Goal: Task Accomplishment & Management: Manage account settings

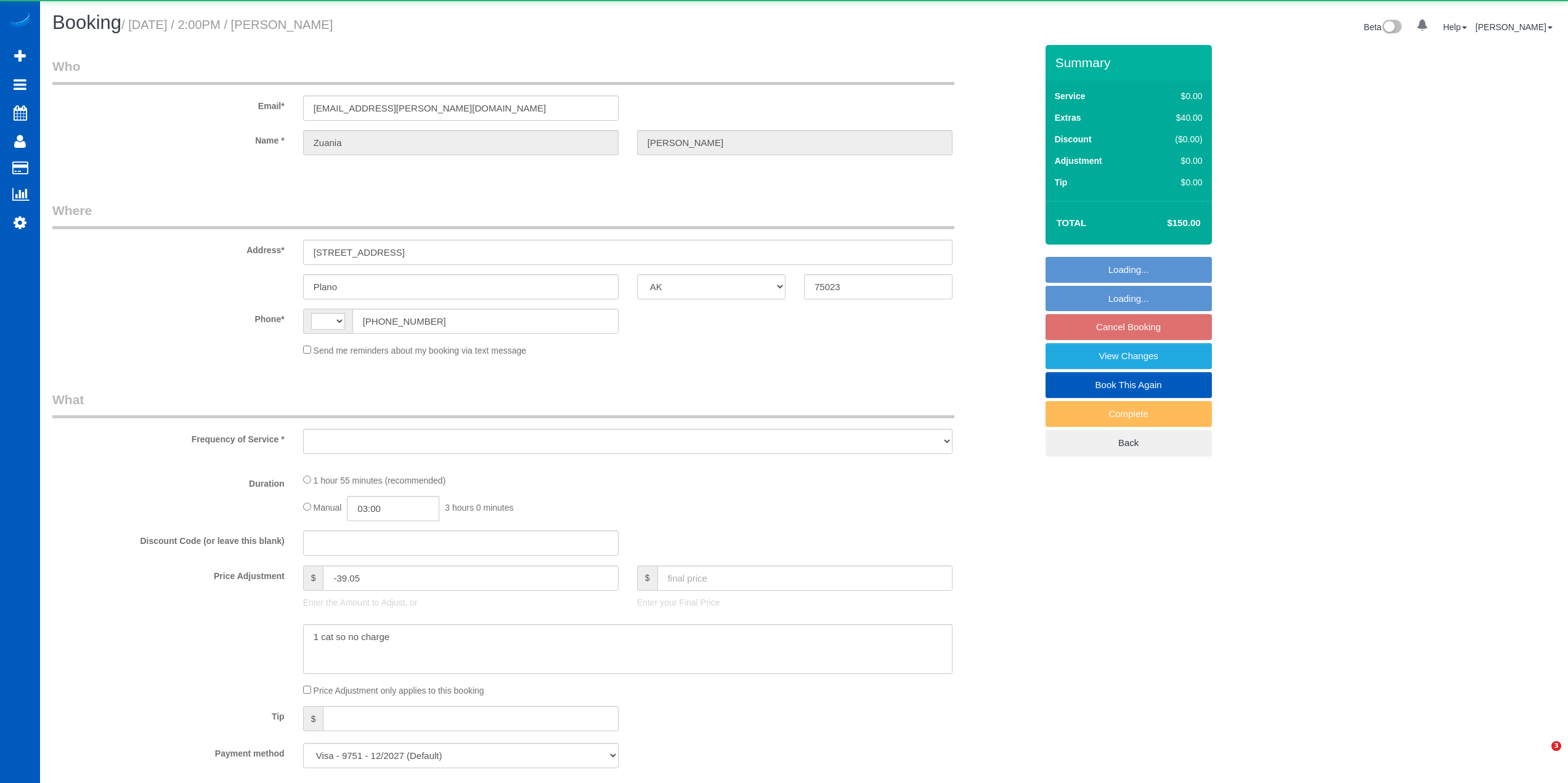
select select "[GEOGRAPHIC_DATA]"
select select "string:[GEOGRAPHIC_DATA]"
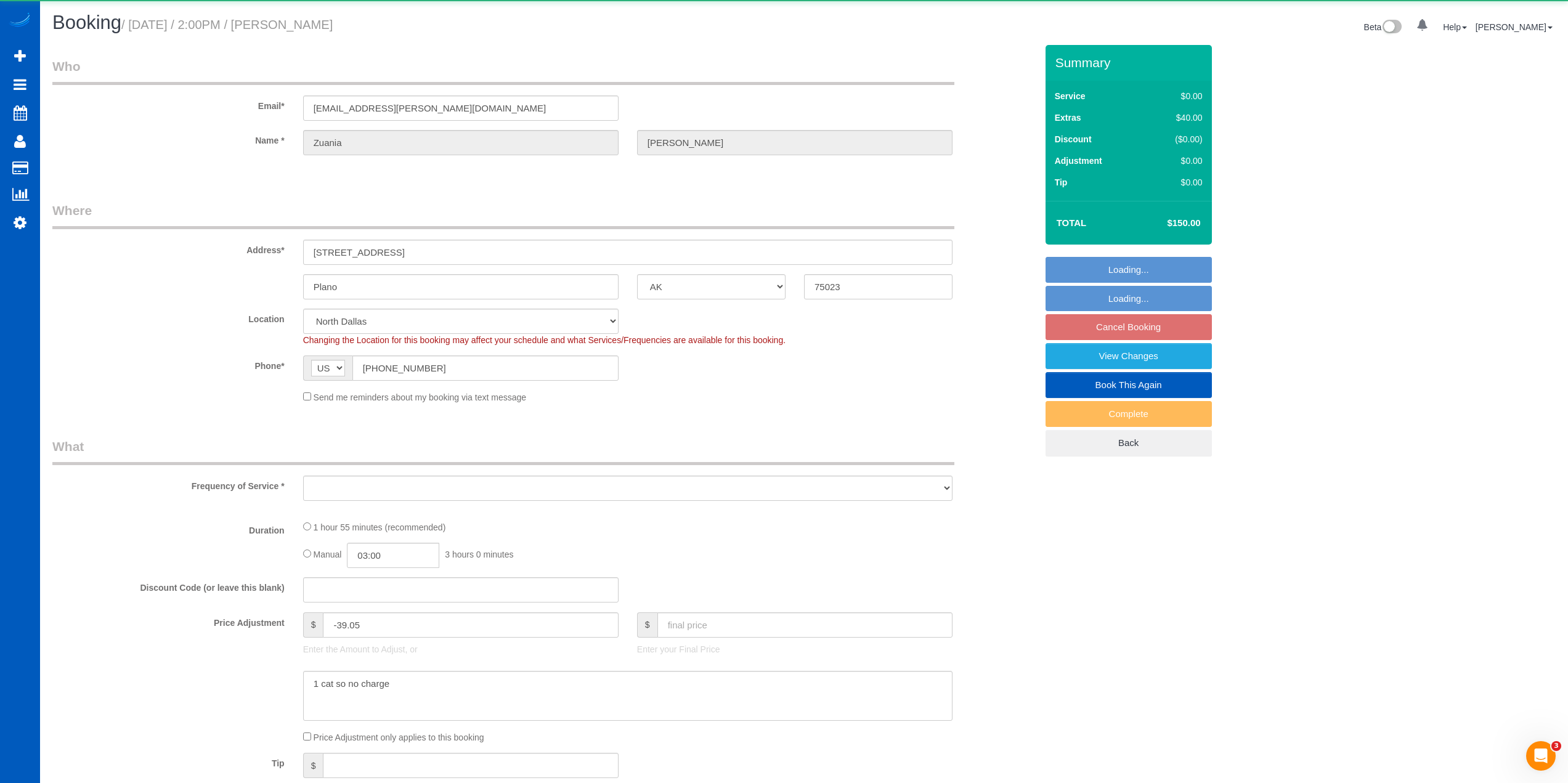
select select "object:933"
select select "199"
select select "2"
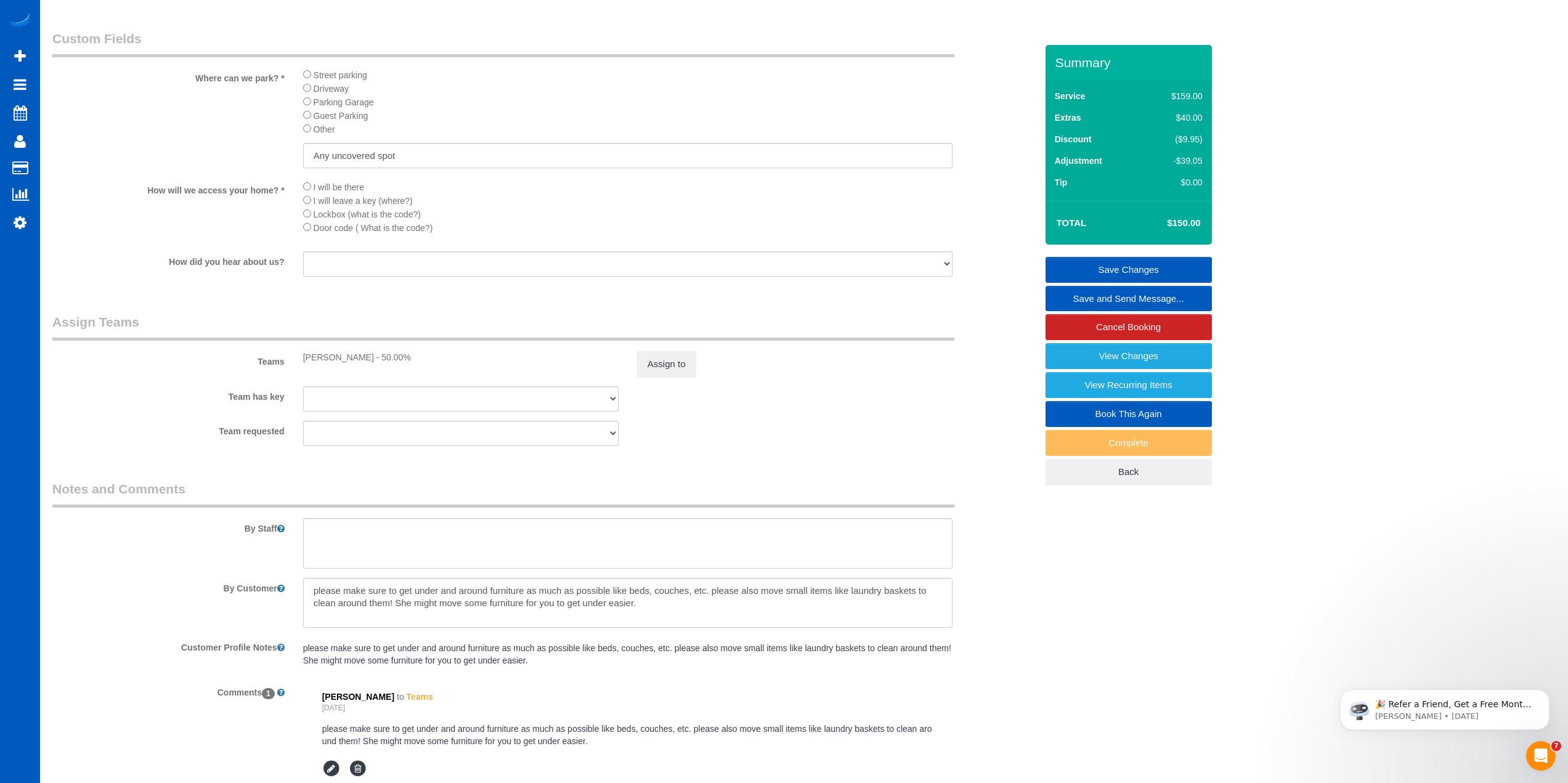
scroll to position [1555, 0]
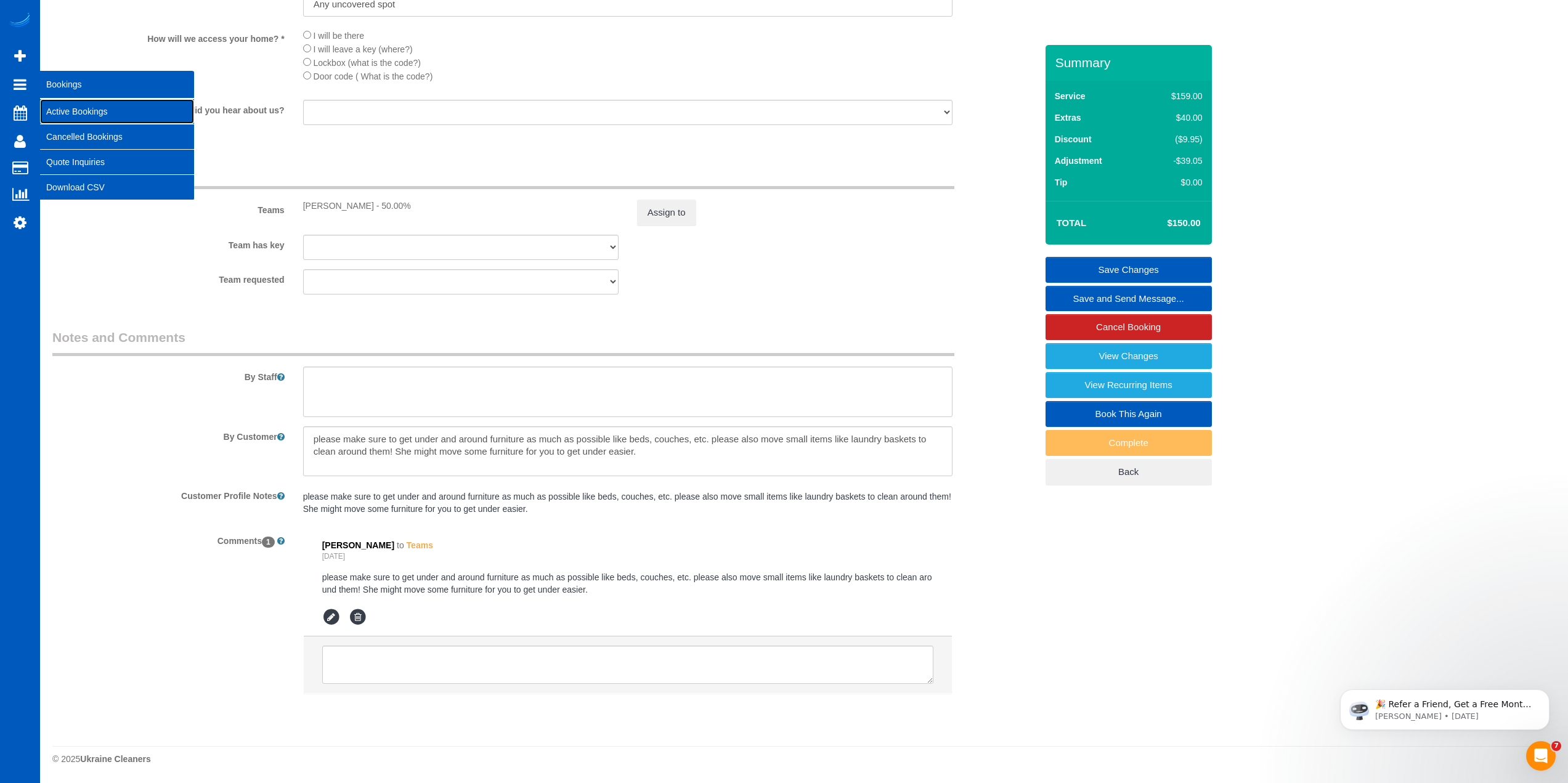
click at [58, 100] on link "Active Bookings" at bounding box center [117, 111] width 154 height 25
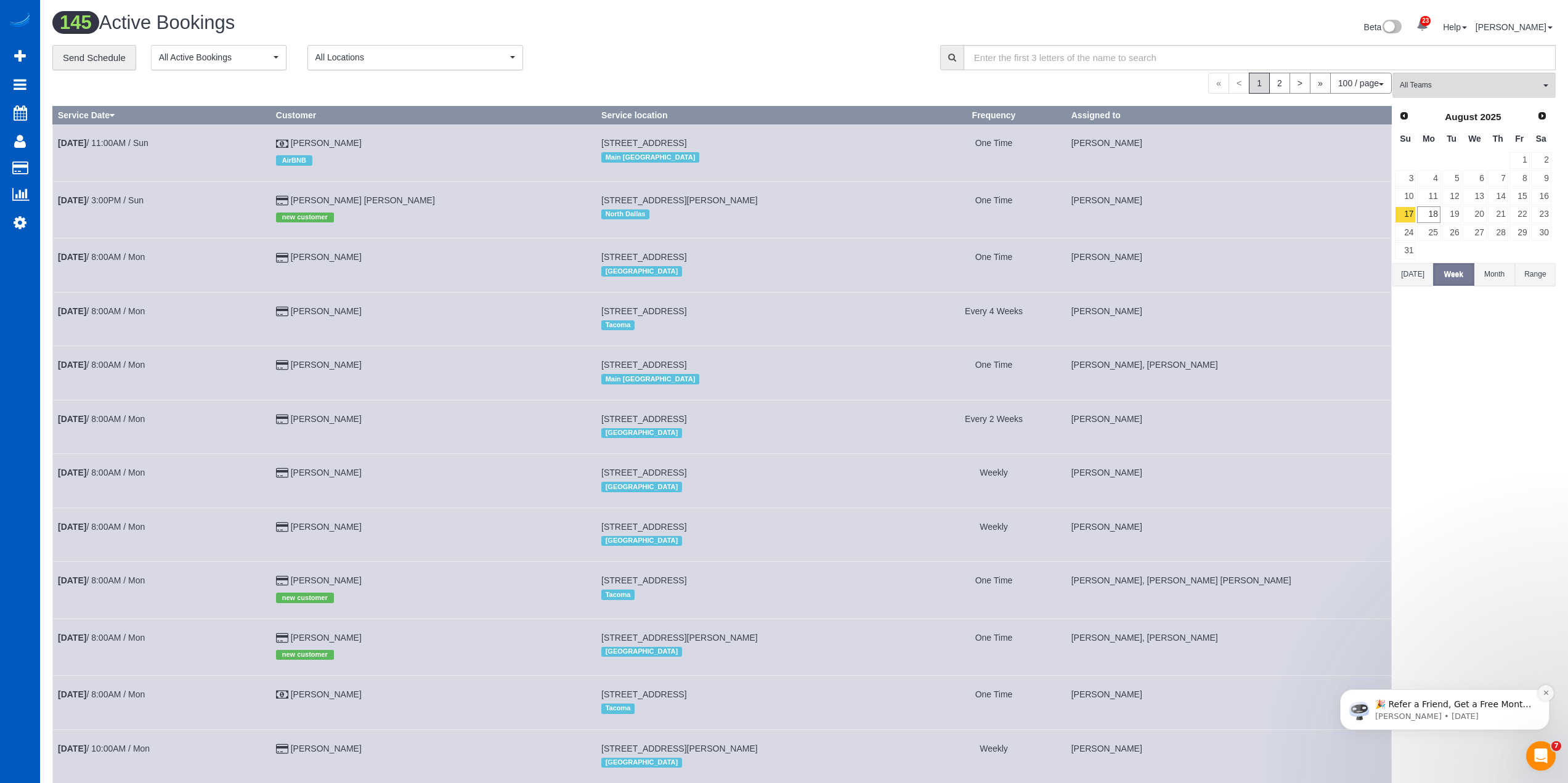
click at [1549, 692] on icon "Dismiss notification" at bounding box center [1547, 693] width 7 height 7
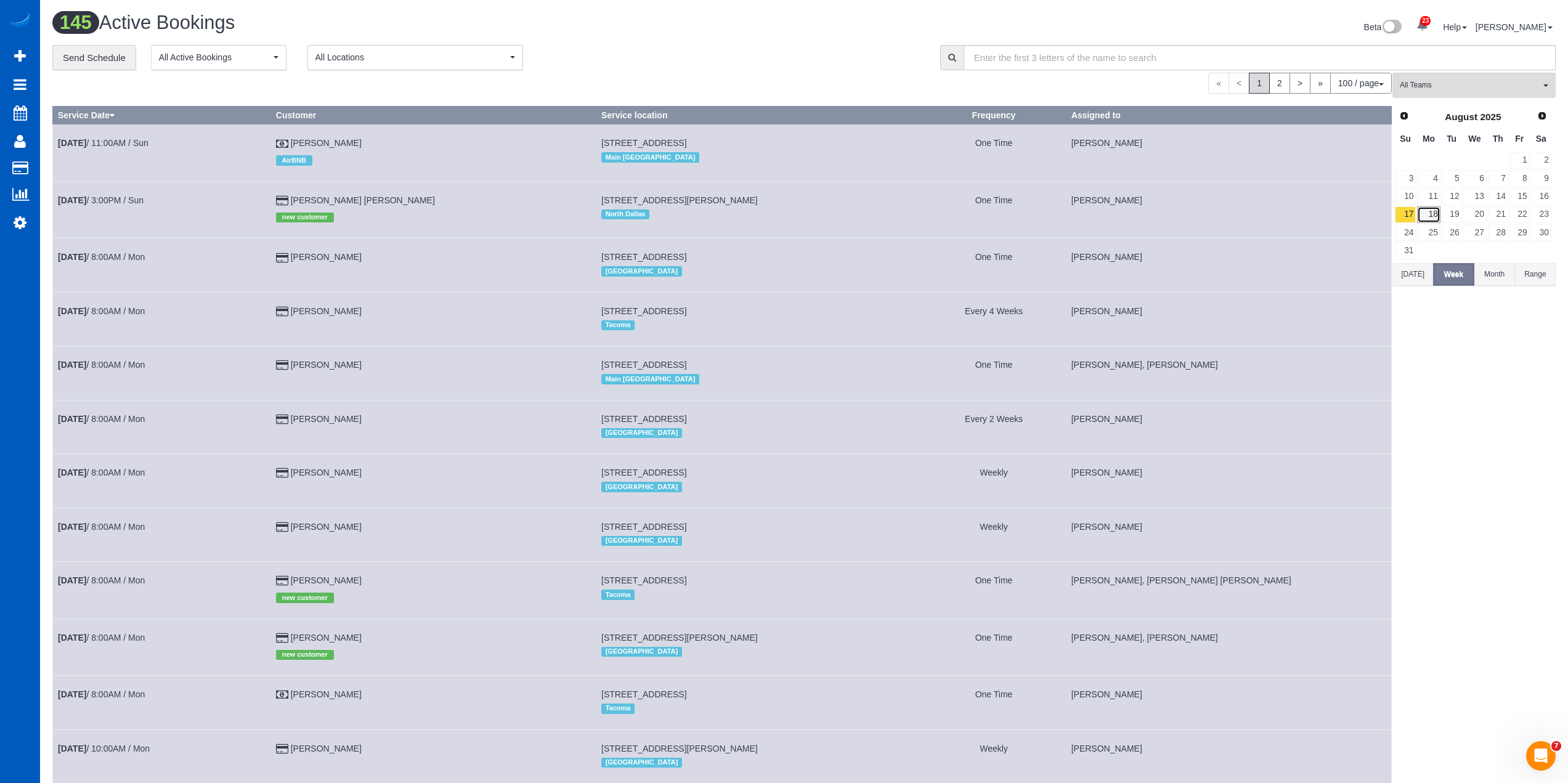
click at [1434, 215] on link "18" at bounding box center [1428, 215] width 23 height 17
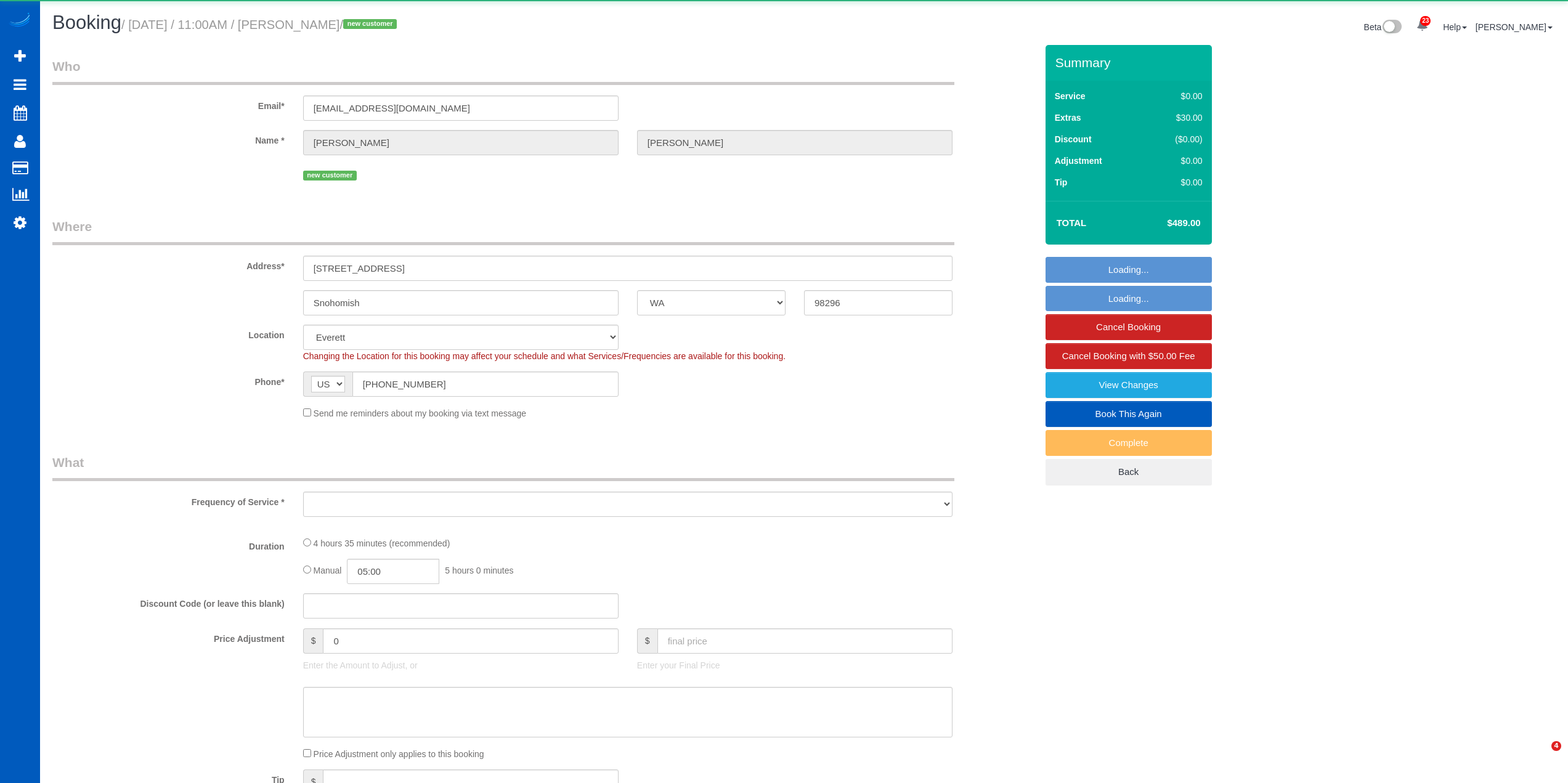
select select "WA"
select select "object:1676"
select select "199"
select select "1501"
select select "3"
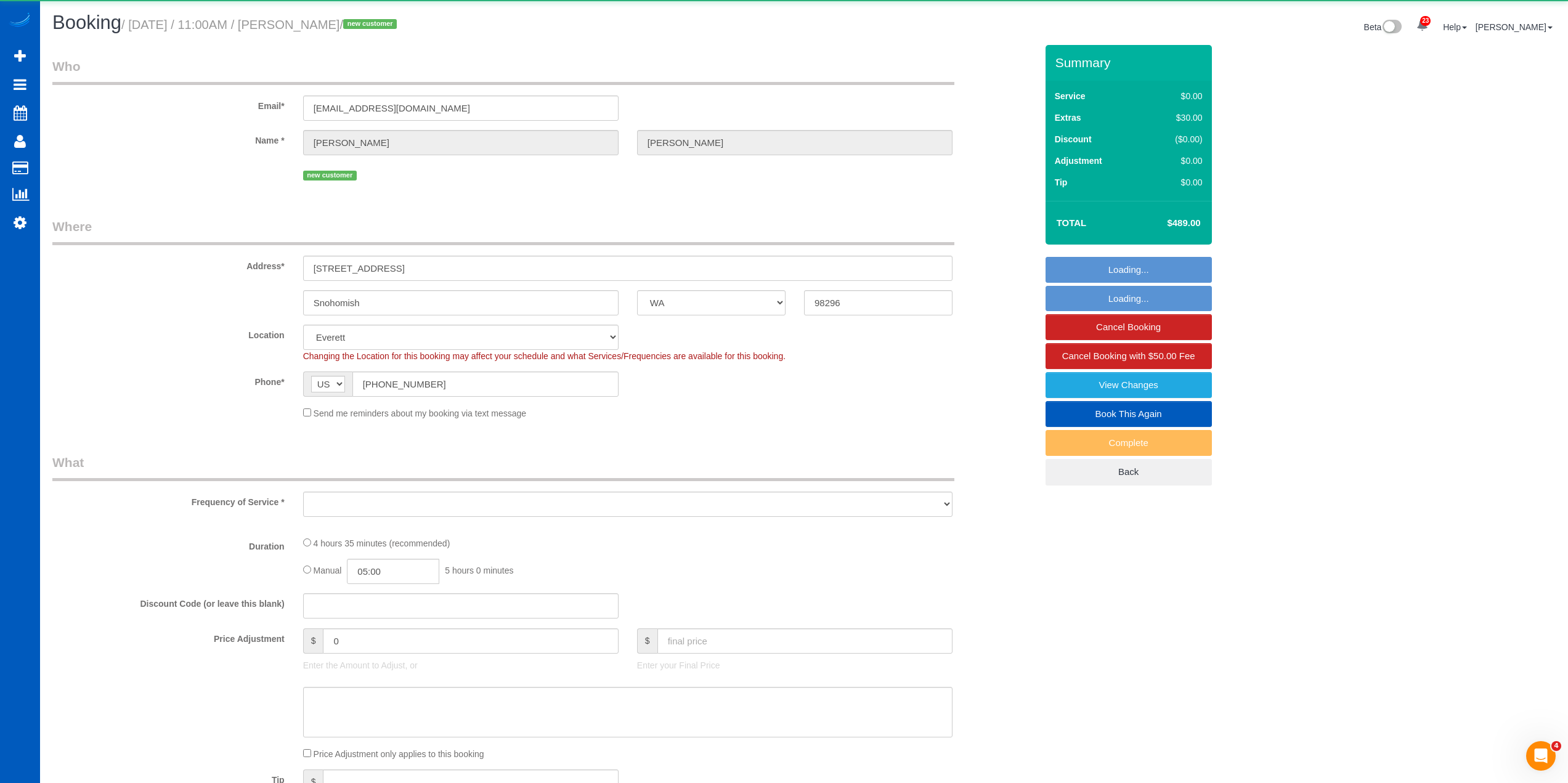
select select "2"
select select "spot1"
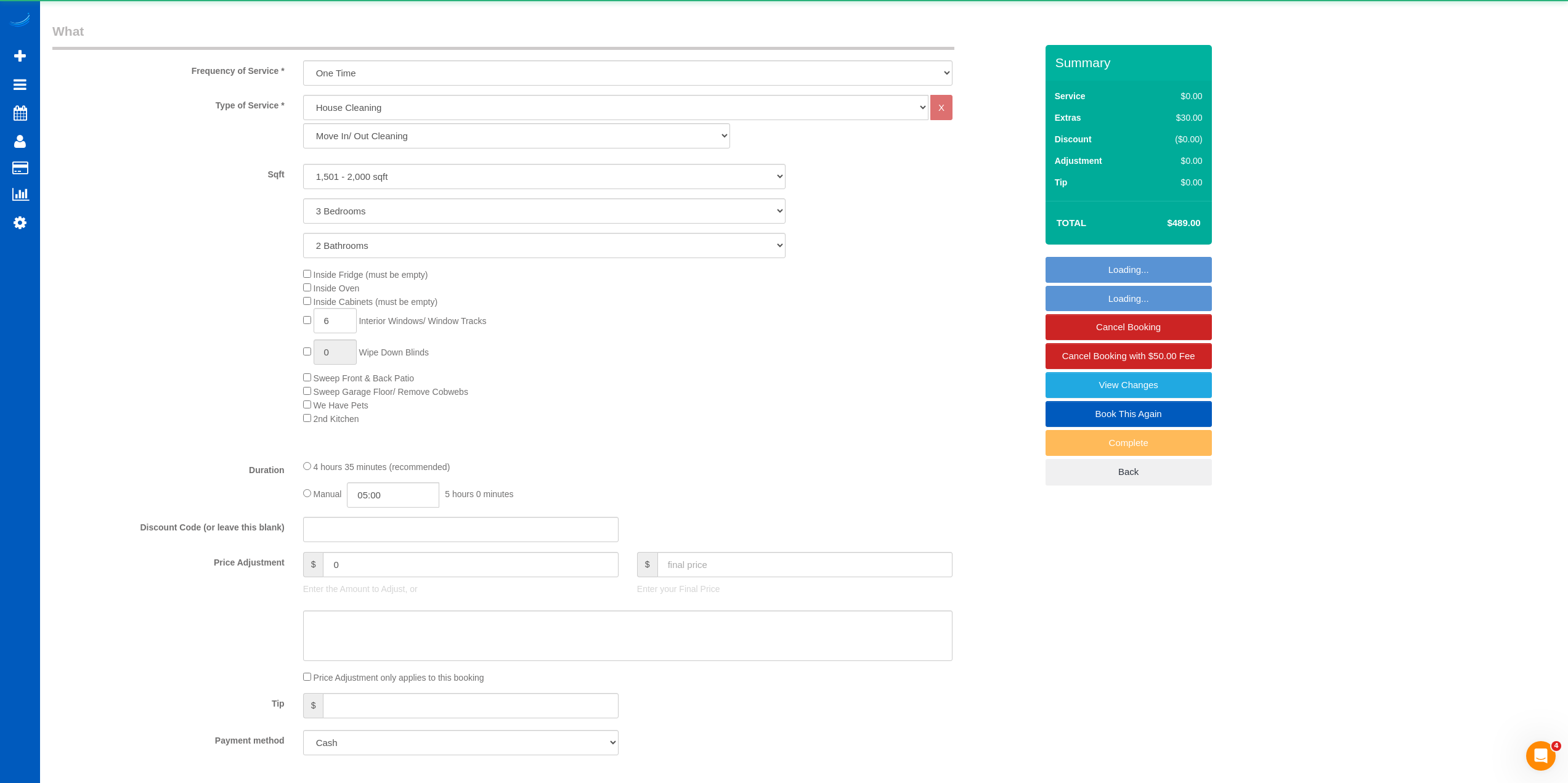
select select "1501"
select select "3"
select select "2"
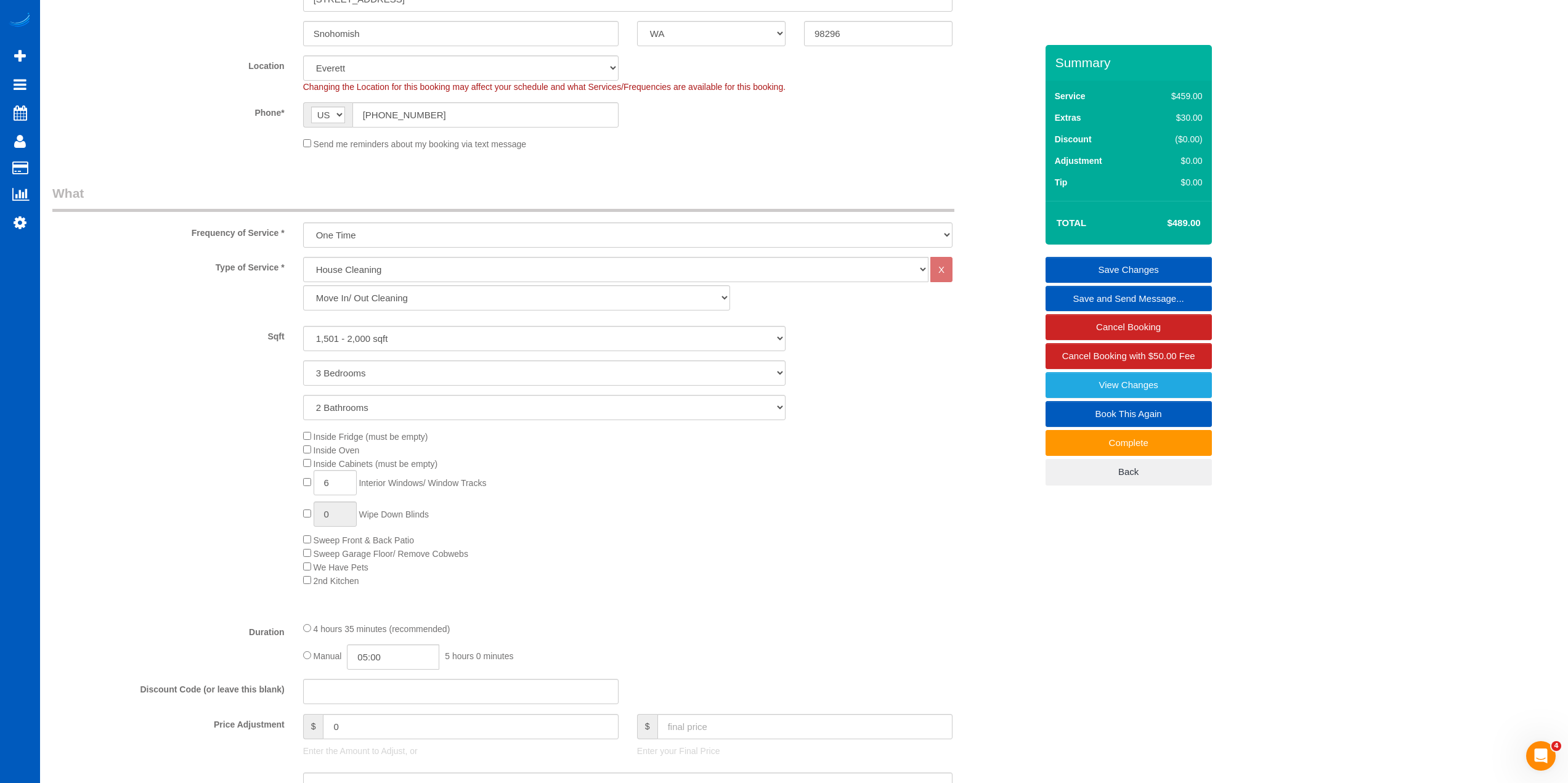
scroll to position [0, 0]
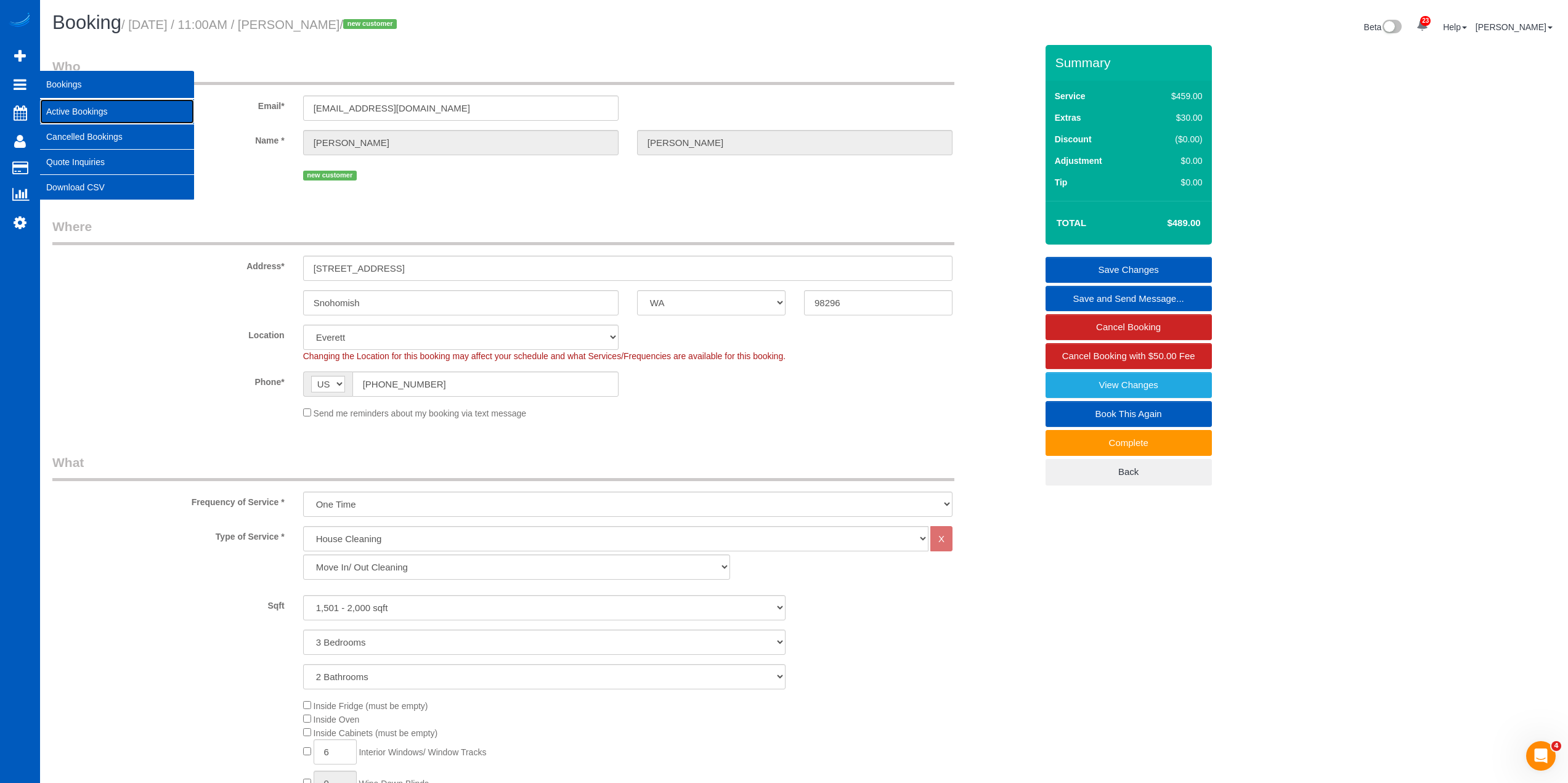
click at [74, 111] on link "Active Bookings" at bounding box center [117, 111] width 154 height 25
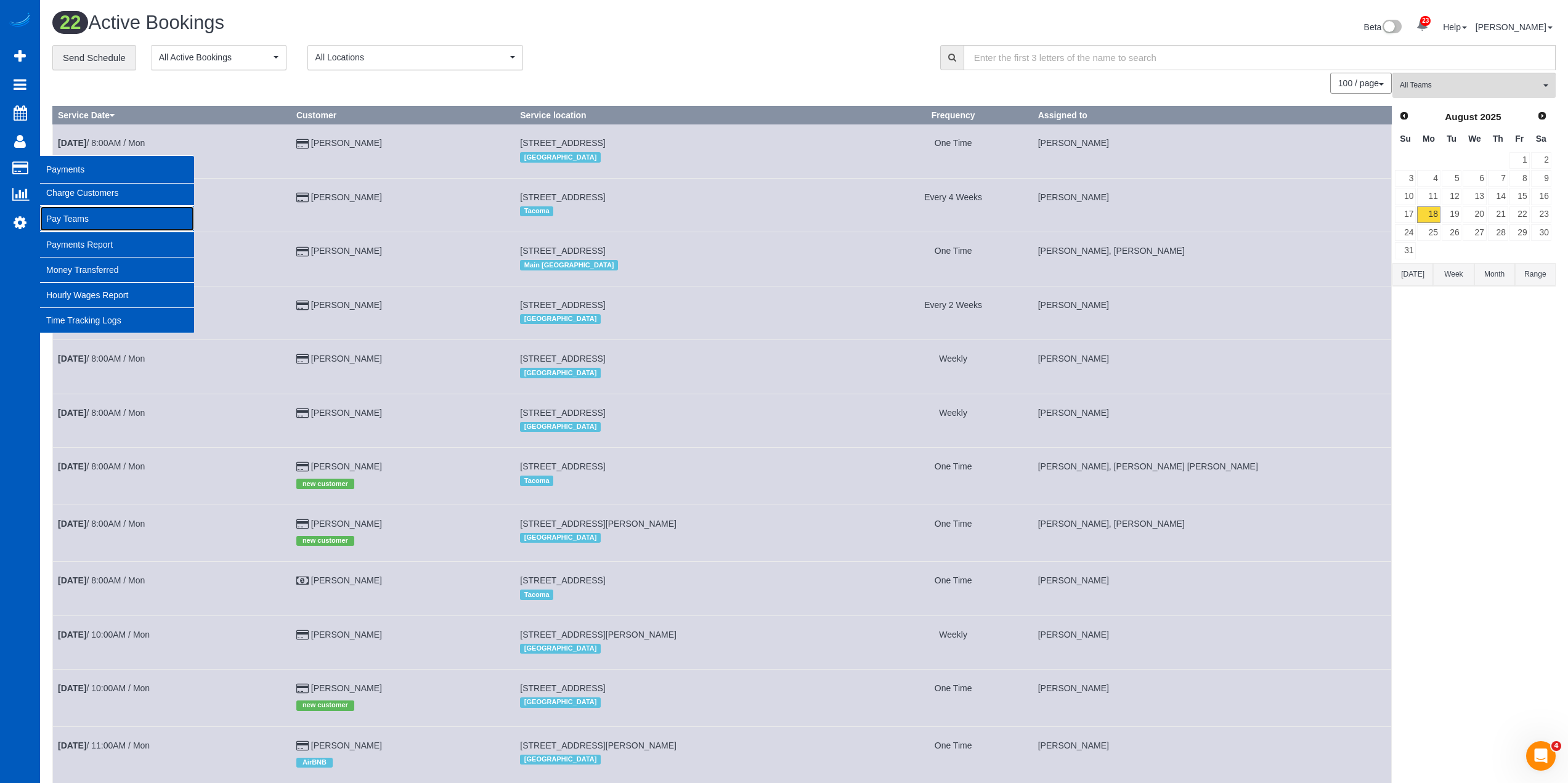
click at [81, 209] on link "Pay Teams" at bounding box center [117, 219] width 154 height 25
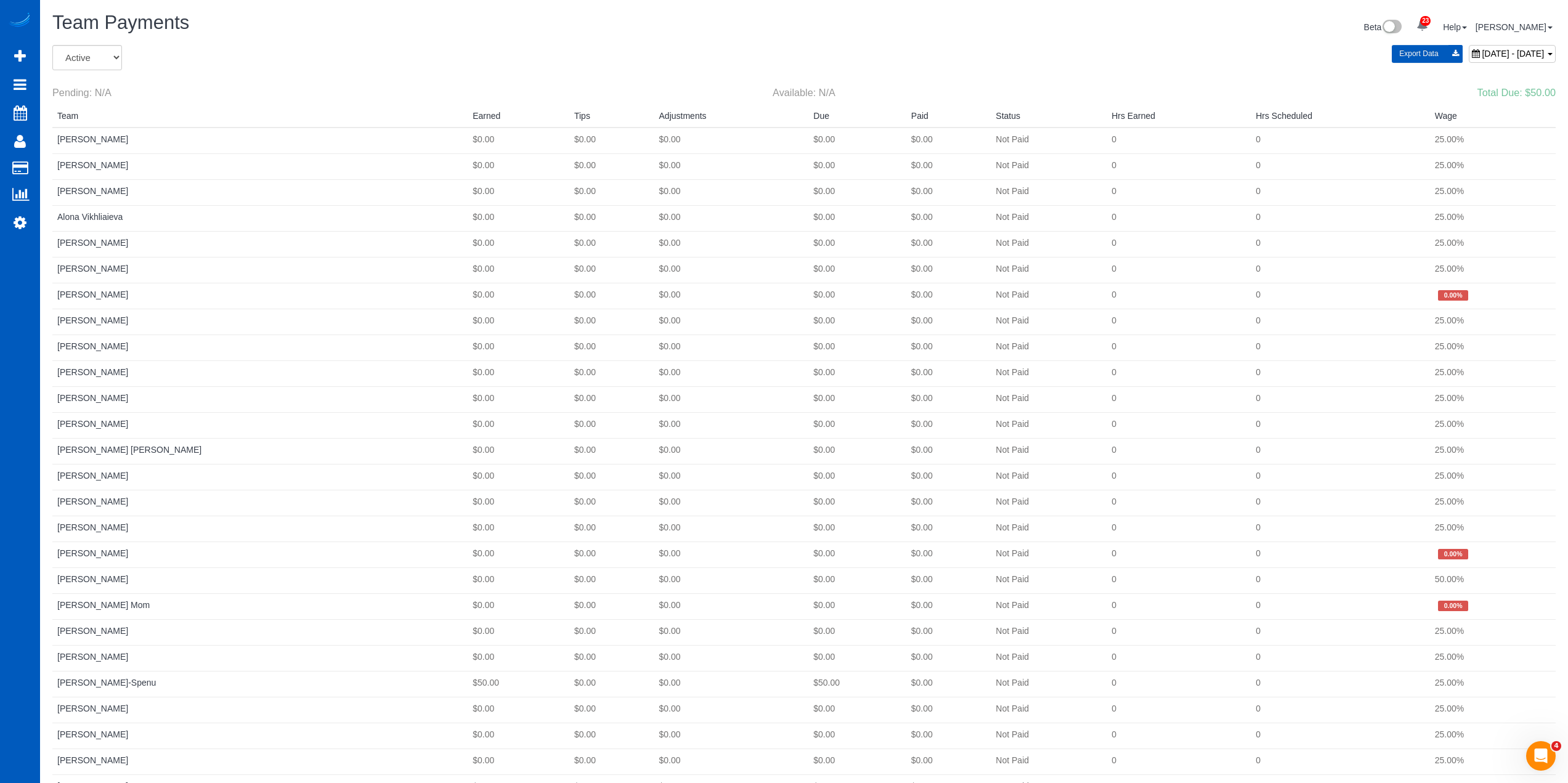
click at [1542, 57] on span "August 17, 2025 - August 23, 2025" at bounding box center [1513, 54] width 62 height 10
type input "**********"
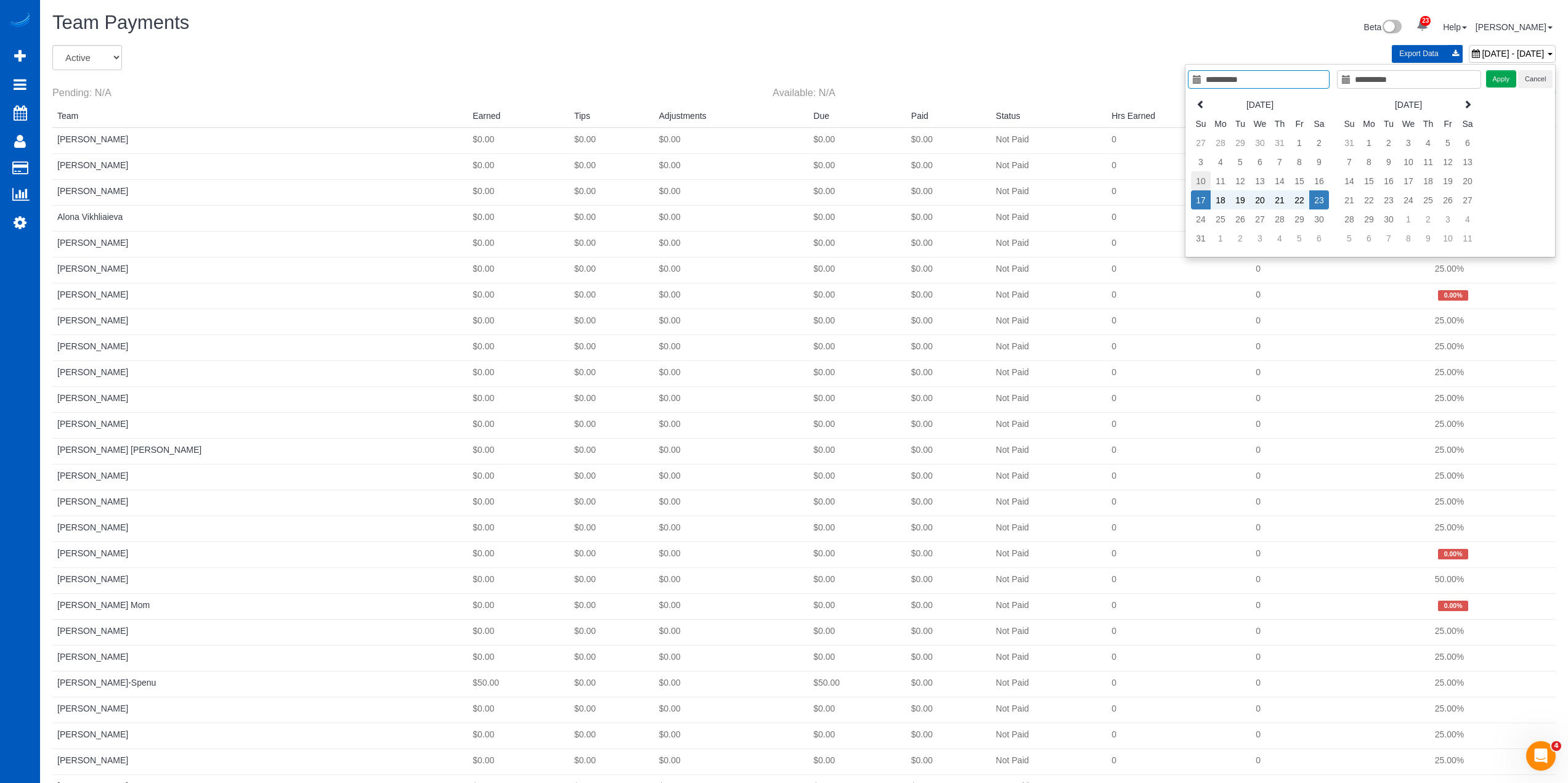
type input "**********"
click at [1203, 175] on td "10" at bounding box center [1200, 181] width 20 height 19
type input "**********"
click at [1326, 175] on td "16" at bounding box center [1319, 181] width 20 height 19
type input "**********"
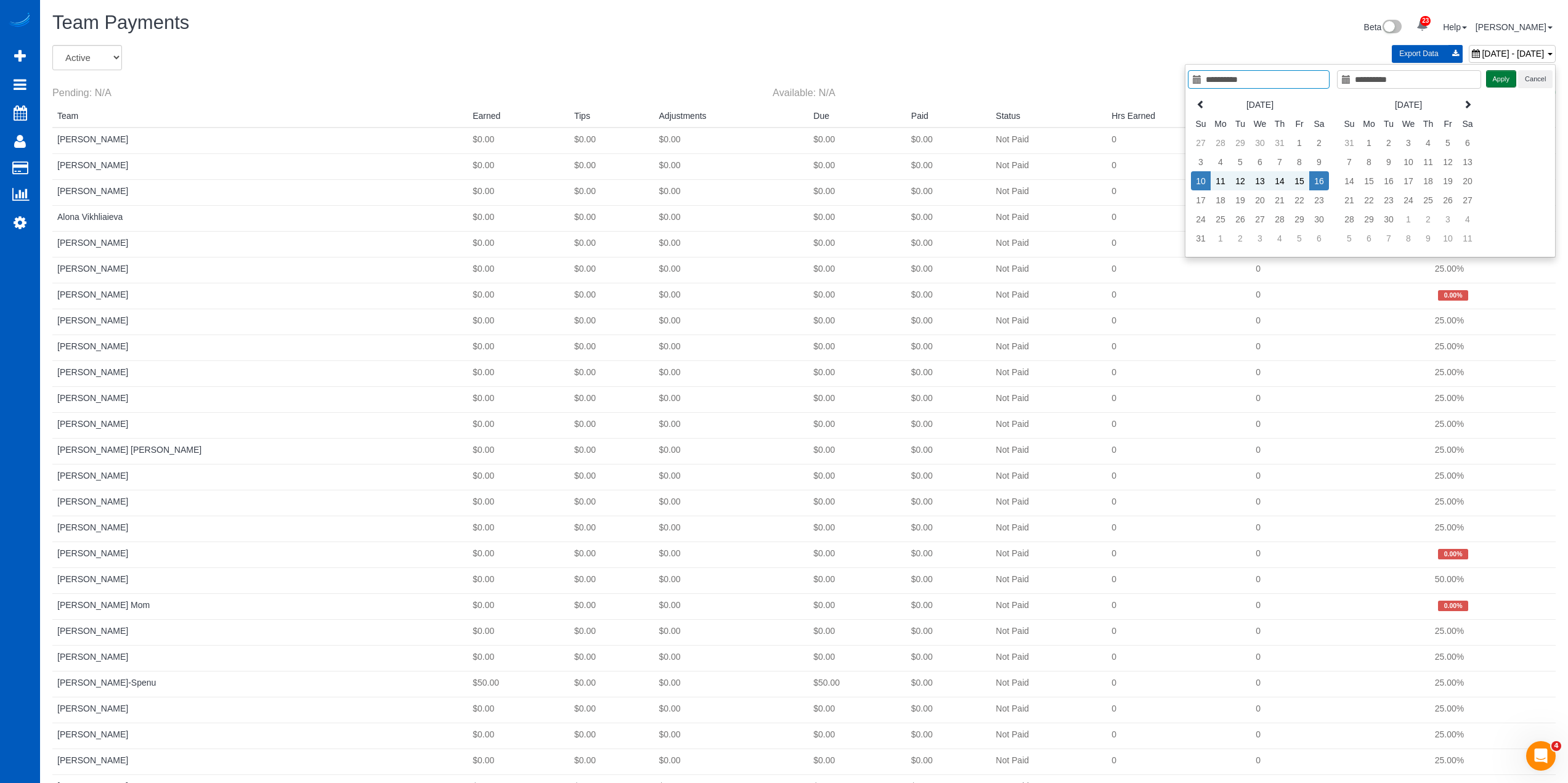
click at [1512, 79] on button "Apply" at bounding box center [1501, 79] width 31 height 18
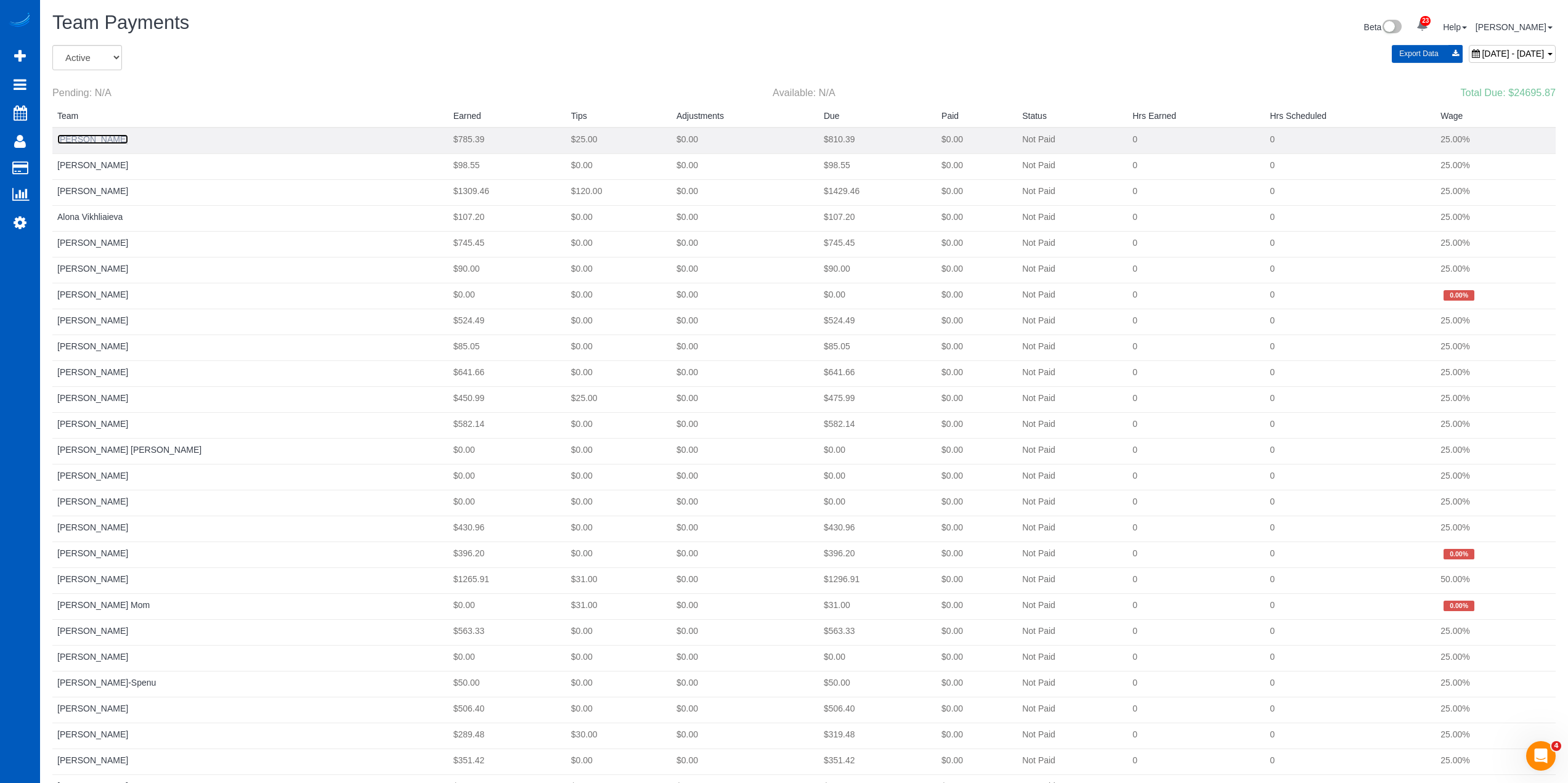
click at [85, 142] on link "[PERSON_NAME]" at bounding box center [92, 139] width 71 height 10
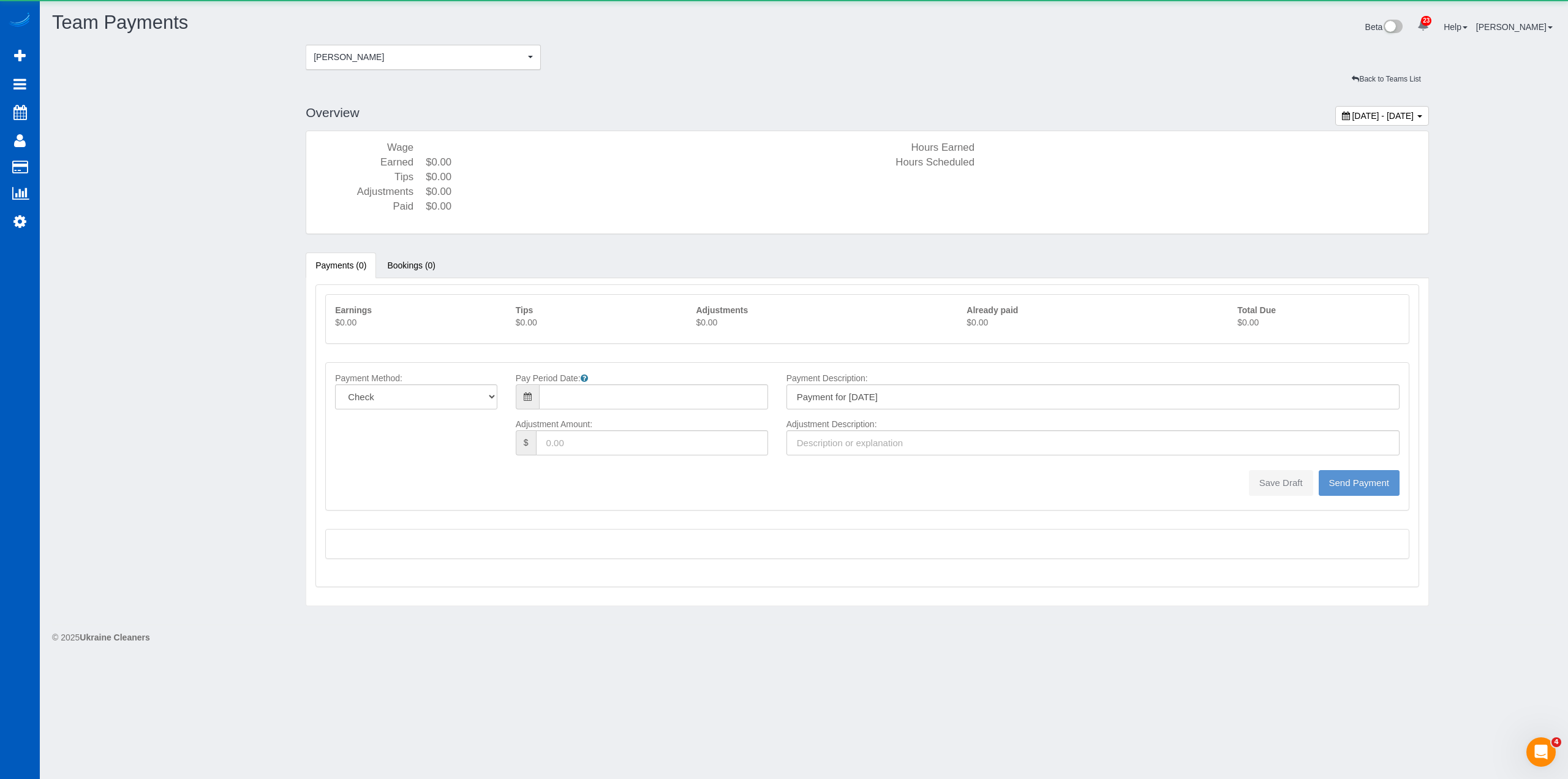
type input "08/10/2025"
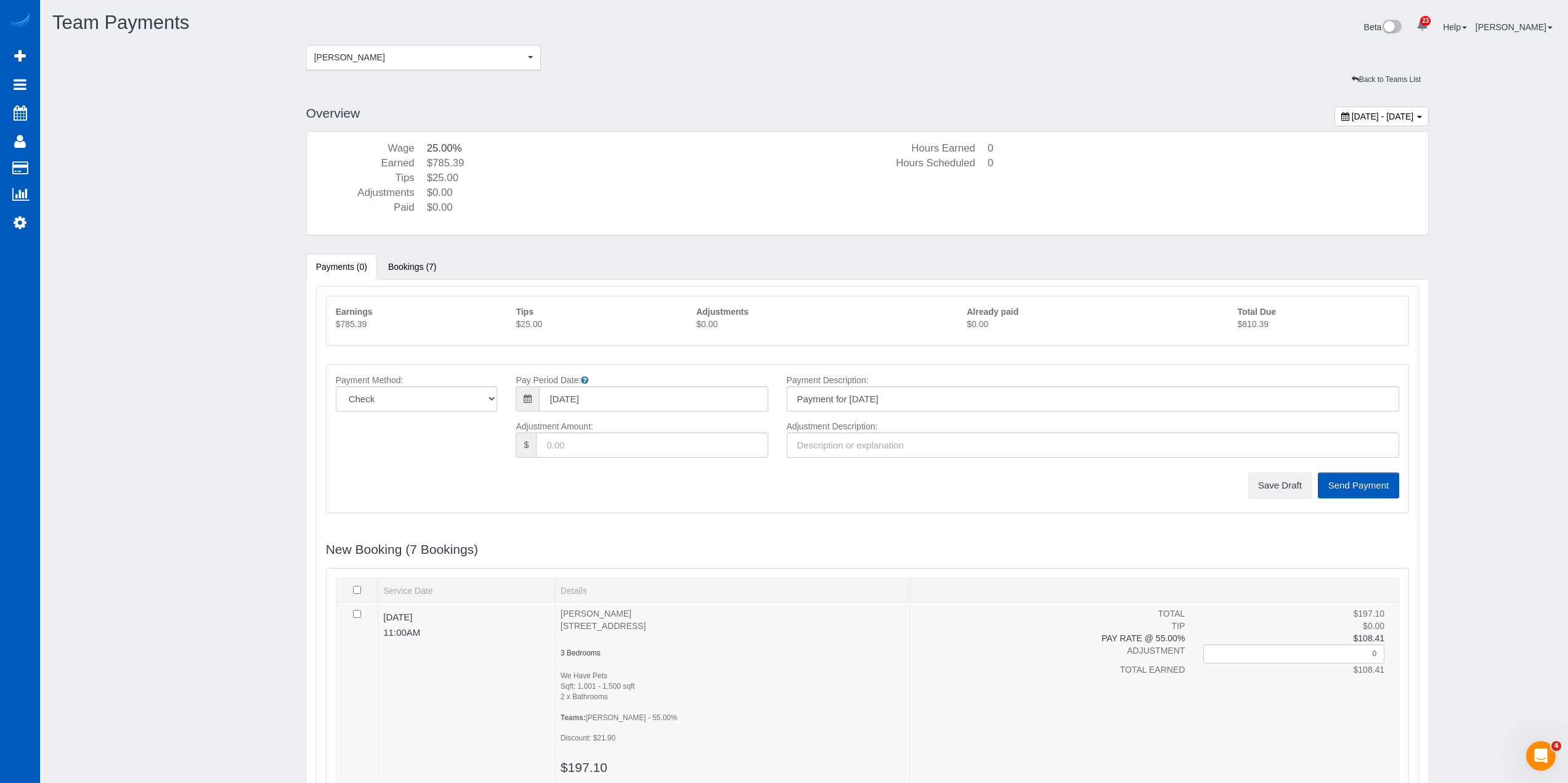
click at [1269, 326] on p "$810.39" at bounding box center [1318, 324] width 162 height 12
copy sui-team-payments "$810.39"
click at [1269, 478] on button "Save Draft" at bounding box center [1280, 486] width 65 height 26
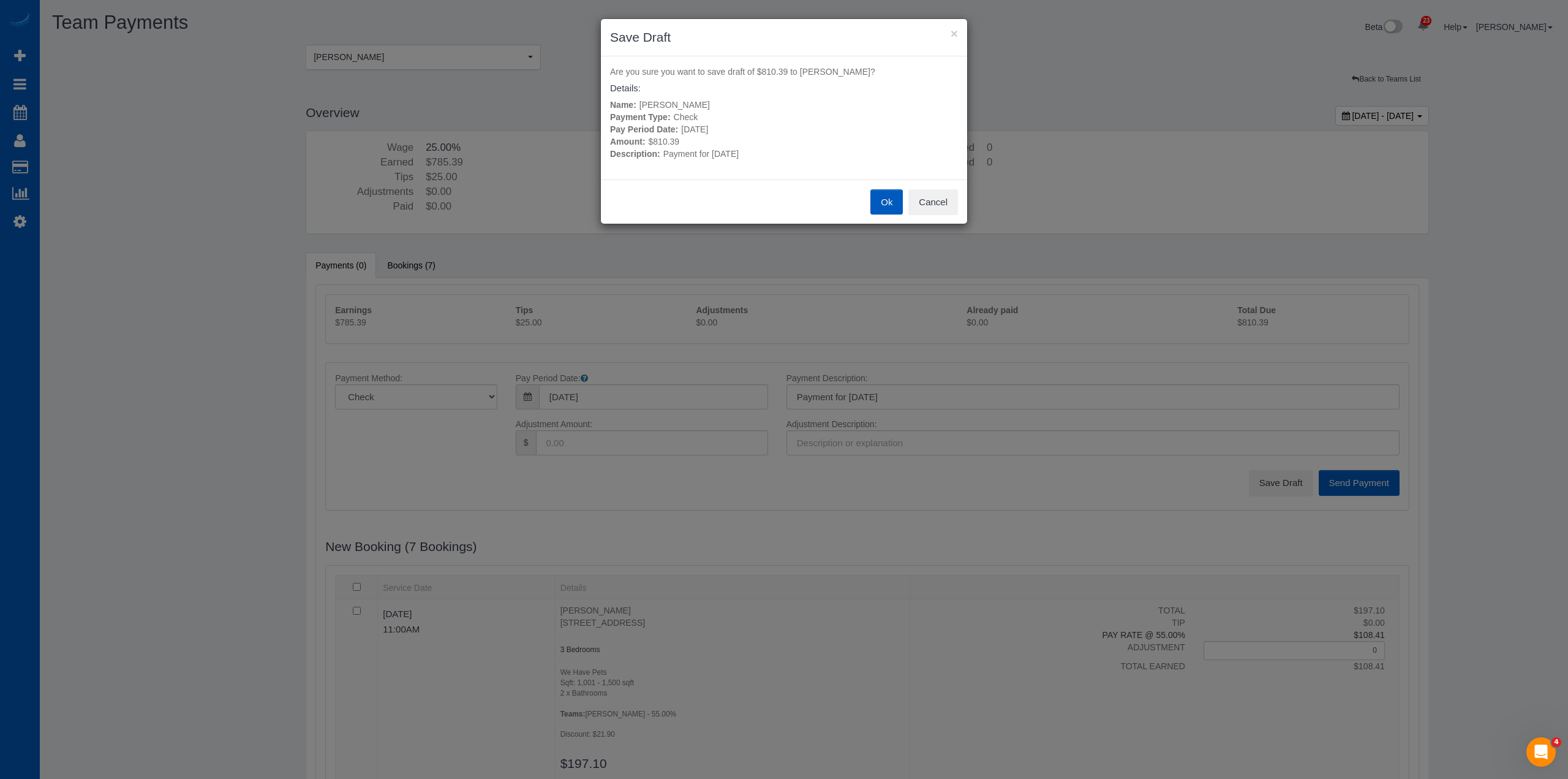
click at [880, 200] on button "Ok" at bounding box center [886, 203] width 32 height 26
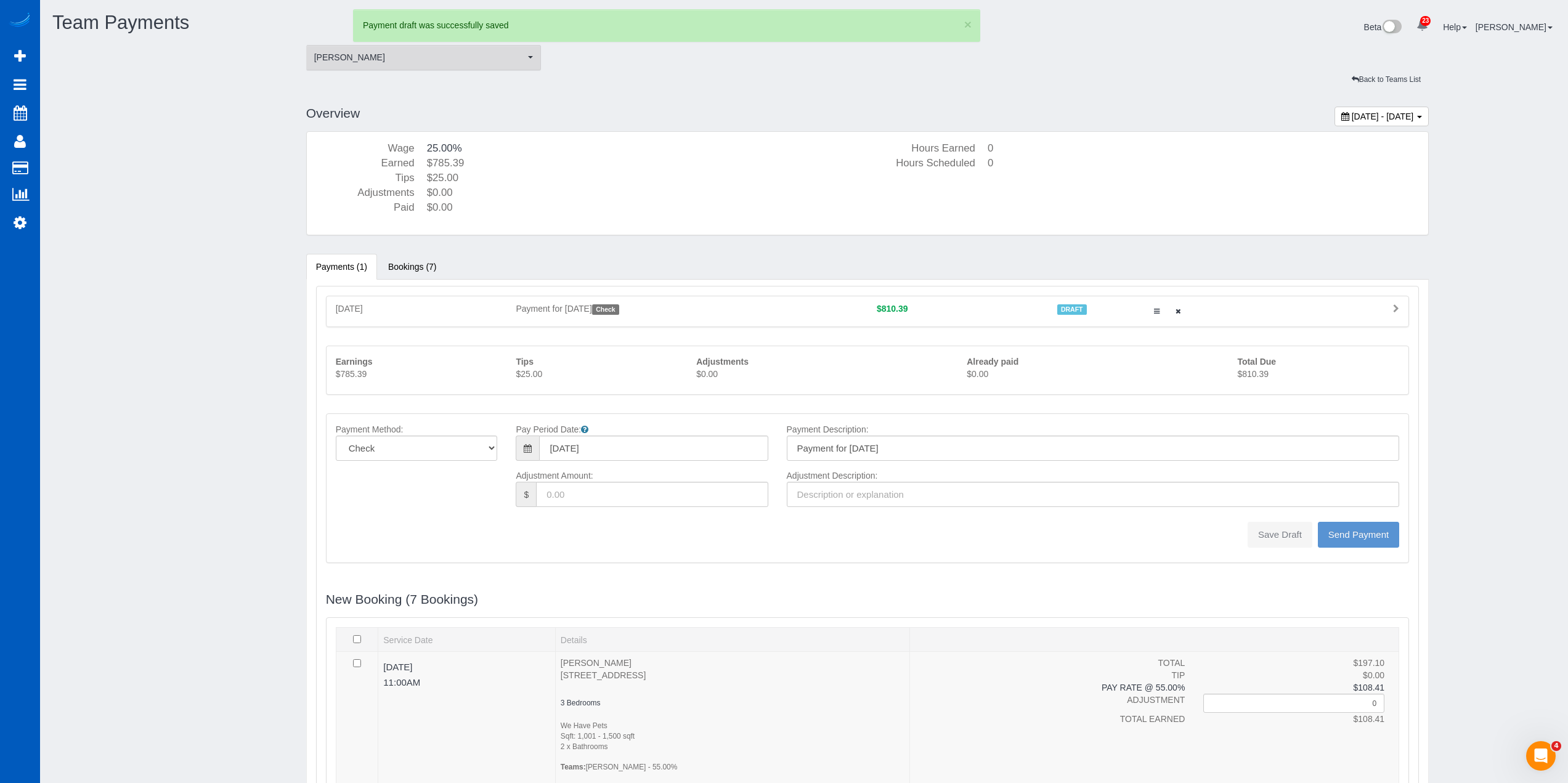
type input "0"
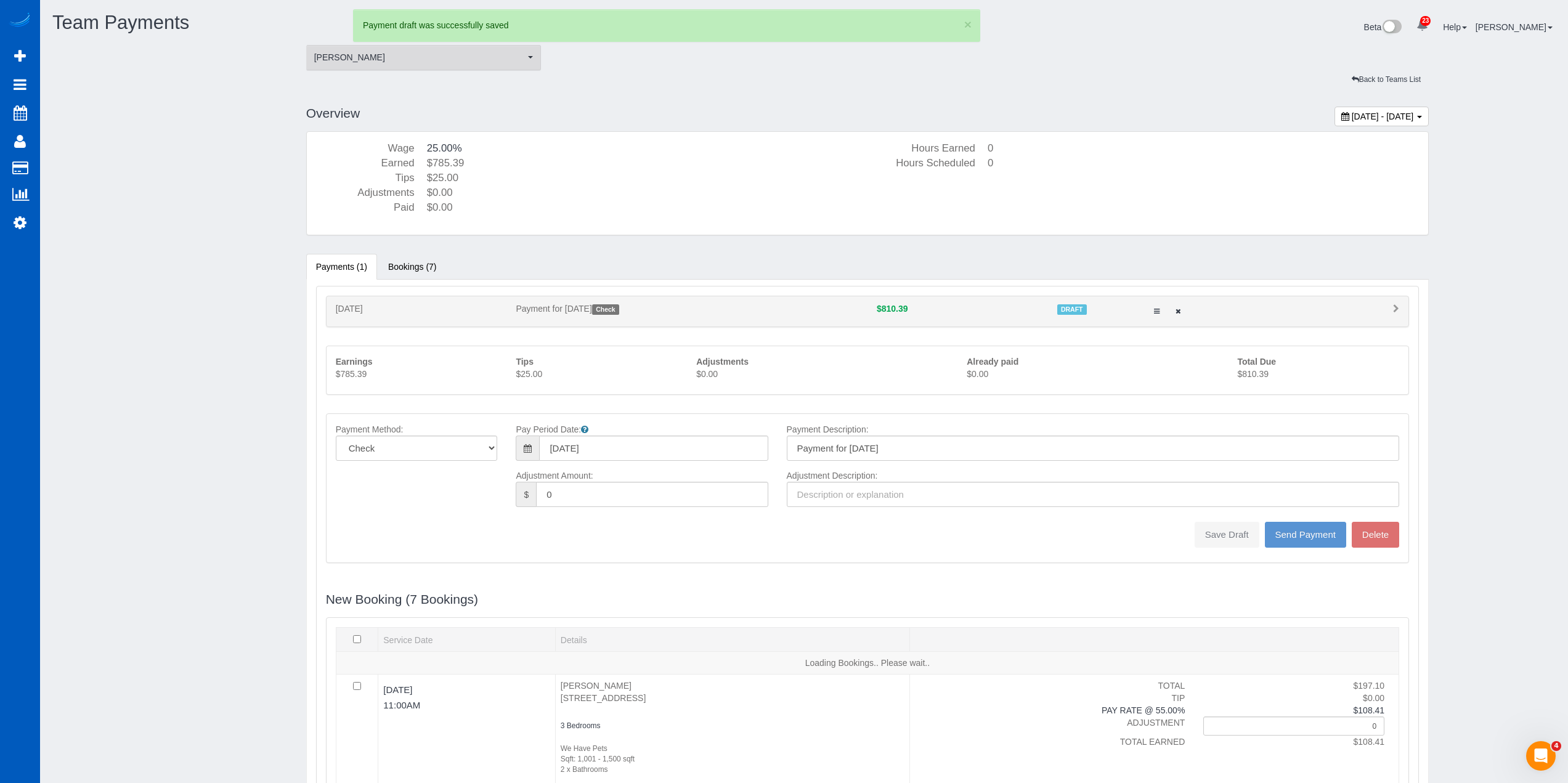
click at [513, 57] on span "[PERSON_NAME]" at bounding box center [420, 57] width 211 height 12
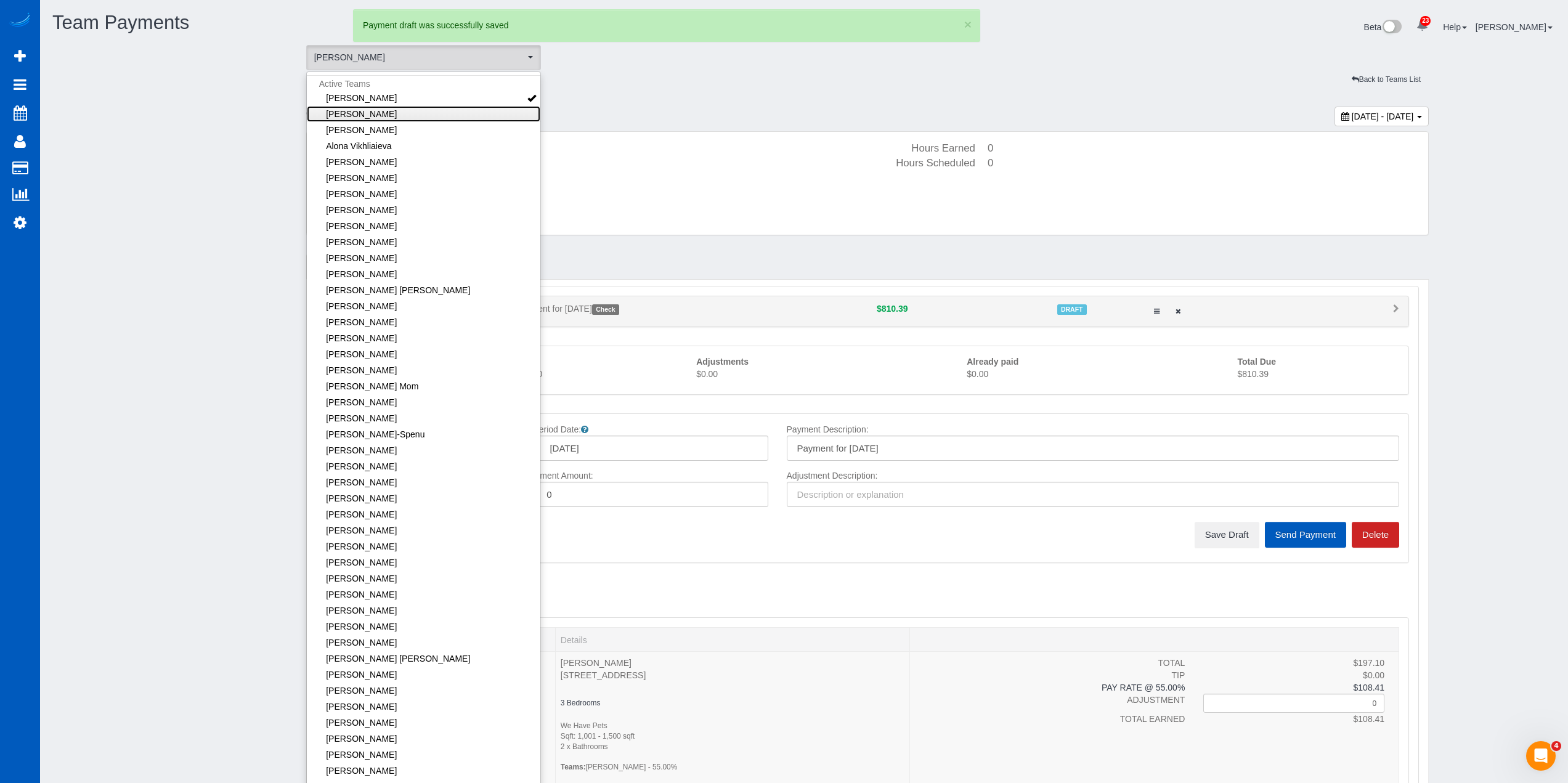
click at [414, 109] on link "[PERSON_NAME]" at bounding box center [424, 114] width 234 height 16
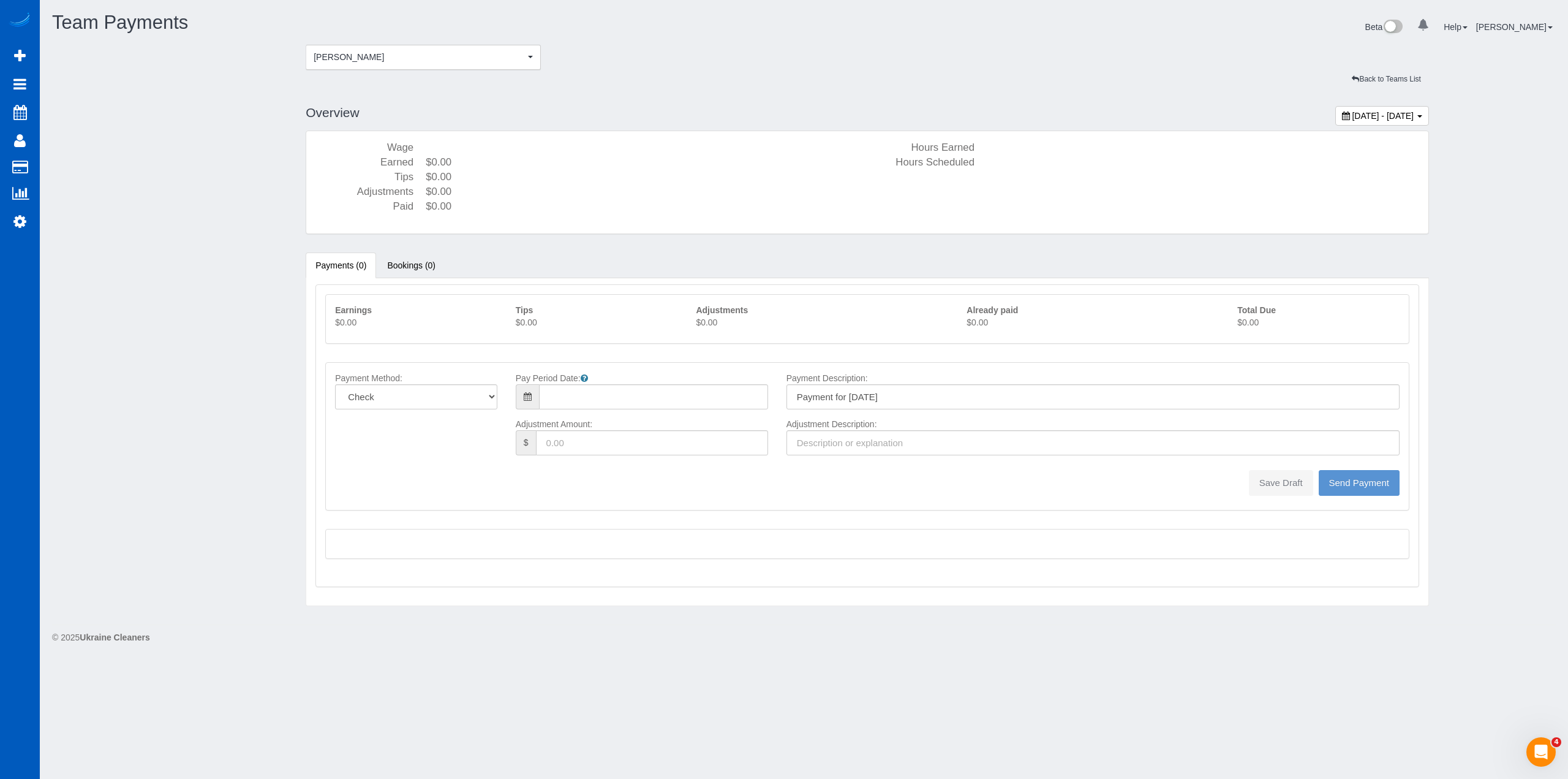
type input "08/10/2025"
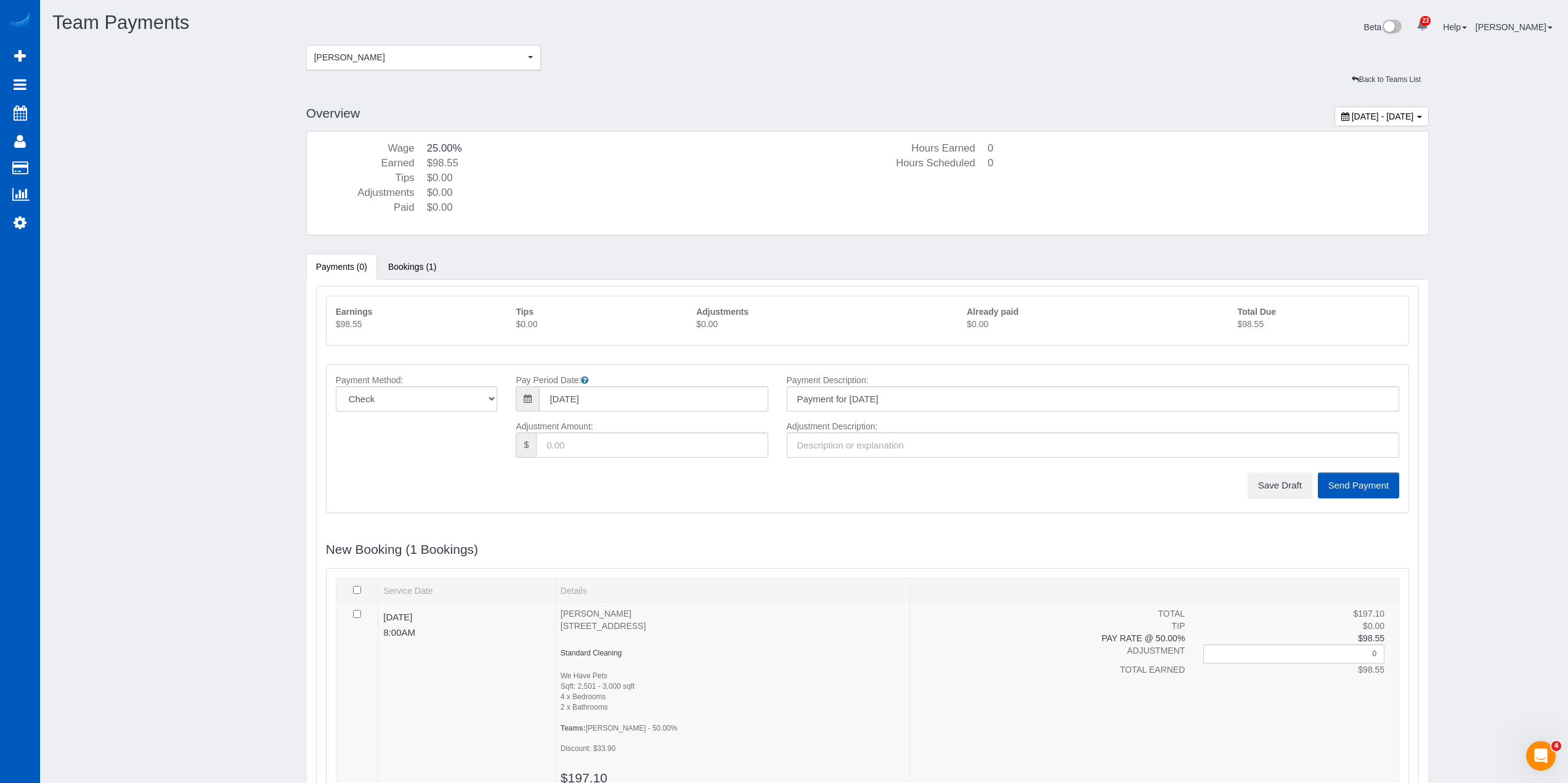
click at [1254, 324] on p "$98.55" at bounding box center [1318, 324] width 162 height 12
copy sui-team-payments "$98.55"
click at [1285, 488] on button "Save Draft" at bounding box center [1280, 486] width 65 height 26
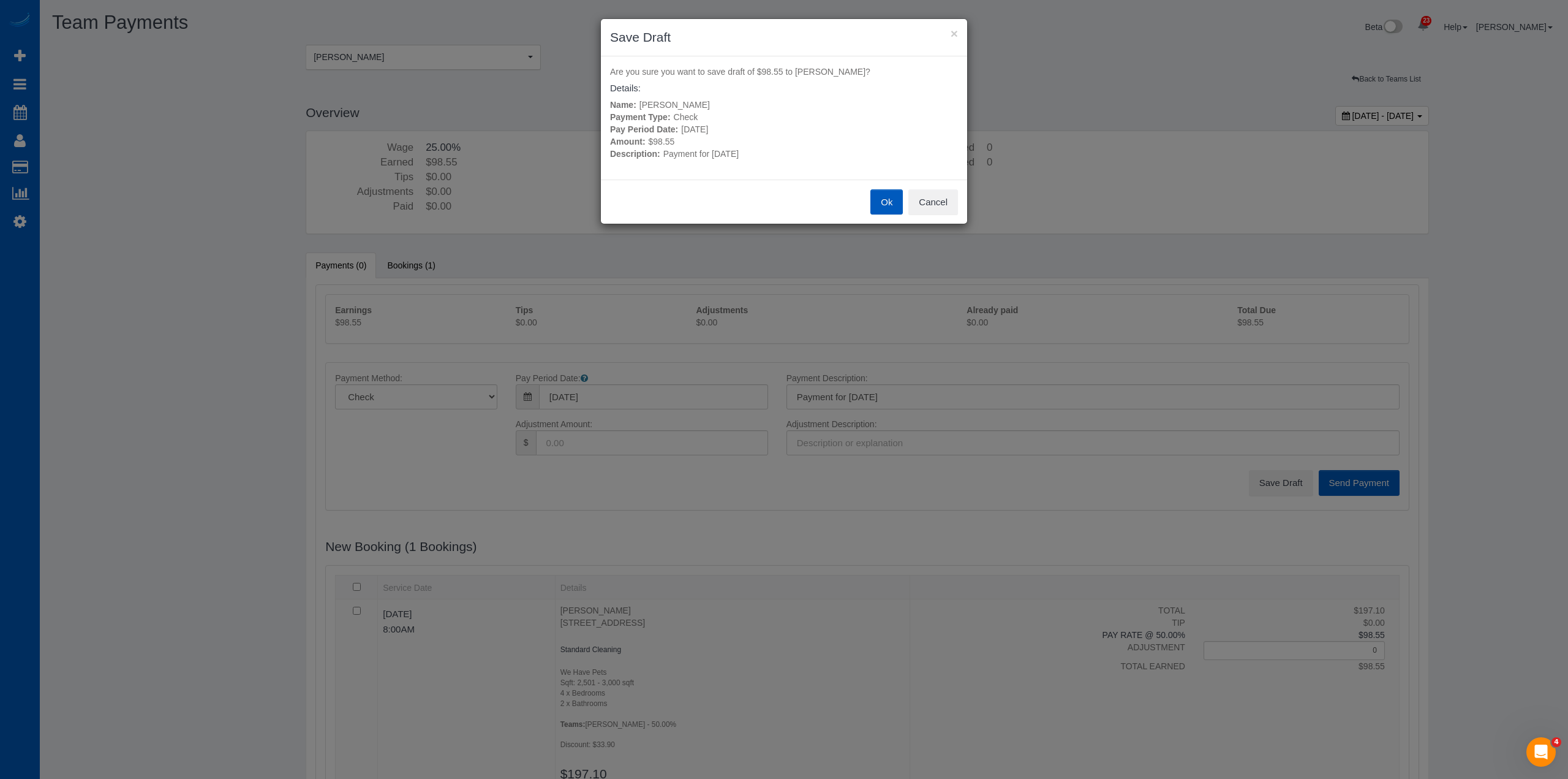
click at [885, 190] on button "Ok" at bounding box center [886, 203] width 32 height 26
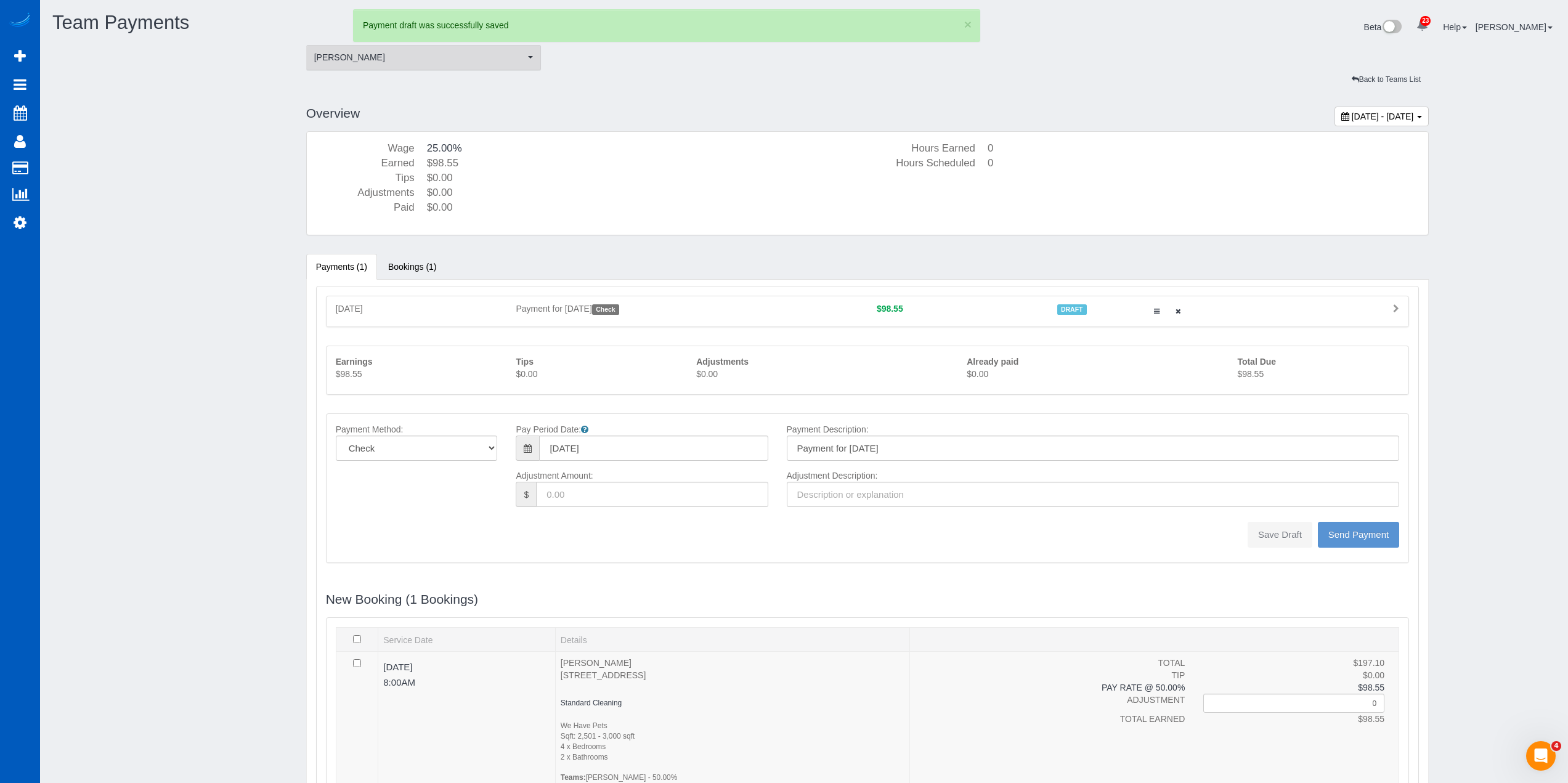
click at [401, 61] on span "[PERSON_NAME]" at bounding box center [420, 57] width 211 height 12
type input "0"
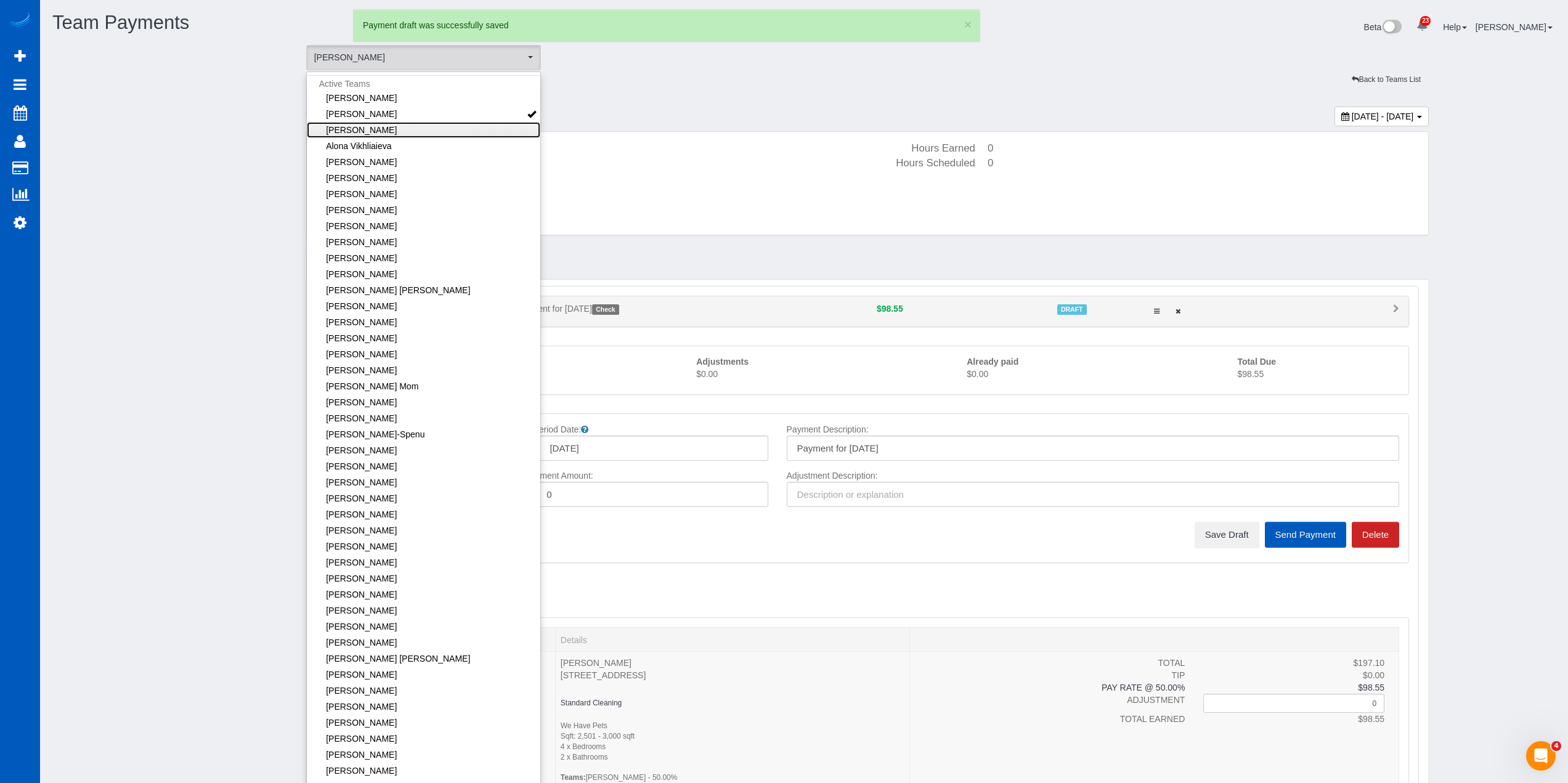
click at [416, 135] on link "[PERSON_NAME]" at bounding box center [424, 129] width 234 height 16
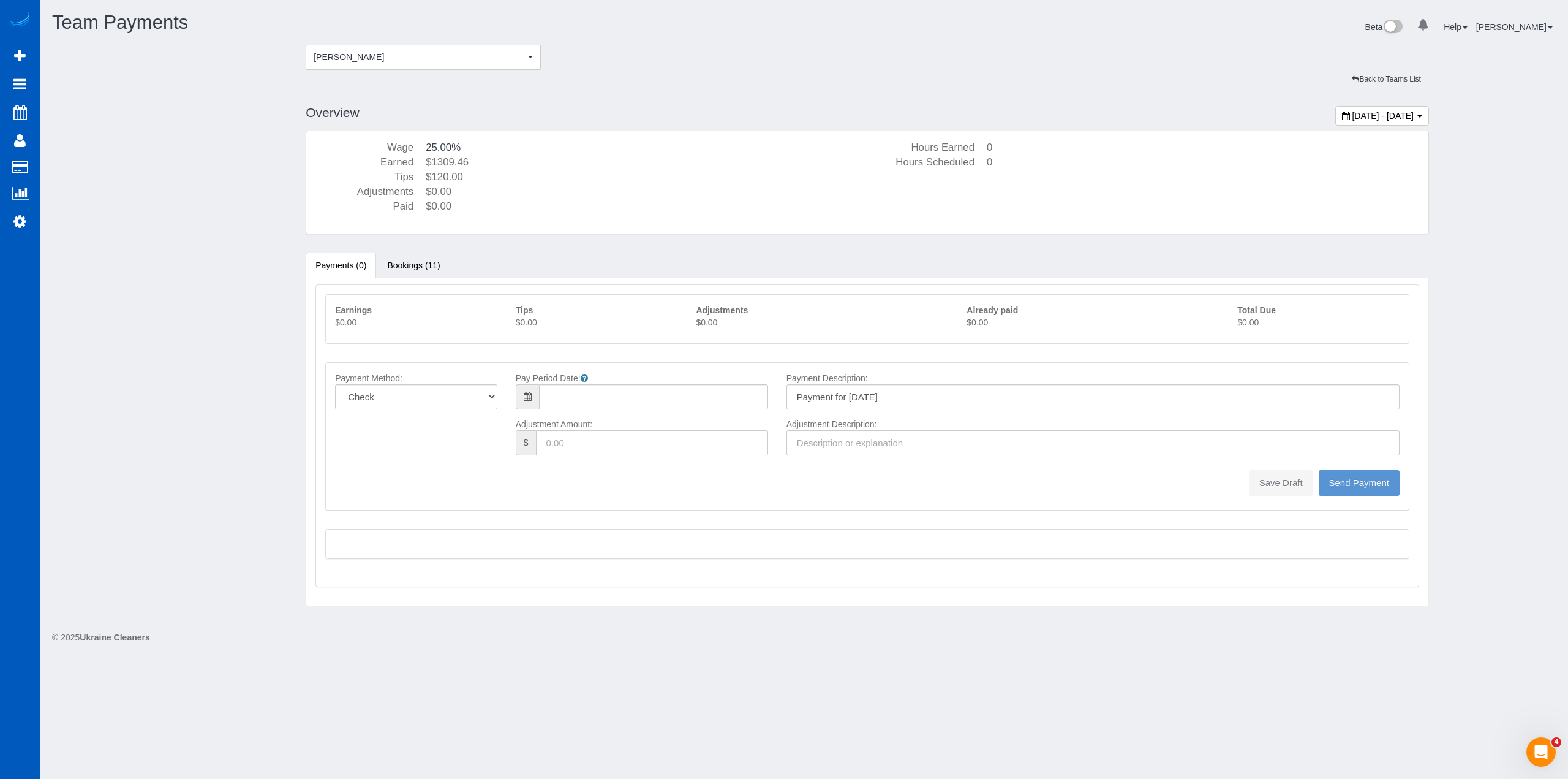
type input "08/10/2025"
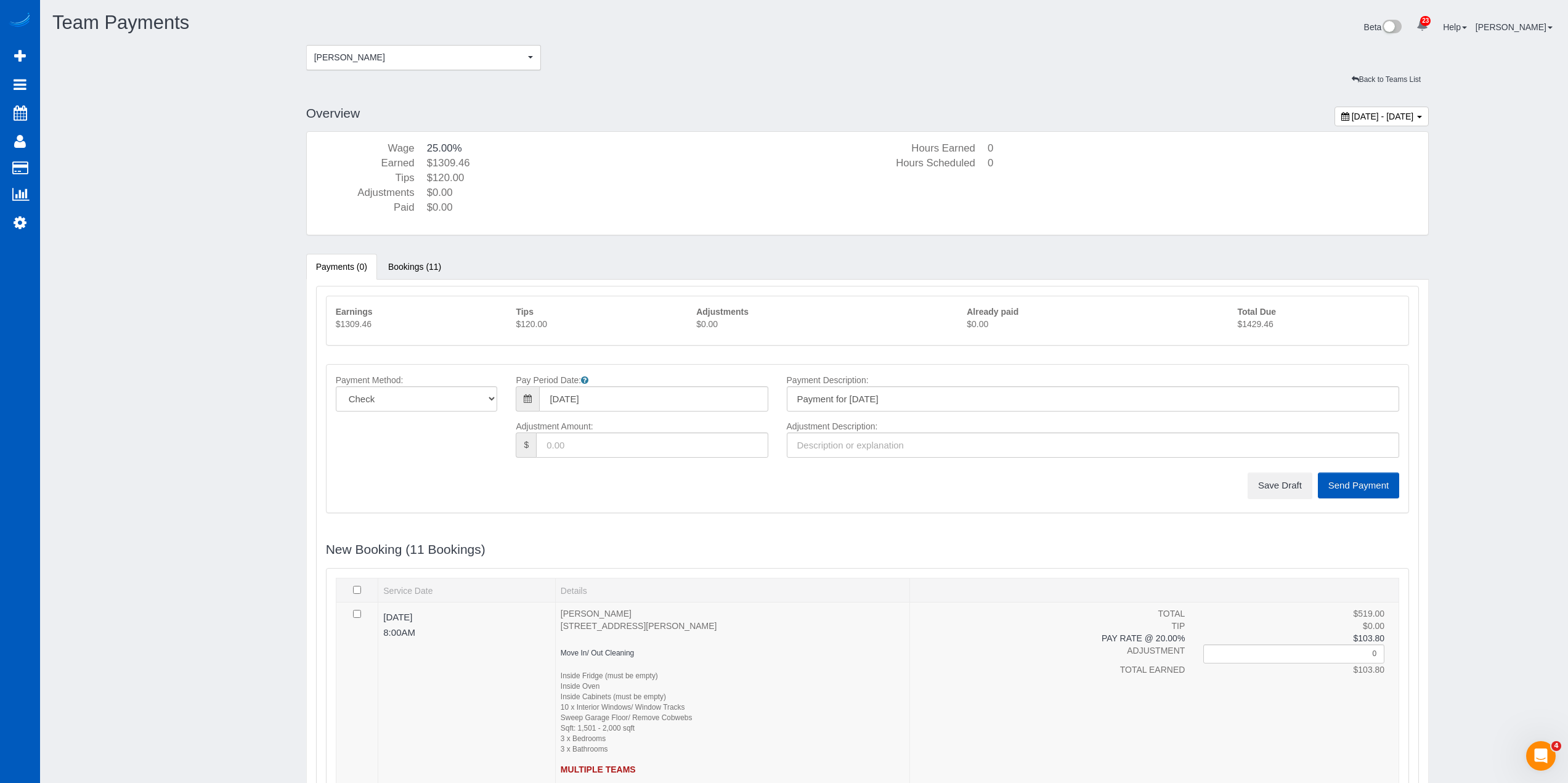
click at [1262, 326] on p "$1429.46" at bounding box center [1318, 324] width 162 height 12
copy sui-team-payments "$1429.46"
click at [1279, 488] on button "Save Draft" at bounding box center [1280, 486] width 65 height 26
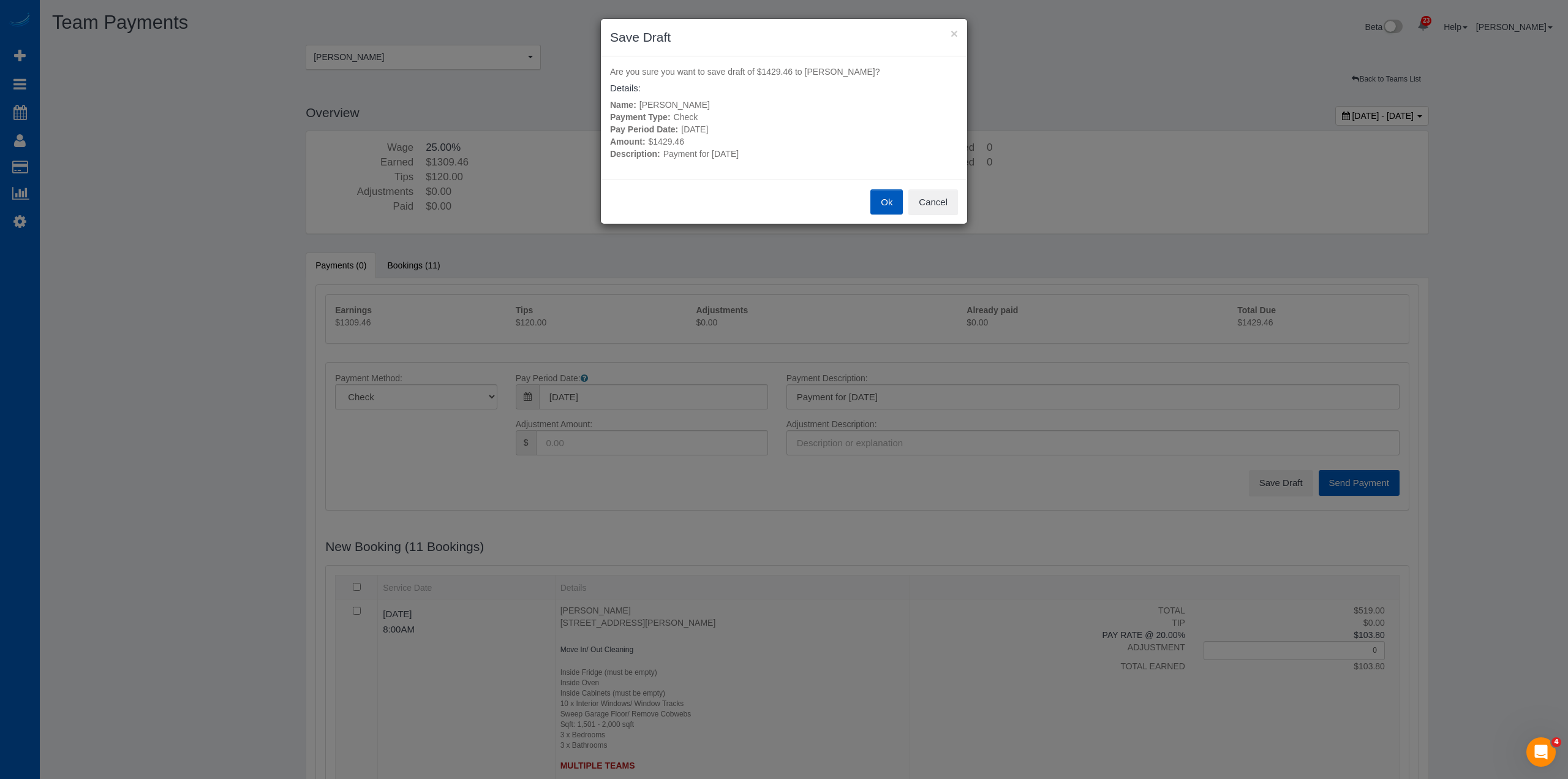
click at [880, 203] on button "Ok" at bounding box center [886, 203] width 32 height 26
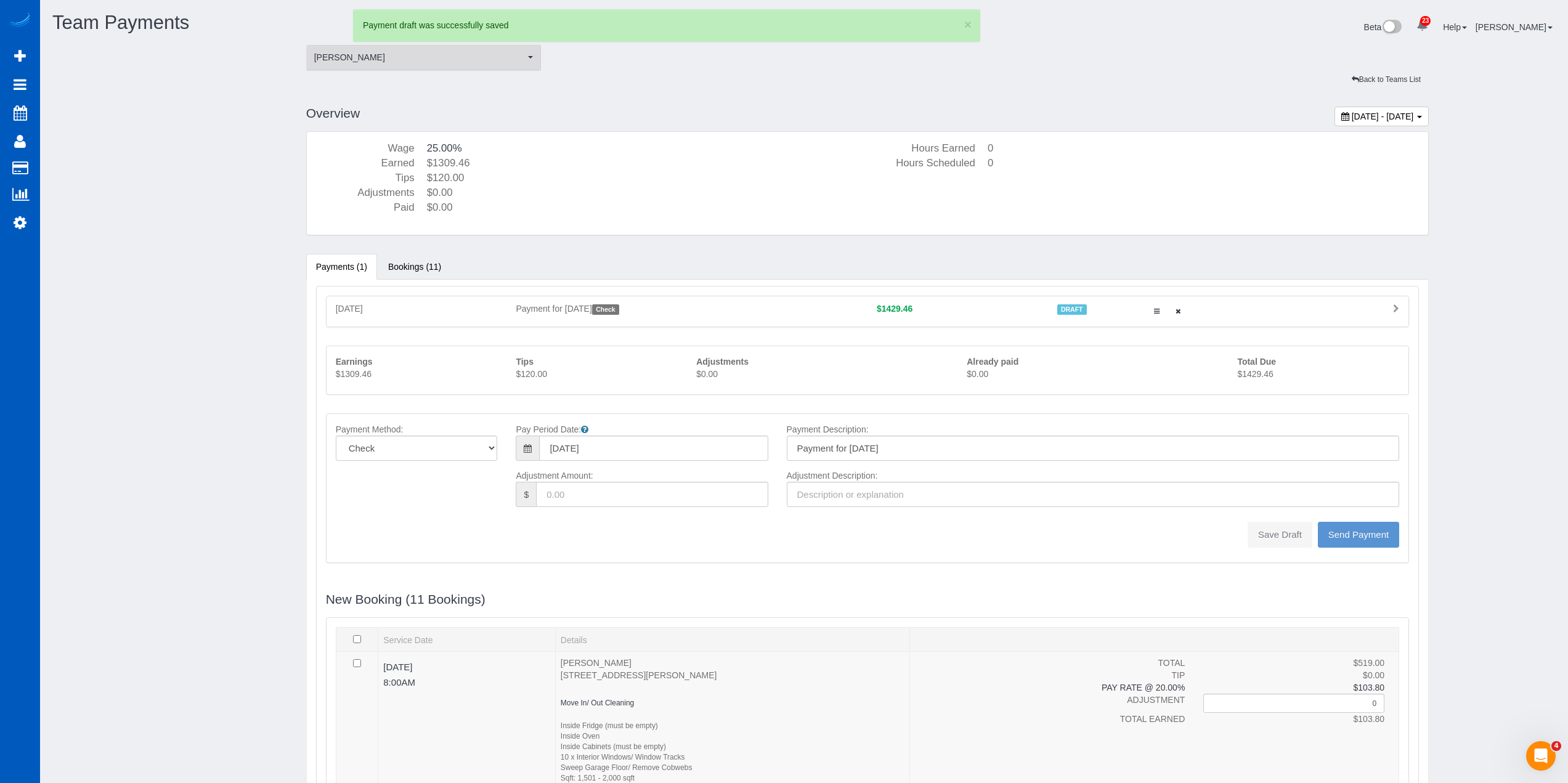
type input "0"
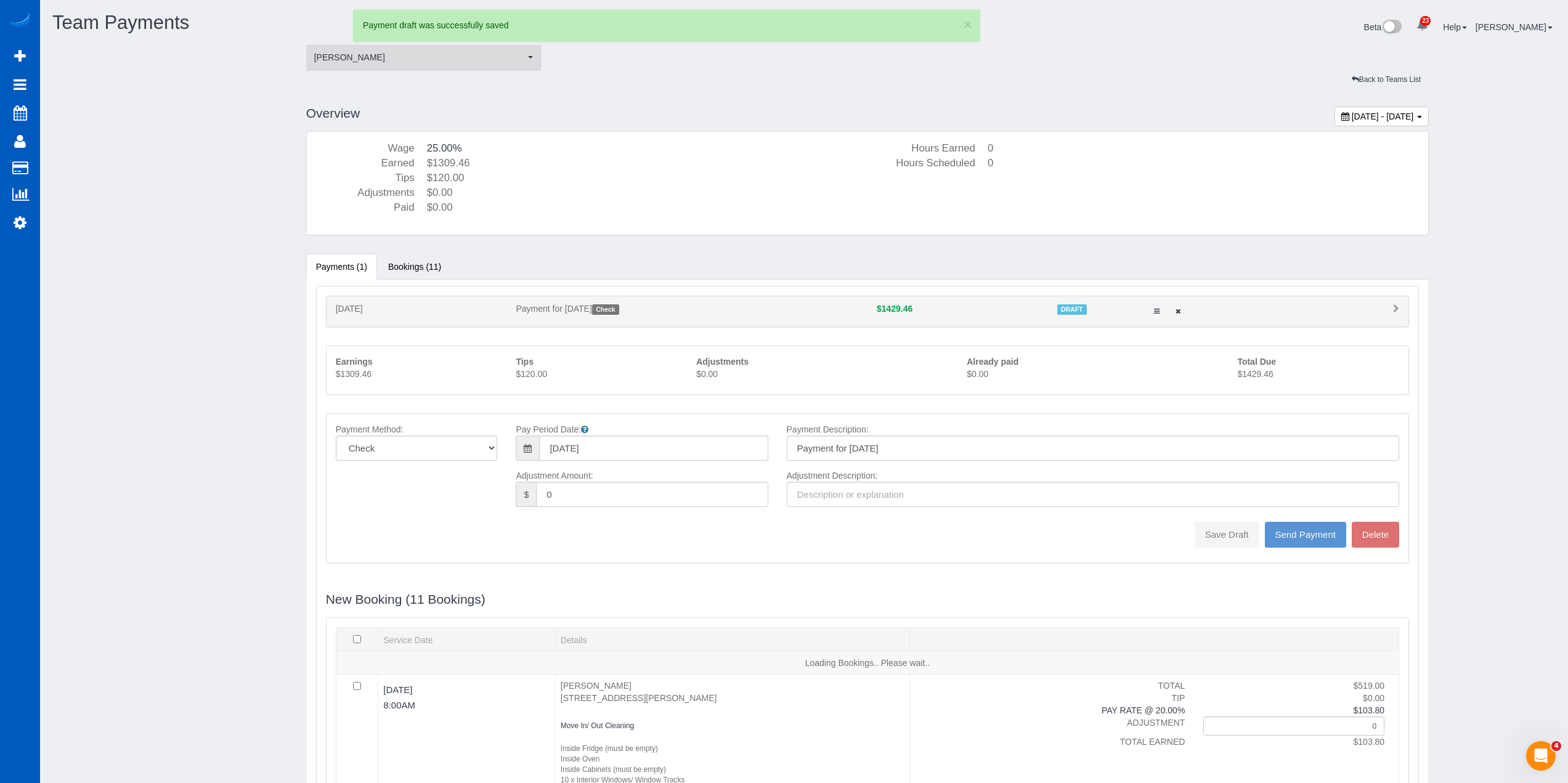
click at [412, 62] on span "[PERSON_NAME]" at bounding box center [420, 57] width 211 height 12
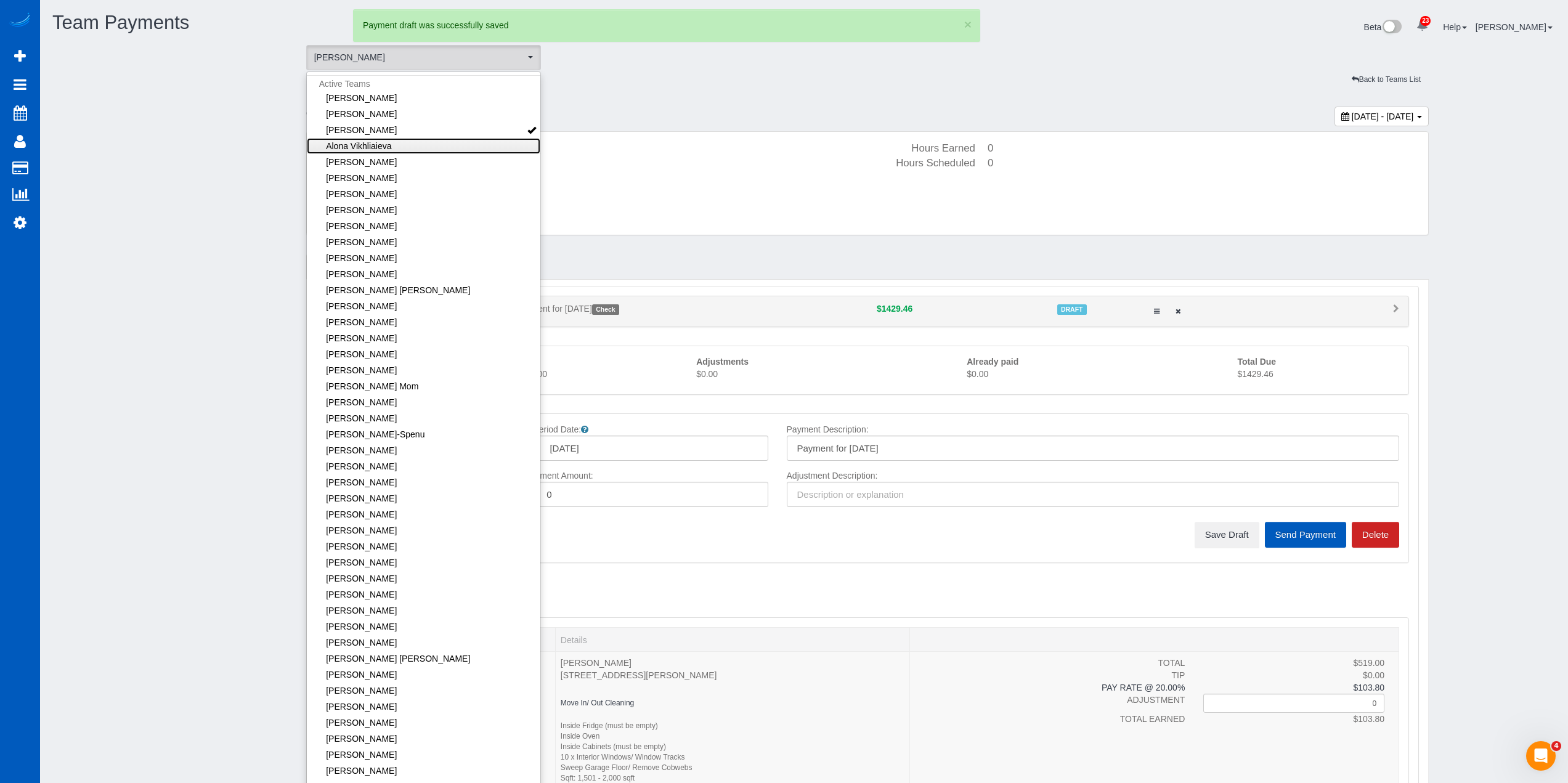
click at [394, 149] on link "Alona Vikhliaieva" at bounding box center [424, 146] width 234 height 16
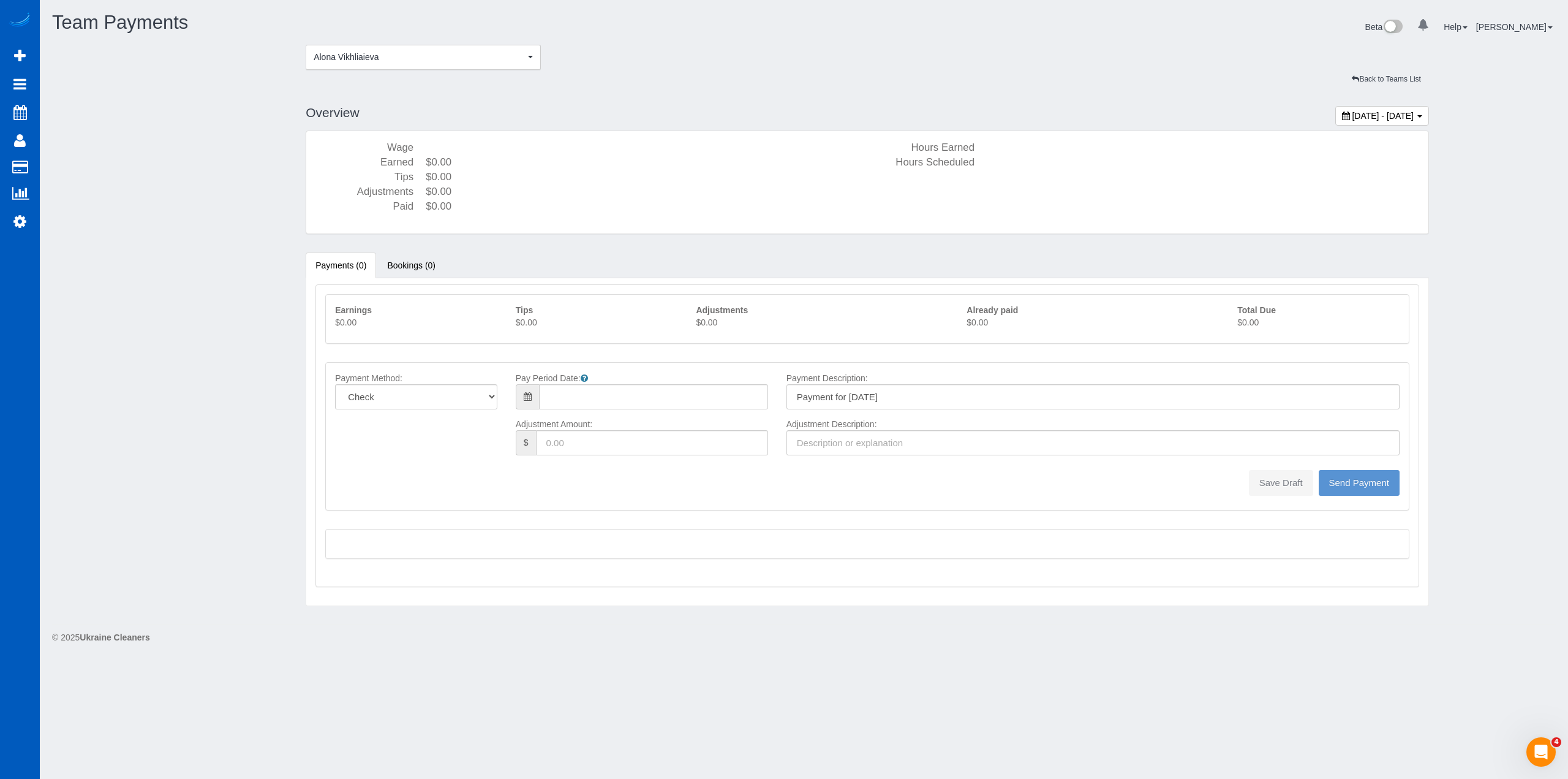
type input "08/10/2025"
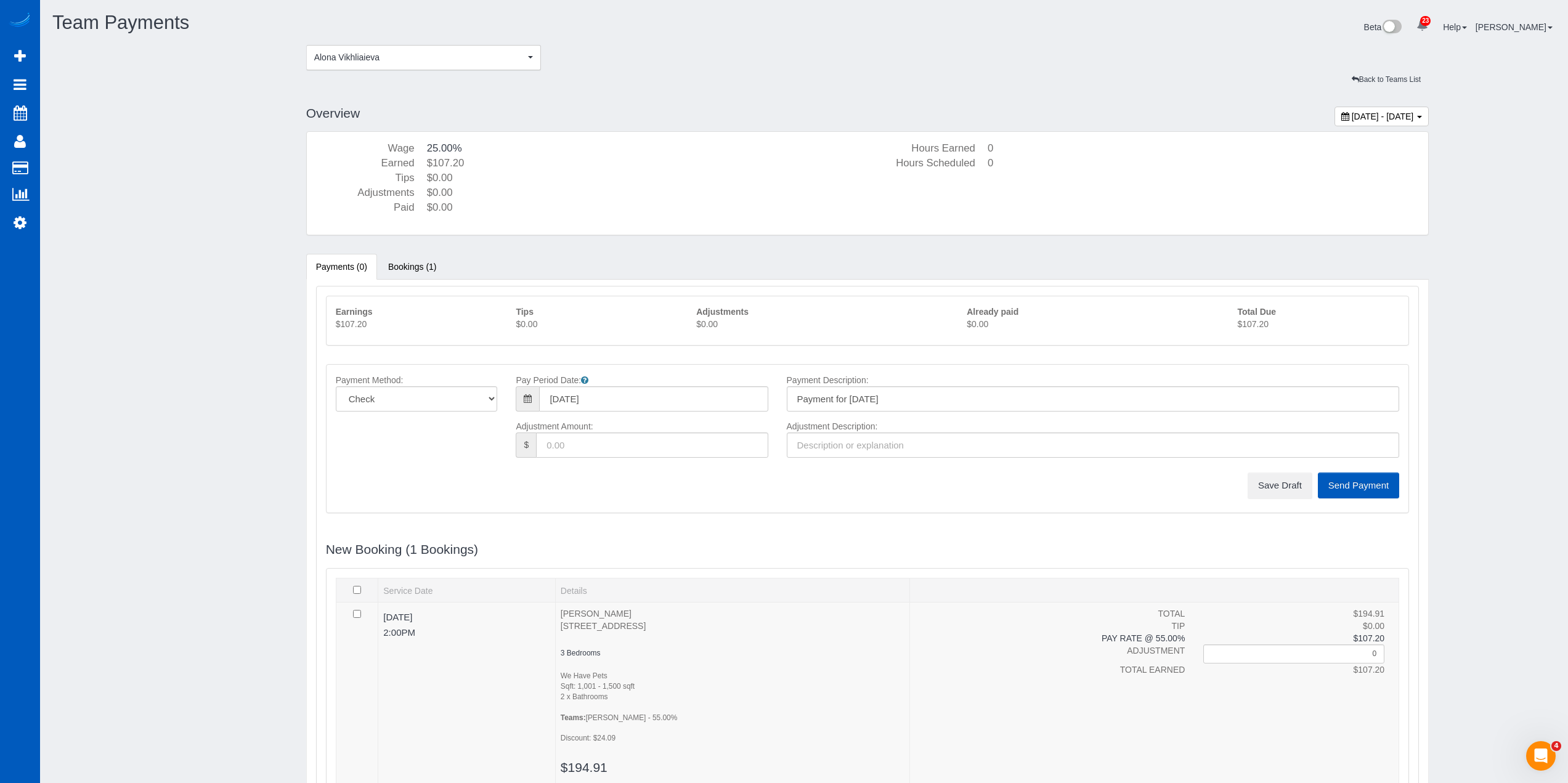
click at [1257, 321] on p "$107.20" at bounding box center [1318, 324] width 162 height 12
copy sui-team-payments "$107.20"
click at [1260, 477] on button "Save Draft" at bounding box center [1280, 486] width 65 height 26
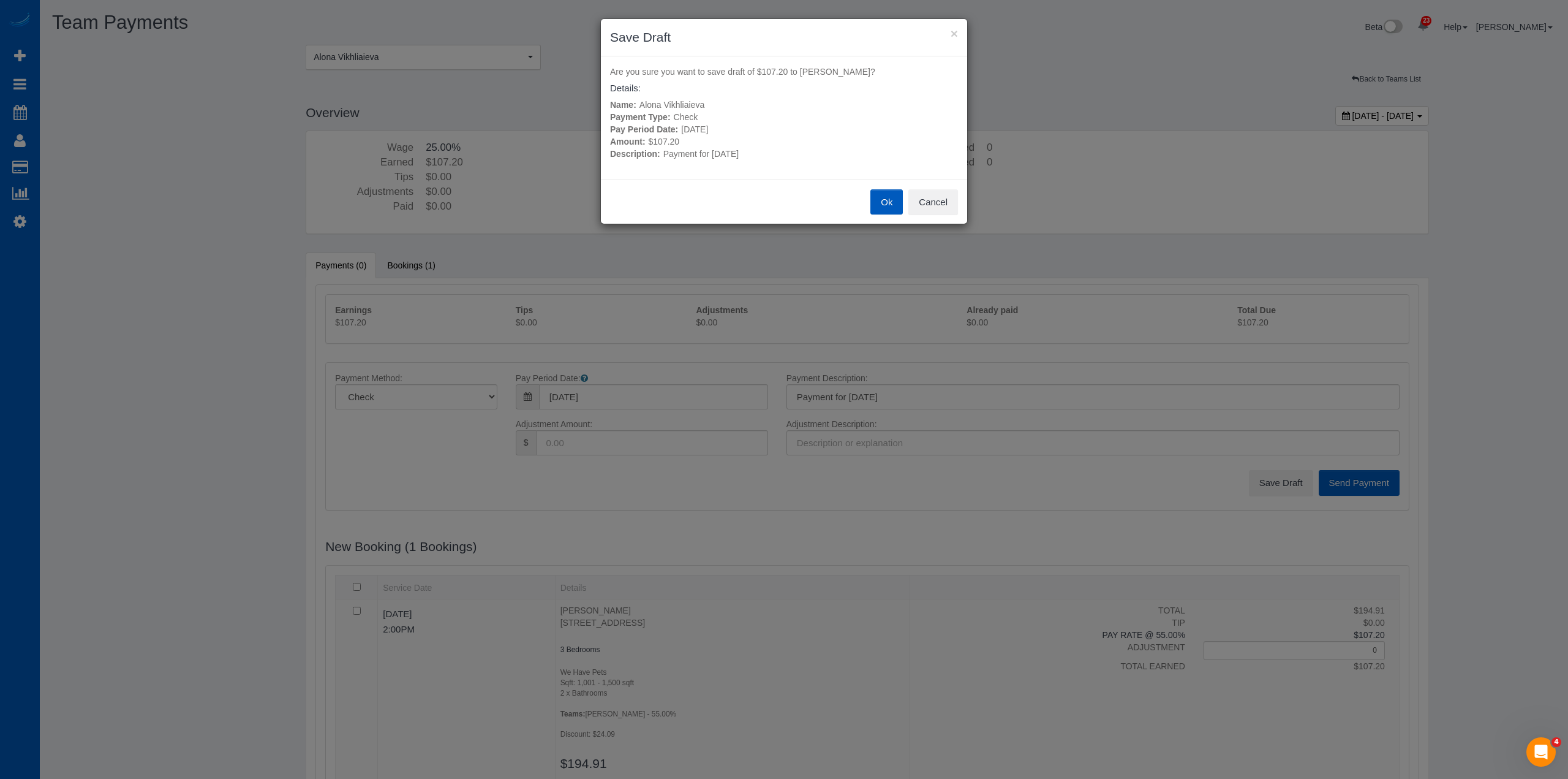
click at [890, 198] on button "Ok" at bounding box center [886, 203] width 32 height 26
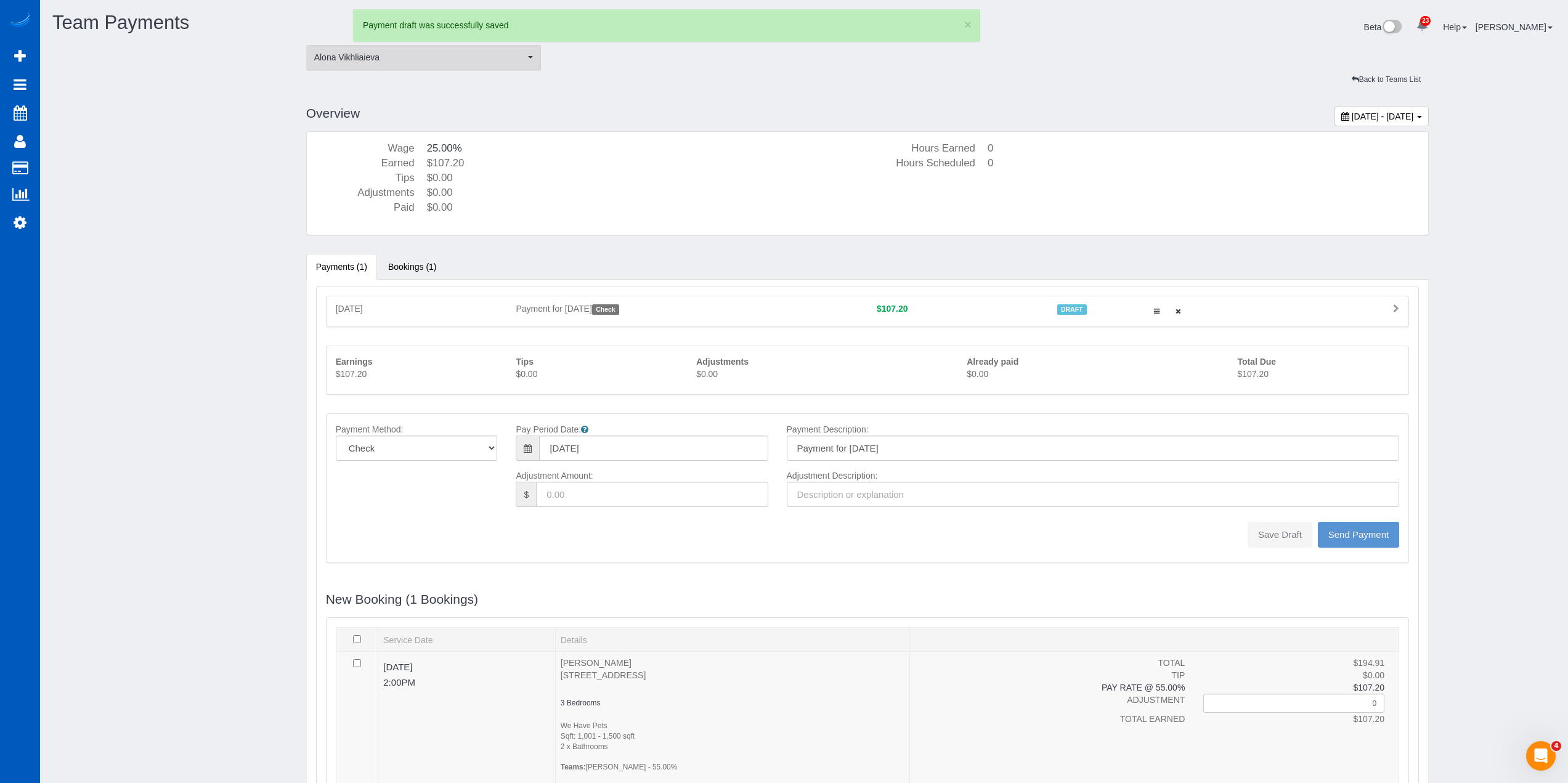
type input "0"
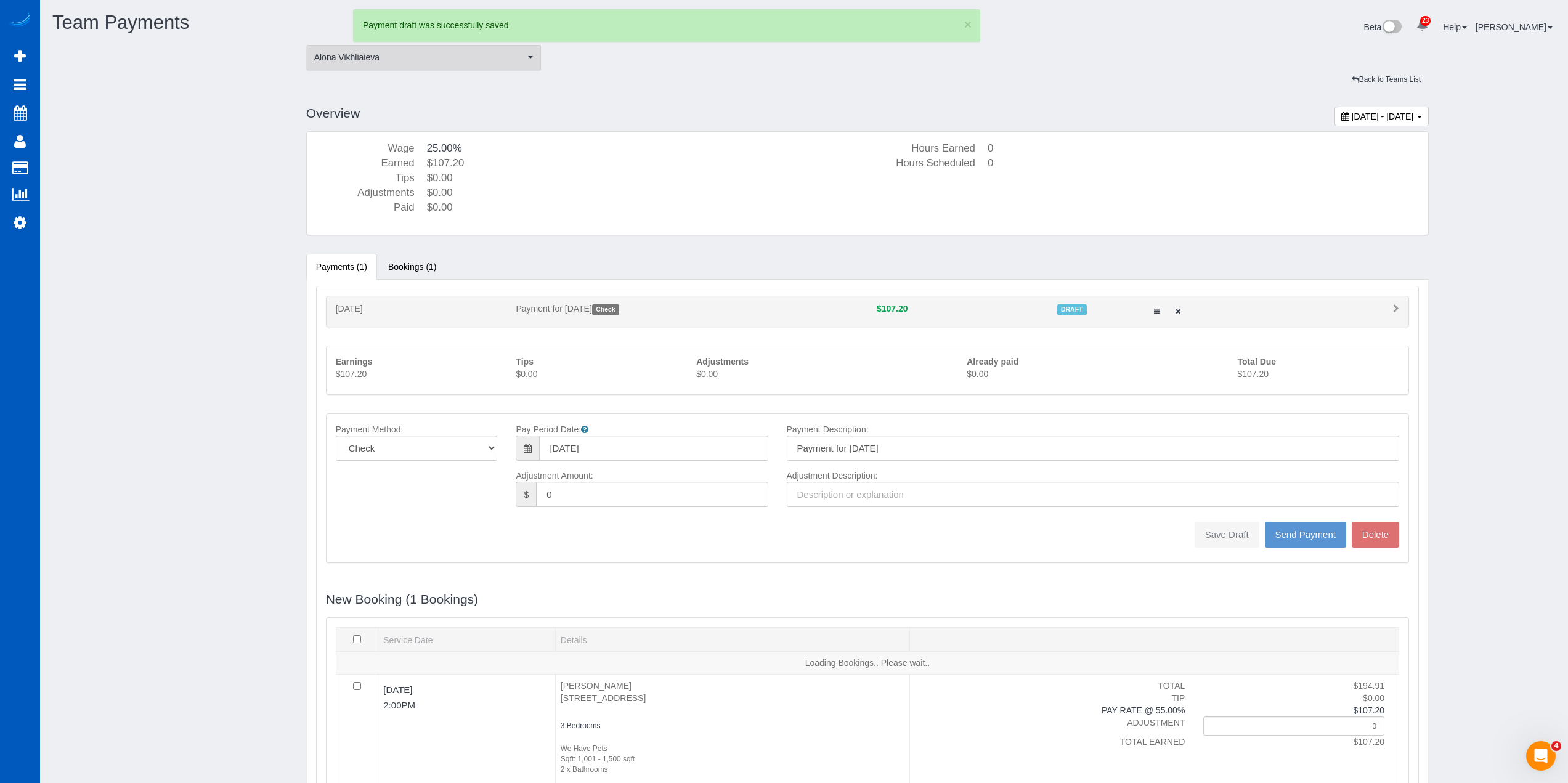
click at [431, 54] on span "Alona Vikhliaieva" at bounding box center [420, 57] width 211 height 12
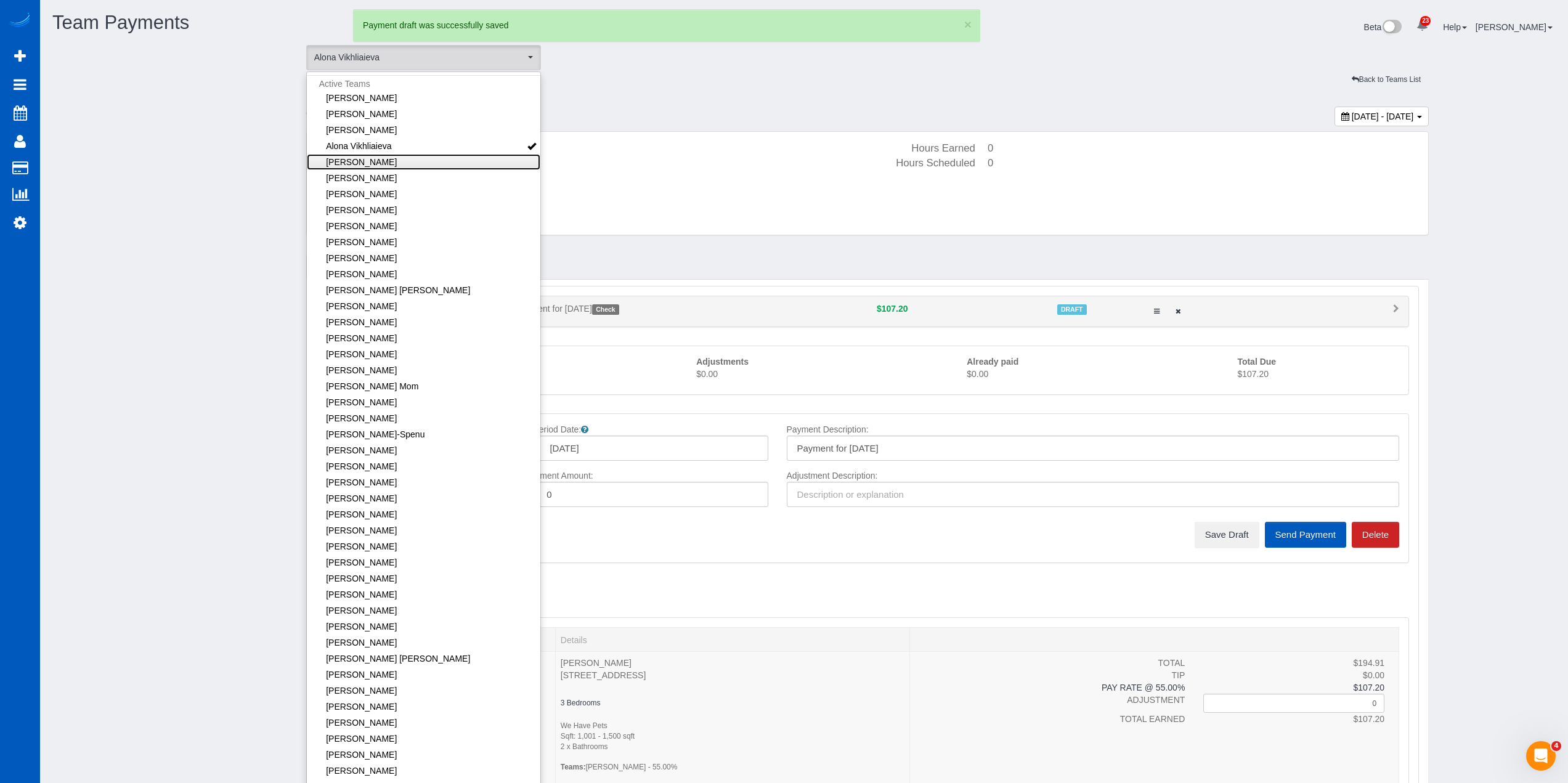
click at [427, 160] on link "[PERSON_NAME]" at bounding box center [424, 162] width 234 height 16
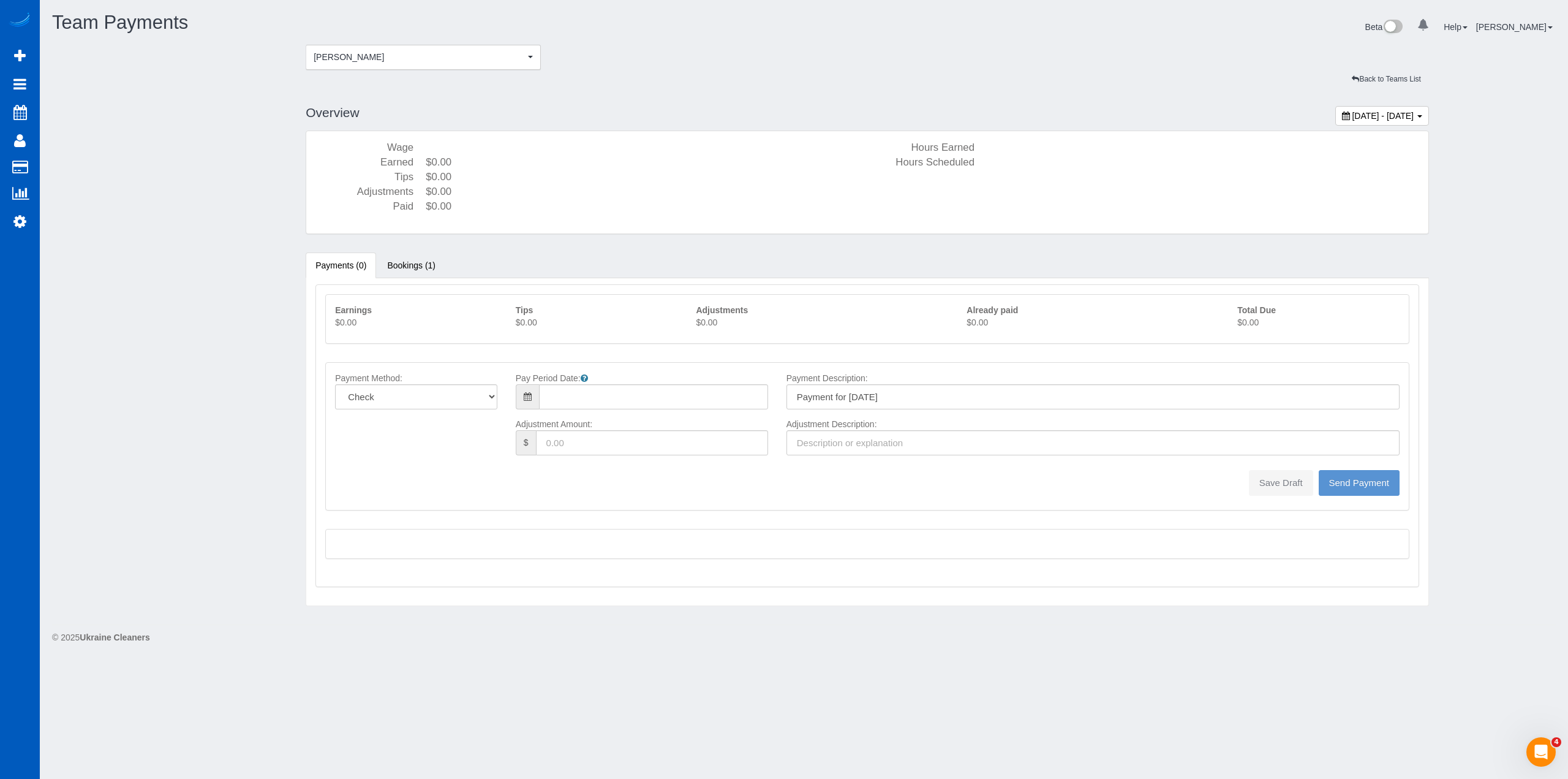
type input "08/10/2025"
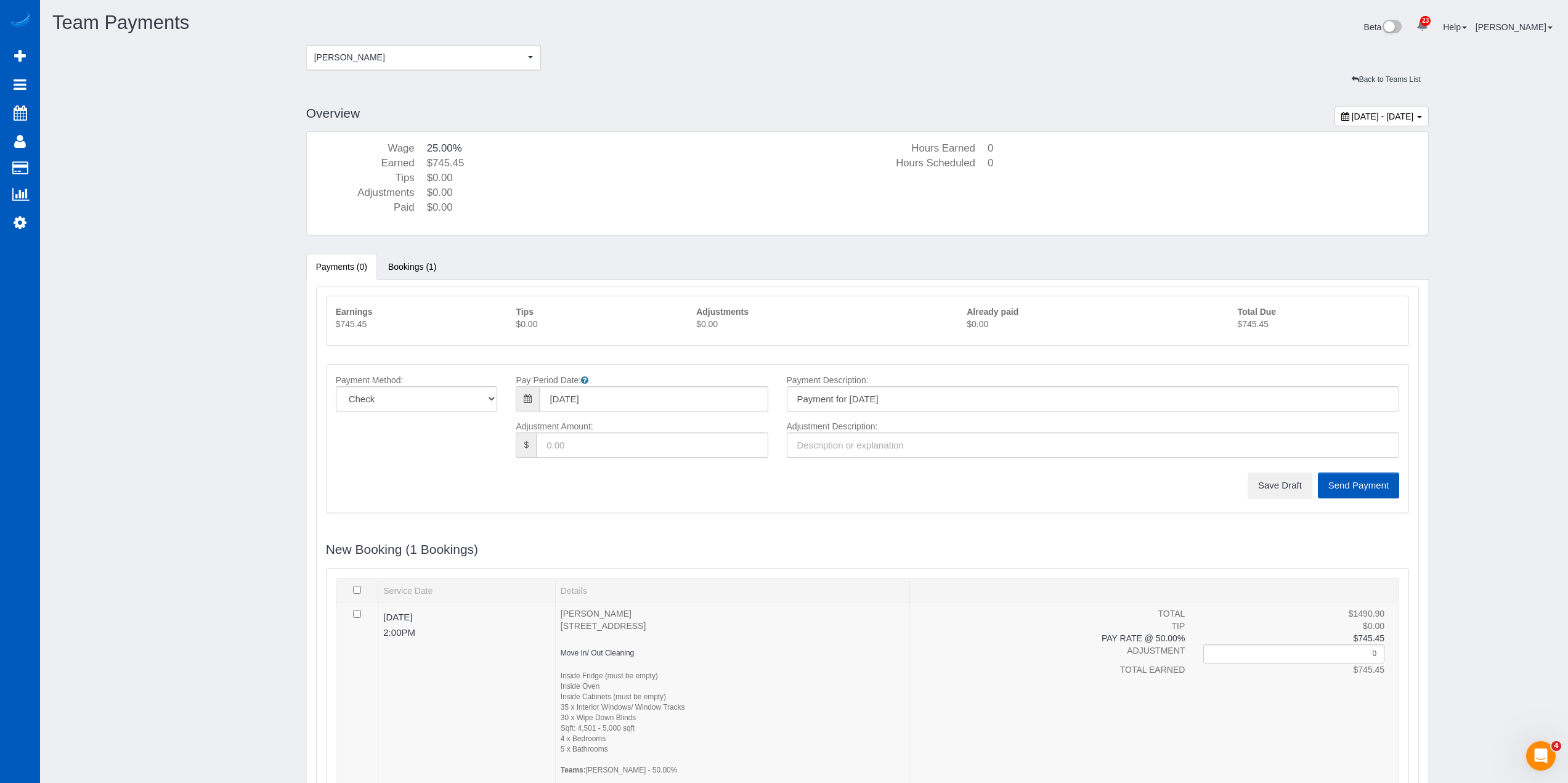
click at [1262, 325] on p "$745.45" at bounding box center [1318, 324] width 162 height 12
copy p "745.45"
click at [1284, 486] on button "Save Draft" at bounding box center [1280, 486] width 65 height 26
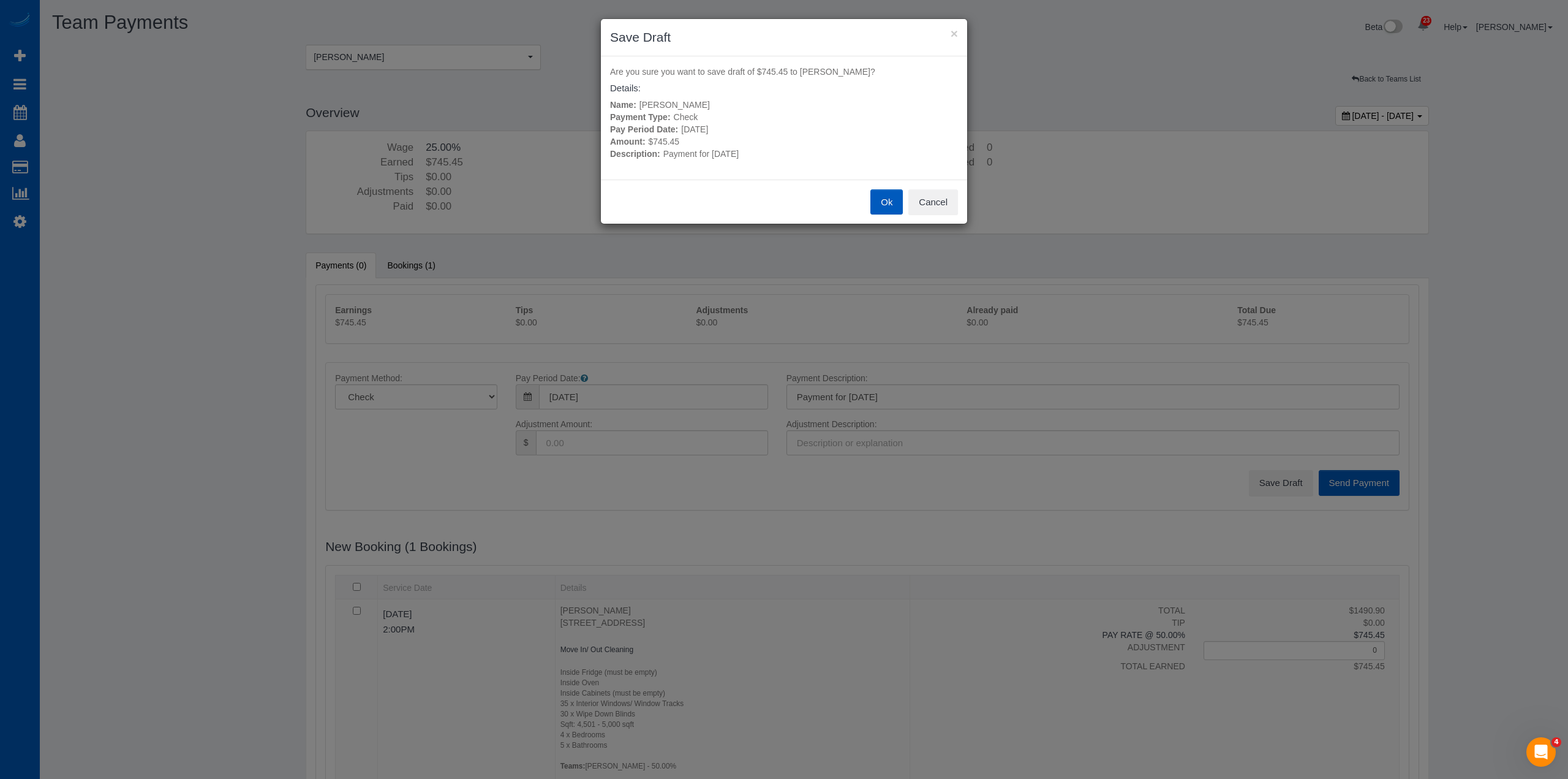
click at [875, 199] on button "Ok" at bounding box center [886, 203] width 32 height 26
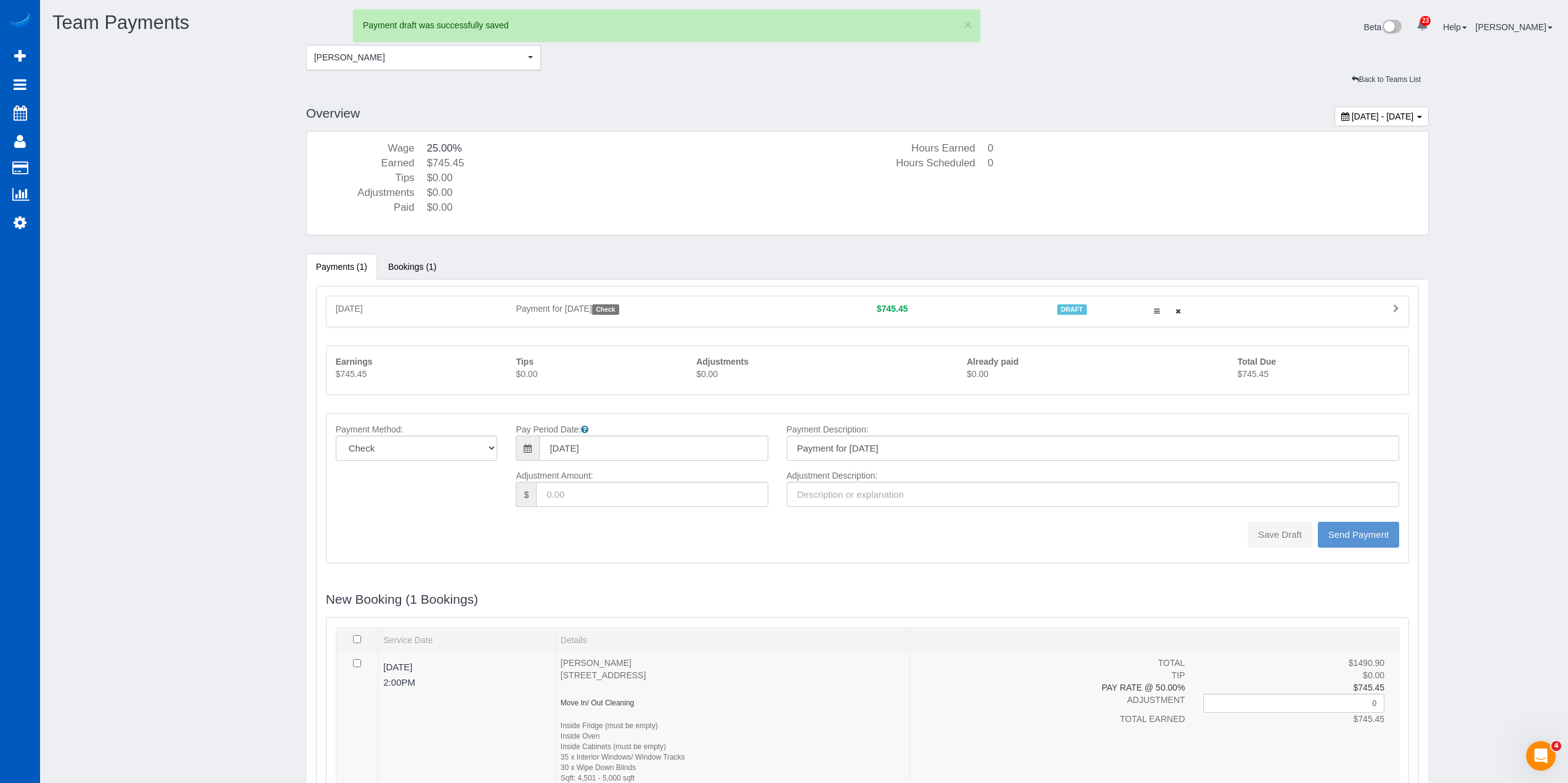
type input "0"
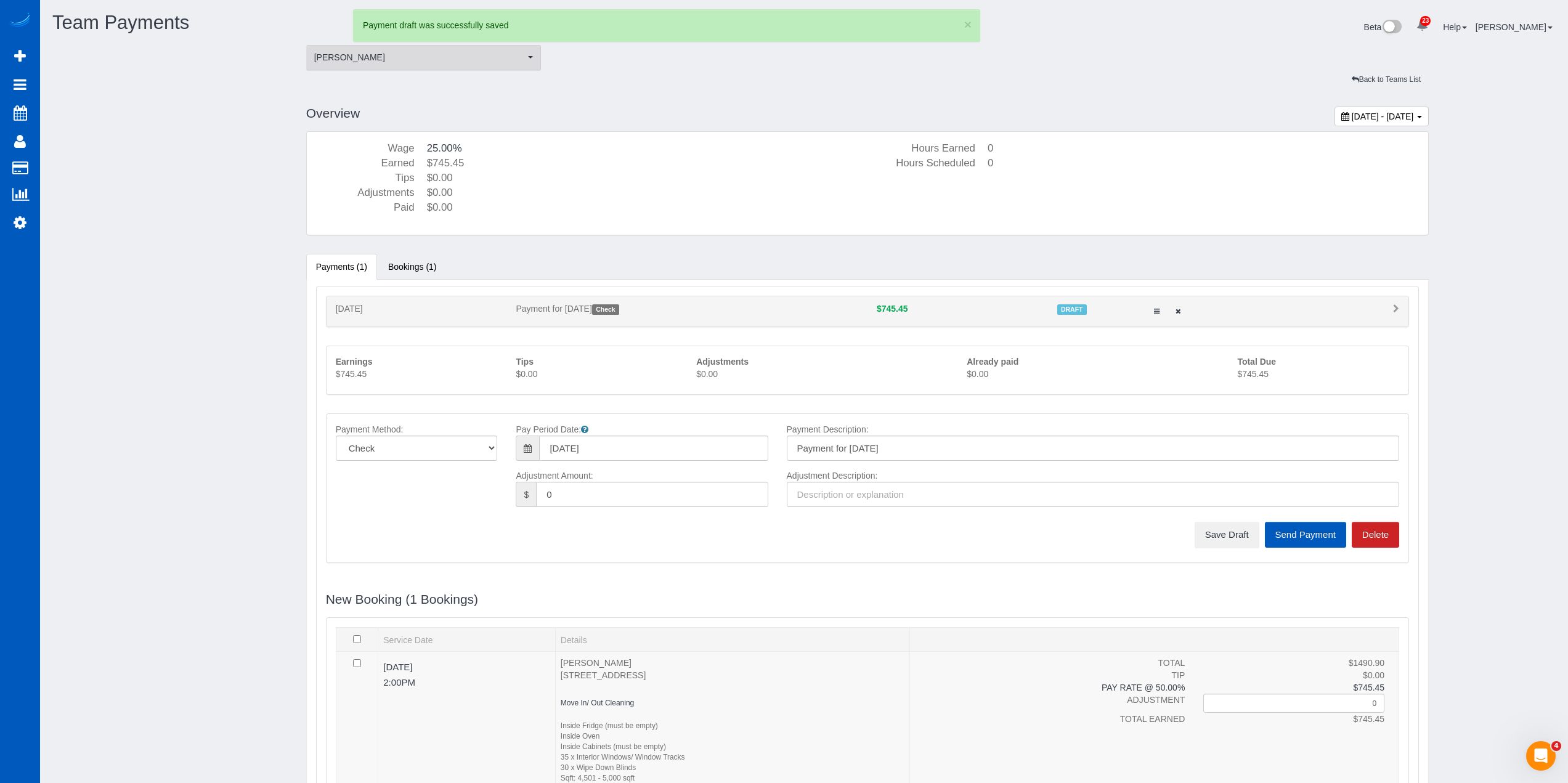
click at [470, 55] on span "[PERSON_NAME]" at bounding box center [420, 57] width 211 height 12
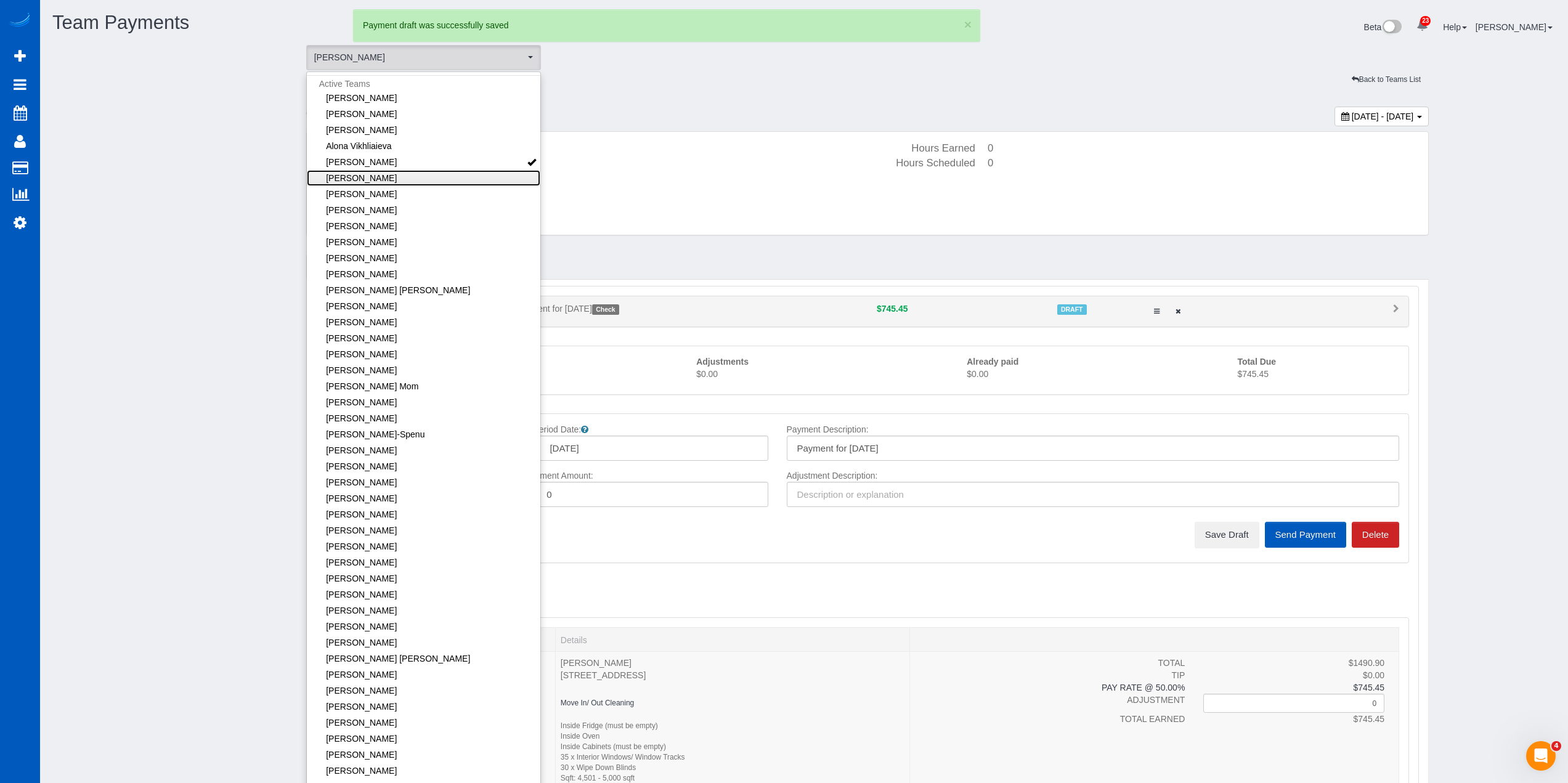
click at [403, 182] on link "[PERSON_NAME]" at bounding box center [424, 178] width 234 height 16
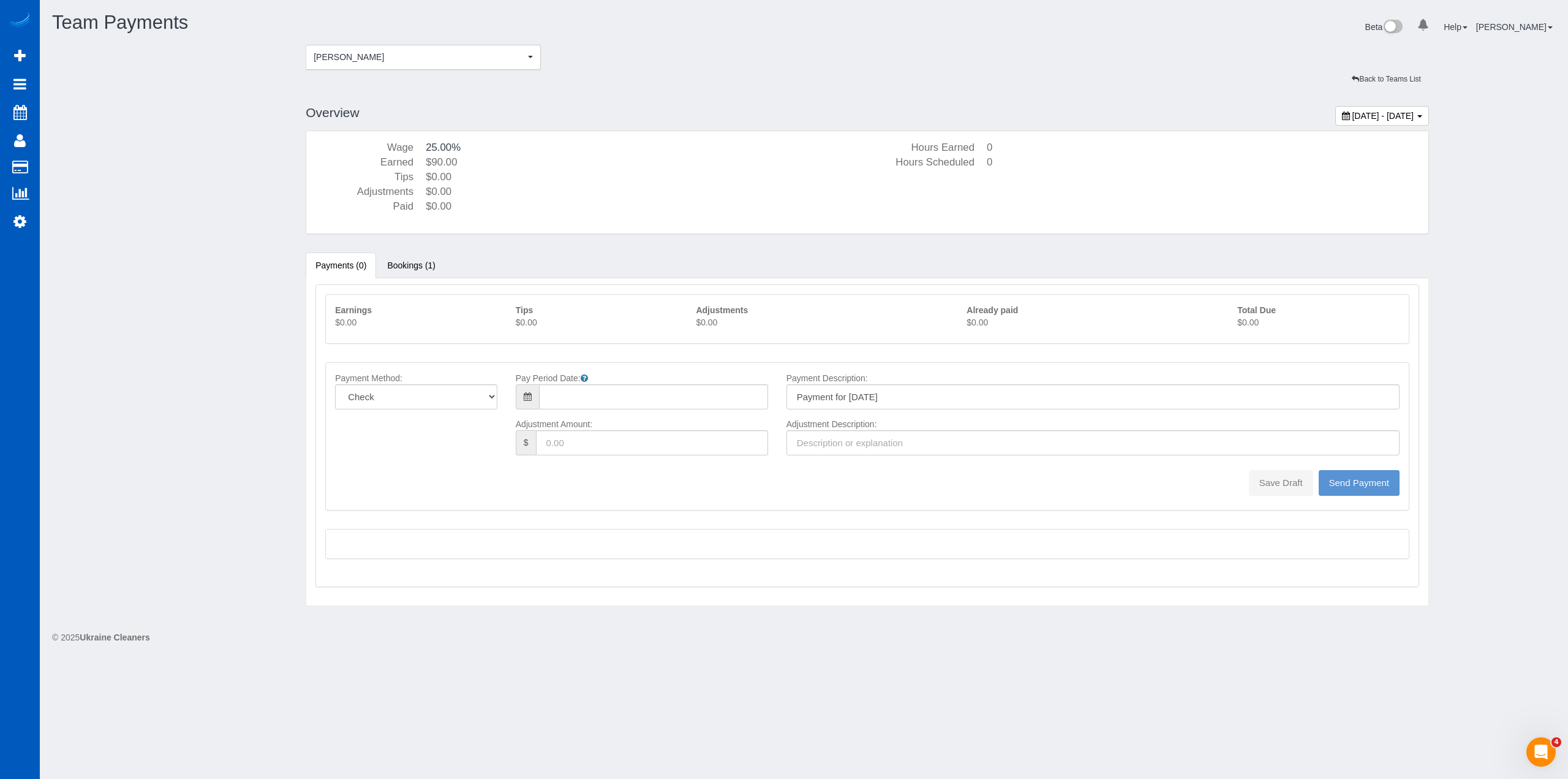
type input "08/10/2025"
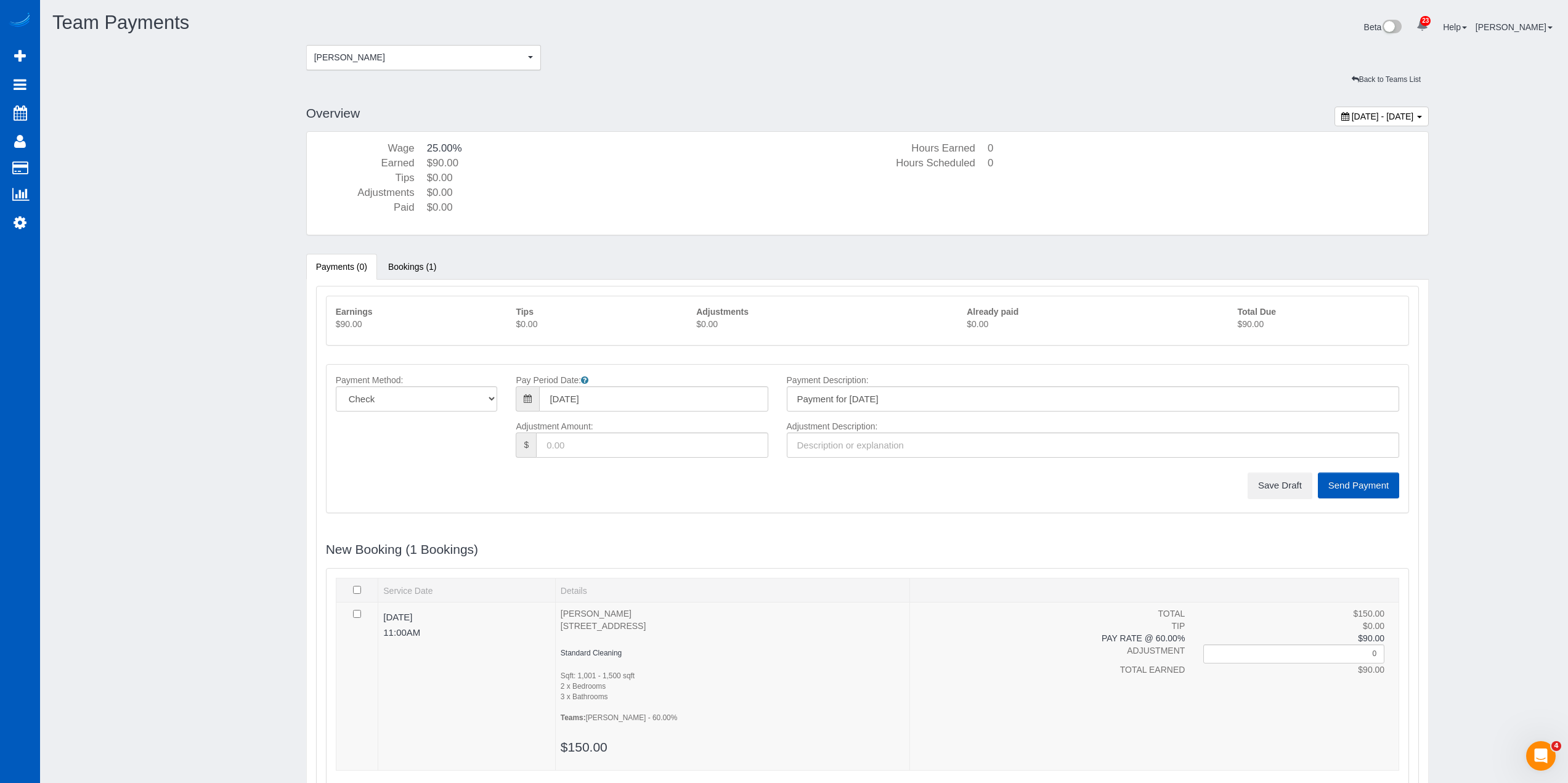
click at [1263, 326] on p "$90.00" at bounding box center [1318, 324] width 162 height 12
copy sui-team-payments "$90.00"
click at [1286, 491] on button "Save Draft" at bounding box center [1280, 486] width 65 height 26
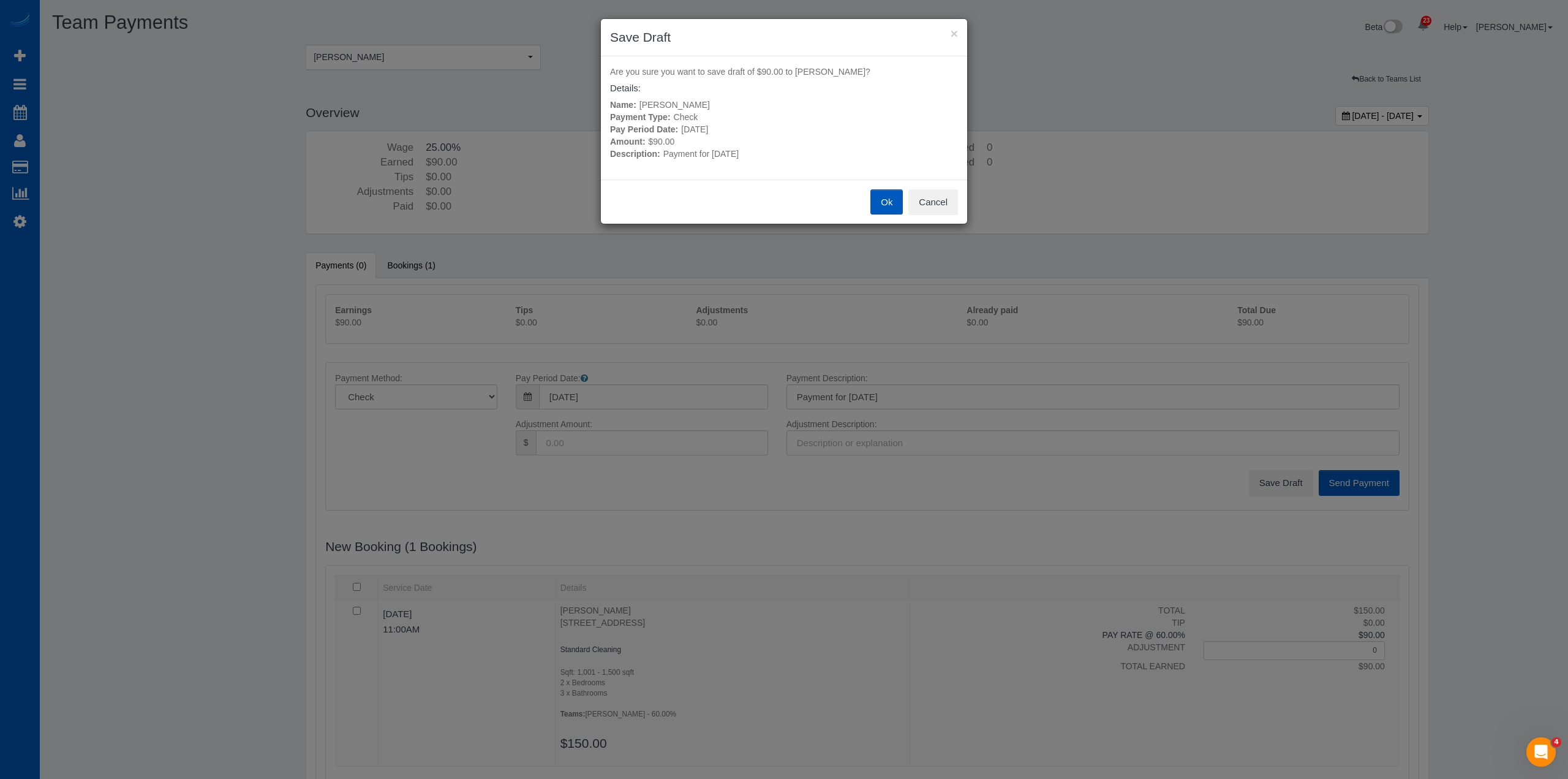
click at [885, 209] on button "Ok" at bounding box center [886, 203] width 32 height 26
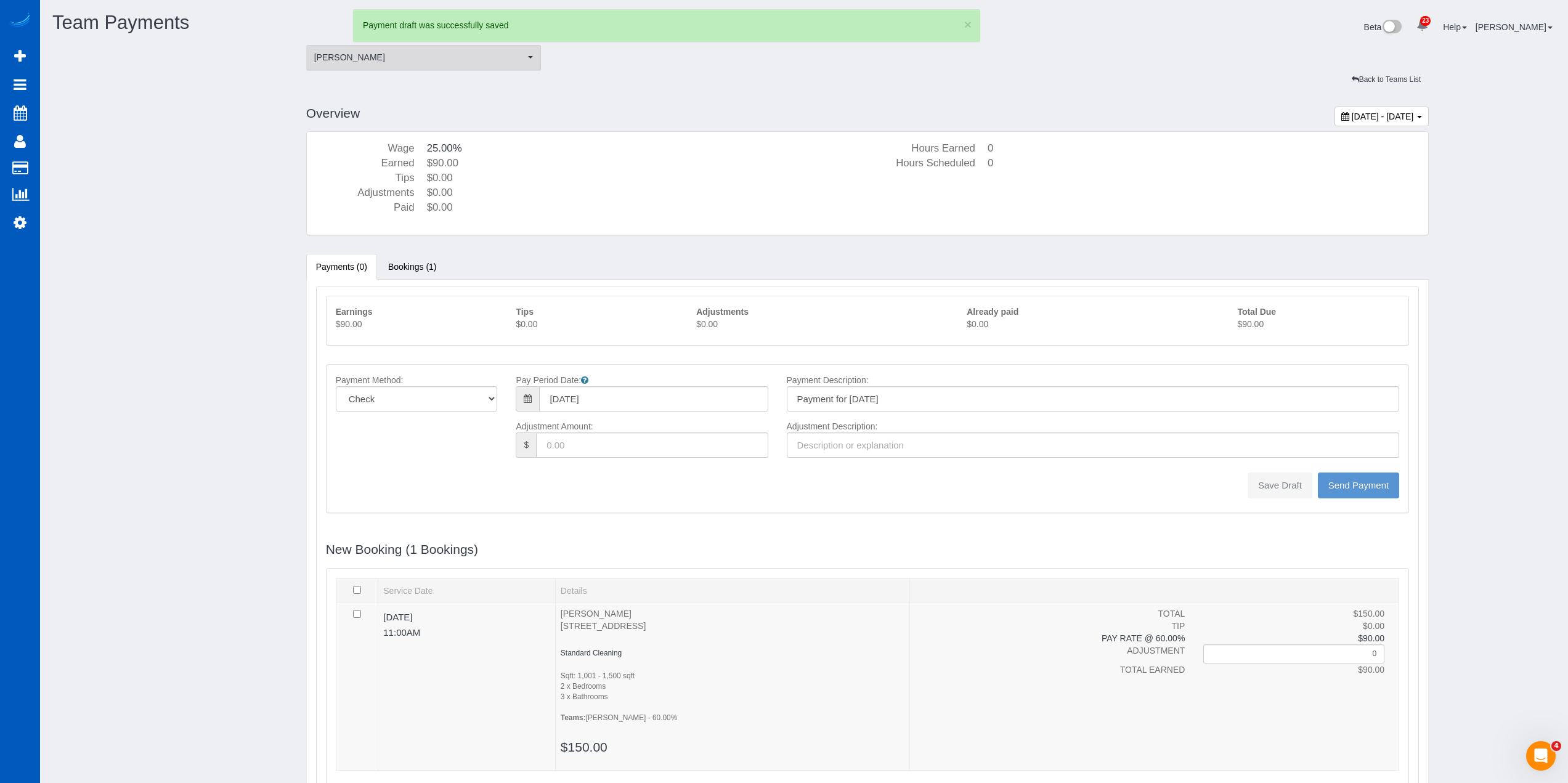
click at [479, 61] on span "[PERSON_NAME]" at bounding box center [420, 57] width 211 height 12
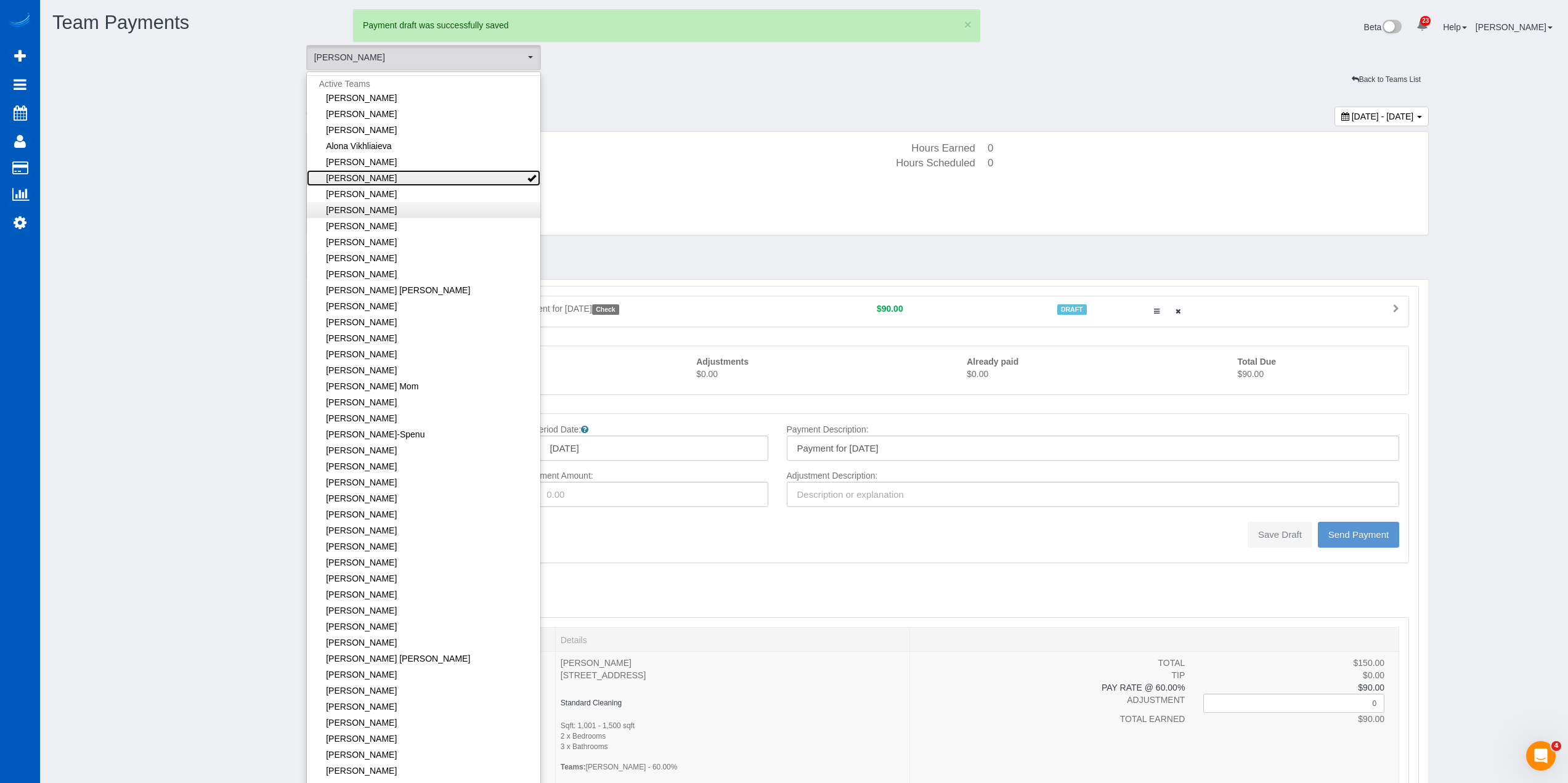
type input "0"
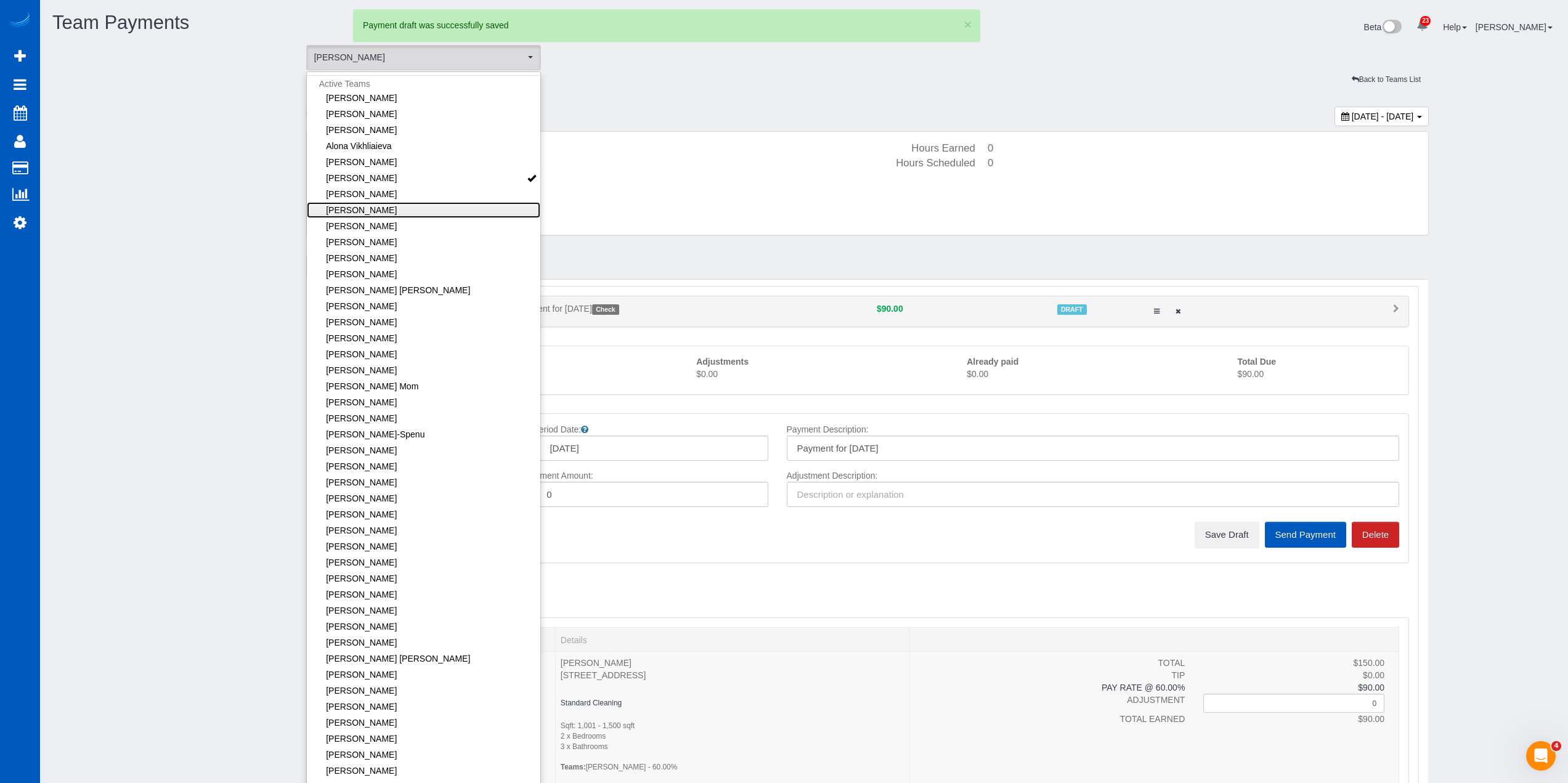
click at [403, 207] on link "[PERSON_NAME]" at bounding box center [424, 210] width 234 height 16
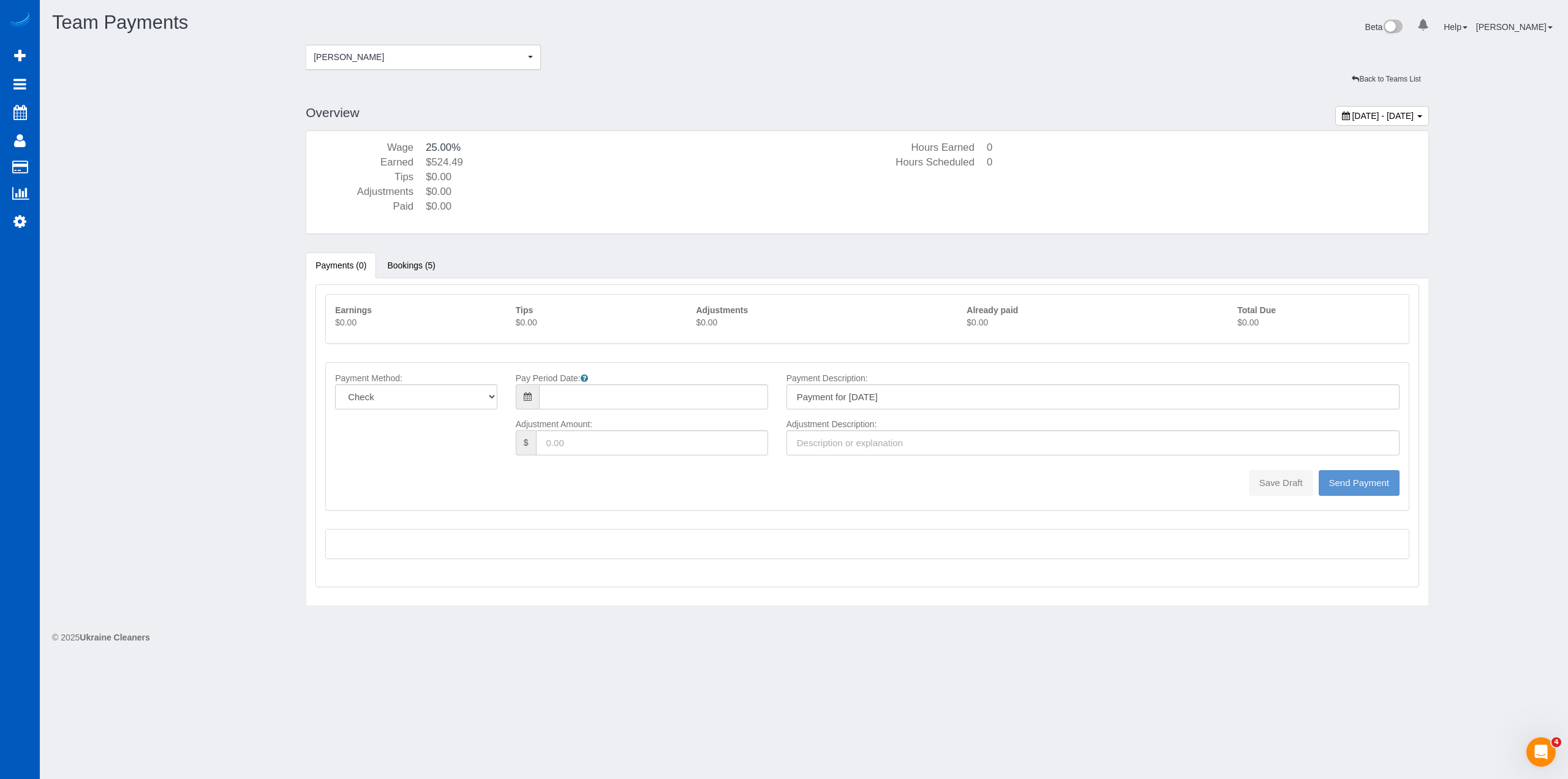
type input "08/10/2025"
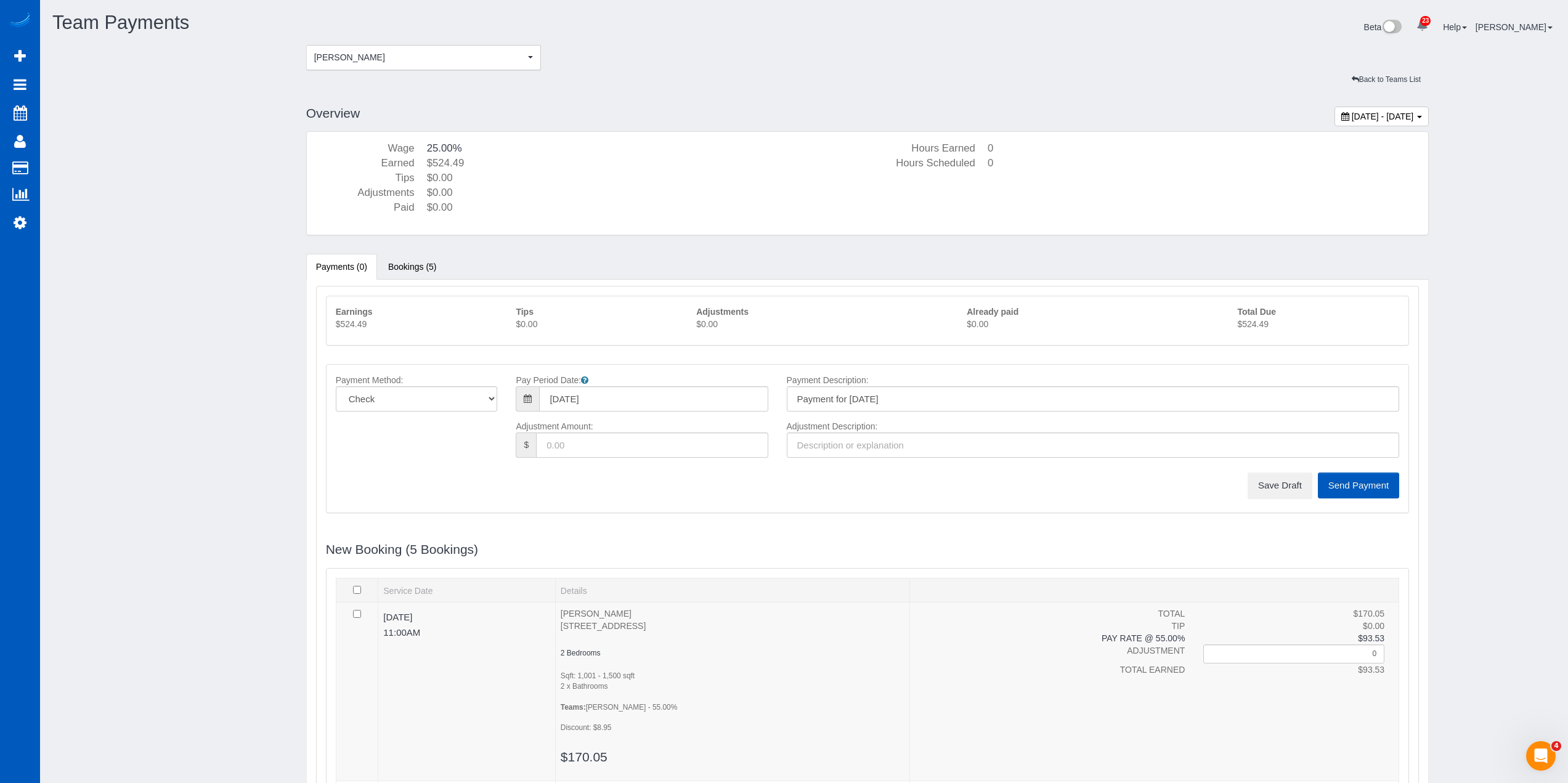
click at [1255, 322] on p "$524.49" at bounding box center [1318, 324] width 162 height 12
copy p "524.49"
click at [1278, 484] on button "Save Draft" at bounding box center [1280, 486] width 65 height 26
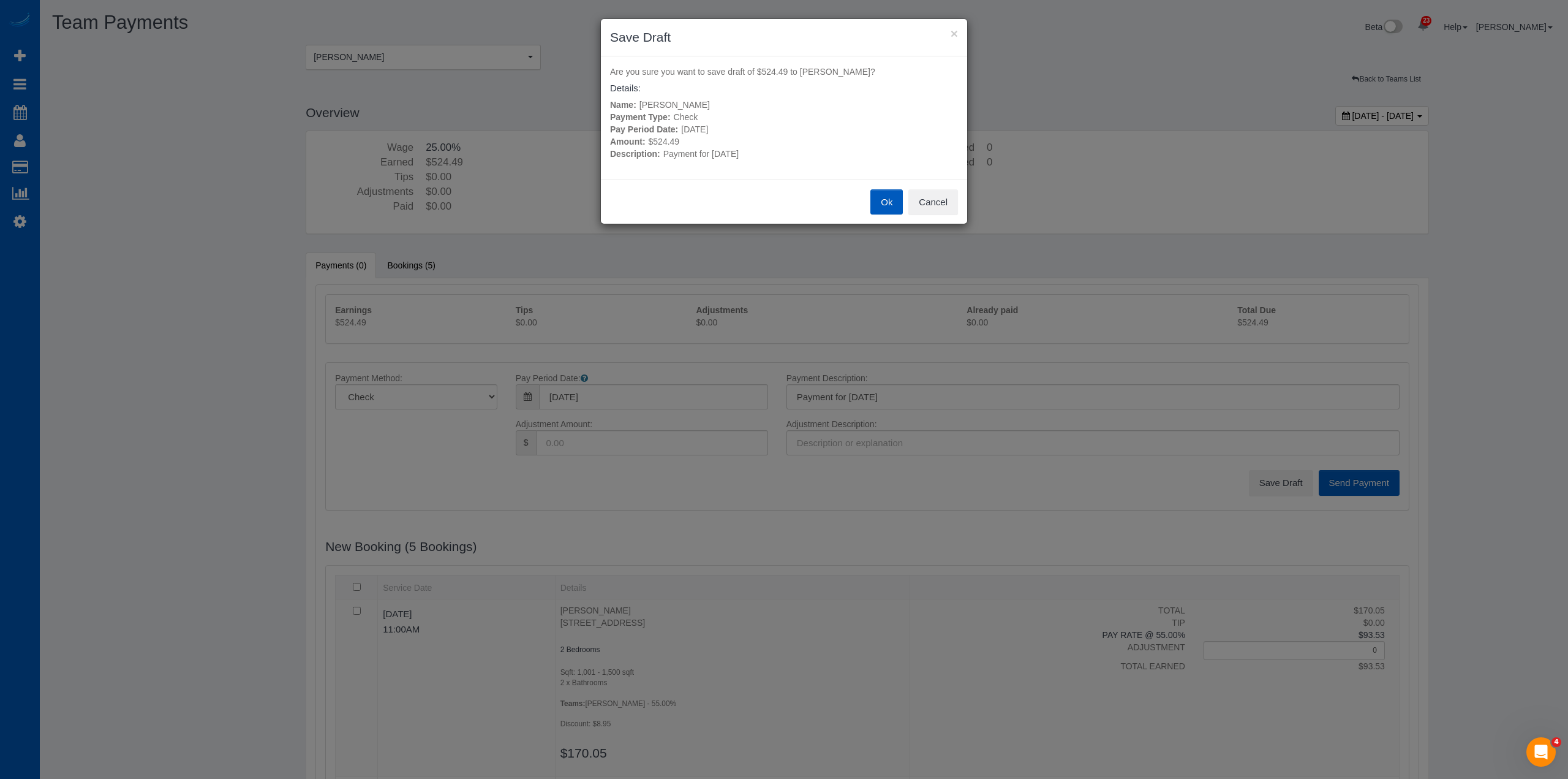
click at [881, 201] on button "Ok" at bounding box center [886, 203] width 32 height 26
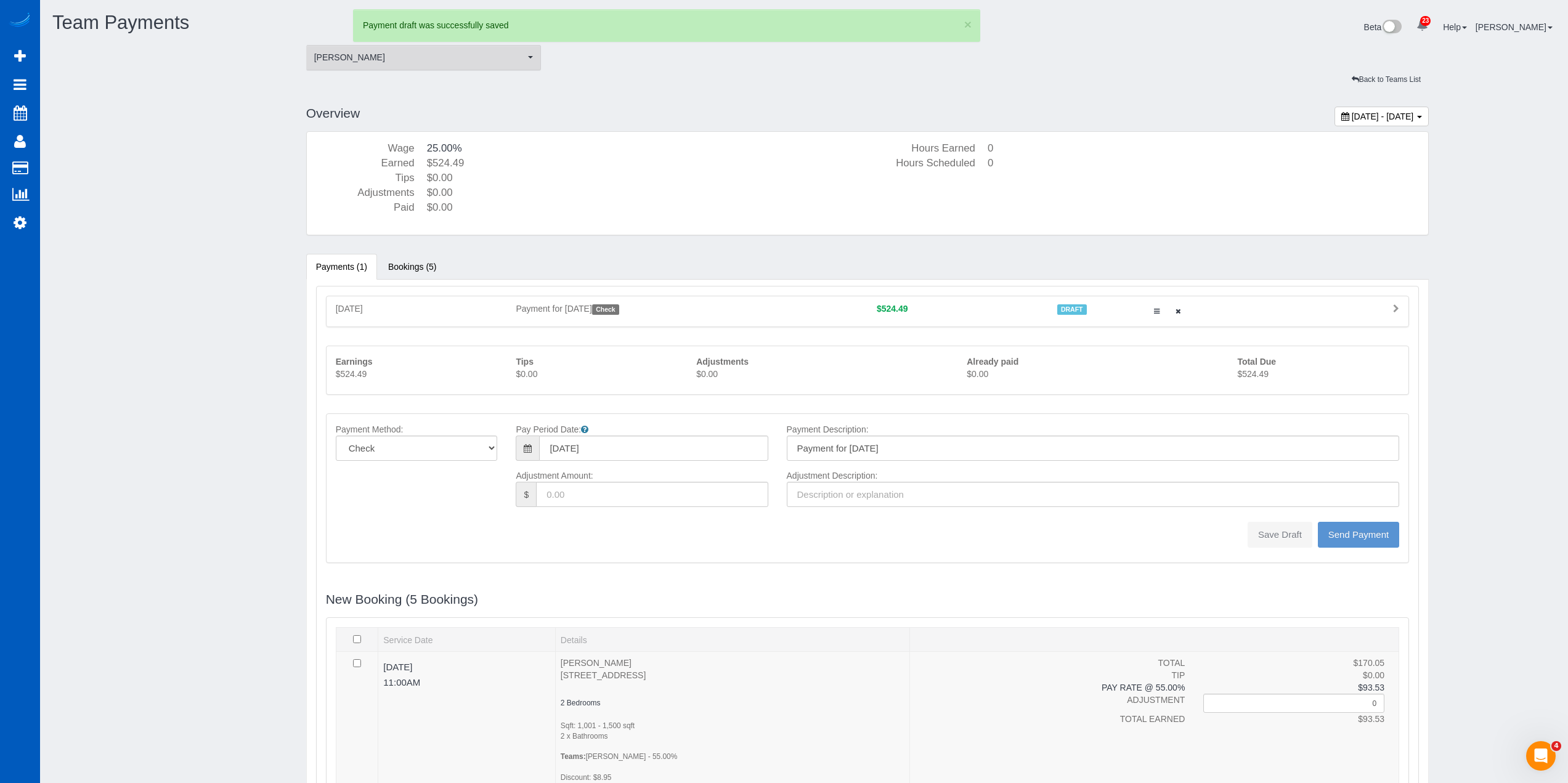
type input "0"
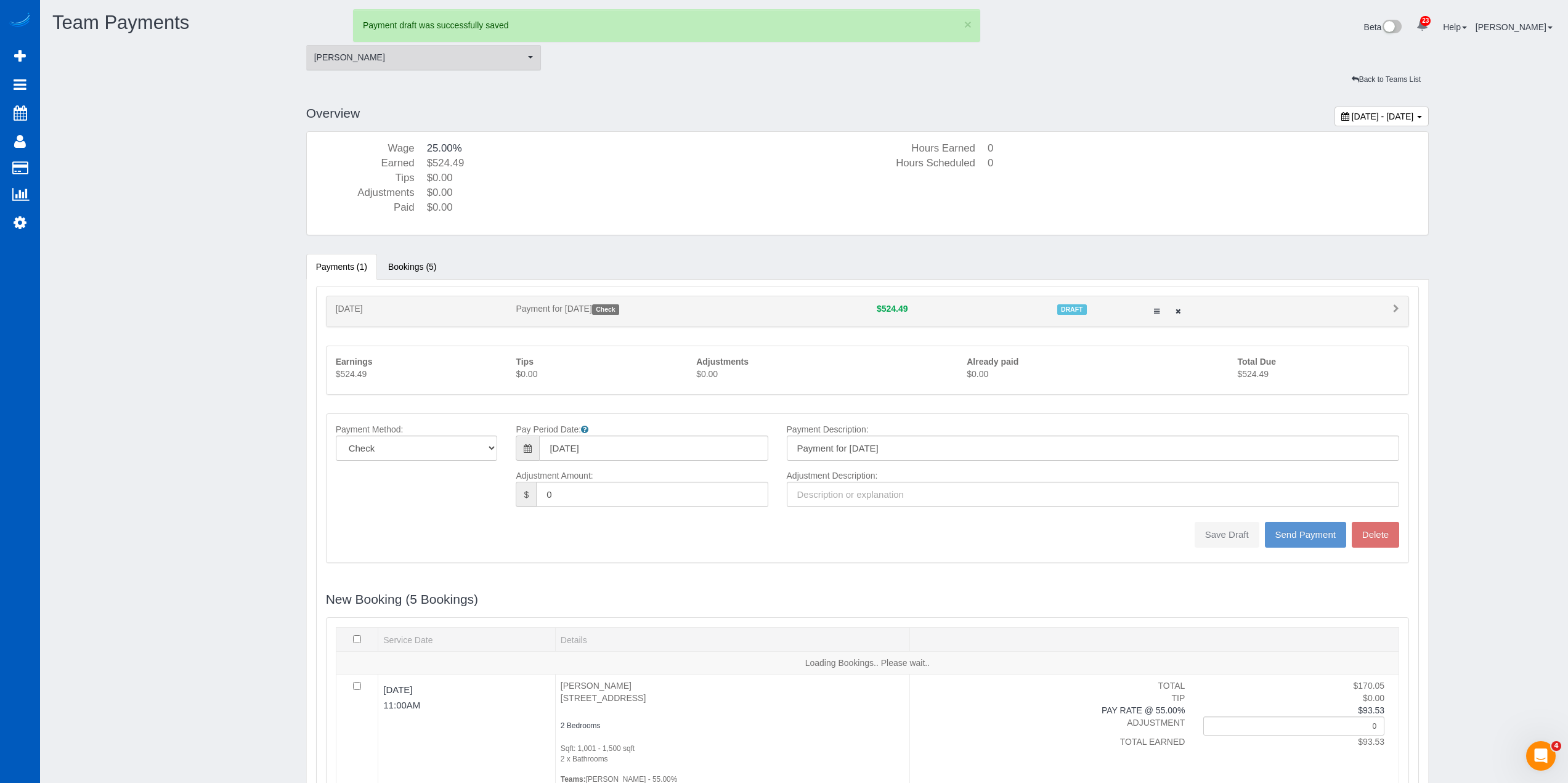
click at [423, 52] on span "[PERSON_NAME]" at bounding box center [420, 57] width 211 height 12
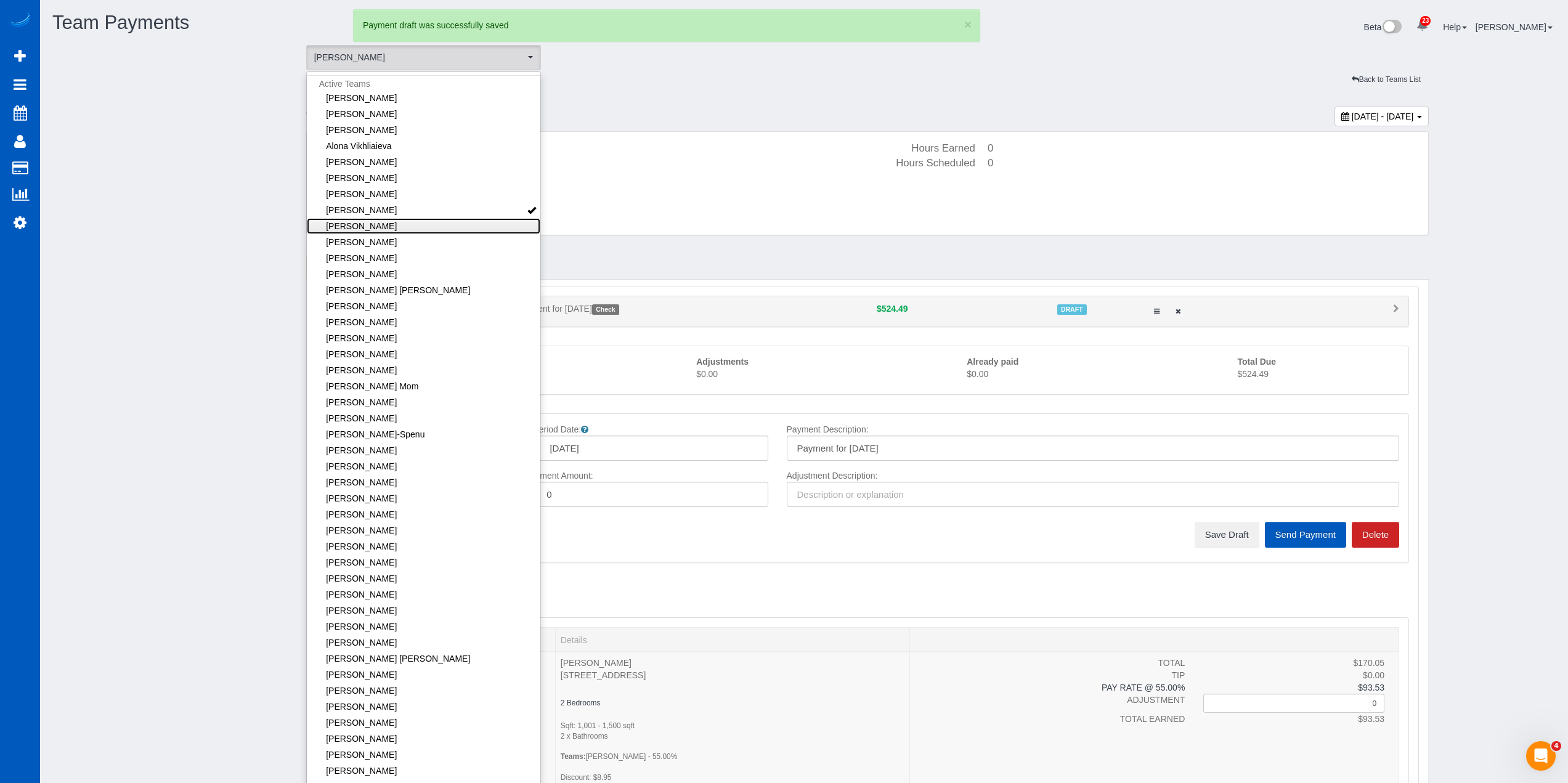
click at [456, 224] on link "[PERSON_NAME]" at bounding box center [424, 226] width 234 height 16
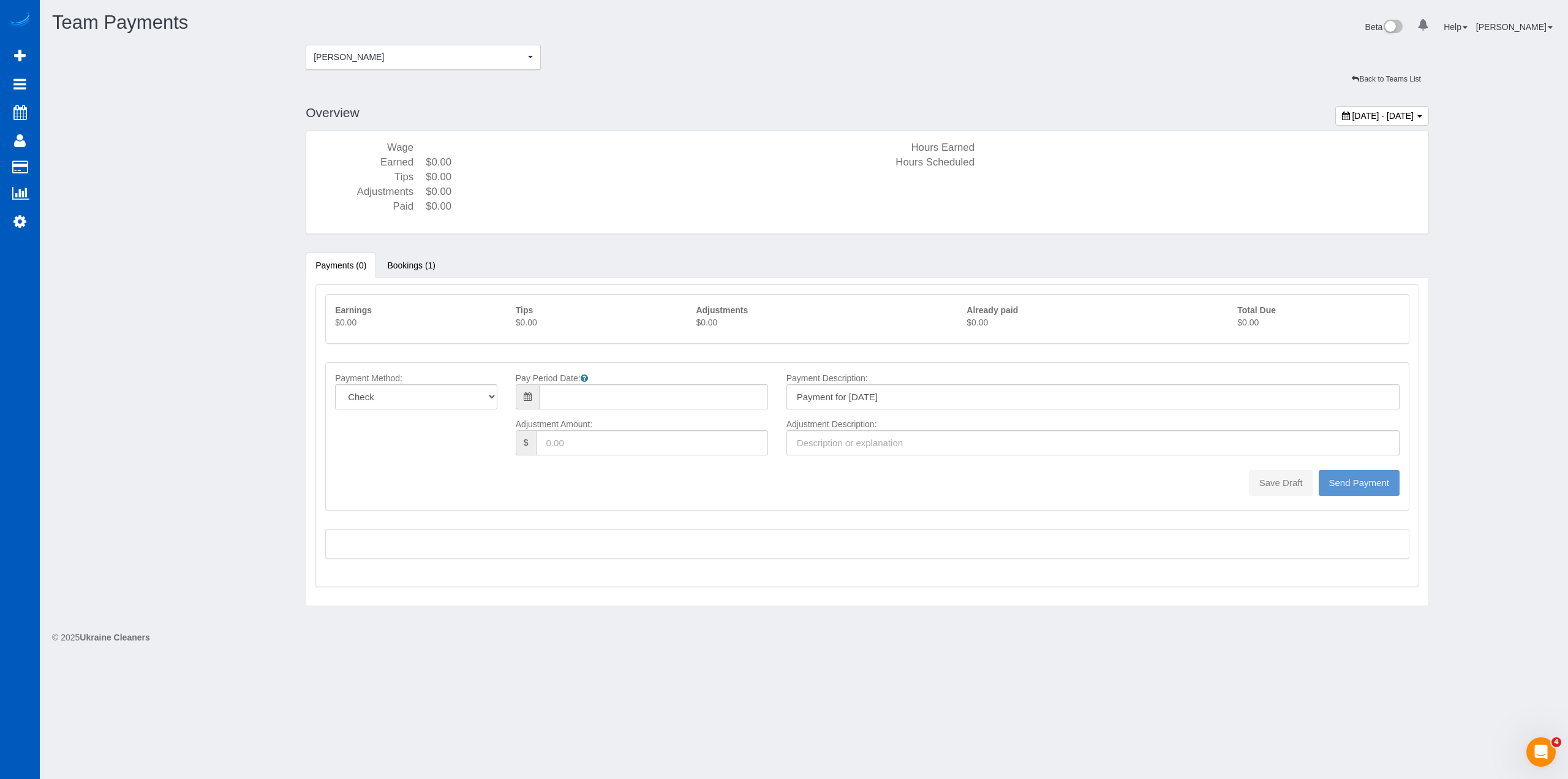
type input "08/10/2025"
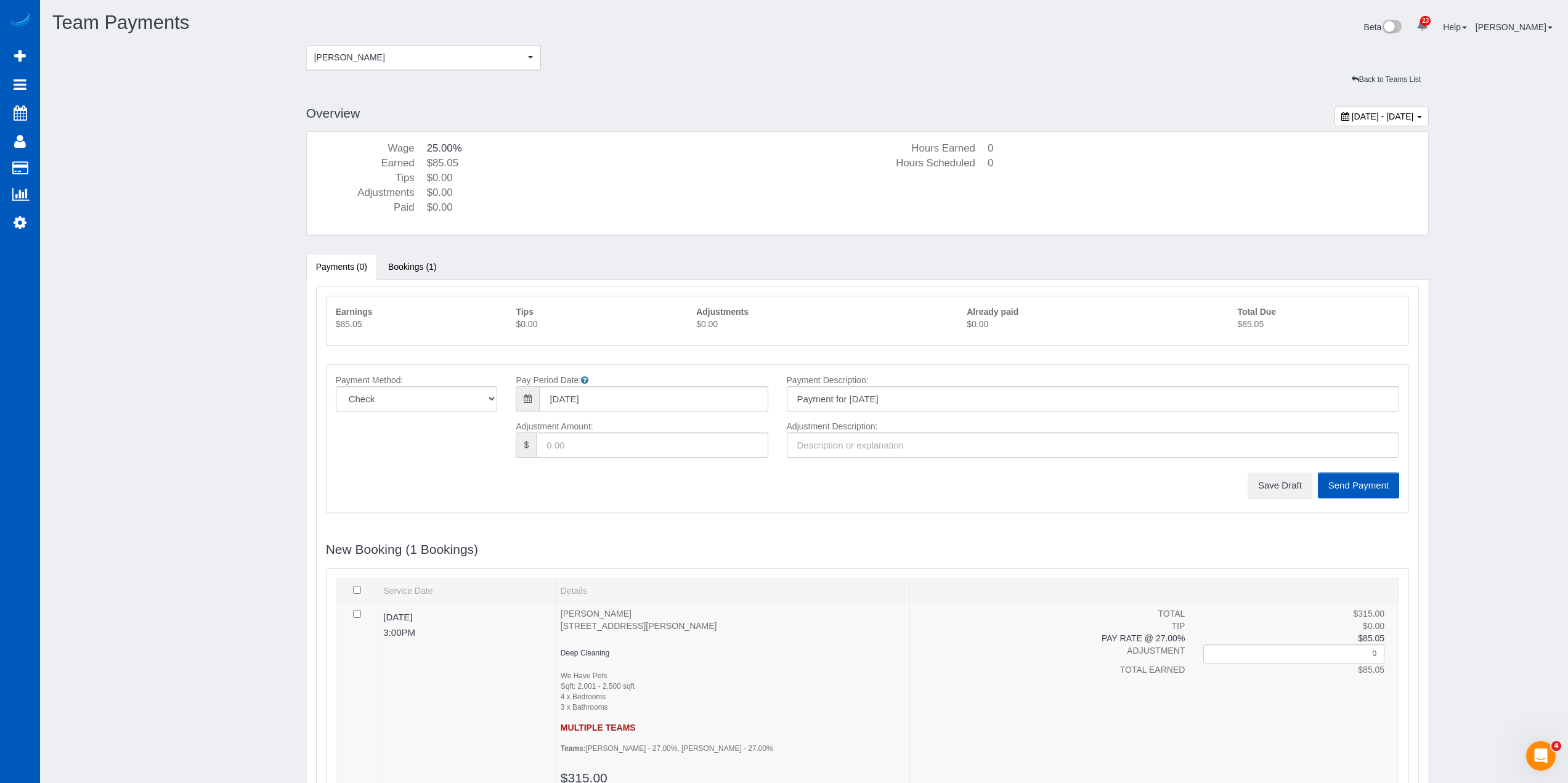
click at [1236, 330] on div "Total Due $85.05" at bounding box center [1318, 321] width 180 height 30
copy sui-team-payments "$85.05"
click at [1302, 493] on button "Save Draft" at bounding box center [1280, 486] width 65 height 26
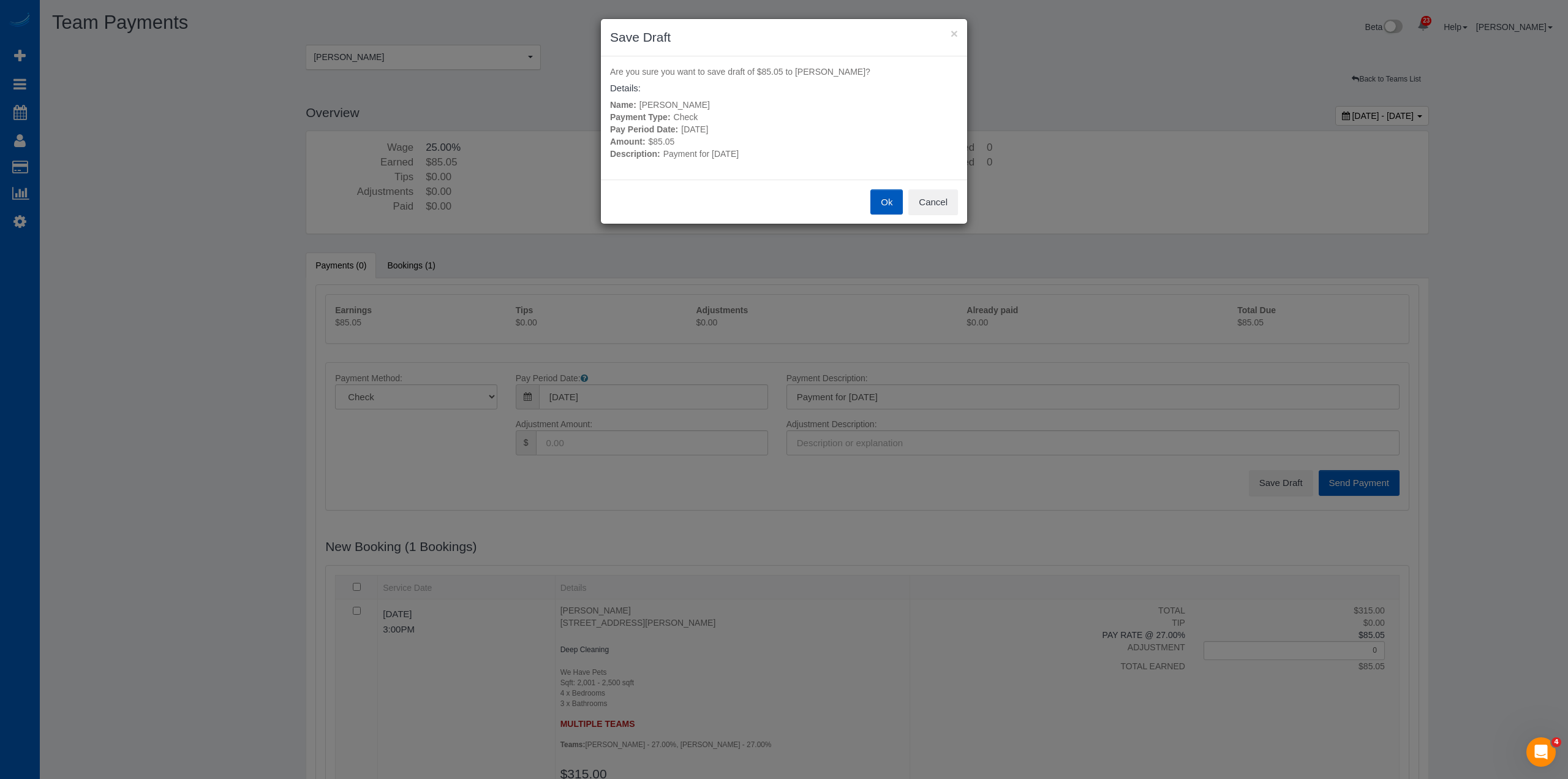
click at [876, 199] on button "Ok" at bounding box center [886, 203] width 32 height 26
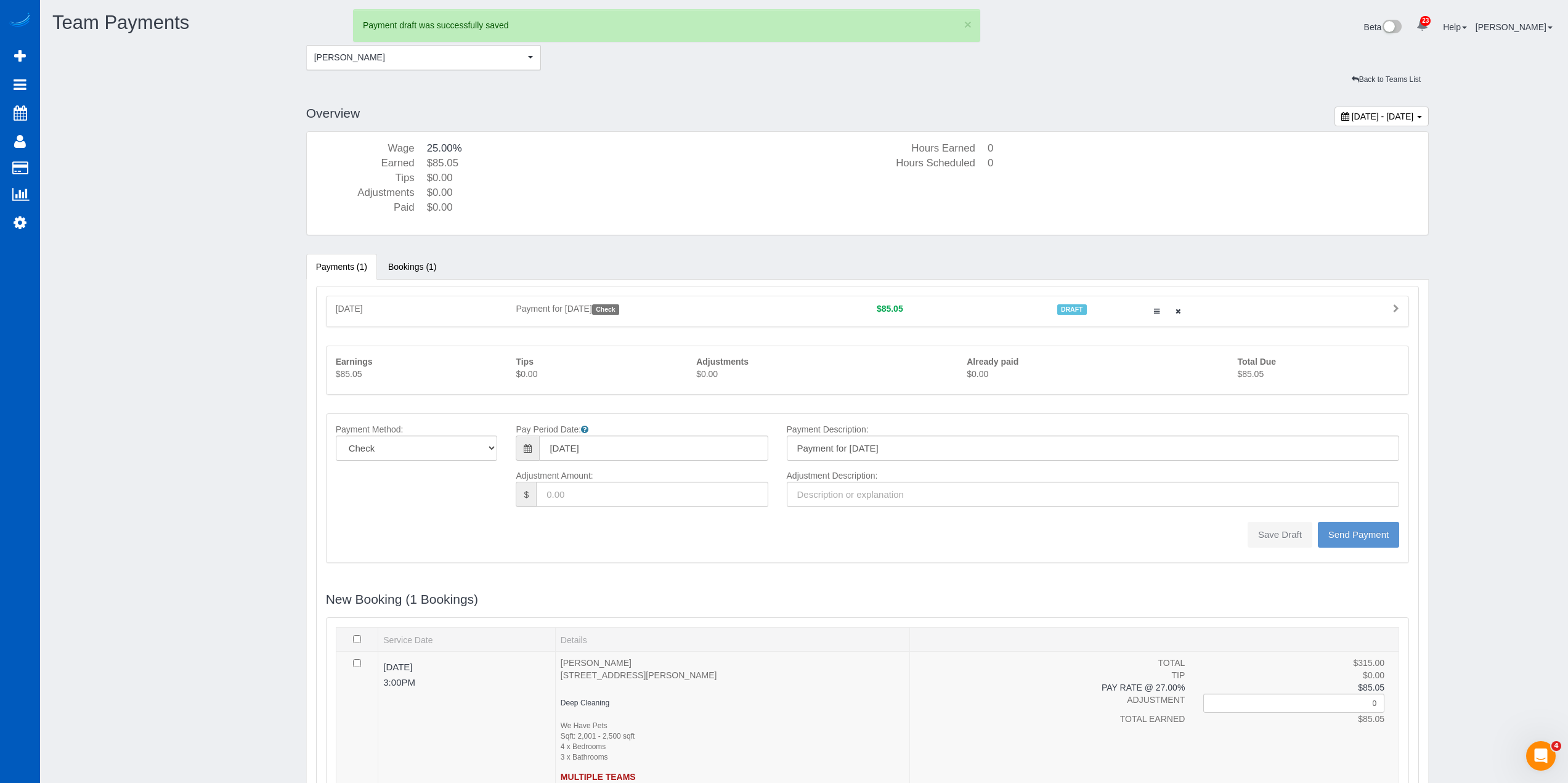
type input "0"
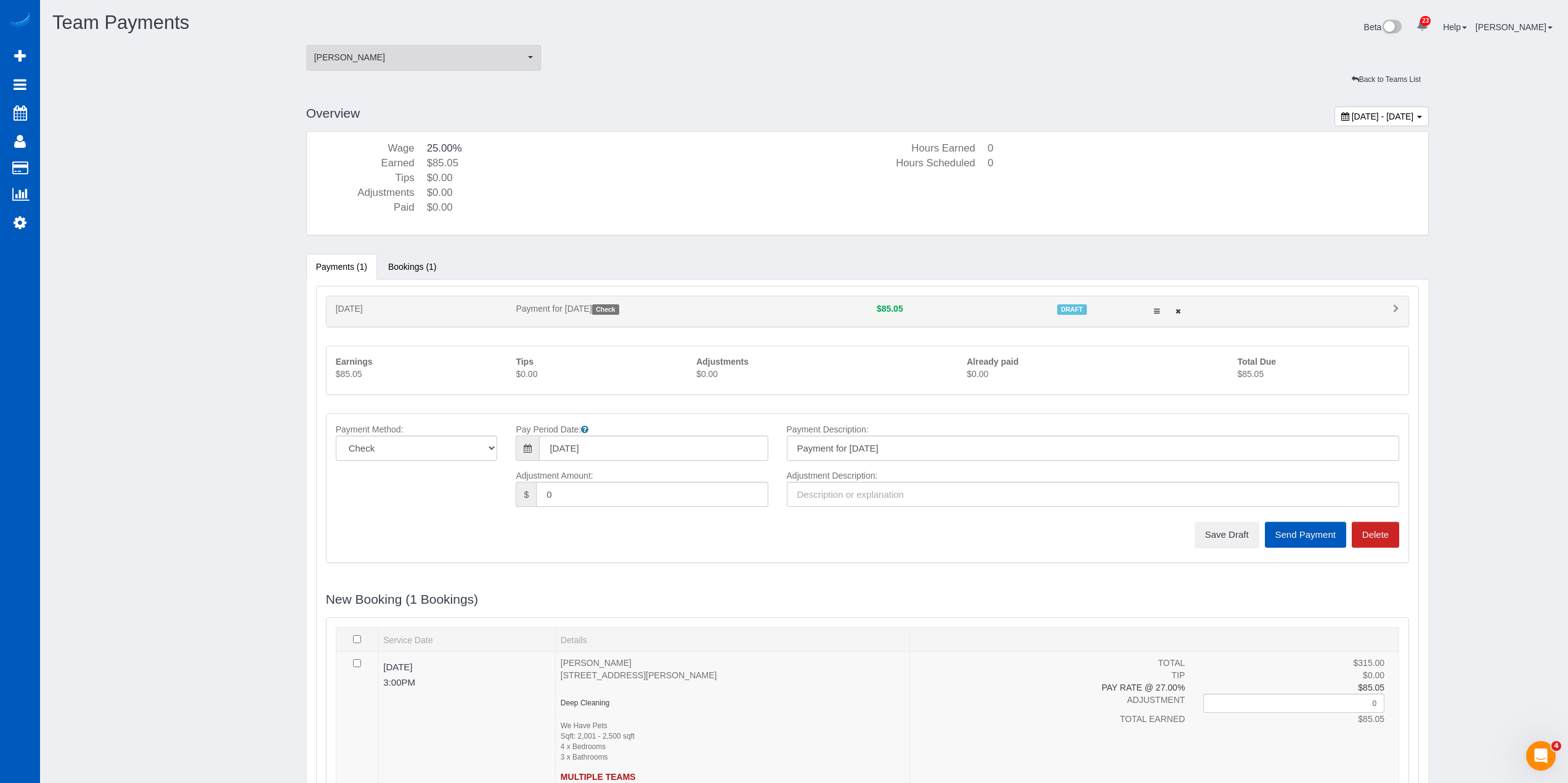
click at [379, 56] on span "[PERSON_NAME]" at bounding box center [420, 57] width 211 height 12
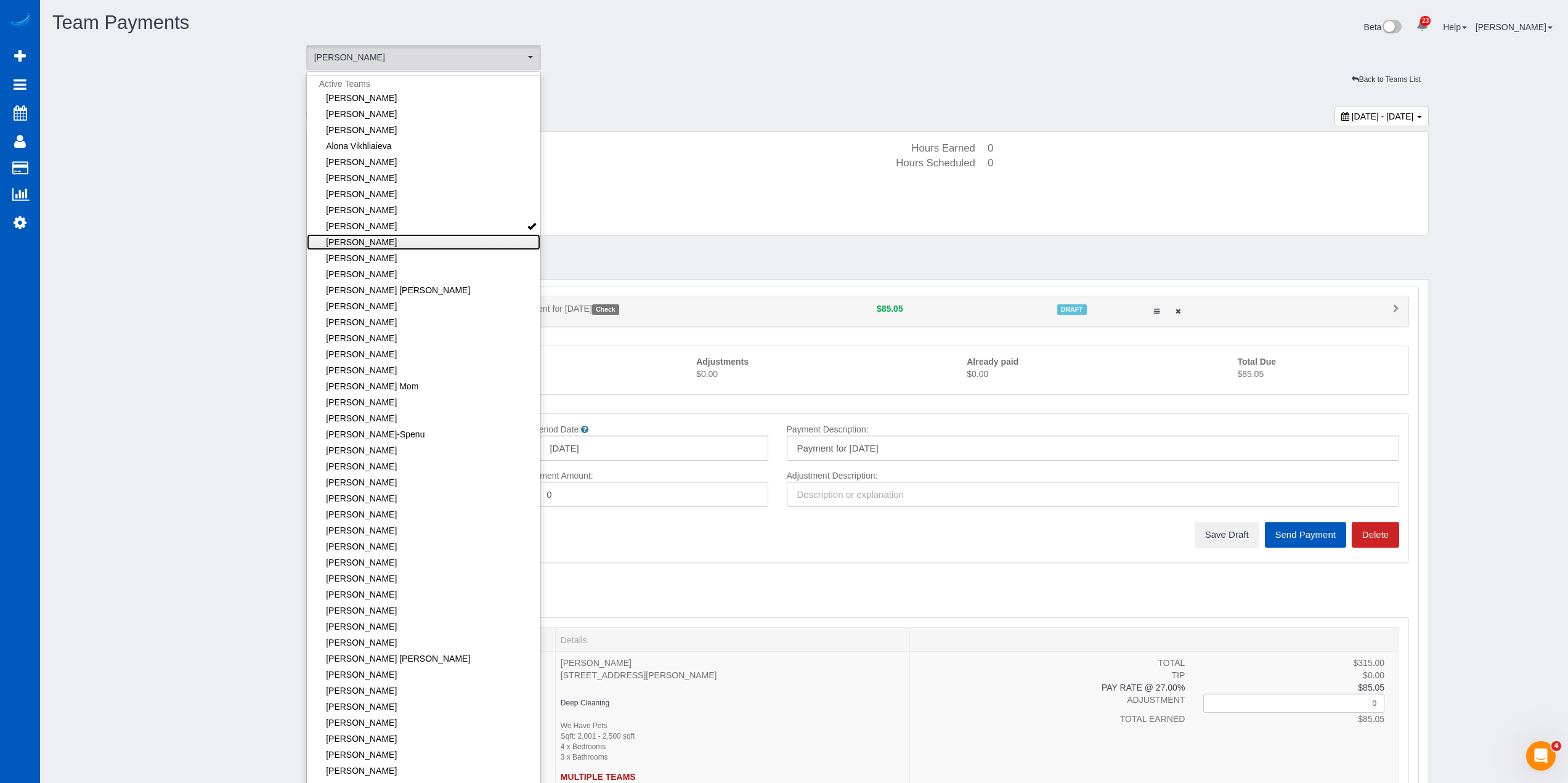
click at [386, 239] on link "[PERSON_NAME]" at bounding box center [424, 242] width 234 height 16
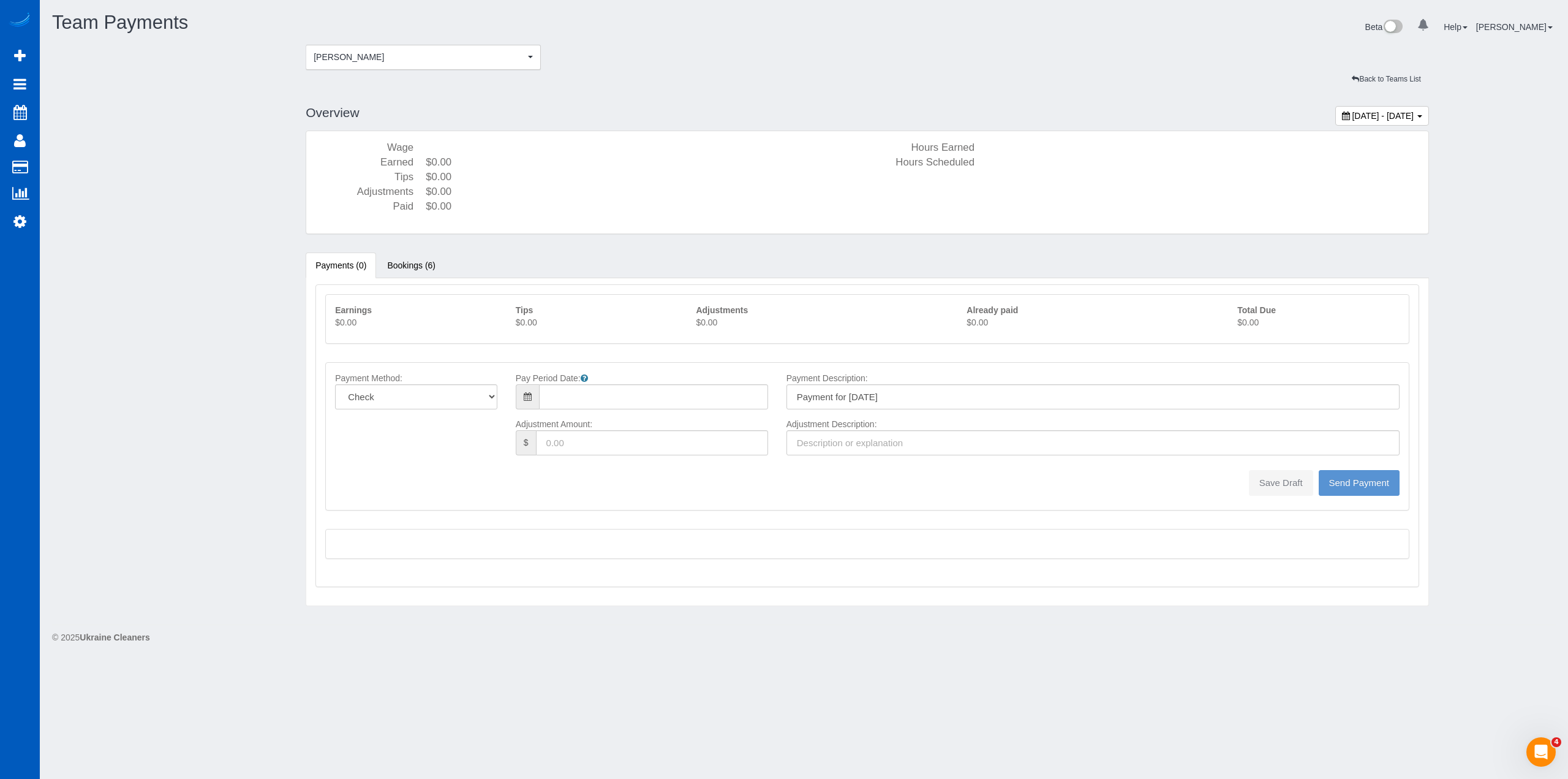
type input "08/10/2025"
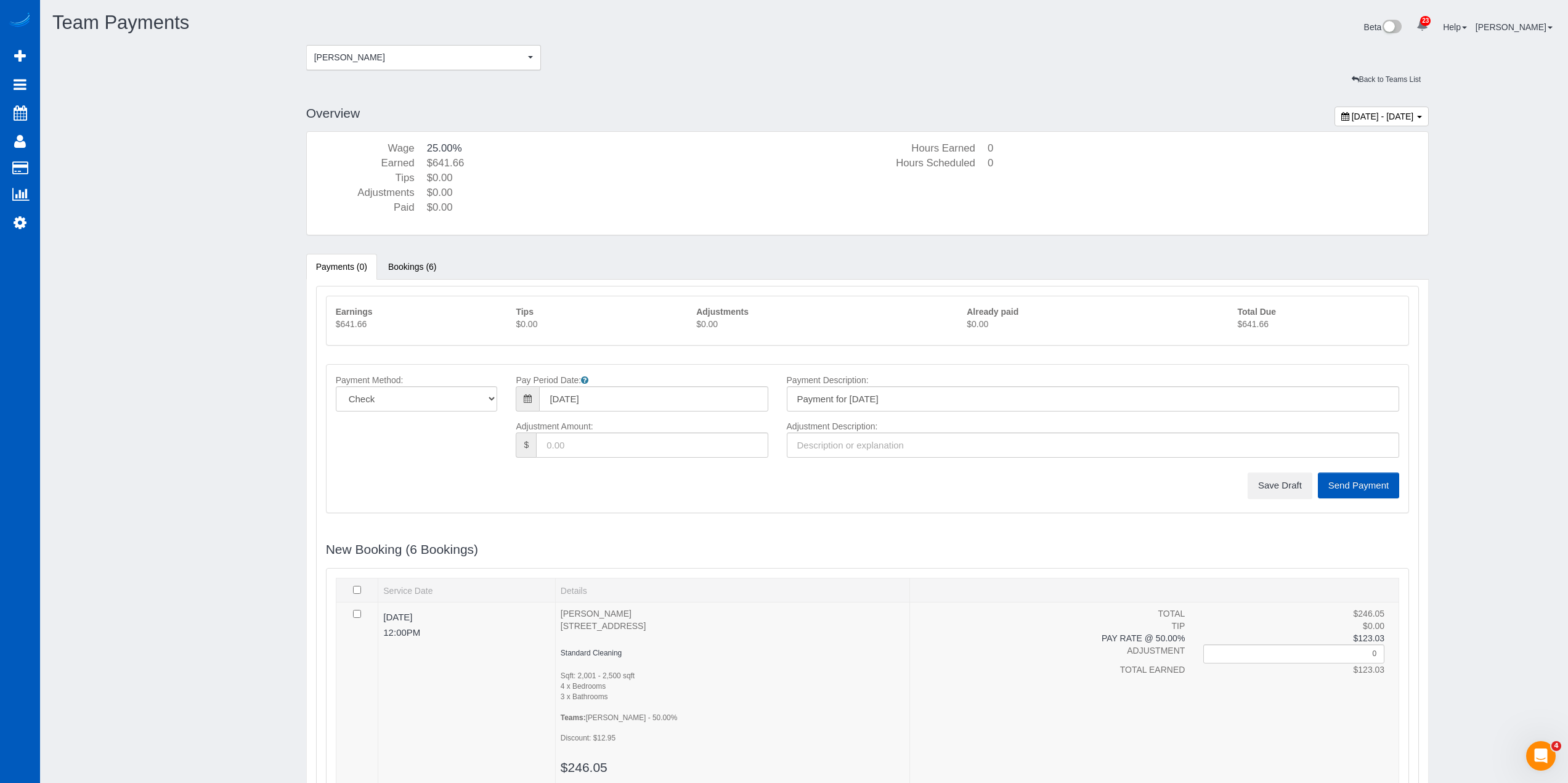
click at [1263, 325] on p "$641.66" at bounding box center [1318, 324] width 162 height 12
copy p "641.66"
click at [408, 50] on button "Anzhela Trokhymiuk Anzhela Trokhymiuk" at bounding box center [424, 57] width 235 height 25
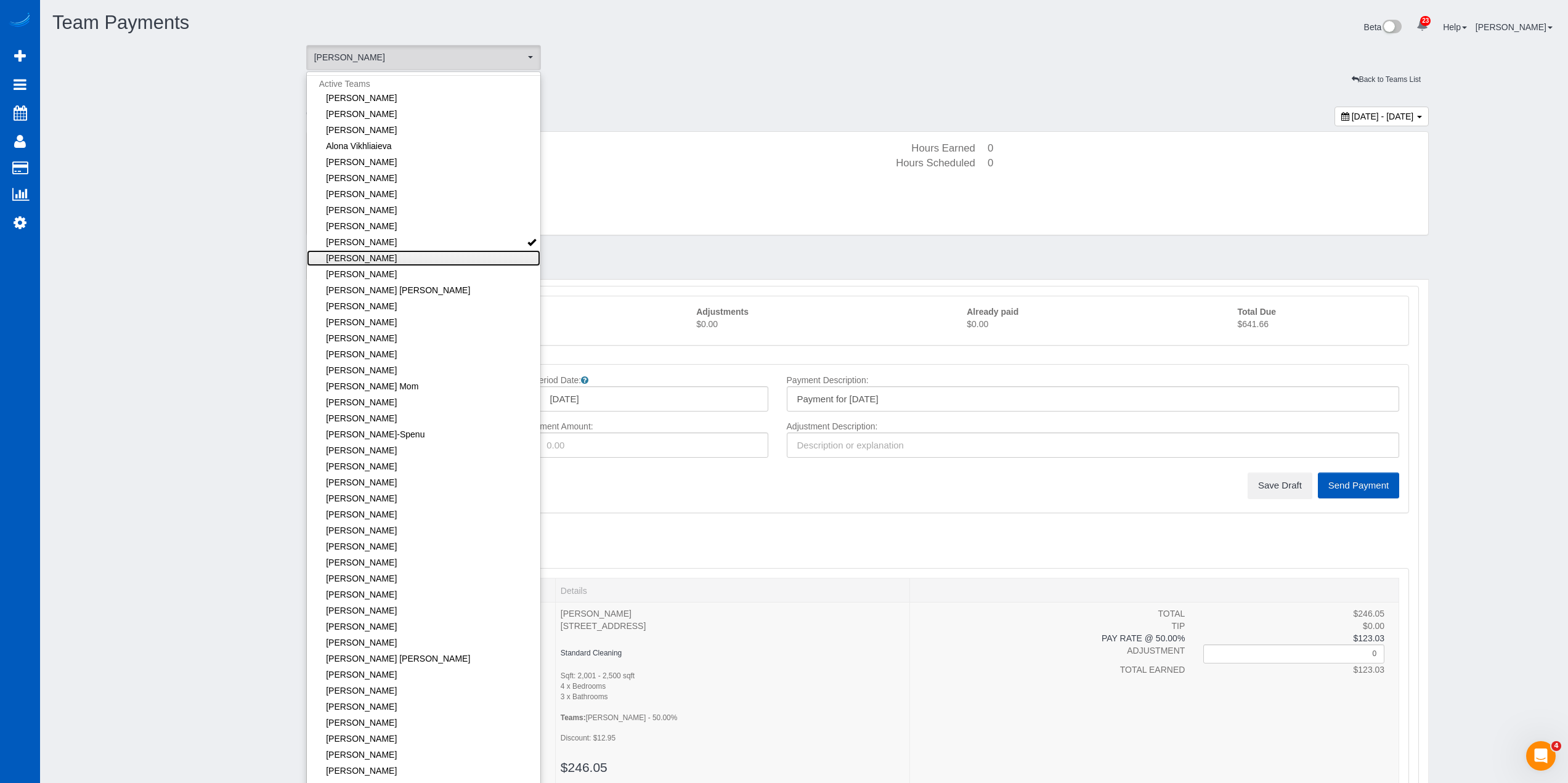
click at [414, 254] on link "[PERSON_NAME]" at bounding box center [424, 257] width 234 height 16
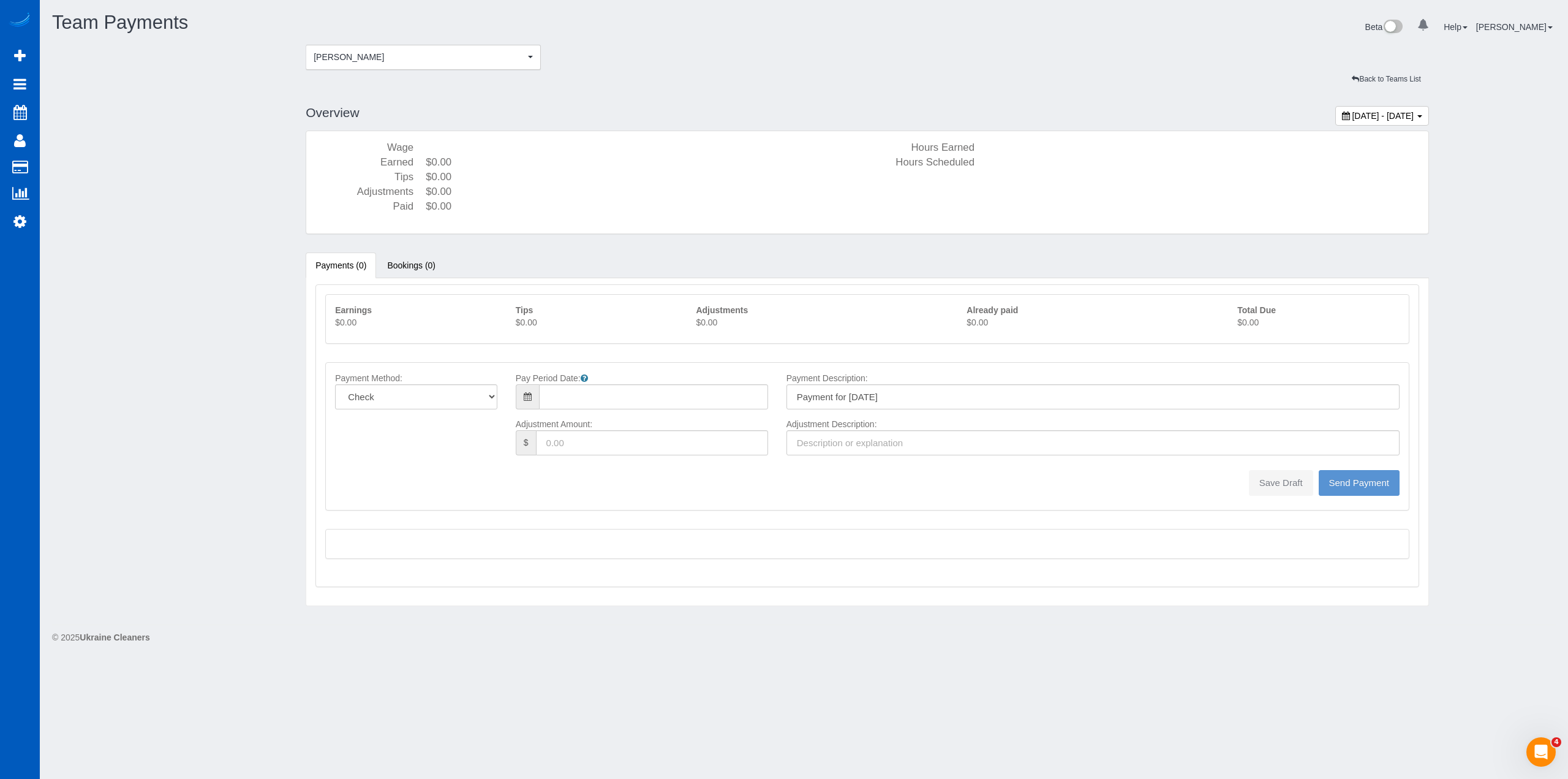
type input "08/10/2025"
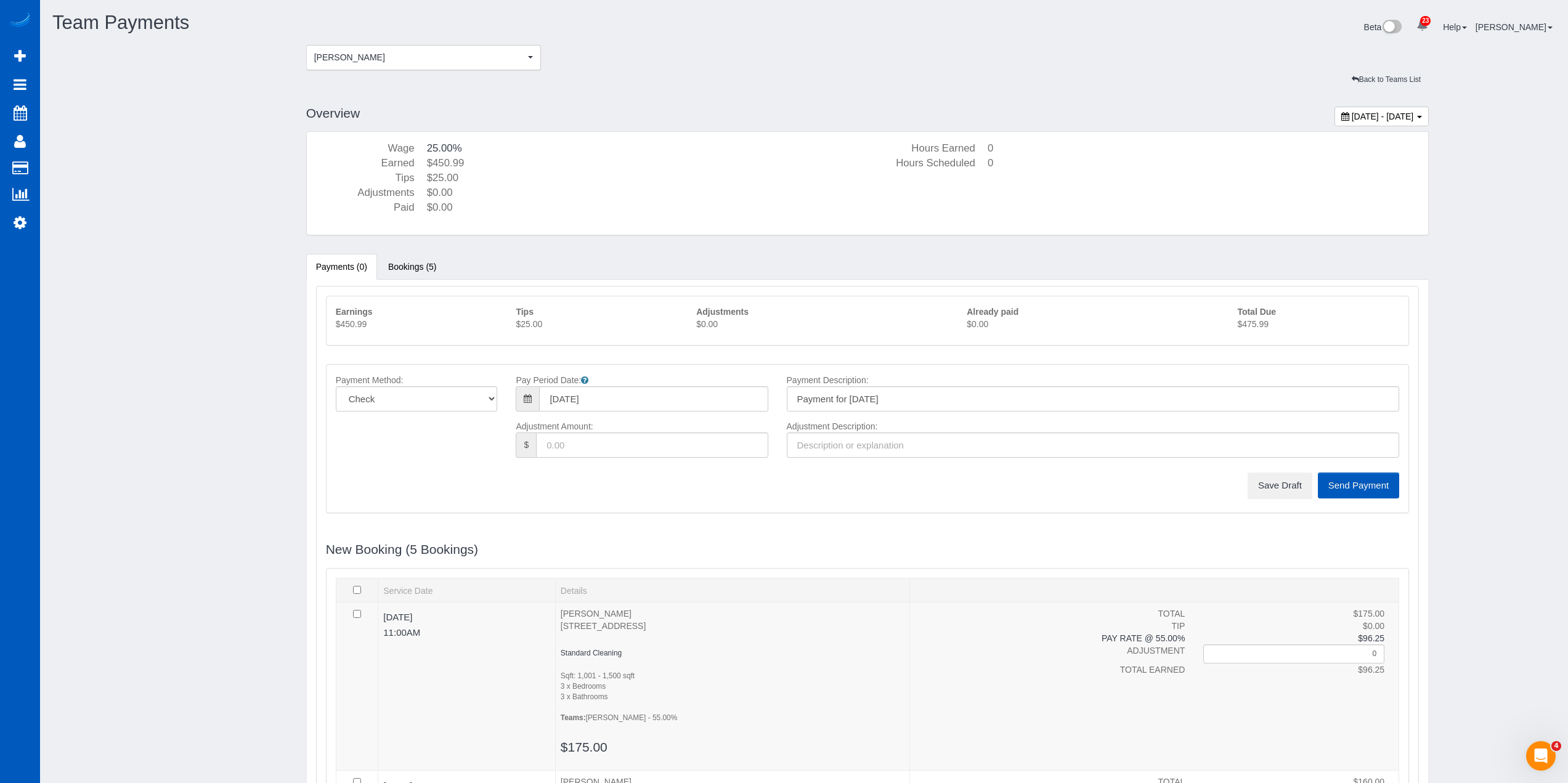
click at [1251, 323] on p "$475.99" at bounding box center [1318, 324] width 162 height 12
copy sui-team-payments "$475.99"
click at [1275, 493] on button "Save Draft" at bounding box center [1280, 486] width 65 height 26
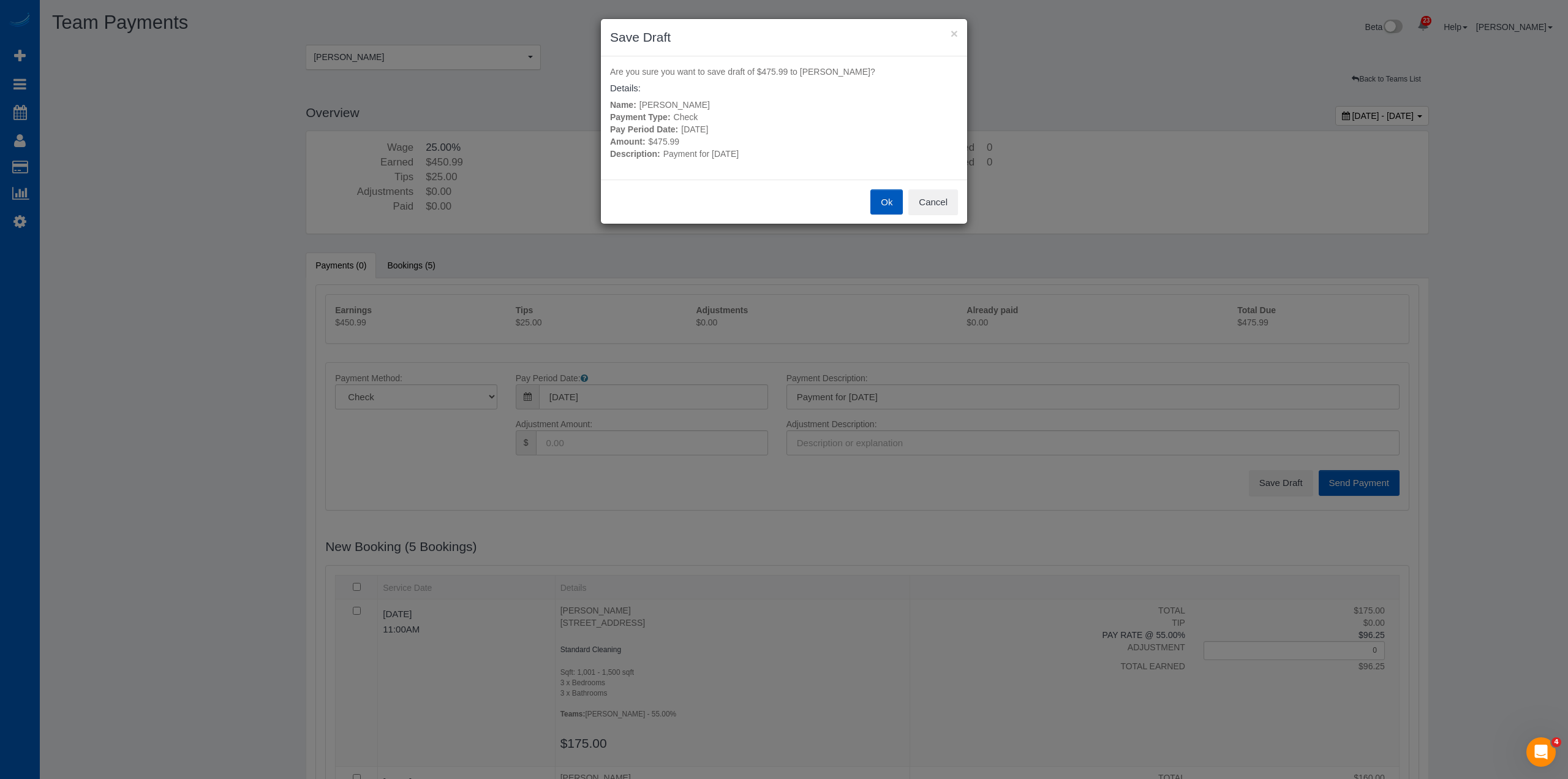
click at [889, 211] on button "Ok" at bounding box center [886, 203] width 32 height 26
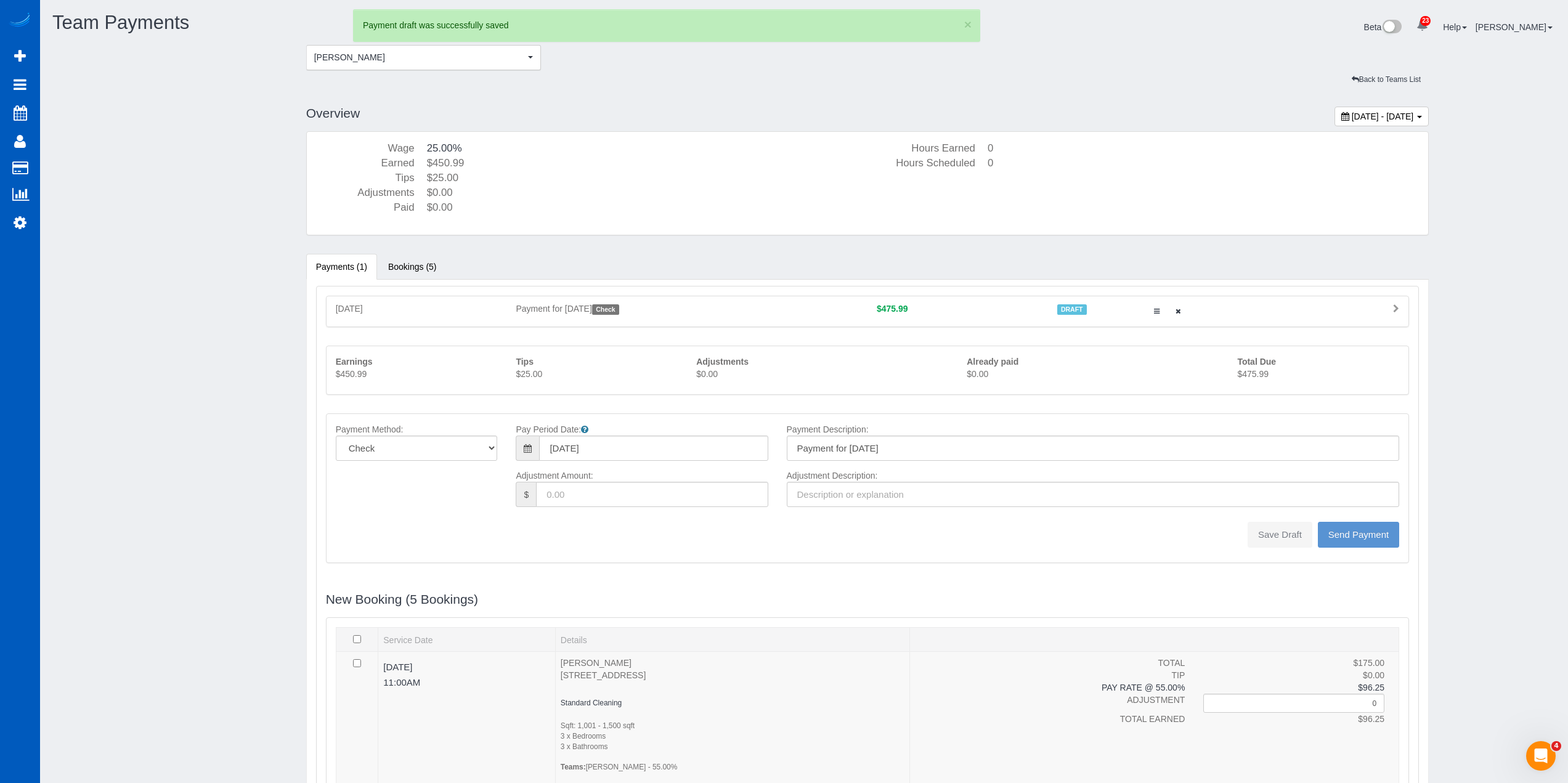
type input "0"
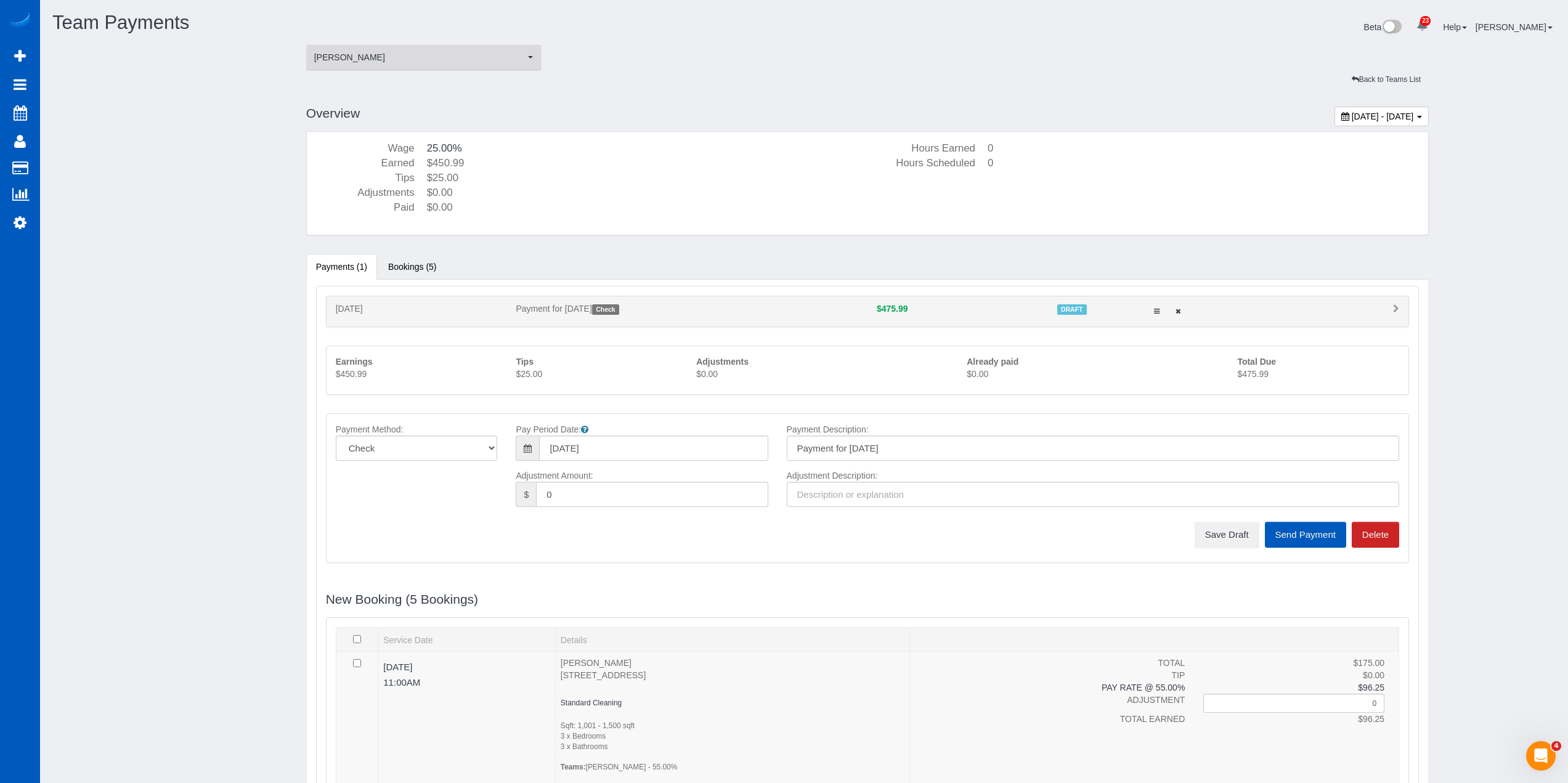
click at [428, 56] on span "[PERSON_NAME]" at bounding box center [420, 57] width 211 height 12
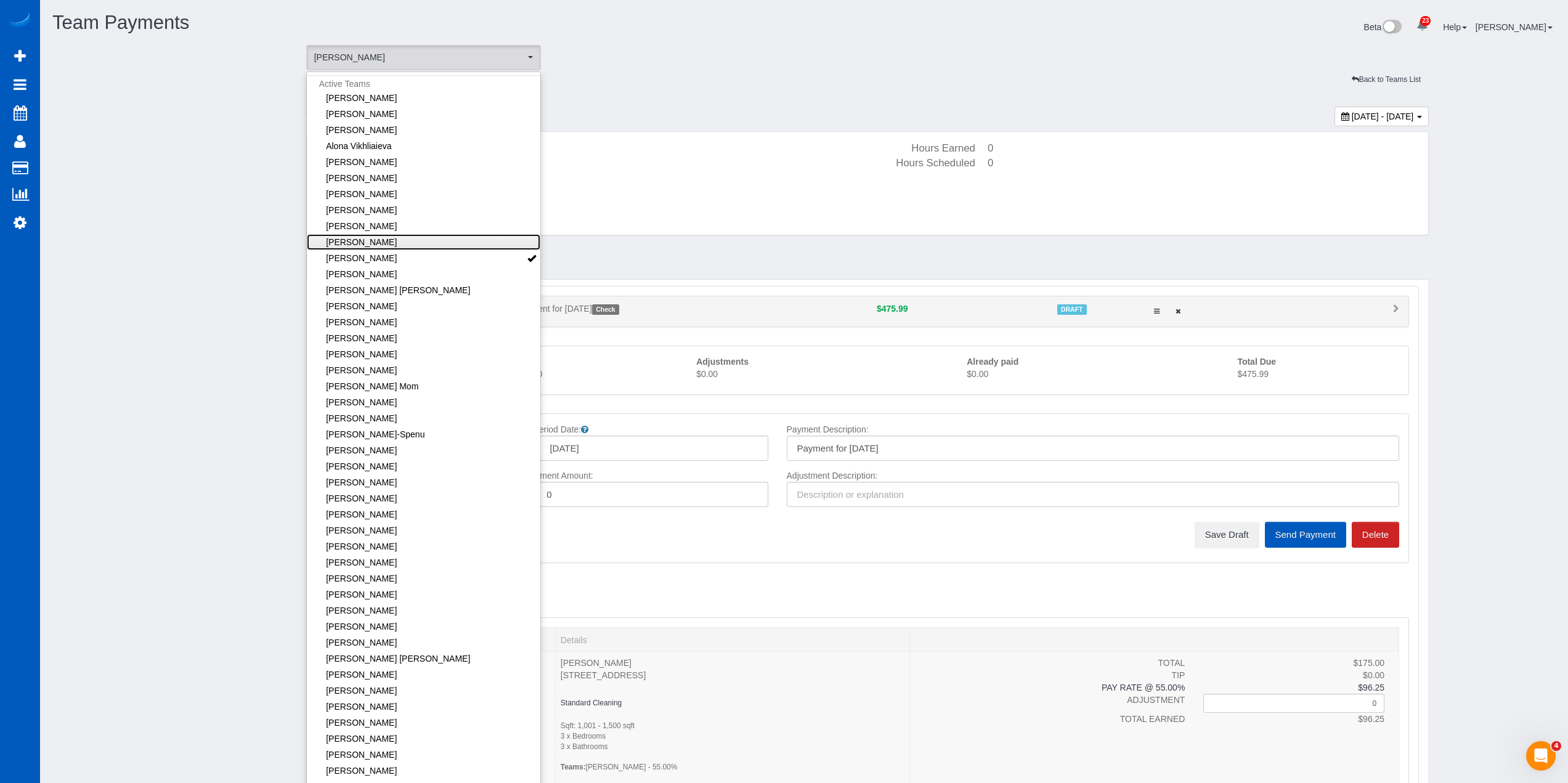
click at [445, 244] on link "[PERSON_NAME]" at bounding box center [424, 242] width 234 height 16
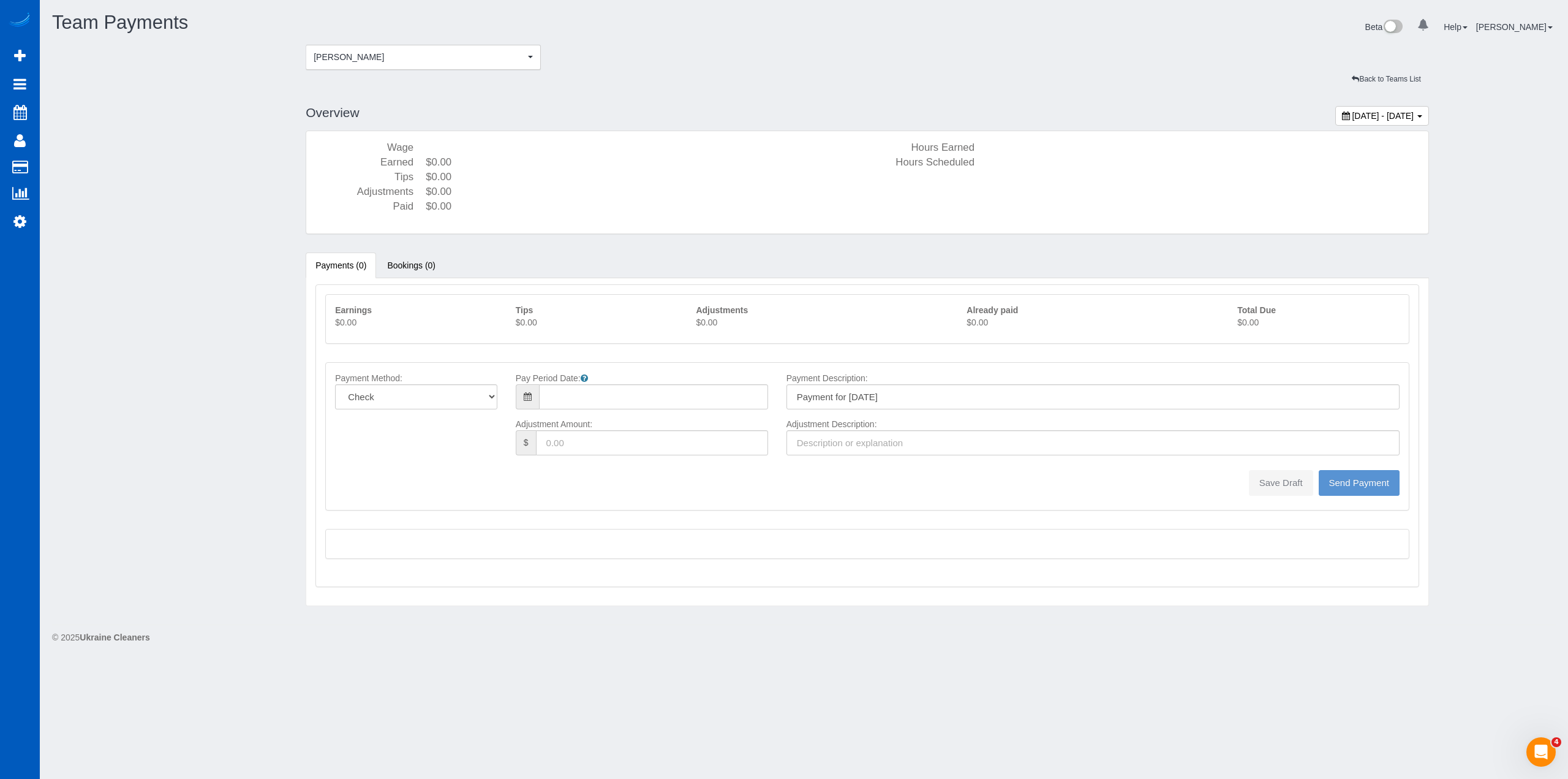
type input "08/10/2025"
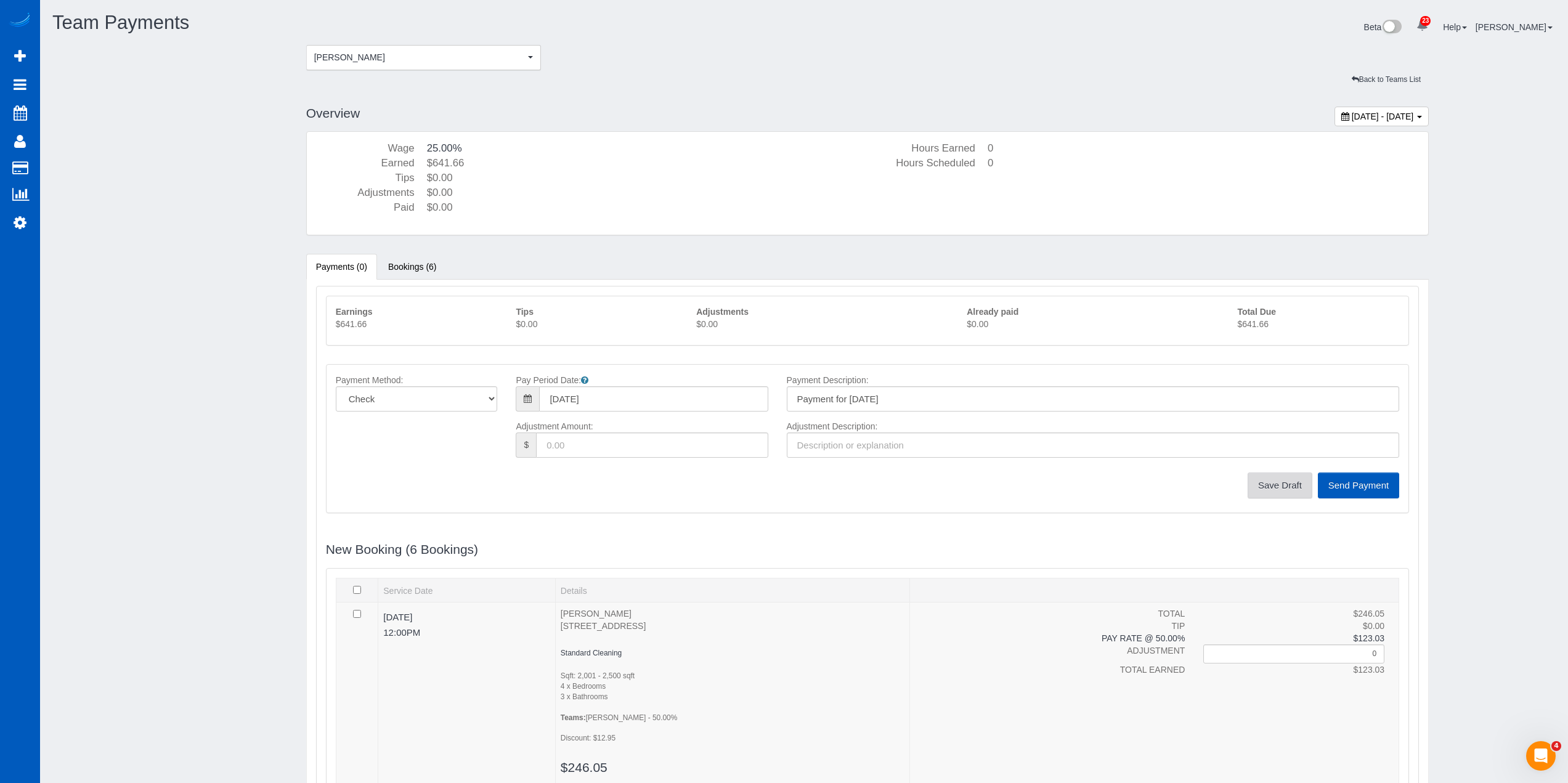
click at [1305, 481] on button "Save Draft" at bounding box center [1280, 486] width 65 height 26
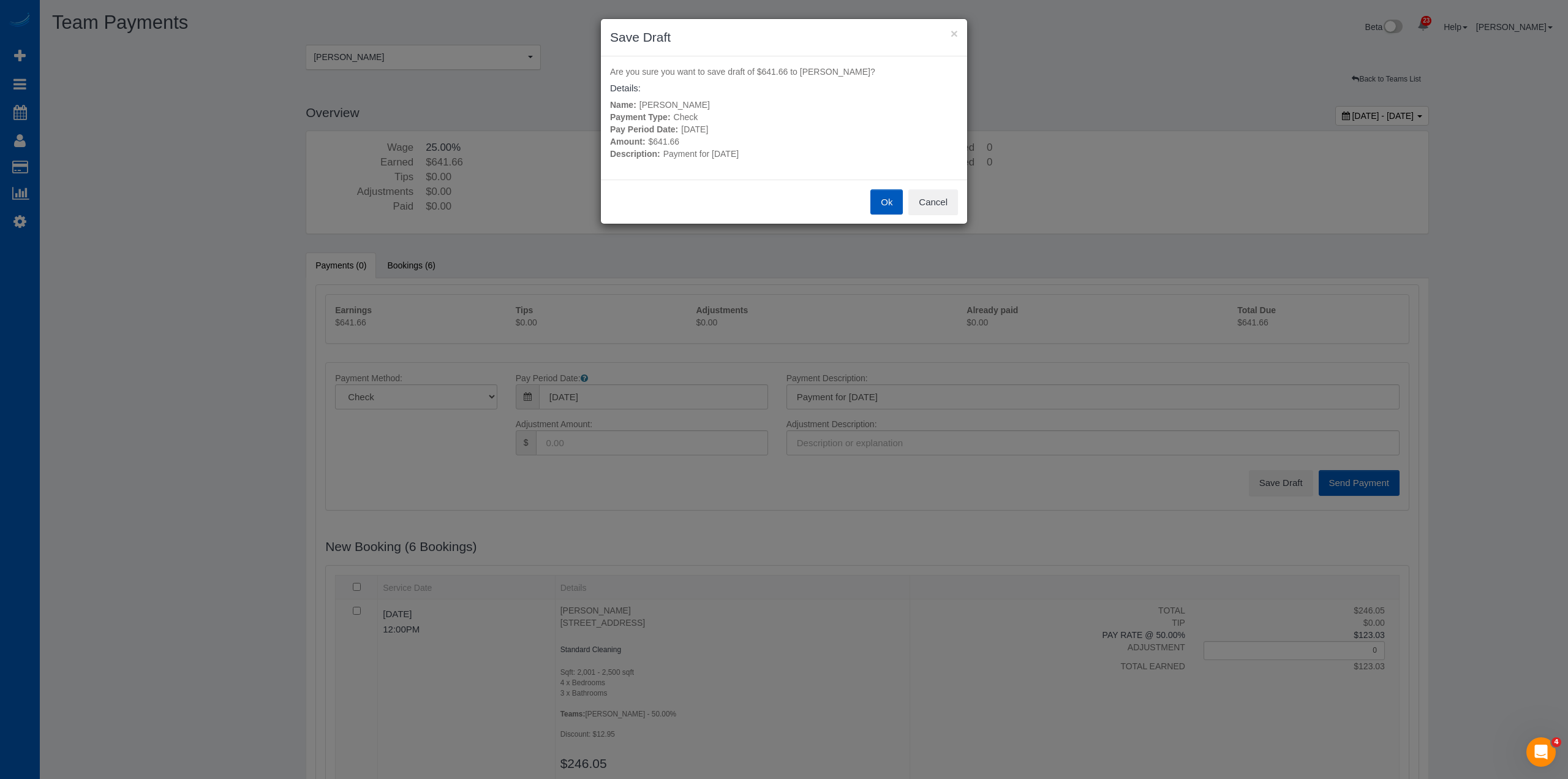
click at [885, 208] on button "Ok" at bounding box center [886, 203] width 32 height 26
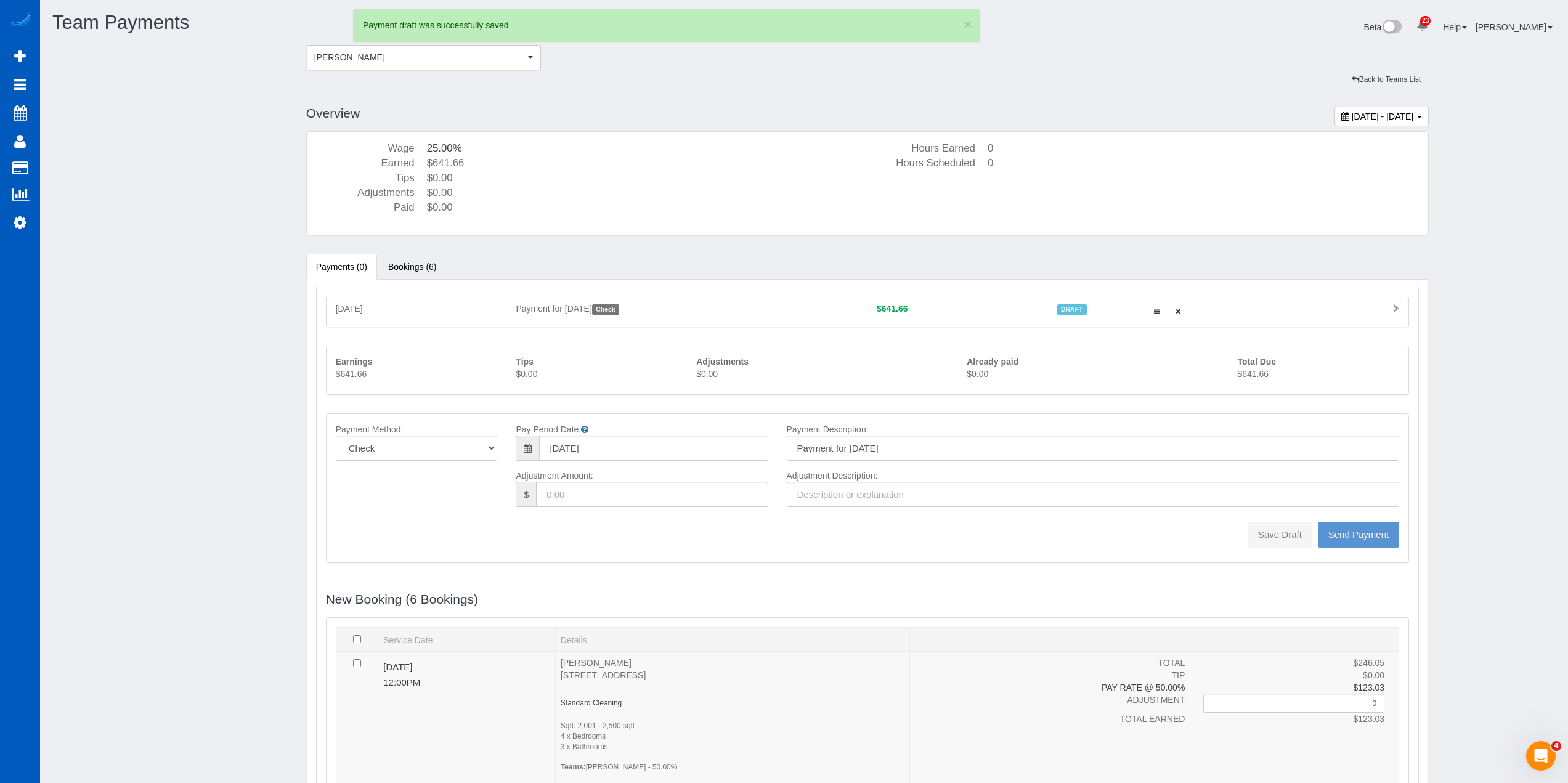
type input "0"
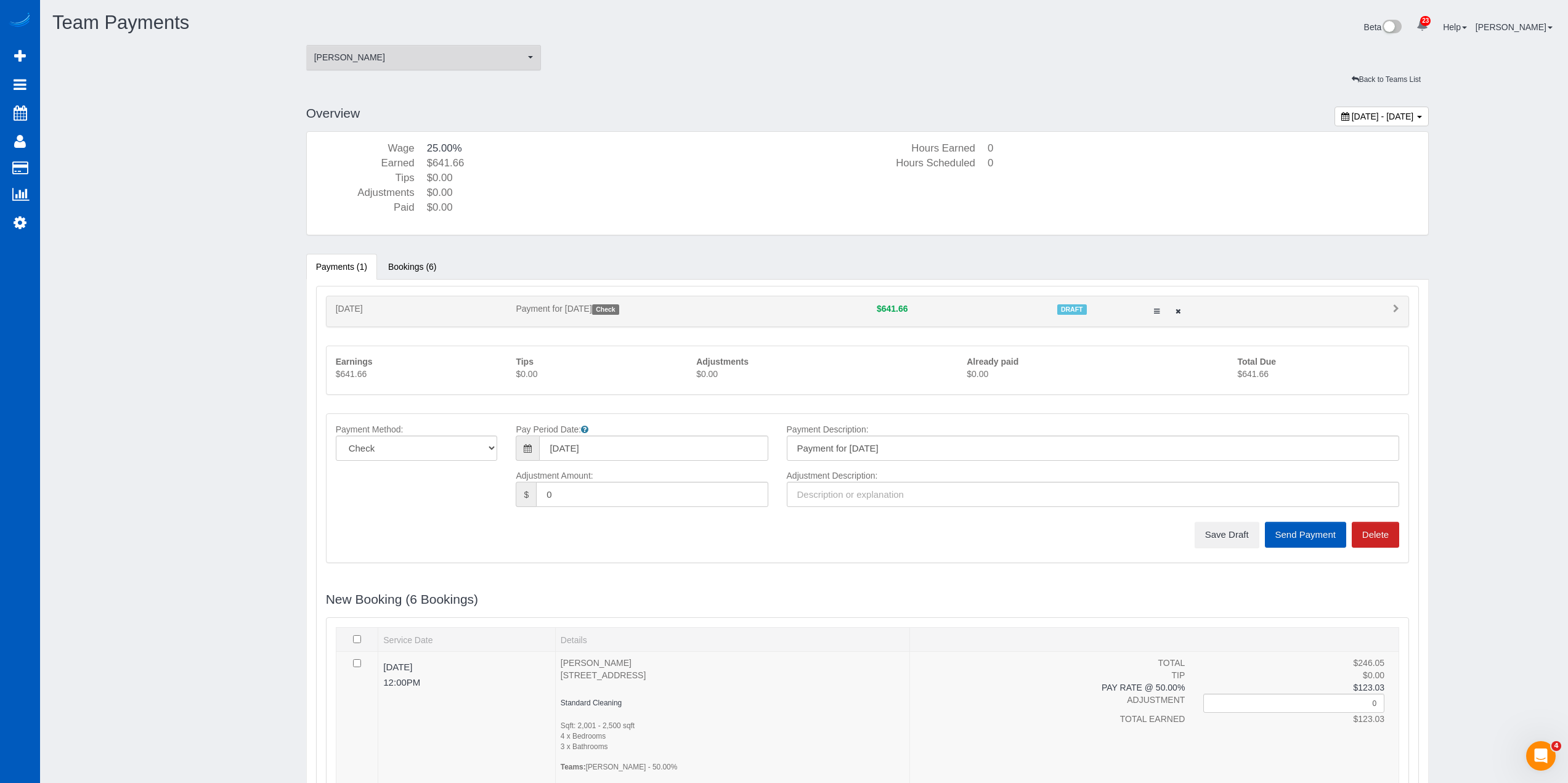
click at [372, 53] on span "[PERSON_NAME]" at bounding box center [420, 57] width 211 height 12
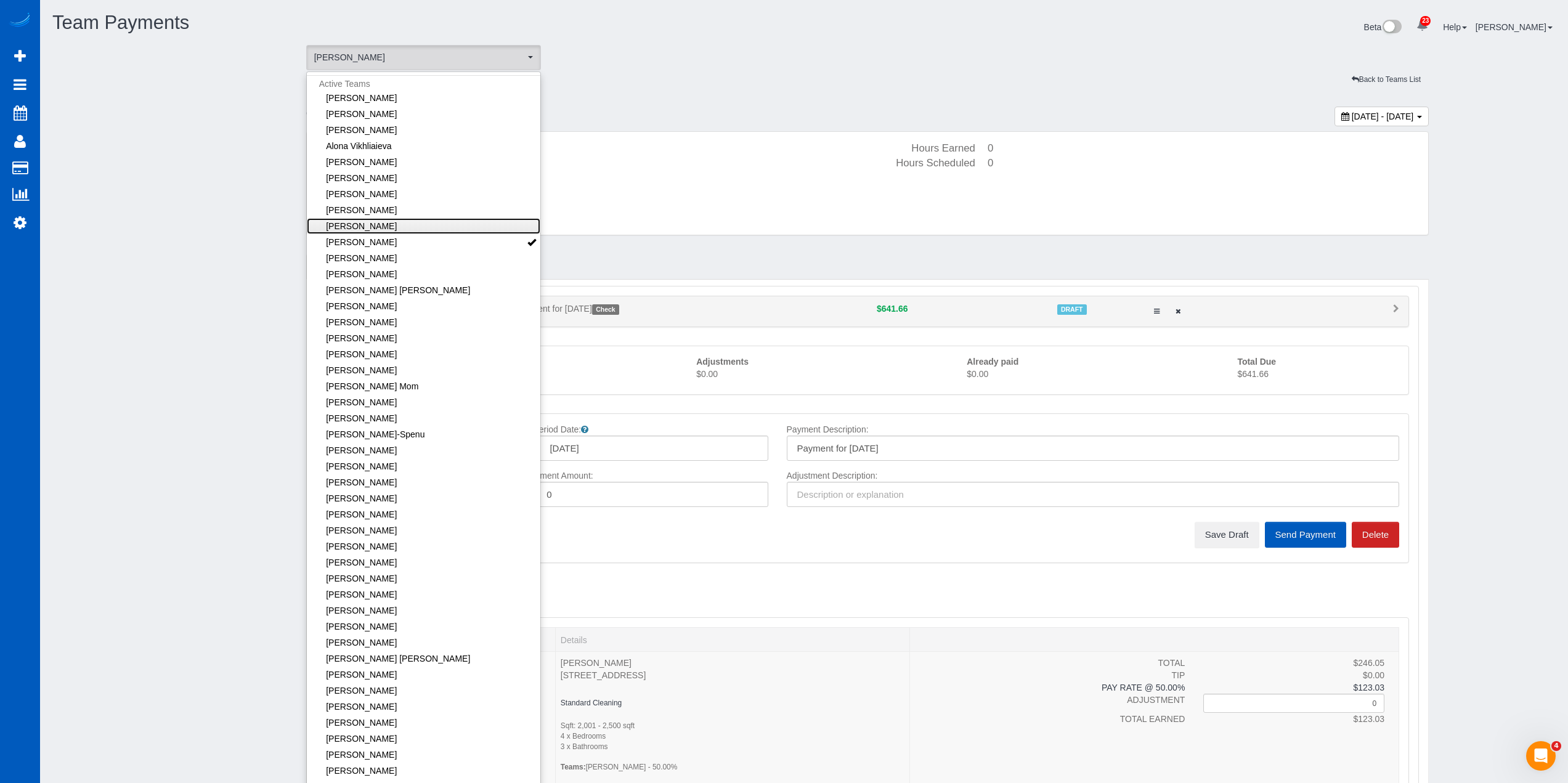
click at [423, 229] on link "[PERSON_NAME]" at bounding box center [424, 226] width 234 height 16
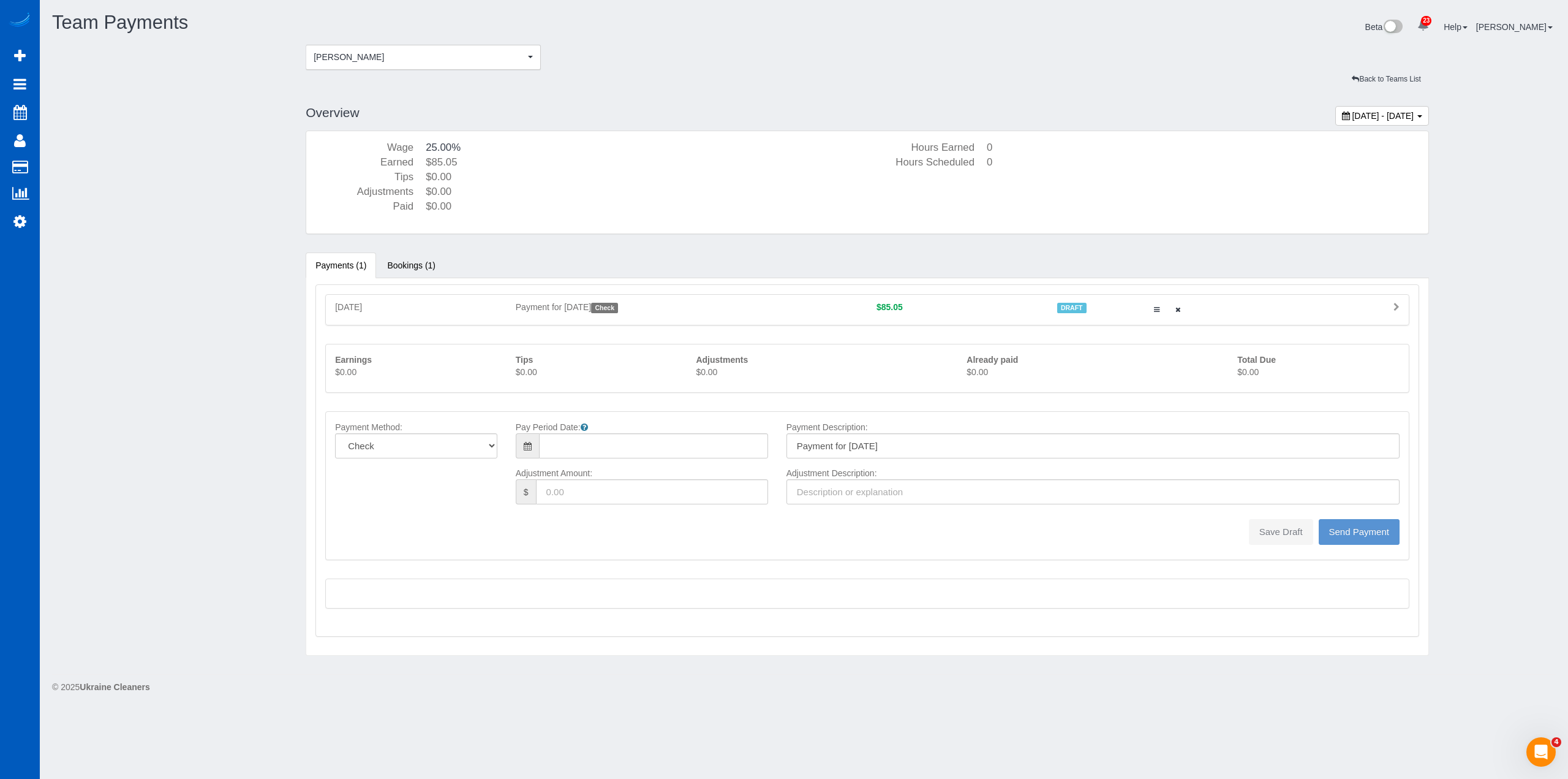
type input "08/10/2025"
type input "0"
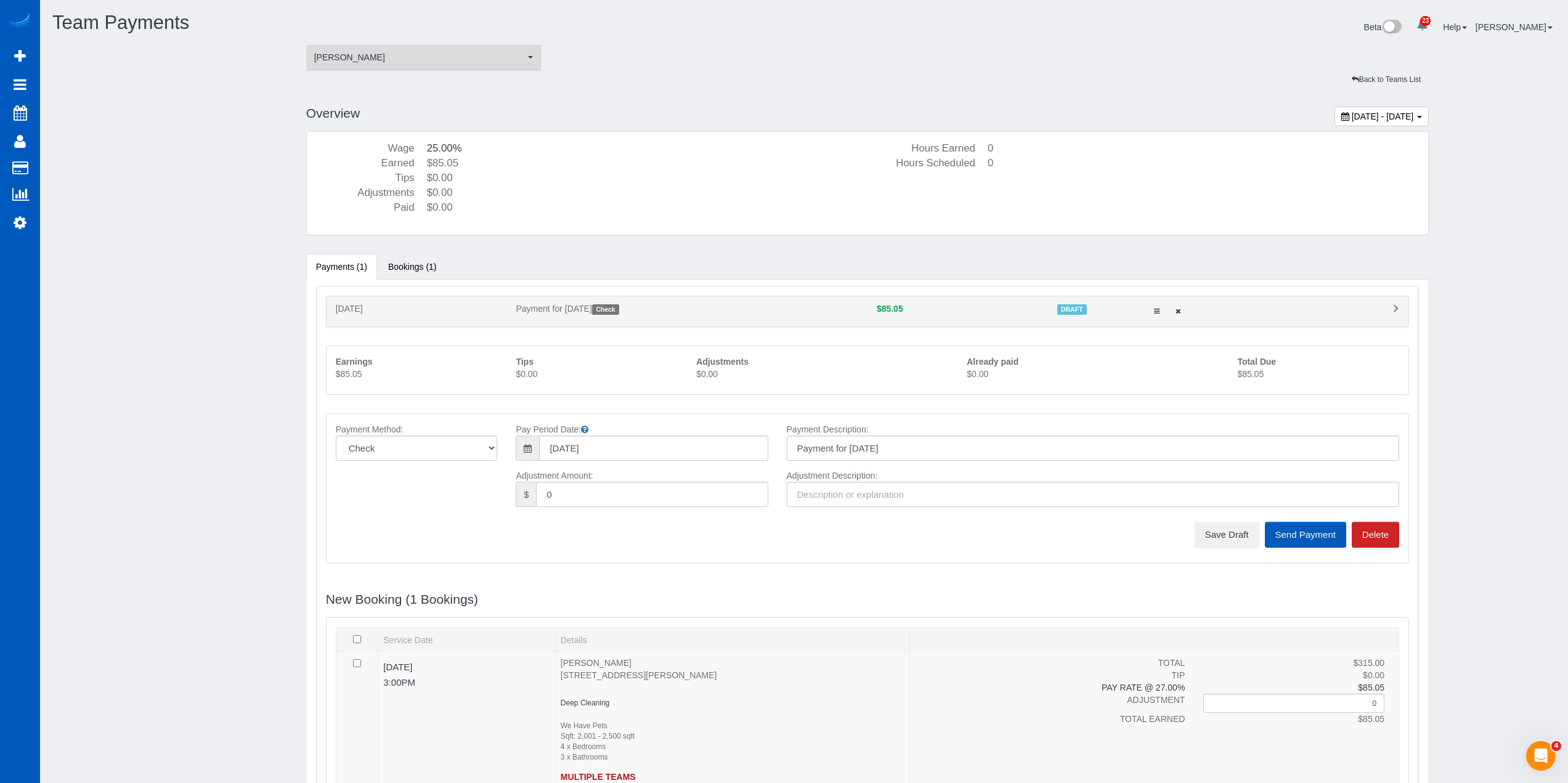
click at [464, 64] on button "Anna Vakarchuk Anna Vakarchuk" at bounding box center [424, 57] width 235 height 25
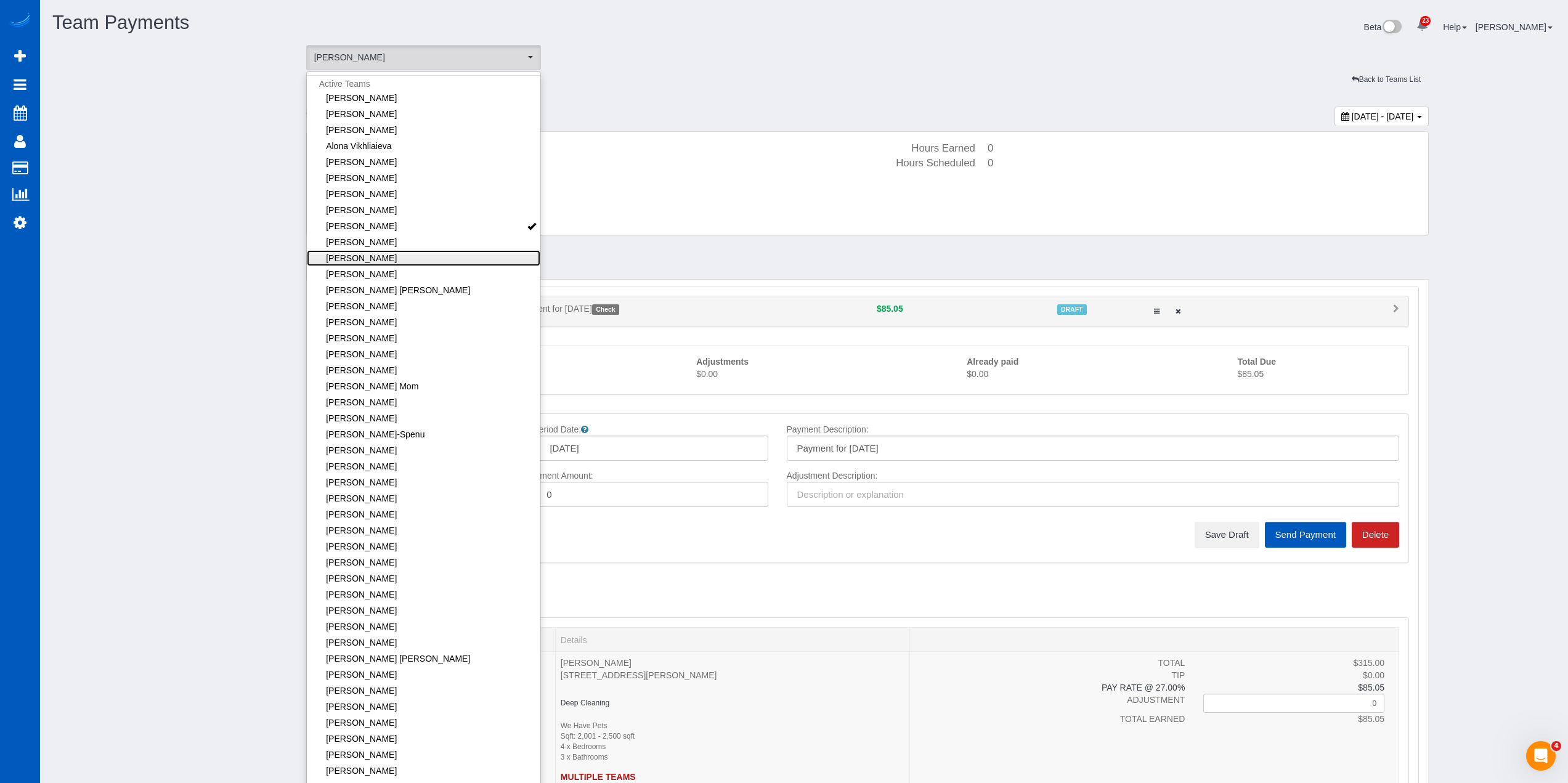
click at [444, 256] on link "[PERSON_NAME]" at bounding box center [424, 257] width 234 height 16
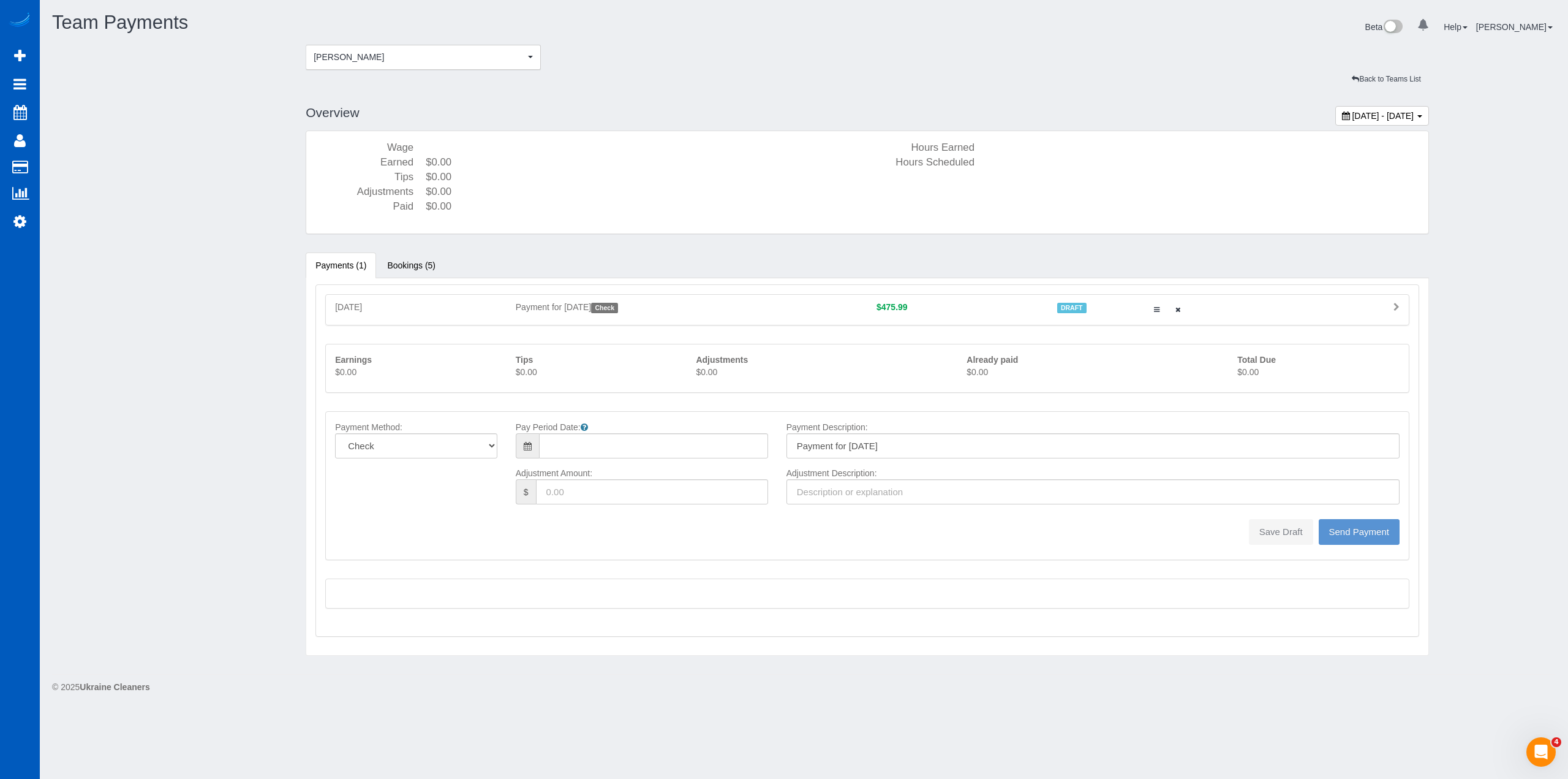
type input "08/10/2025"
type input "0"
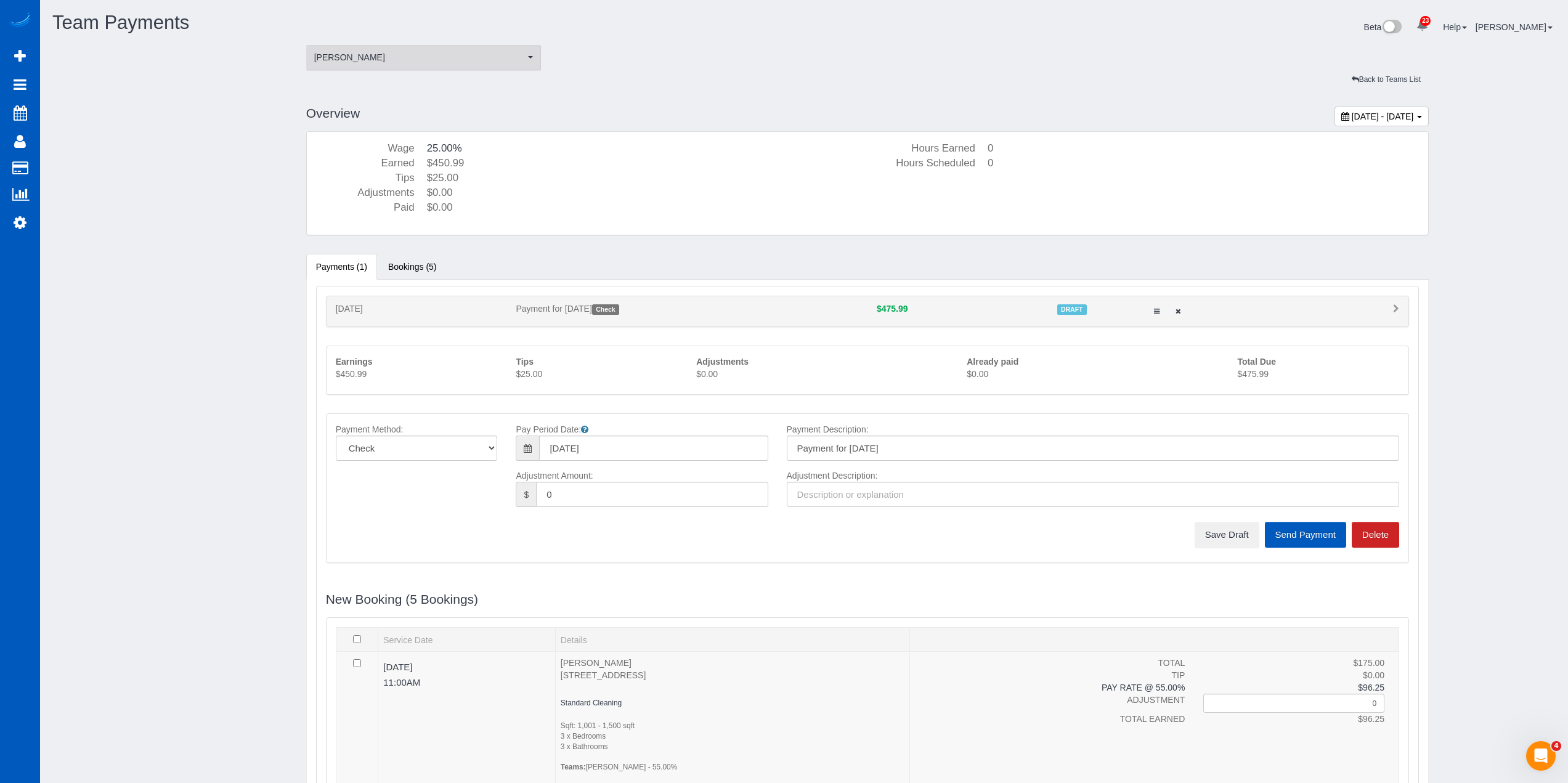
click at [483, 60] on span "[PERSON_NAME]" at bounding box center [420, 57] width 211 height 12
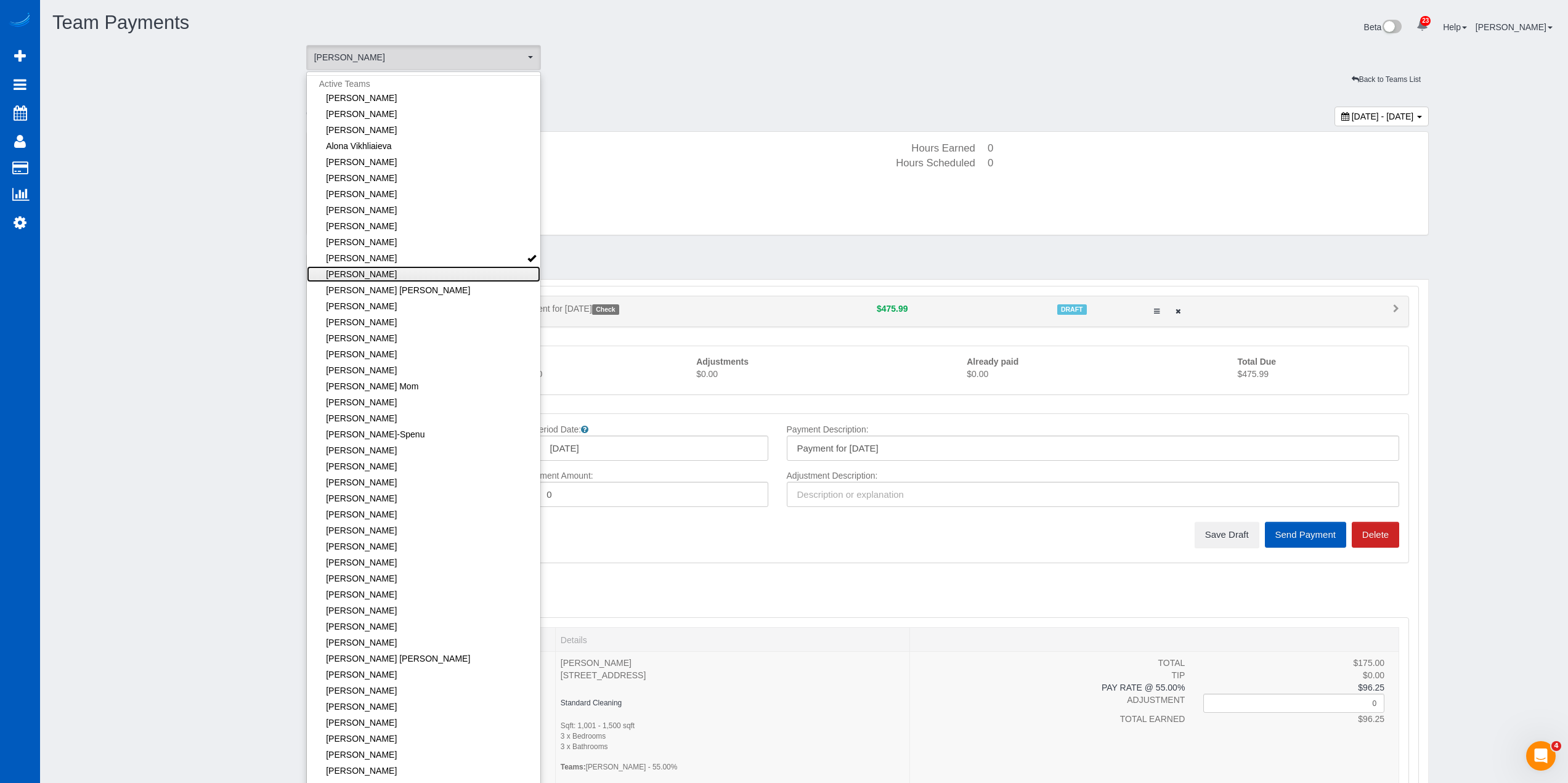
click at [432, 273] on link "[PERSON_NAME]" at bounding box center [424, 274] width 234 height 16
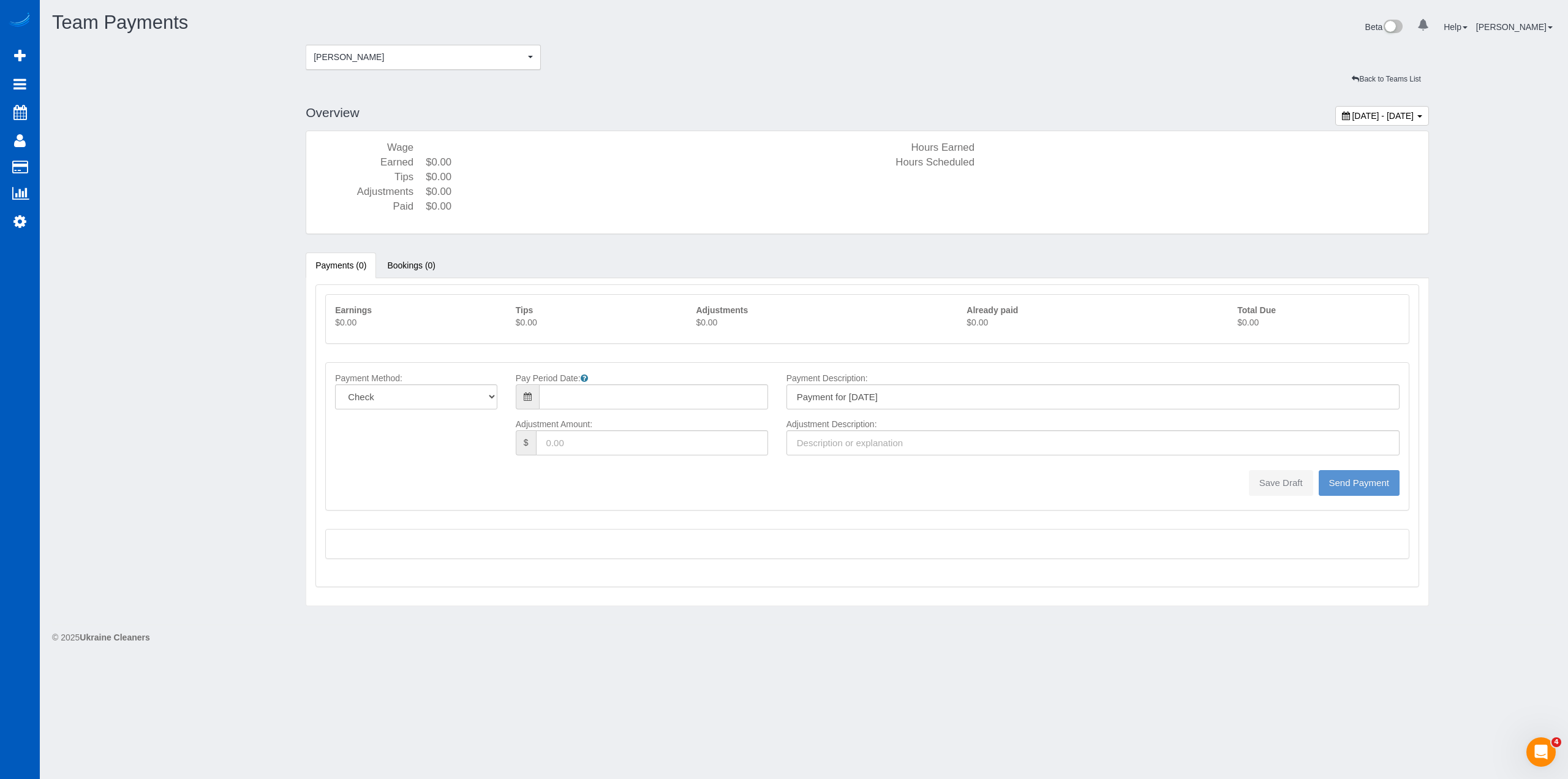
type input "08/10/2025"
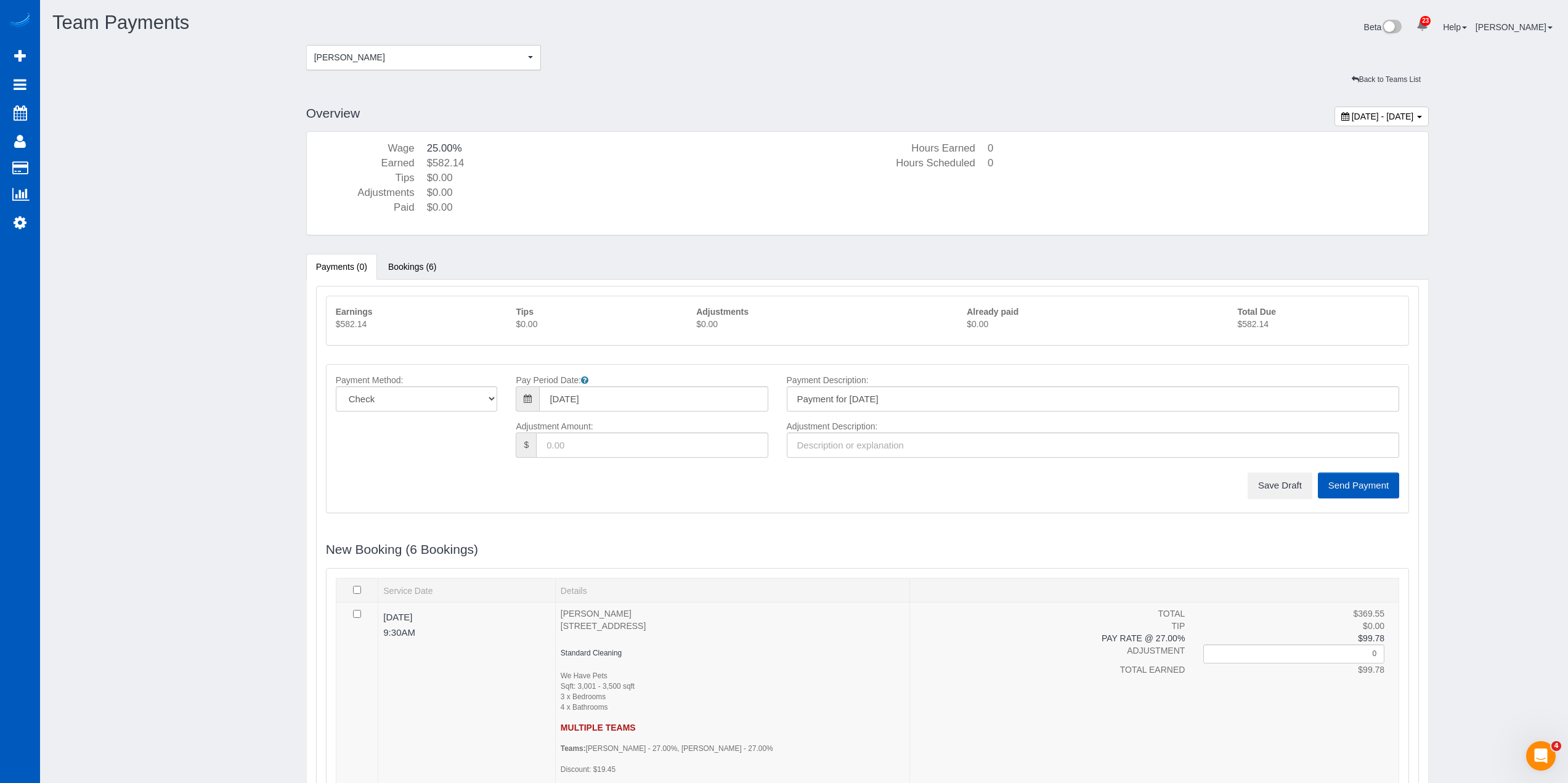
click at [1267, 319] on p "$582.14" at bounding box center [1318, 324] width 162 height 12
click at [1289, 492] on button "Save Draft" at bounding box center [1280, 486] width 65 height 26
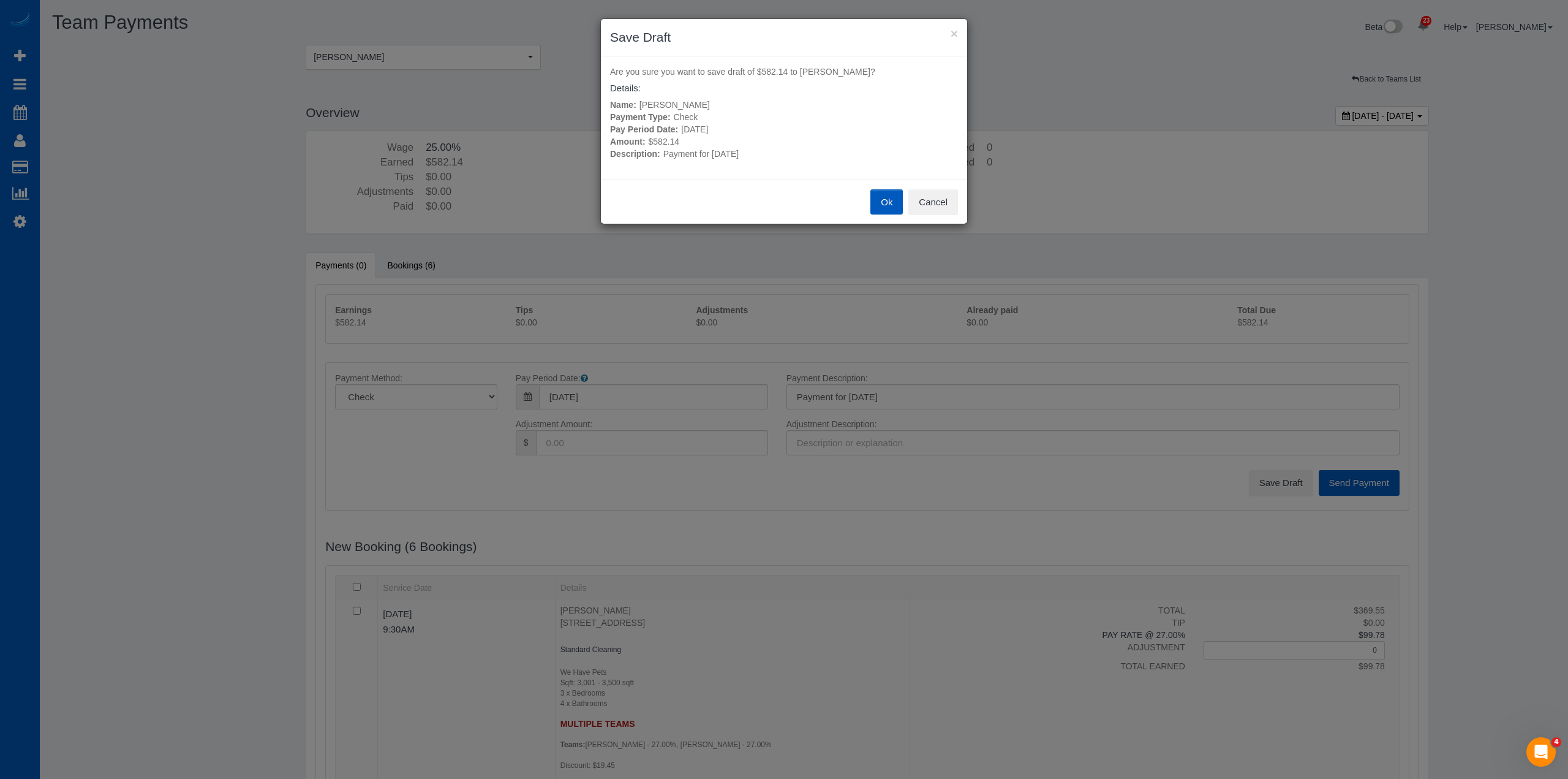
click at [886, 202] on button "Ok" at bounding box center [886, 203] width 32 height 26
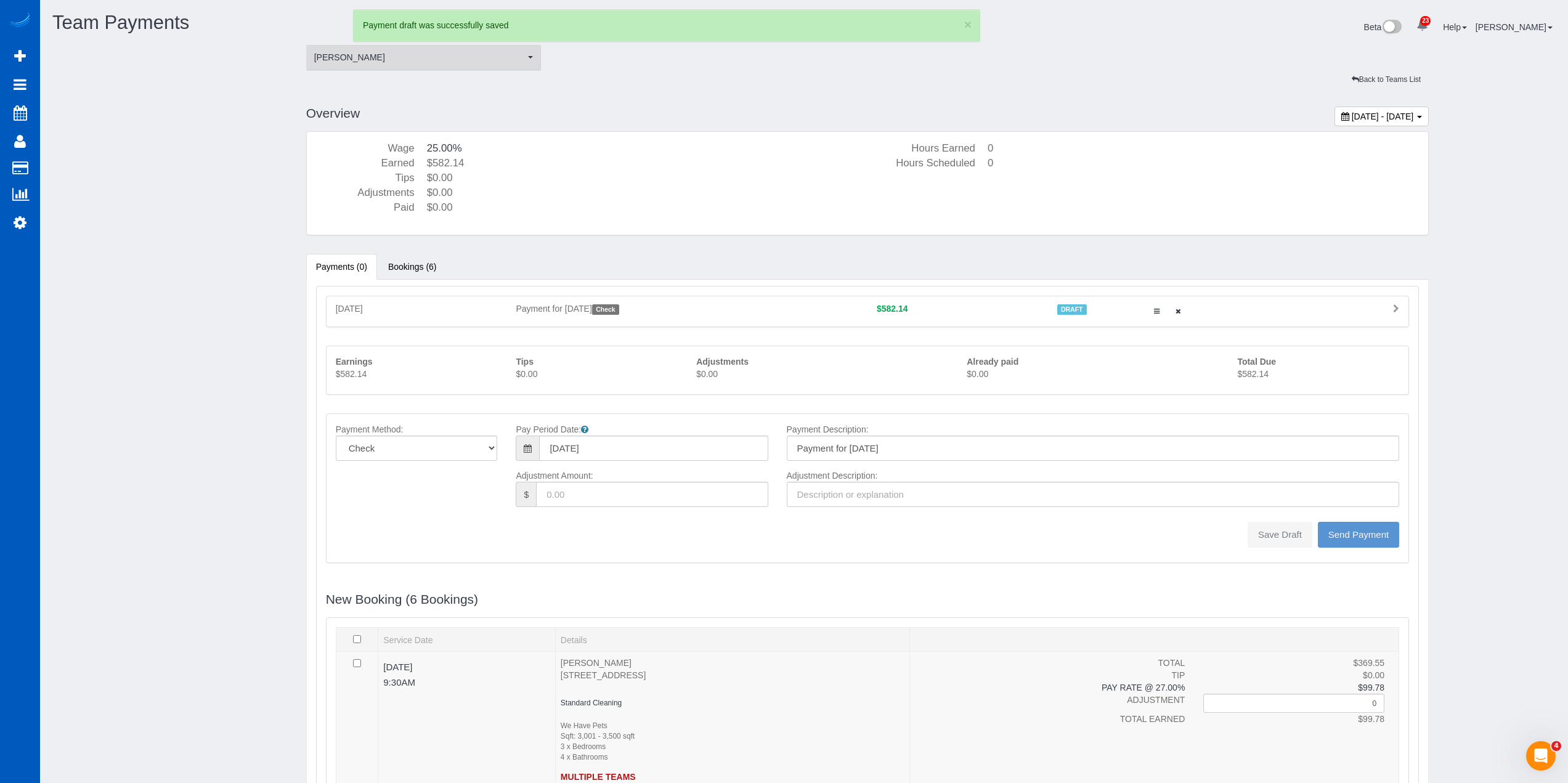
type input "0"
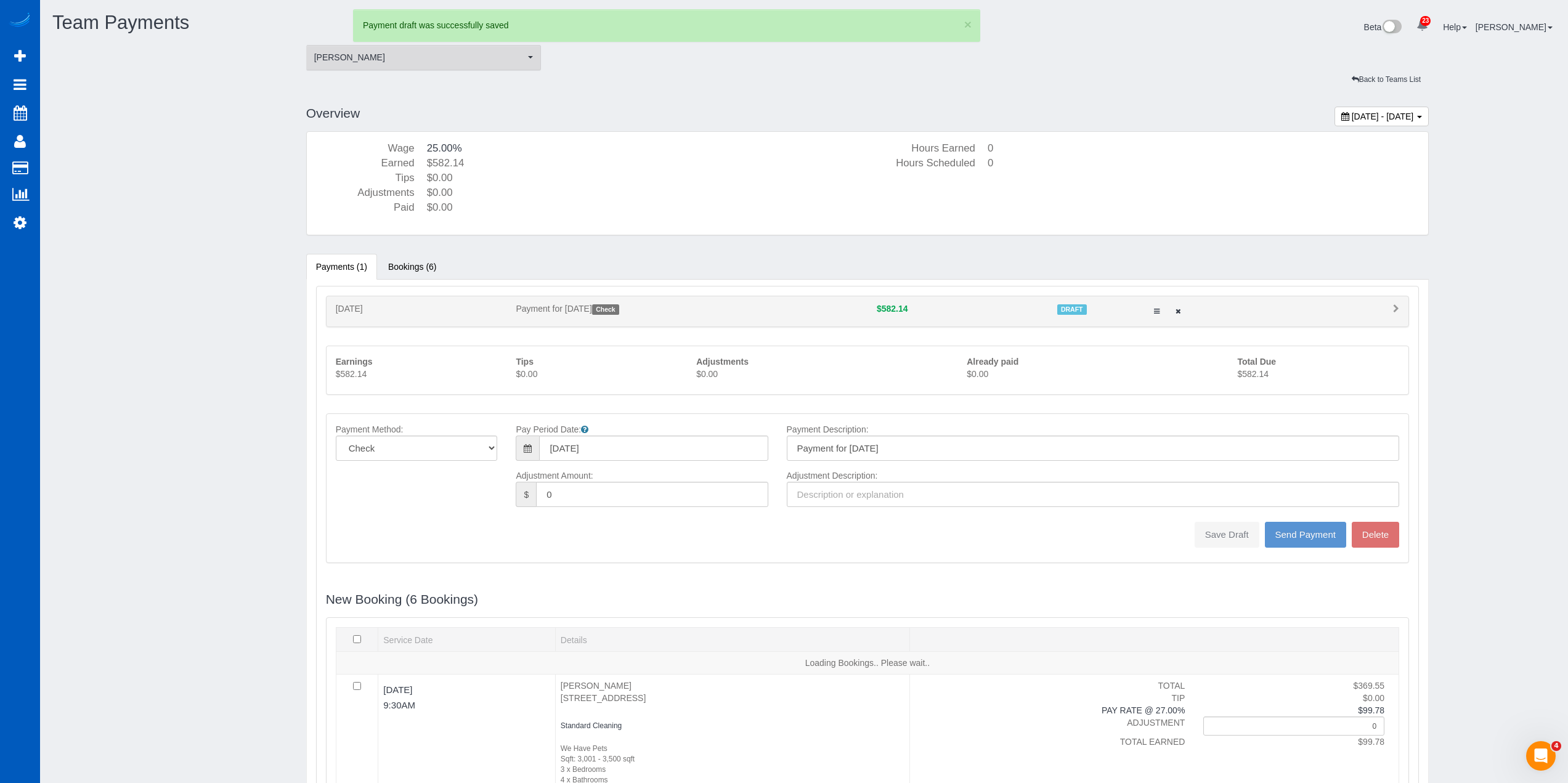
click at [425, 62] on span "[PERSON_NAME]" at bounding box center [420, 57] width 211 height 12
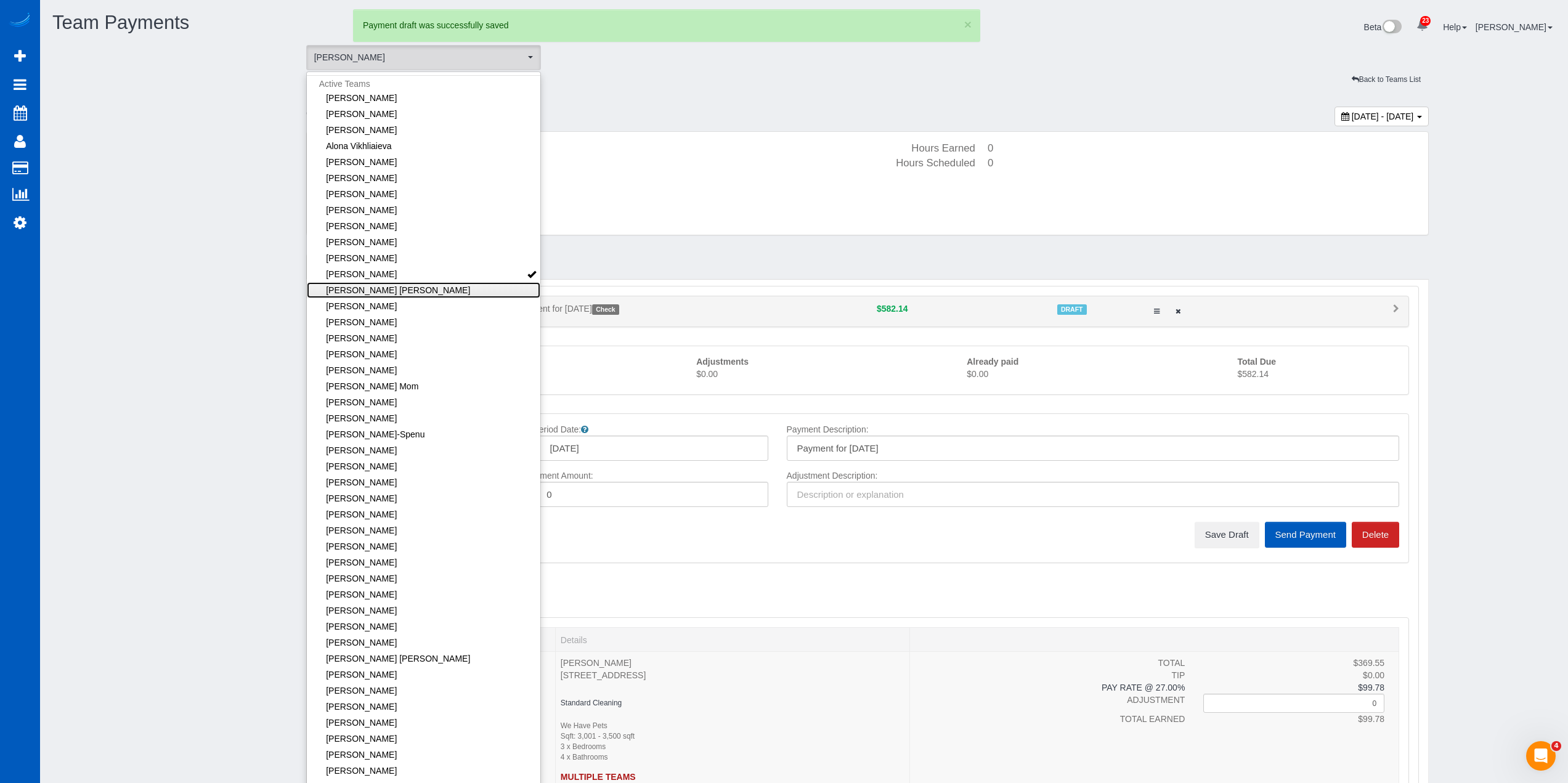
click at [412, 286] on link "[PERSON_NAME] [PERSON_NAME]" at bounding box center [424, 290] width 234 height 16
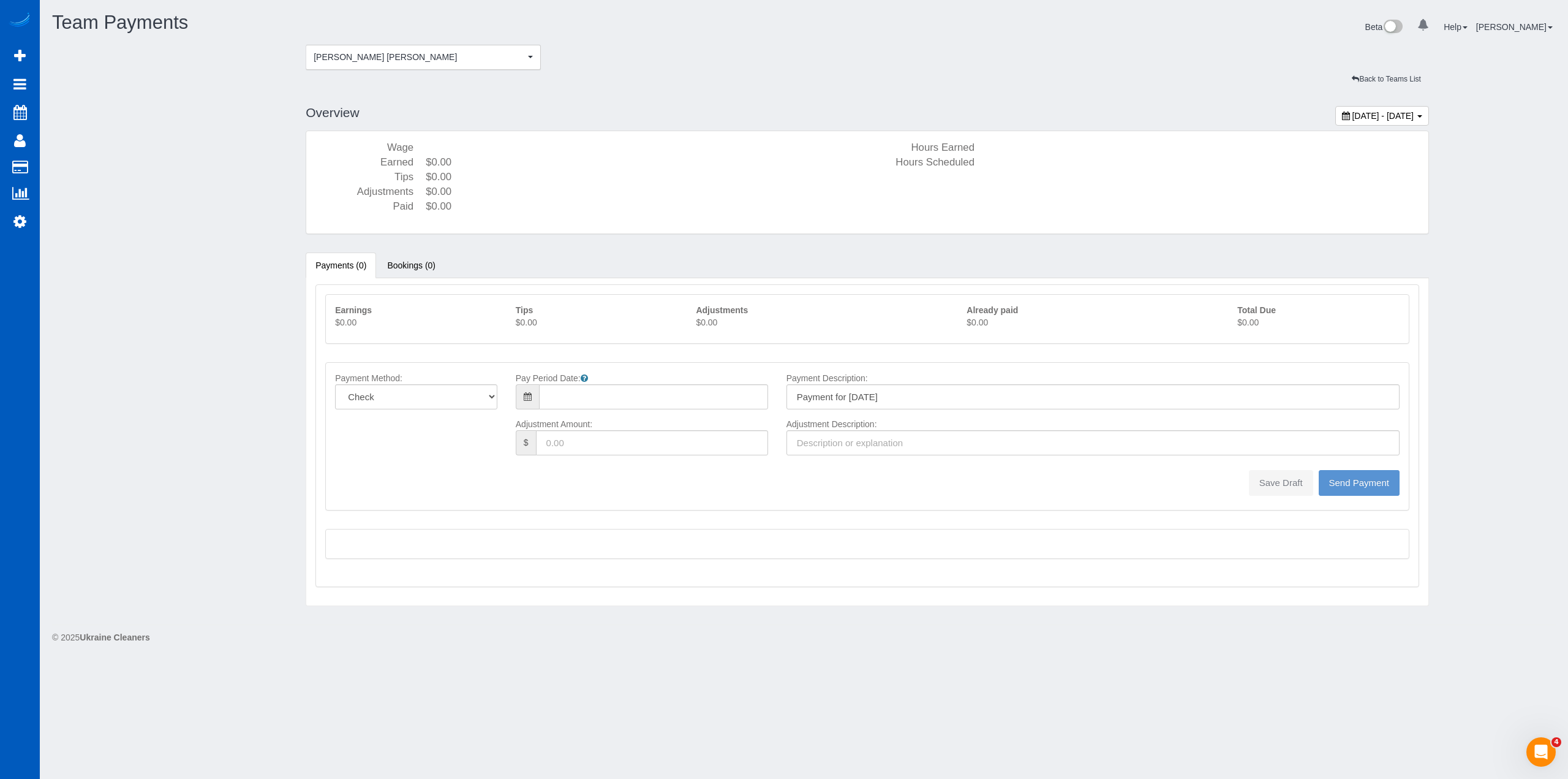
type input "08/10/2025"
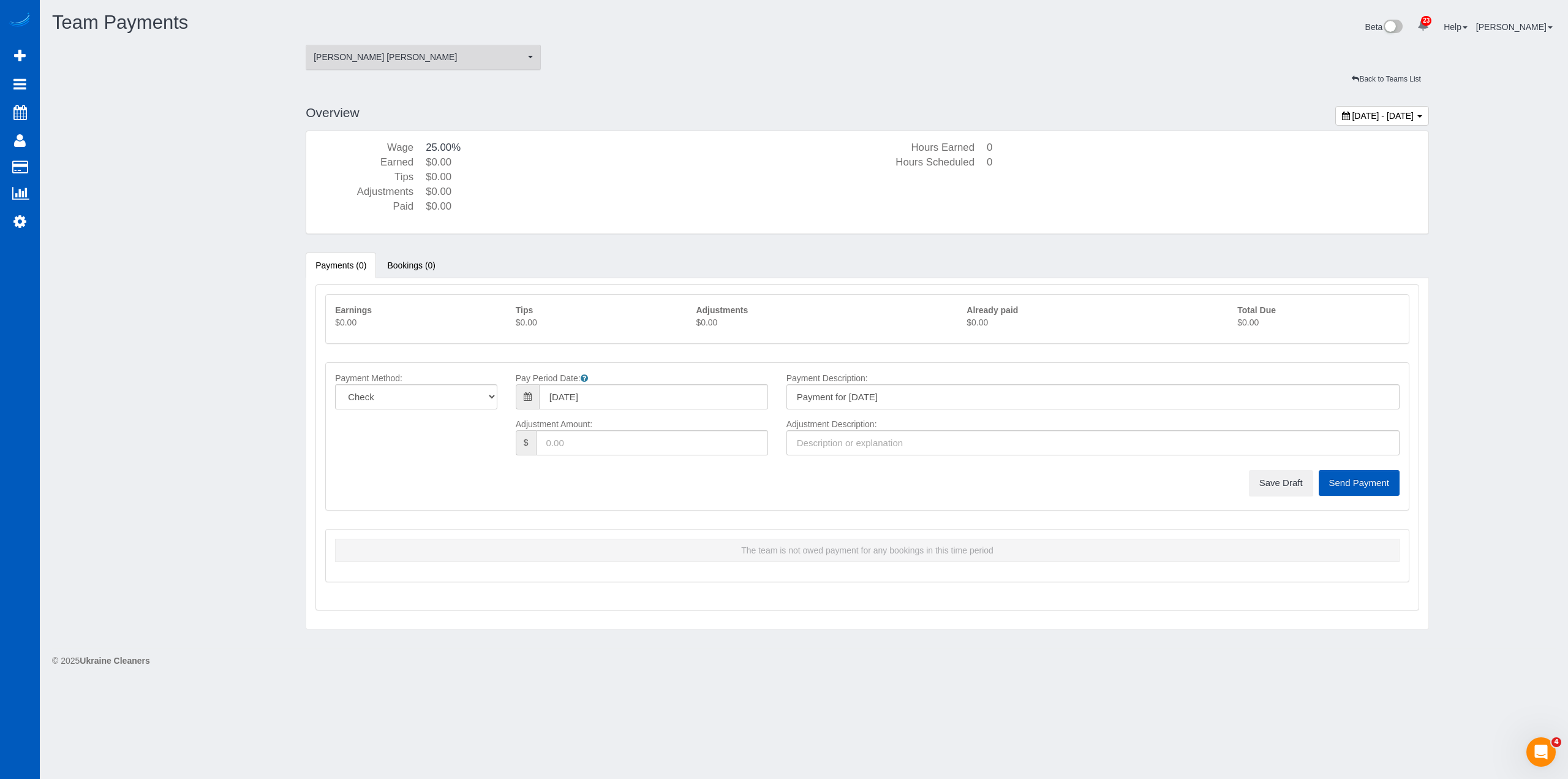
click at [371, 53] on span "[PERSON_NAME] [PERSON_NAME]" at bounding box center [419, 57] width 211 height 12
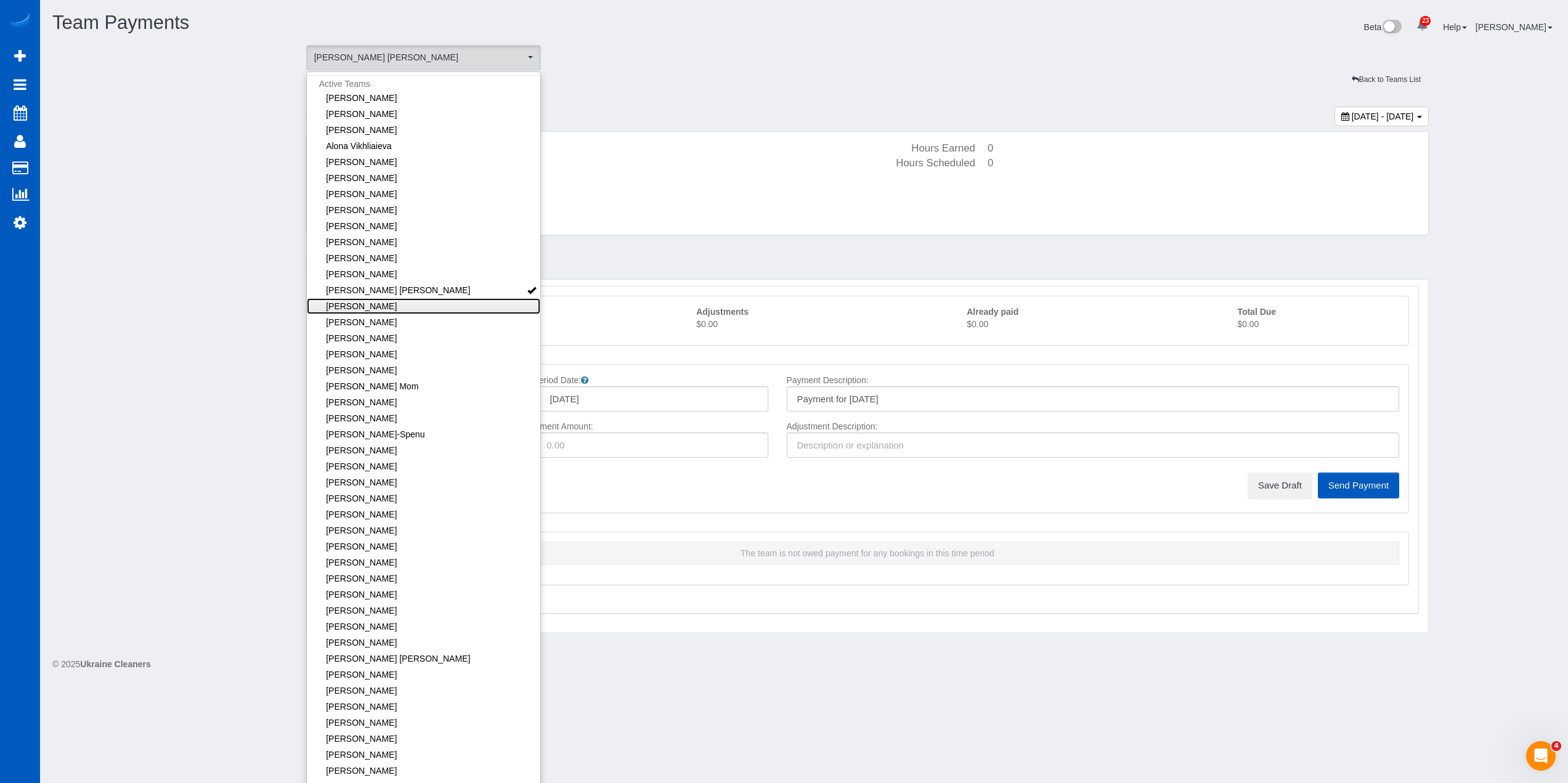
click at [400, 306] on link "[PERSON_NAME]" at bounding box center [424, 305] width 234 height 16
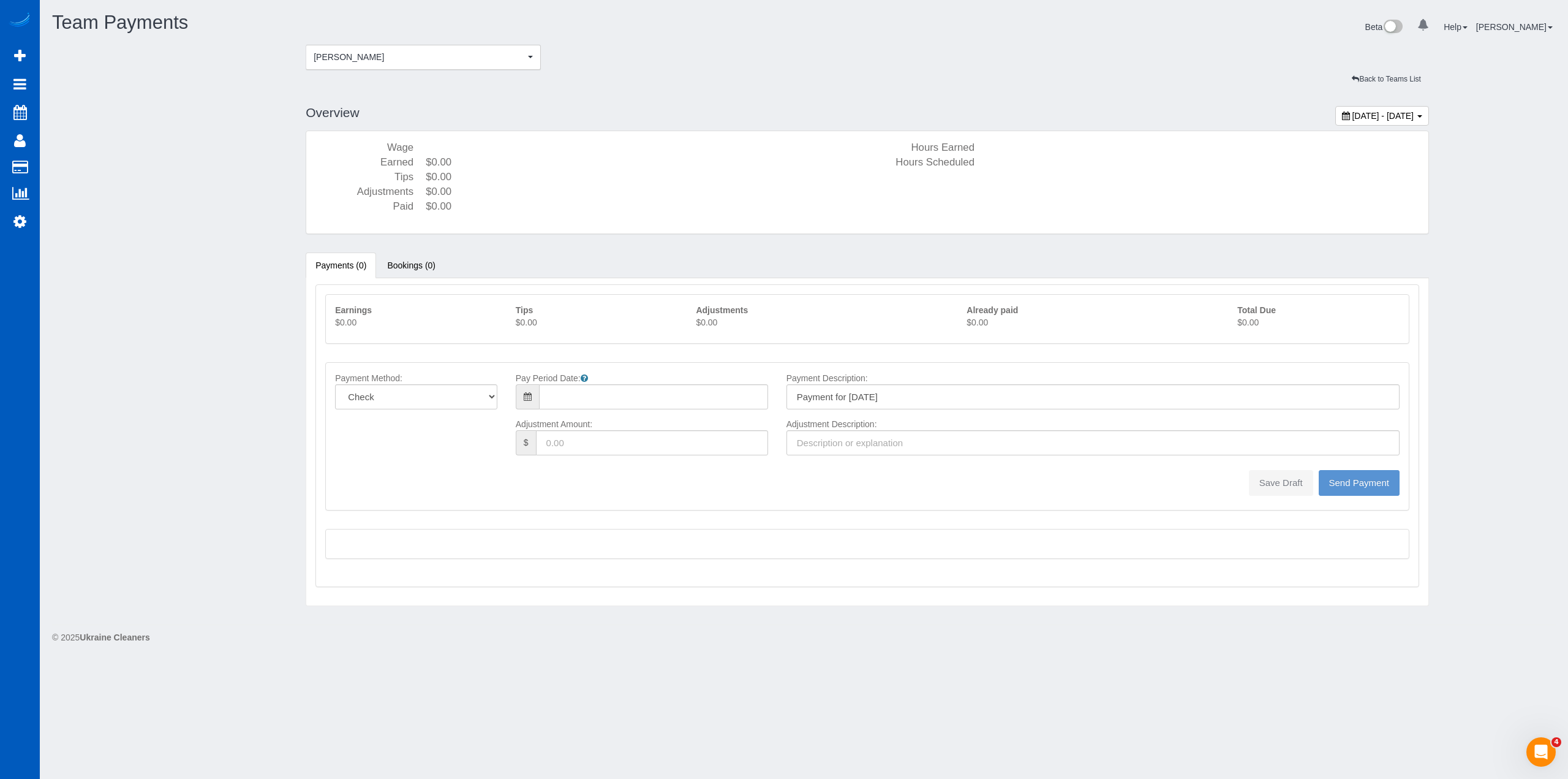
type input "08/10/2025"
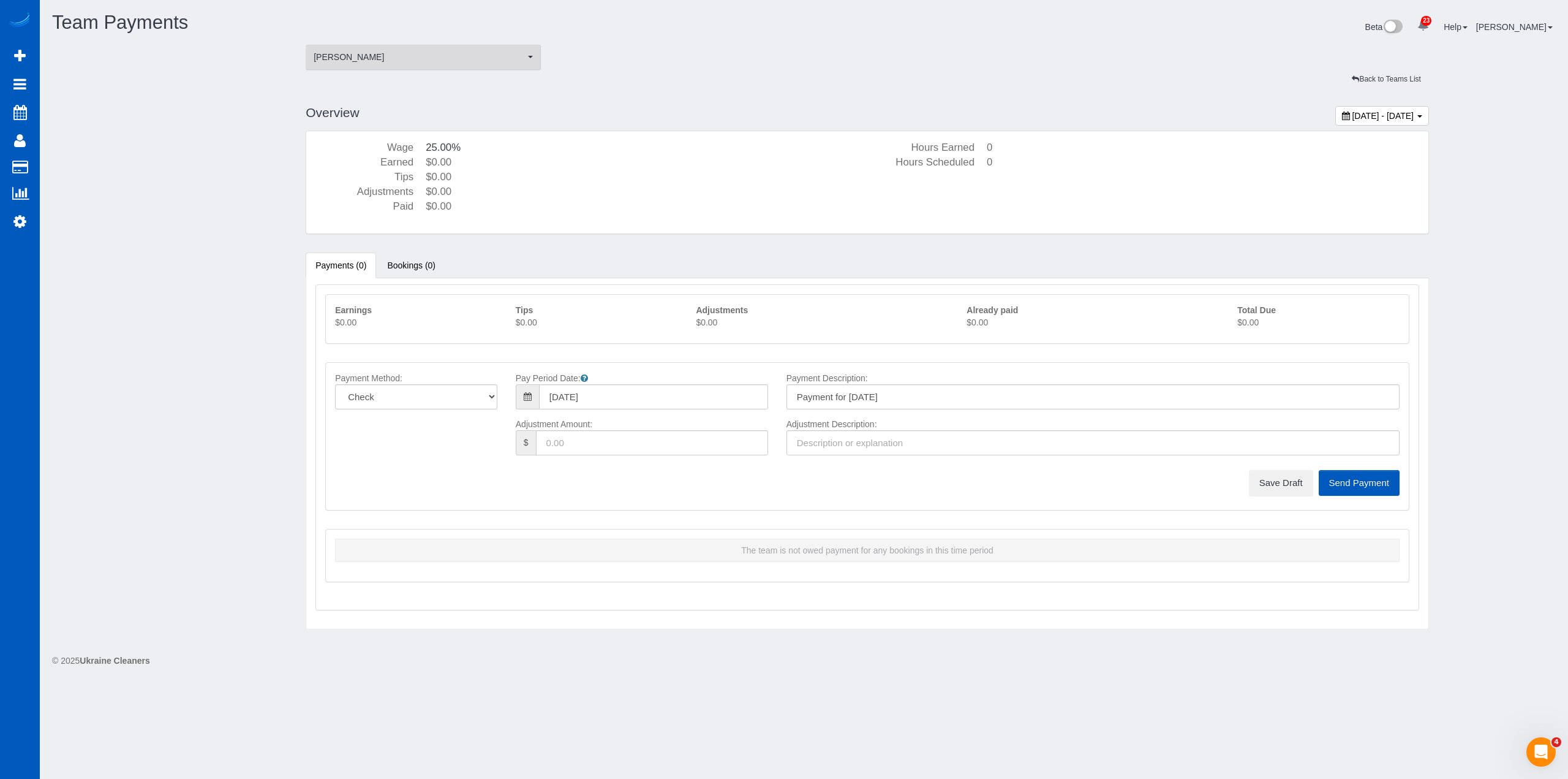
click at [435, 66] on button "Elena Kim Elena Kim" at bounding box center [423, 57] width 235 height 25
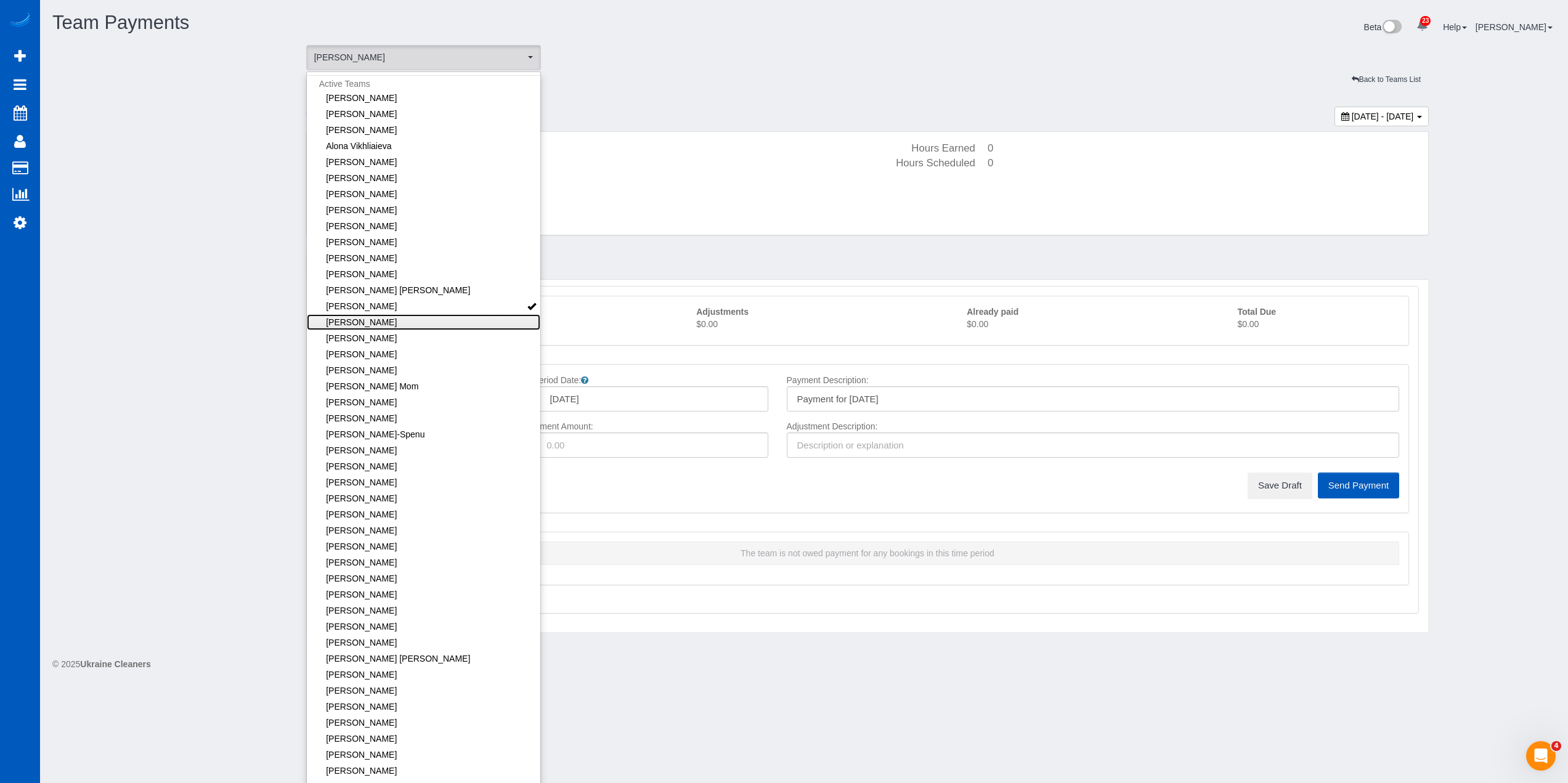
click at [444, 321] on link "[PERSON_NAME]" at bounding box center [424, 322] width 234 height 16
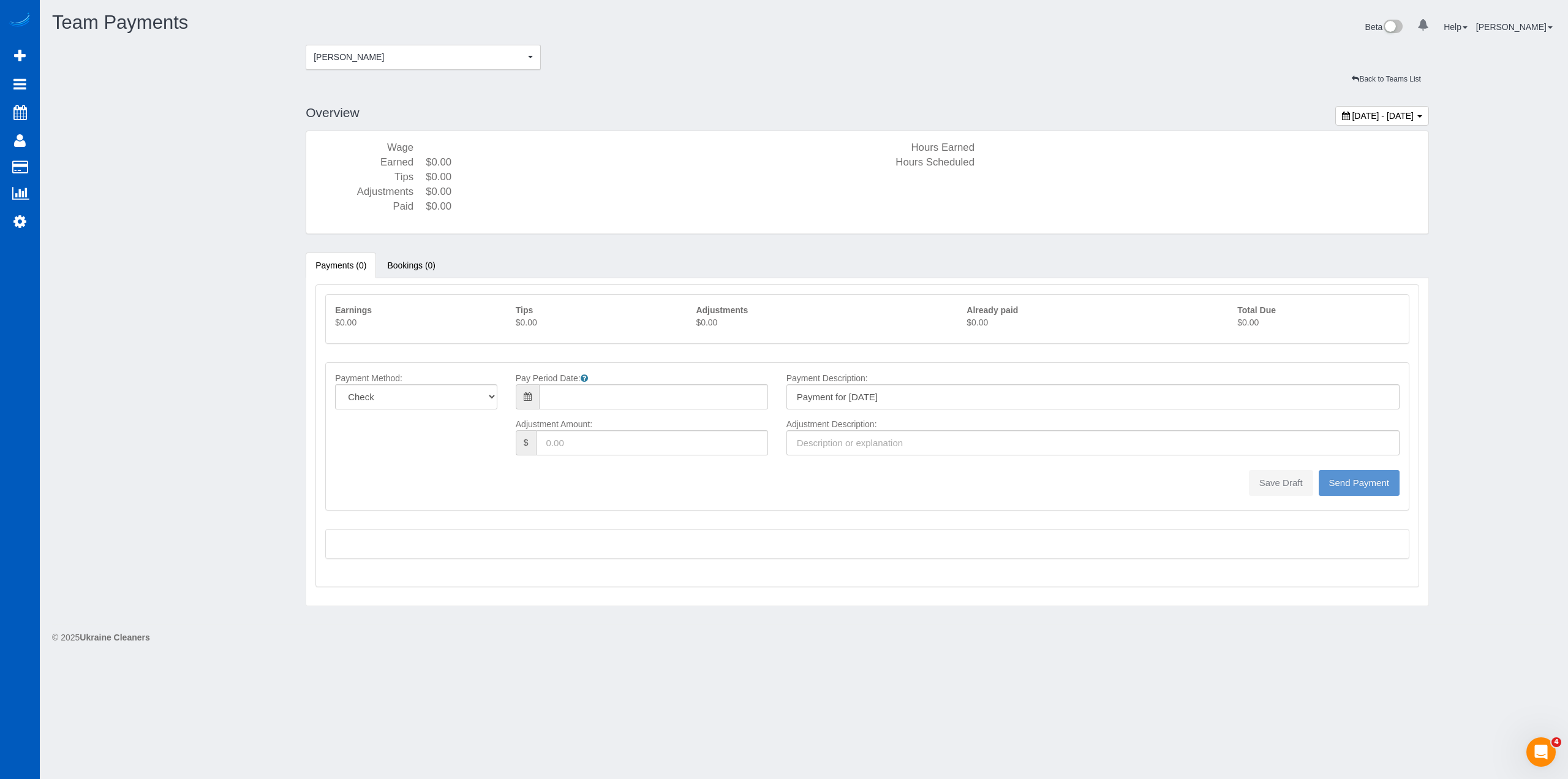
type input "08/10/2025"
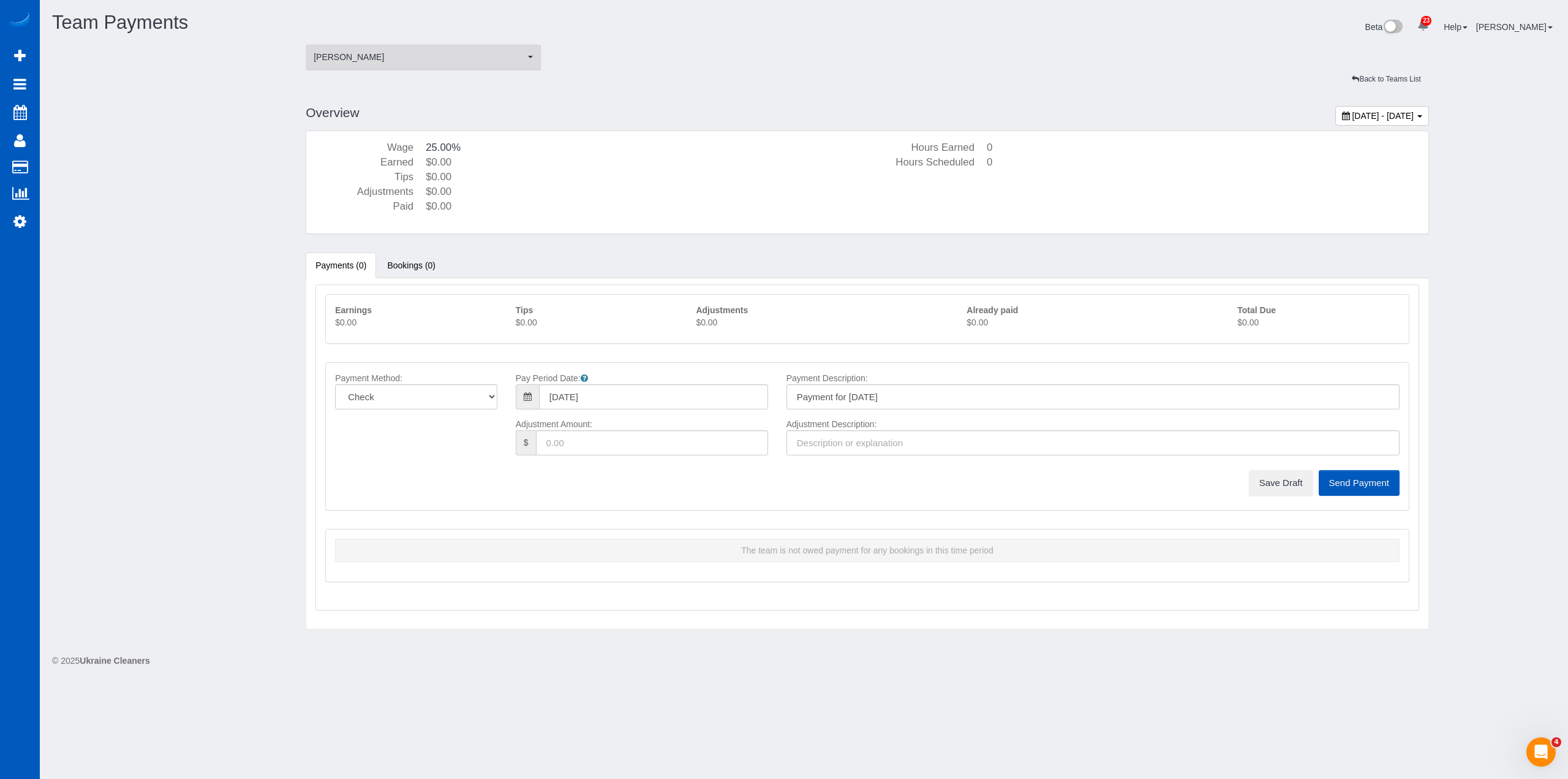
click at [417, 48] on button "Elena Kremneva Elena Kremneva" at bounding box center [423, 57] width 235 height 25
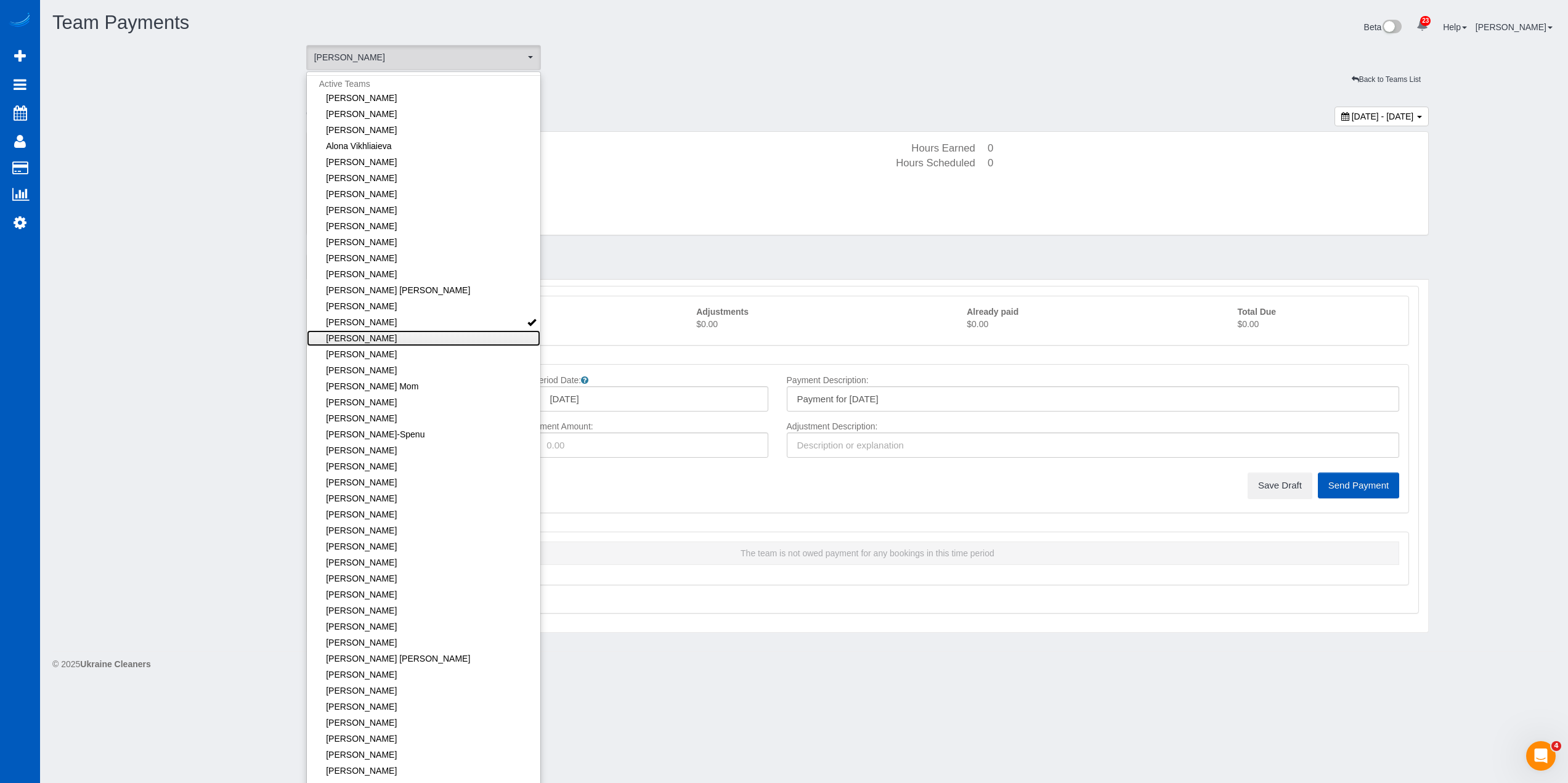
click at [410, 339] on link "[PERSON_NAME]" at bounding box center [424, 338] width 234 height 16
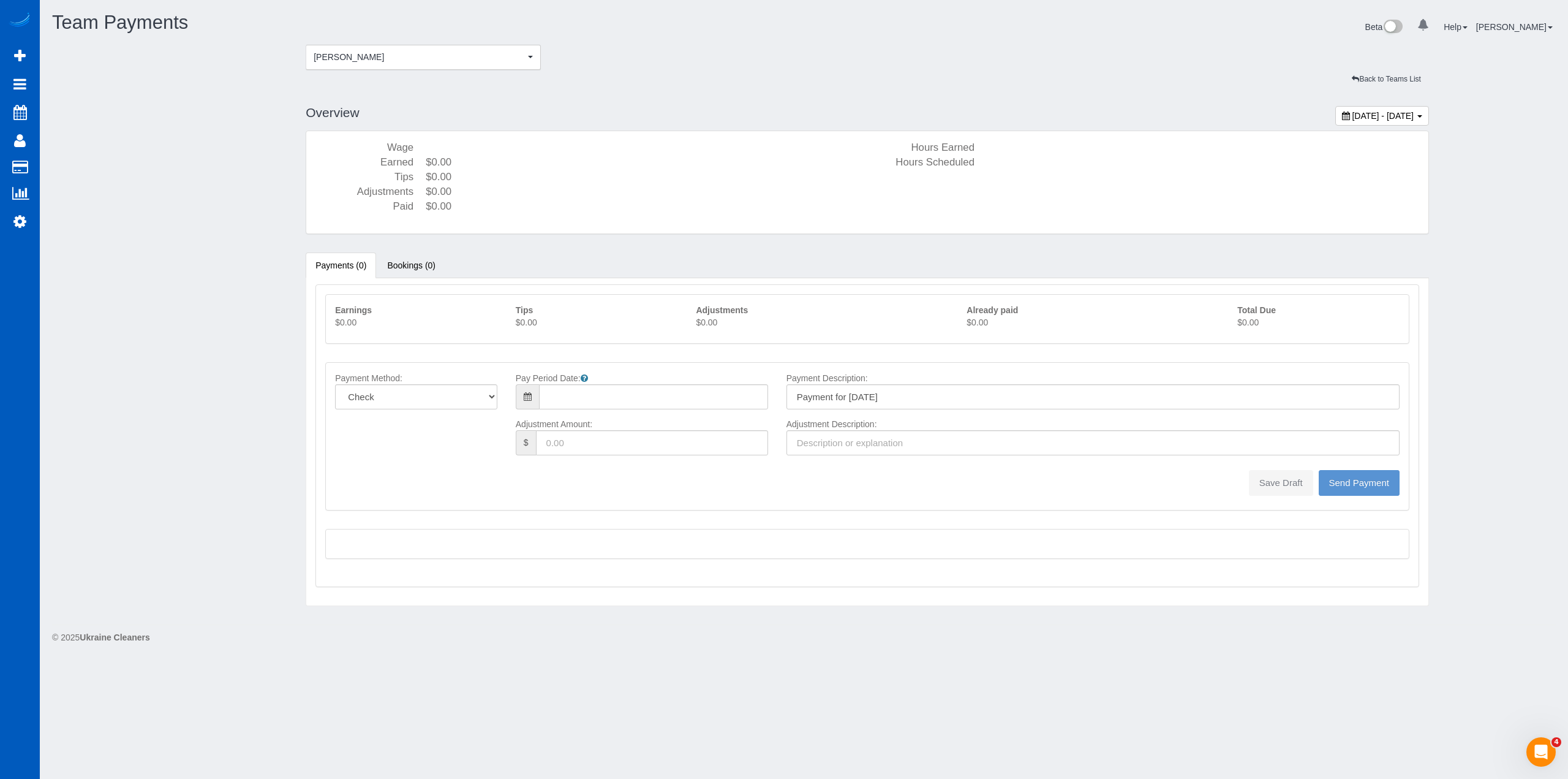
type input "08/10/2025"
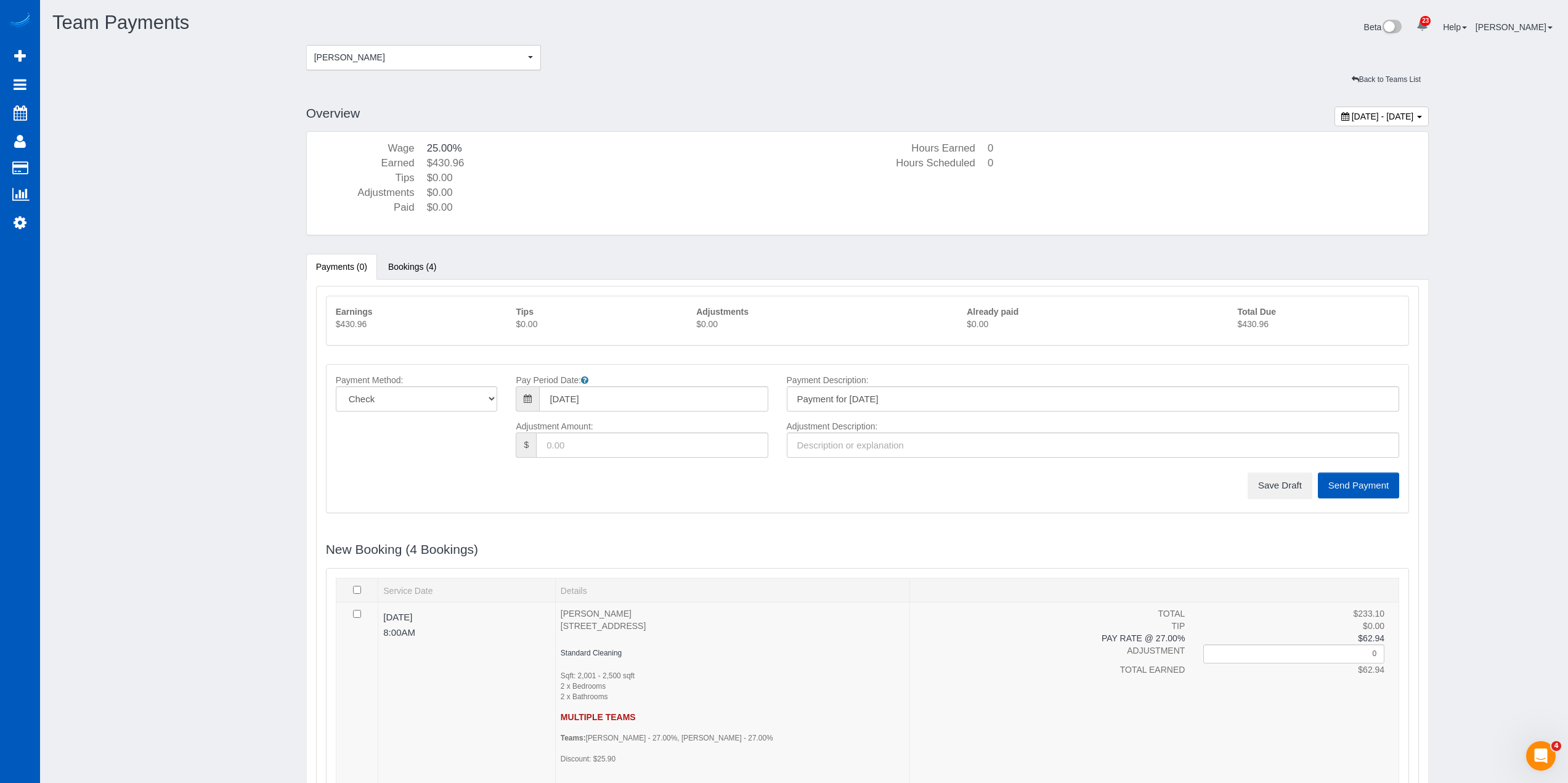
click at [1253, 321] on p "$430.96" at bounding box center [1318, 324] width 162 height 12
click at [1271, 492] on button "Save Draft" at bounding box center [1280, 486] width 65 height 26
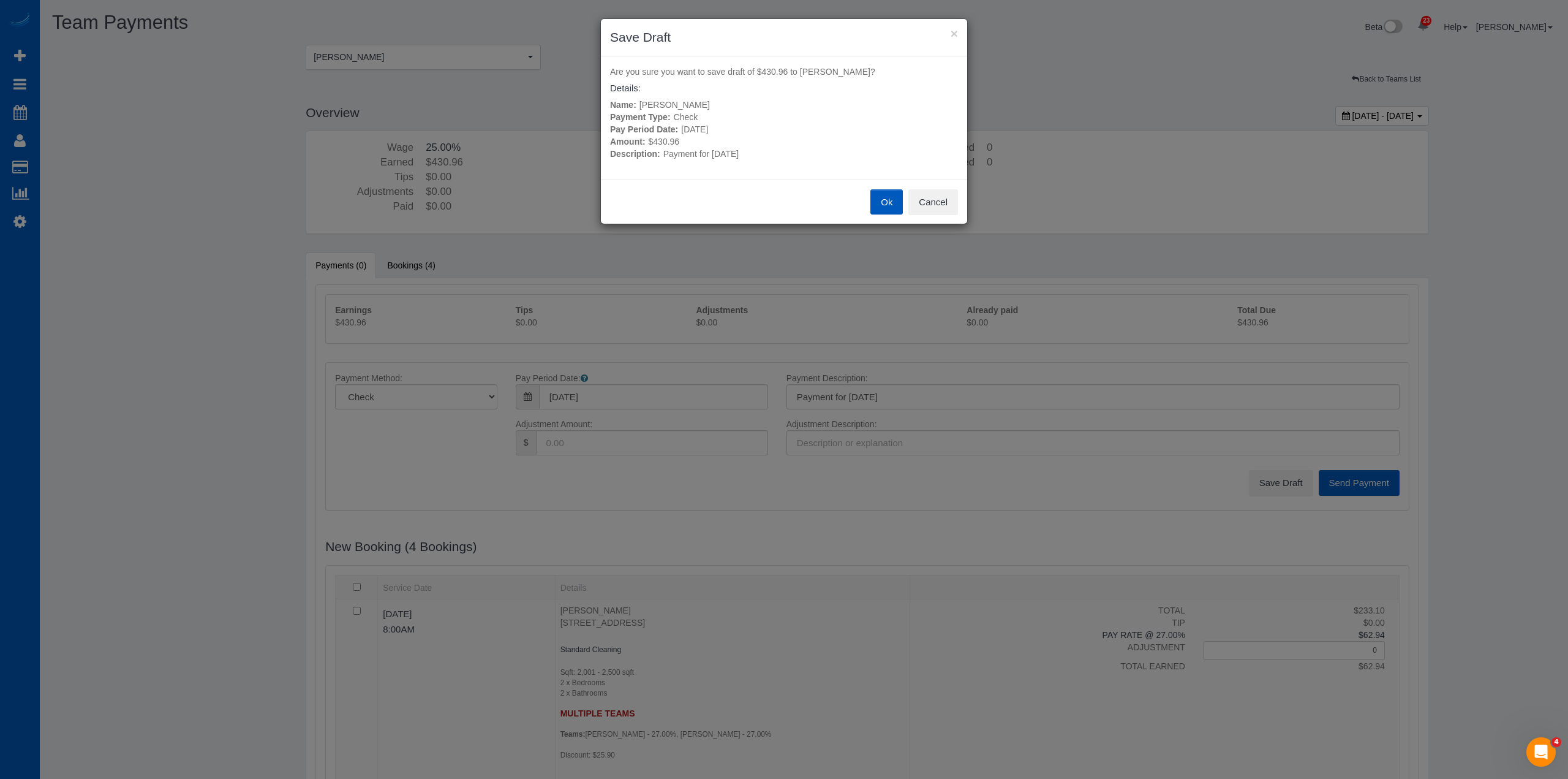
click at [885, 196] on button "Ok" at bounding box center [886, 203] width 32 height 26
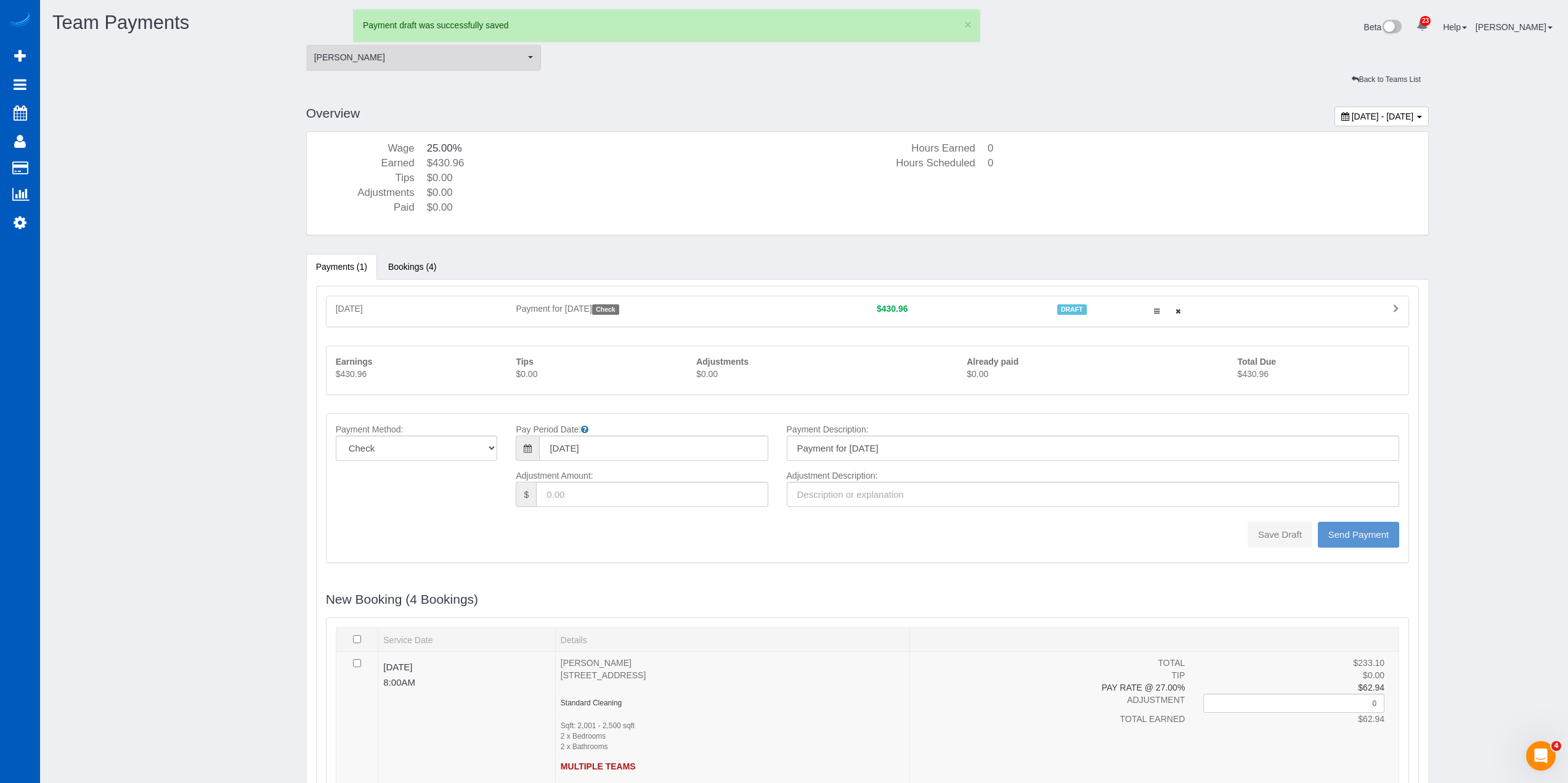
type input "0"
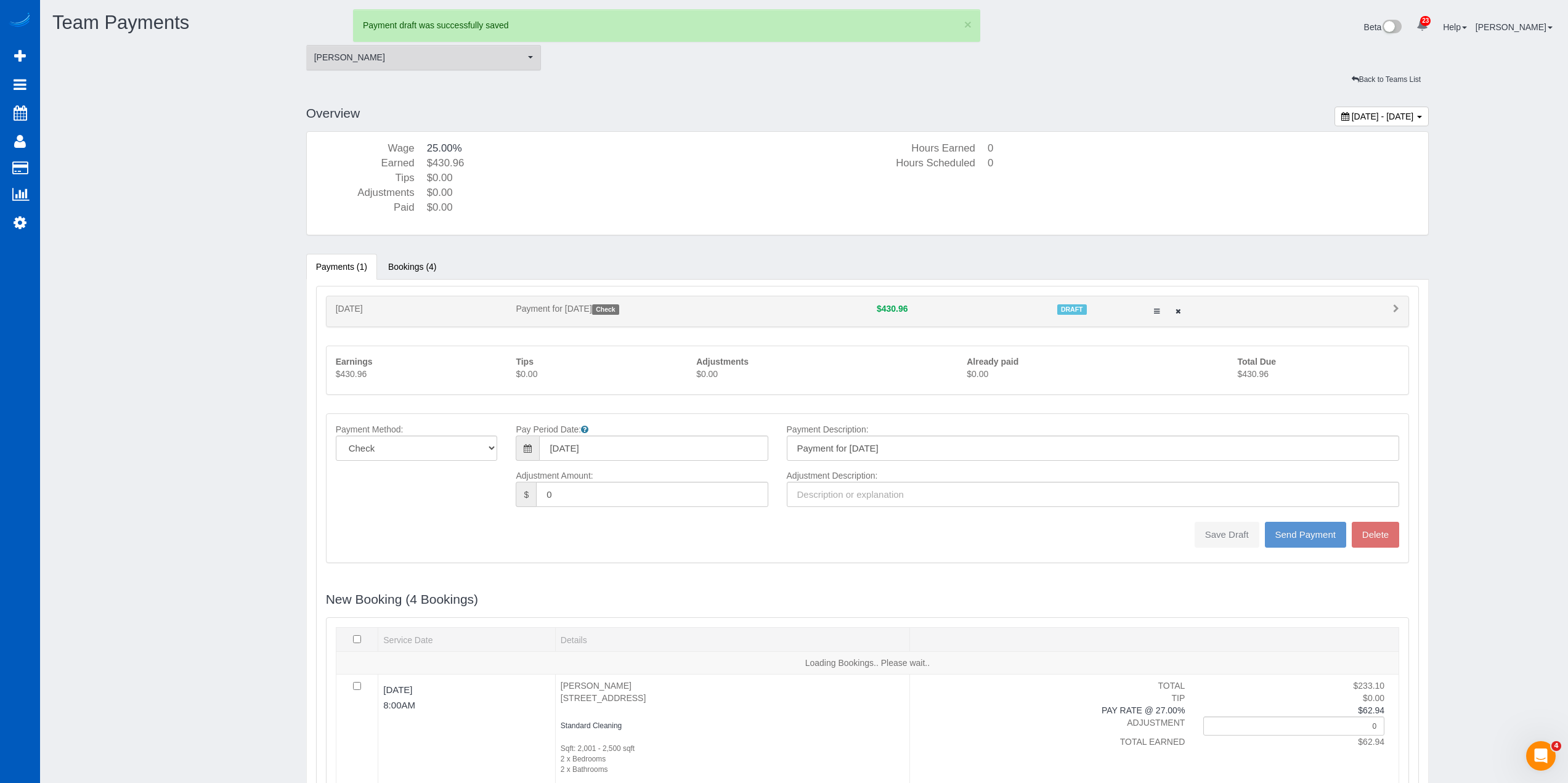
click at [379, 61] on span "[PERSON_NAME]" at bounding box center [420, 57] width 211 height 12
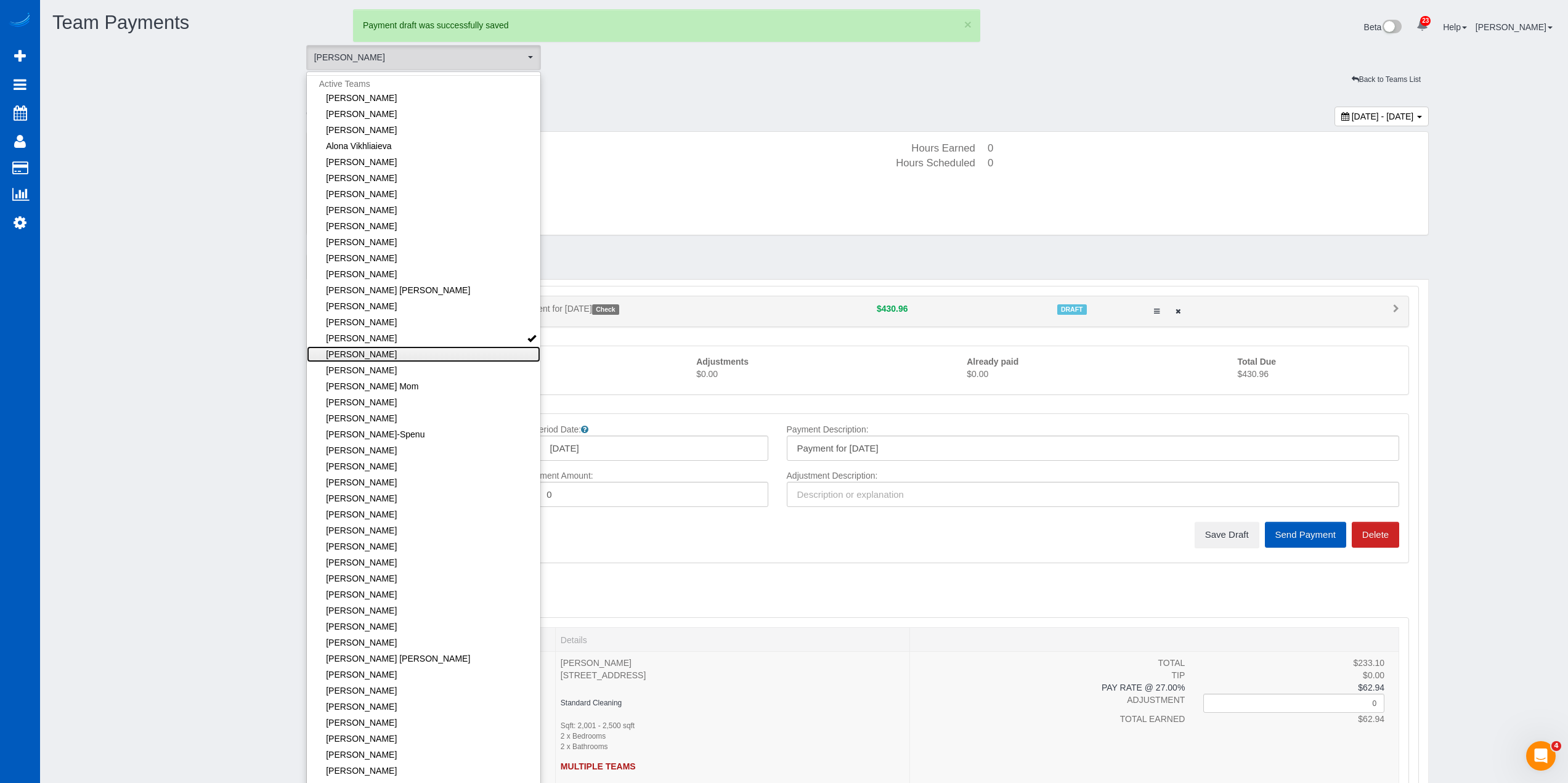
click at [428, 359] on link "[PERSON_NAME]" at bounding box center [424, 354] width 234 height 16
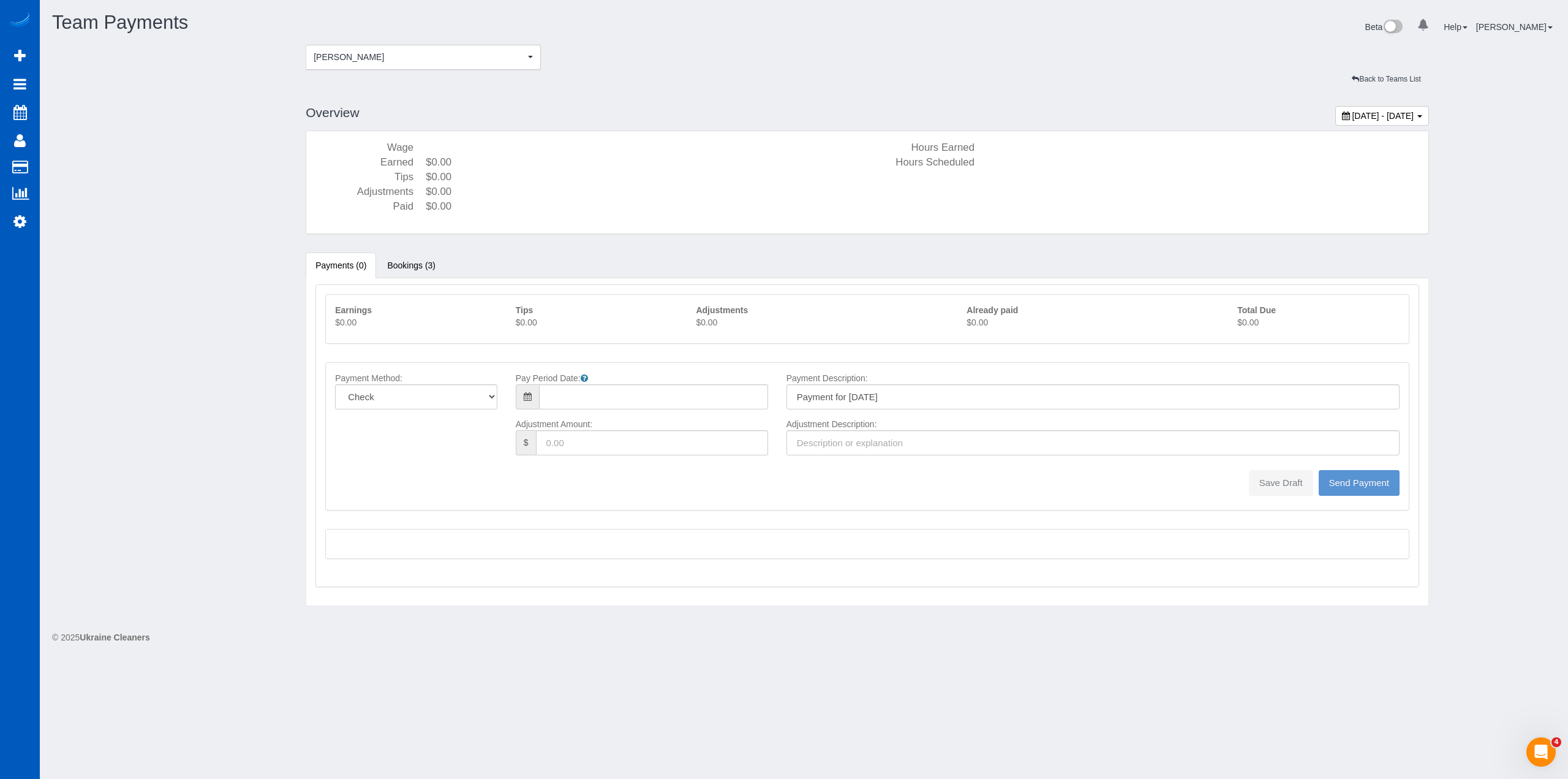
type input "08/10/2025"
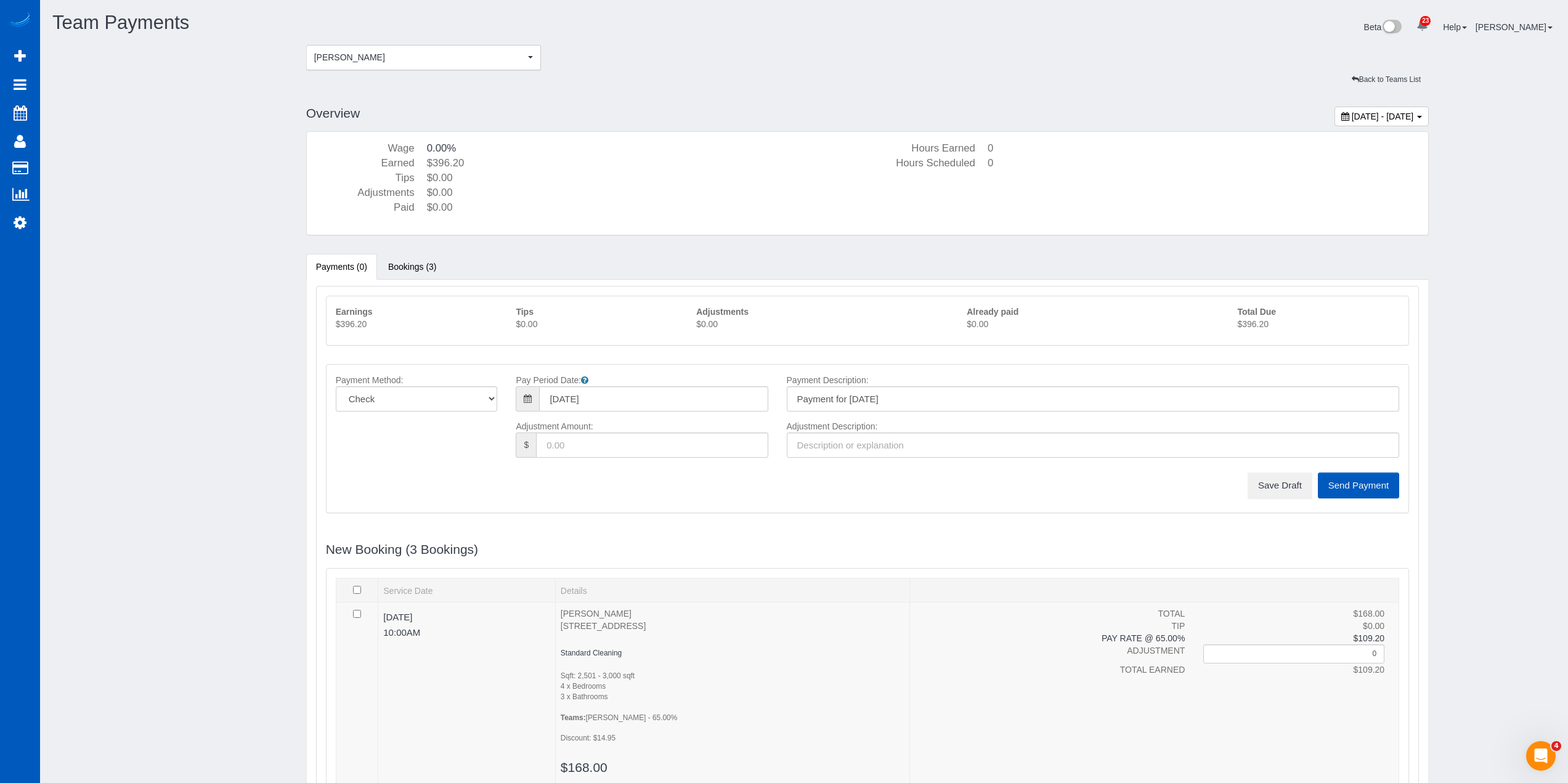
click at [1260, 326] on p "$396.20" at bounding box center [1318, 324] width 162 height 12
click at [1285, 484] on button "Save Draft" at bounding box center [1280, 486] width 65 height 26
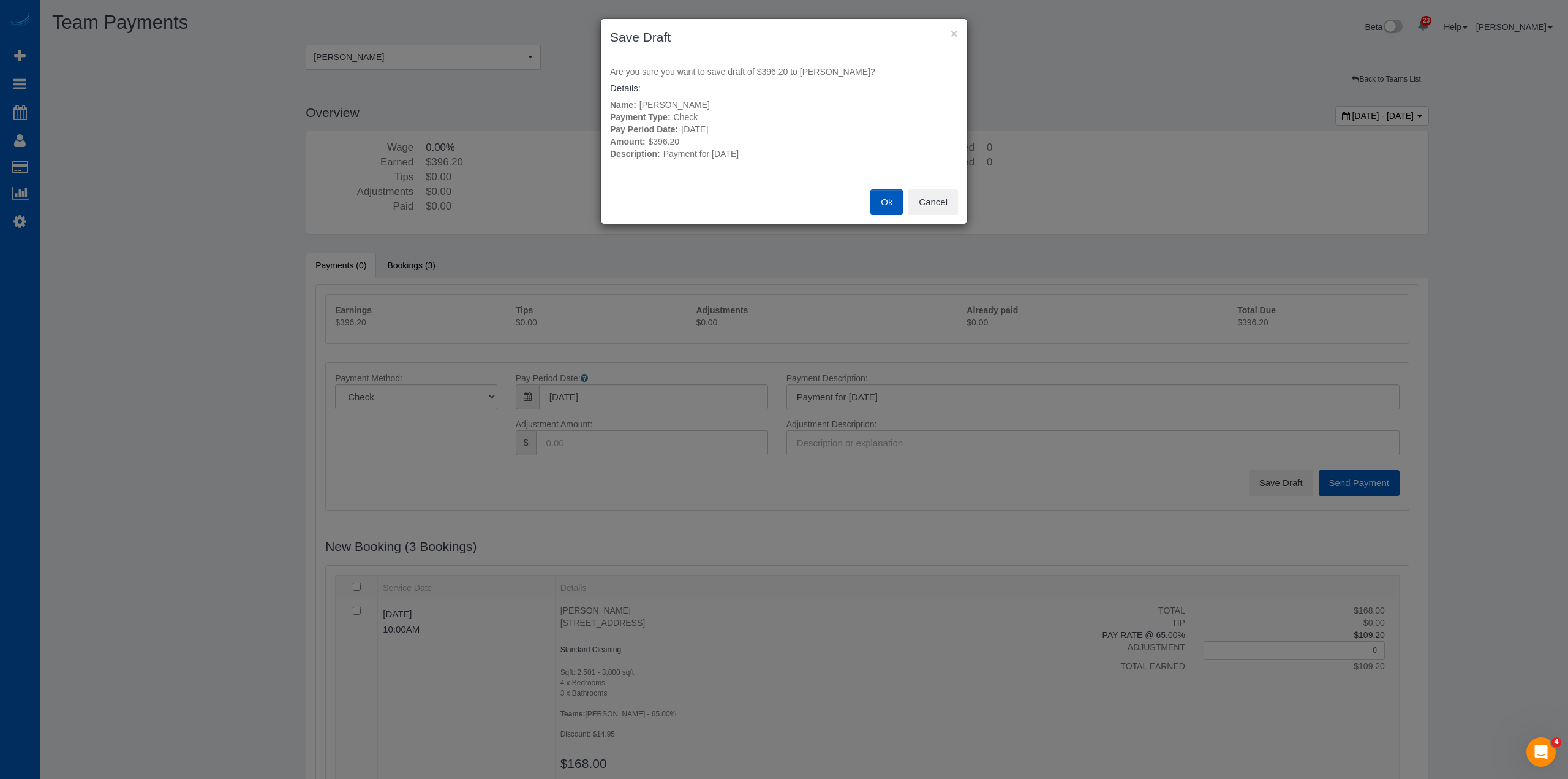
click at [868, 203] on div "Ok Cancel" at bounding box center [783, 201] width 366 height 44
click at [874, 203] on button "Ok" at bounding box center [886, 203] width 32 height 26
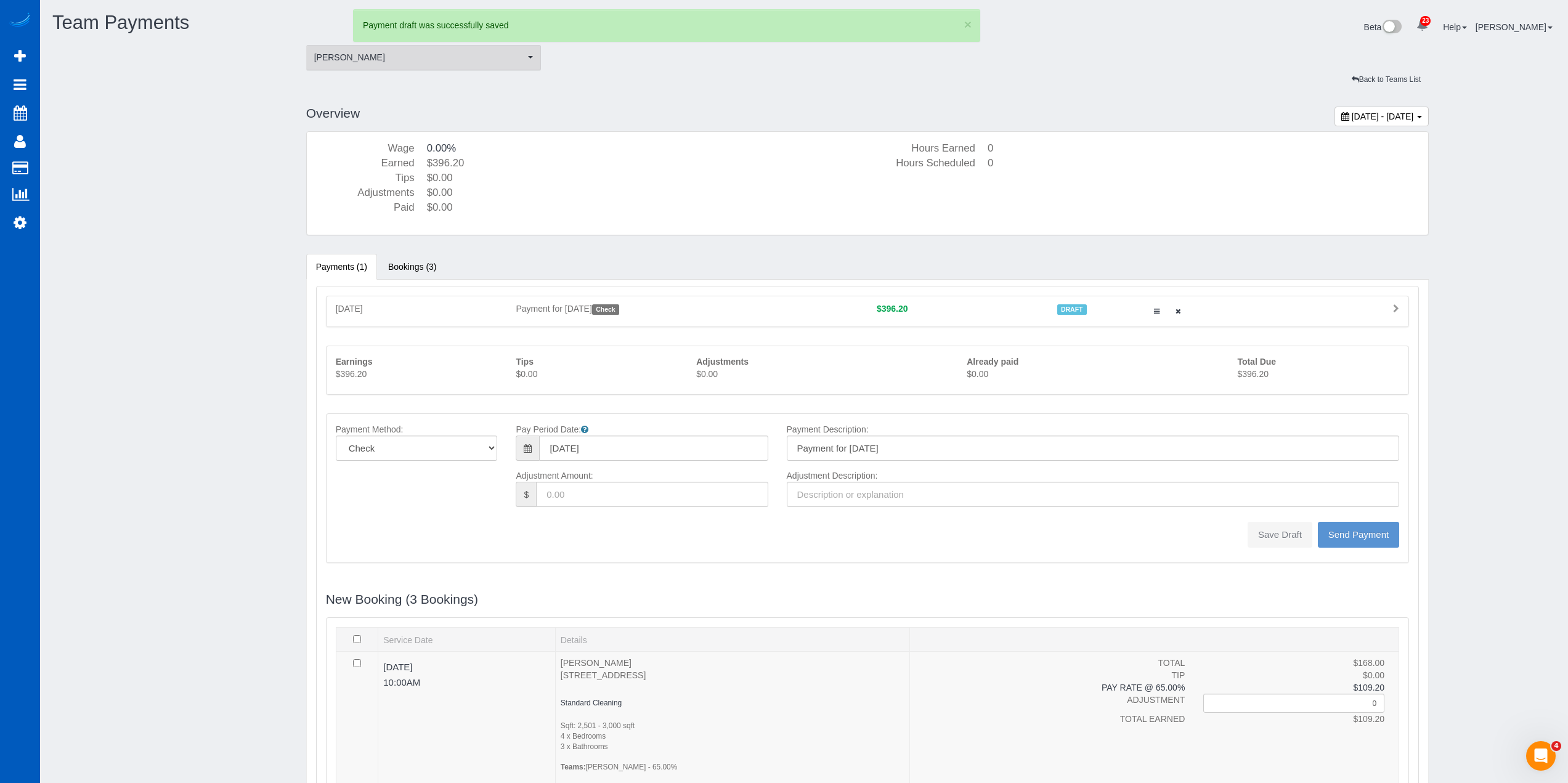
type input "0"
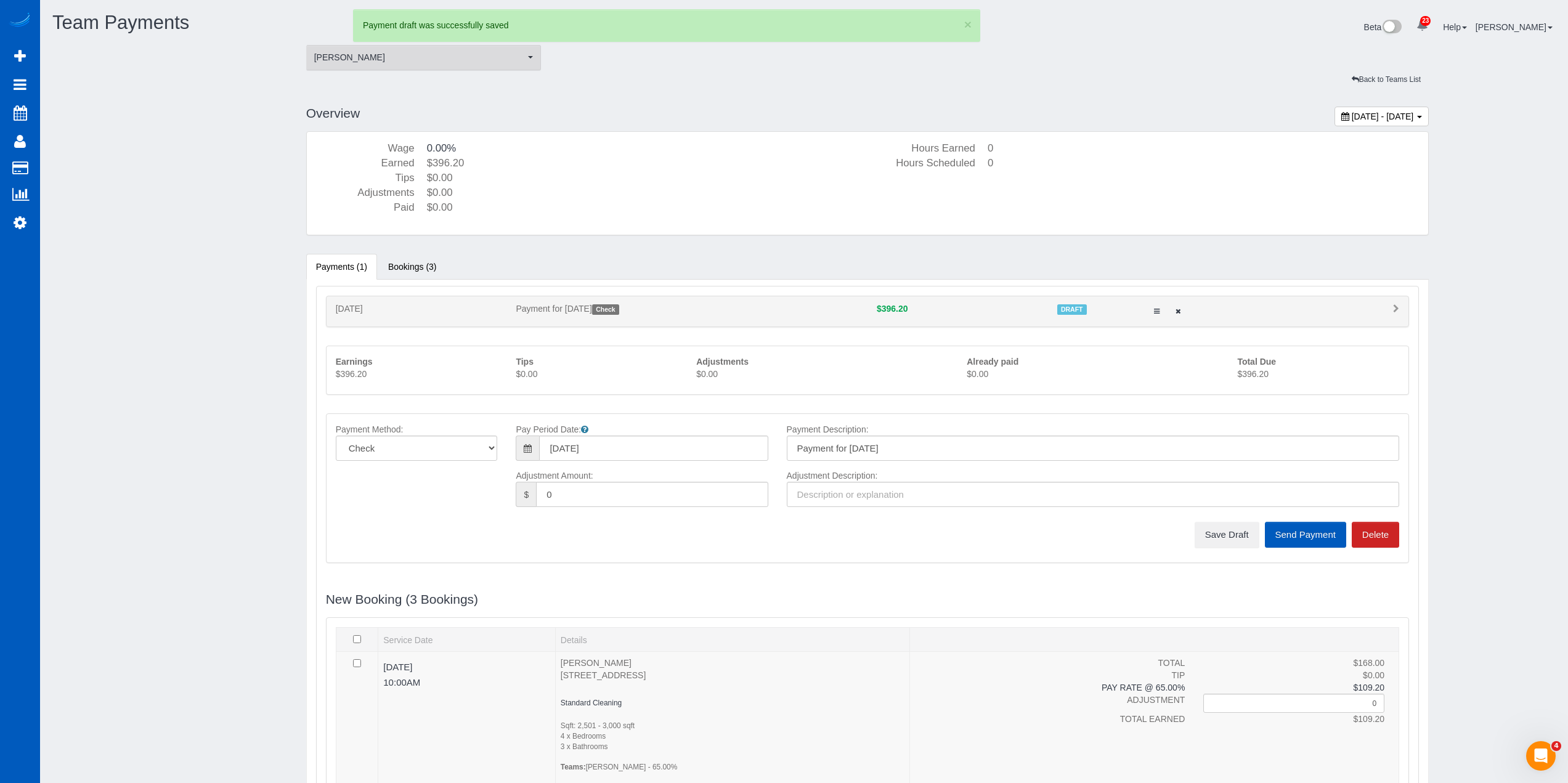
click at [455, 58] on span "[PERSON_NAME]" at bounding box center [420, 57] width 211 height 12
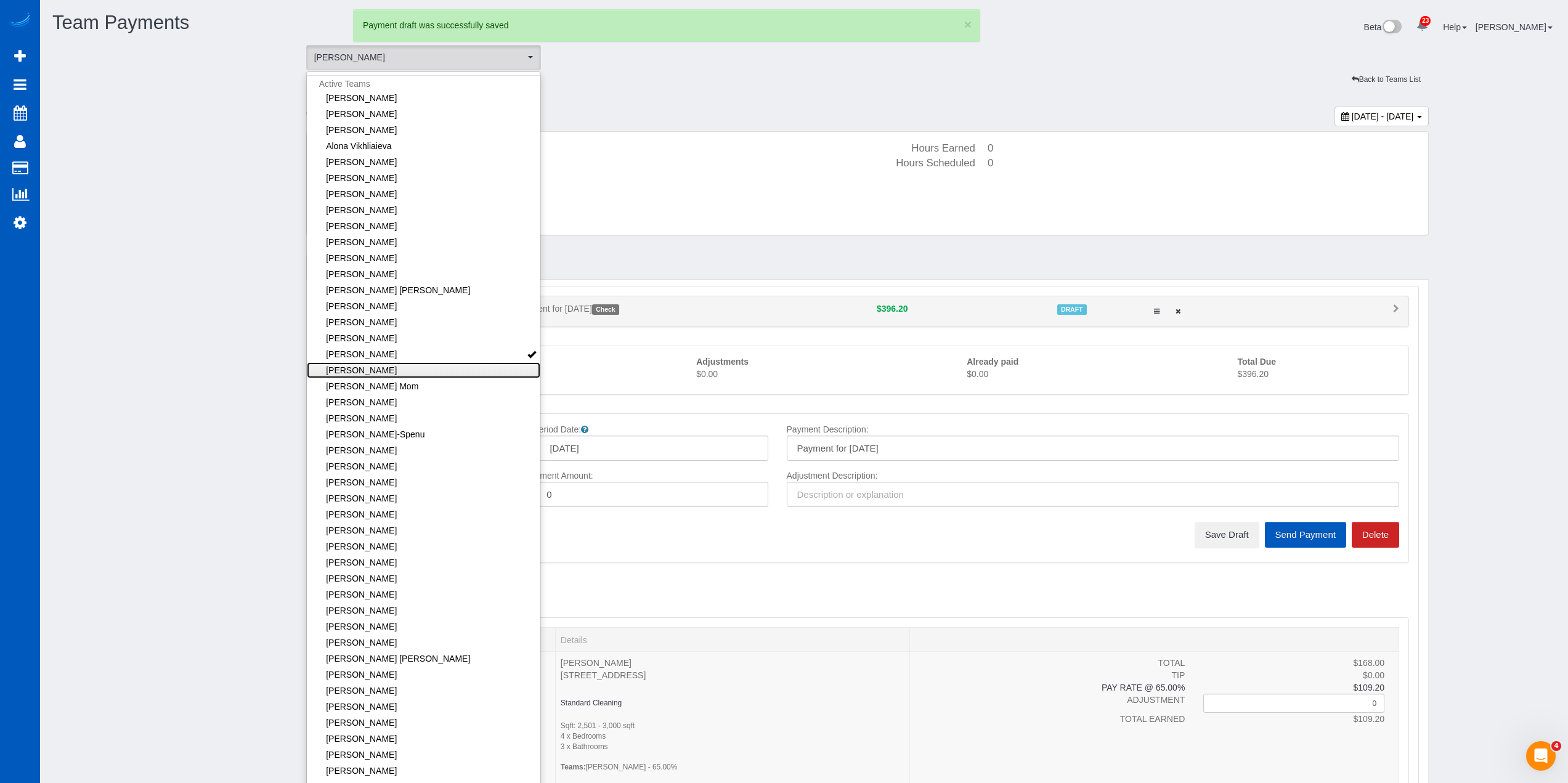
click at [420, 367] on link "[PERSON_NAME]" at bounding box center [424, 369] width 234 height 16
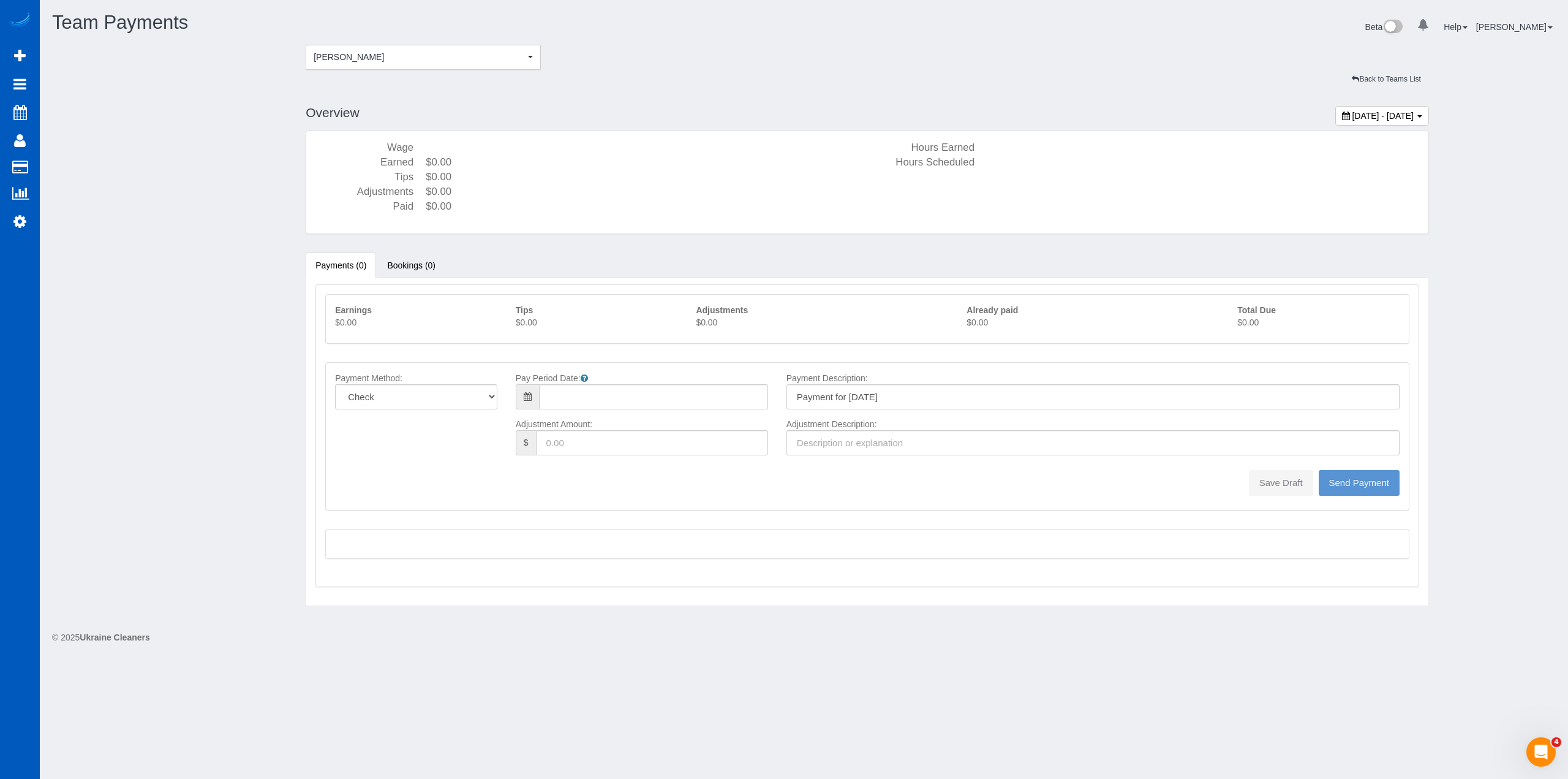
type input "08/10/2025"
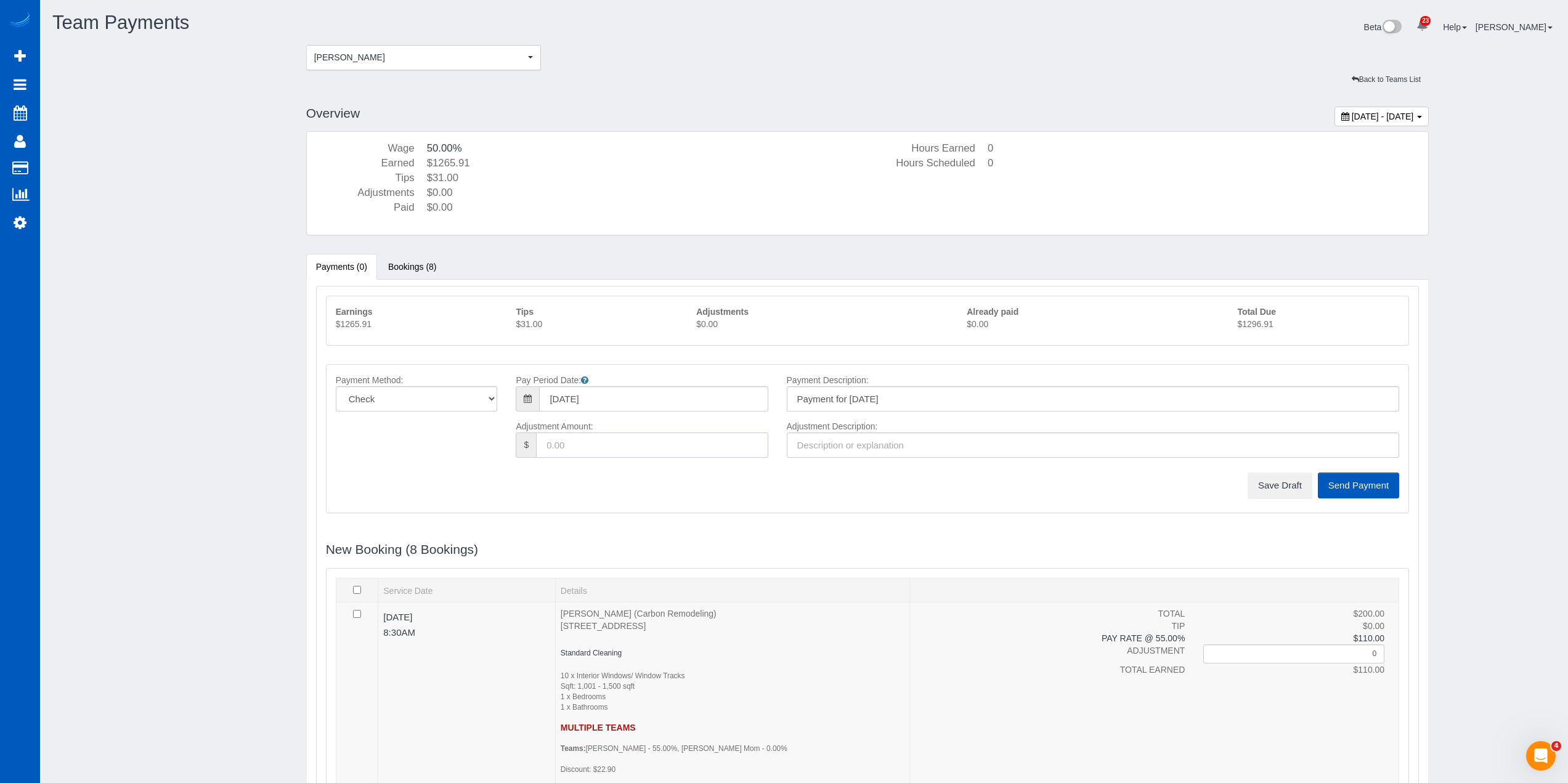
click at [634, 451] on input "text" at bounding box center [652, 444] width 232 height 25
type input "31"
click at [827, 442] on input "text" at bounding box center [1093, 444] width 613 height 25
type input "y"
type input "tips"
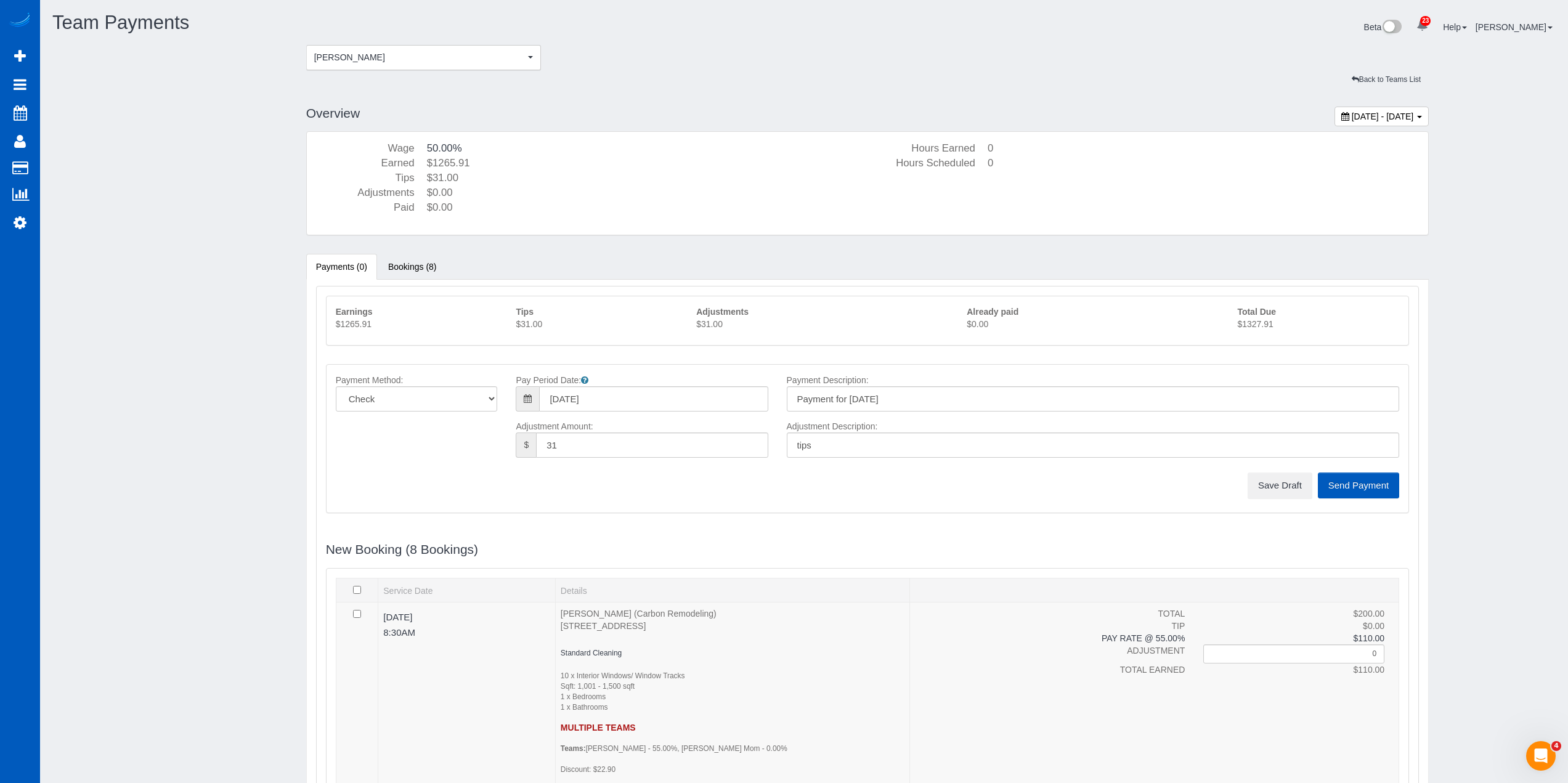
click at [1260, 326] on p "$1327.91" at bounding box center [1318, 324] width 162 height 12
click at [1265, 491] on button "Save Draft" at bounding box center [1280, 486] width 65 height 26
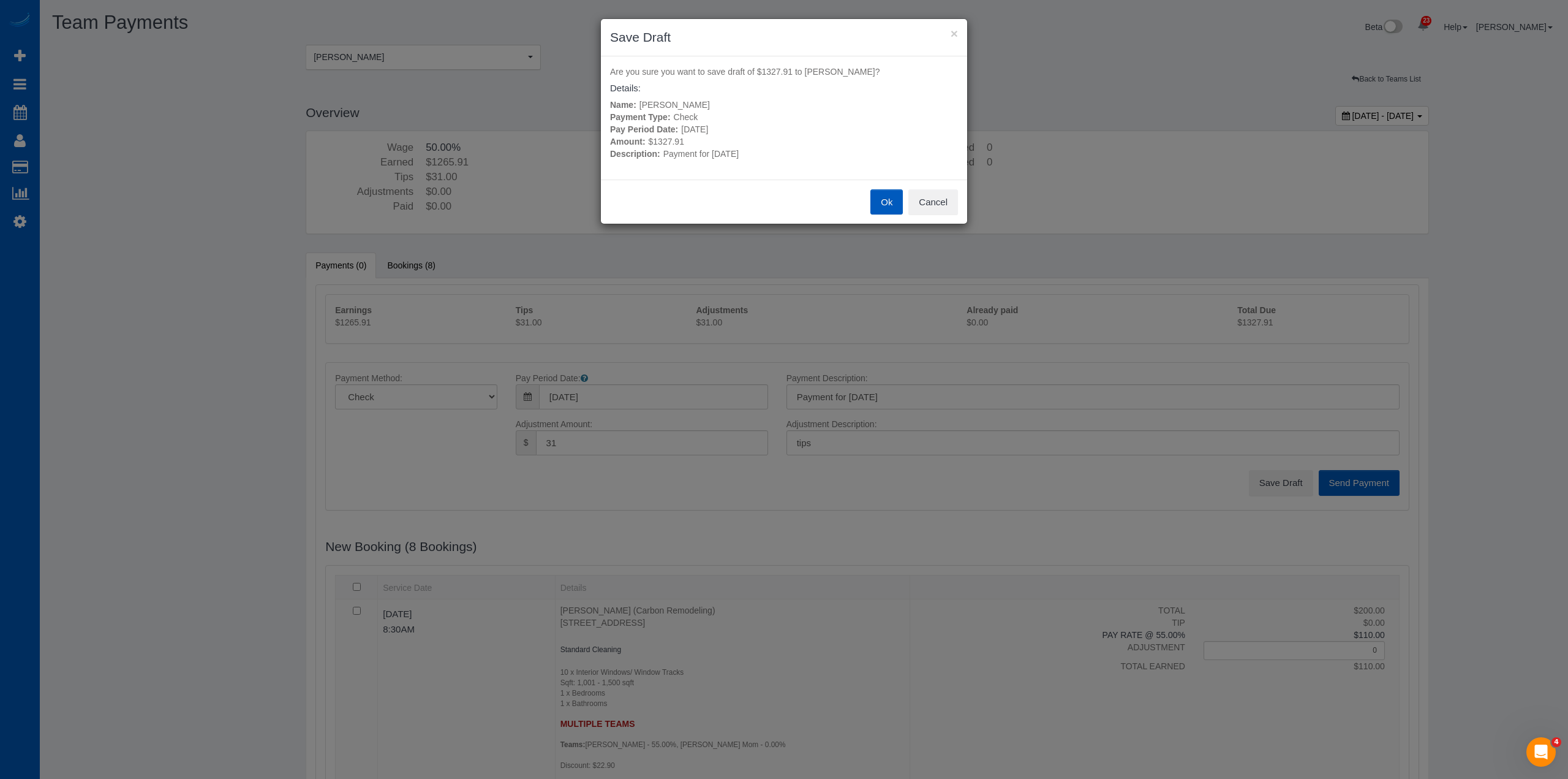
click at [887, 208] on button "Ok" at bounding box center [886, 203] width 32 height 26
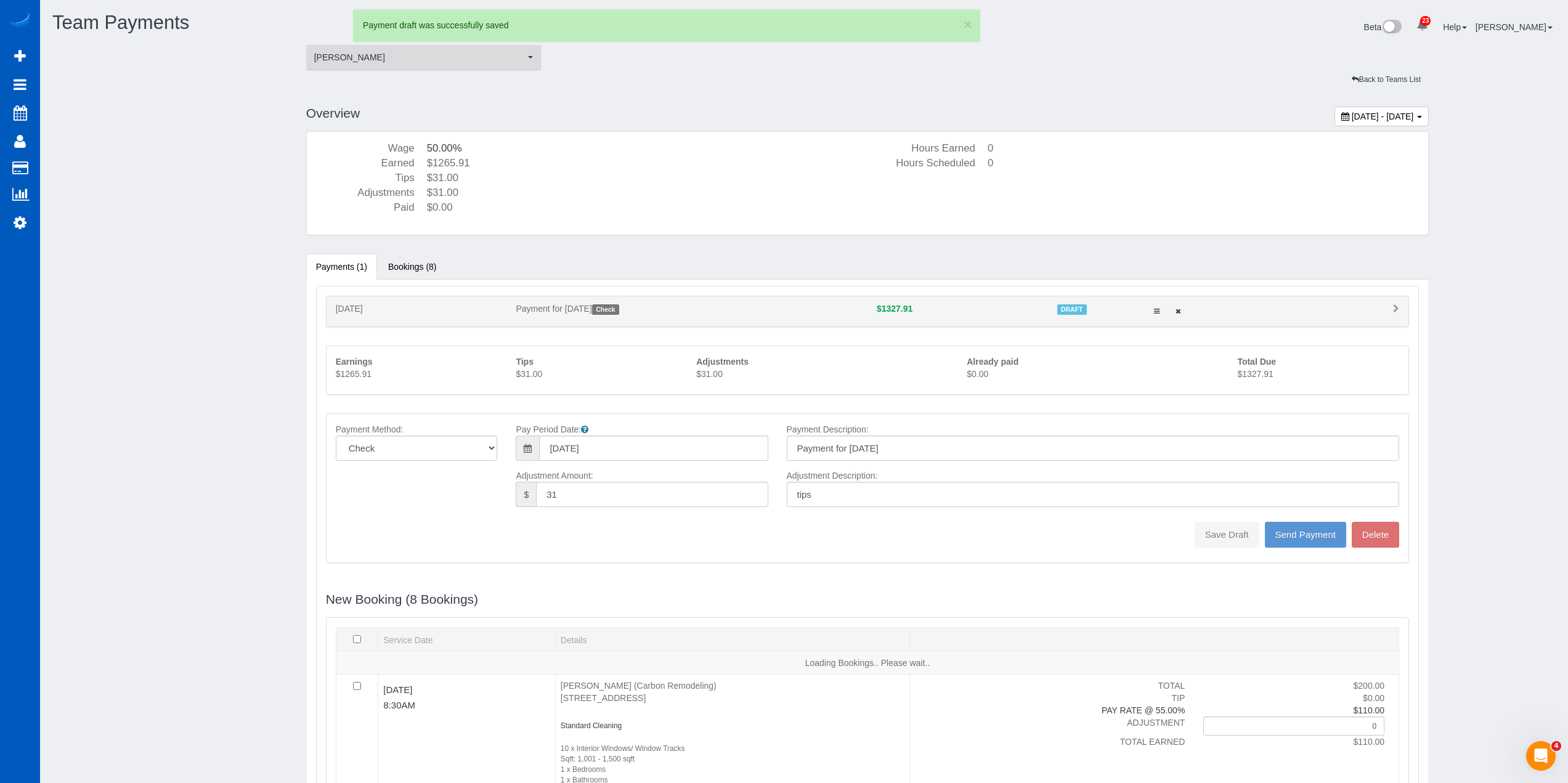
click at [427, 51] on span "[PERSON_NAME]" at bounding box center [420, 57] width 211 height 12
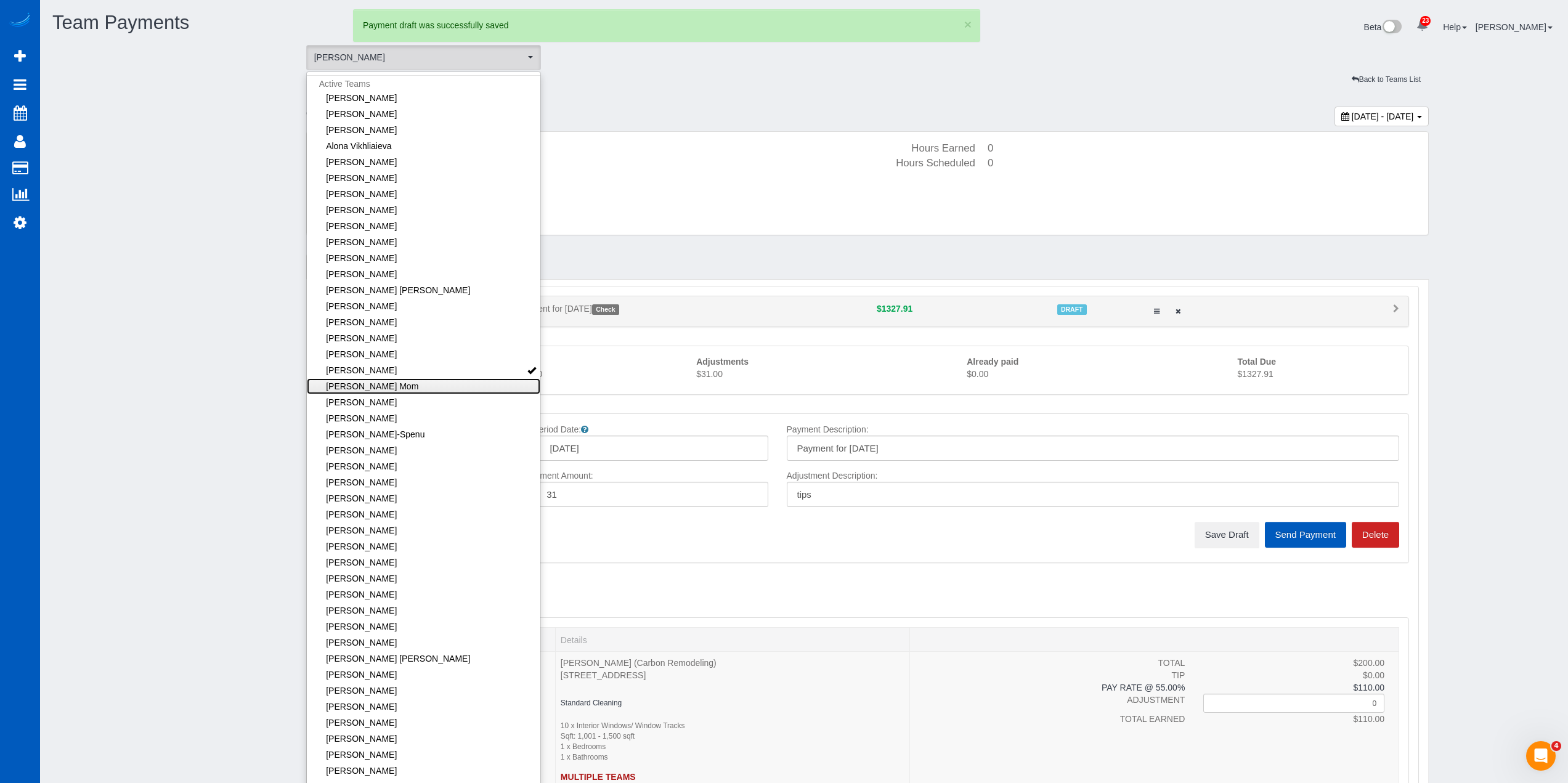
click at [416, 388] on link "[PERSON_NAME] Mom" at bounding box center [424, 386] width 234 height 16
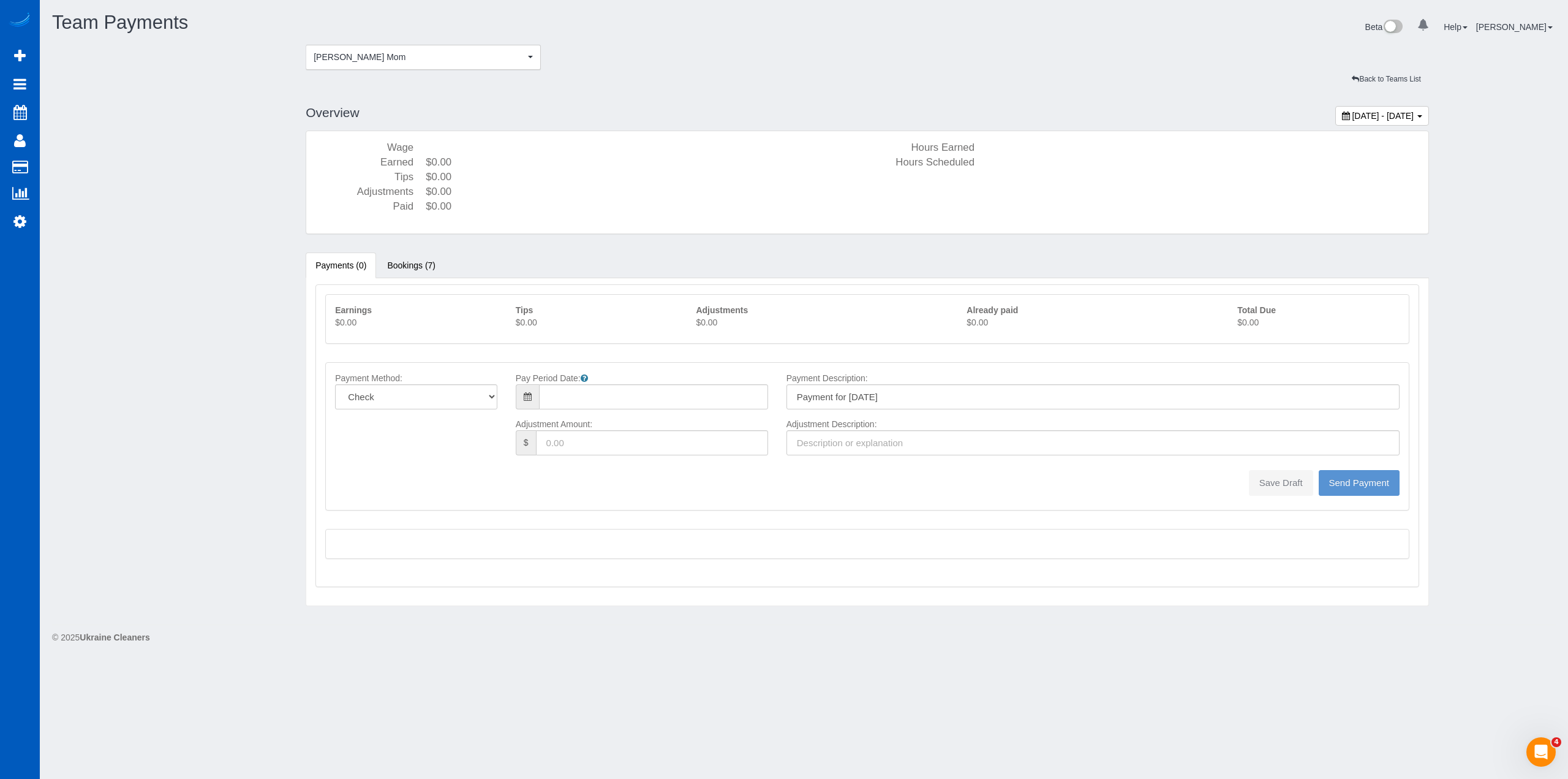
type input "08/10/2025"
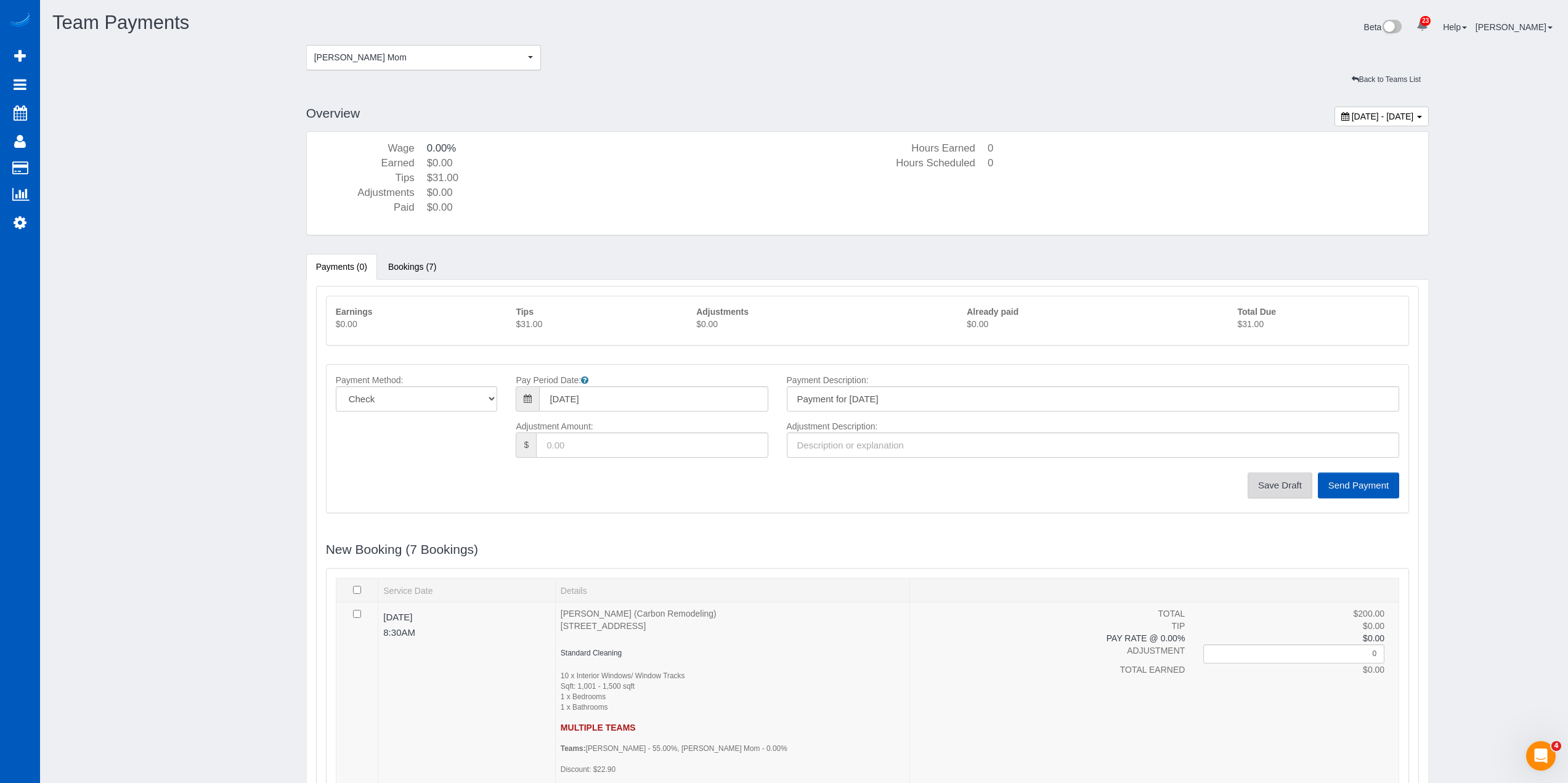
click at [1297, 487] on button "Save Draft" at bounding box center [1280, 486] width 65 height 26
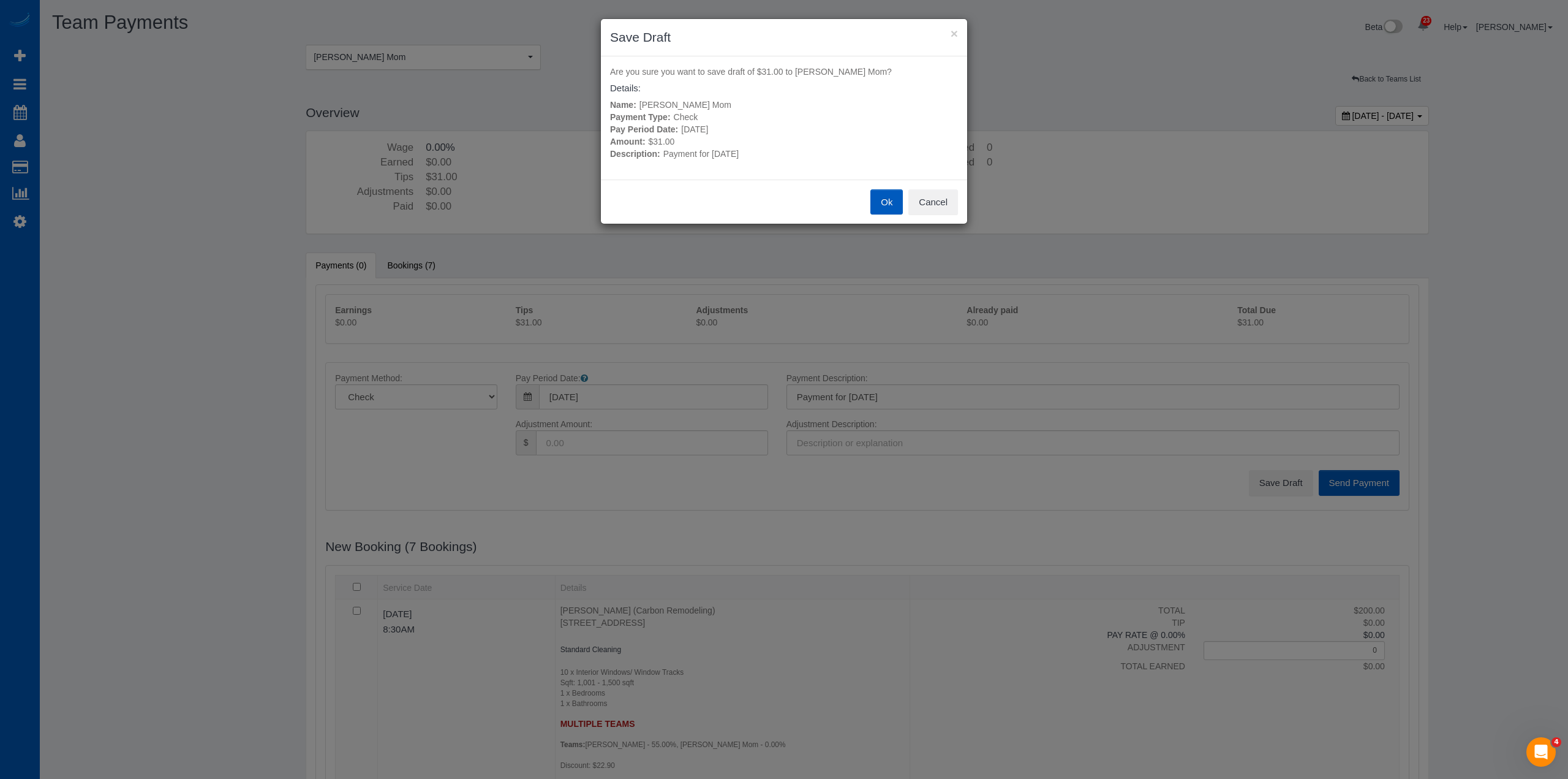
click at [882, 194] on button "Ok" at bounding box center [886, 203] width 32 height 26
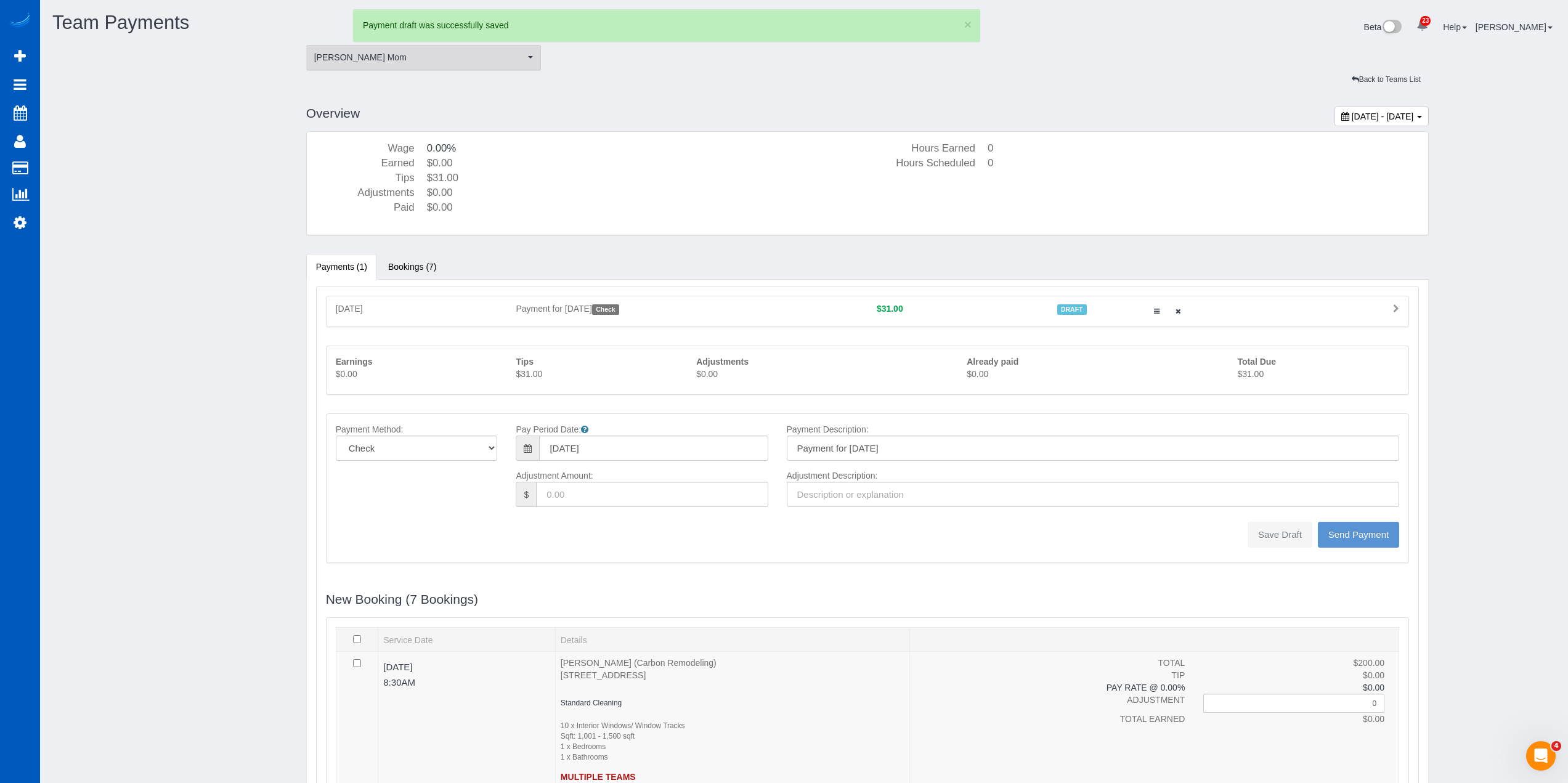
type input "0"
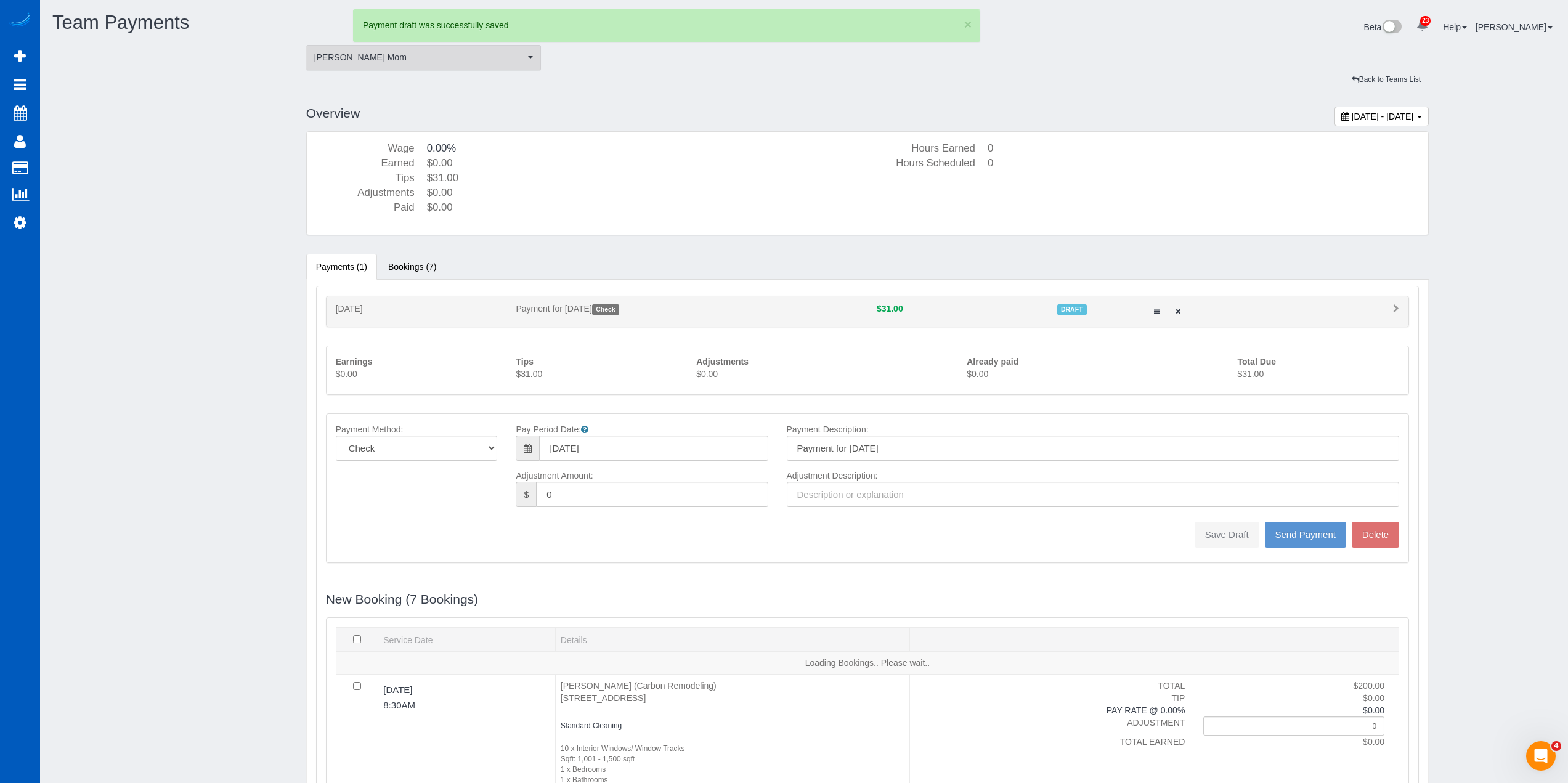
click at [383, 54] on span "[PERSON_NAME] Mom" at bounding box center [420, 57] width 211 height 12
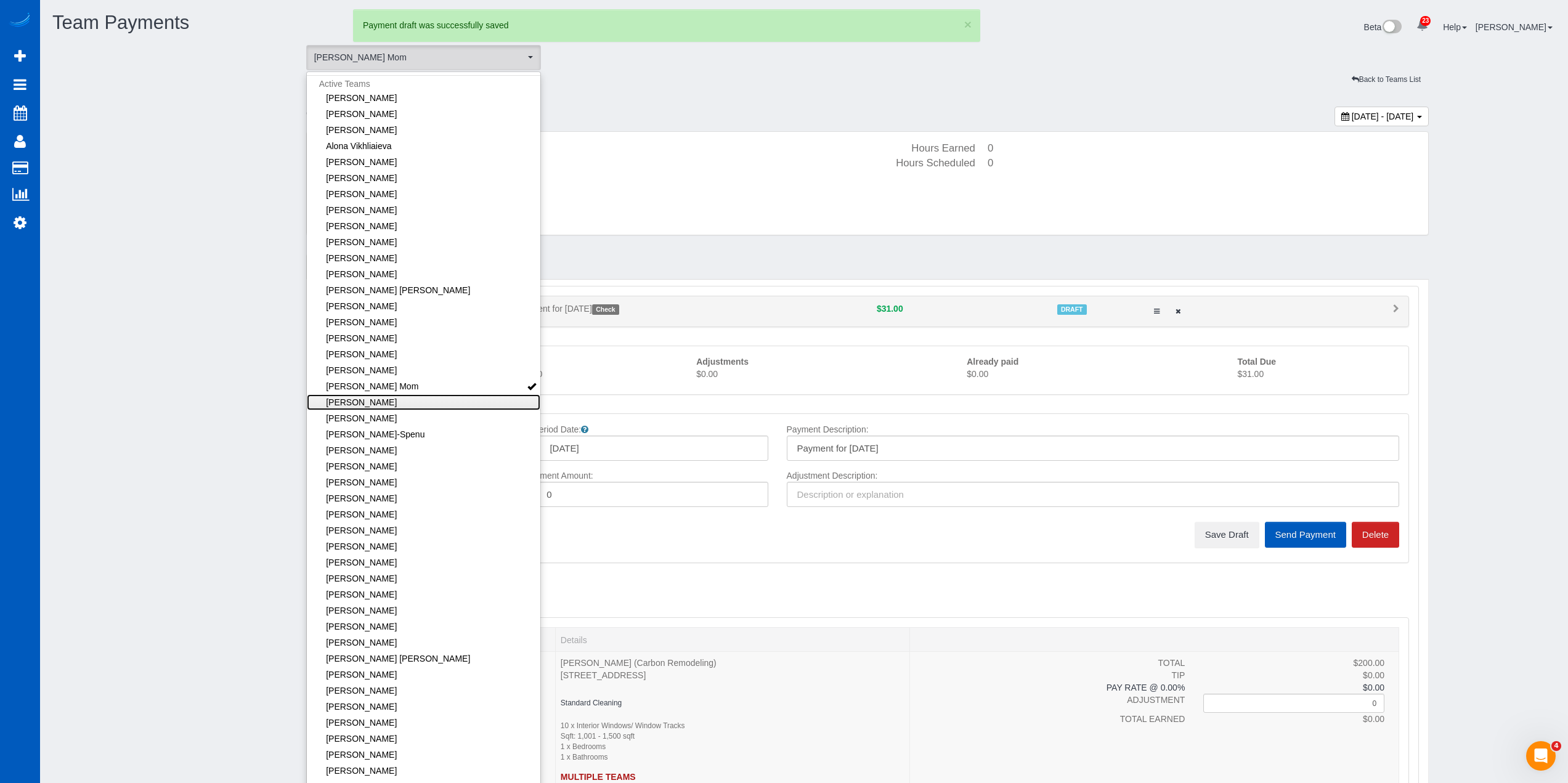
click at [438, 403] on link "[PERSON_NAME]" at bounding box center [424, 402] width 234 height 16
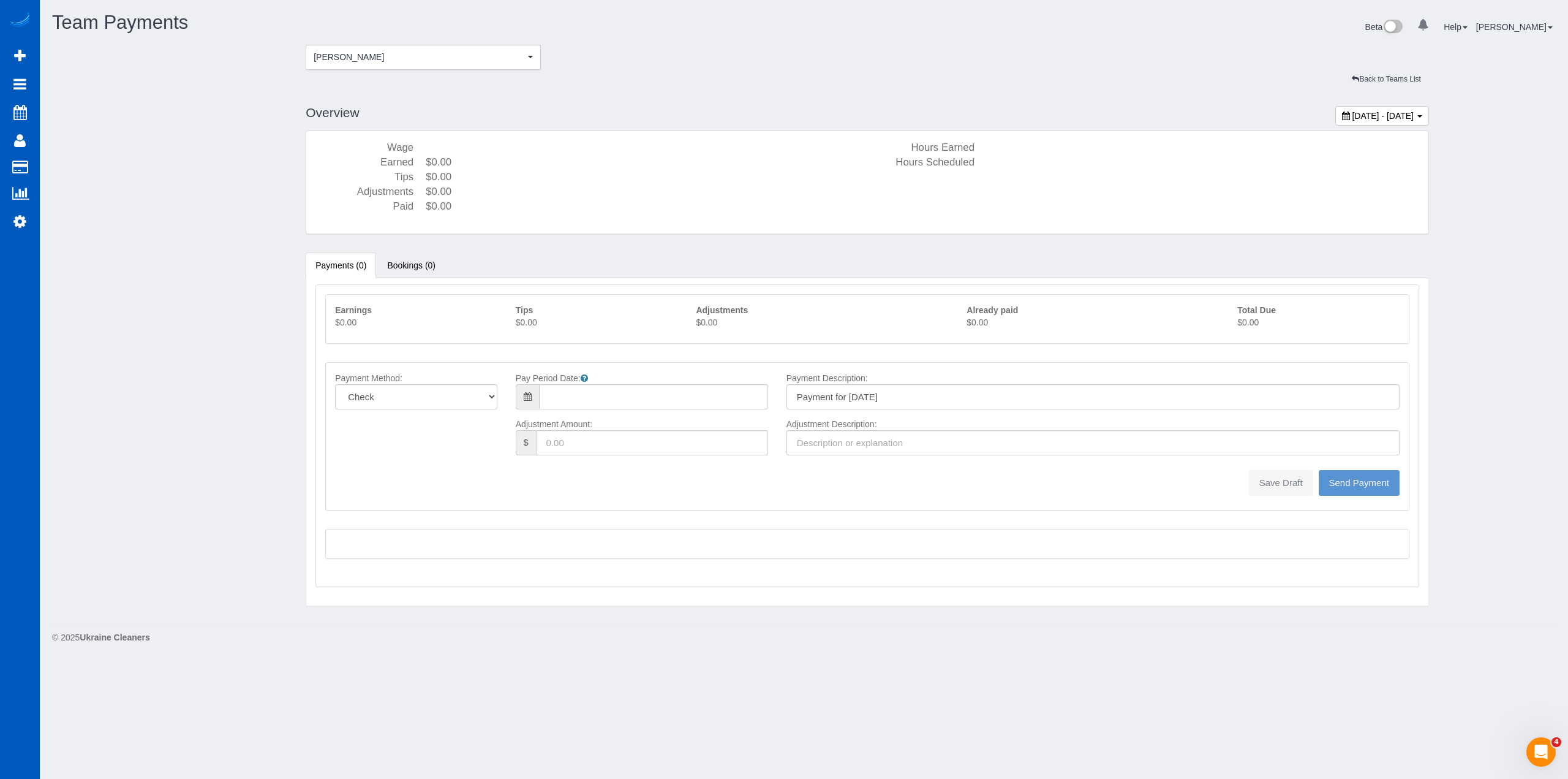
type input "08/10/2025"
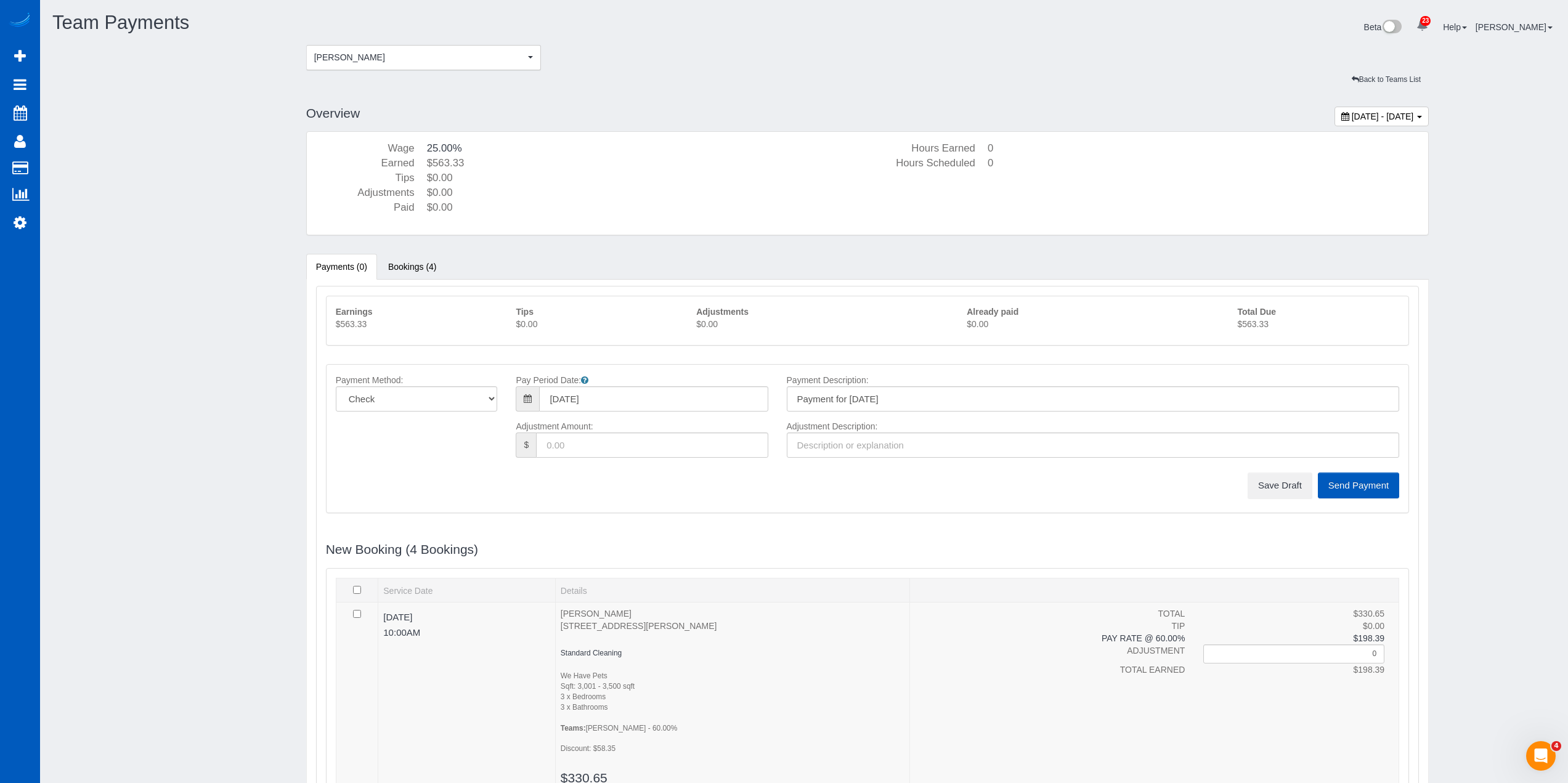
click at [1254, 325] on p "$563.33" at bounding box center [1318, 324] width 162 height 12
click at [1284, 482] on button "Save Draft" at bounding box center [1280, 486] width 65 height 26
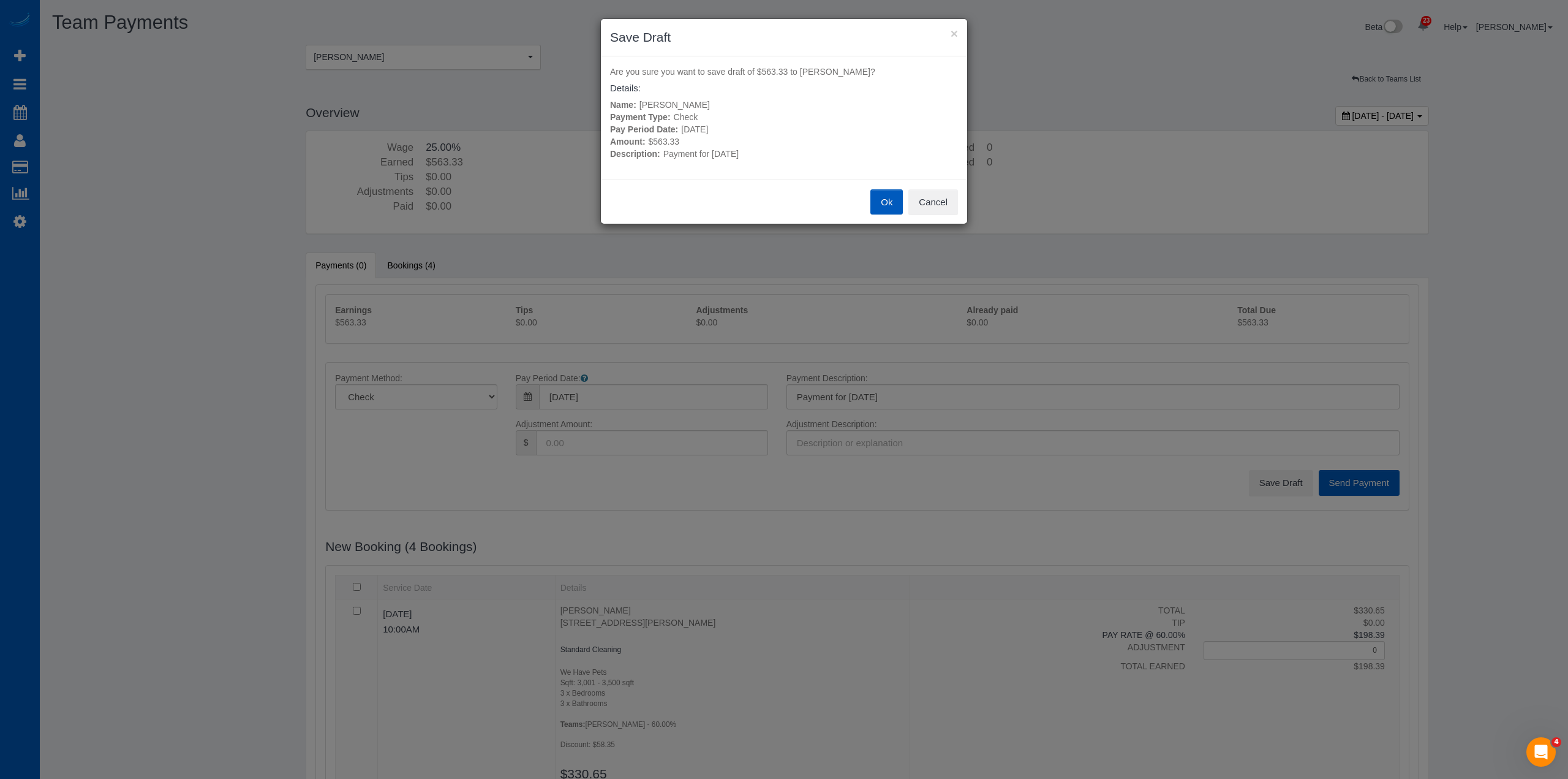
click at [886, 198] on button "Ok" at bounding box center [886, 203] width 32 height 26
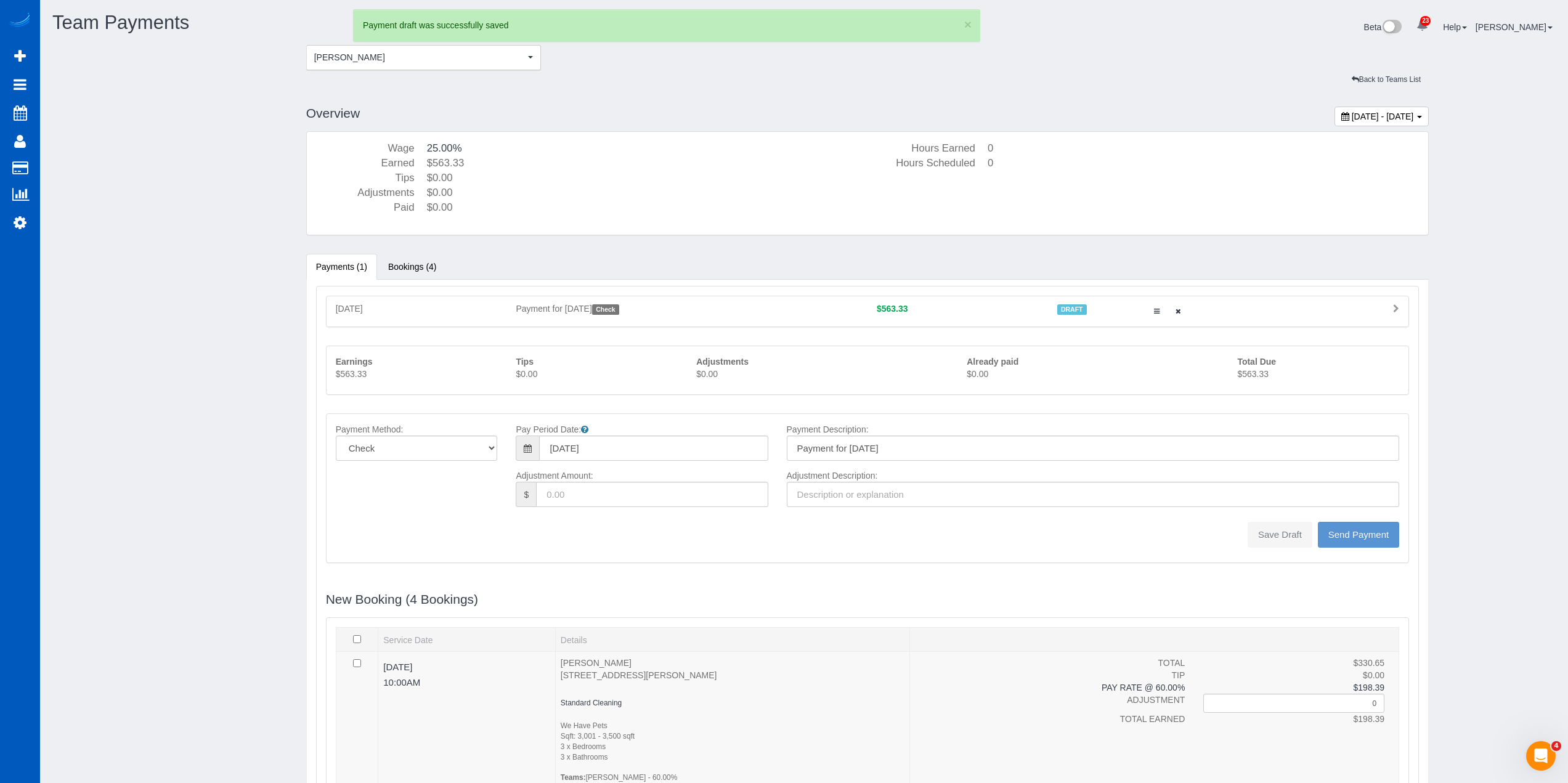
type input "0"
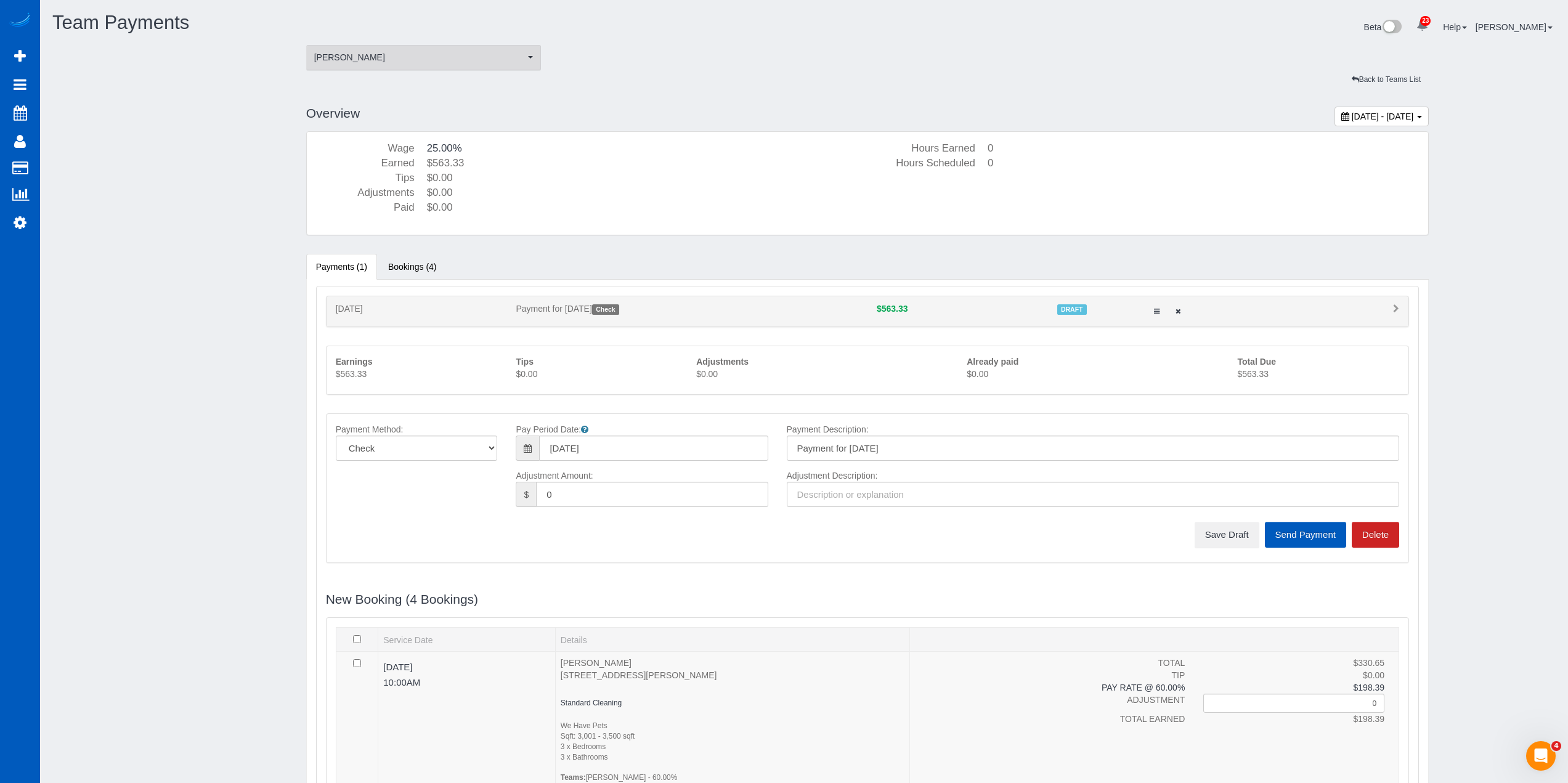
click at [410, 61] on span "[PERSON_NAME]" at bounding box center [420, 57] width 211 height 12
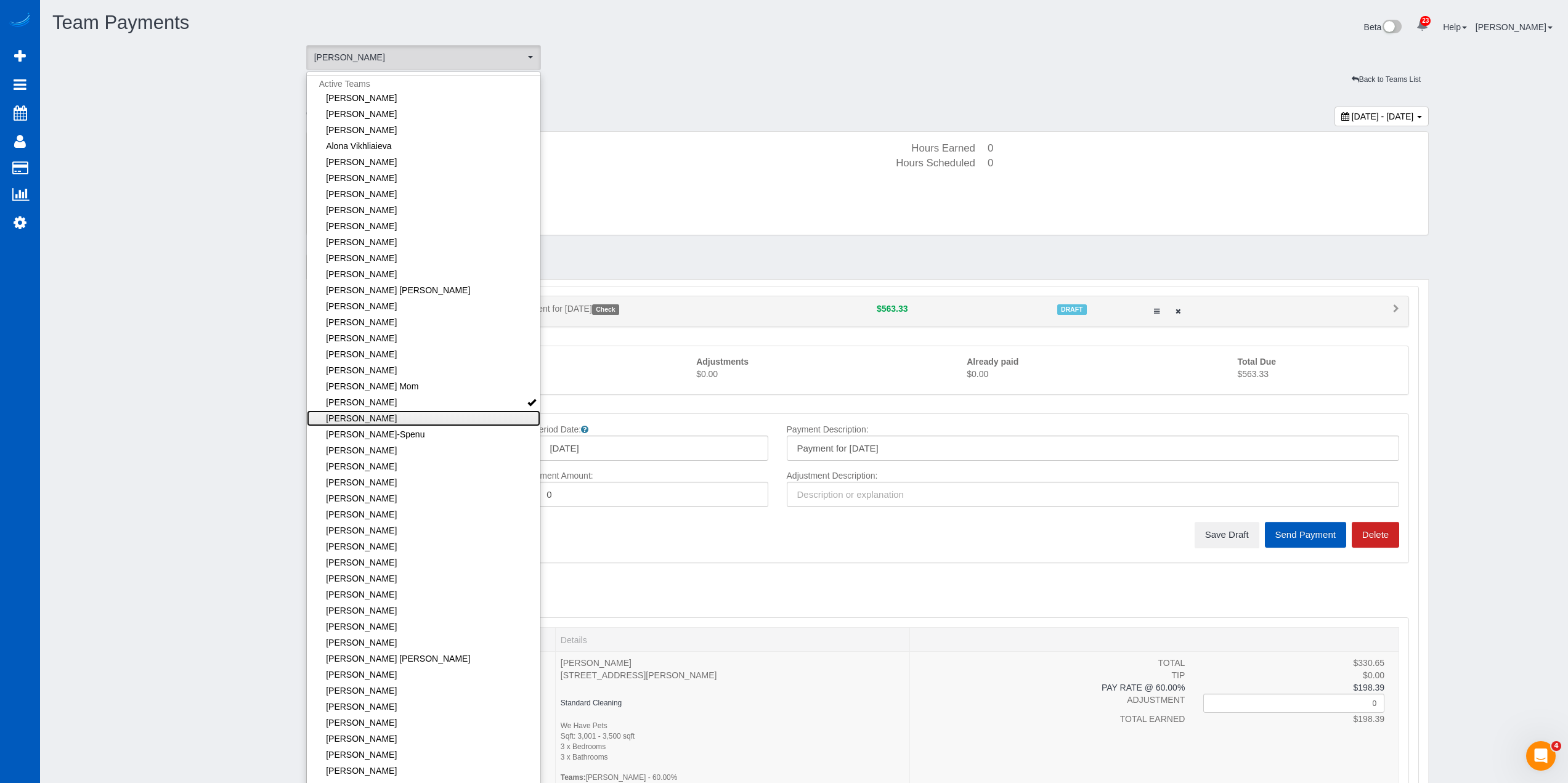
click at [407, 422] on link "[PERSON_NAME]" at bounding box center [424, 418] width 234 height 16
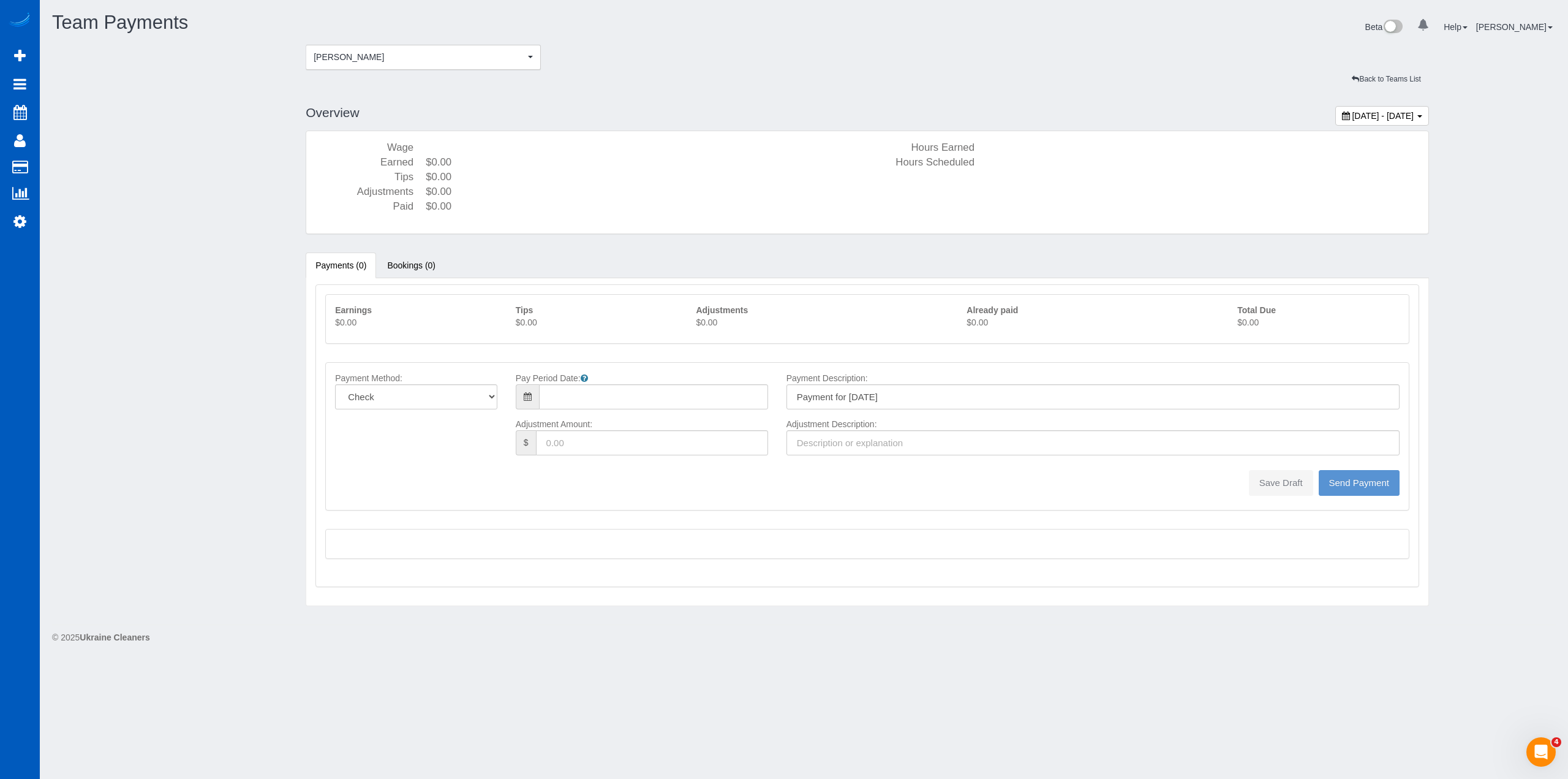
type input "08/10/2025"
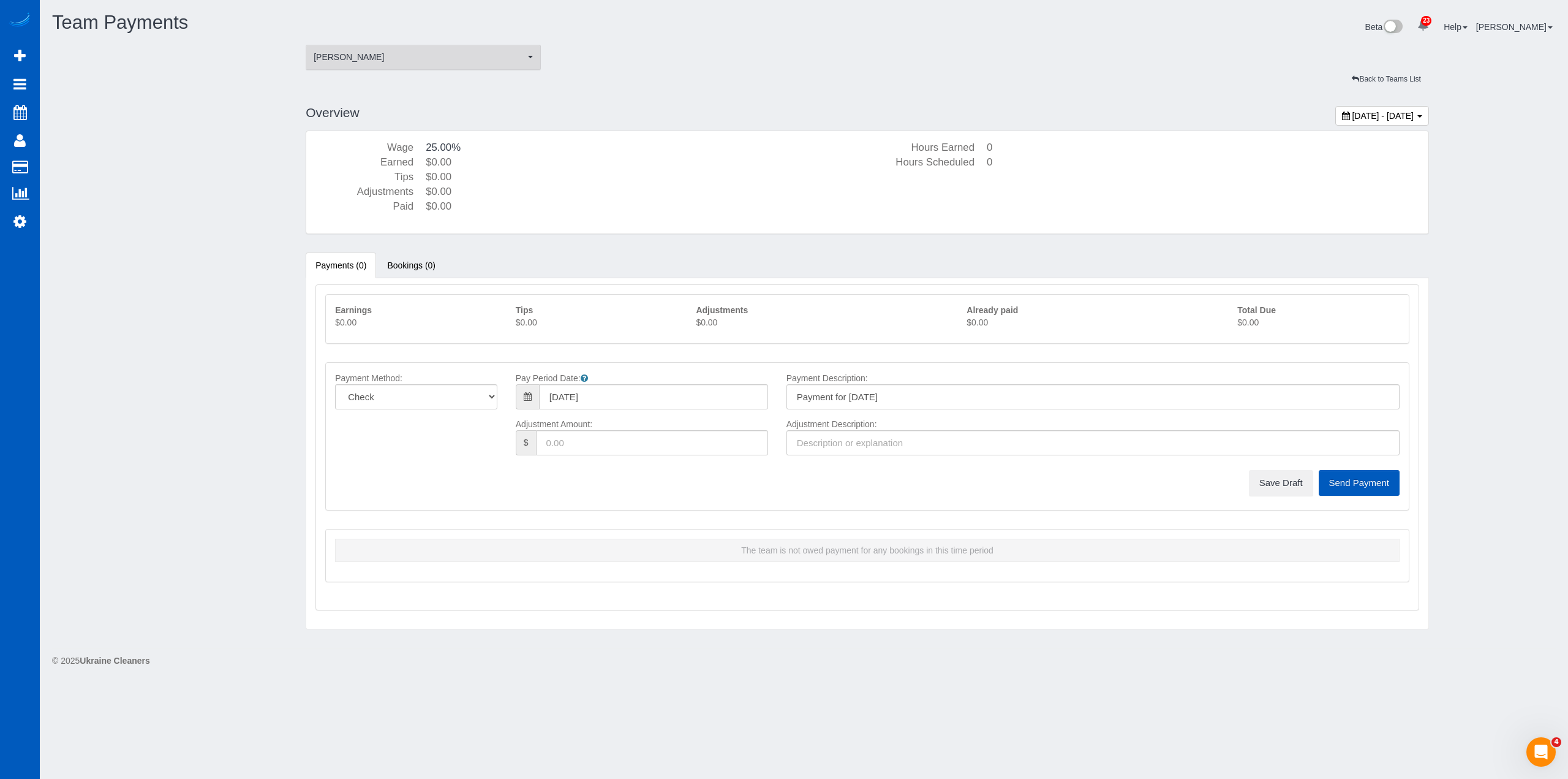
click at [459, 52] on span "[PERSON_NAME]" at bounding box center [419, 57] width 211 height 12
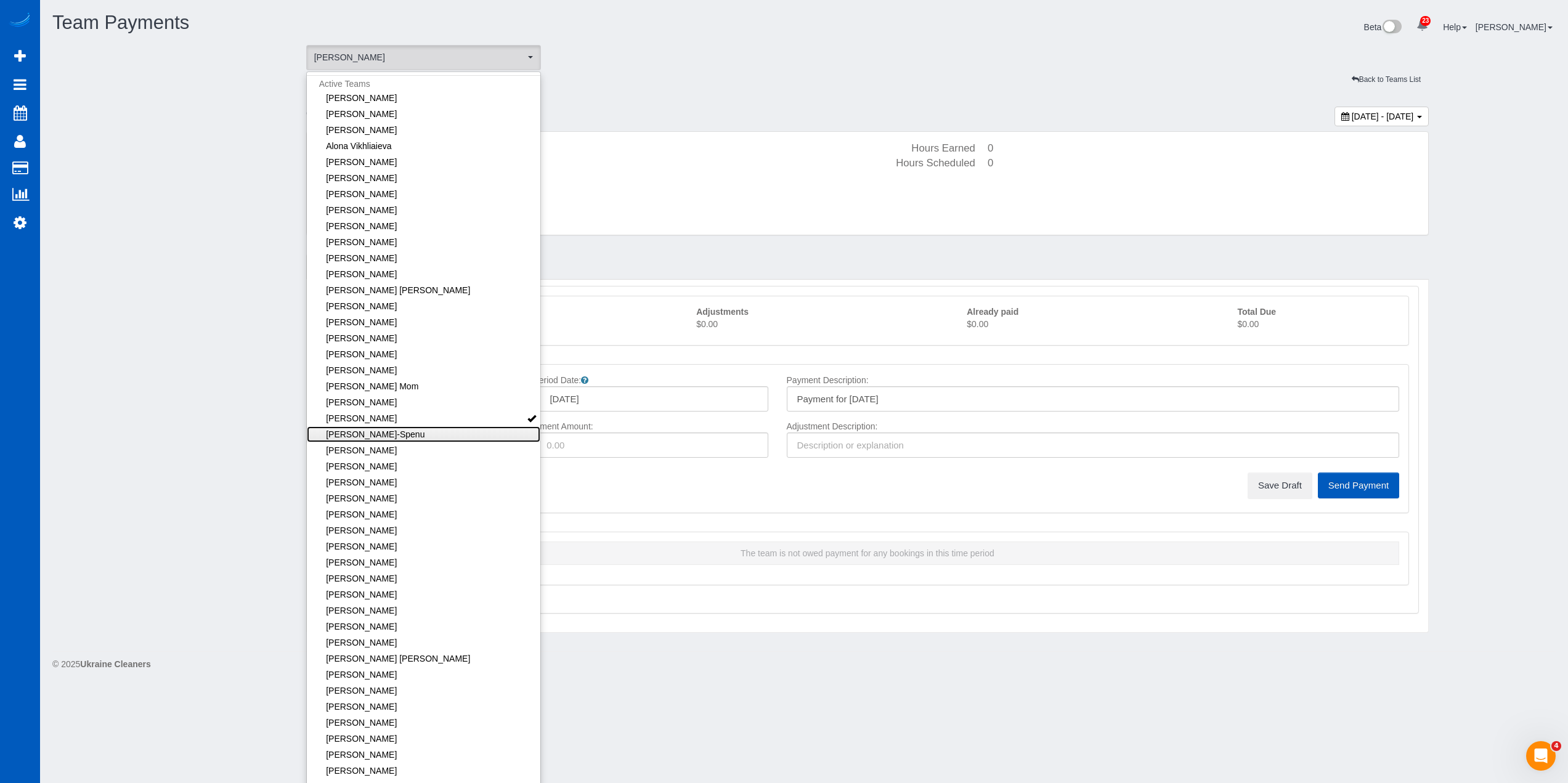
click at [425, 438] on link "[PERSON_NAME]-Spenu" at bounding box center [424, 433] width 234 height 16
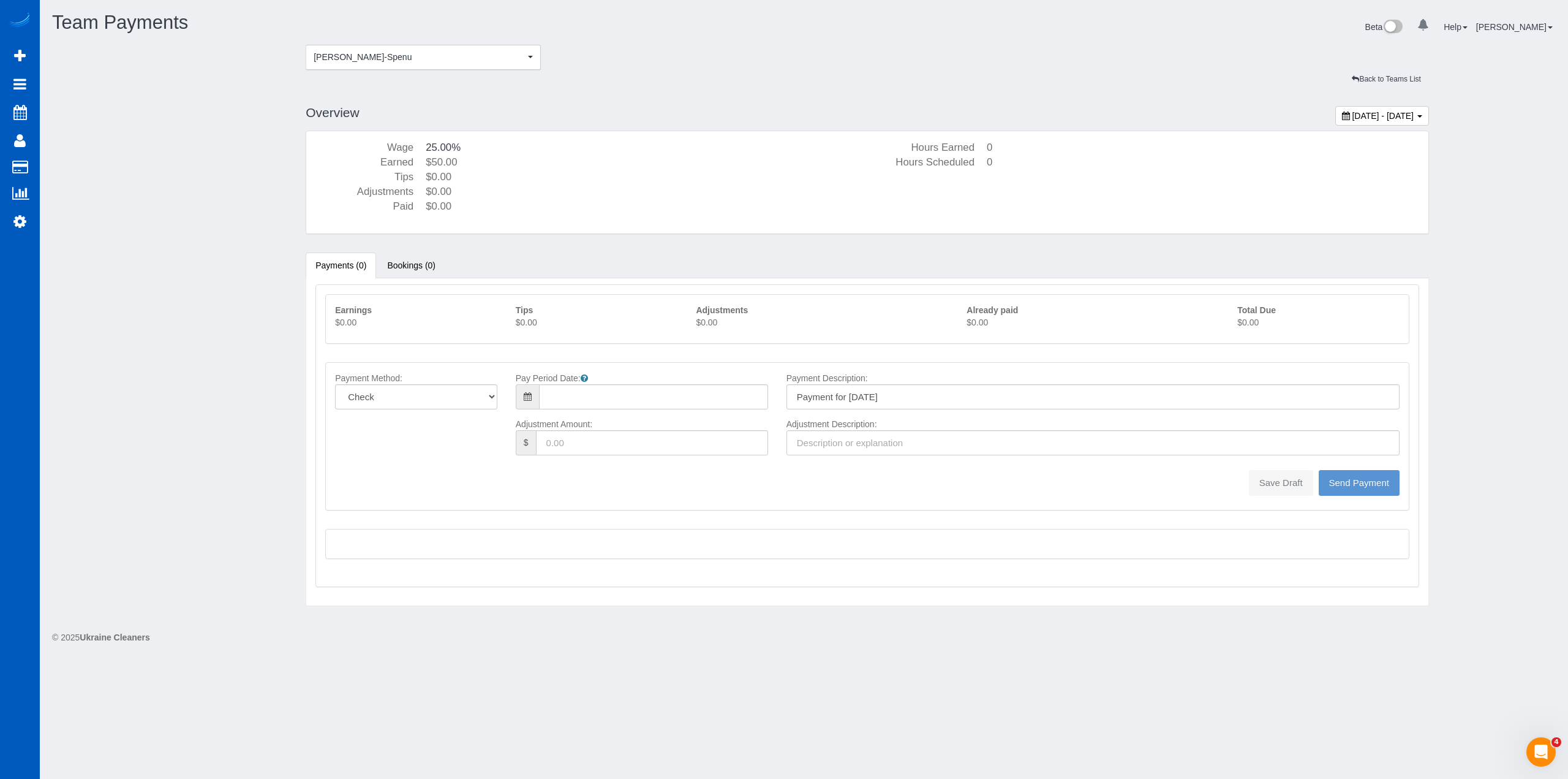
type input "08/10/2025"
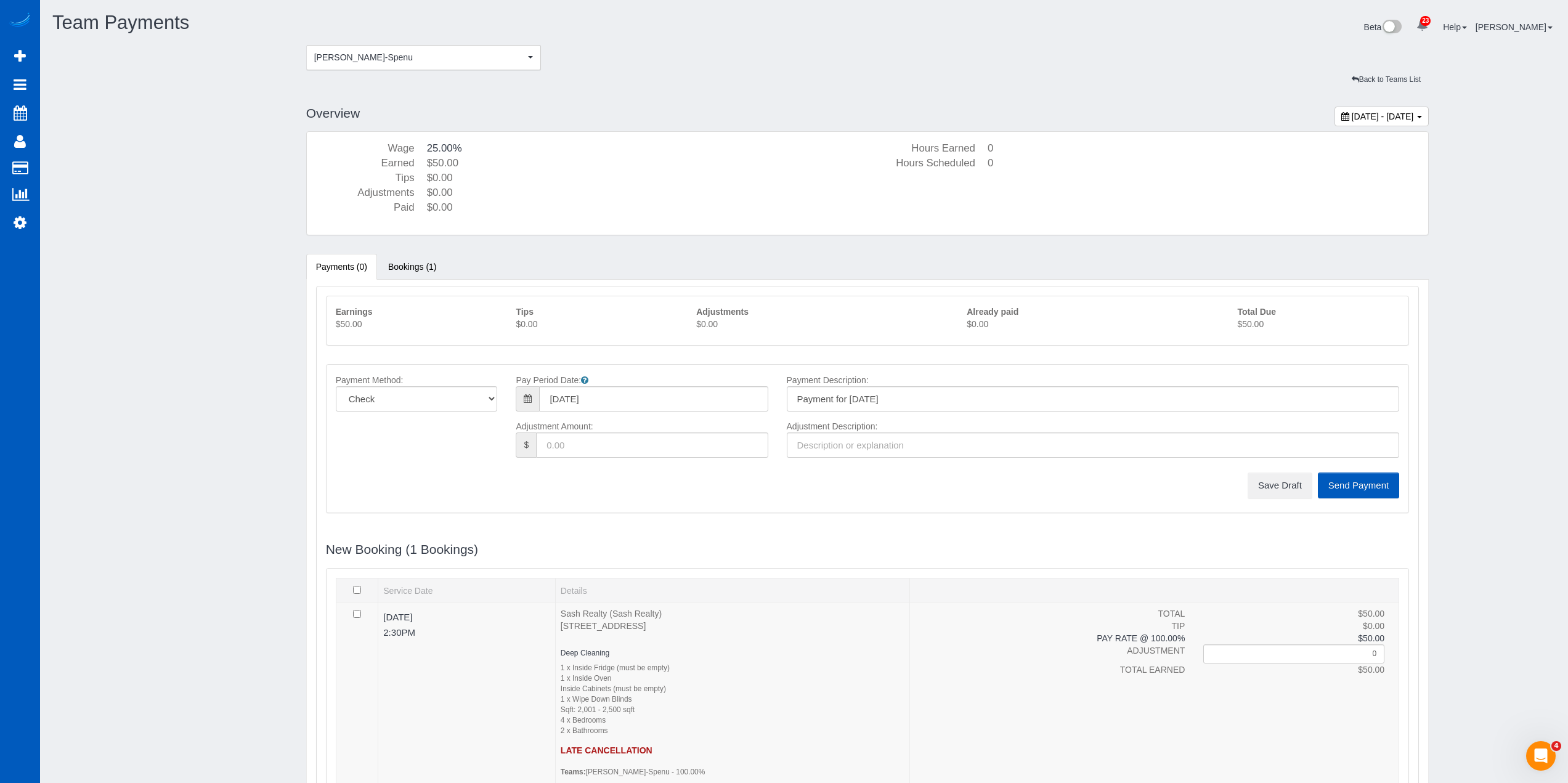
click at [1249, 326] on p "$50.00" at bounding box center [1318, 324] width 162 height 12
click at [1287, 483] on button "Save Draft" at bounding box center [1280, 486] width 65 height 26
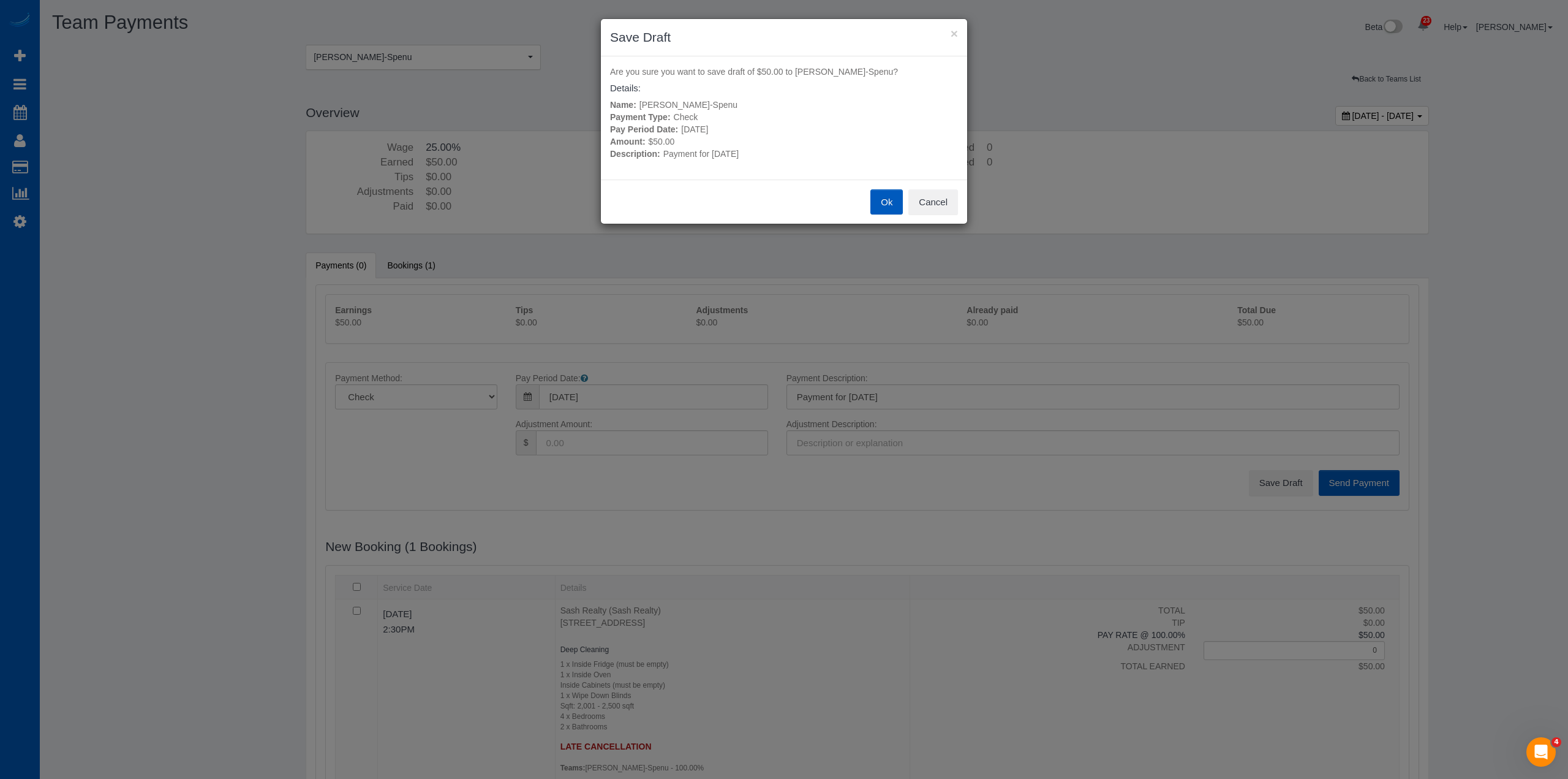
click at [876, 201] on button "Ok" at bounding box center [886, 203] width 32 height 26
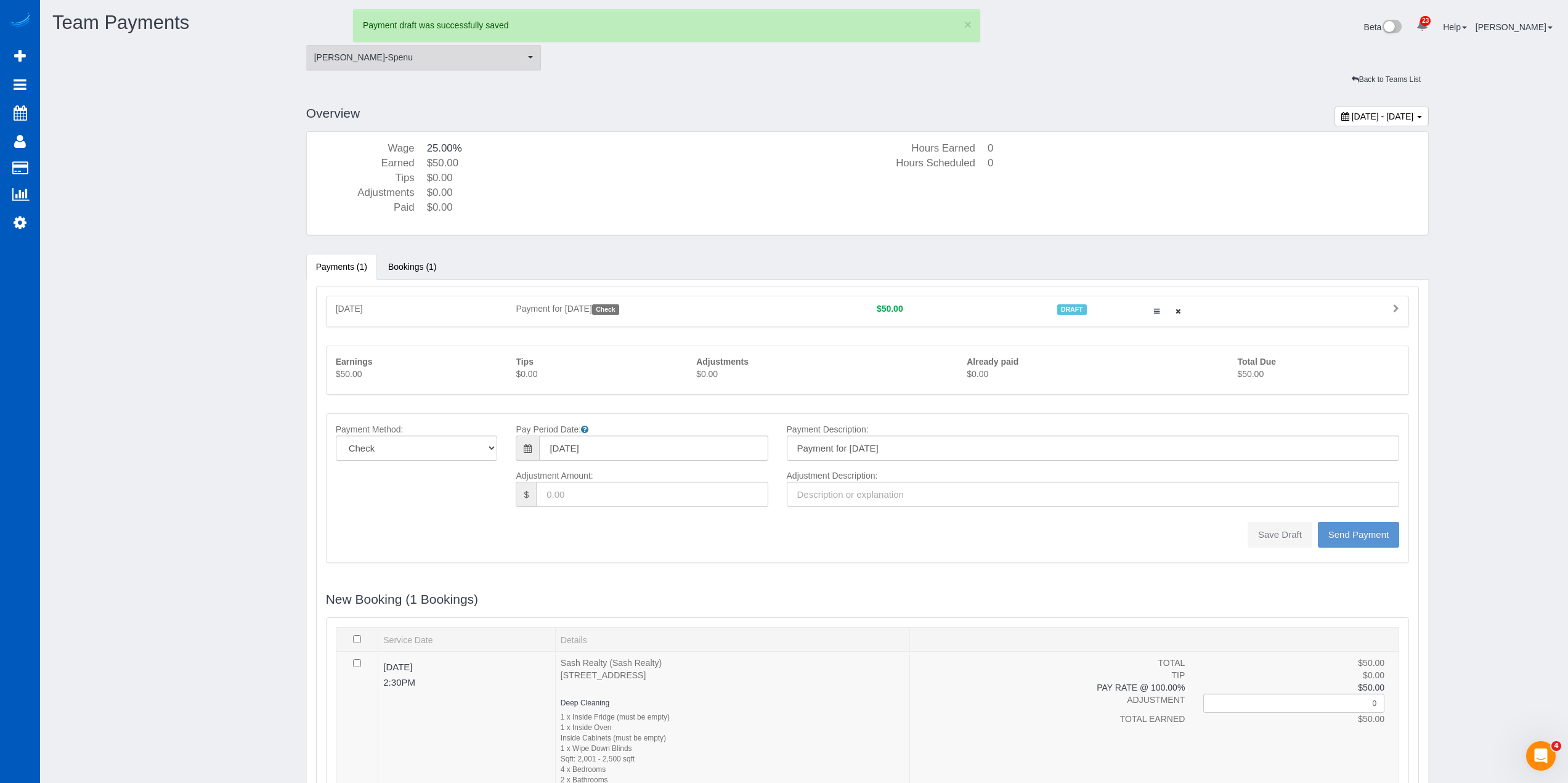
type input "0"
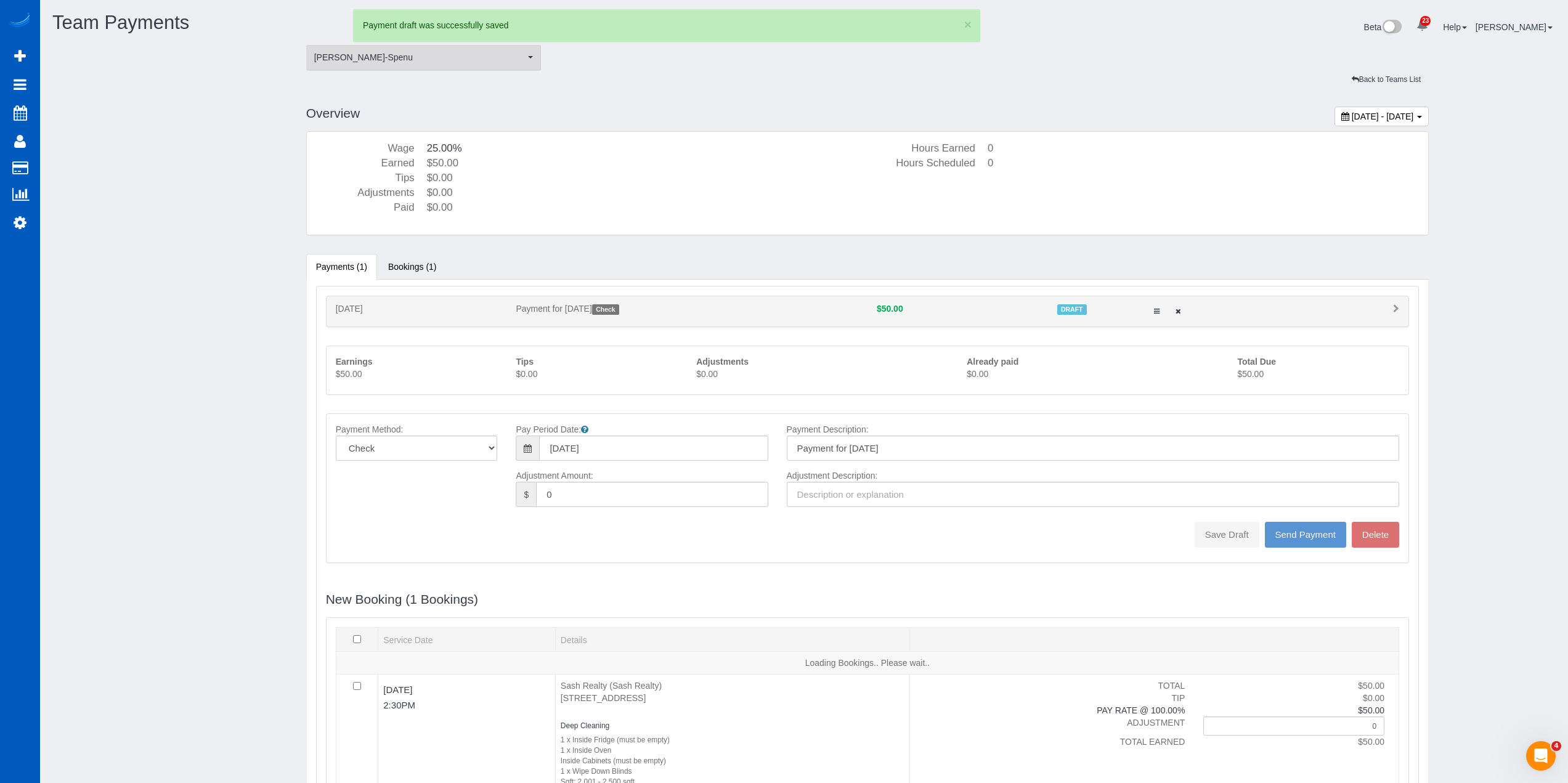
click at [484, 61] on span "[PERSON_NAME]-Spenu" at bounding box center [420, 57] width 211 height 12
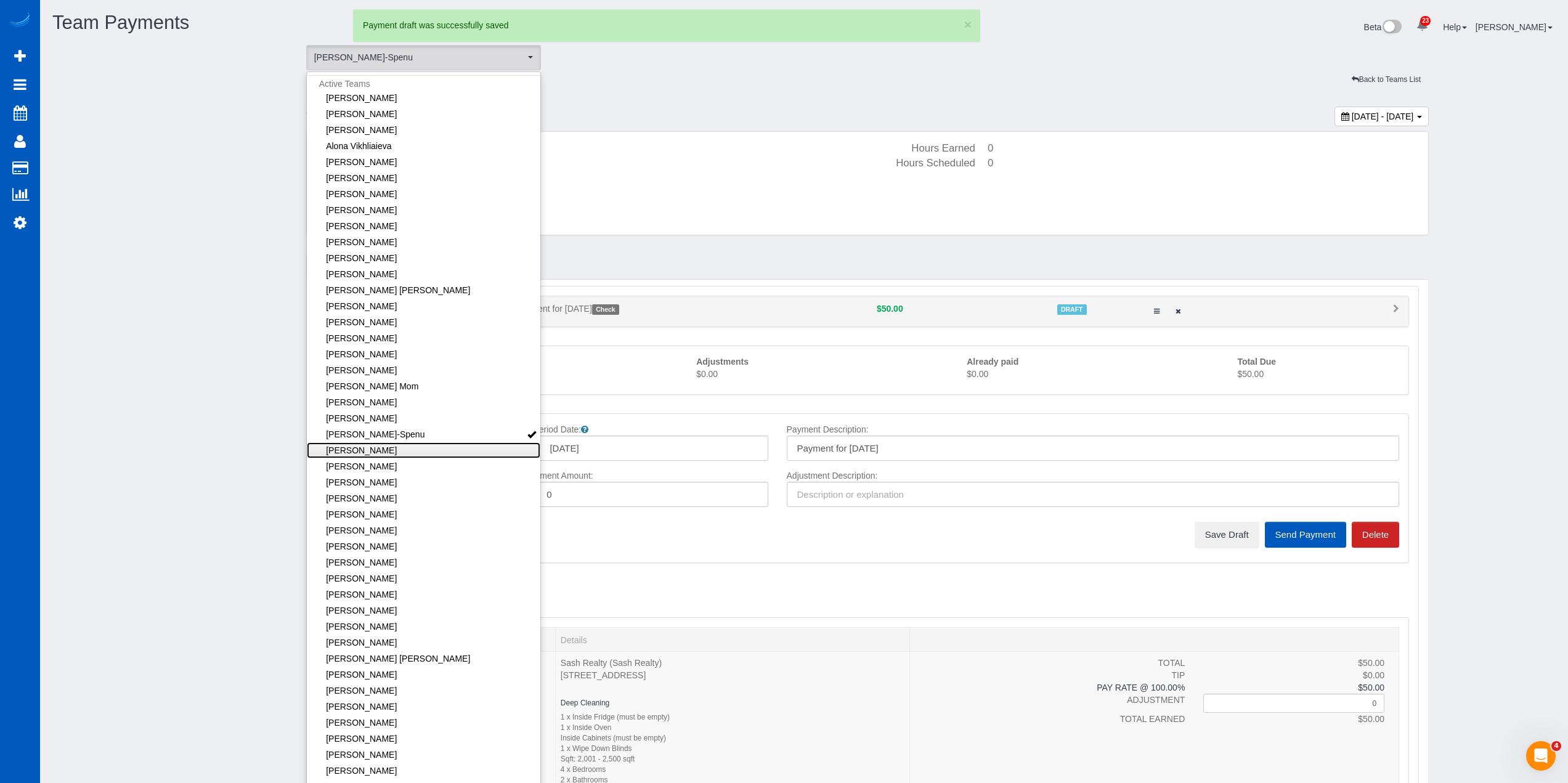
click at [415, 450] on link "[PERSON_NAME]" at bounding box center [424, 450] width 234 height 16
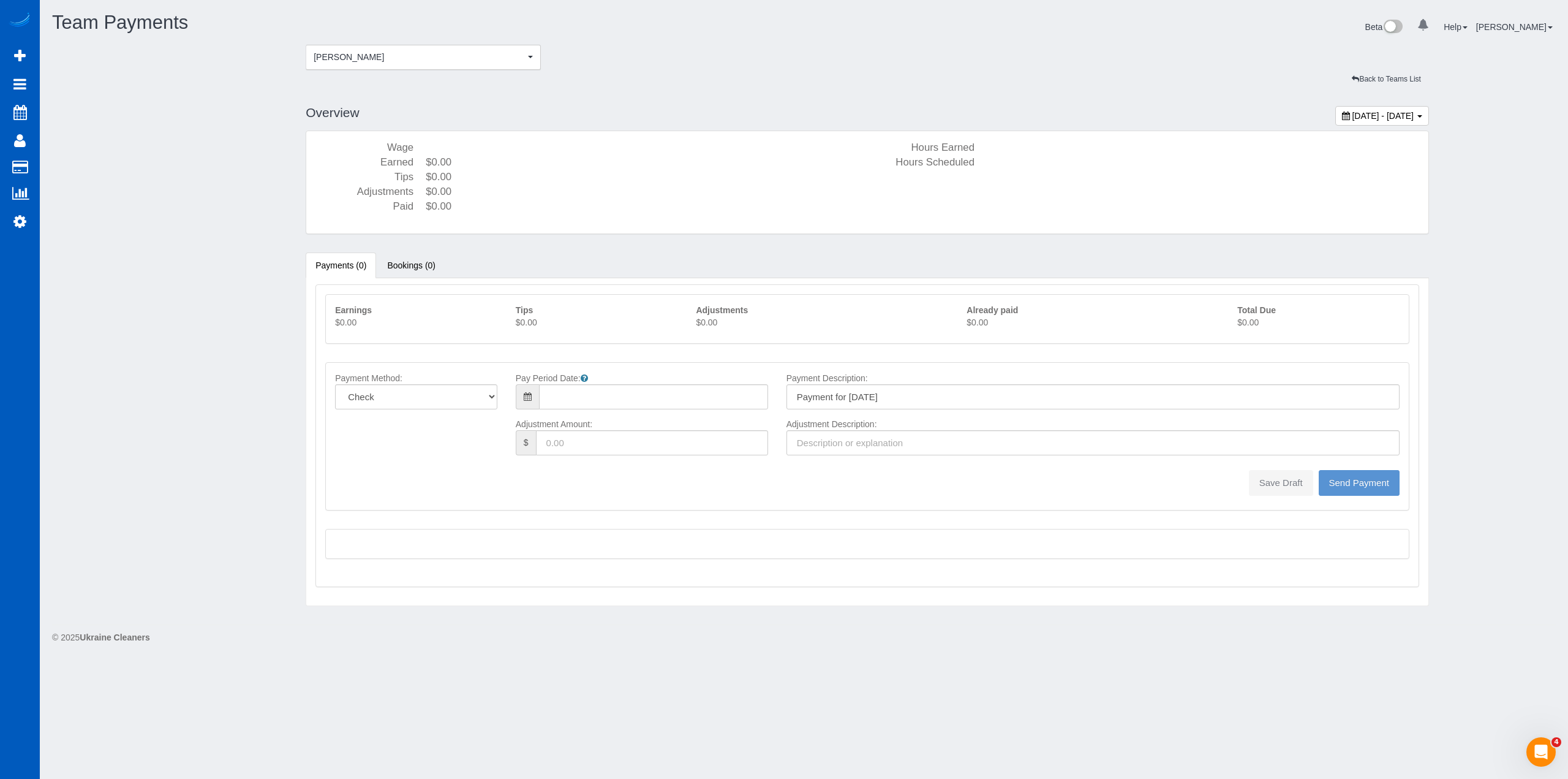
type input "08/10/2025"
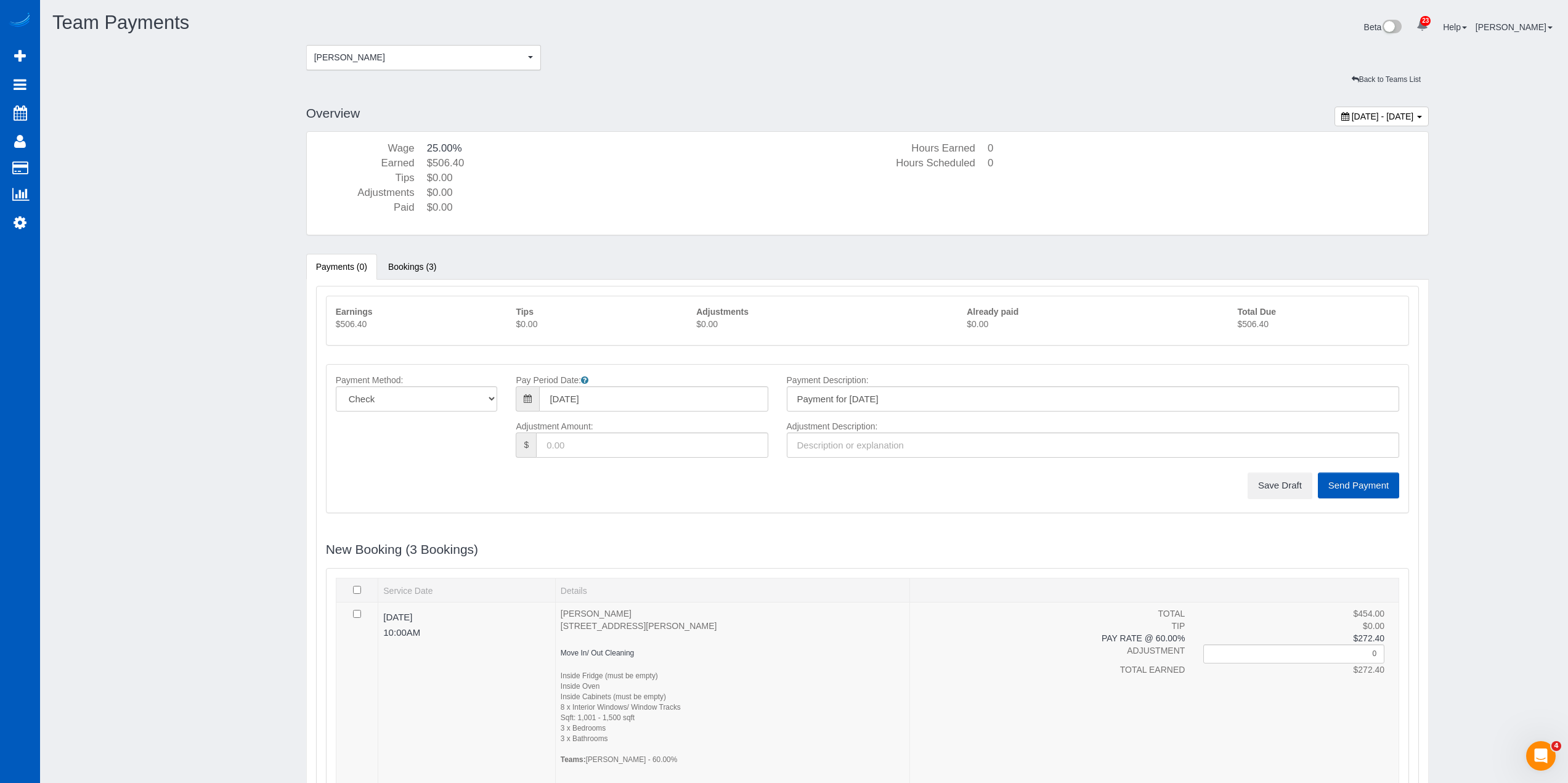
click at [1244, 323] on p "$506.40" at bounding box center [1318, 324] width 162 height 12
click at [1268, 485] on button "Save Draft" at bounding box center [1280, 486] width 65 height 26
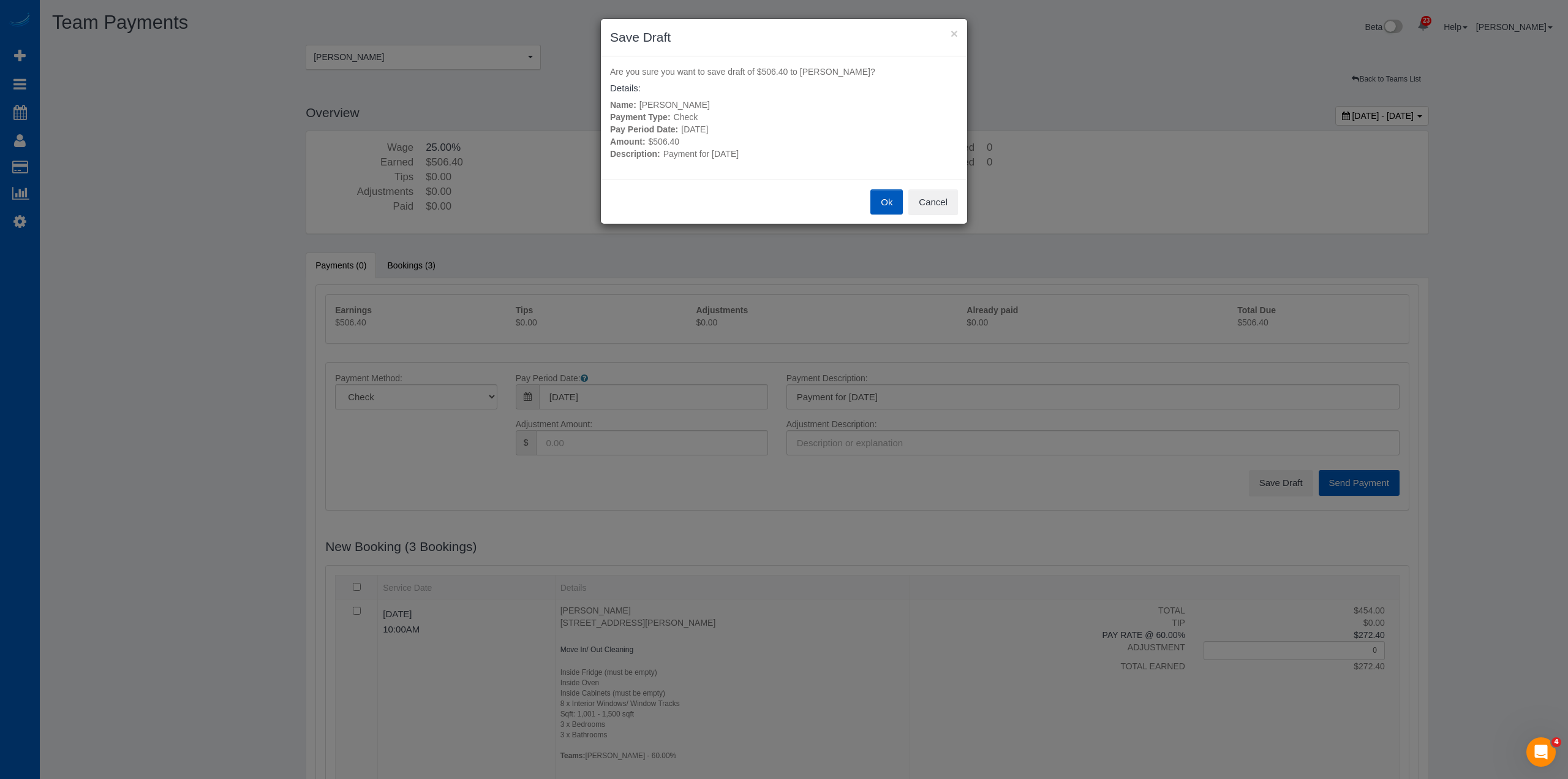
click at [887, 206] on button "Ok" at bounding box center [886, 203] width 32 height 26
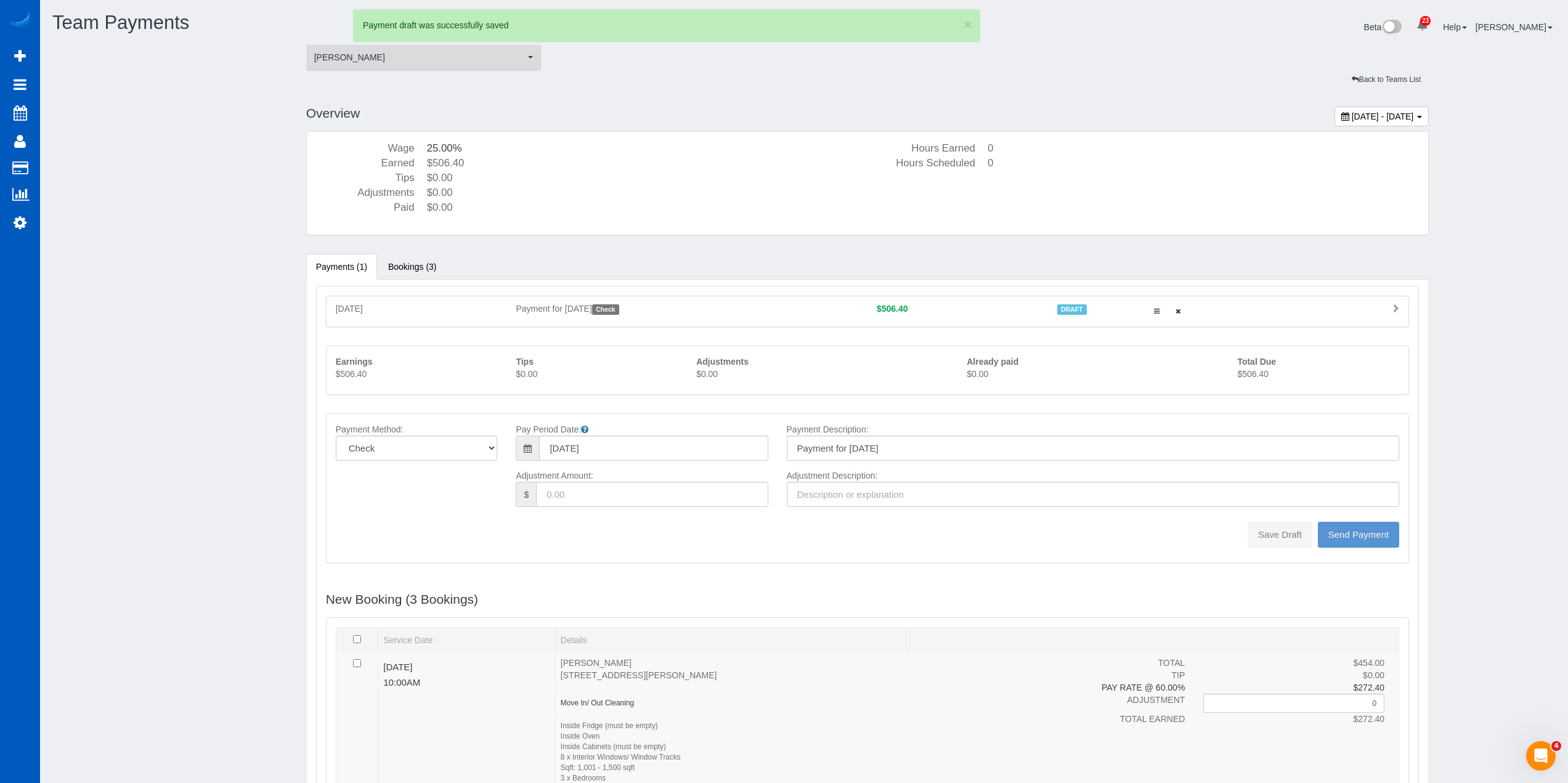
type input "0"
click at [352, 52] on span "[PERSON_NAME]" at bounding box center [420, 57] width 211 height 12
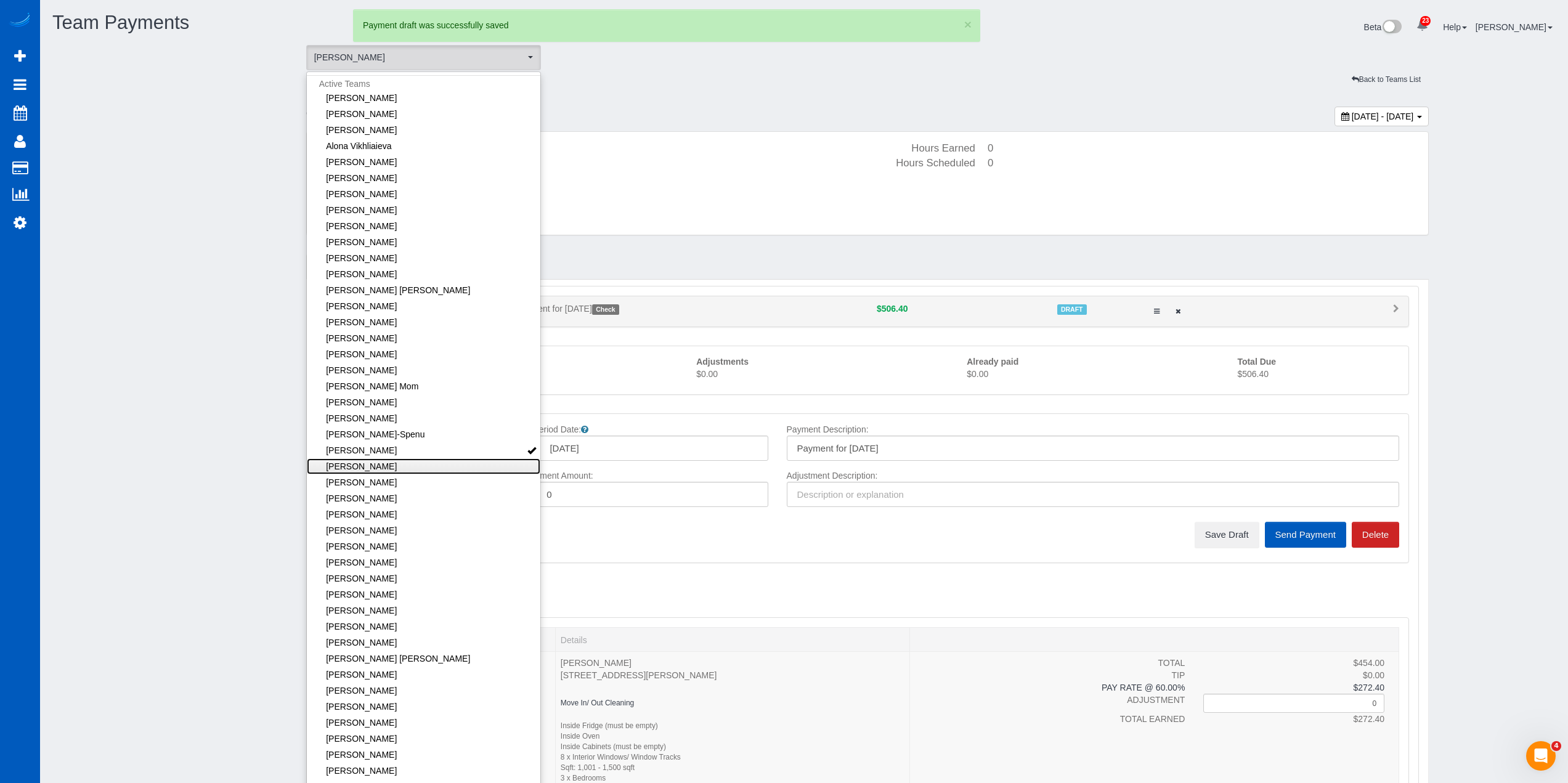
click at [447, 469] on link "[PERSON_NAME]" at bounding box center [424, 466] width 234 height 16
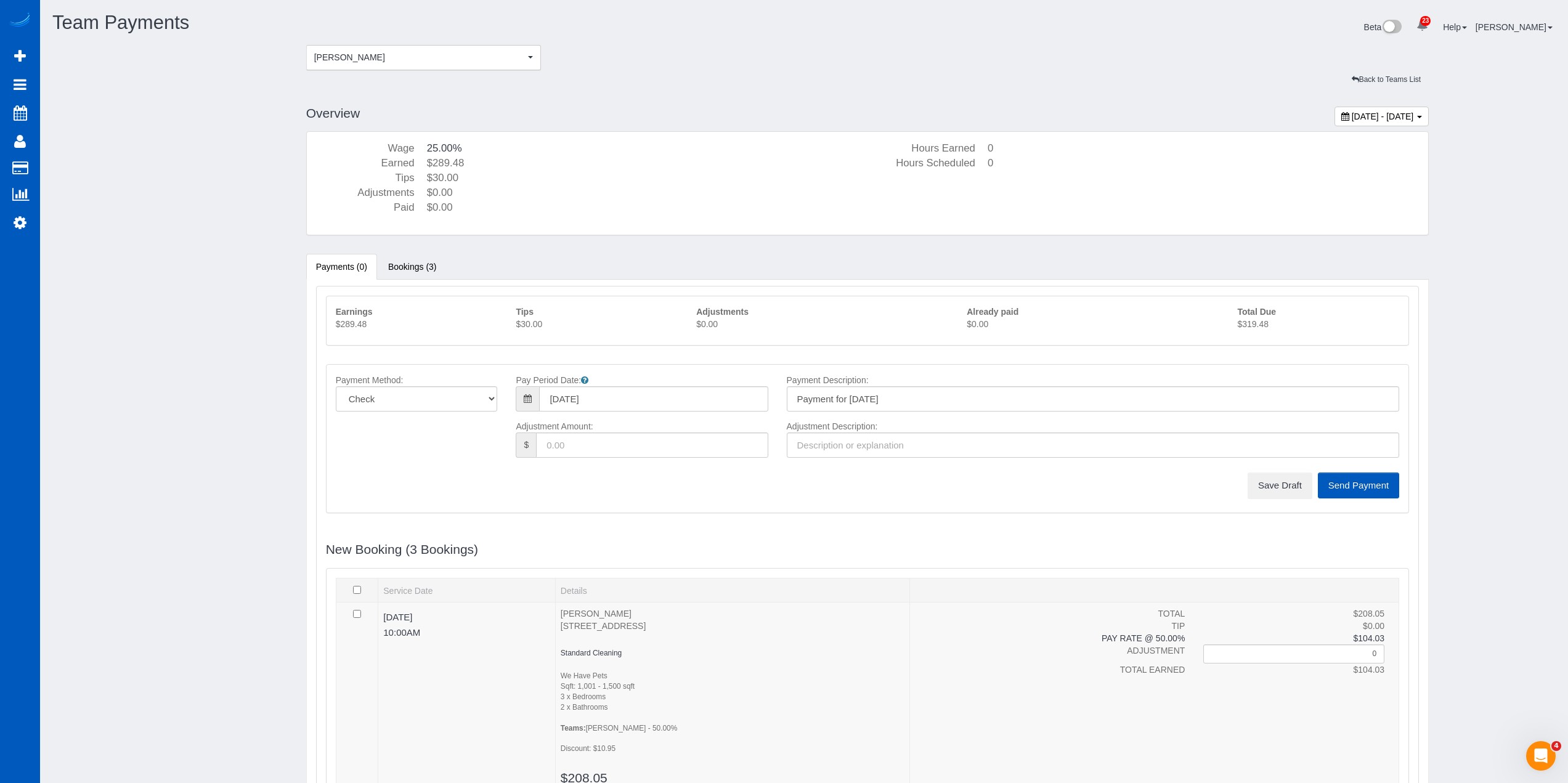
click at [1277, 325] on p "$319.48" at bounding box center [1318, 324] width 162 height 12
click at [1266, 473] on button "Save Draft" at bounding box center [1280, 486] width 65 height 26
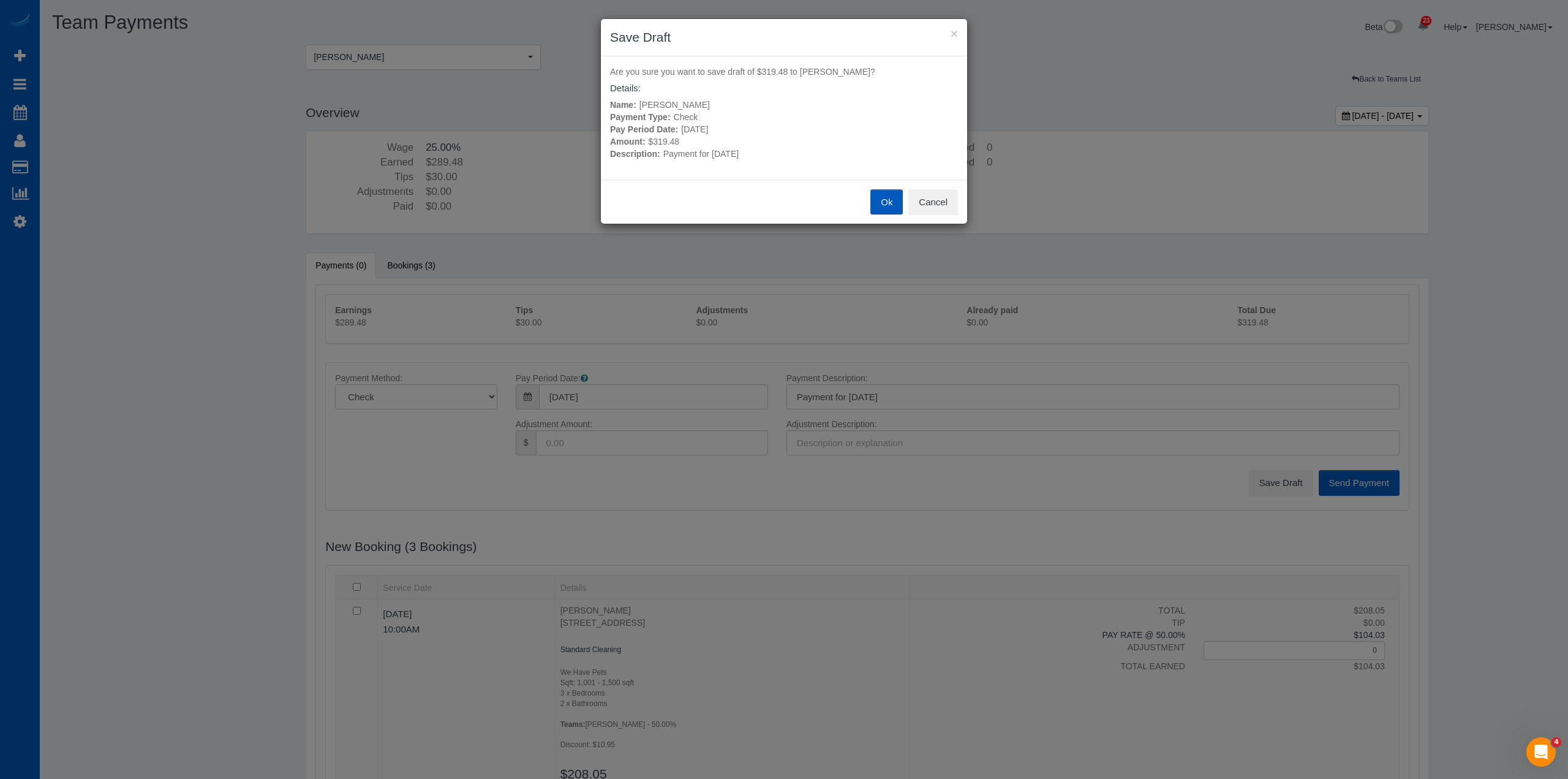
click at [870, 203] on button "Ok" at bounding box center [886, 203] width 32 height 26
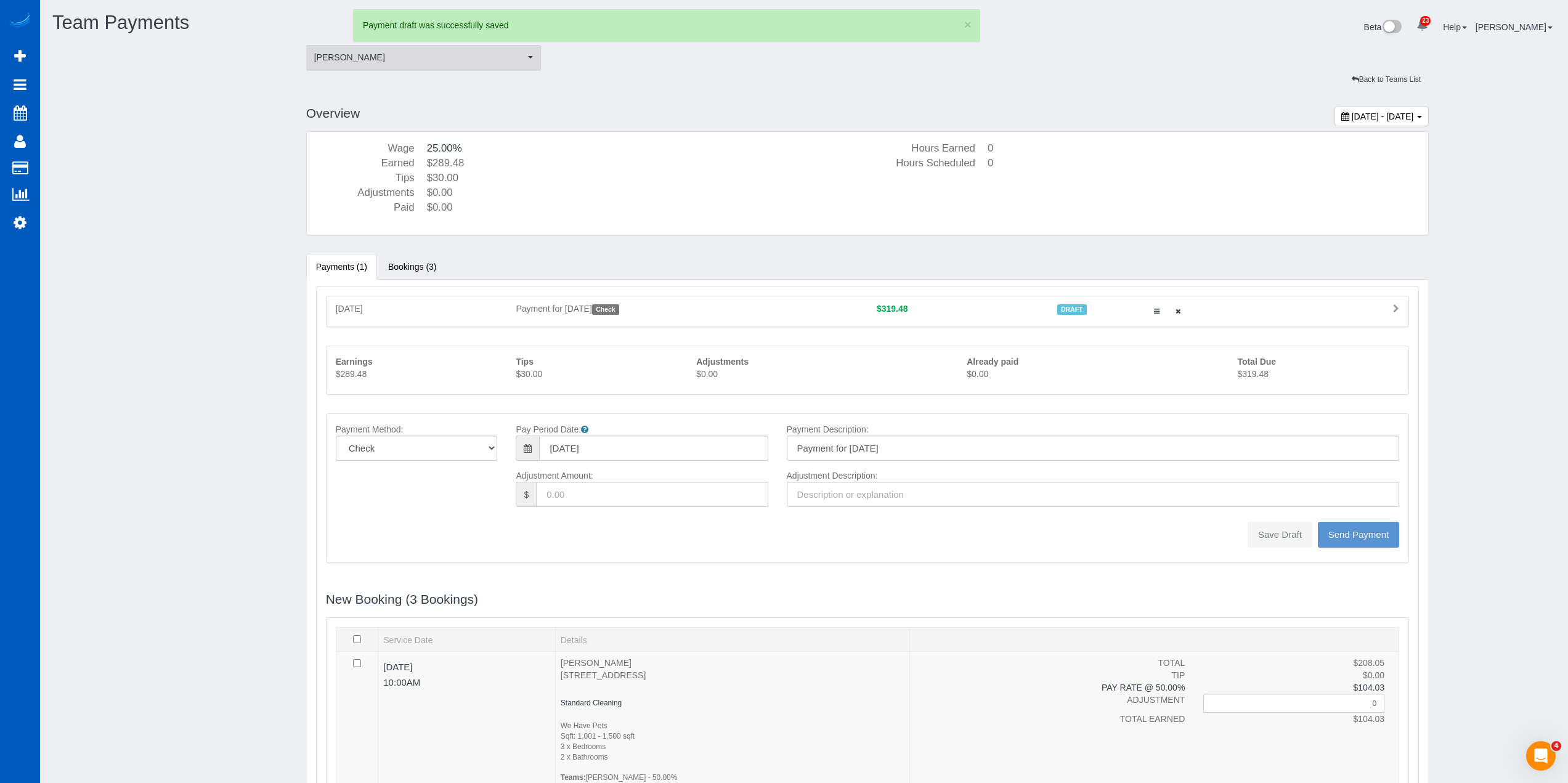
type input "0"
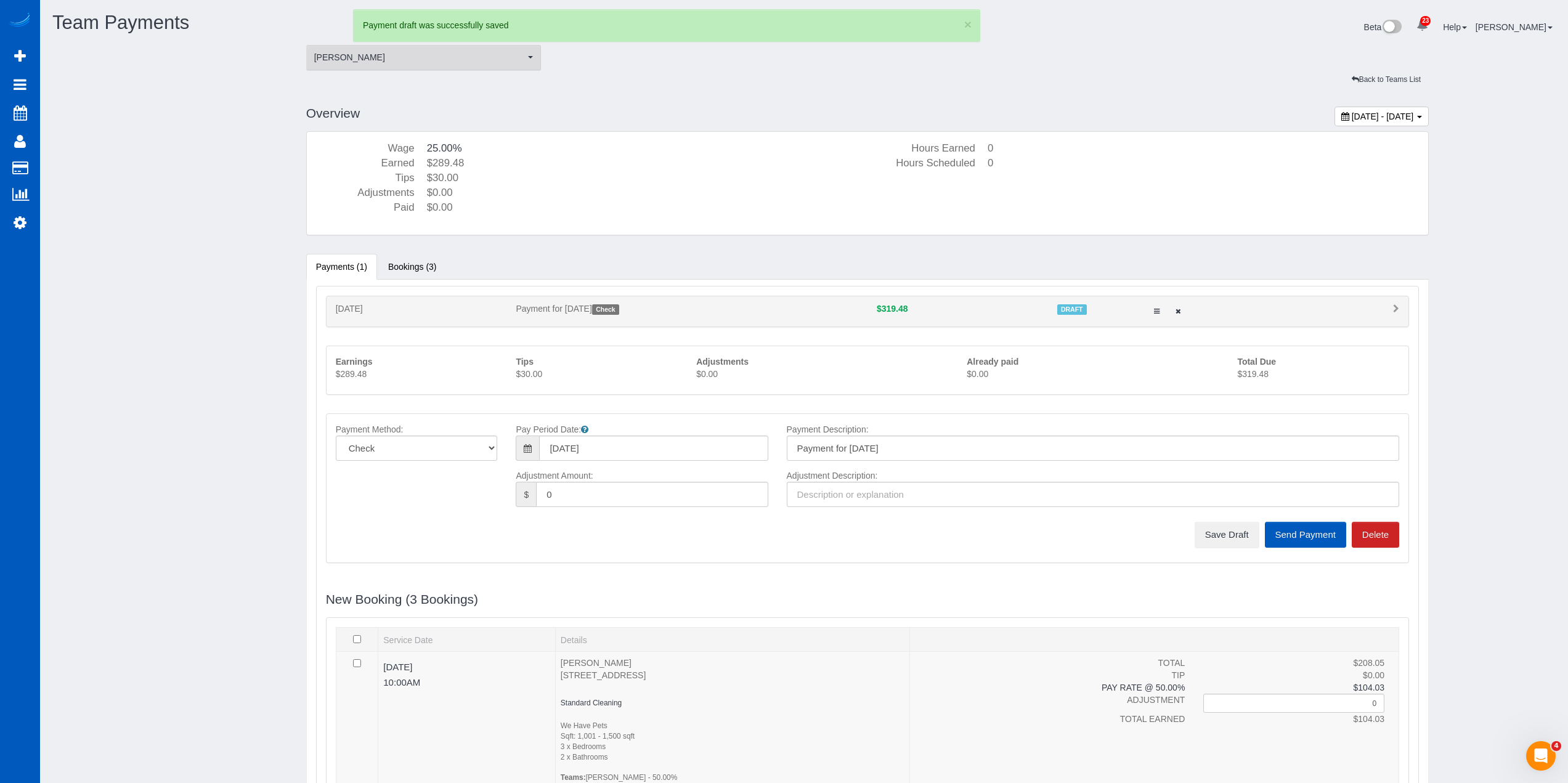
click at [485, 62] on span "[PERSON_NAME]" at bounding box center [420, 57] width 211 height 12
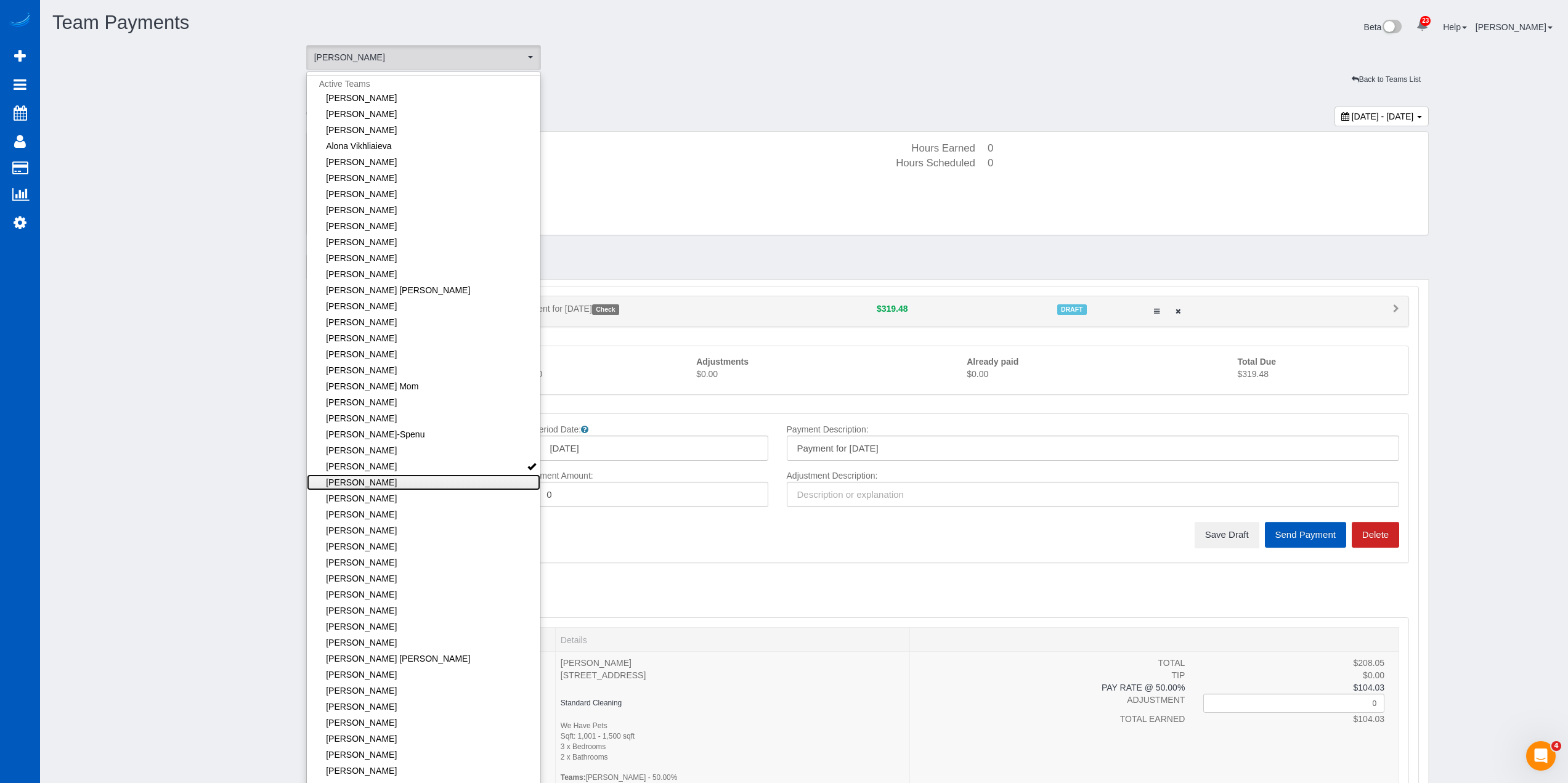
click at [387, 487] on link "[PERSON_NAME]" at bounding box center [424, 482] width 234 height 16
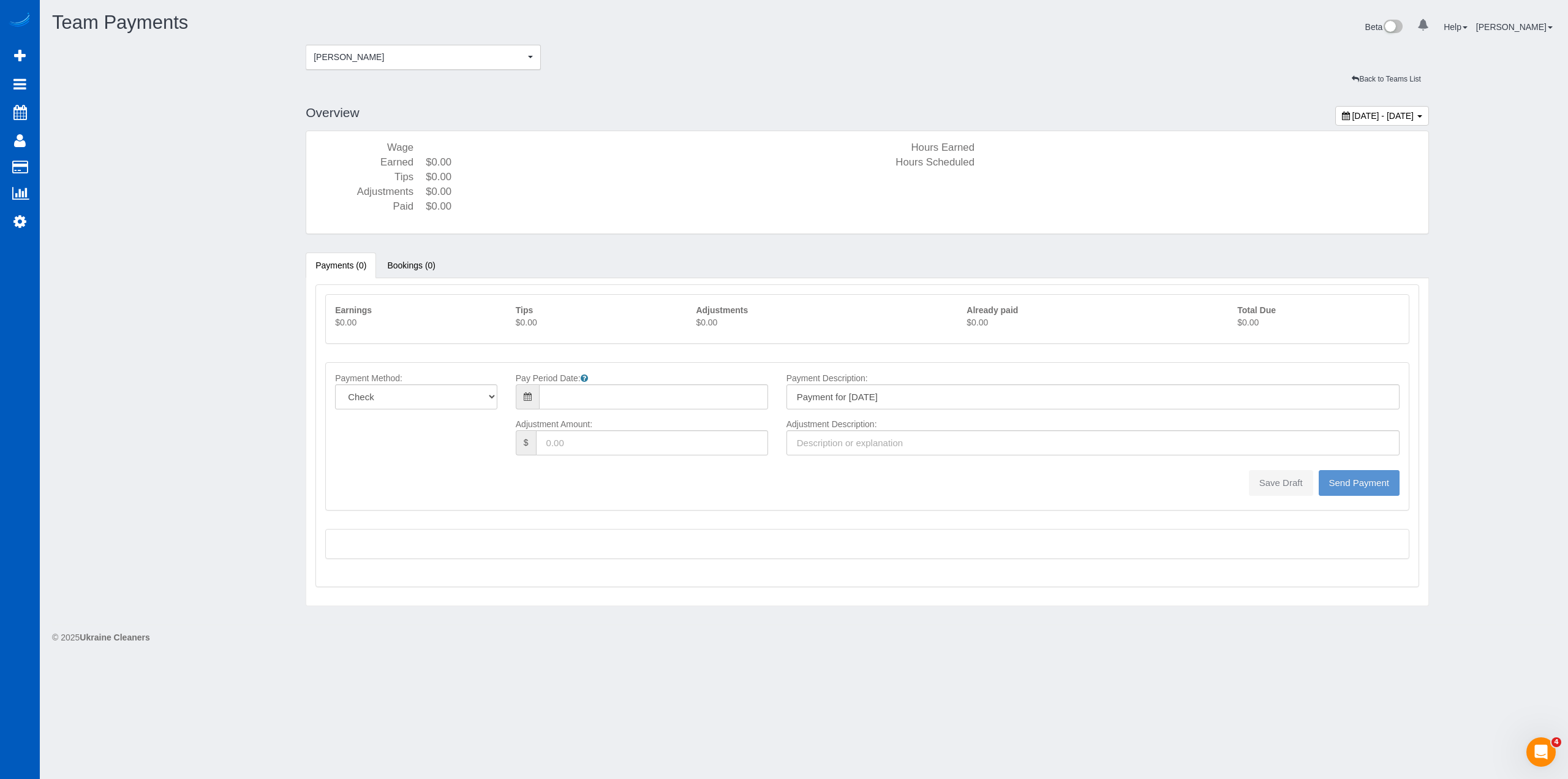
type input "08/10/2025"
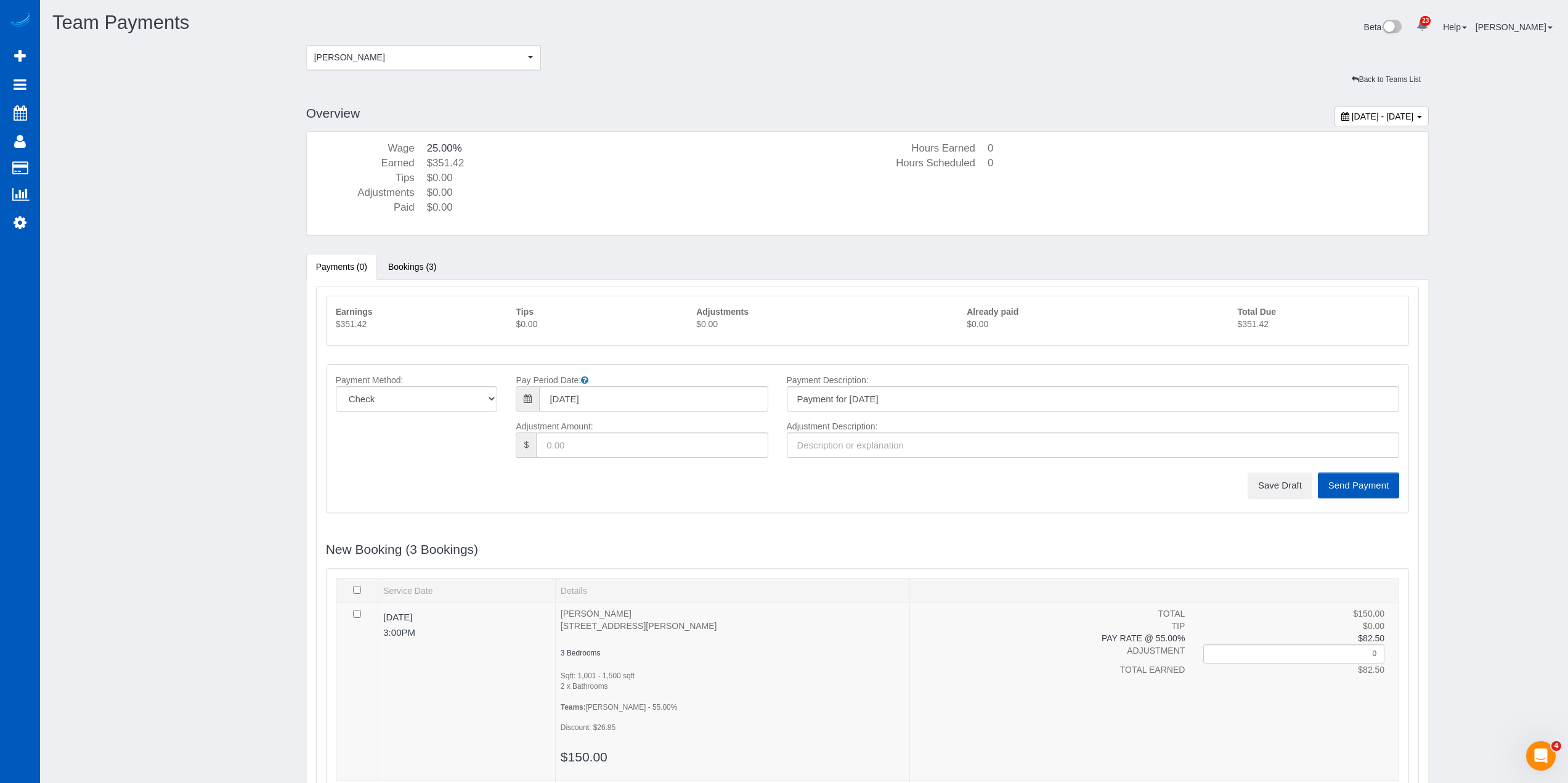
click at [1260, 329] on p "$351.42" at bounding box center [1318, 324] width 162 height 12
click at [1278, 484] on button "Save Draft" at bounding box center [1280, 486] width 65 height 26
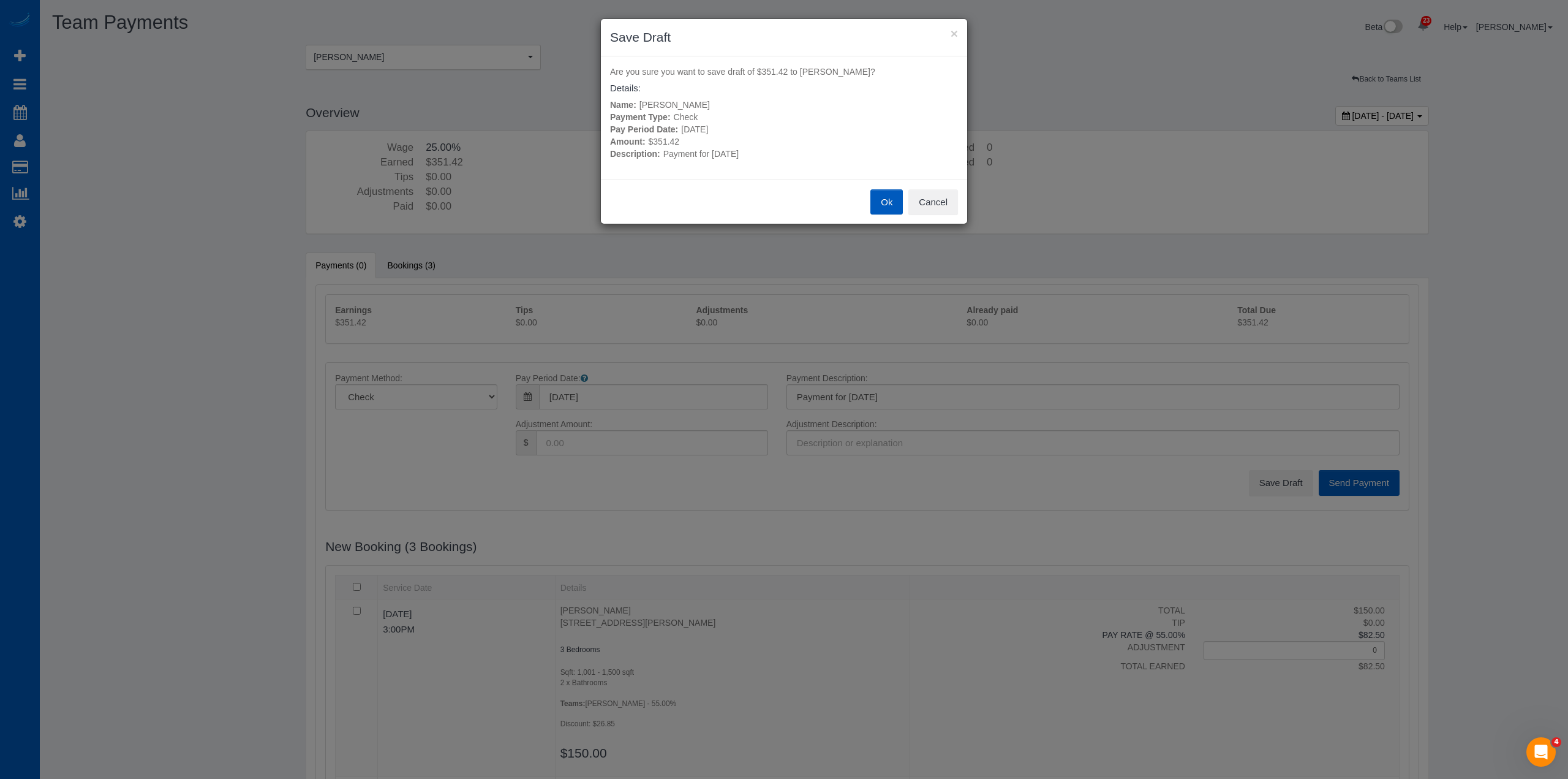
click at [883, 199] on button "Ok" at bounding box center [886, 203] width 32 height 26
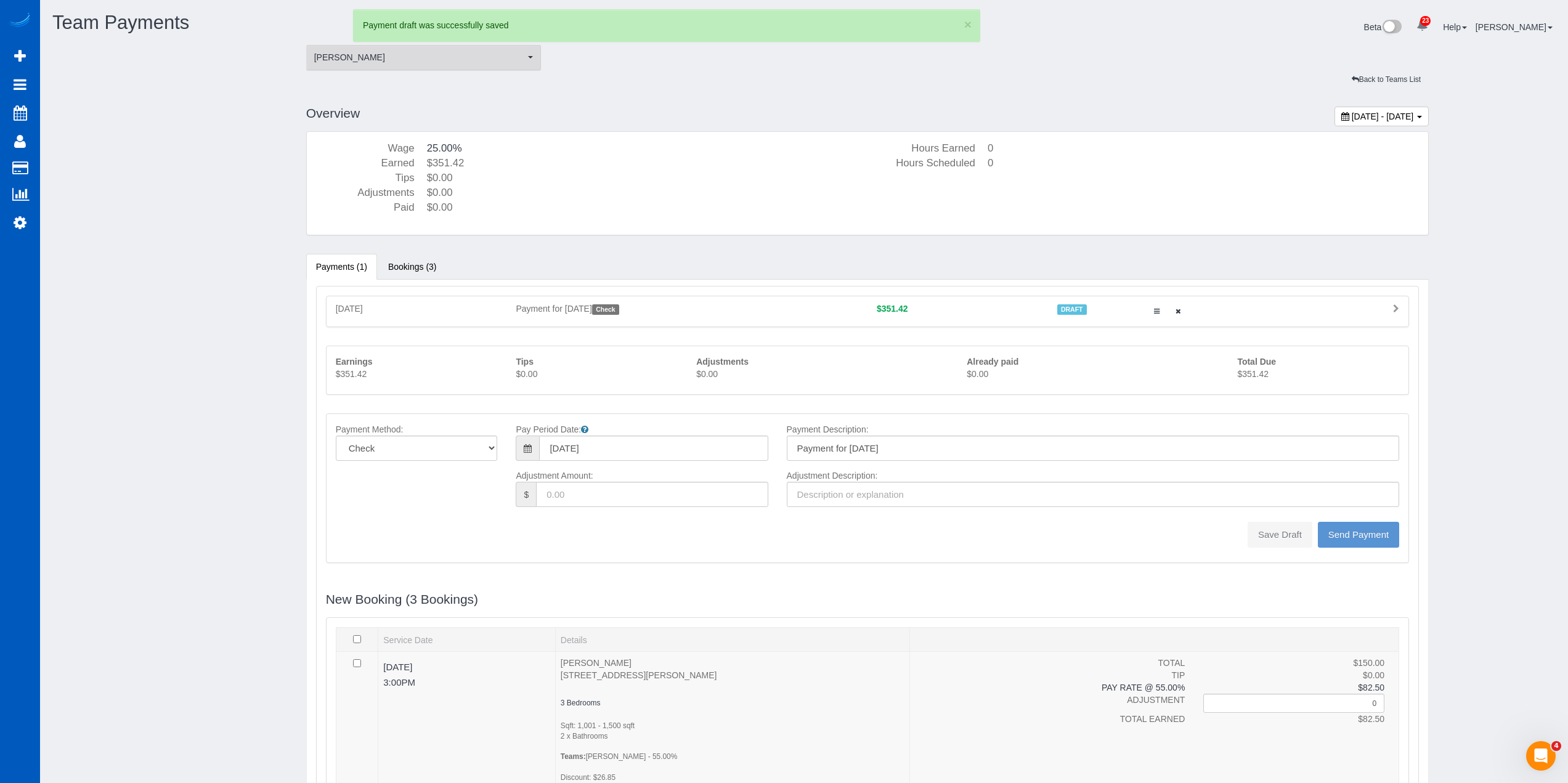
type input "0"
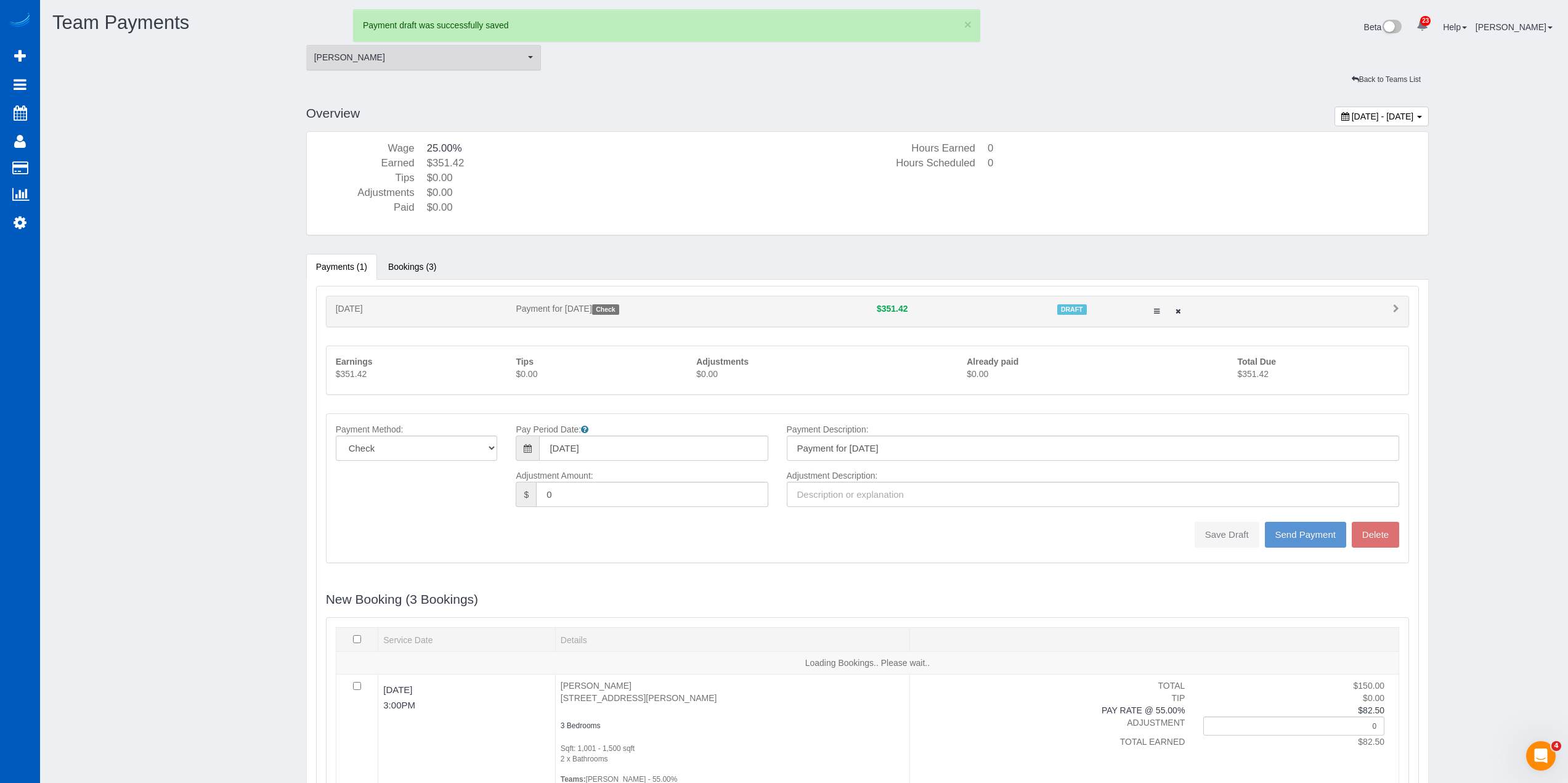
click at [443, 63] on span "[PERSON_NAME]" at bounding box center [420, 57] width 211 height 12
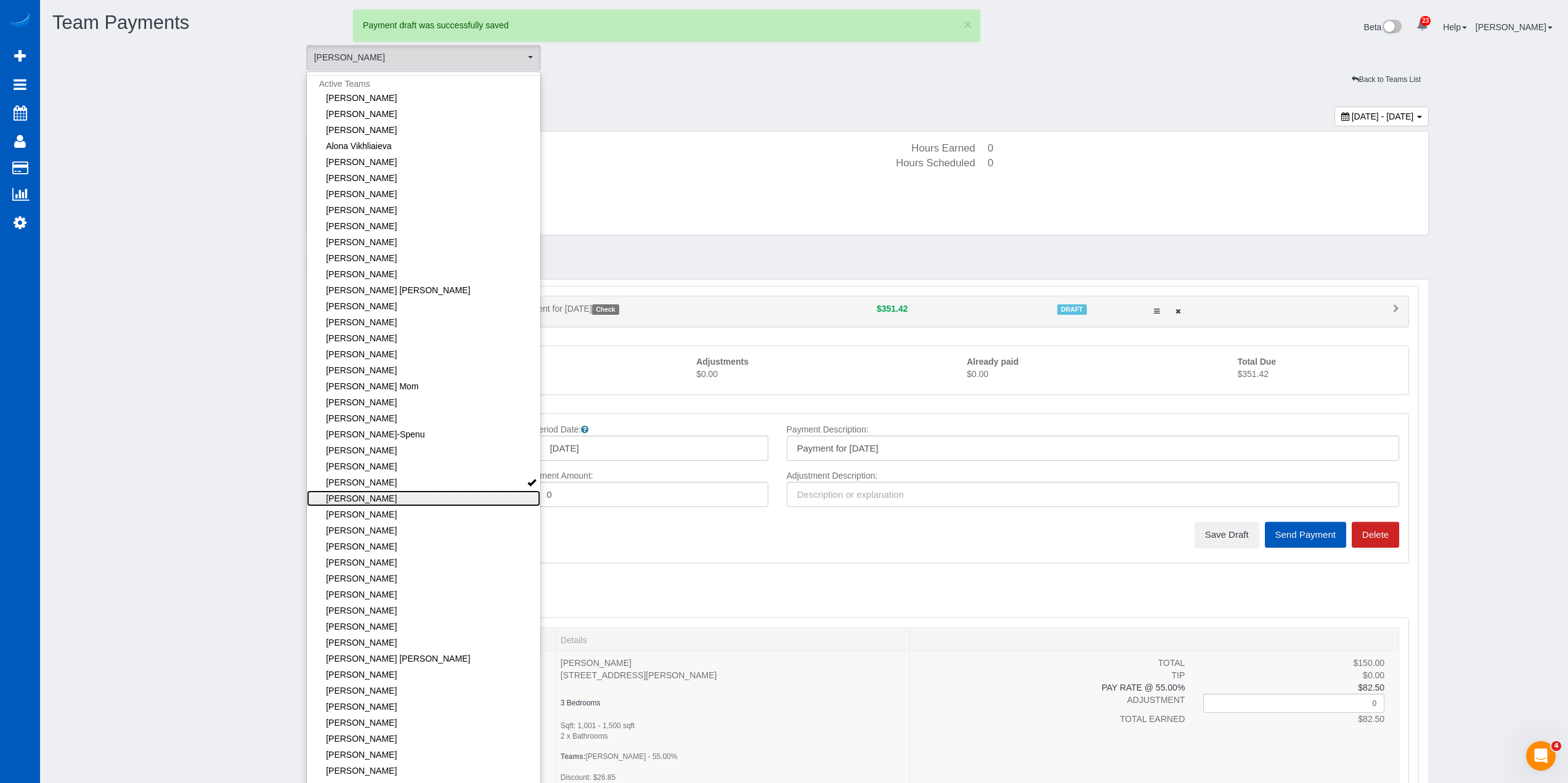
click at [436, 502] on link "[PERSON_NAME]" at bounding box center [424, 498] width 234 height 16
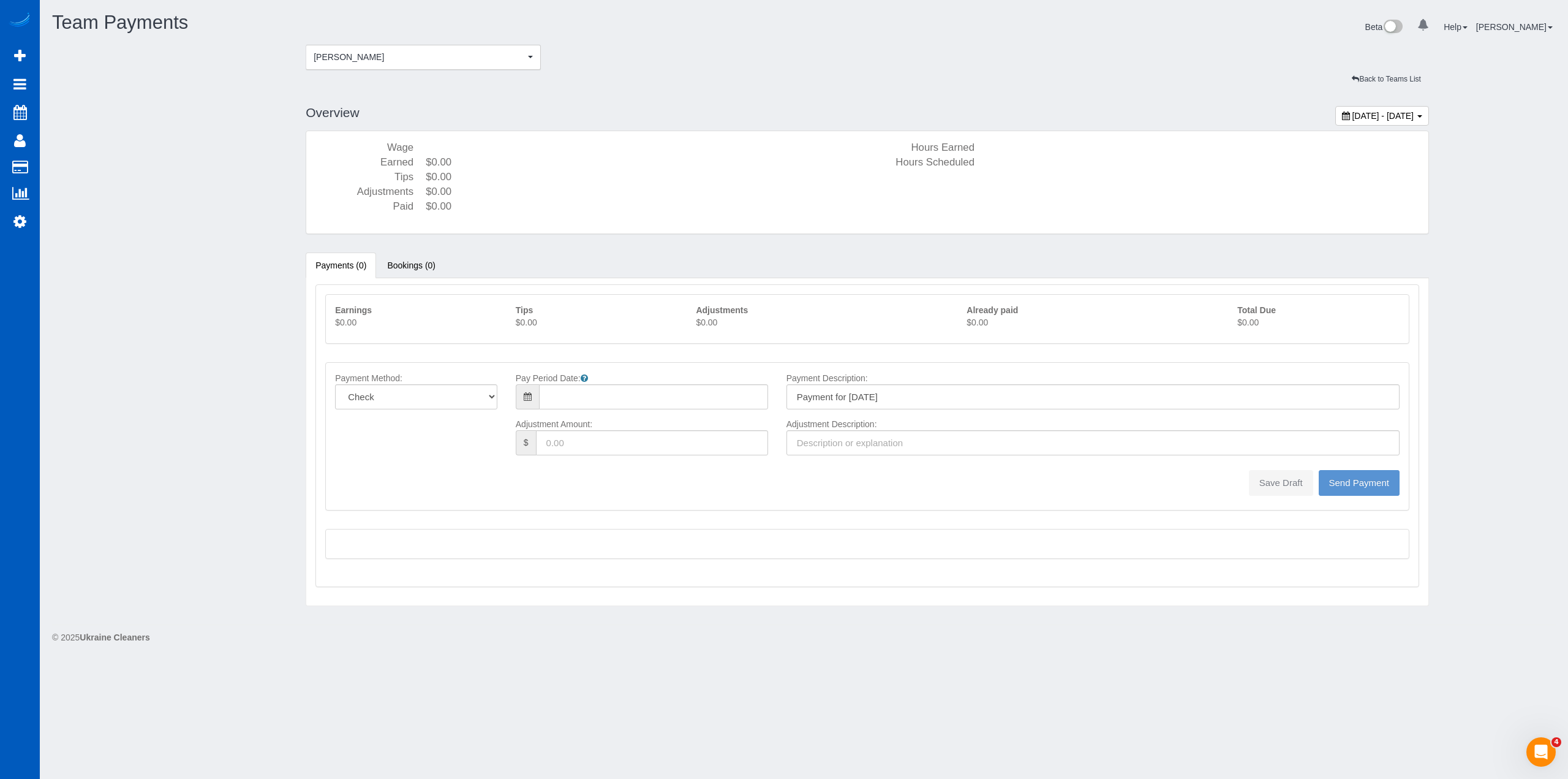
type input "08/10/2025"
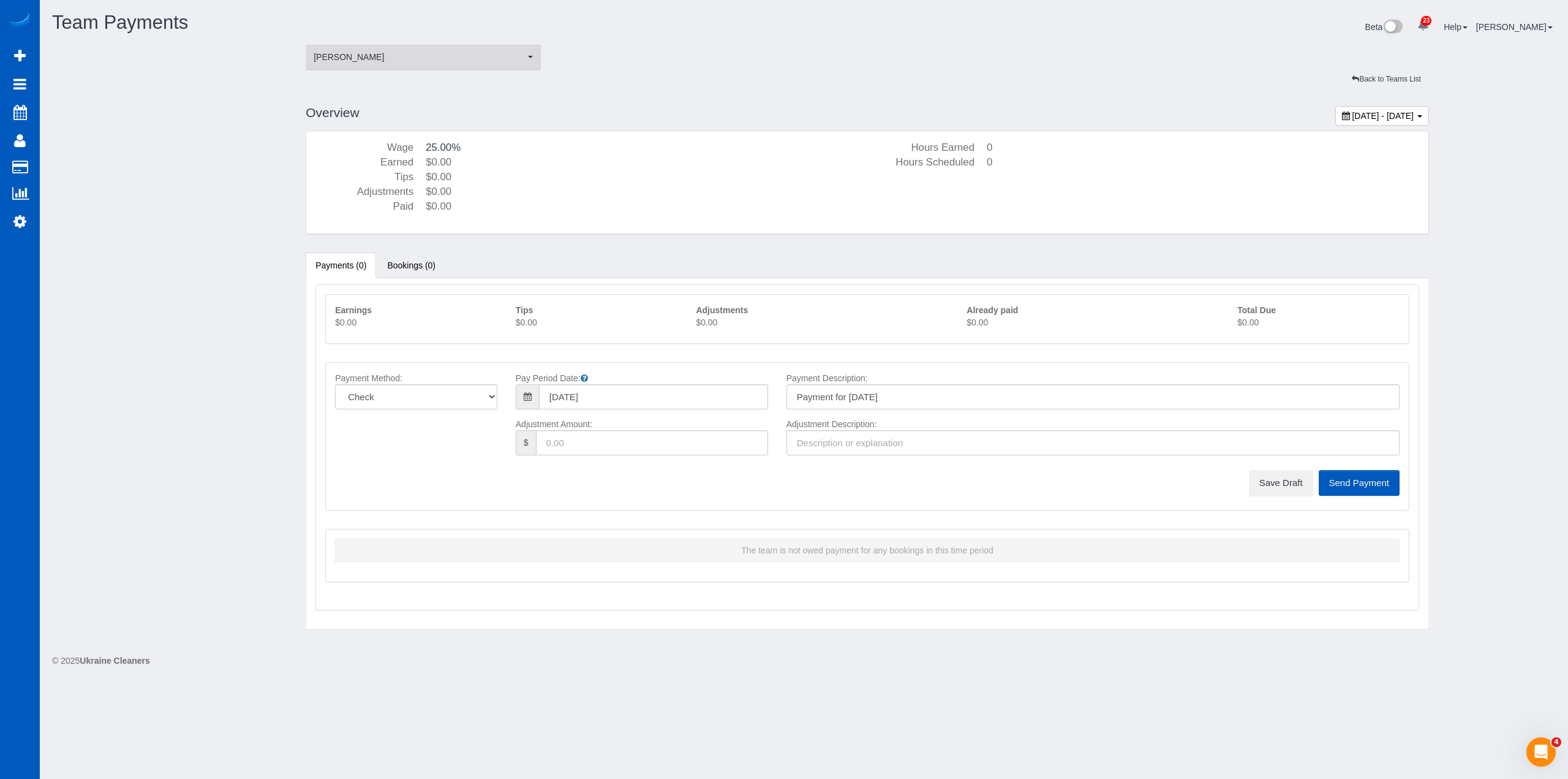
click at [441, 60] on span "[PERSON_NAME]" at bounding box center [419, 57] width 211 height 12
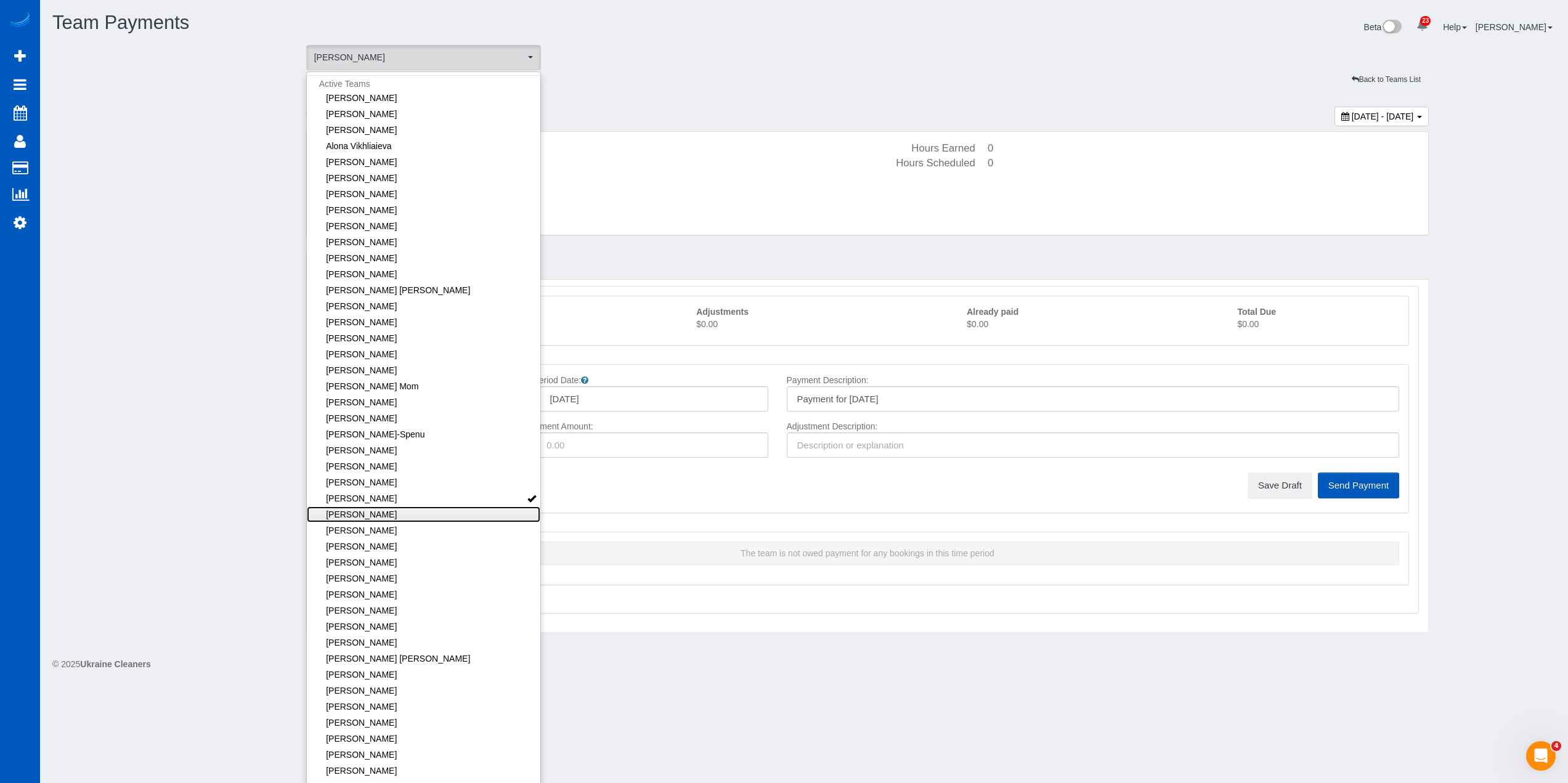
click at [480, 513] on link "[PERSON_NAME]" at bounding box center [424, 514] width 234 height 16
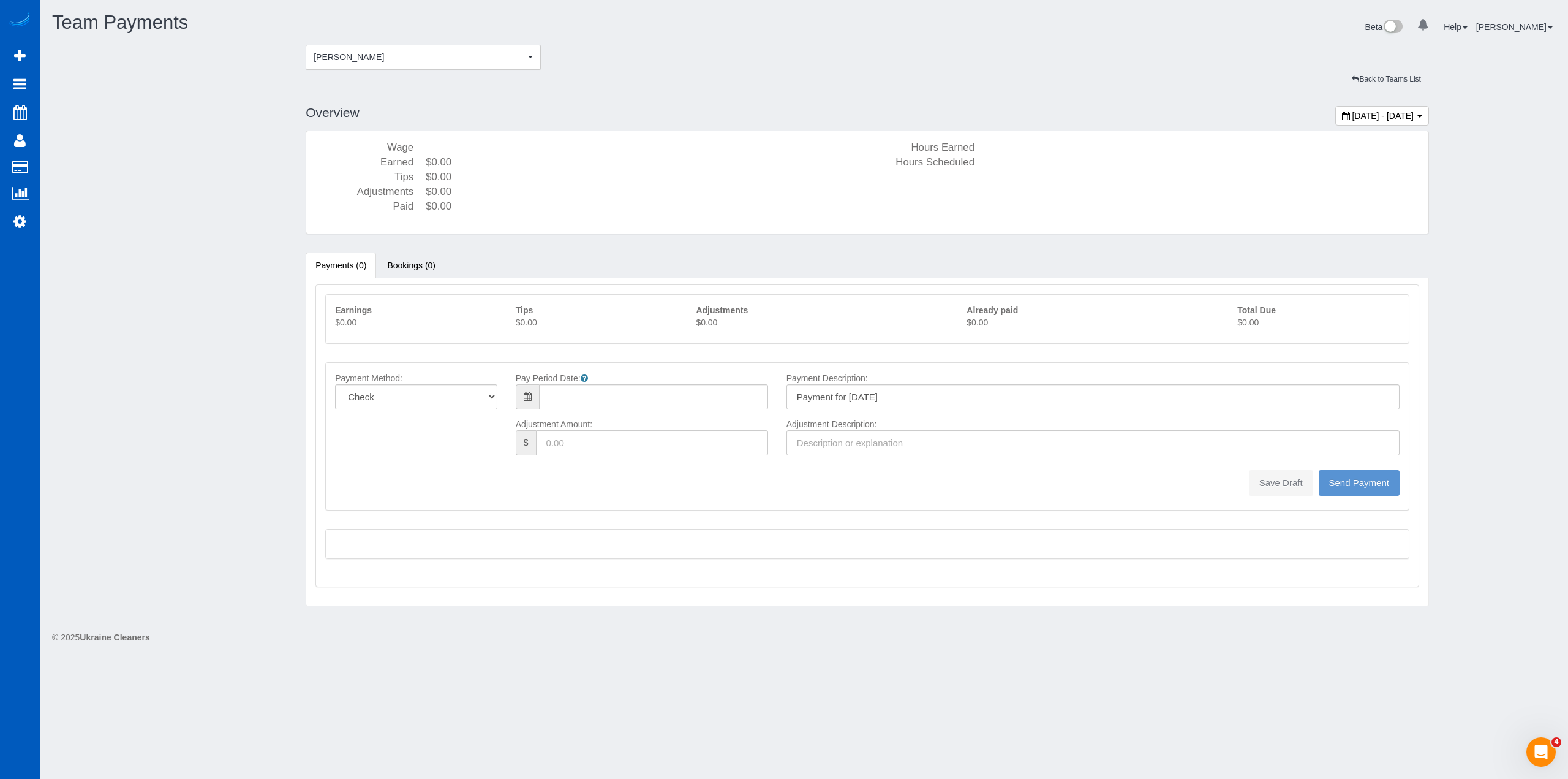
type input "08/10/2025"
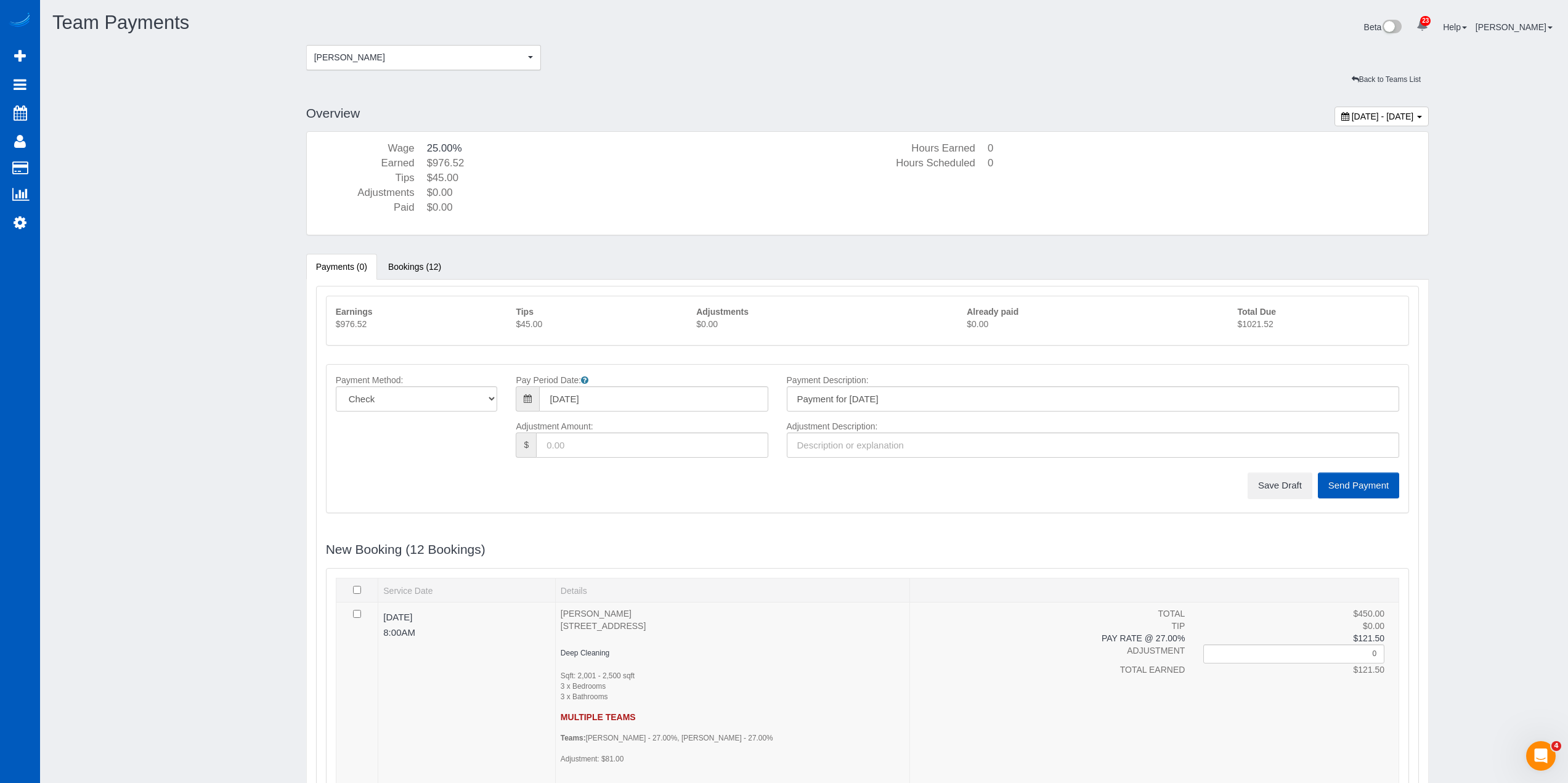
click at [1250, 323] on p "$1021.52" at bounding box center [1318, 324] width 162 height 12
click at [1271, 485] on button "Save Draft" at bounding box center [1280, 486] width 65 height 26
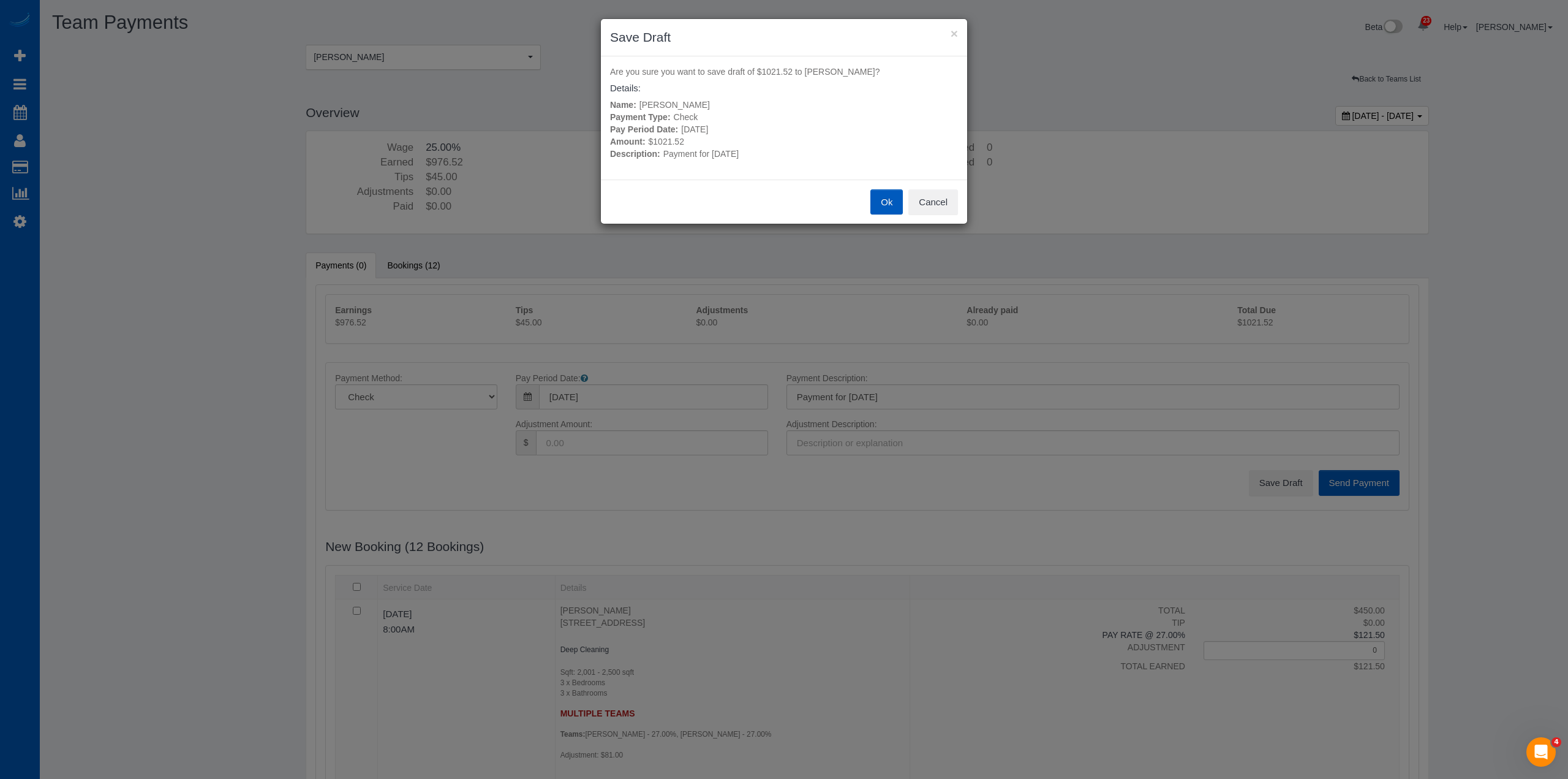
click at [879, 199] on button "Ok" at bounding box center [886, 203] width 32 height 26
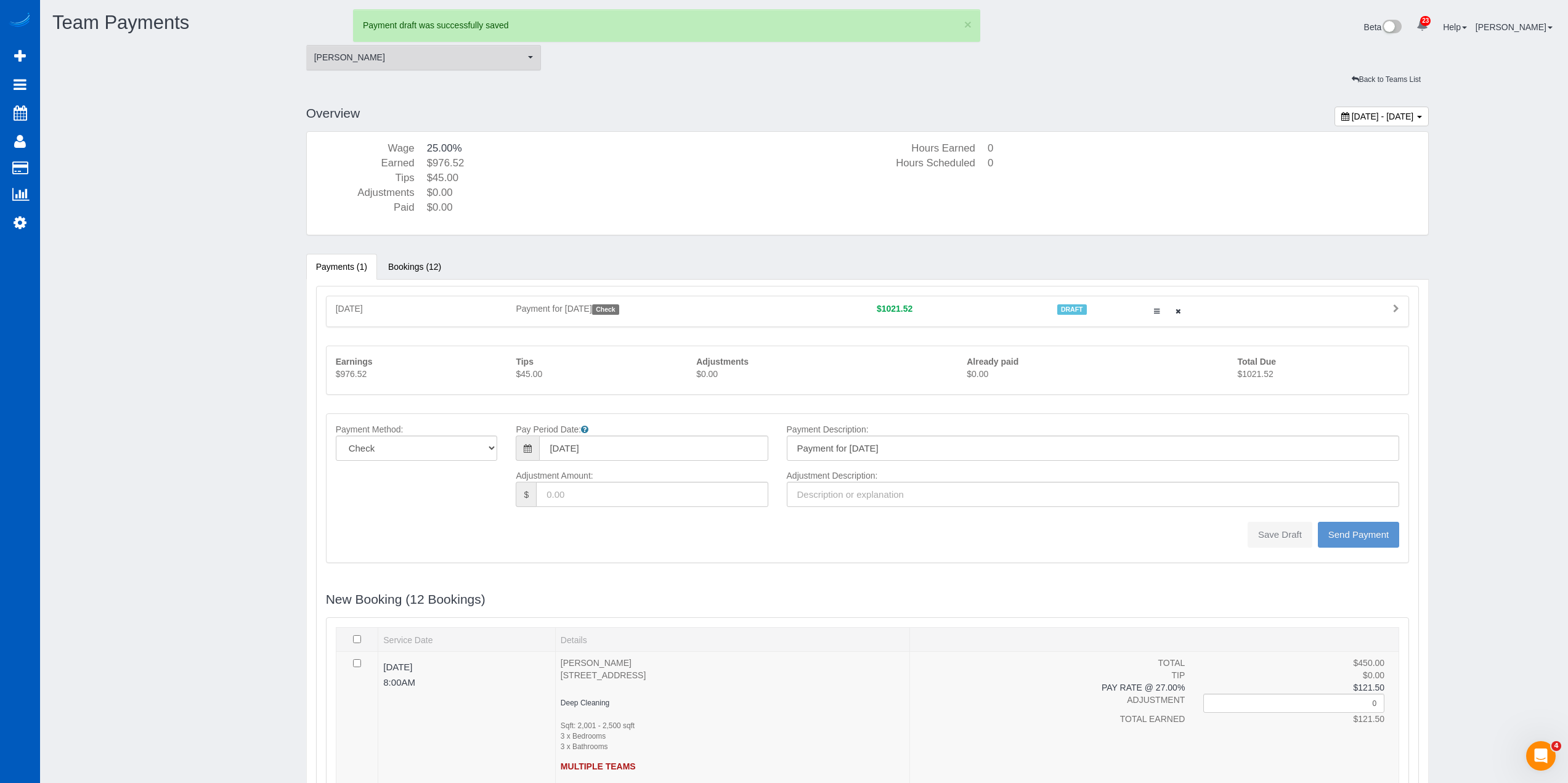
type input "0"
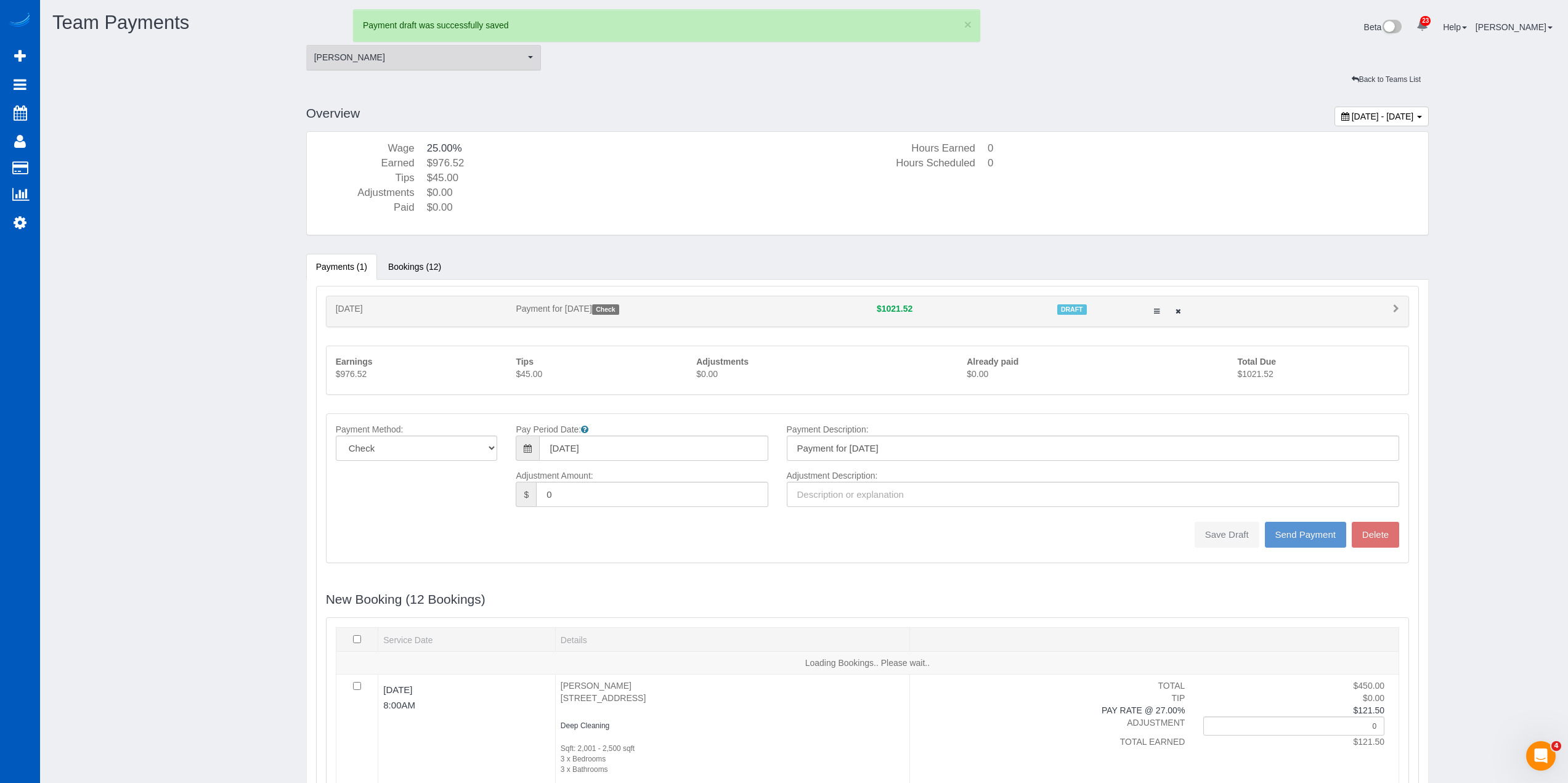
click at [372, 52] on span "[PERSON_NAME]" at bounding box center [420, 57] width 211 height 12
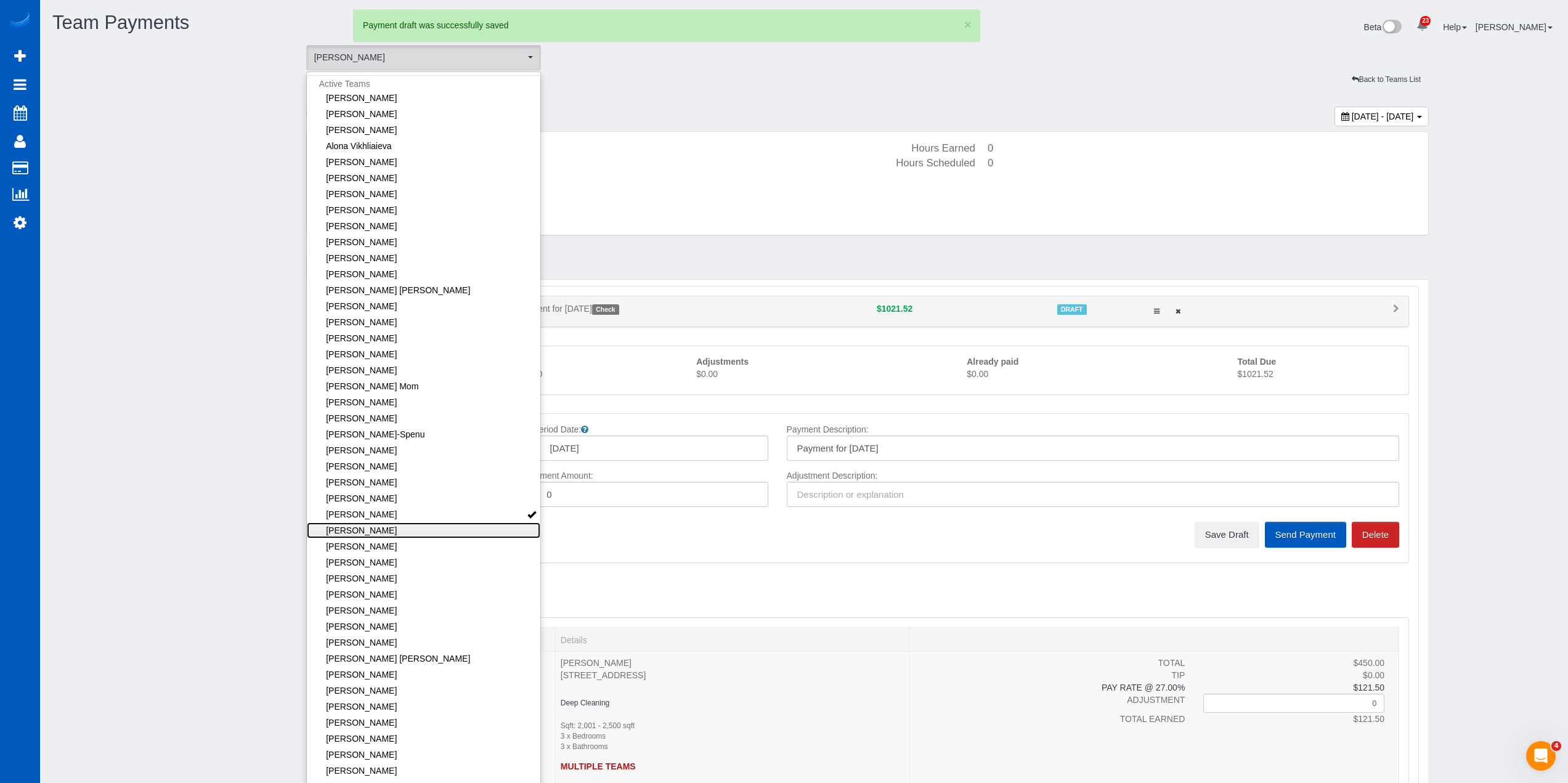
click at [410, 532] on link "[PERSON_NAME]" at bounding box center [424, 530] width 234 height 16
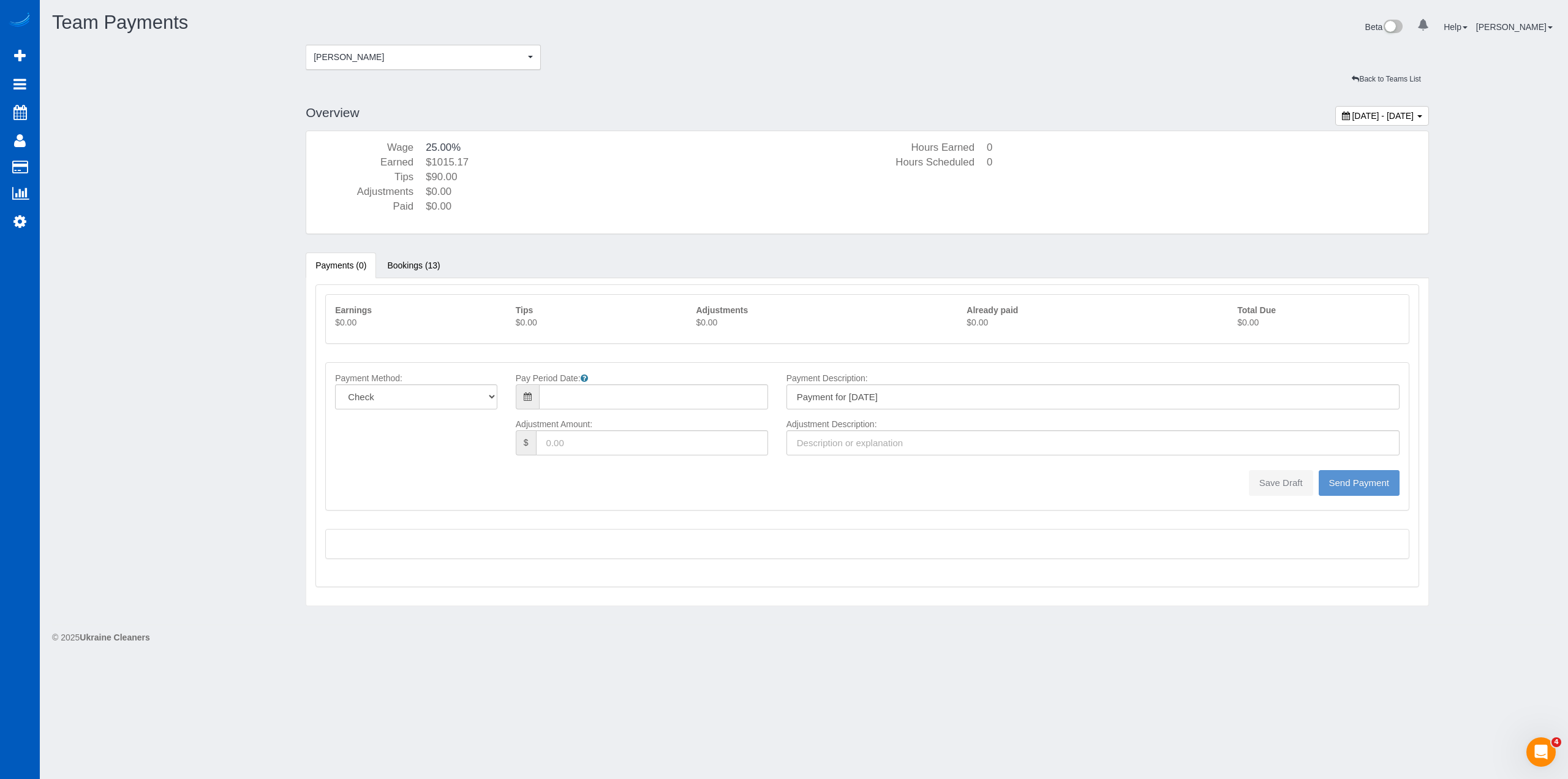
type input "08/10/2025"
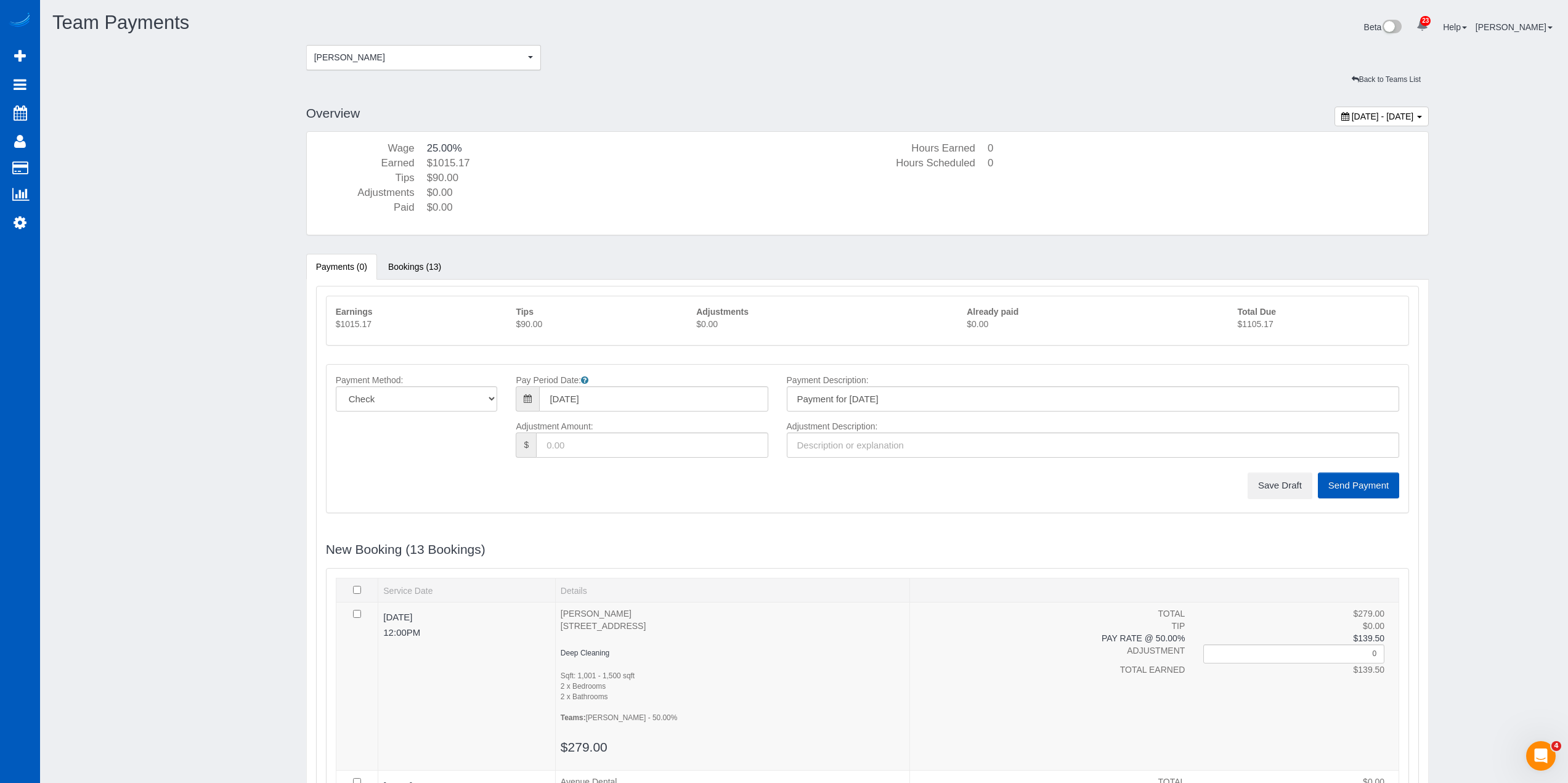
click at [1268, 323] on p "$1105.17" at bounding box center [1318, 324] width 162 height 12
click at [1286, 485] on button "Save Draft" at bounding box center [1280, 486] width 65 height 26
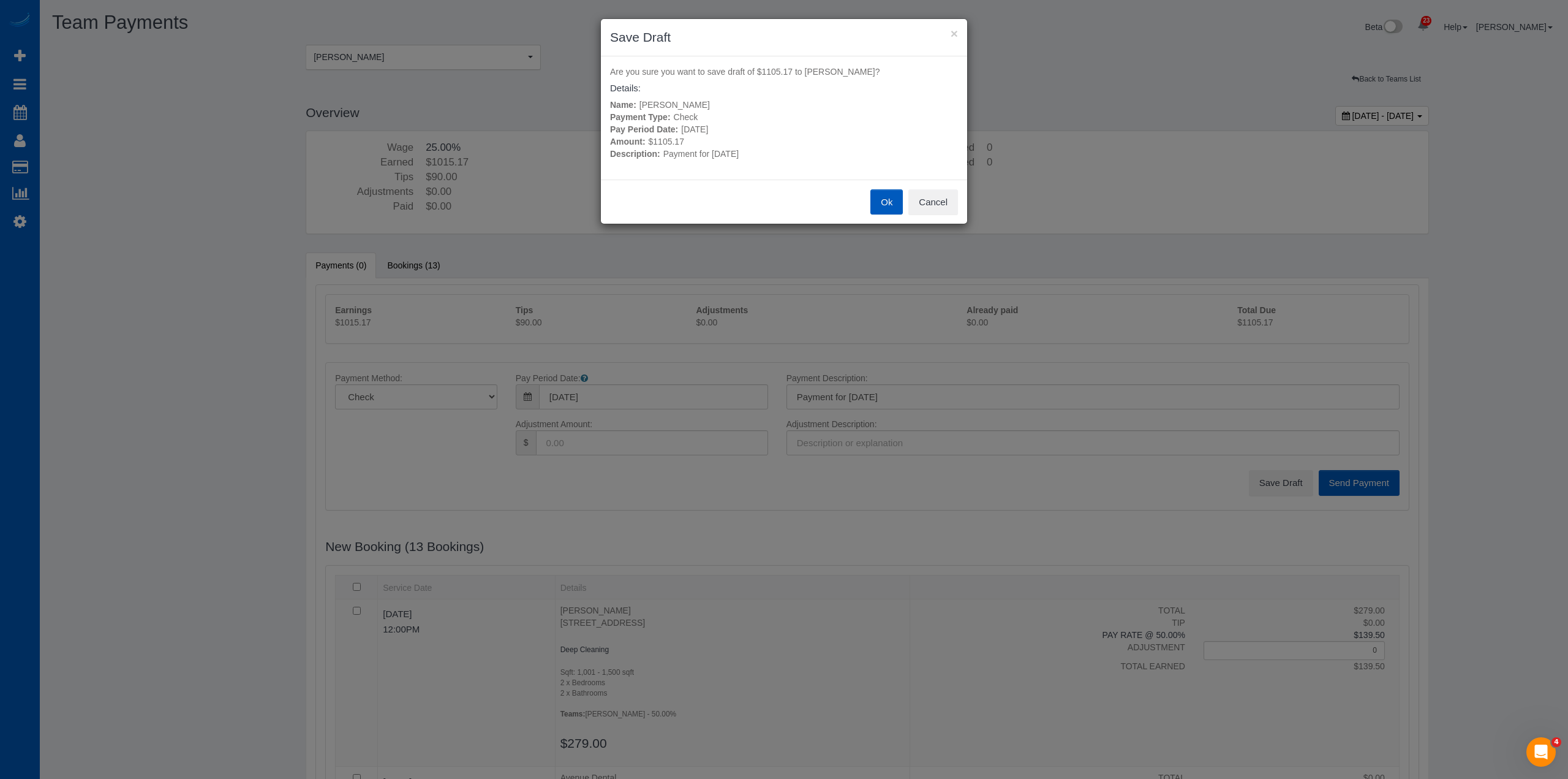
drag, startPoint x: 883, startPoint y: 196, endPoint x: 727, endPoint y: 192, distance: 156.1
click at [881, 196] on button "Ok" at bounding box center [886, 203] width 32 height 26
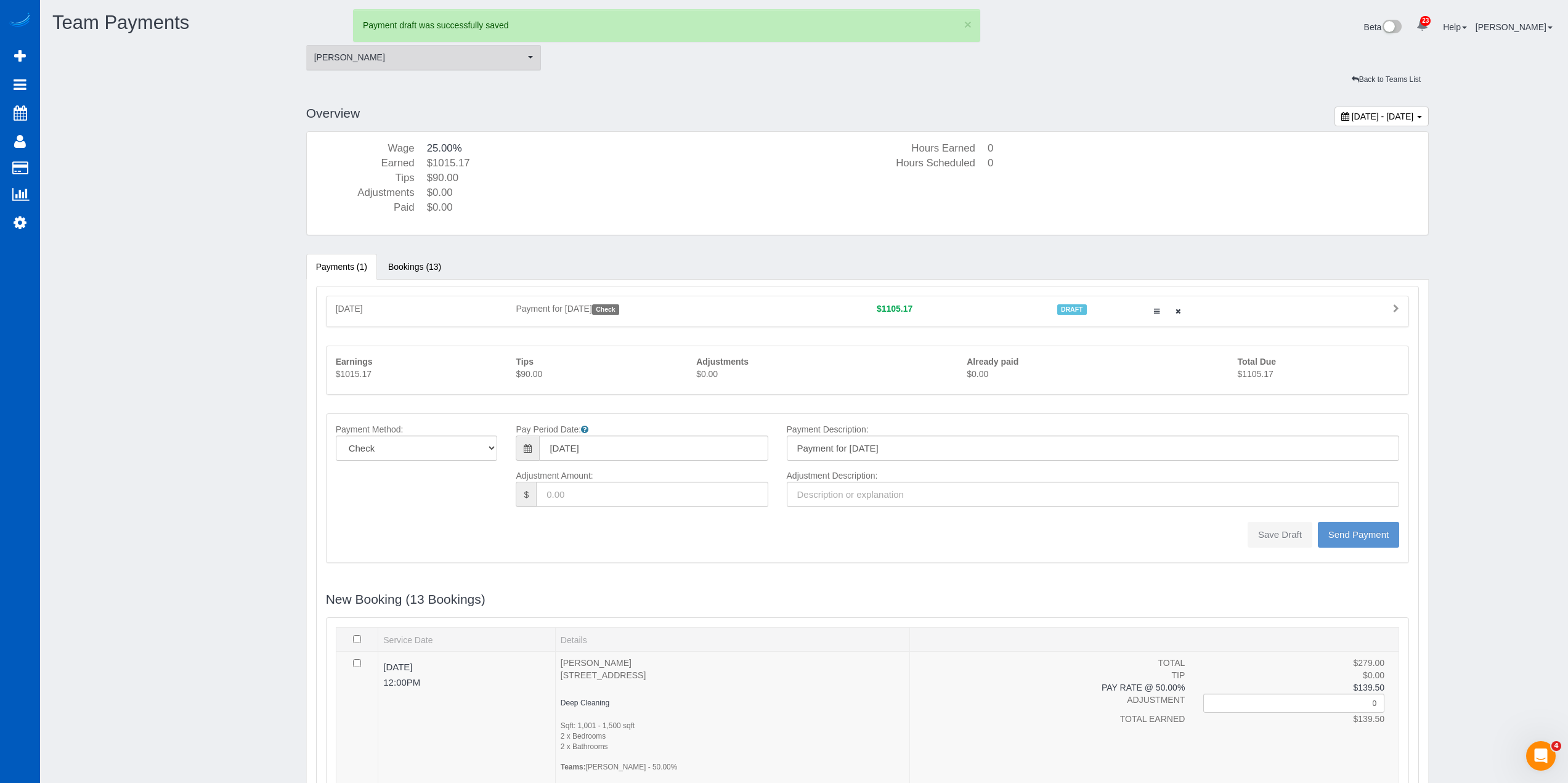
type input "0"
click at [439, 61] on span "[PERSON_NAME]" at bounding box center [420, 57] width 211 height 12
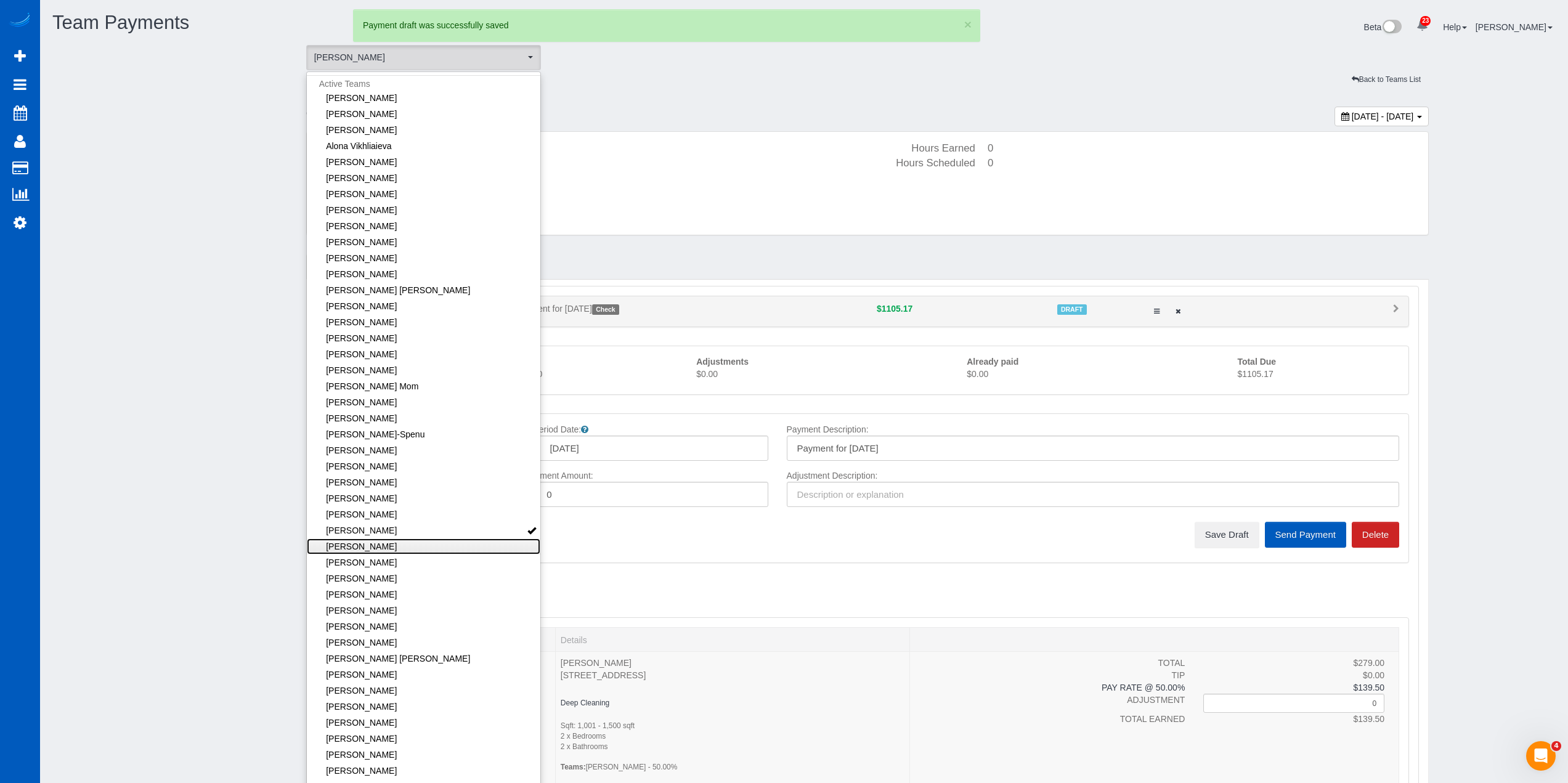
click at [401, 550] on link "[PERSON_NAME]" at bounding box center [424, 546] width 234 height 16
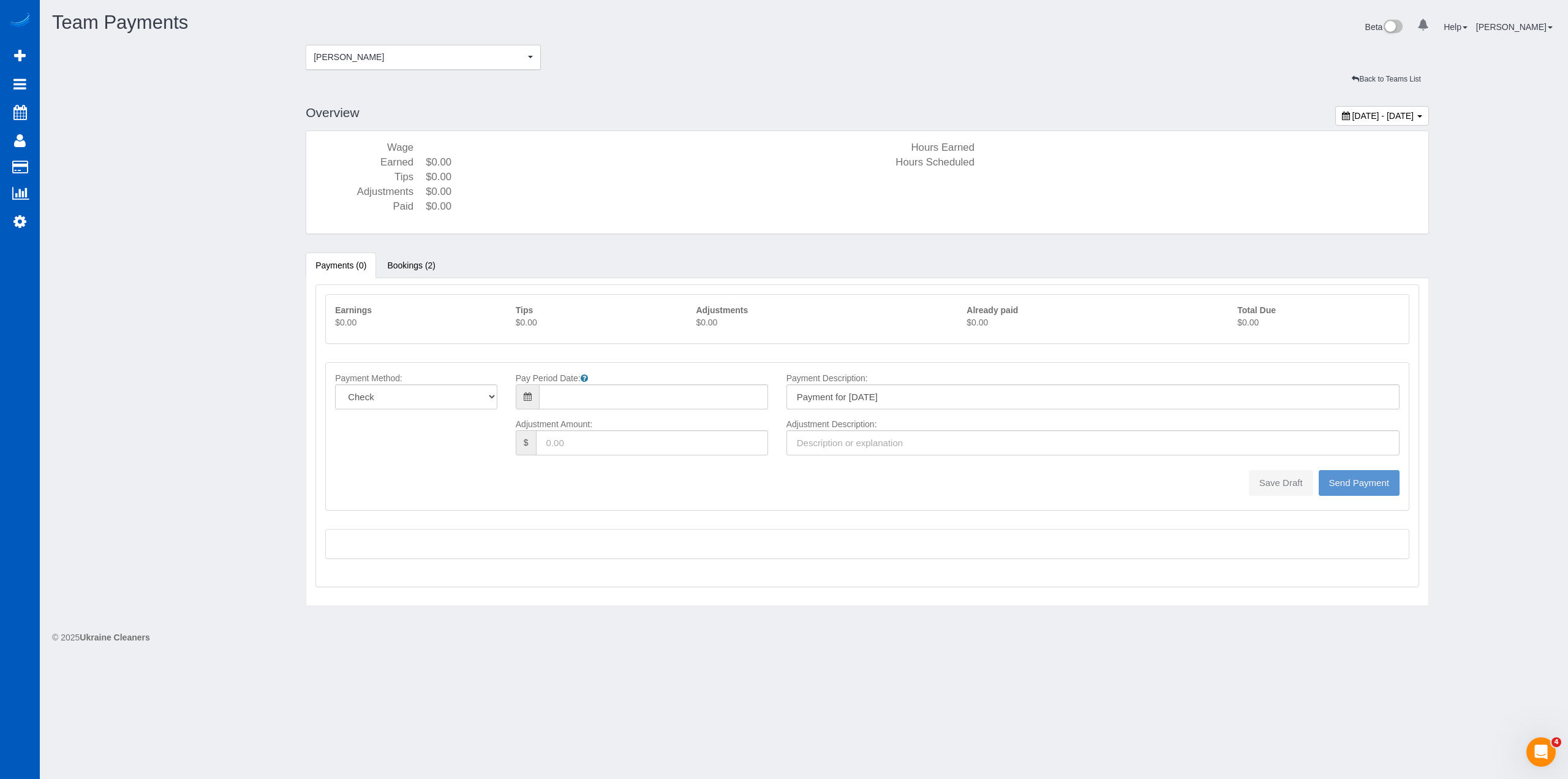
type input "08/10/2025"
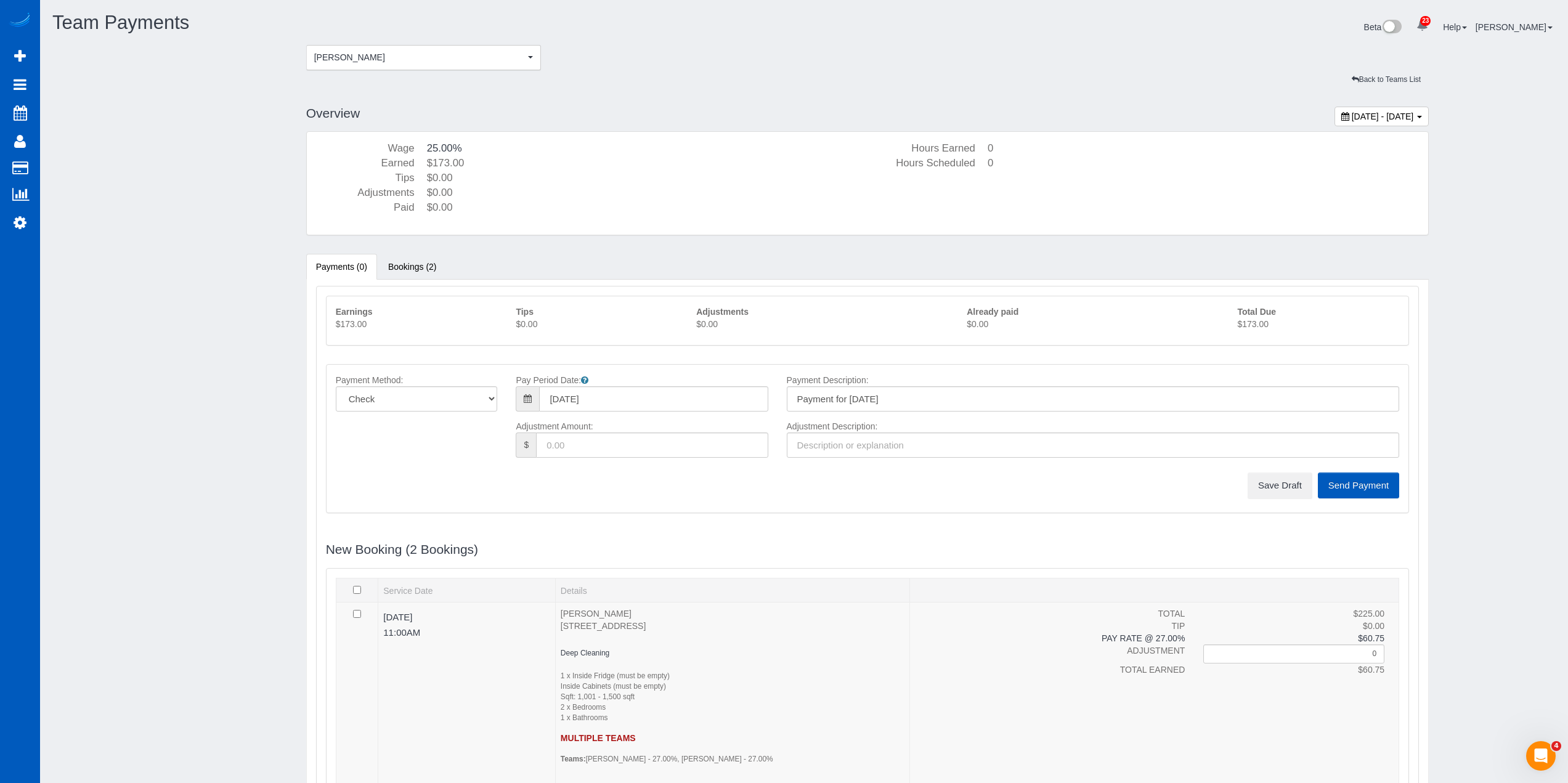
click at [1264, 325] on p "$173.00" at bounding box center [1318, 324] width 162 height 12
click at [450, 58] on span "[PERSON_NAME]" at bounding box center [420, 57] width 211 height 12
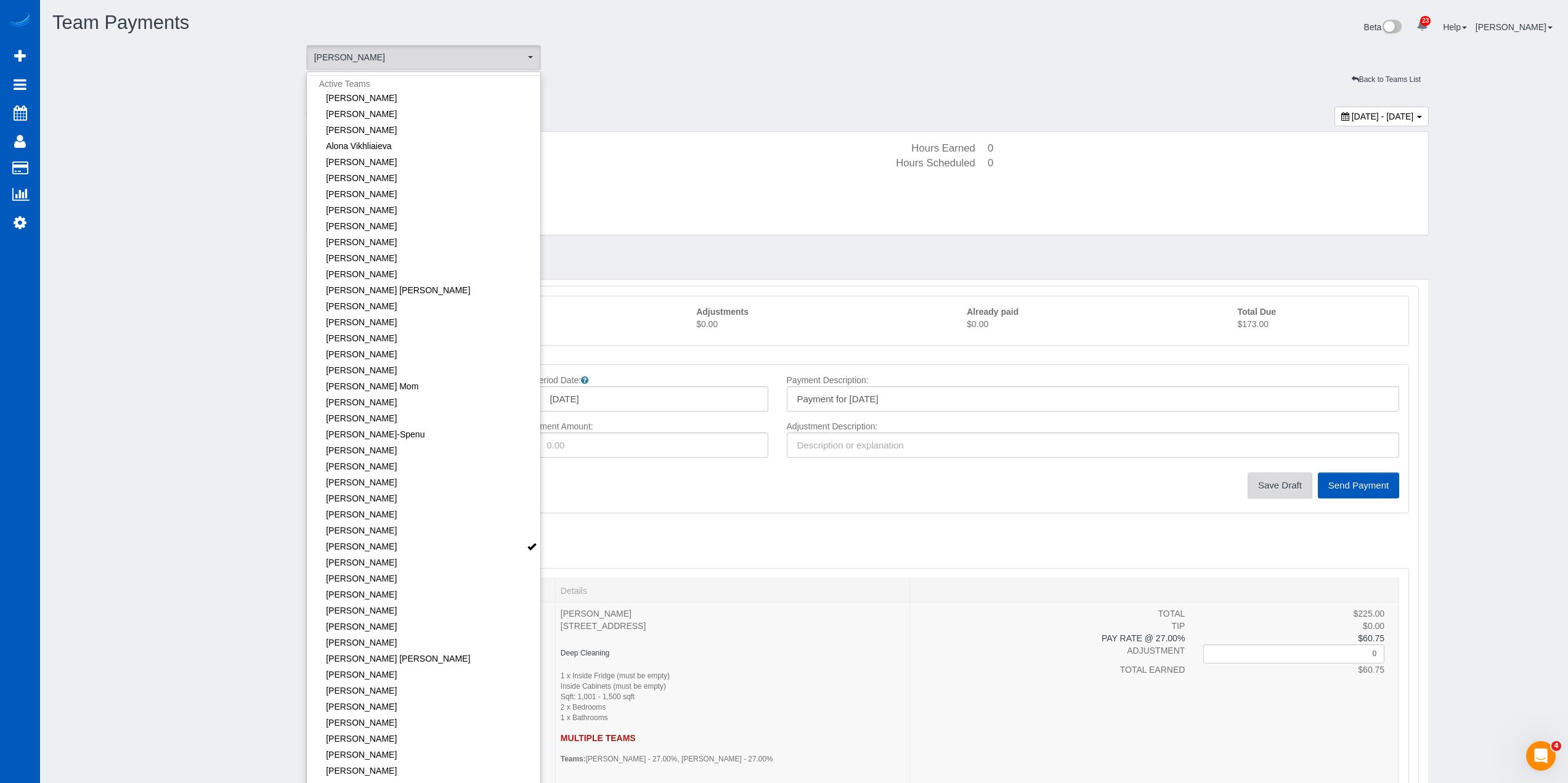
click at [1279, 482] on button "Save Draft" at bounding box center [1280, 486] width 65 height 26
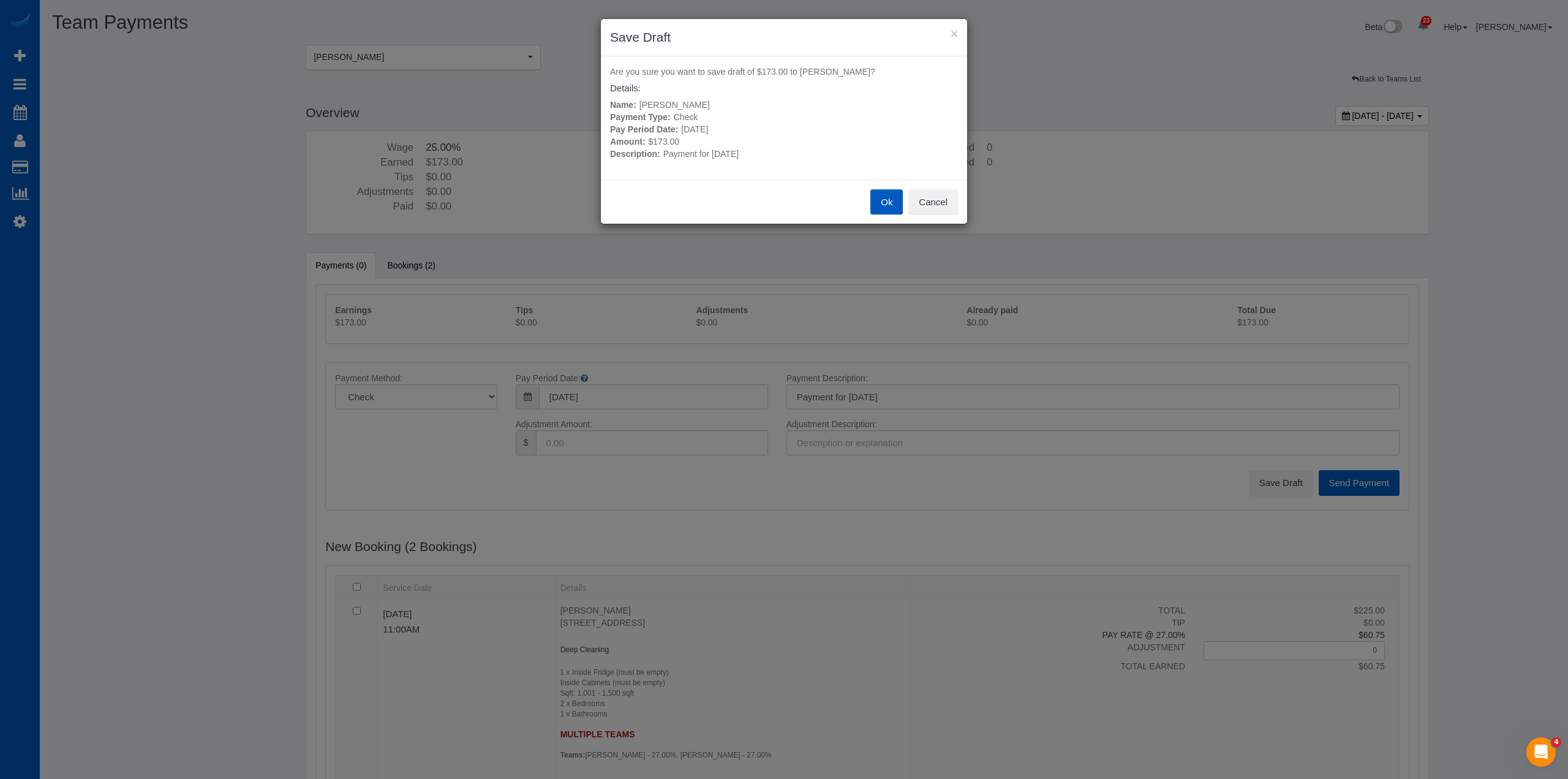
click at [878, 202] on button "Ok" at bounding box center [886, 203] width 32 height 26
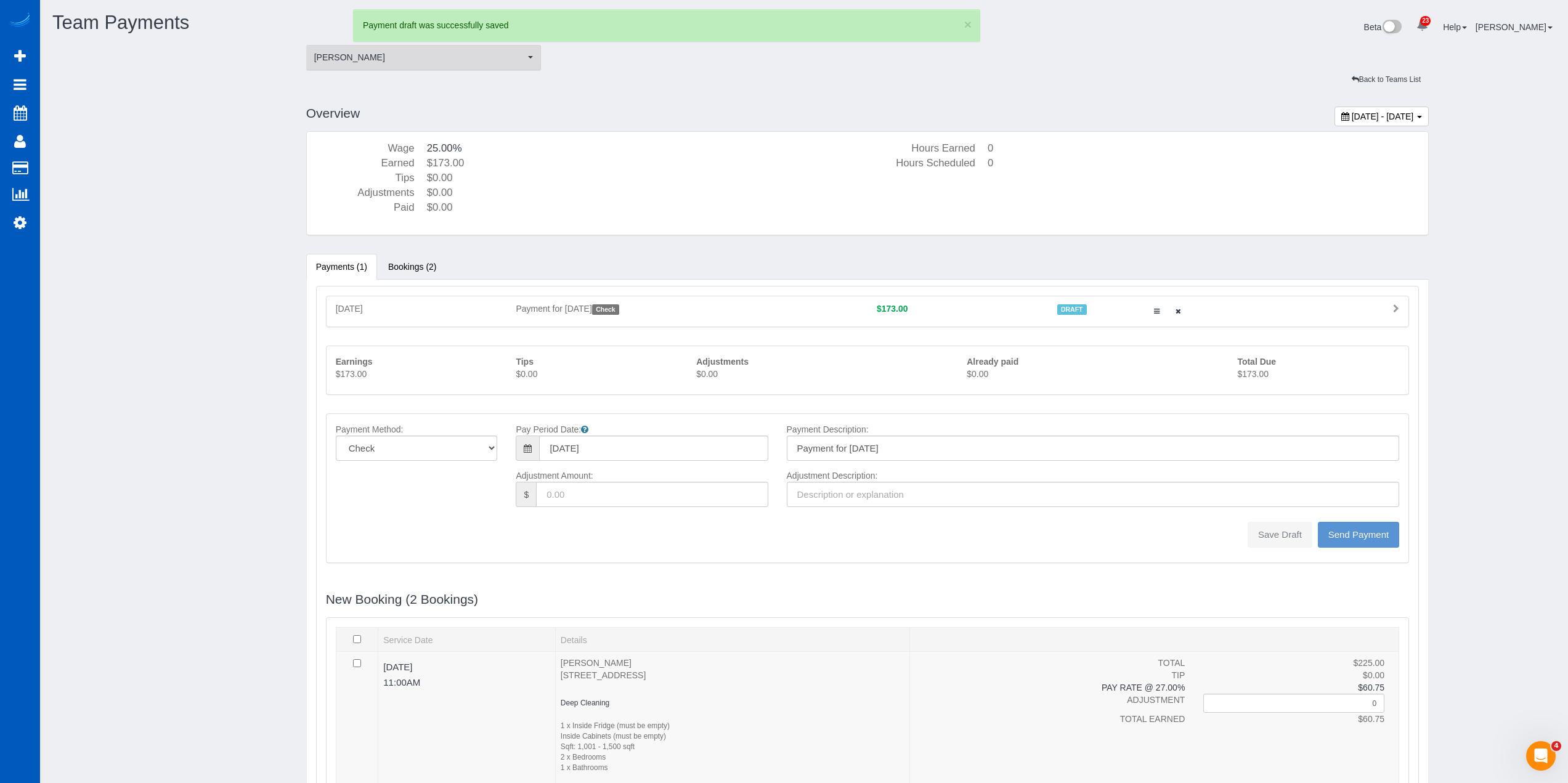
type input "0"
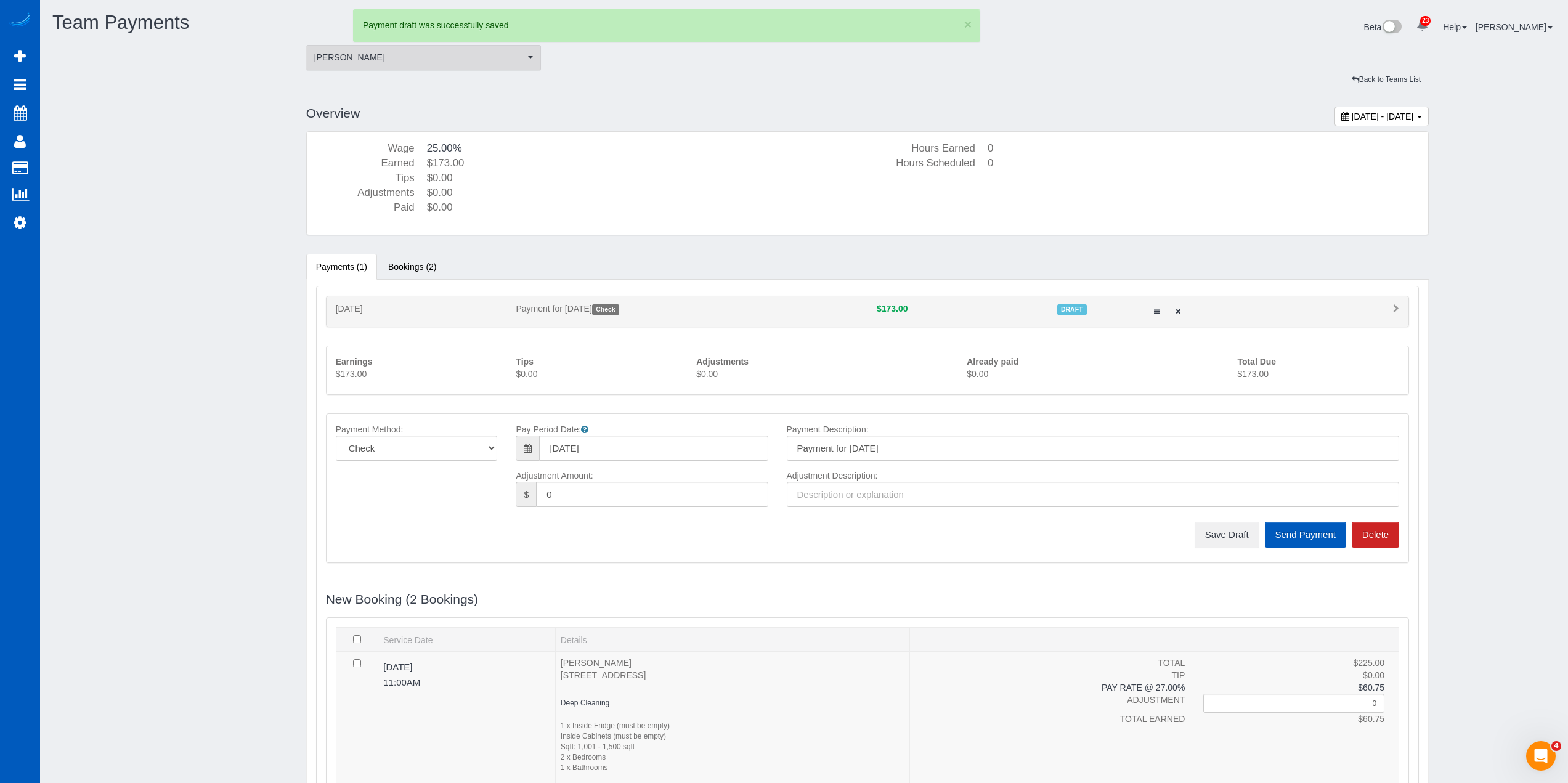
click at [423, 55] on span "[PERSON_NAME]" at bounding box center [420, 57] width 211 height 12
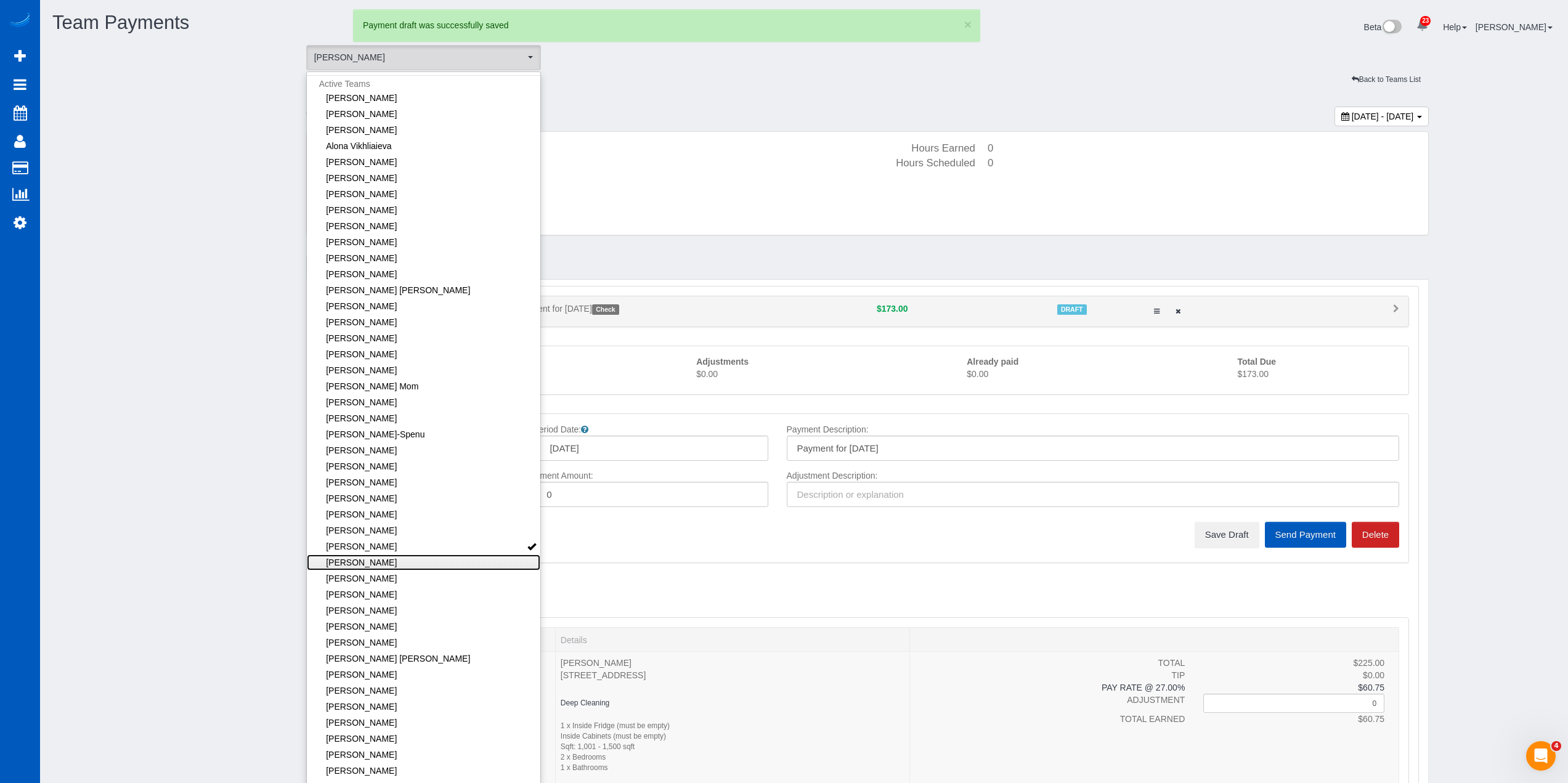
click at [405, 556] on link "[PERSON_NAME]" at bounding box center [424, 562] width 234 height 16
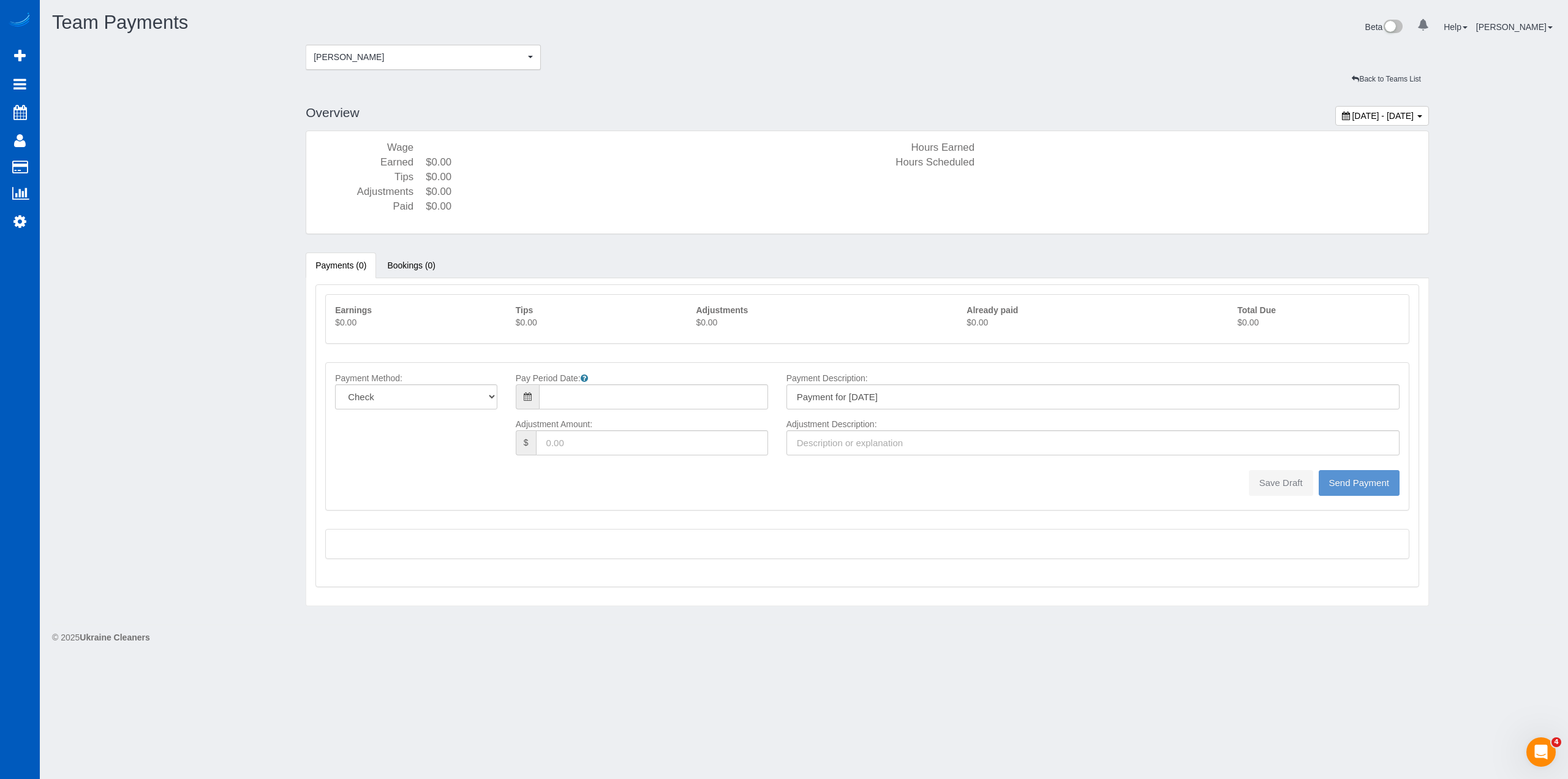
type input "08/10/2025"
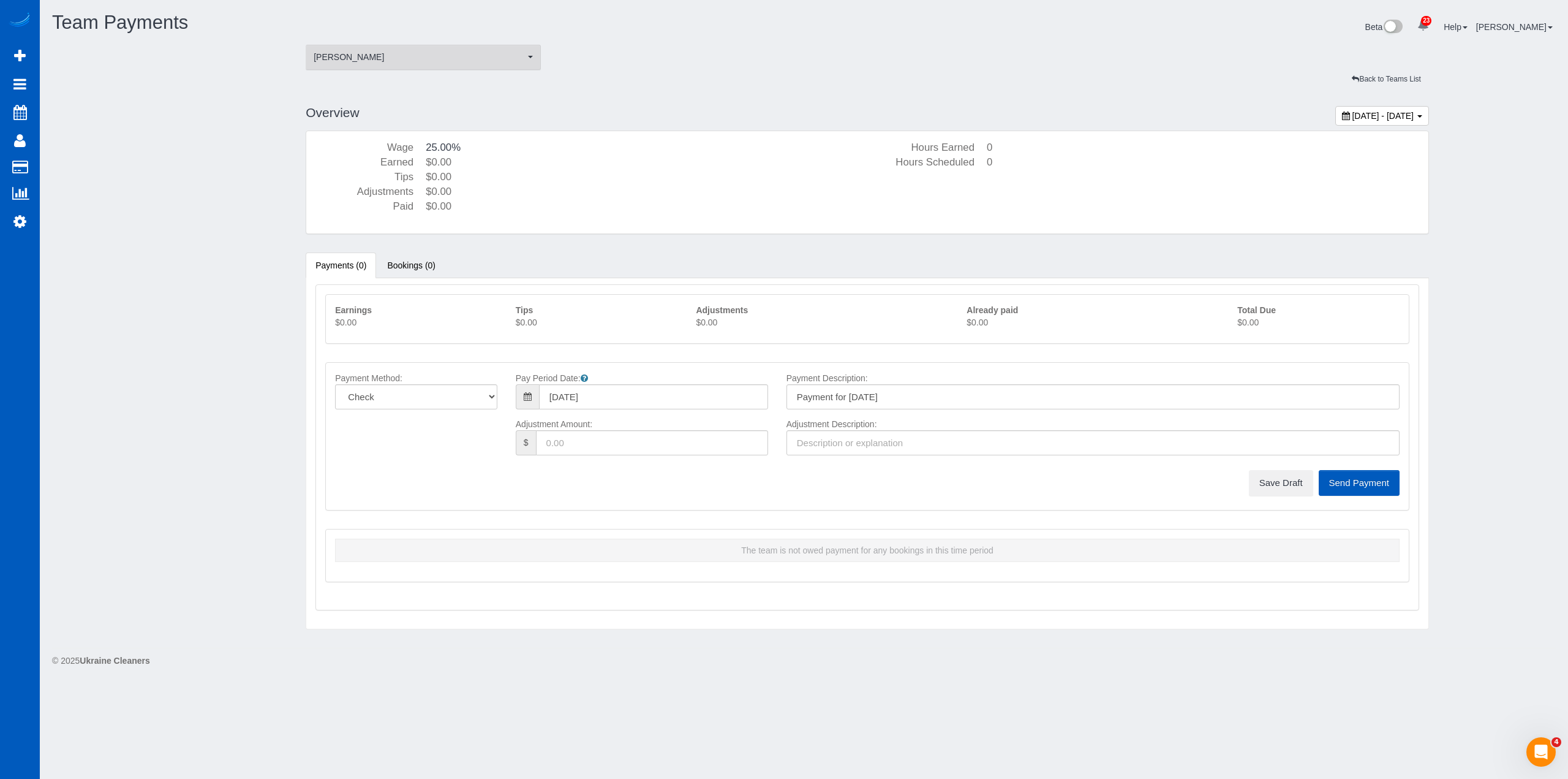
click at [469, 58] on span "[PERSON_NAME]" at bounding box center [419, 57] width 211 height 12
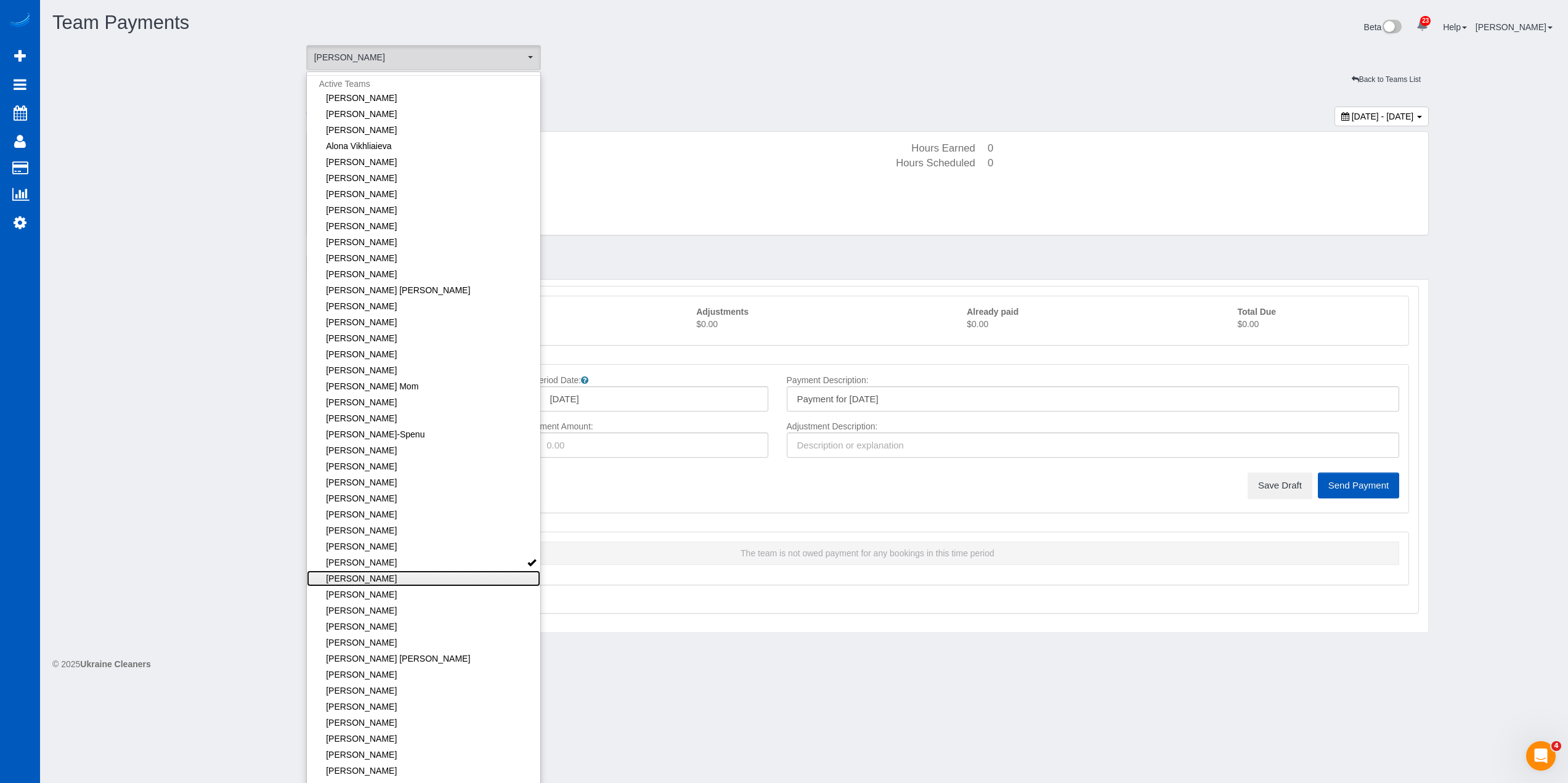
click at [436, 577] on link "[PERSON_NAME]" at bounding box center [424, 578] width 234 height 16
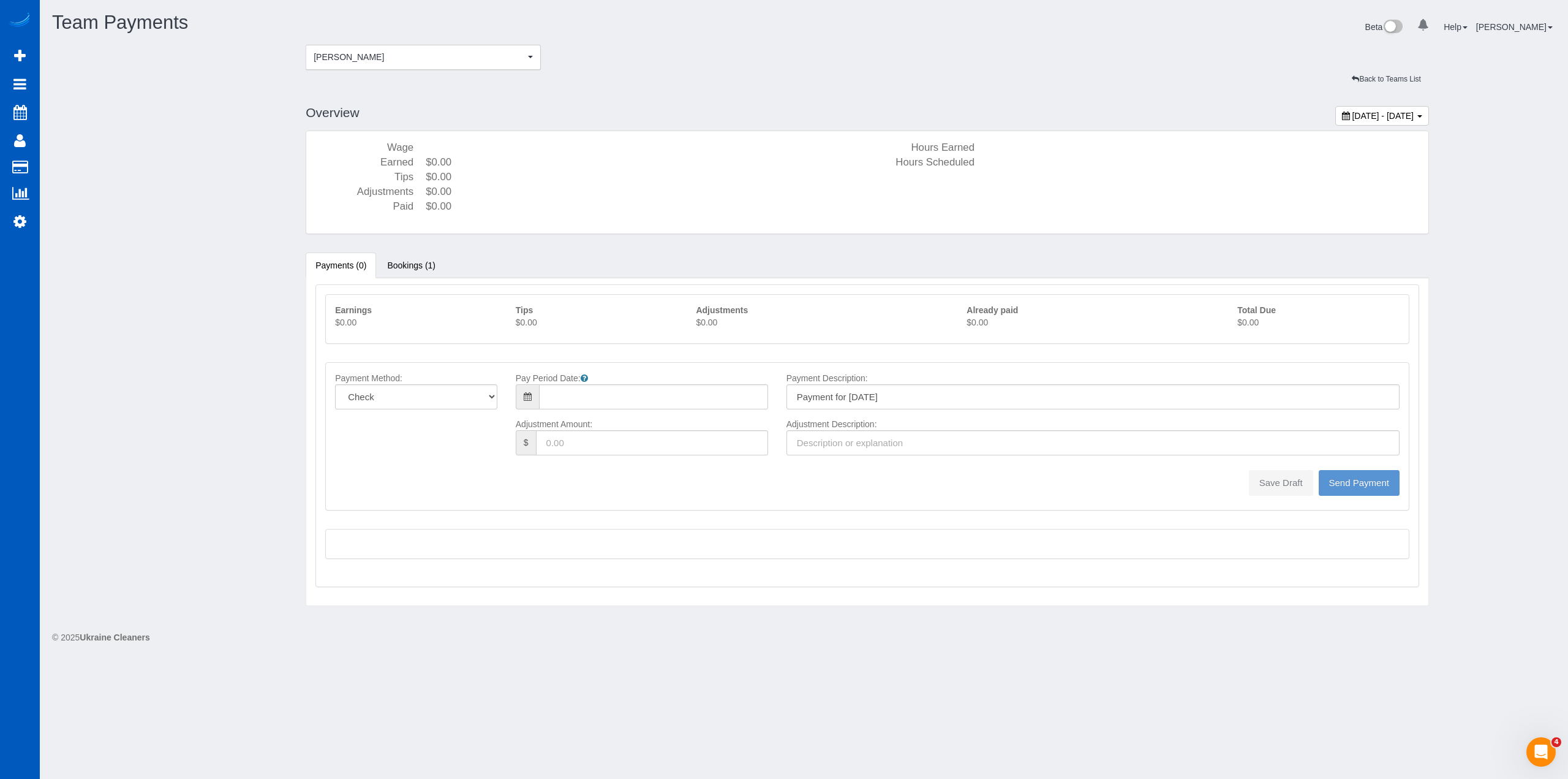
type input "08/10/2025"
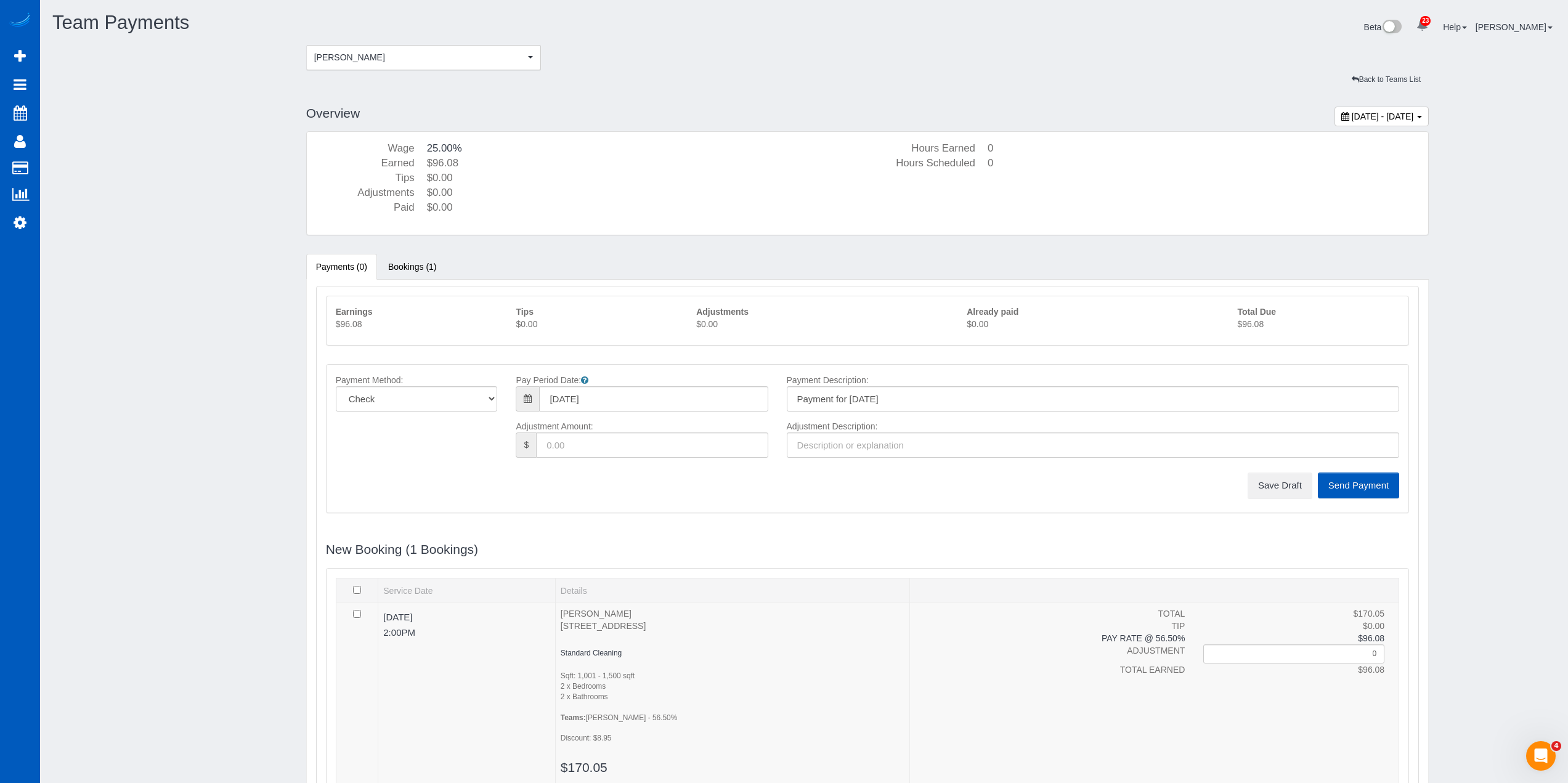
click at [1248, 326] on p "$96.08" at bounding box center [1318, 324] width 162 height 12
click at [1285, 483] on button "Save Draft" at bounding box center [1280, 486] width 65 height 26
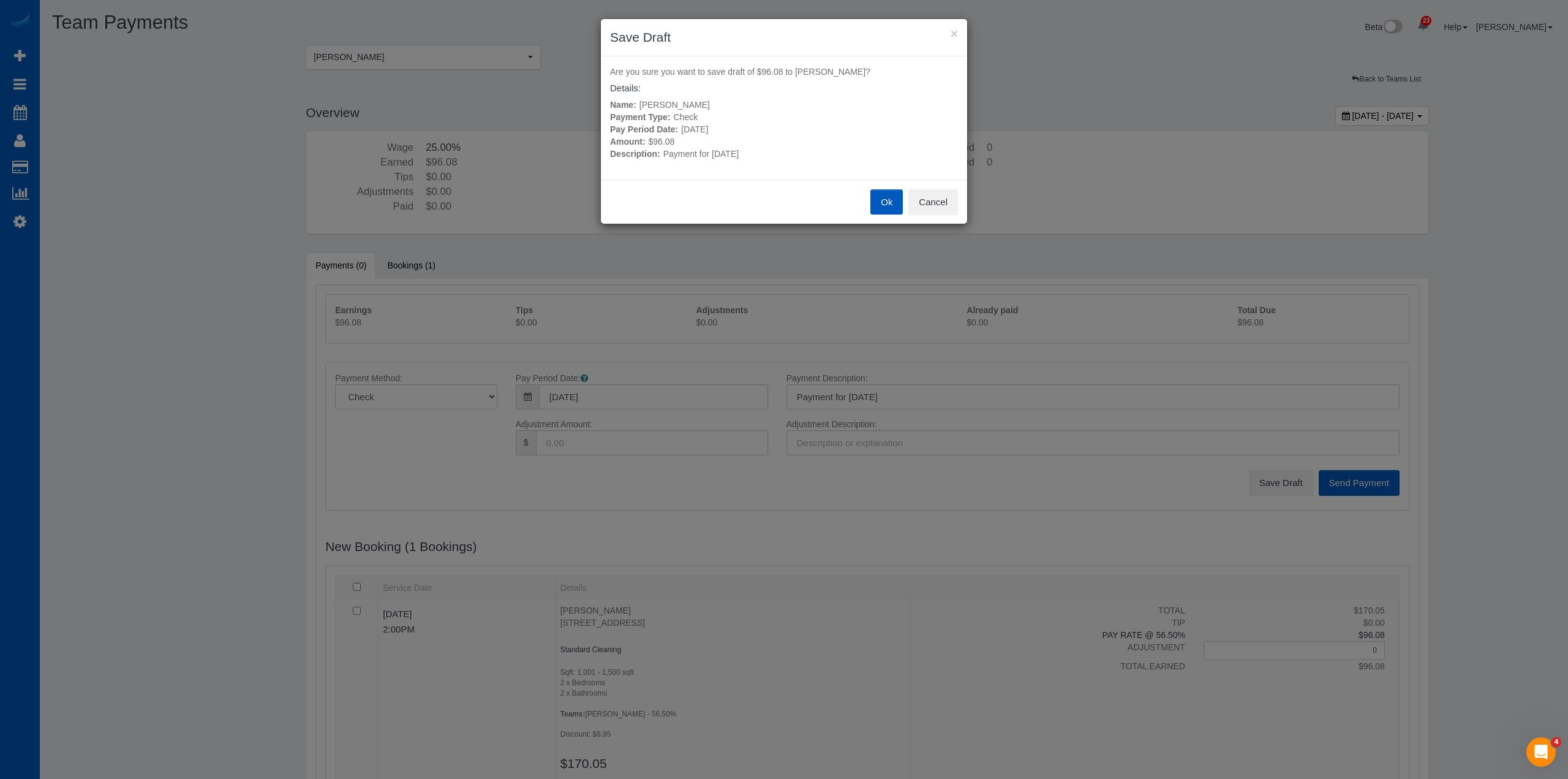
click at [893, 201] on button "Ok" at bounding box center [886, 203] width 32 height 26
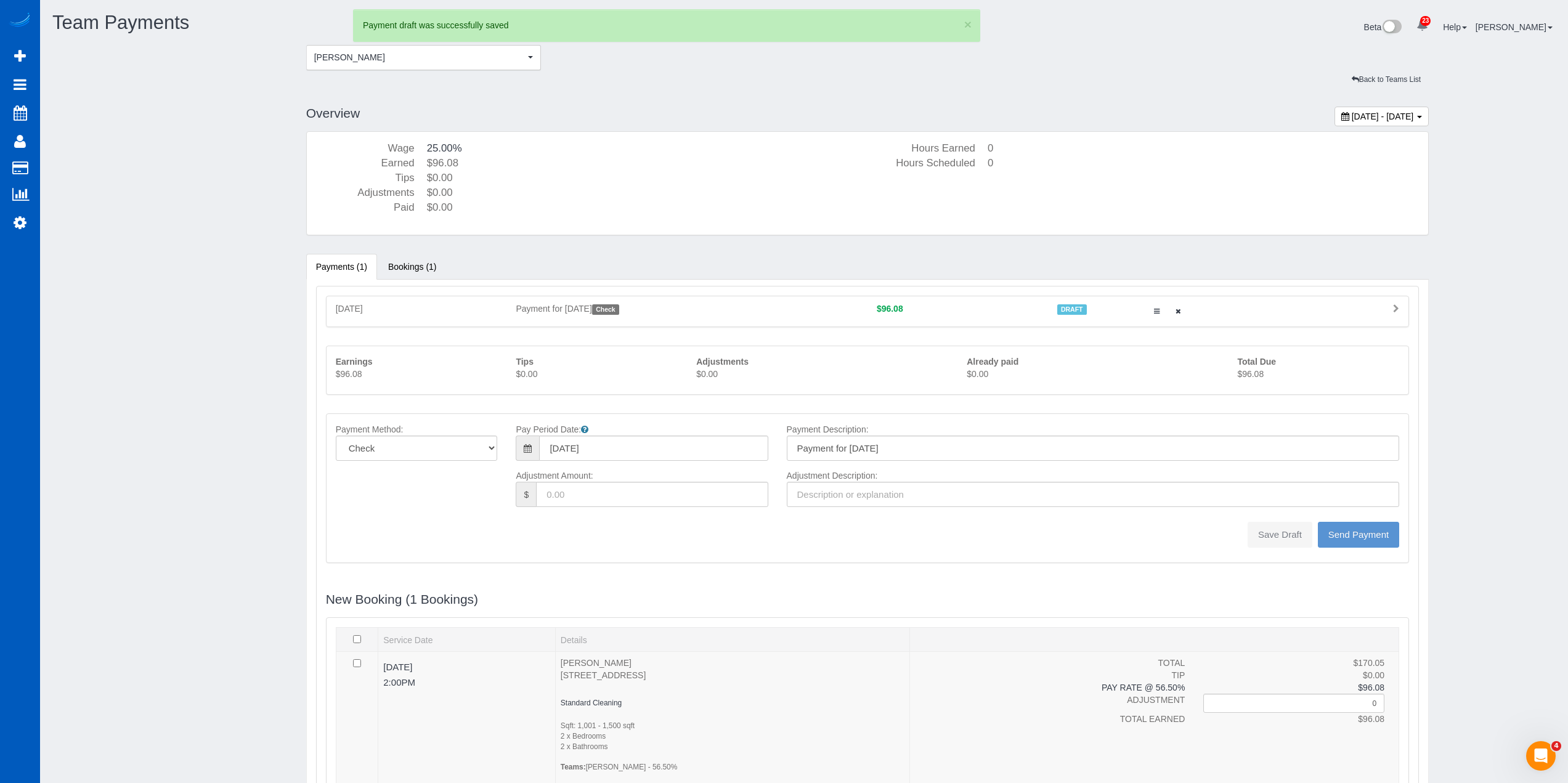
type input "0"
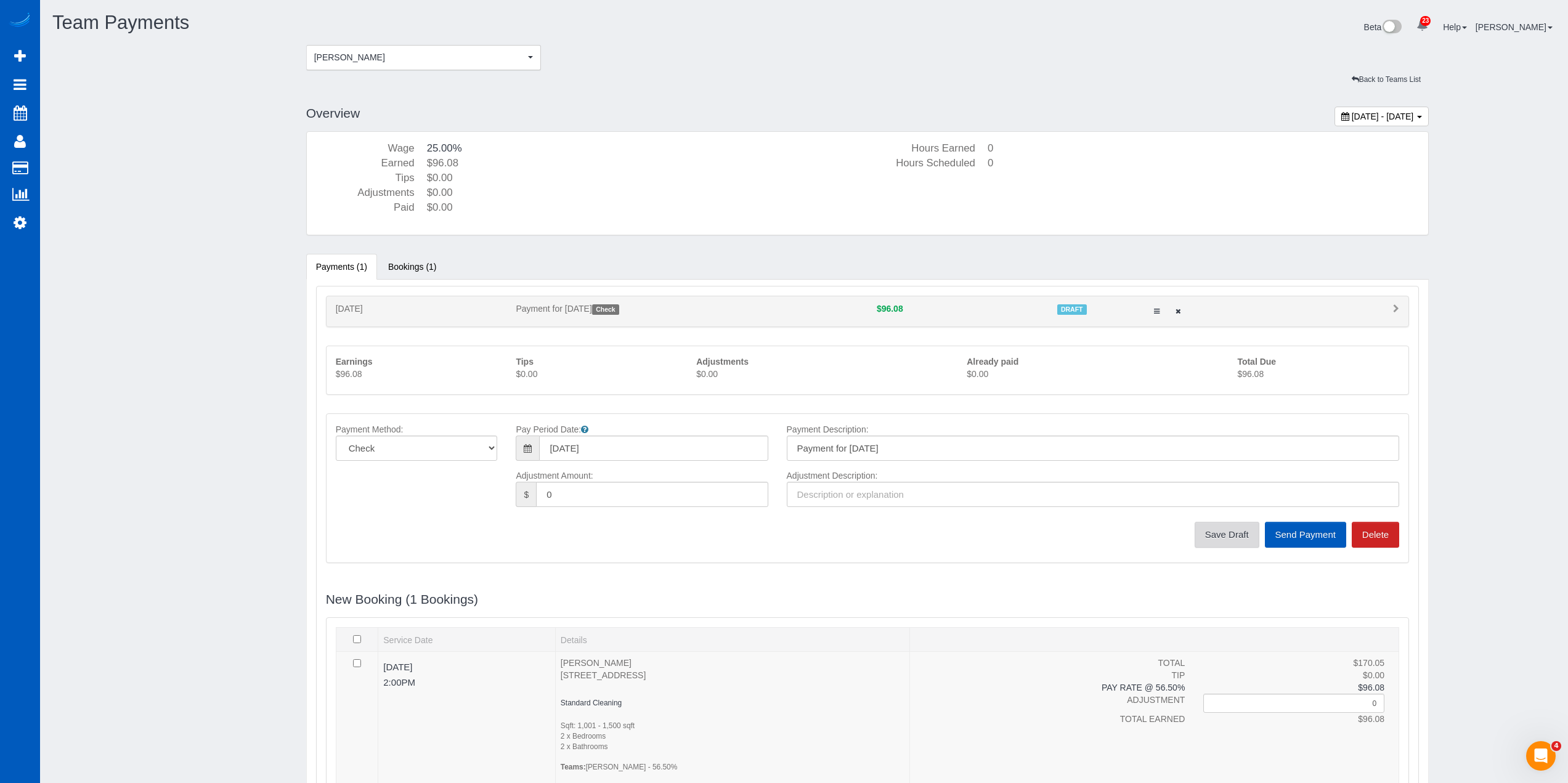
click at [1234, 538] on button "Save Draft" at bounding box center [1227, 535] width 65 height 26
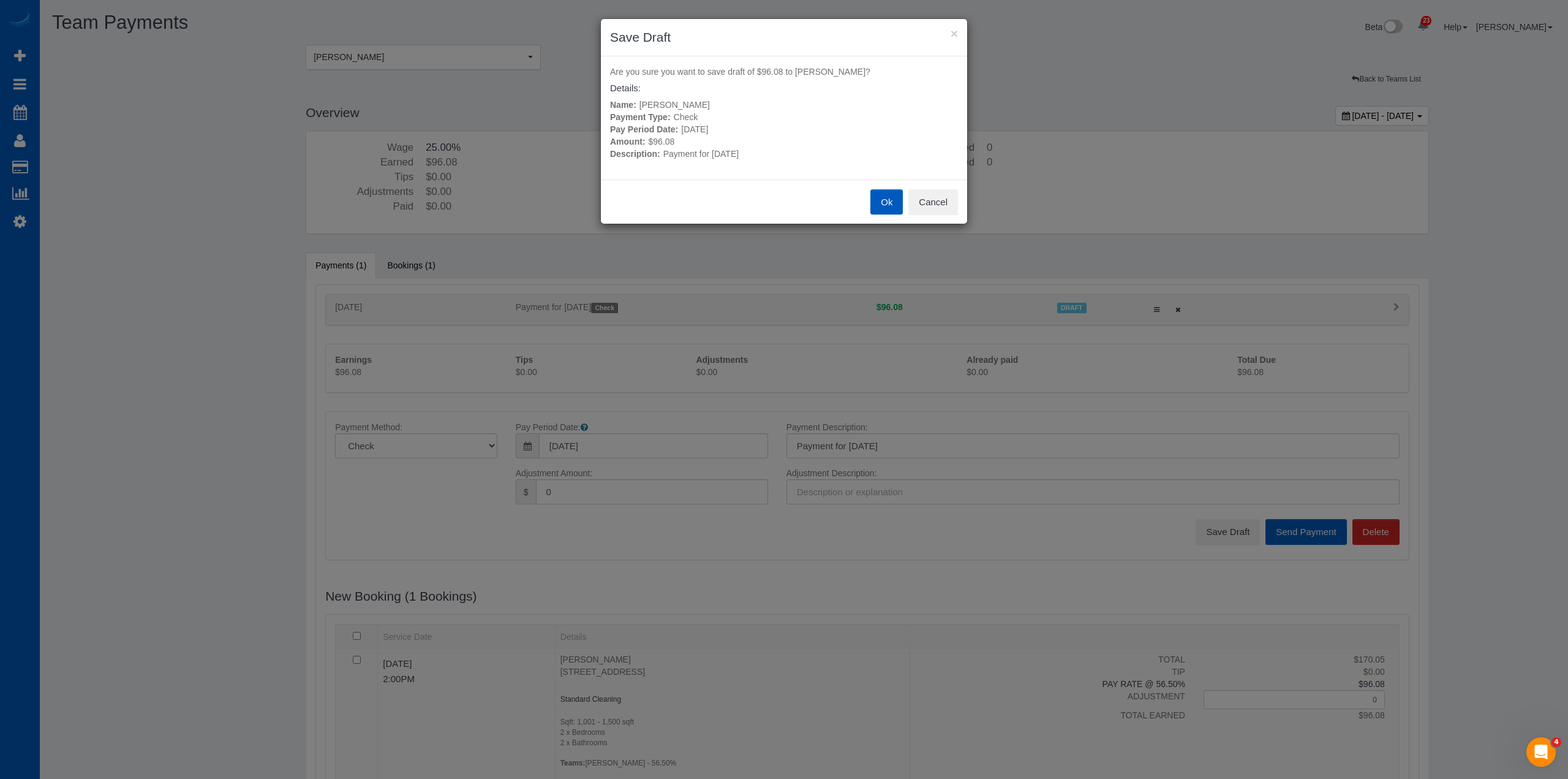
click at [880, 197] on button "Ok" at bounding box center [886, 203] width 32 height 26
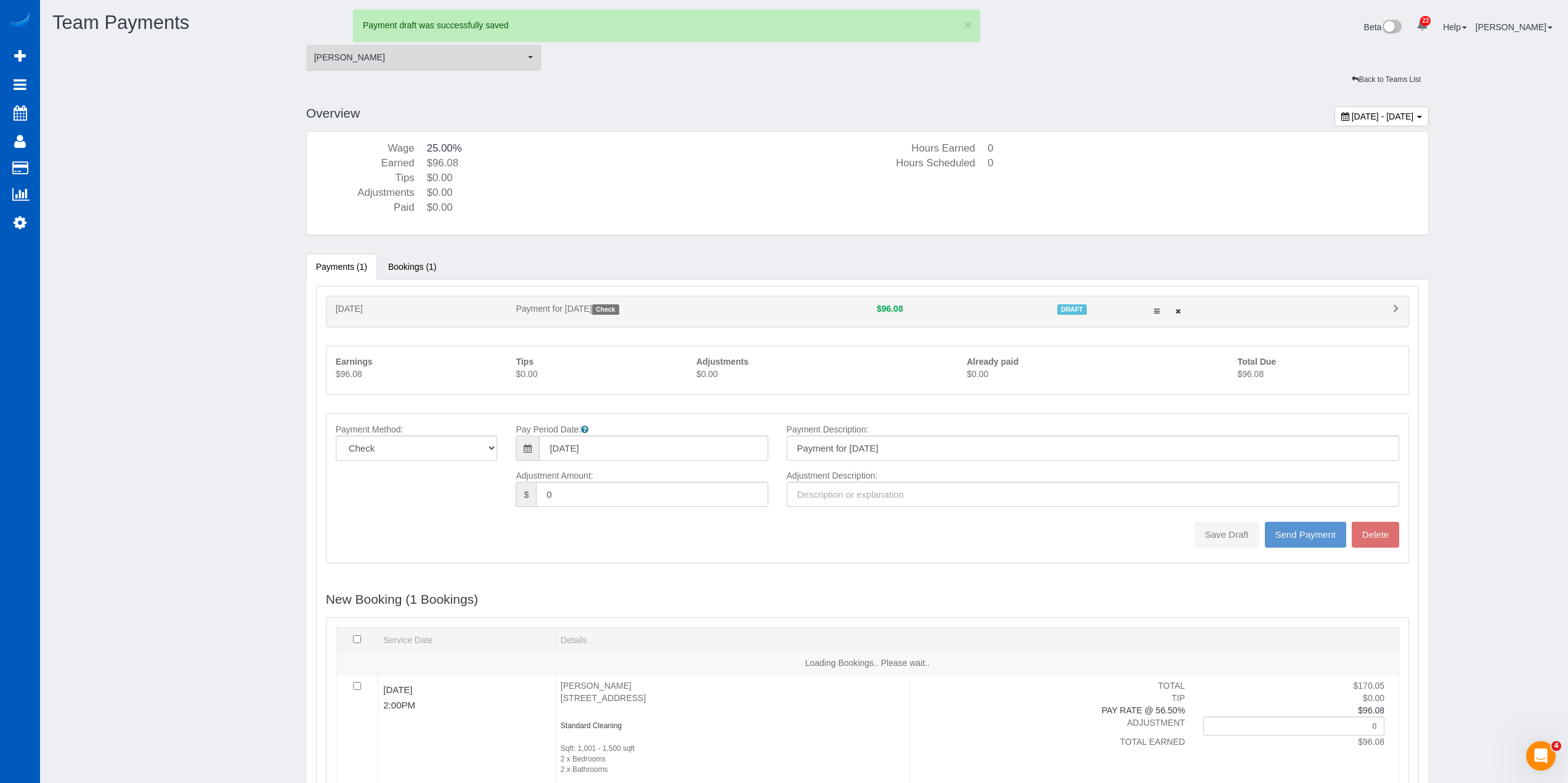
click at [437, 61] on span "[PERSON_NAME]" at bounding box center [420, 57] width 211 height 12
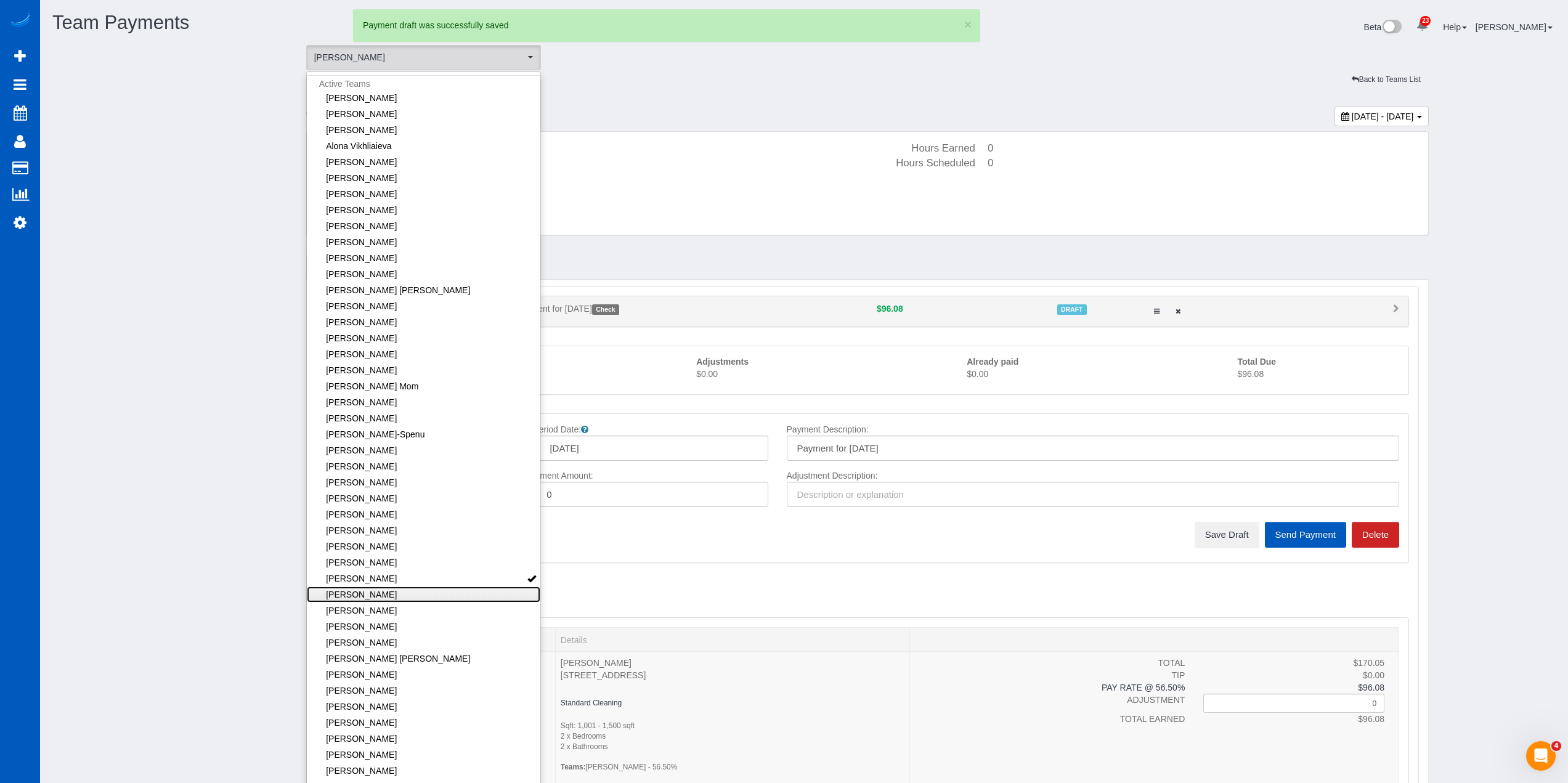
click at [426, 598] on link "[PERSON_NAME]" at bounding box center [424, 594] width 234 height 16
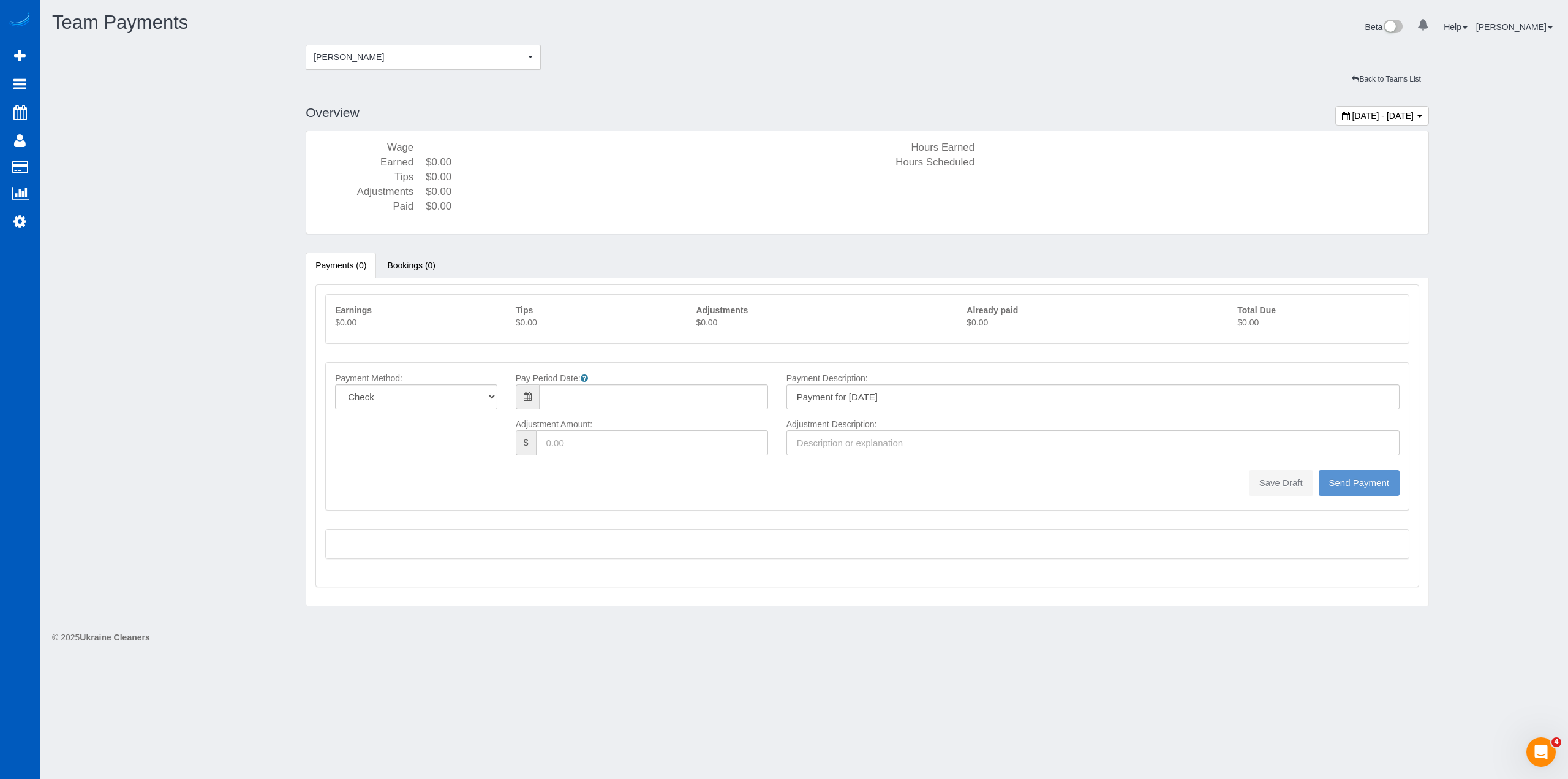
type input "08/10/2025"
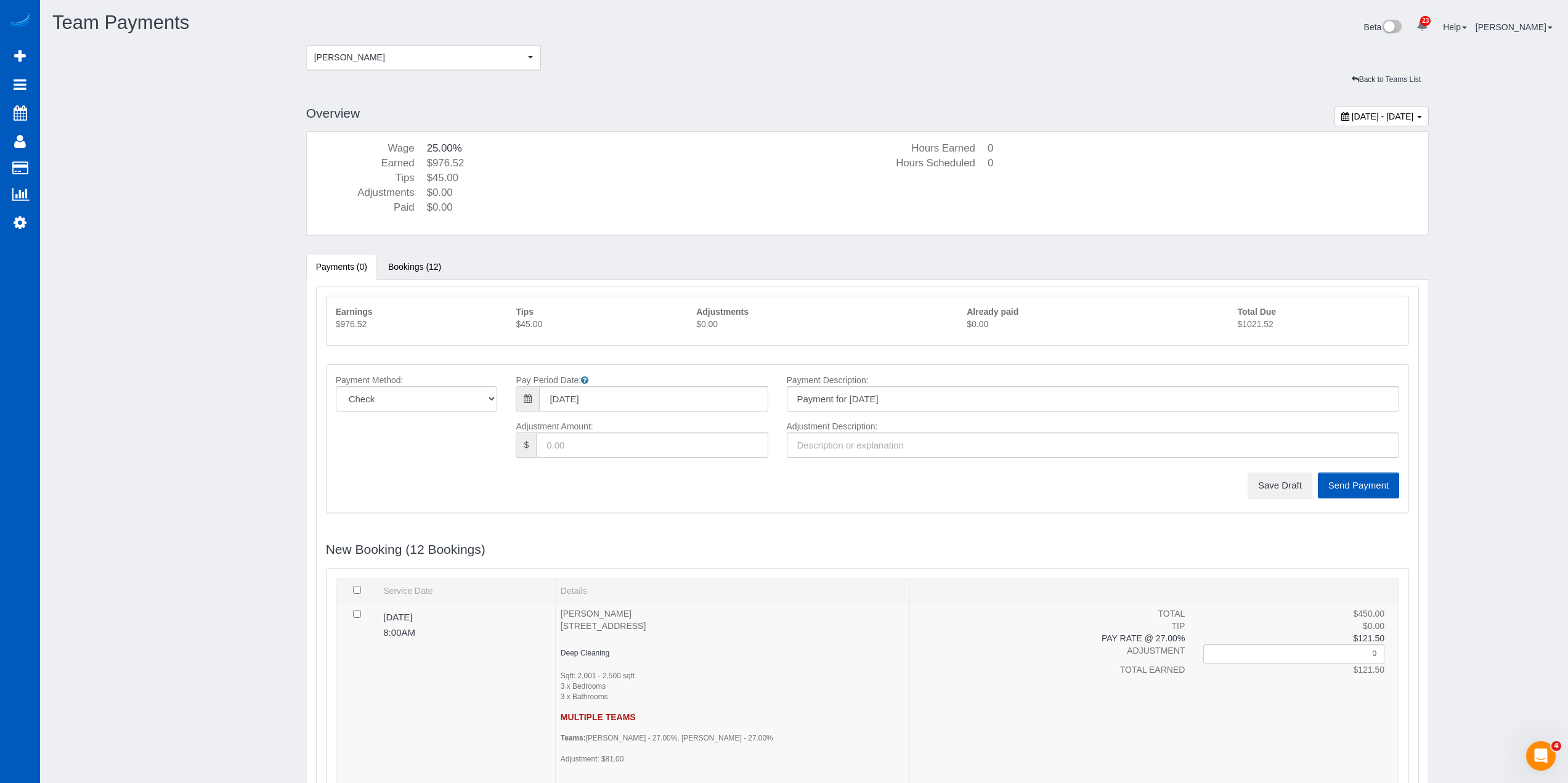
click at [1258, 326] on p "$1021.52" at bounding box center [1318, 324] width 162 height 12
click at [1270, 490] on button "Save Draft" at bounding box center [1280, 486] width 65 height 26
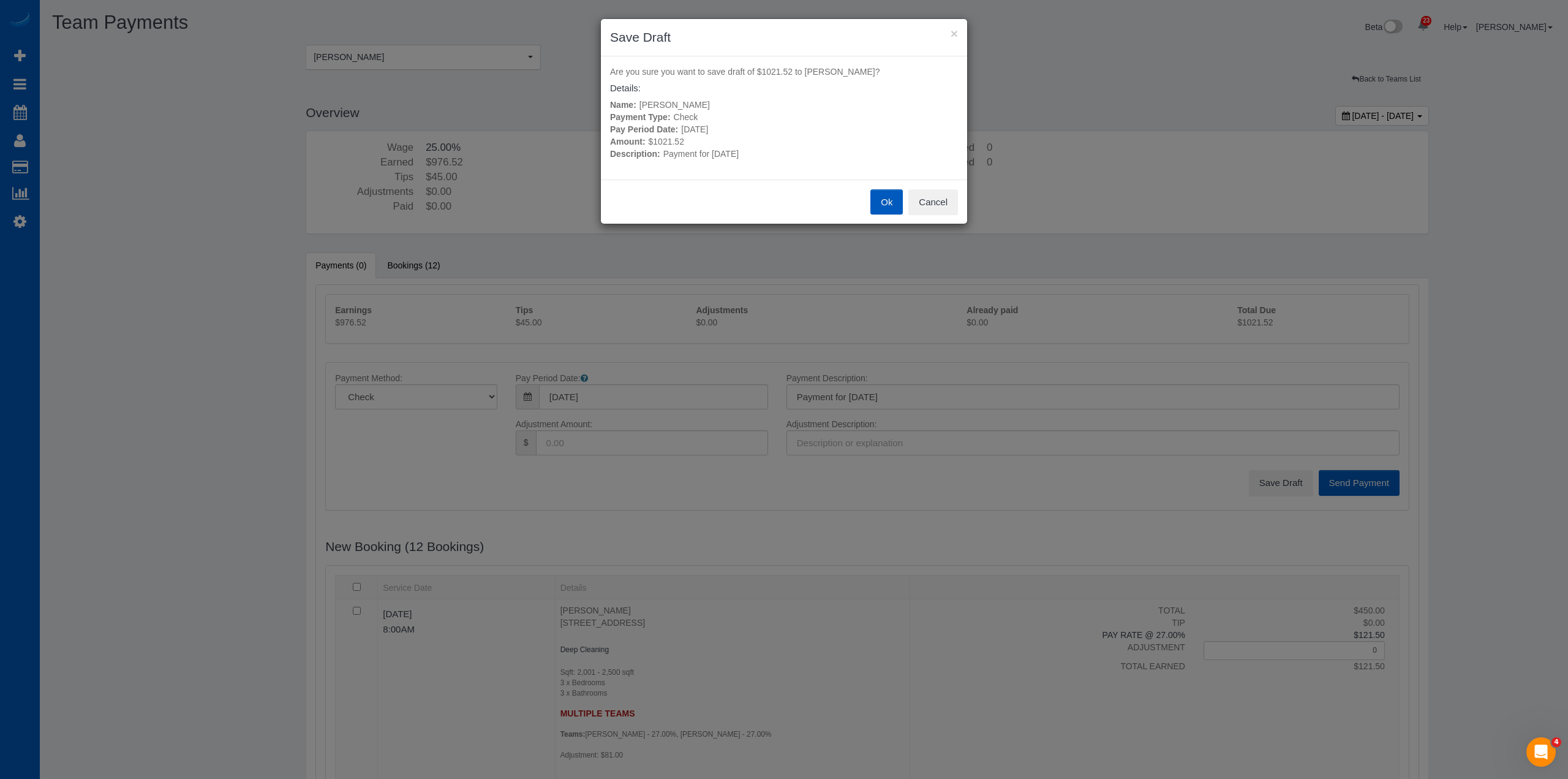
click at [884, 196] on button "Ok" at bounding box center [886, 203] width 32 height 26
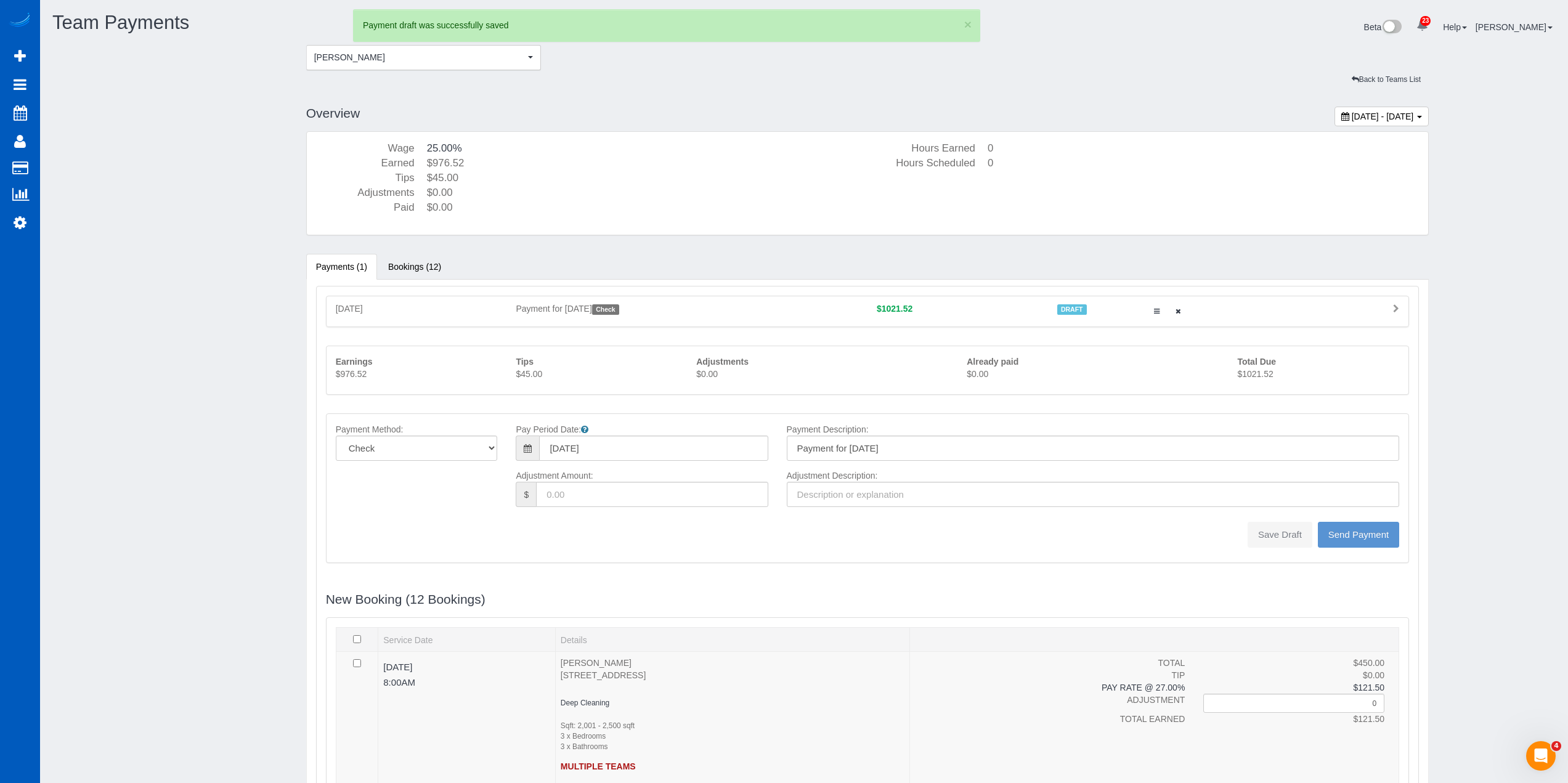
type input "0"
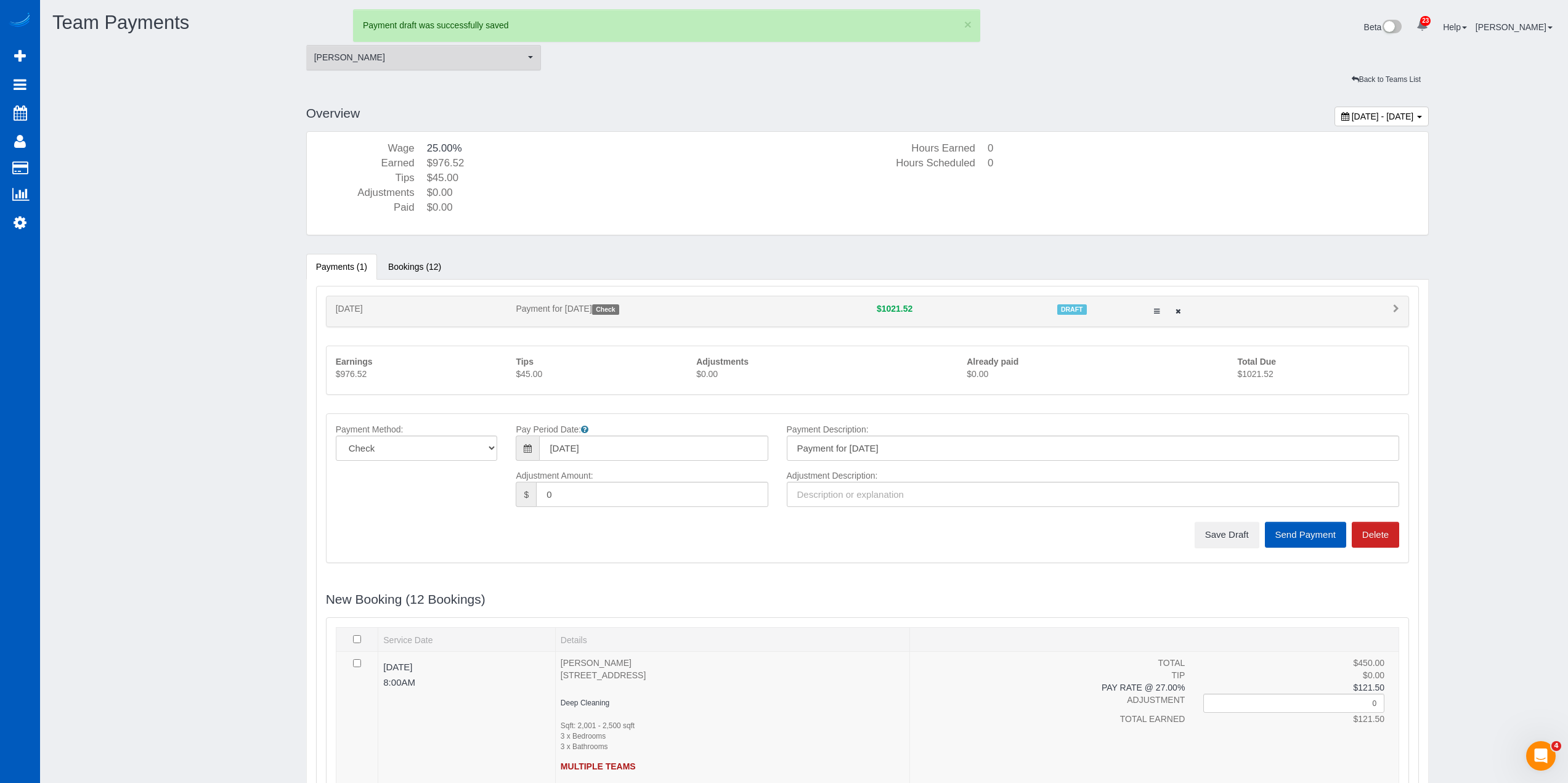
drag, startPoint x: 393, startPoint y: 56, endPoint x: 397, endPoint y: 81, distance: 25.3
click at [393, 57] on span "[PERSON_NAME]" at bounding box center [420, 57] width 211 height 12
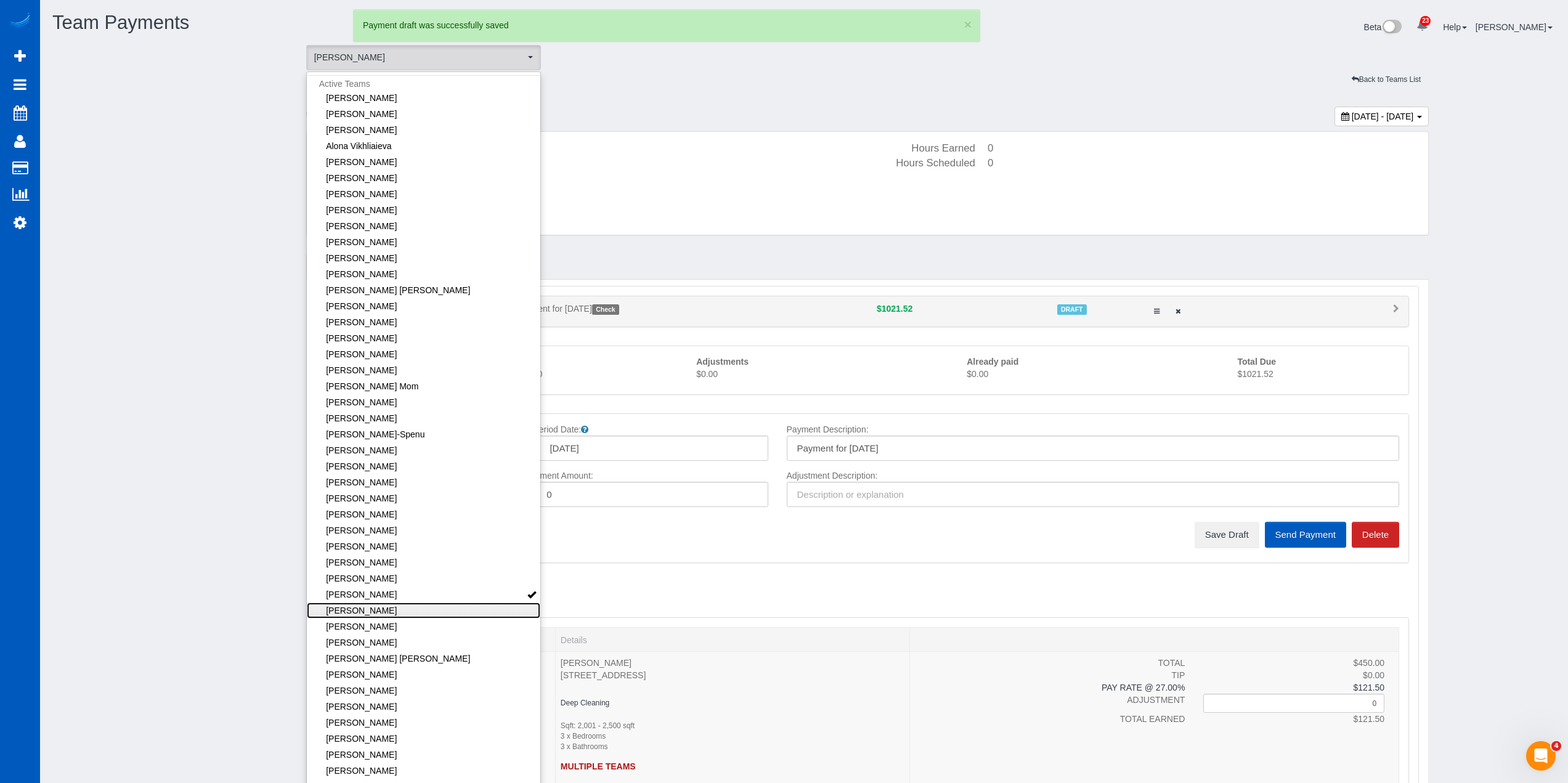
click at [421, 610] on link "[PERSON_NAME]" at bounding box center [424, 610] width 234 height 16
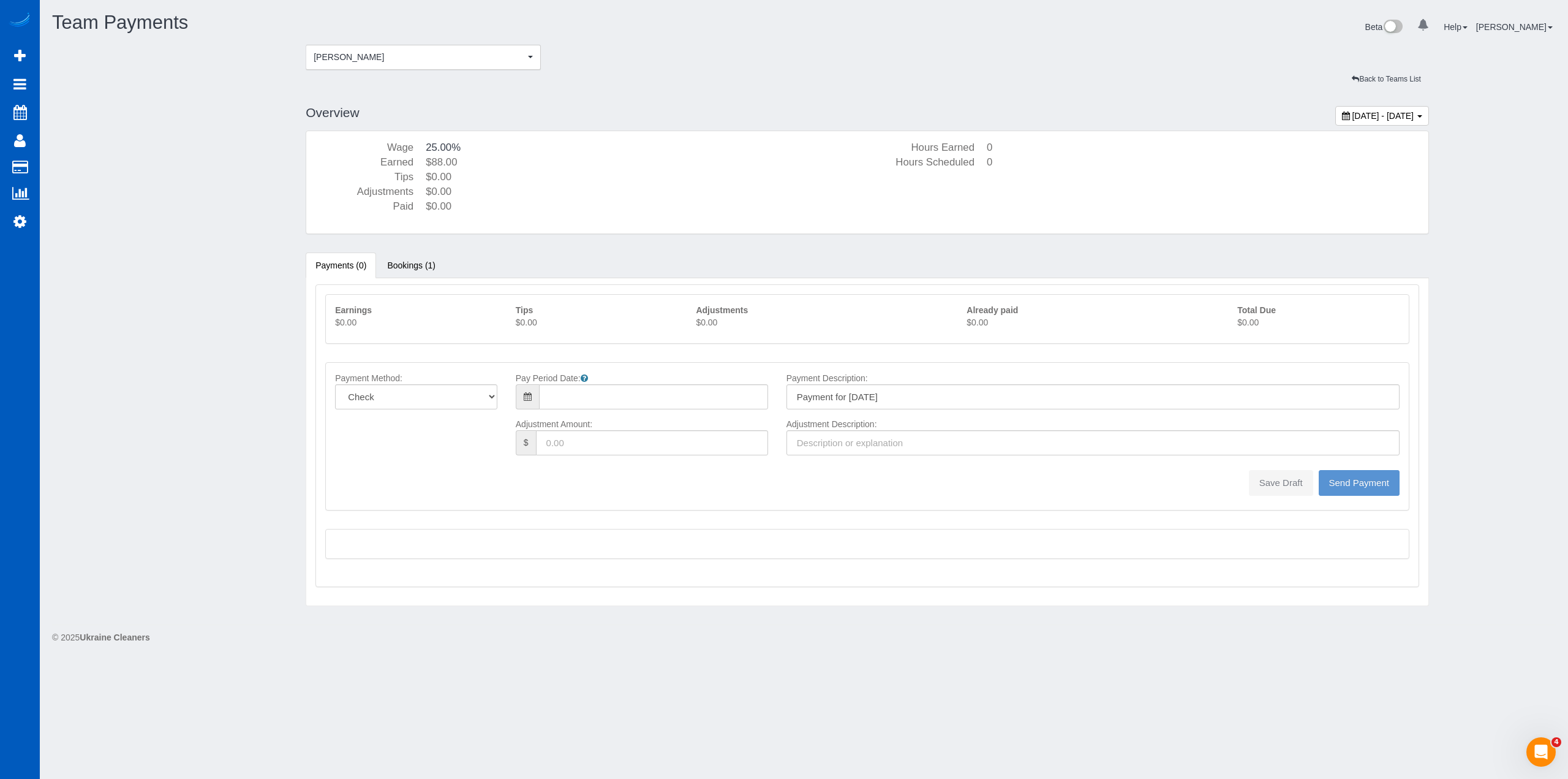
type input "08/10/2025"
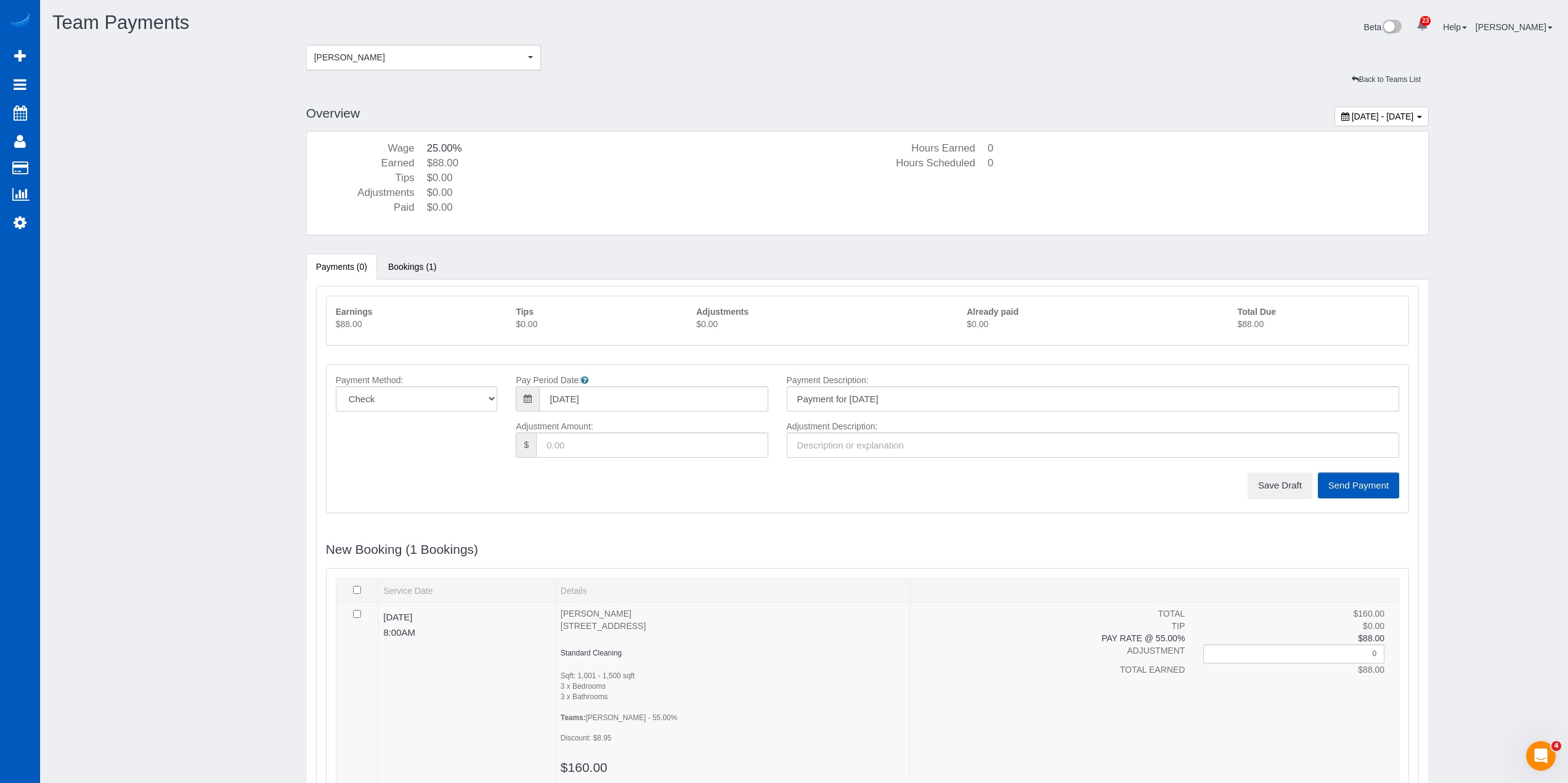
click at [1253, 326] on p "$88.00" at bounding box center [1318, 324] width 162 height 12
click at [1279, 486] on button "Save Draft" at bounding box center [1280, 486] width 65 height 26
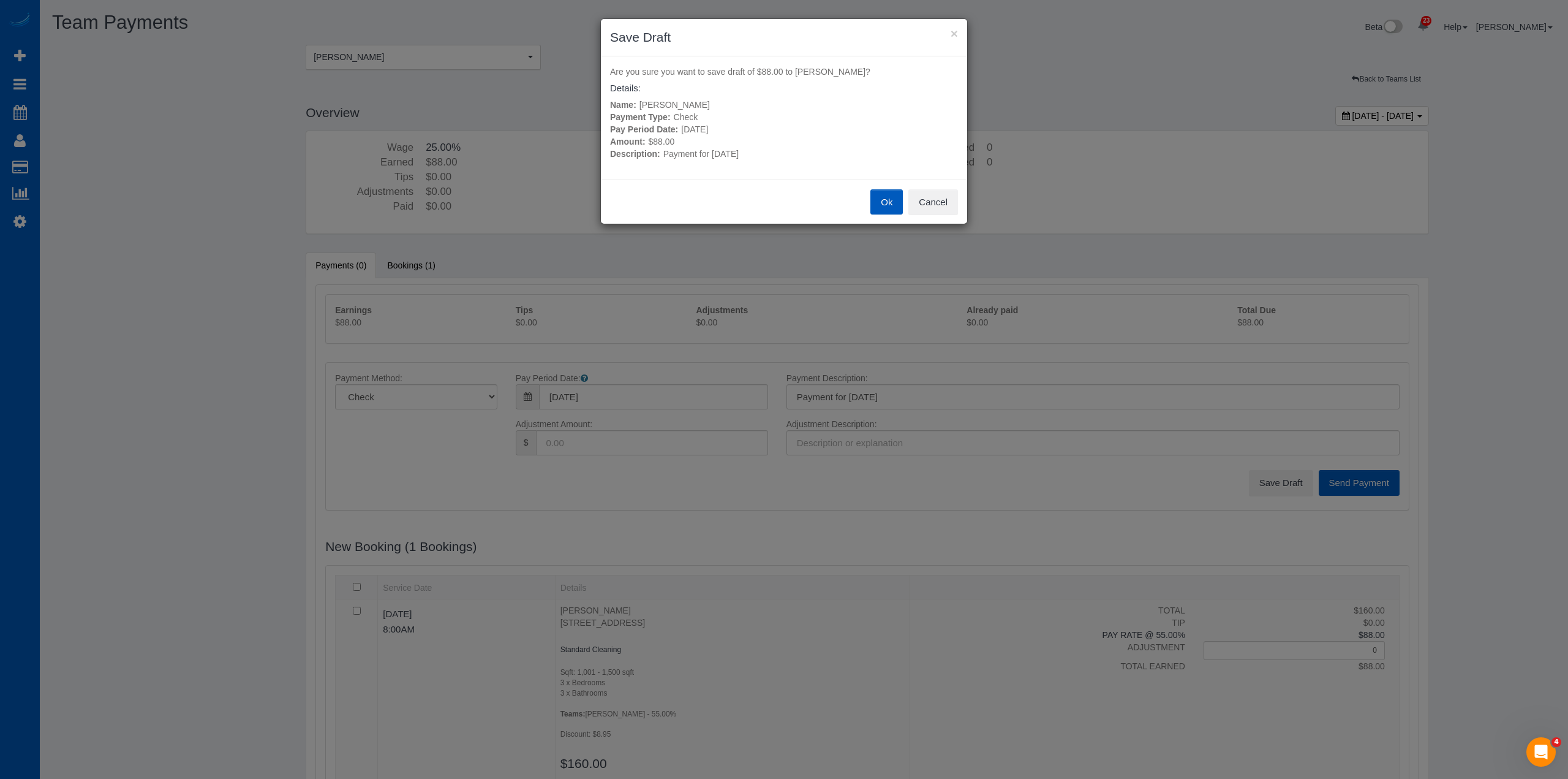
click at [893, 199] on button "Ok" at bounding box center [886, 203] width 32 height 26
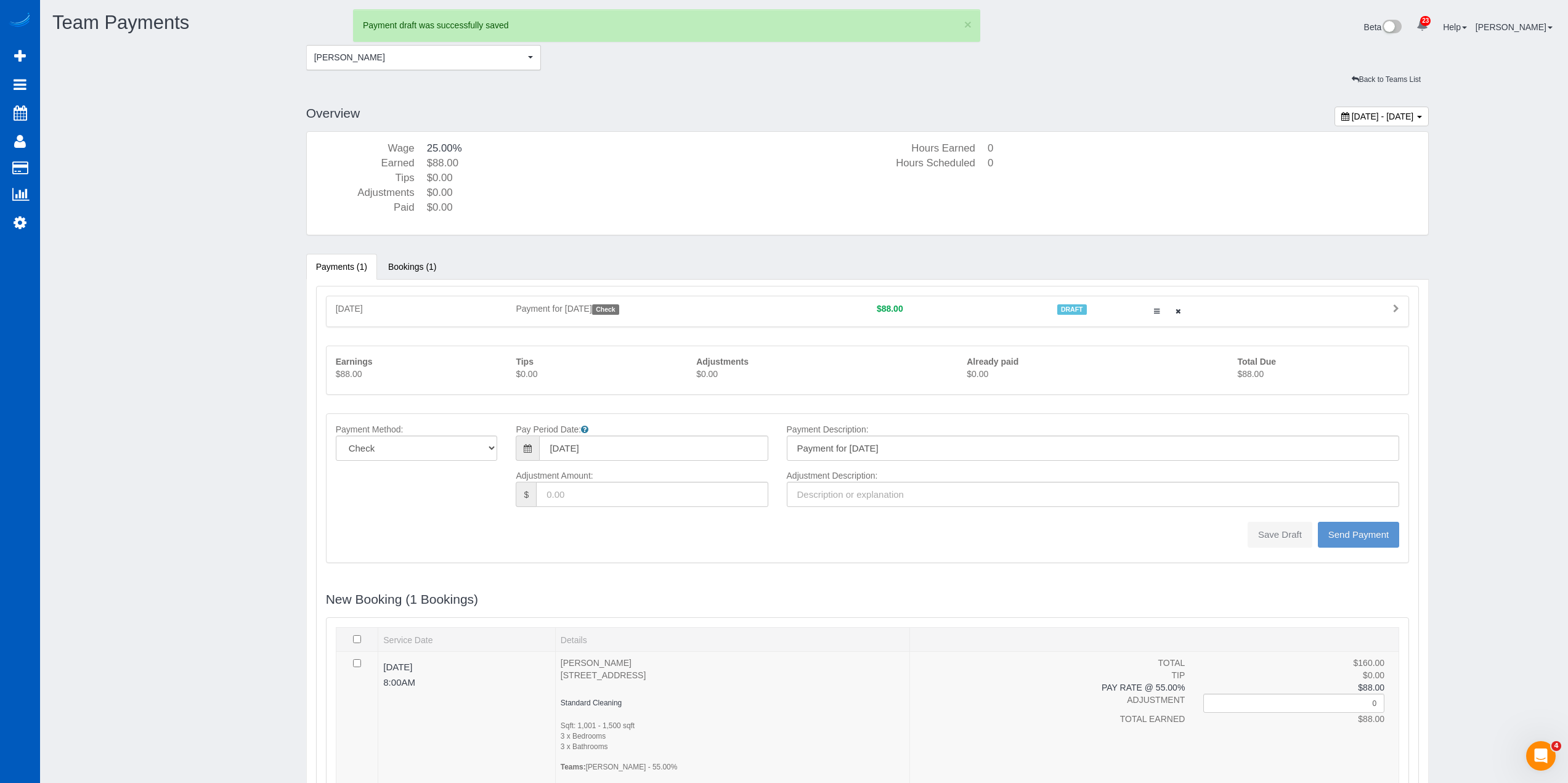
type input "0"
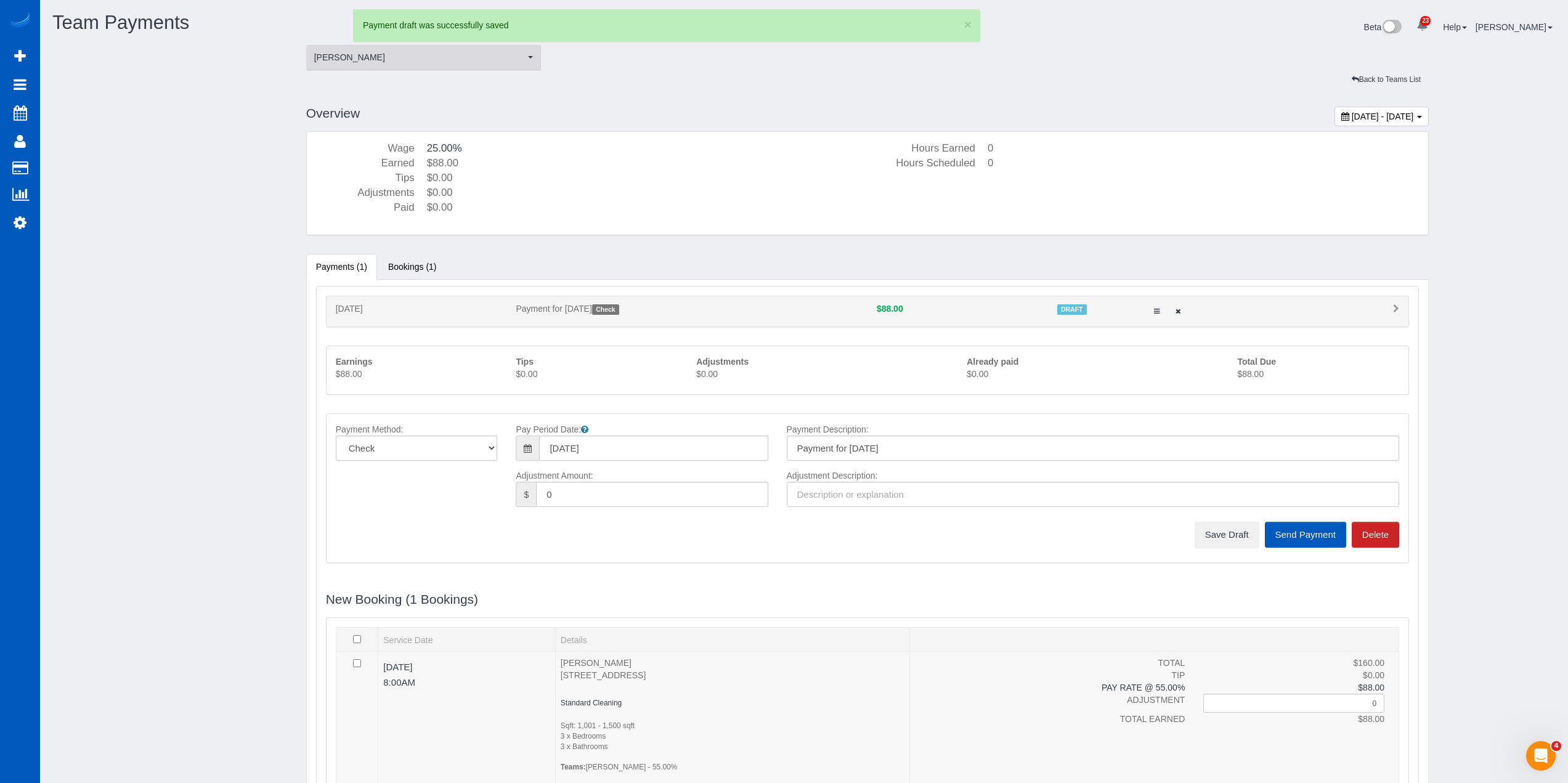
drag, startPoint x: 392, startPoint y: 62, endPoint x: 403, endPoint y: 103, distance: 42.4
click at [392, 63] on span "[PERSON_NAME]" at bounding box center [420, 57] width 211 height 12
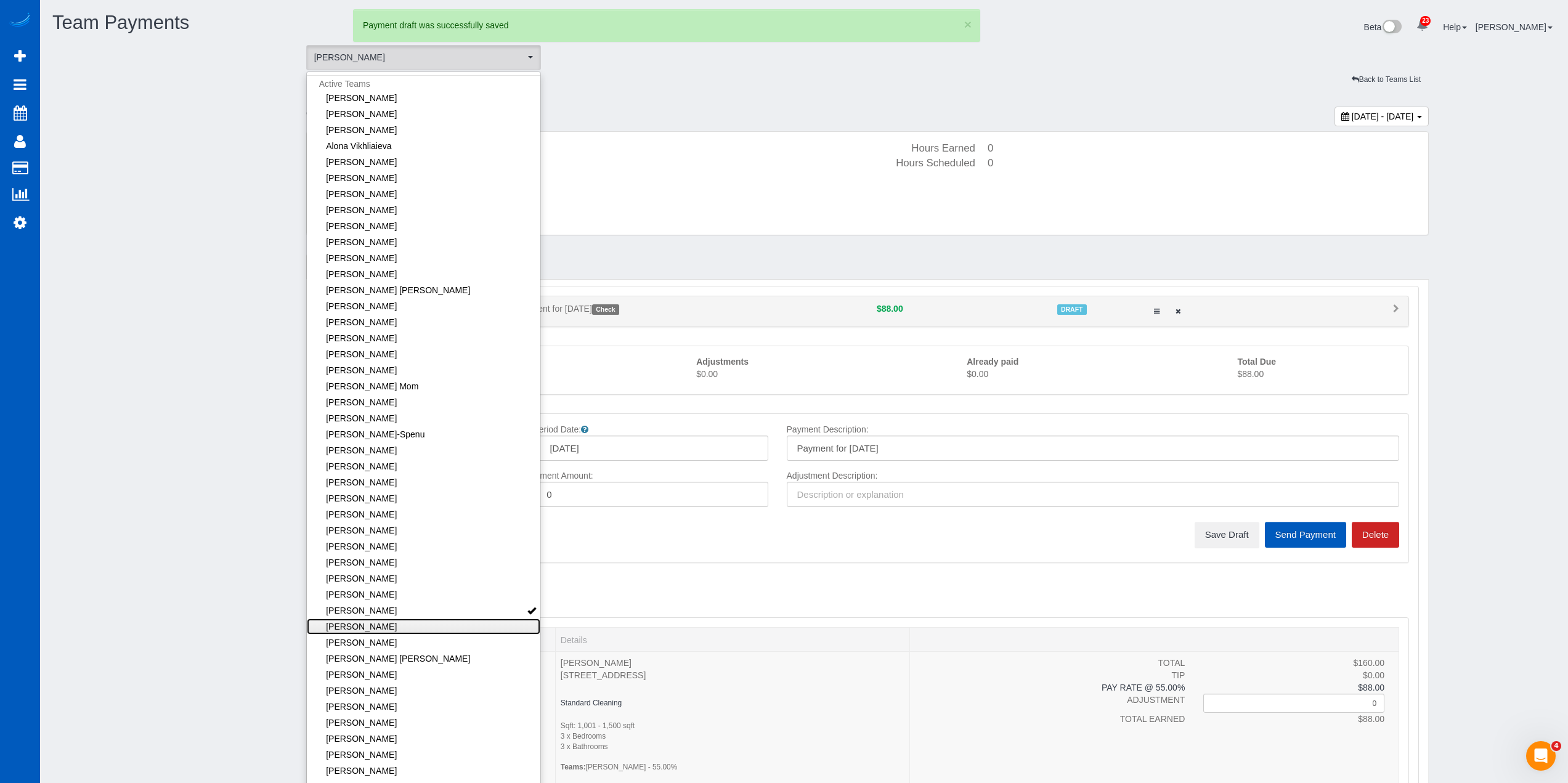
click at [479, 625] on link "[PERSON_NAME]" at bounding box center [424, 626] width 234 height 16
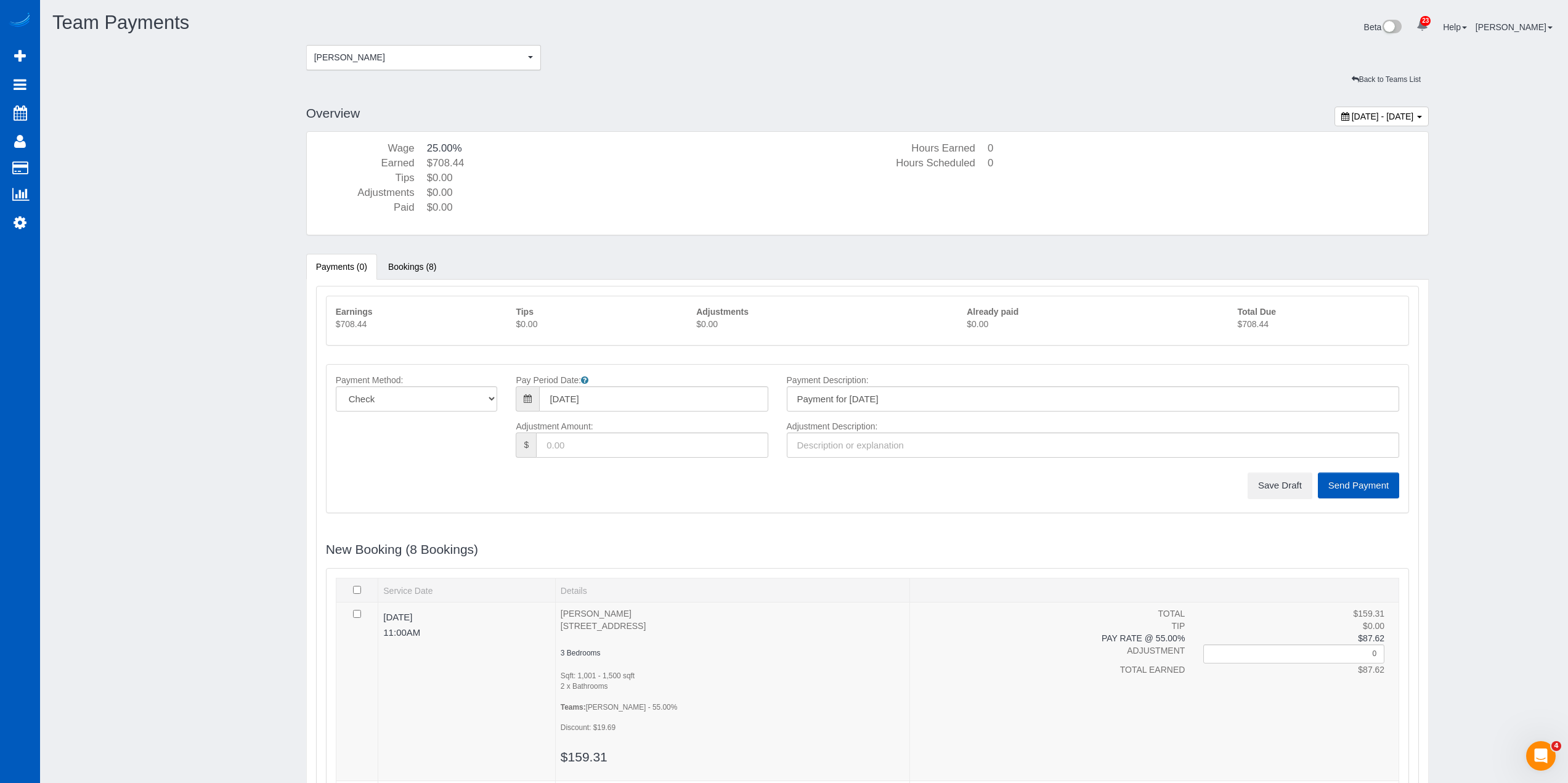
click at [1243, 329] on p "$708.44" at bounding box center [1318, 324] width 162 height 12
click at [1272, 483] on button "Save Draft" at bounding box center [1280, 486] width 65 height 26
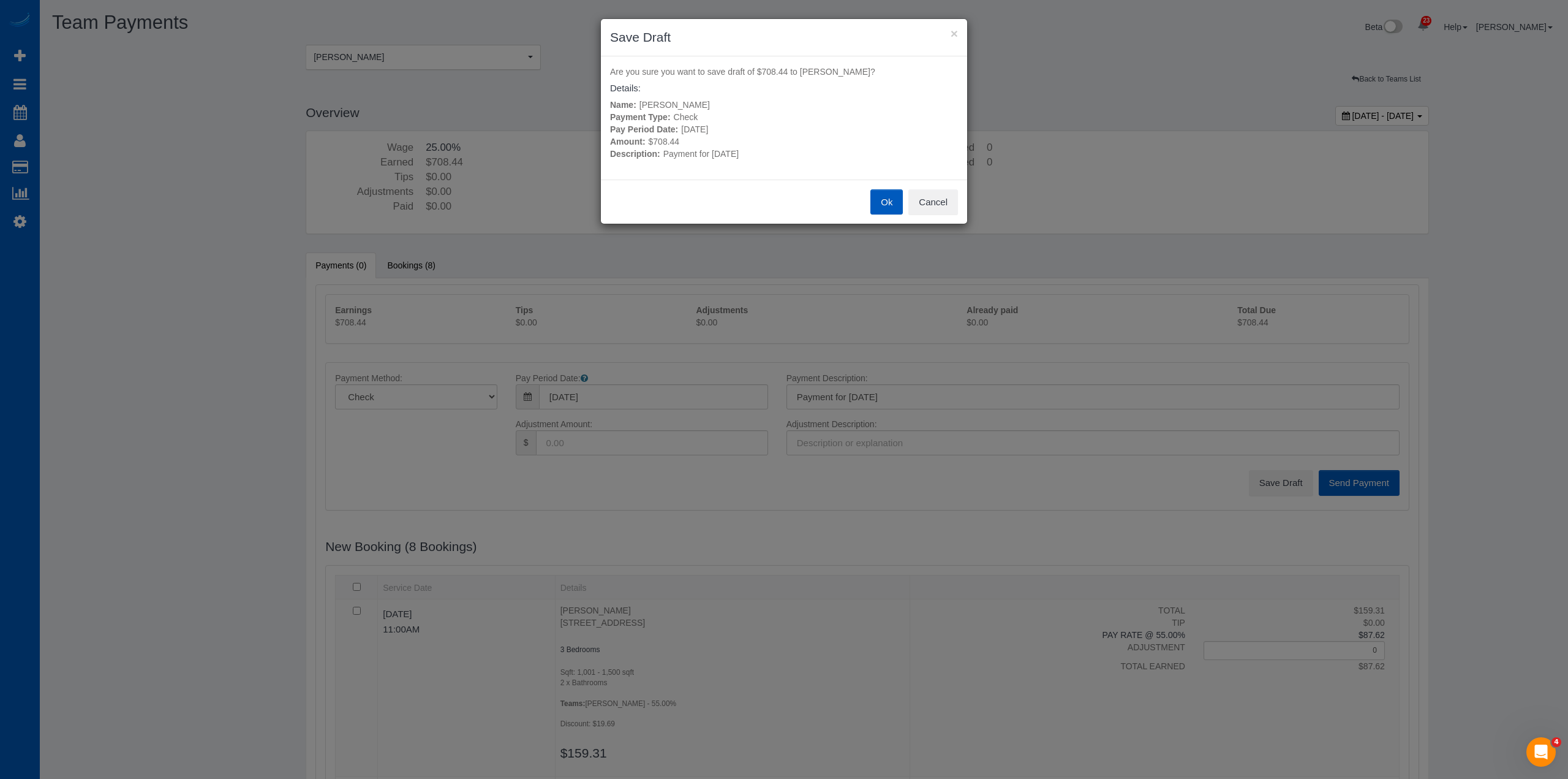
click at [889, 203] on button "Ok" at bounding box center [886, 203] width 32 height 26
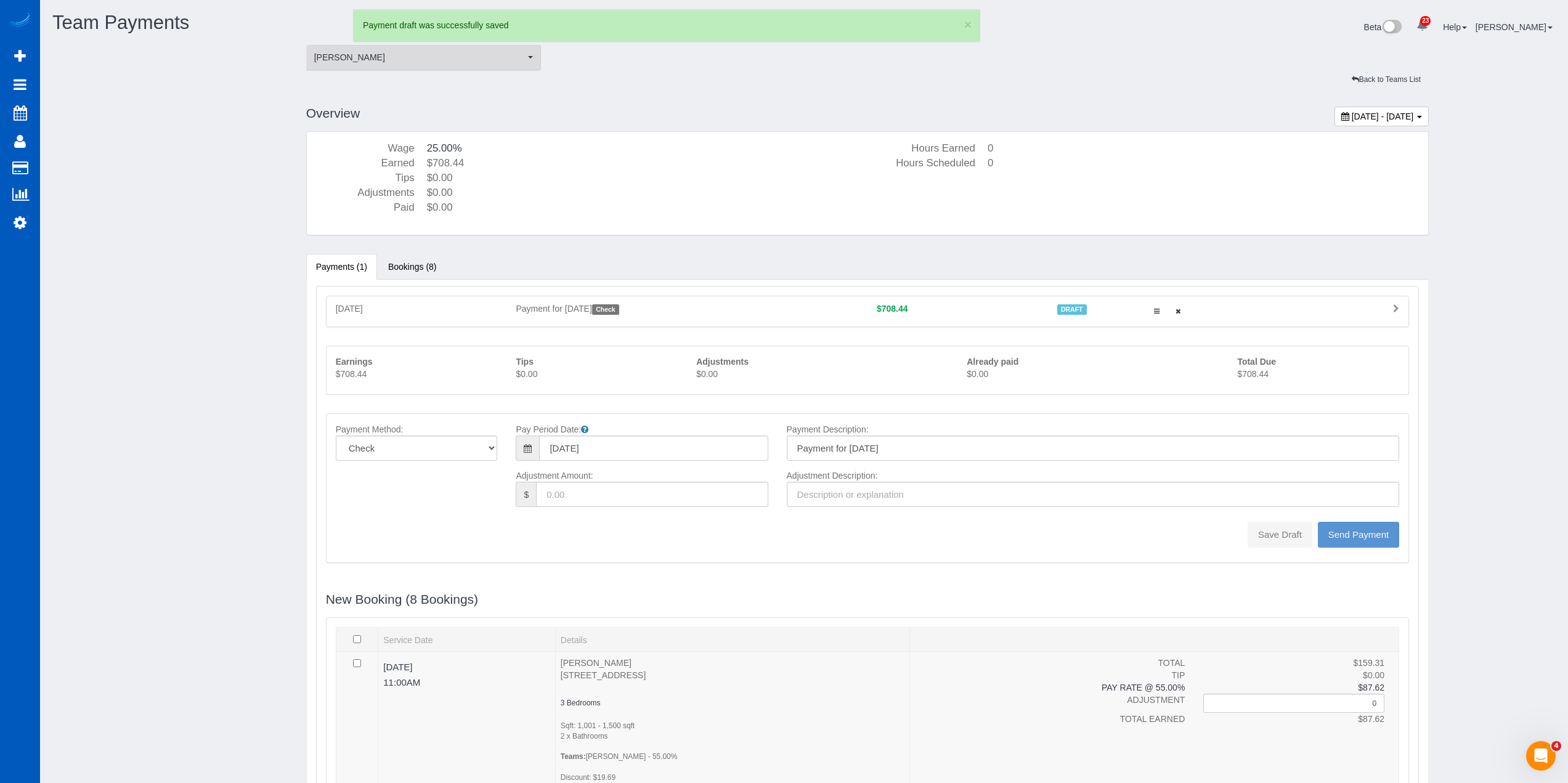
type input "0"
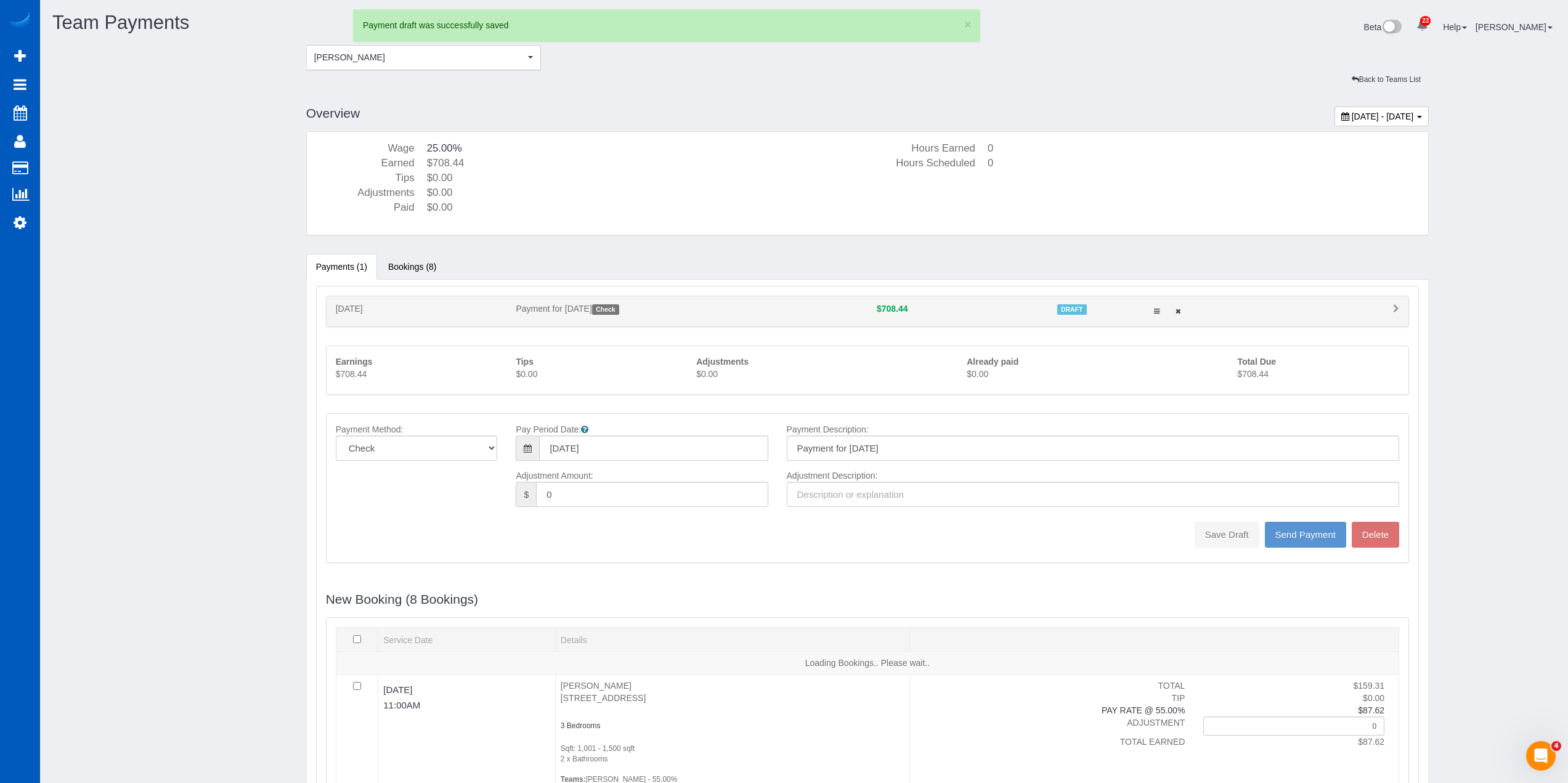
click at [449, 74] on div "Back to Teams List" at bounding box center [867, 80] width 1142 height 19
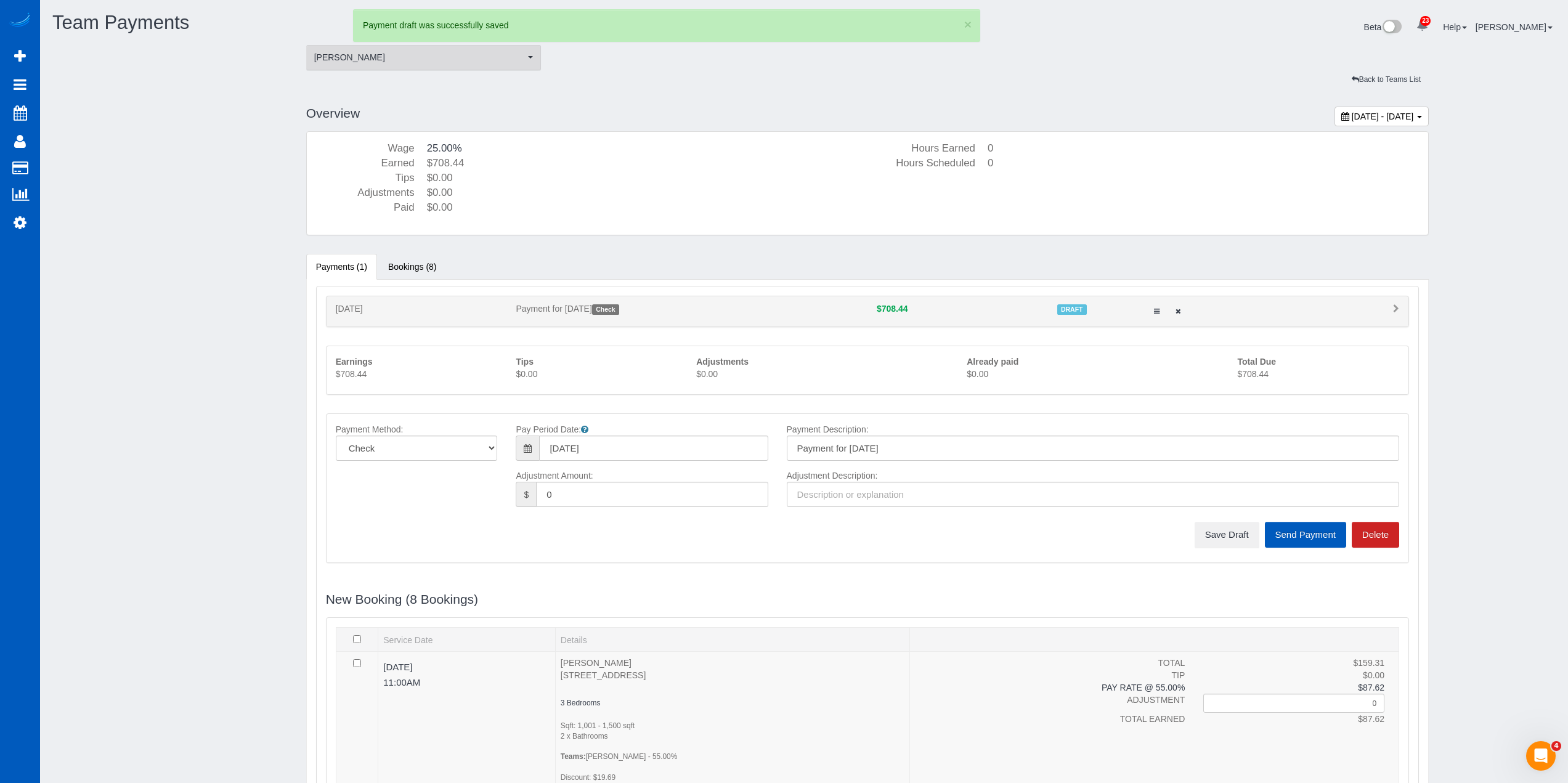
click at [456, 61] on span "[PERSON_NAME]" at bounding box center [420, 57] width 211 height 12
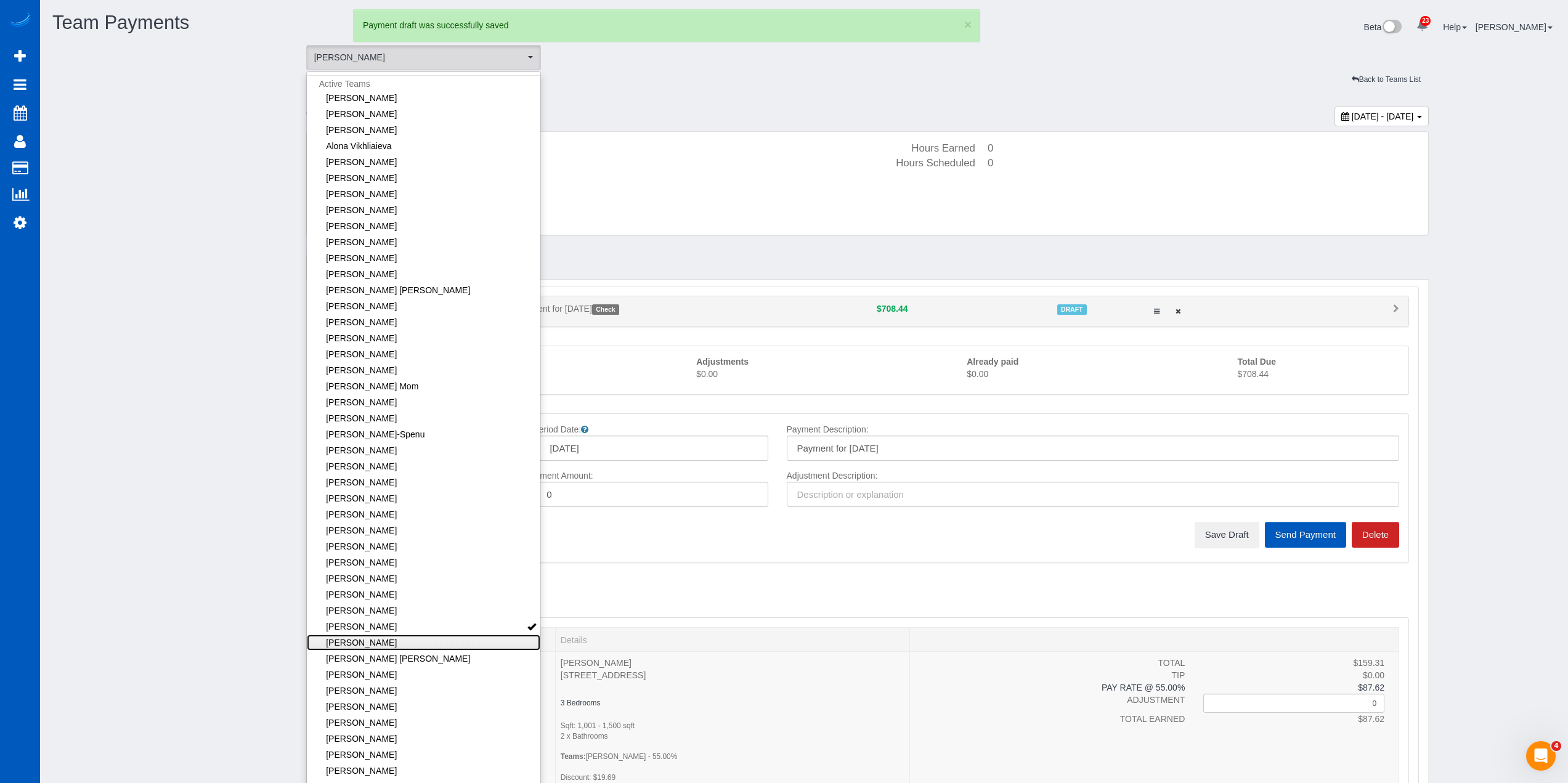
click at [383, 643] on link "[PERSON_NAME]" at bounding box center [424, 642] width 234 height 16
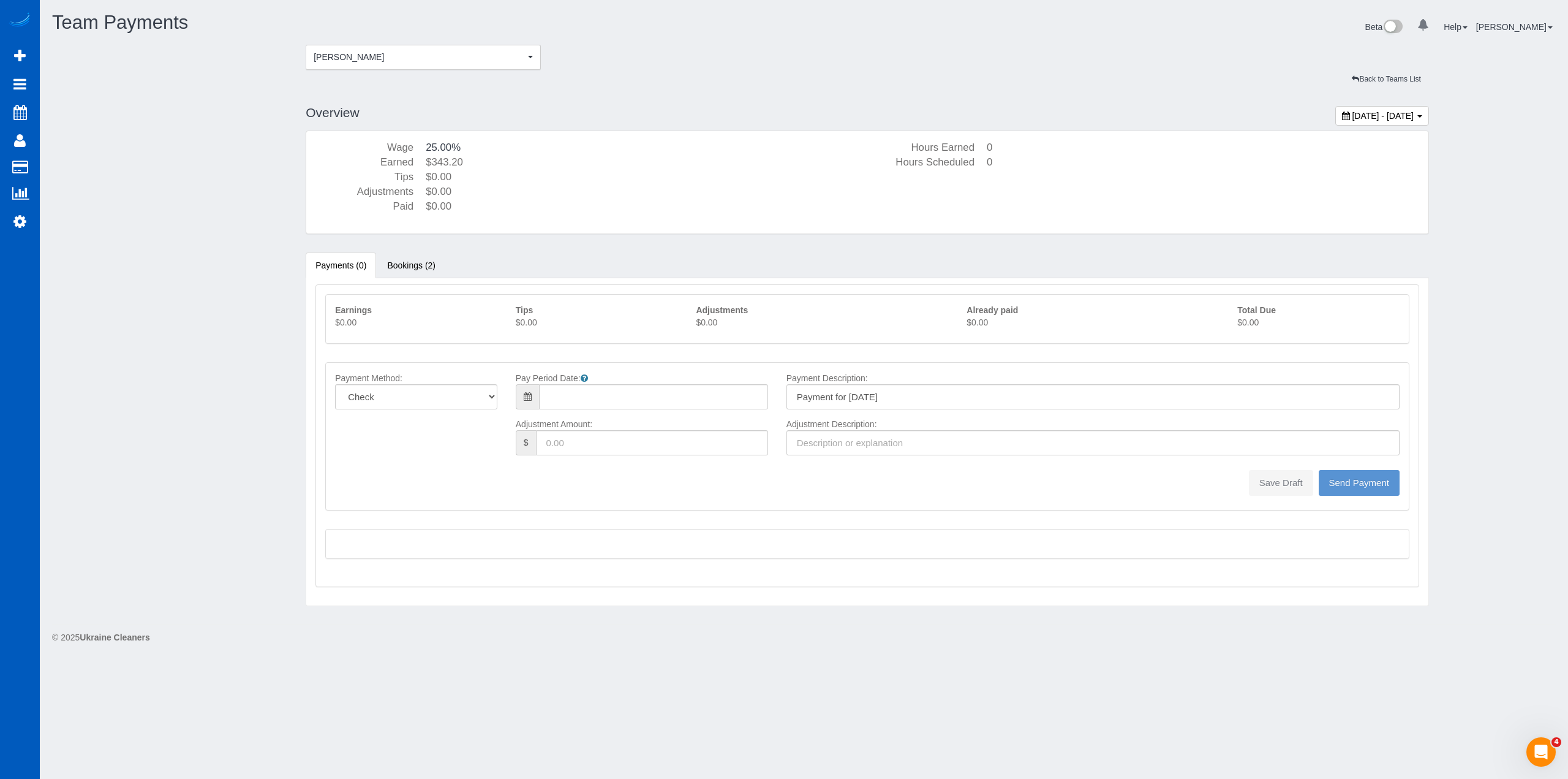
type input "08/10/2025"
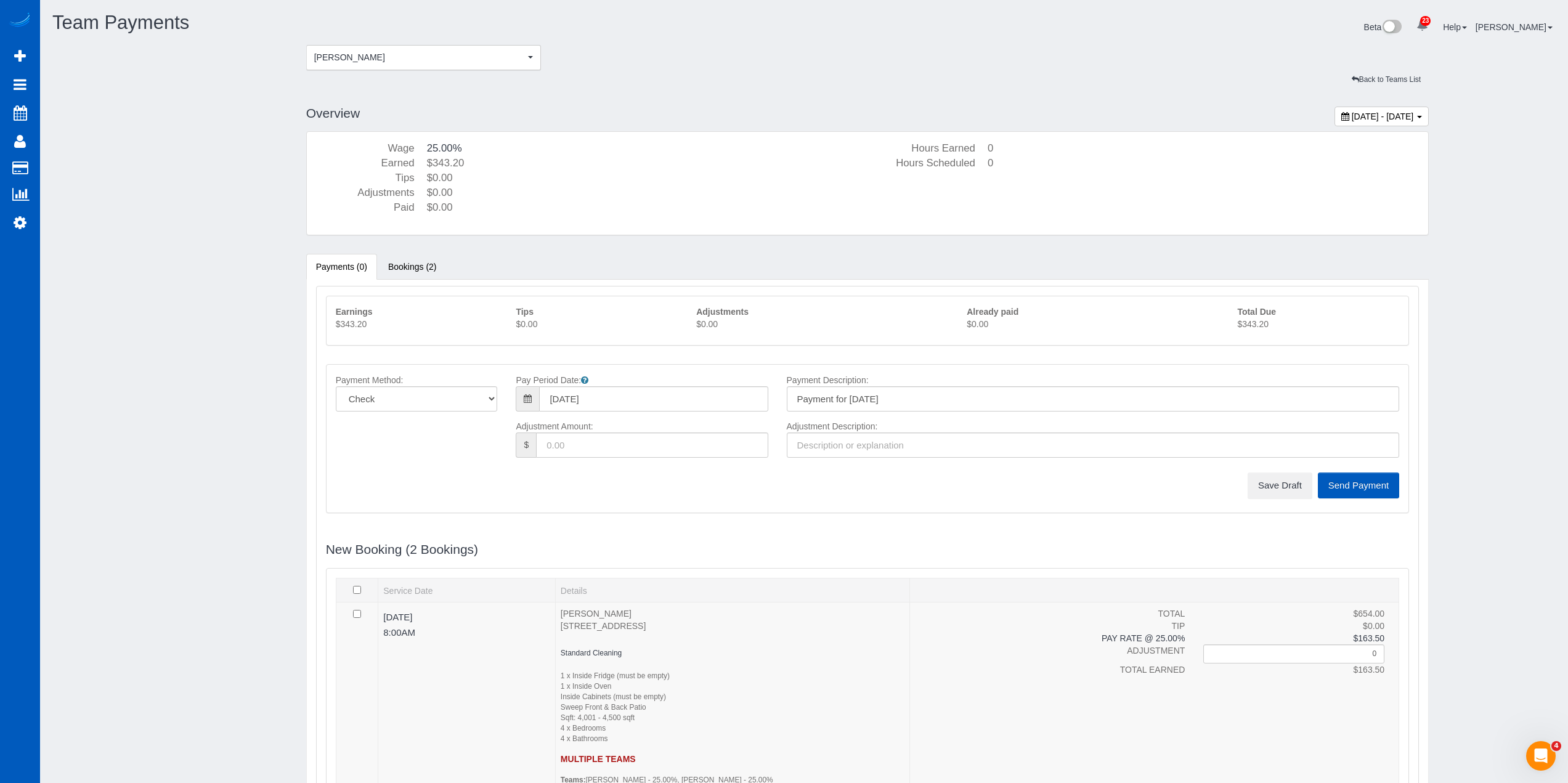
click at [1260, 326] on p "$343.20" at bounding box center [1318, 324] width 162 height 12
click at [1268, 491] on button "Save Draft" at bounding box center [1280, 486] width 65 height 26
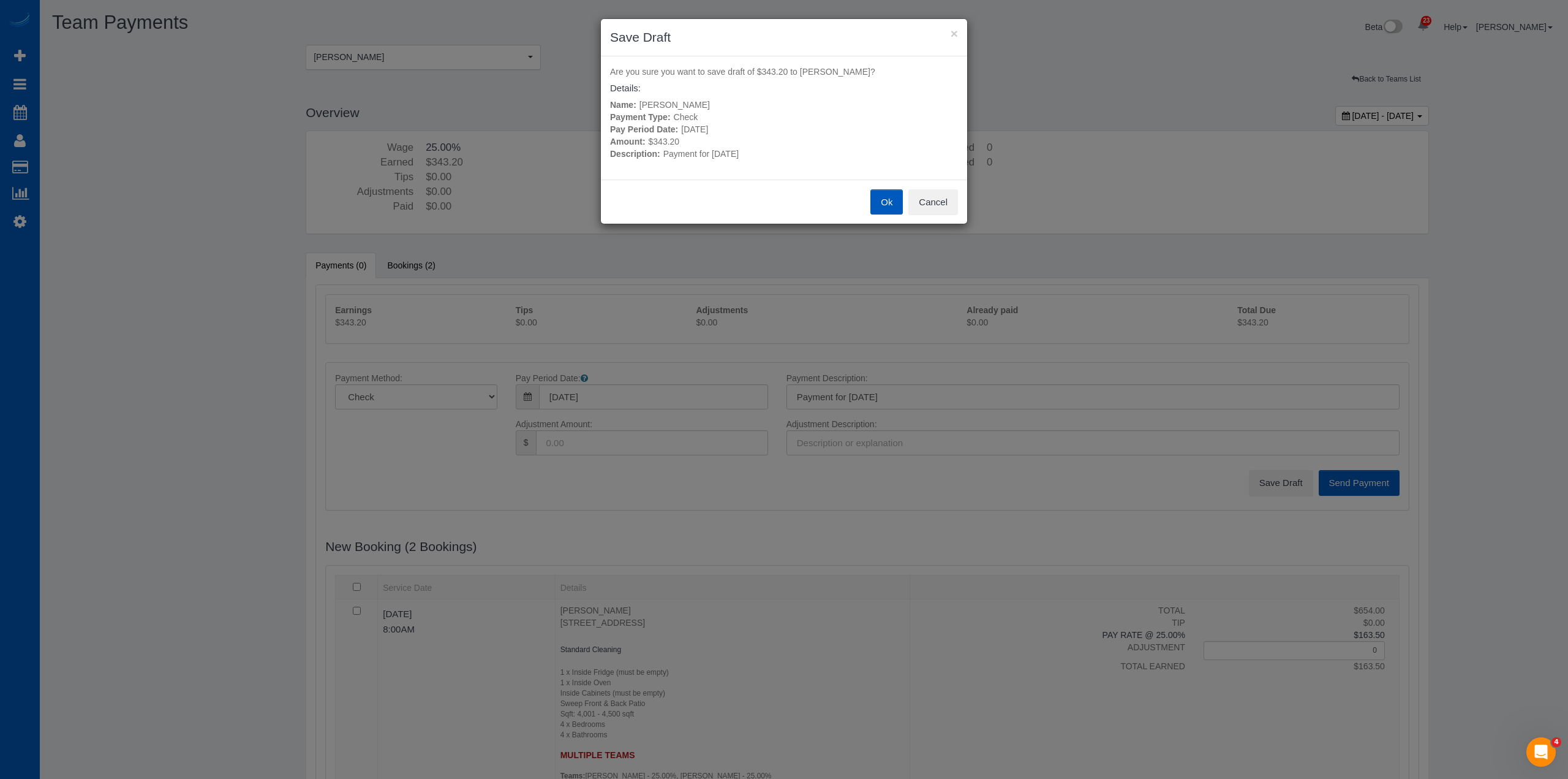
click at [891, 202] on button "Ok" at bounding box center [886, 203] width 32 height 26
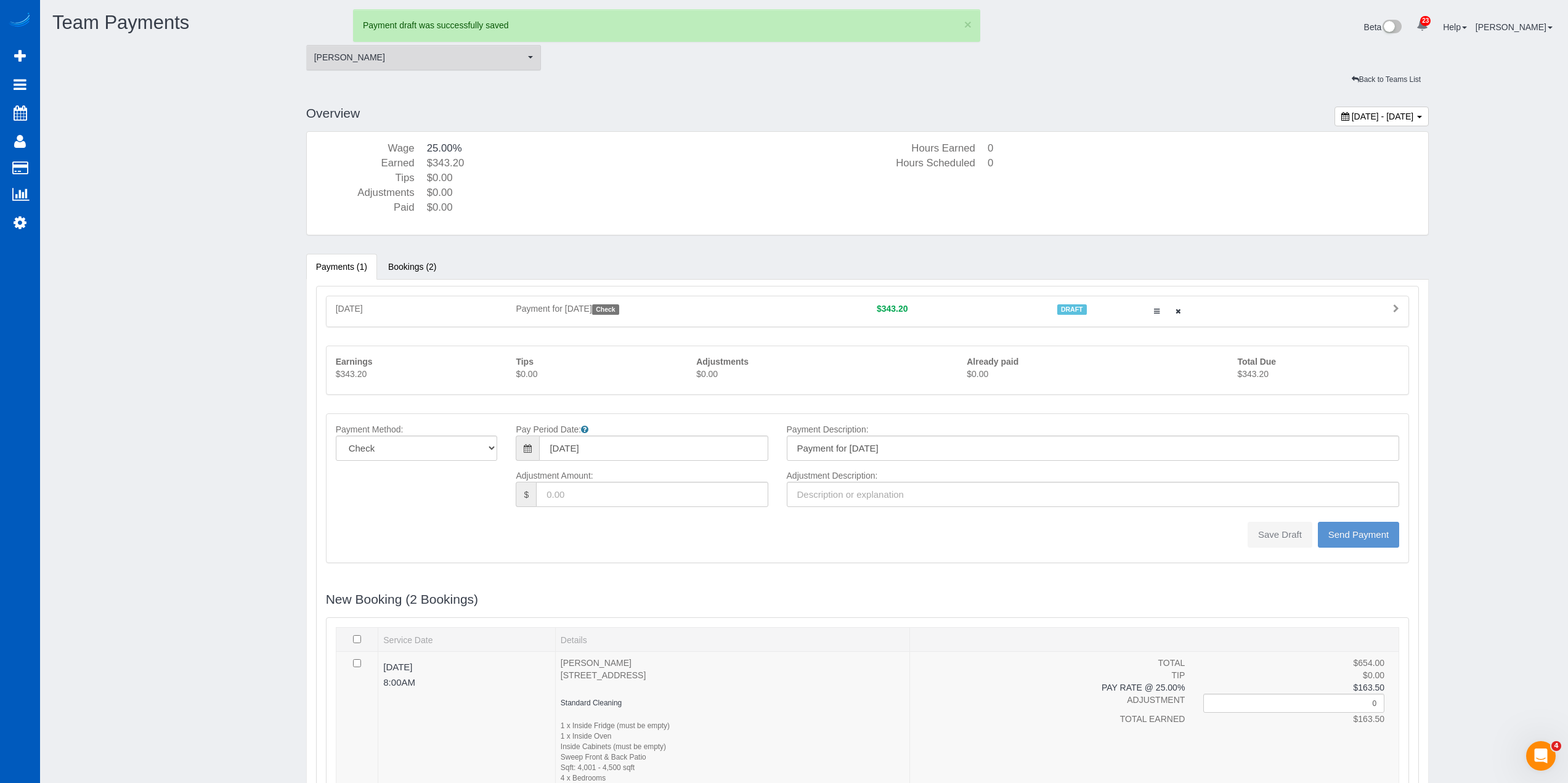
type input "0"
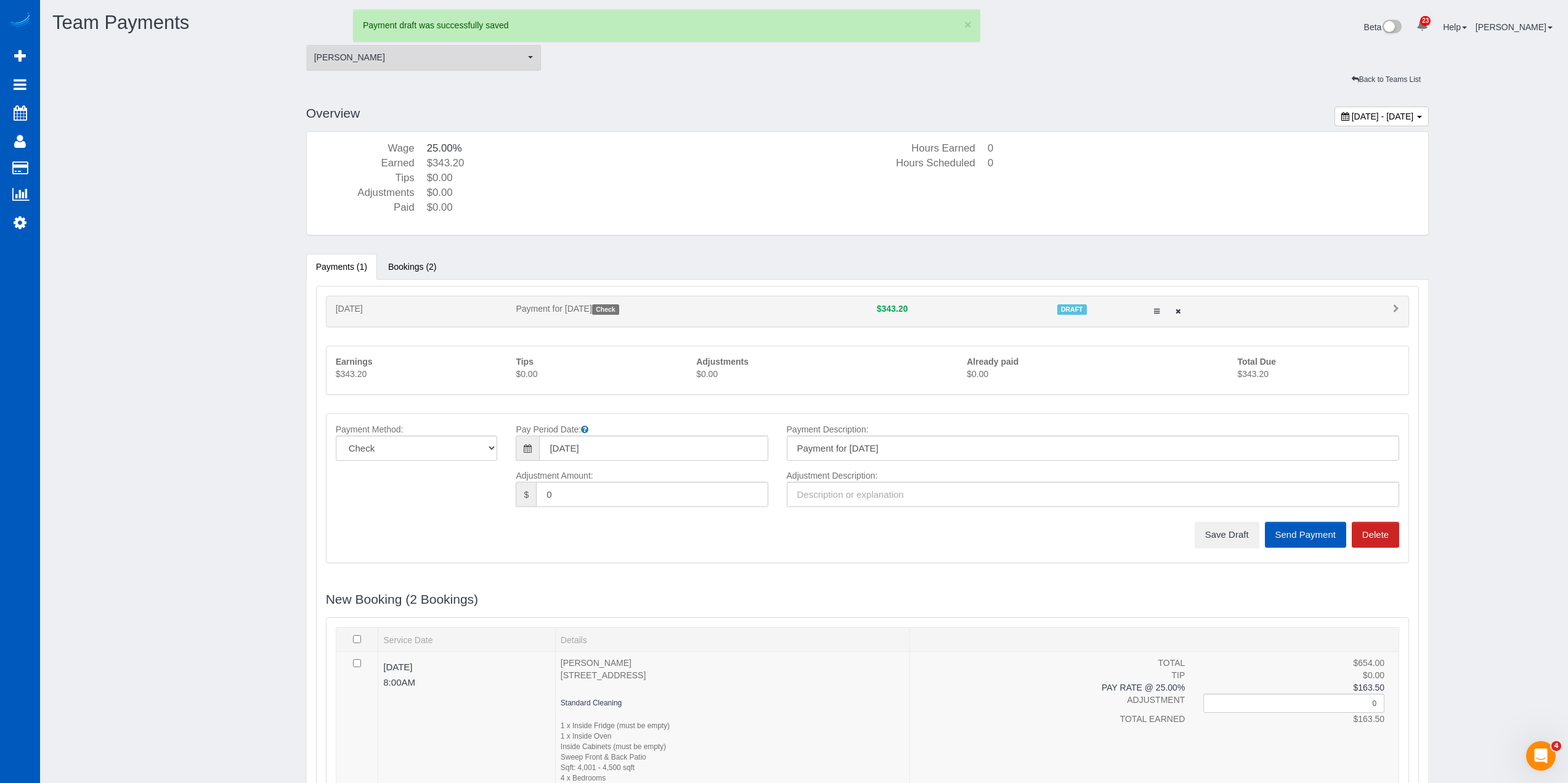
click at [459, 58] on span "[PERSON_NAME]" at bounding box center [420, 57] width 211 height 12
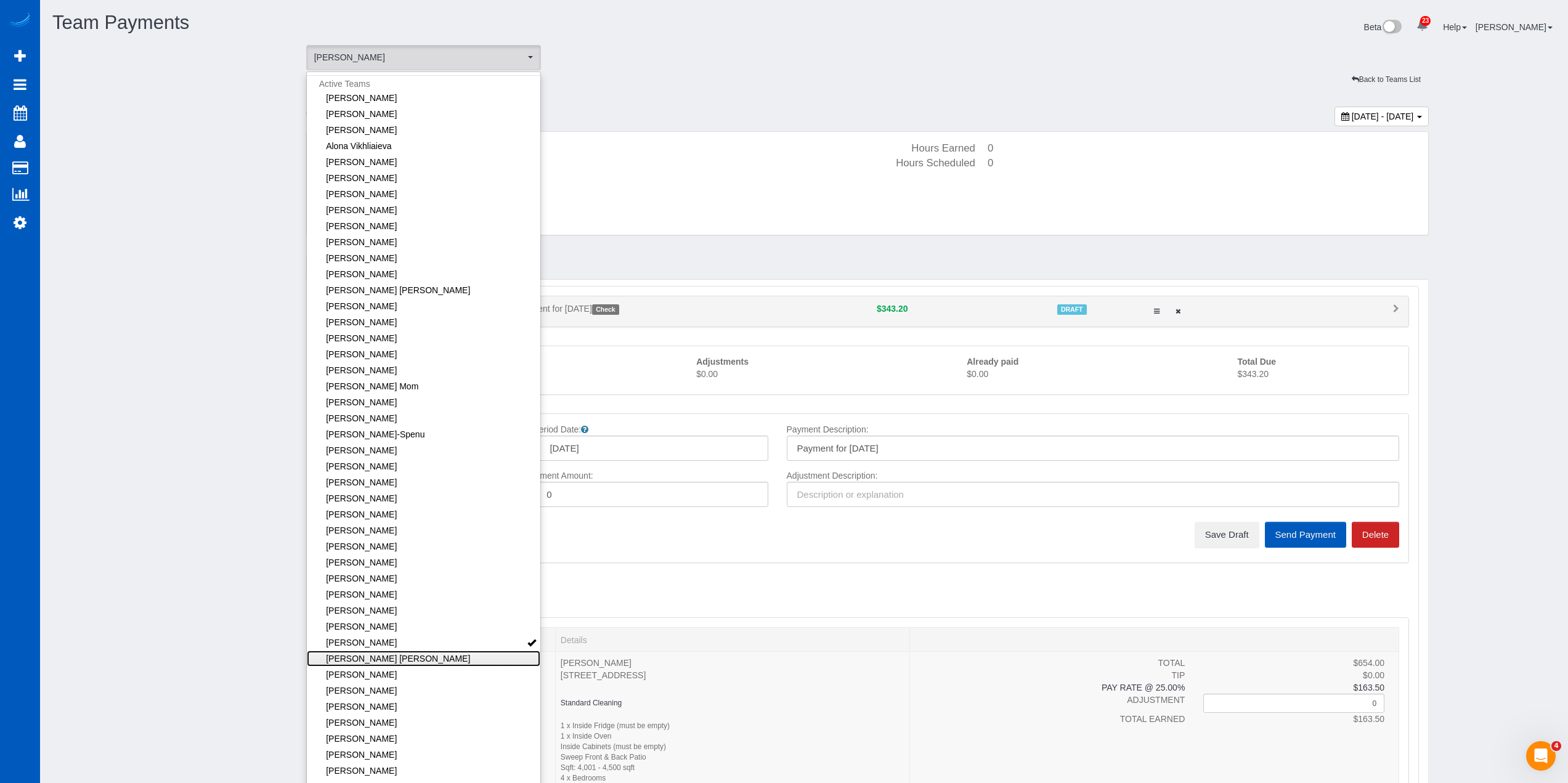
click at [433, 658] on link "[PERSON_NAME] [PERSON_NAME]" at bounding box center [424, 658] width 234 height 16
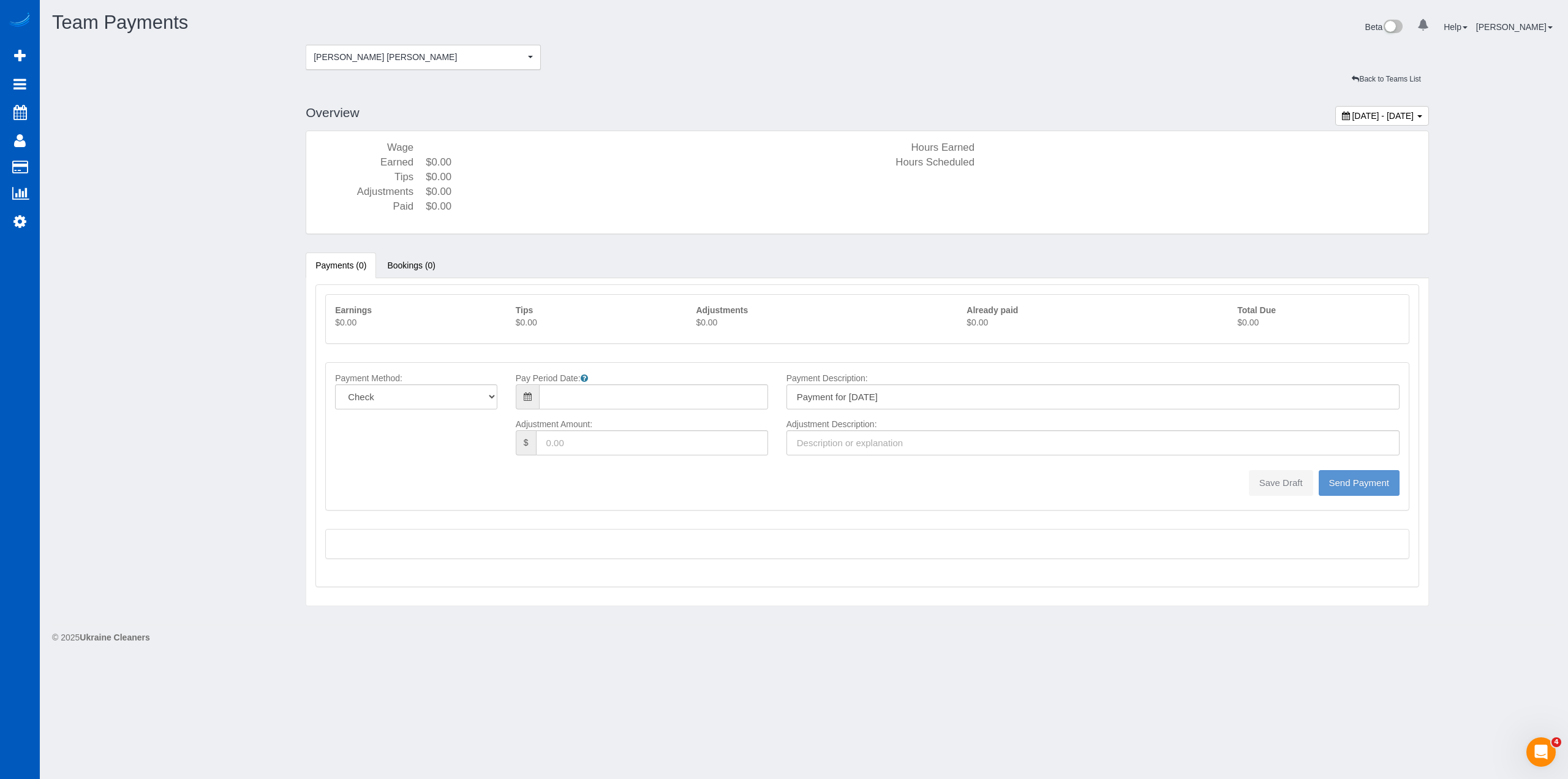
type input "08/10/2025"
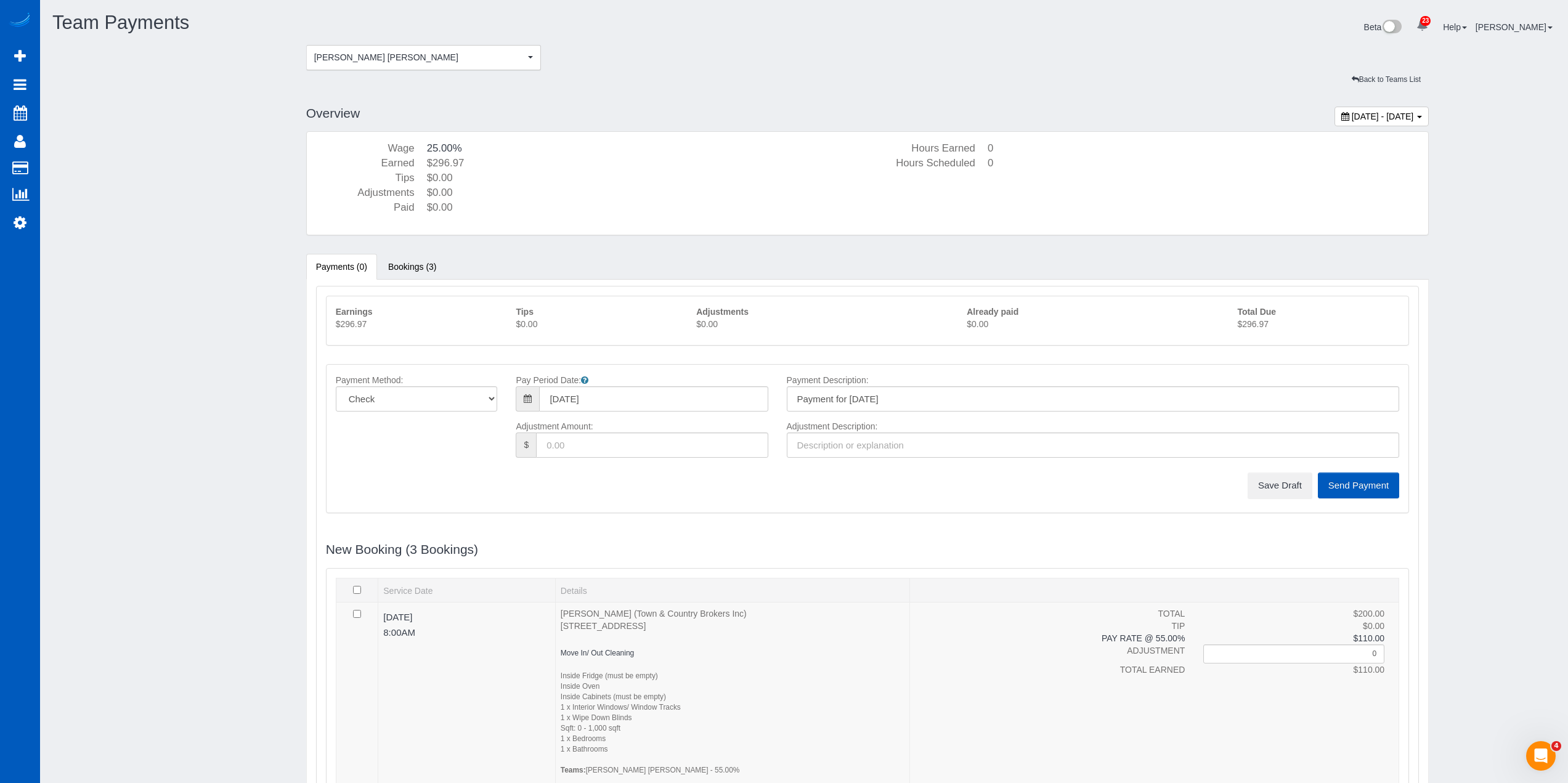
click at [1259, 321] on p "$296.97" at bounding box center [1318, 324] width 162 height 12
click at [1282, 493] on button "Save Draft" at bounding box center [1280, 486] width 65 height 26
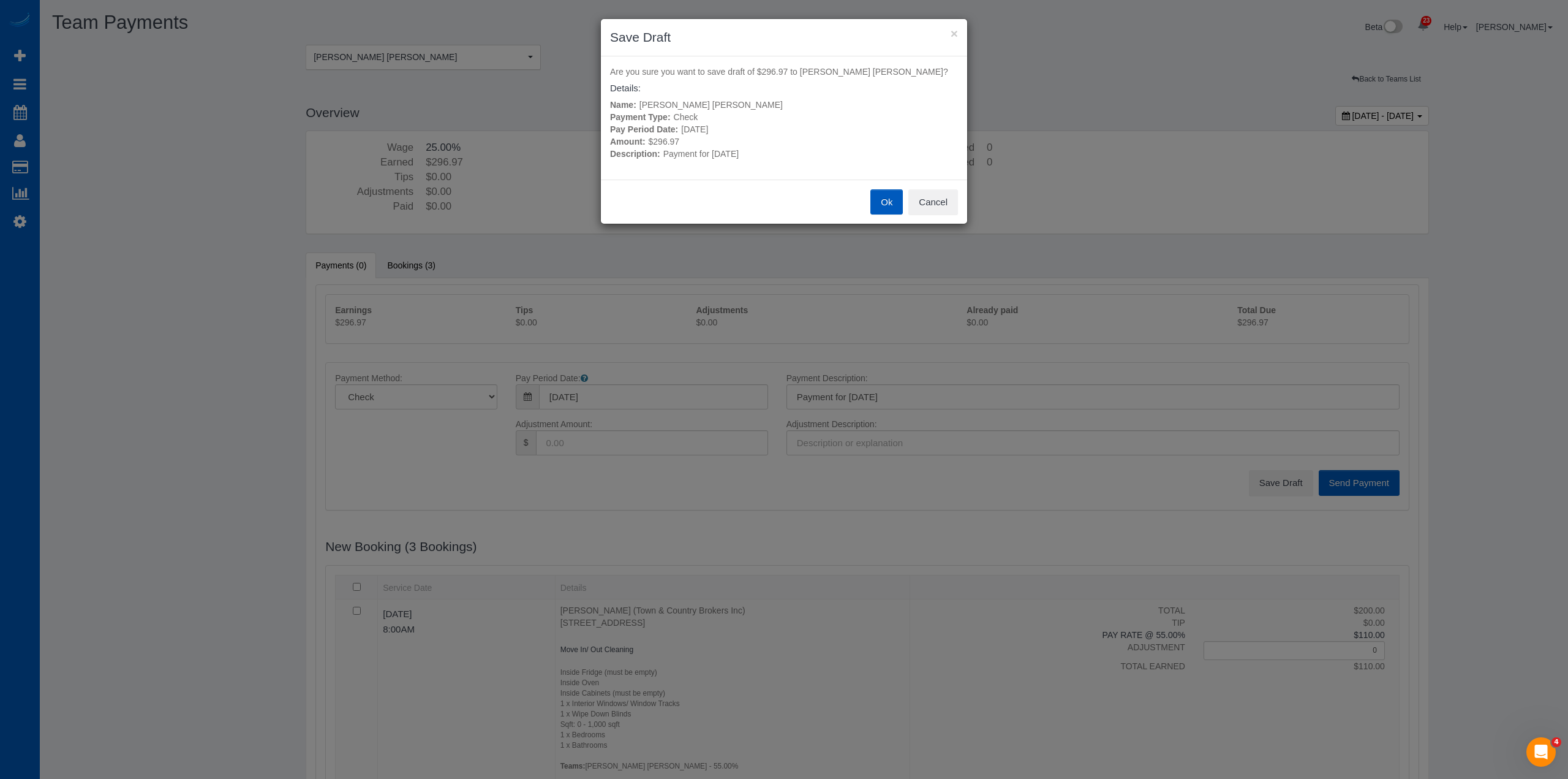
click at [880, 199] on button "Ok" at bounding box center [886, 203] width 32 height 26
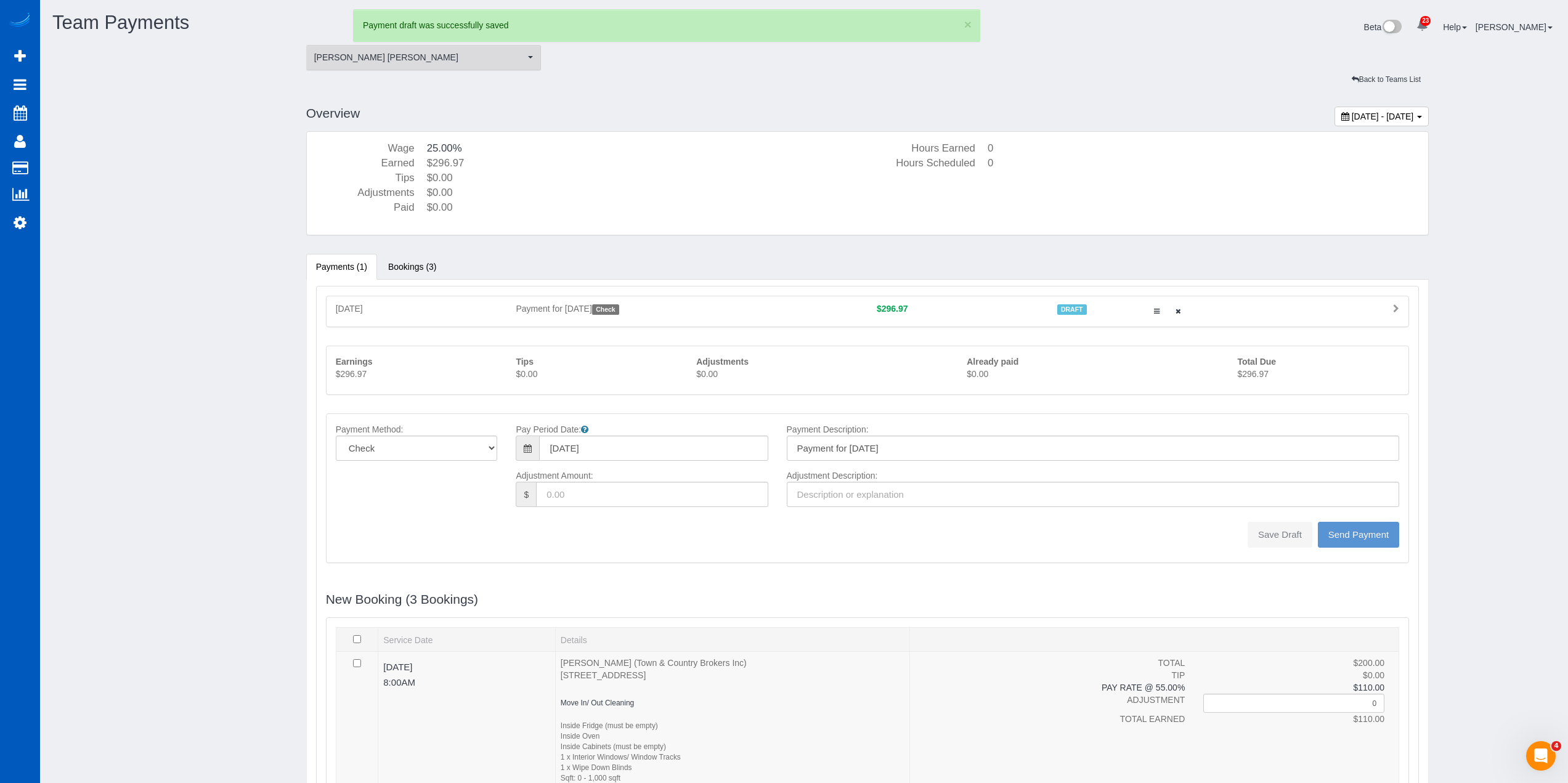
type input "0"
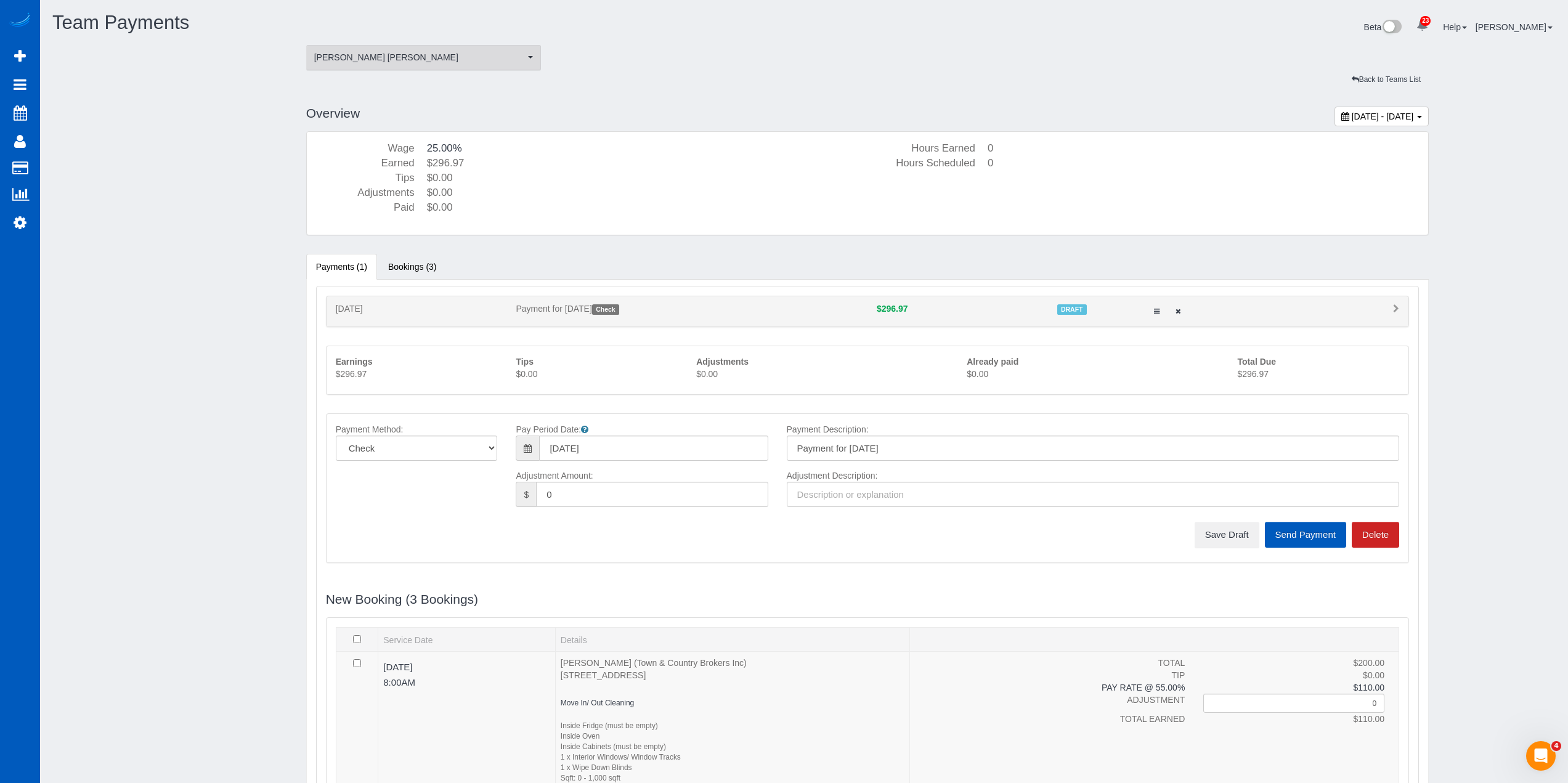
click at [392, 63] on button "Nadezhda Korina Nadezhda Korina" at bounding box center [424, 57] width 235 height 25
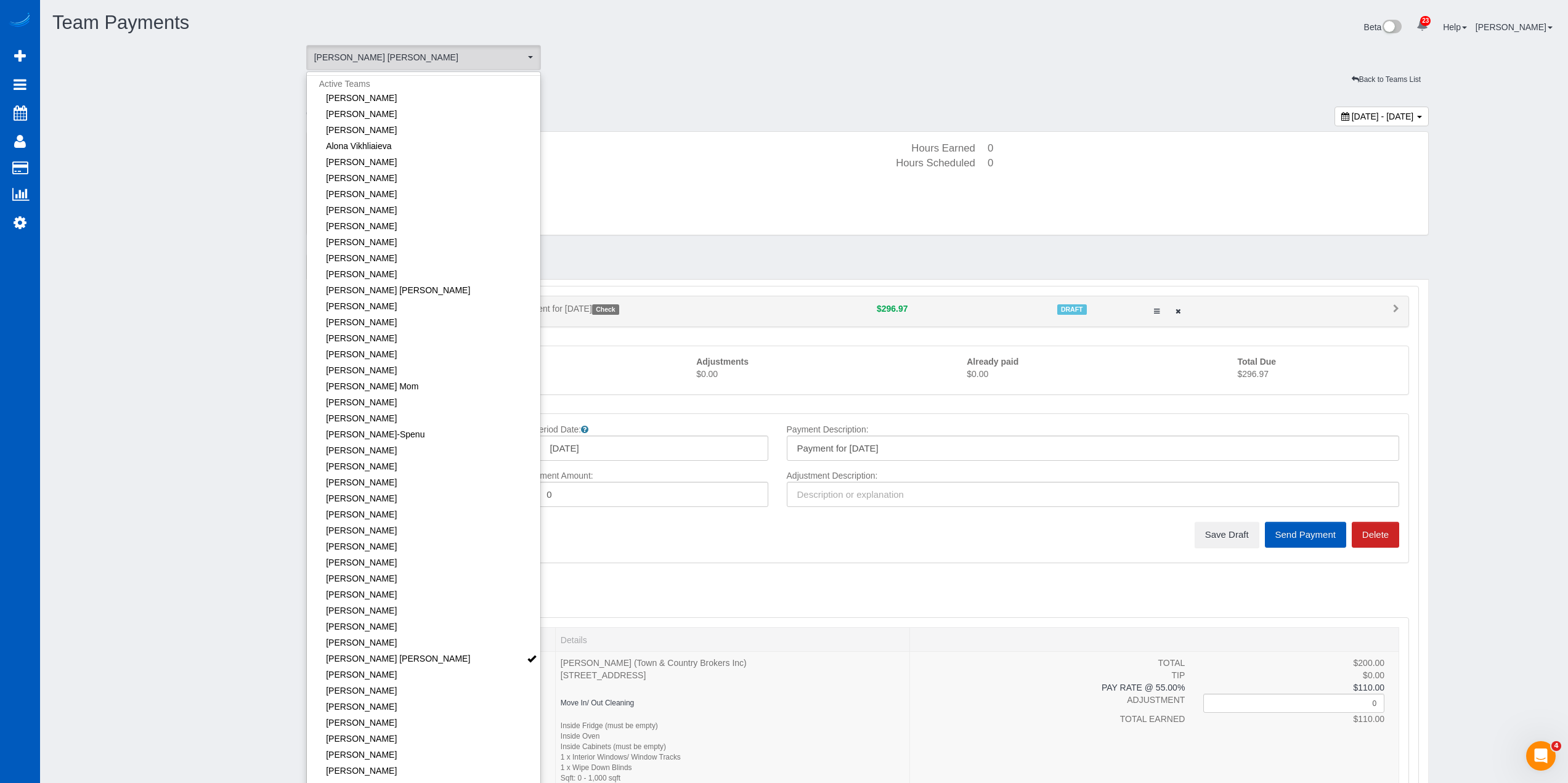
click at [730, 101] on div "August 10, 2025 - August 16, 2025 Overview Wage 25.00% Earned $296.97 Tips $0.0…" at bounding box center [867, 719] width 1142 height 1247
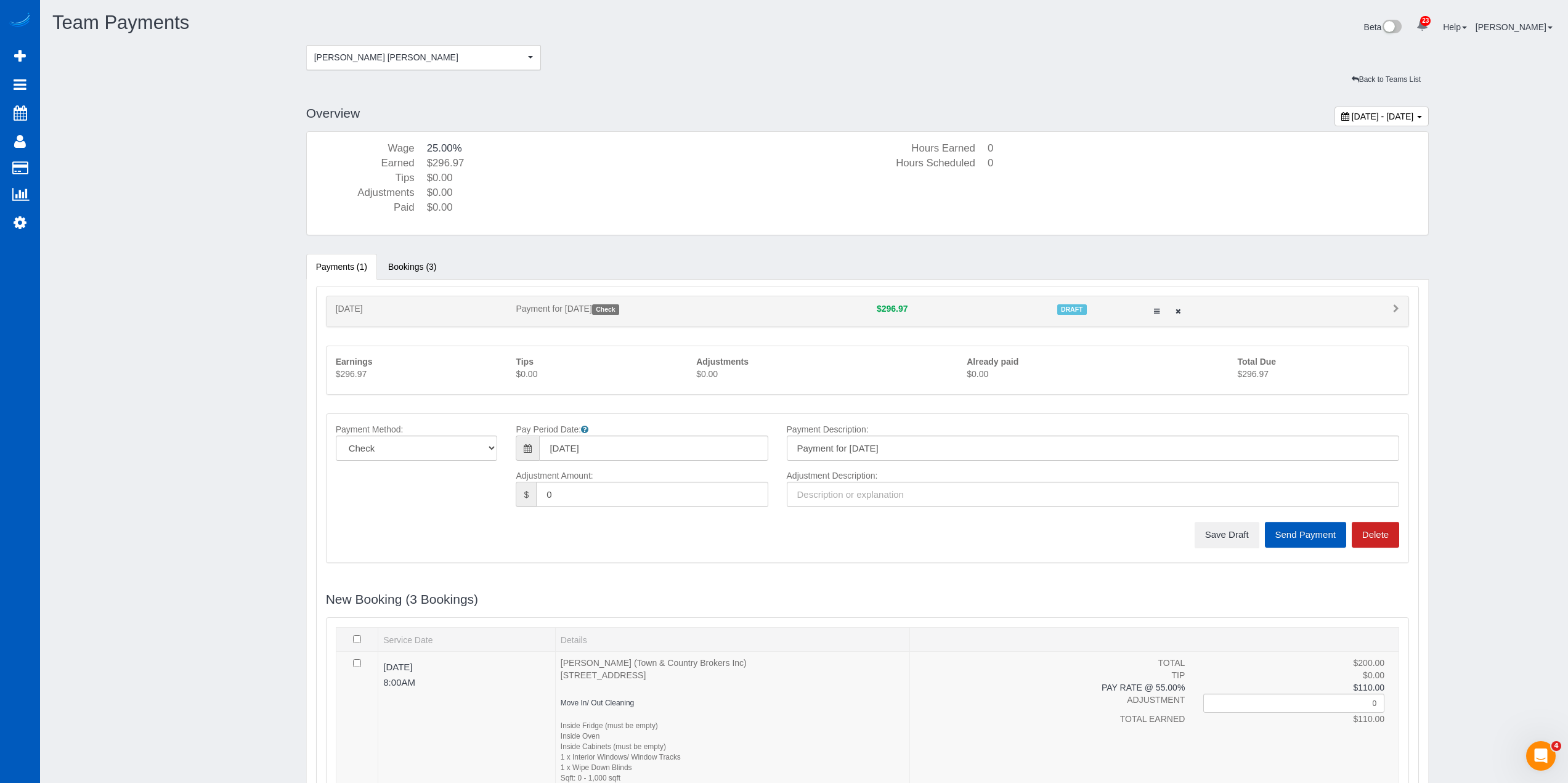
click at [385, 38] on div "Team Payments" at bounding box center [424, 25] width 761 height 26
click at [387, 59] on span "[PERSON_NAME] [PERSON_NAME]" at bounding box center [420, 57] width 211 height 12
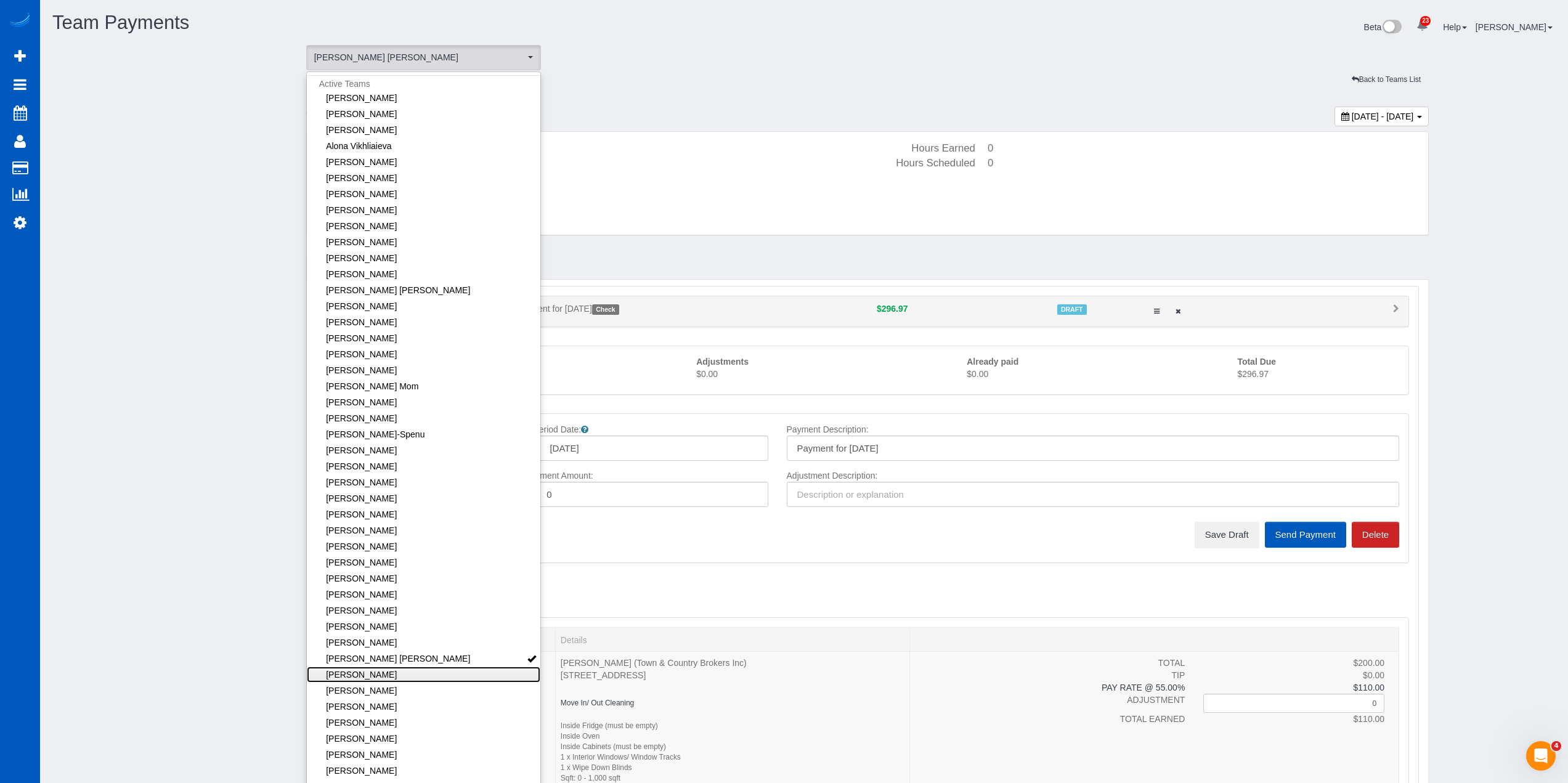
click at [445, 679] on link "[PERSON_NAME]" at bounding box center [424, 674] width 234 height 16
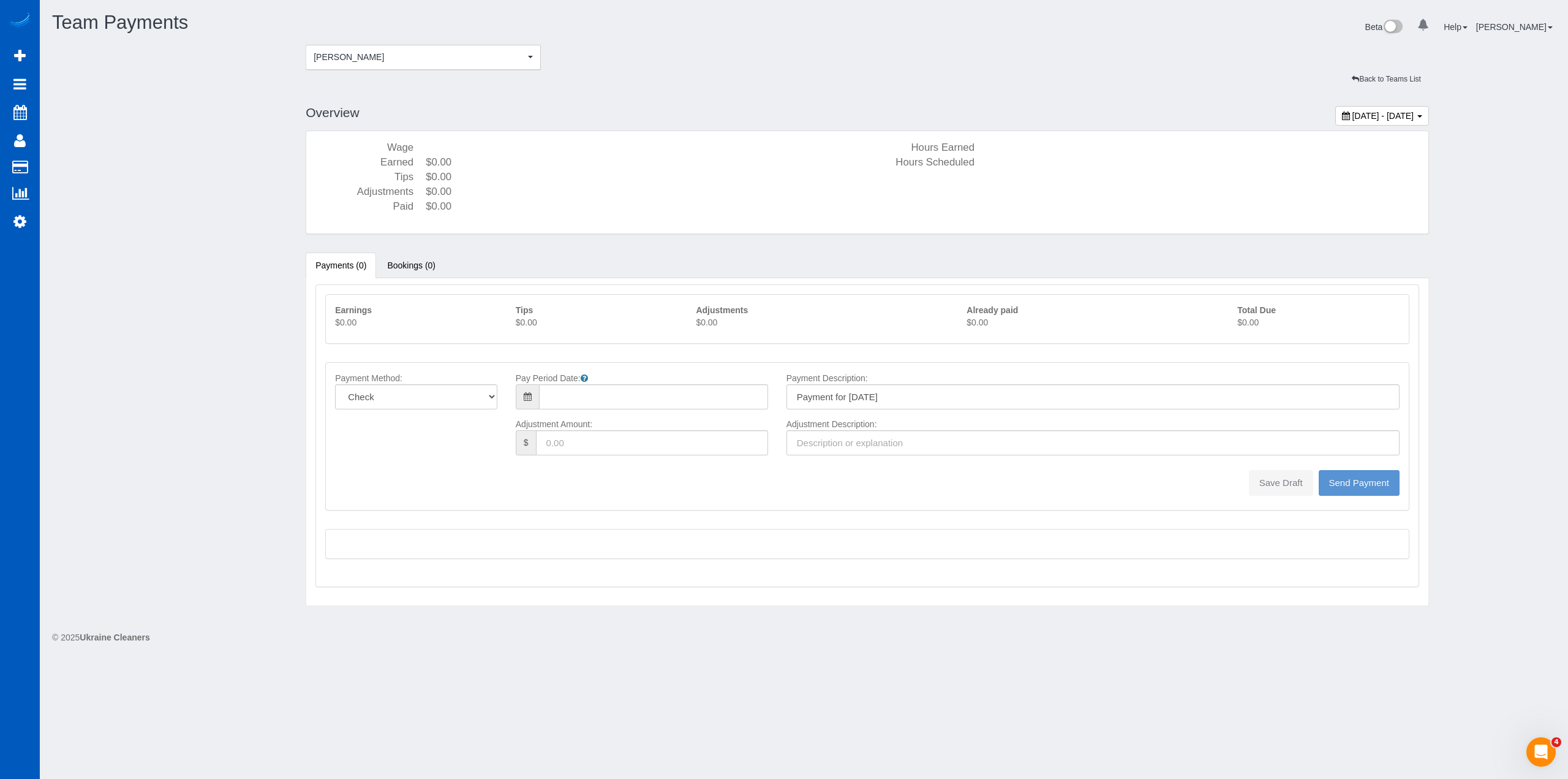
type input "08/10/2025"
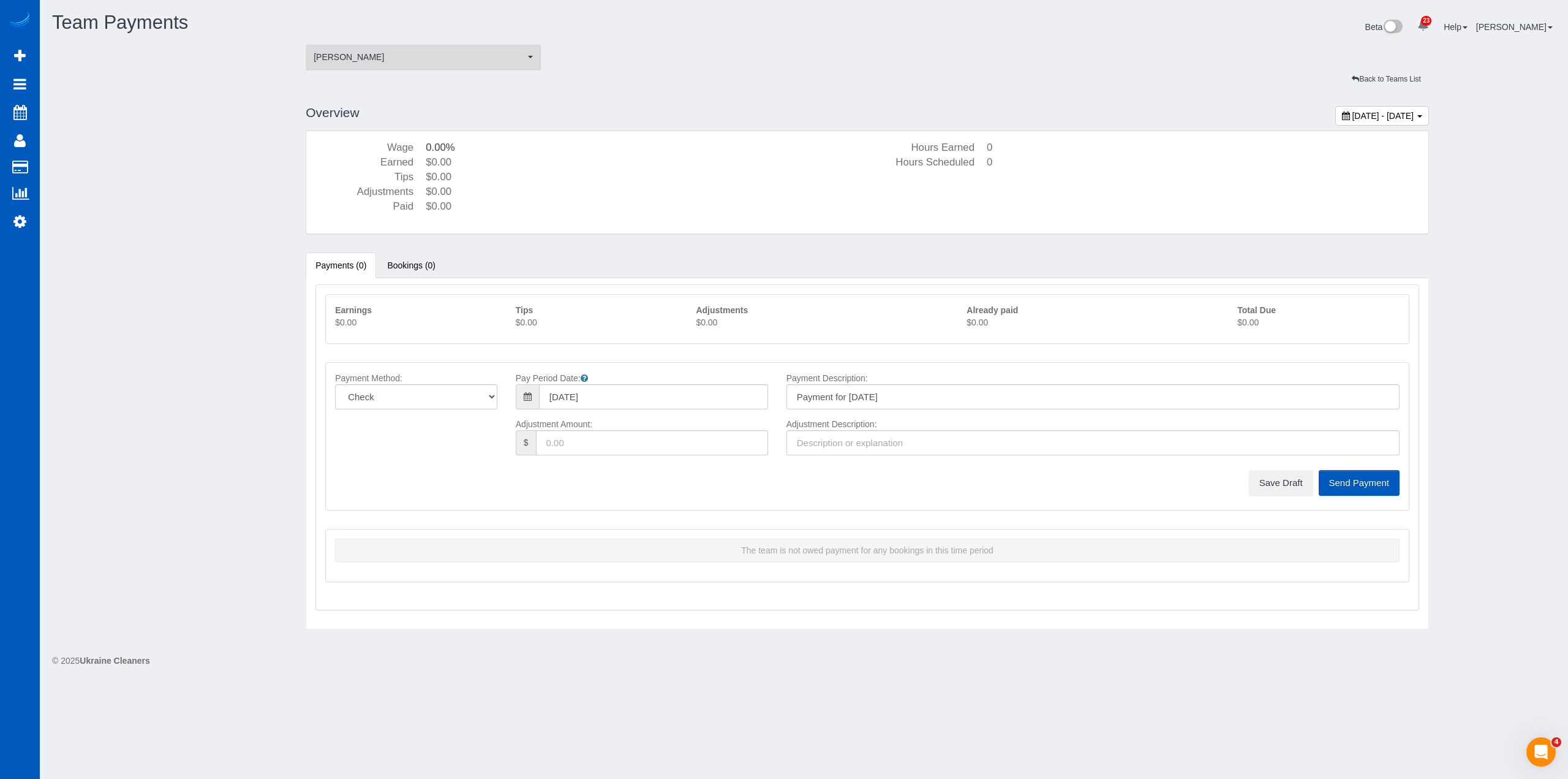
drag, startPoint x: 456, startPoint y: 65, endPoint x: 447, endPoint y: 72, distance: 11.4
click at [456, 65] on button "Natalia Dunn Natalia Dunn" at bounding box center [423, 57] width 235 height 25
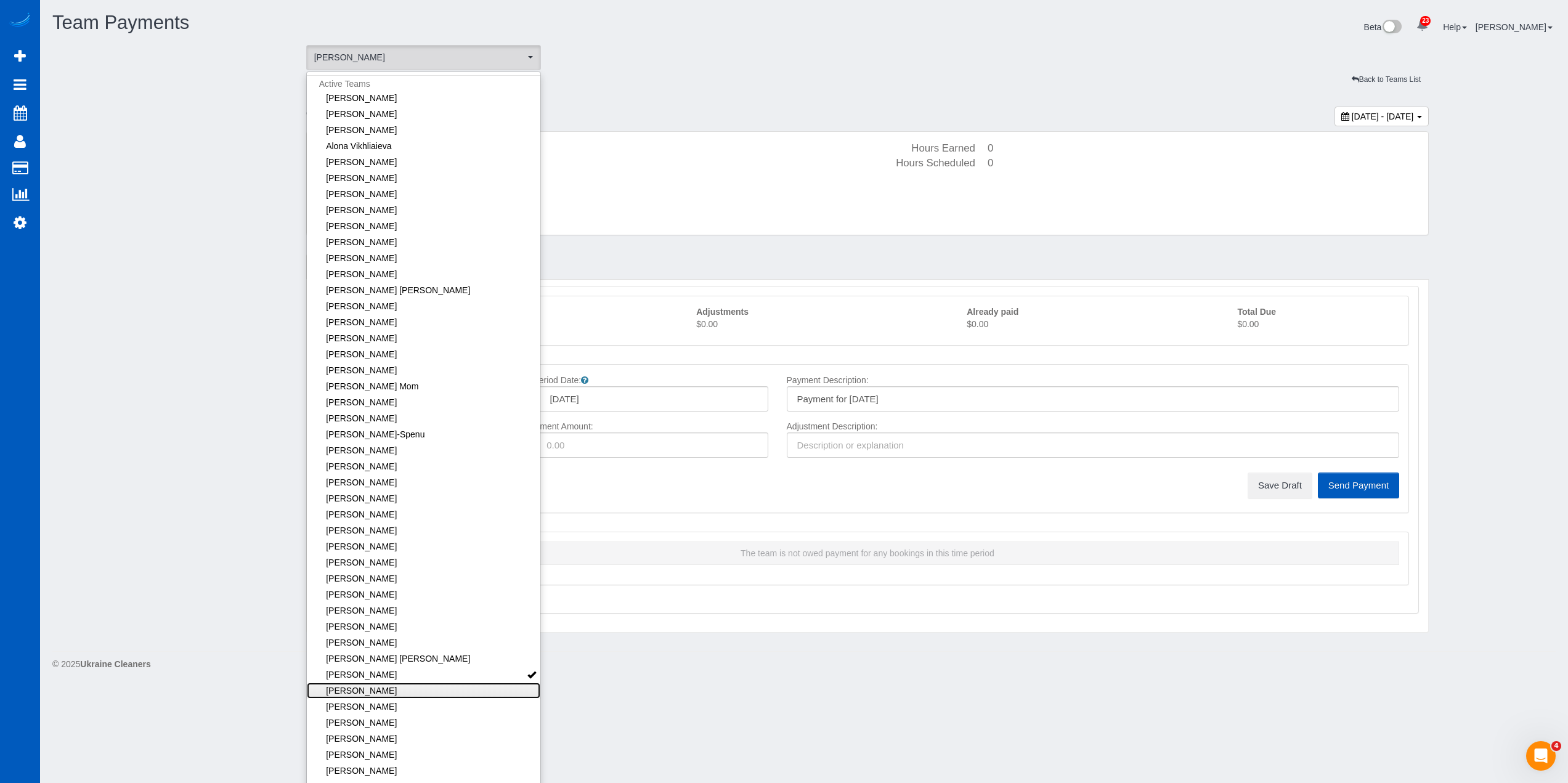
click at [444, 693] on link "[PERSON_NAME]" at bounding box center [424, 690] width 234 height 16
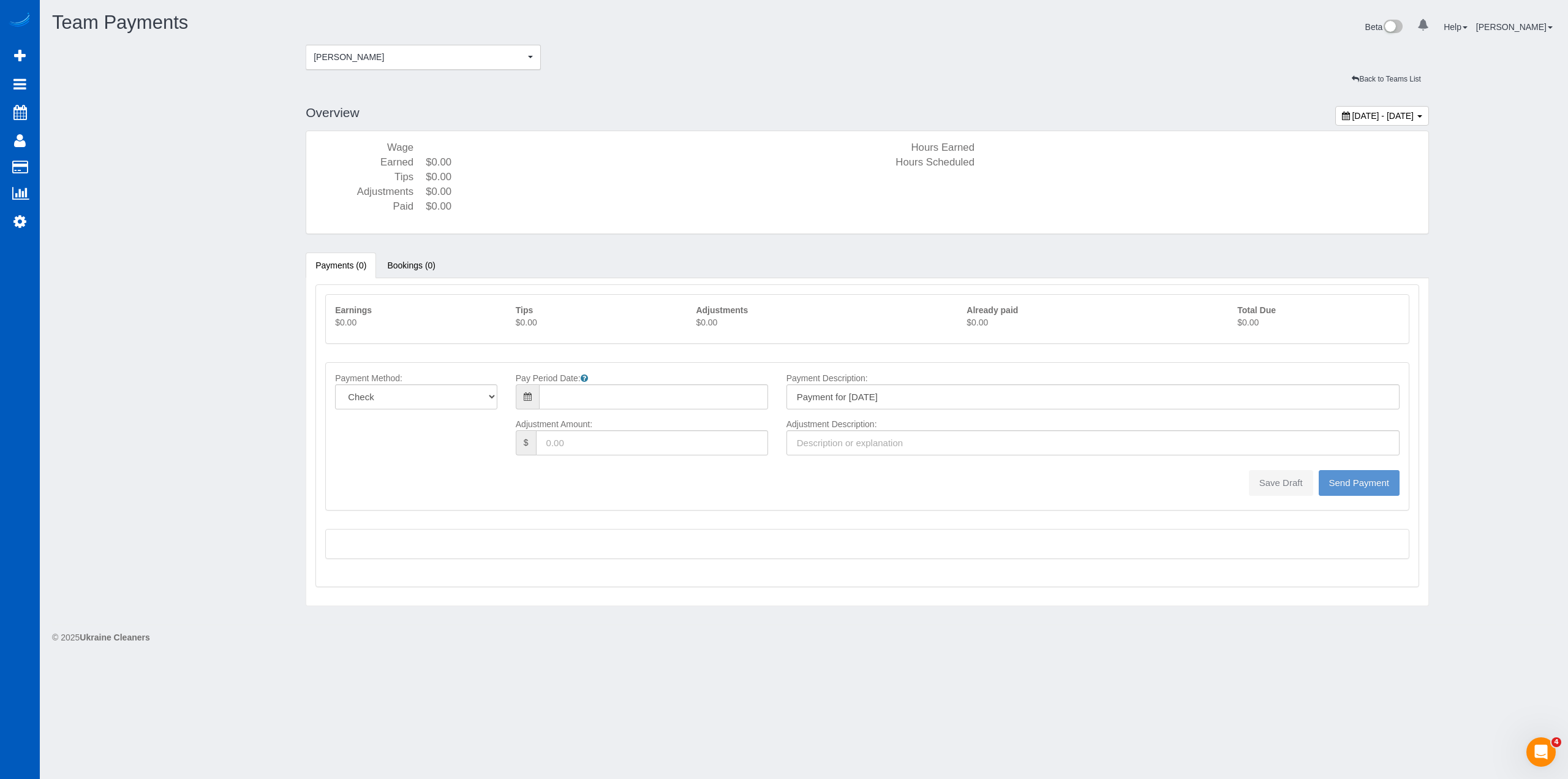
type input "08/10/2025"
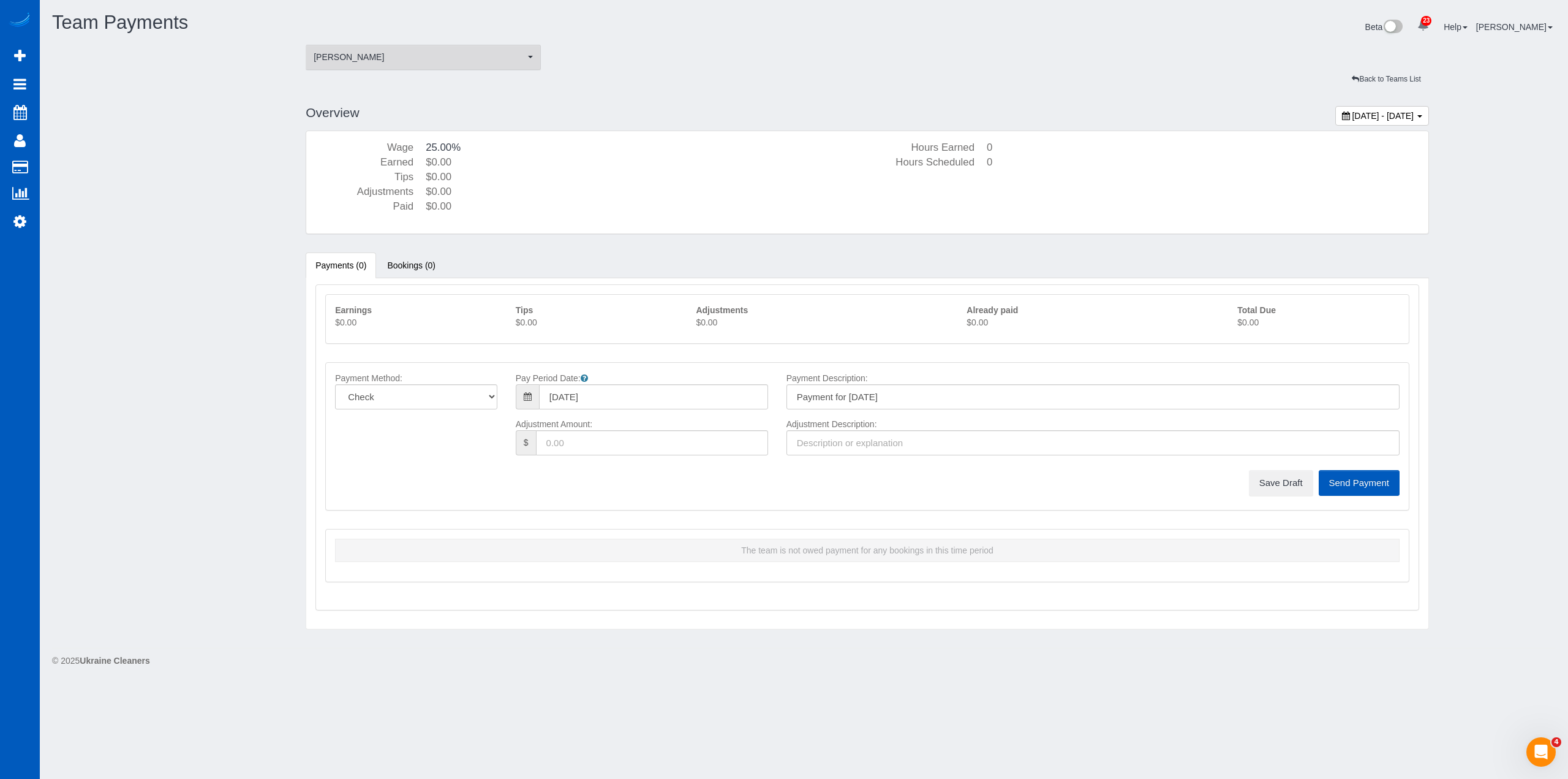
click at [412, 63] on button "Nataliia Dmytruk Nataliia Dmytruk" at bounding box center [423, 57] width 235 height 25
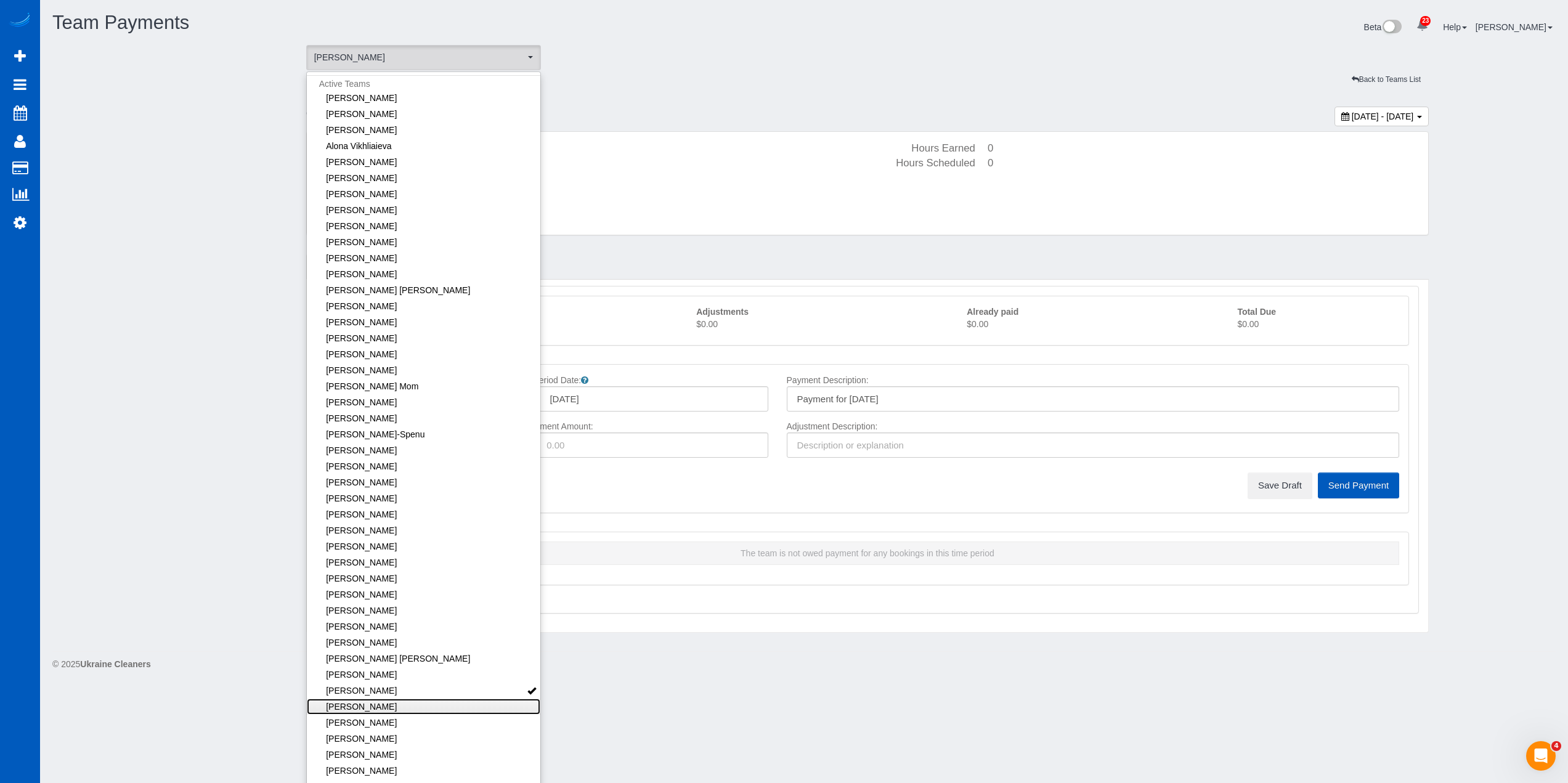
click at [423, 709] on link "[PERSON_NAME]" at bounding box center [424, 706] width 234 height 16
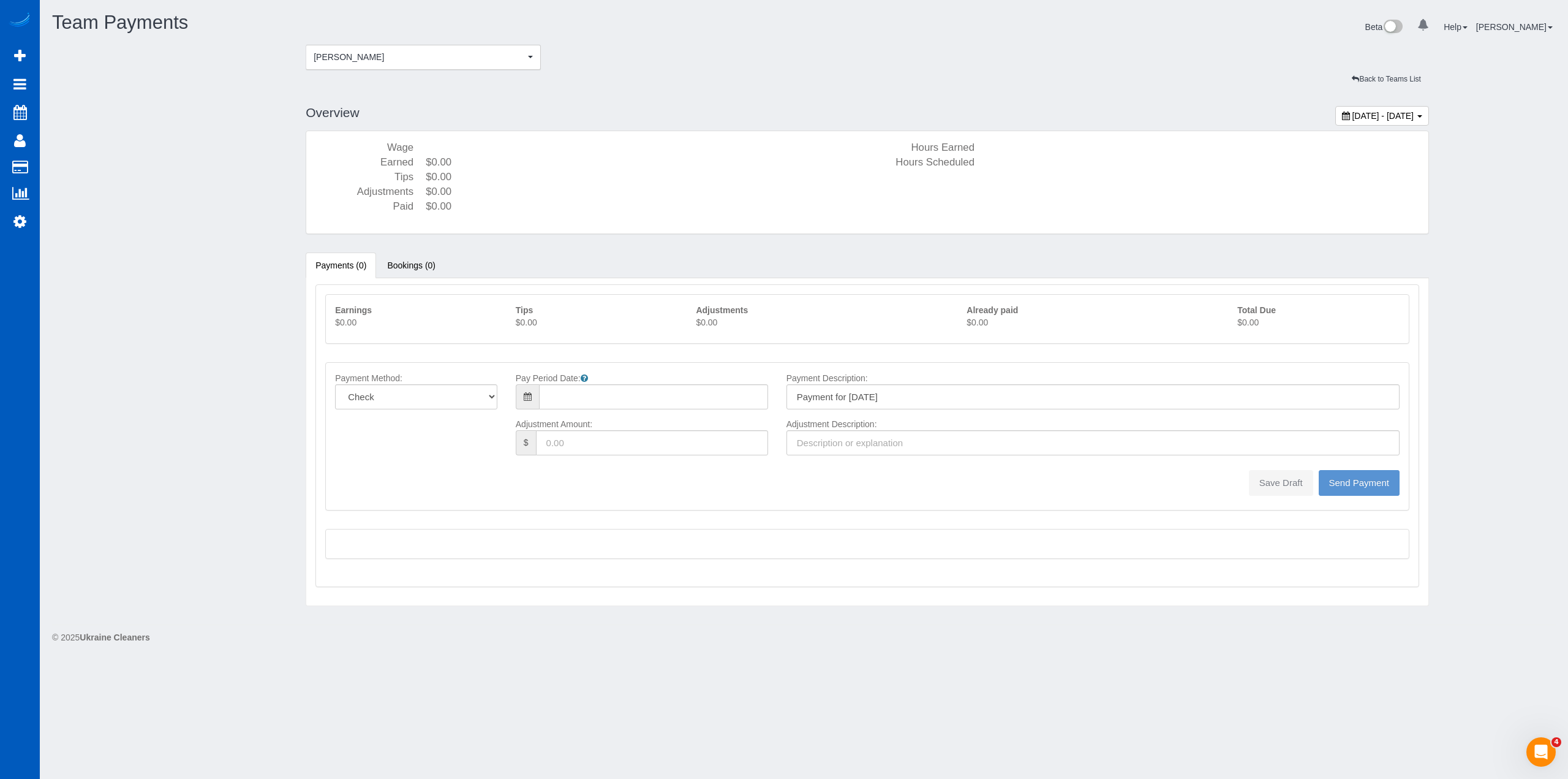
type input "08/10/2025"
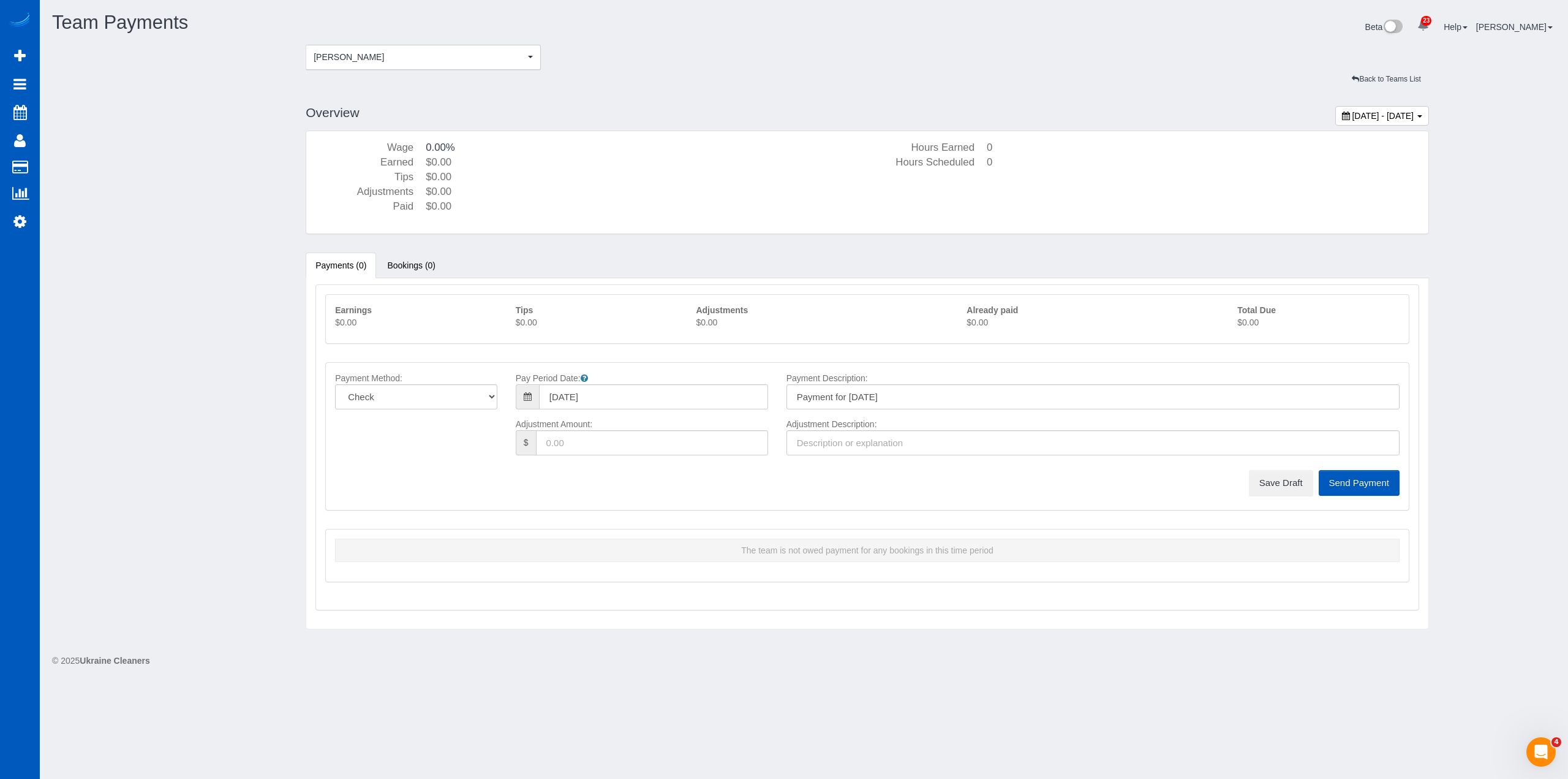
click at [365, 42] on div "Team Payments Beta 23 Your Notifications You have 0 alerts × You have 1 to char…" at bounding box center [804, 28] width 1522 height 32
click at [363, 66] on button "Nataliia Dobrovolska Nataliia Dobrovolska" at bounding box center [423, 57] width 235 height 25
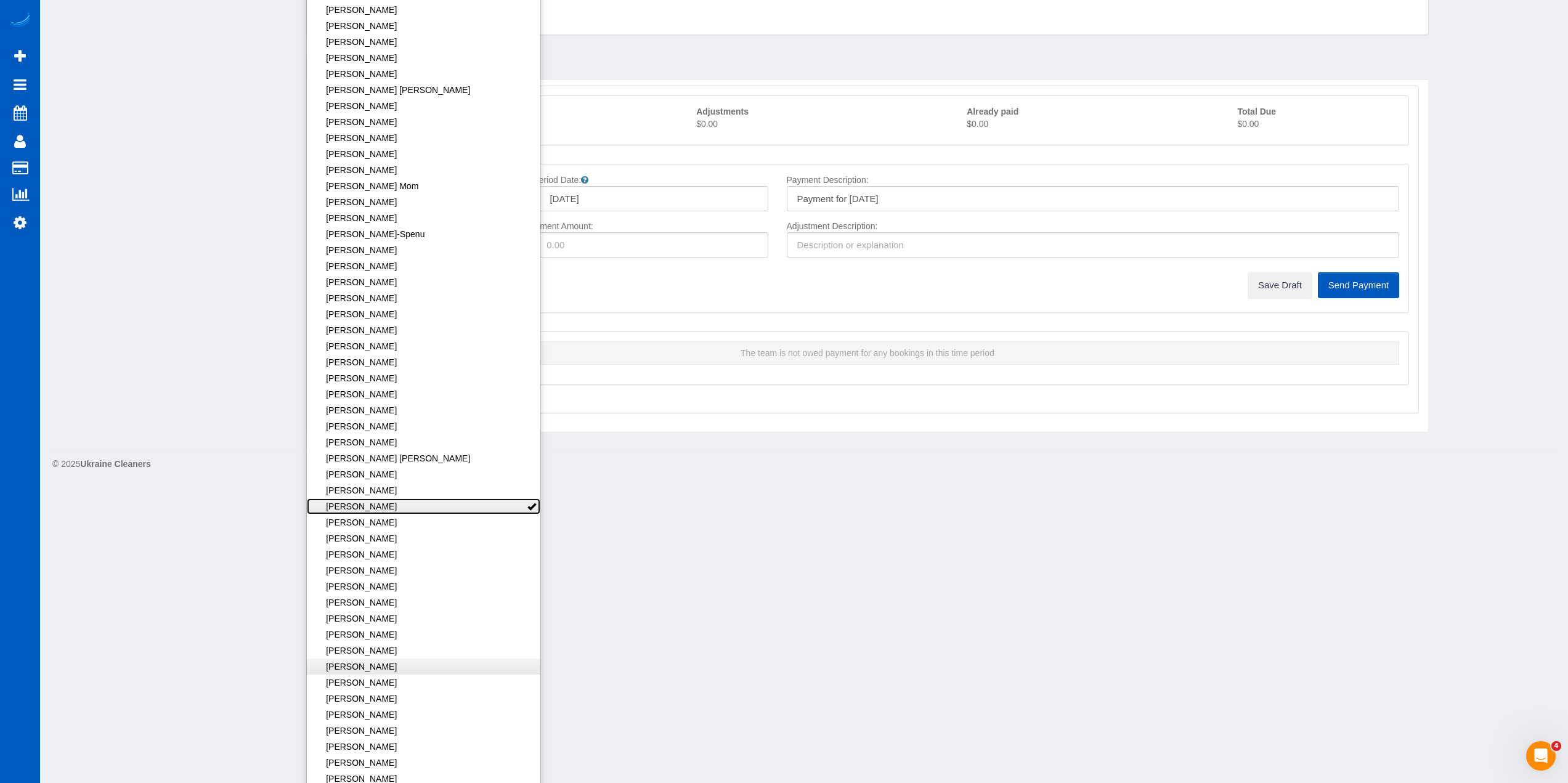
scroll to position [308, 0]
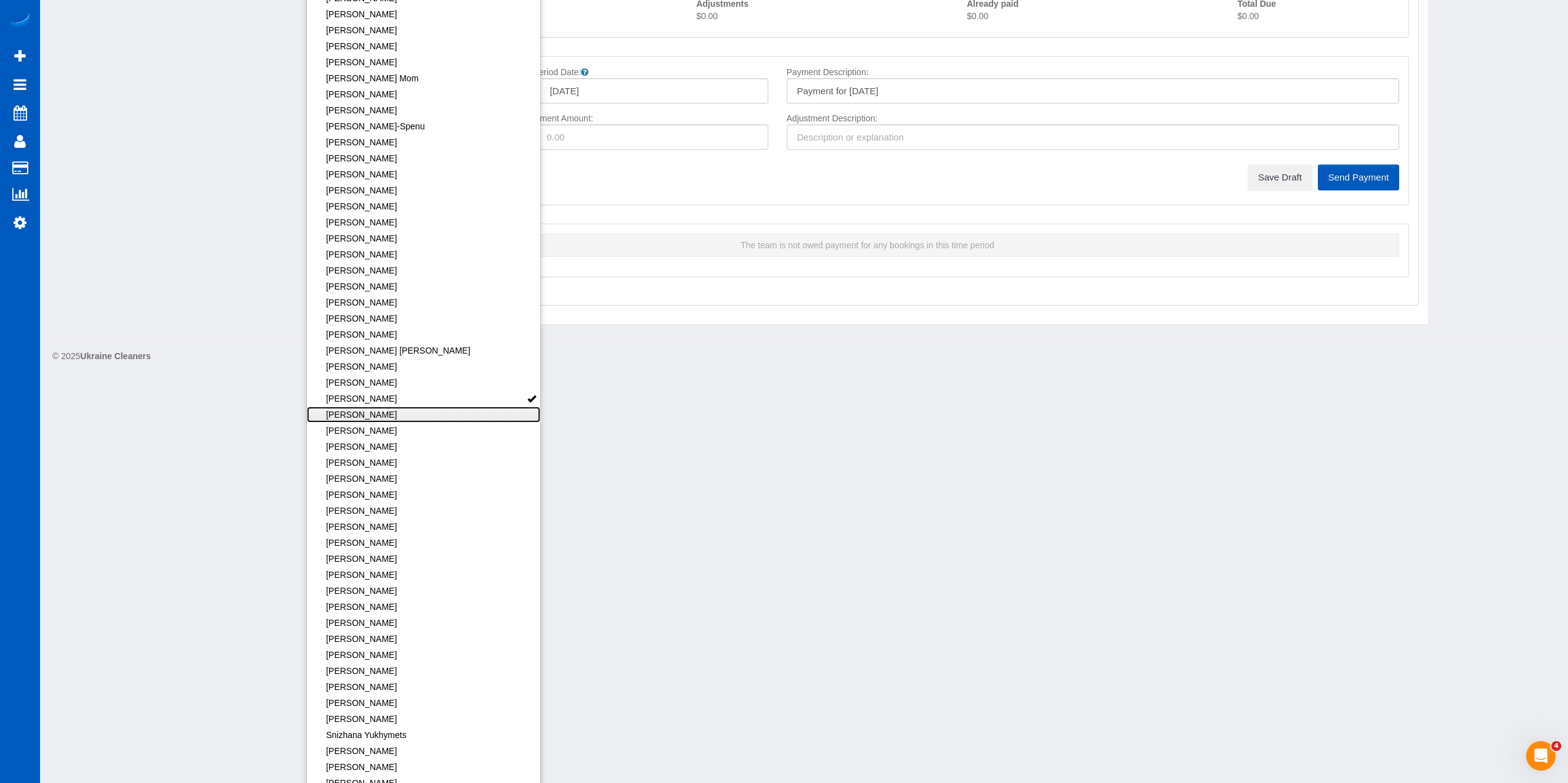
click at [399, 416] on link "[PERSON_NAME]" at bounding box center [424, 414] width 234 height 16
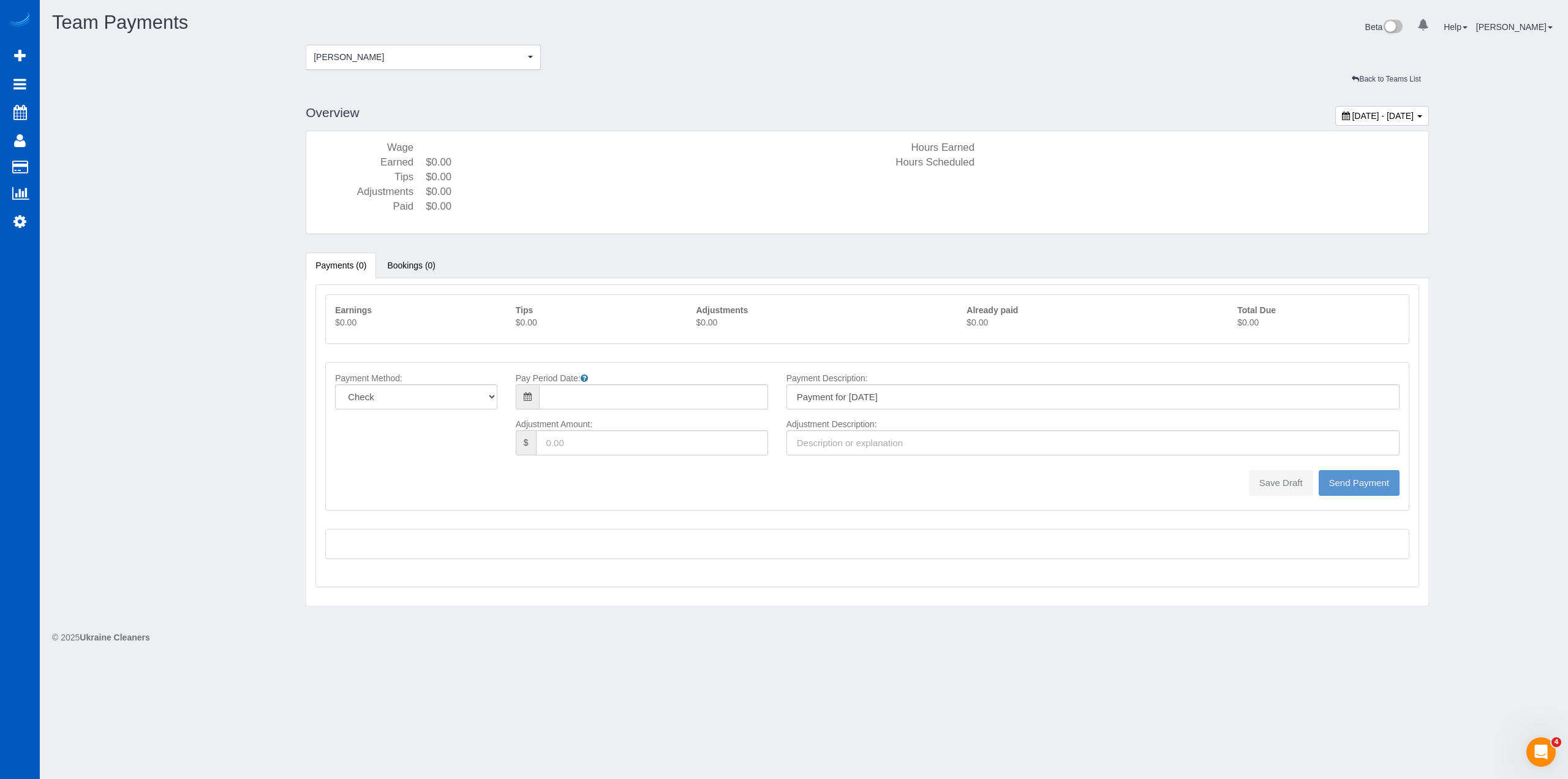
type input "08/10/2025"
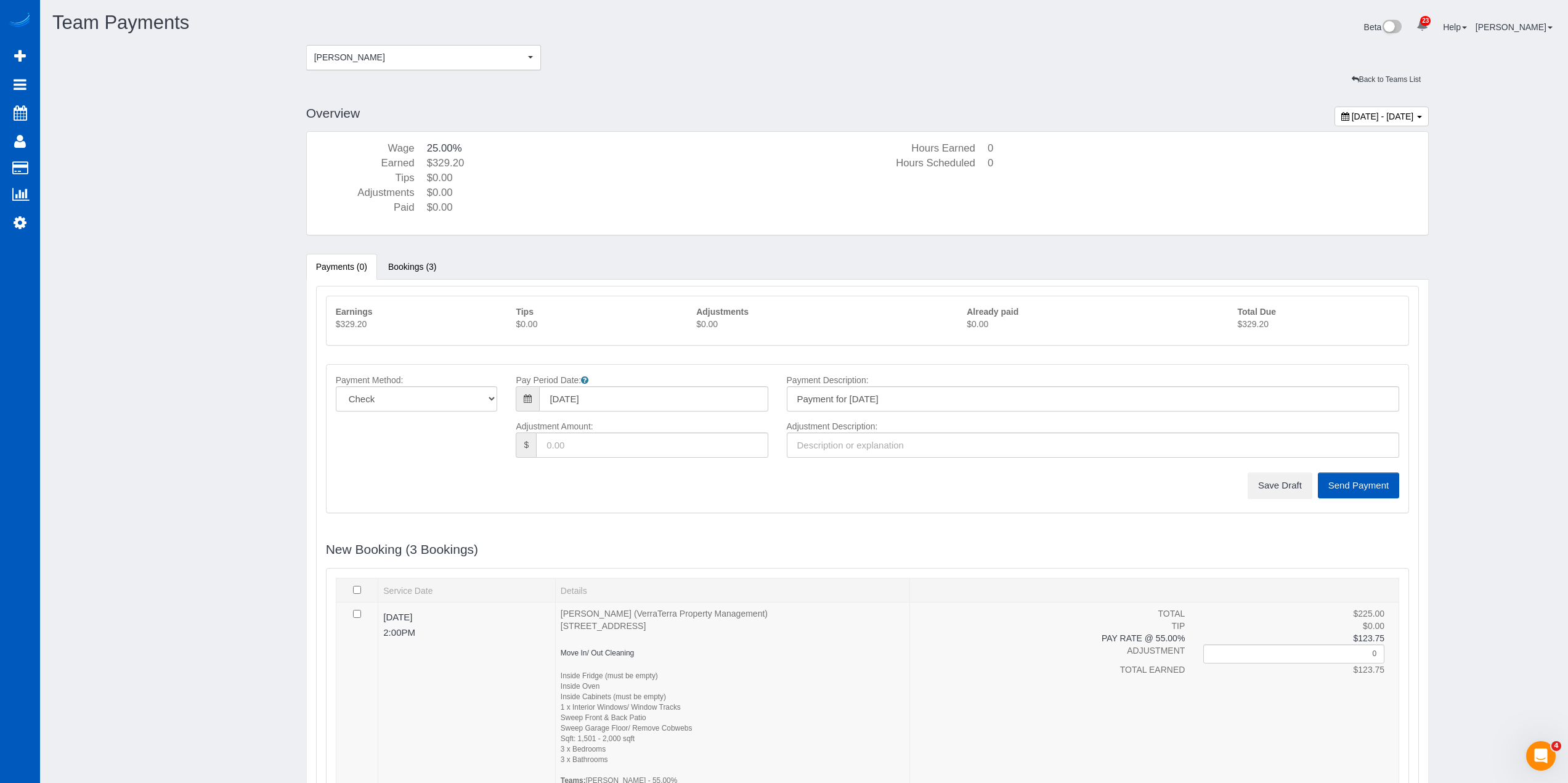
click at [1259, 326] on p "$329.20" at bounding box center [1318, 324] width 162 height 12
click at [1291, 491] on button "Save Draft" at bounding box center [1280, 486] width 65 height 26
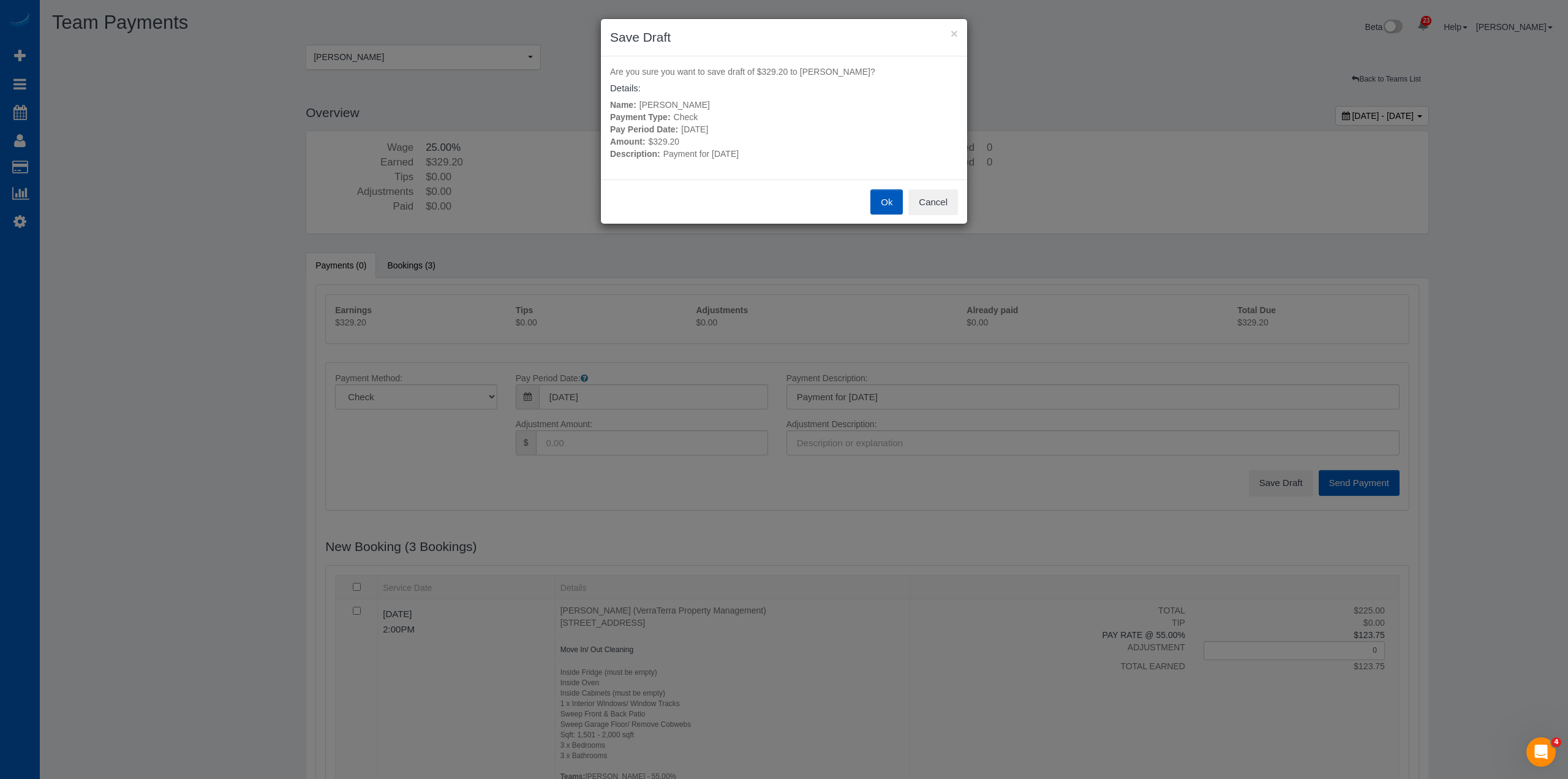
click at [887, 207] on button "Ok" at bounding box center [886, 203] width 32 height 26
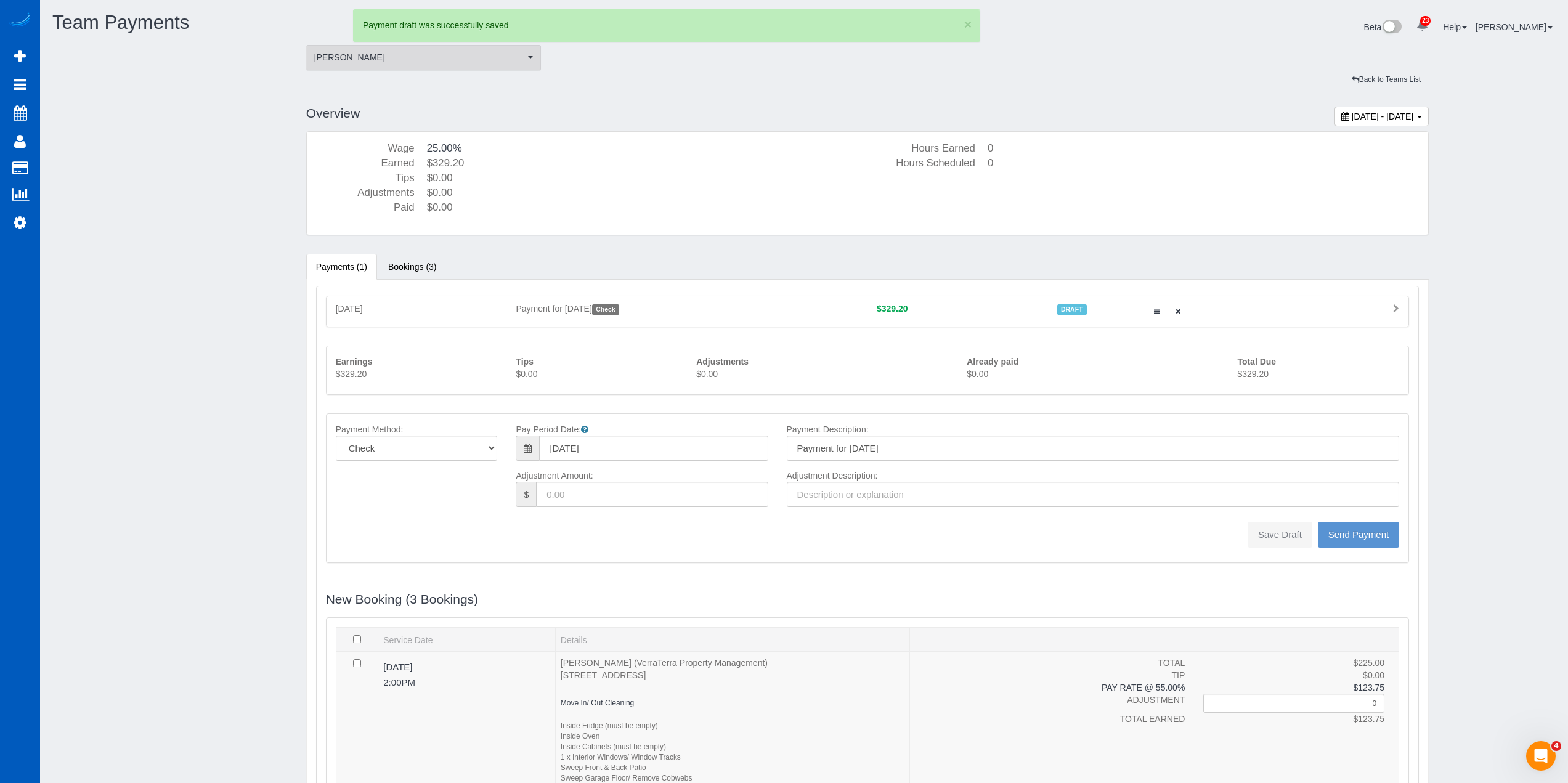
type input "0"
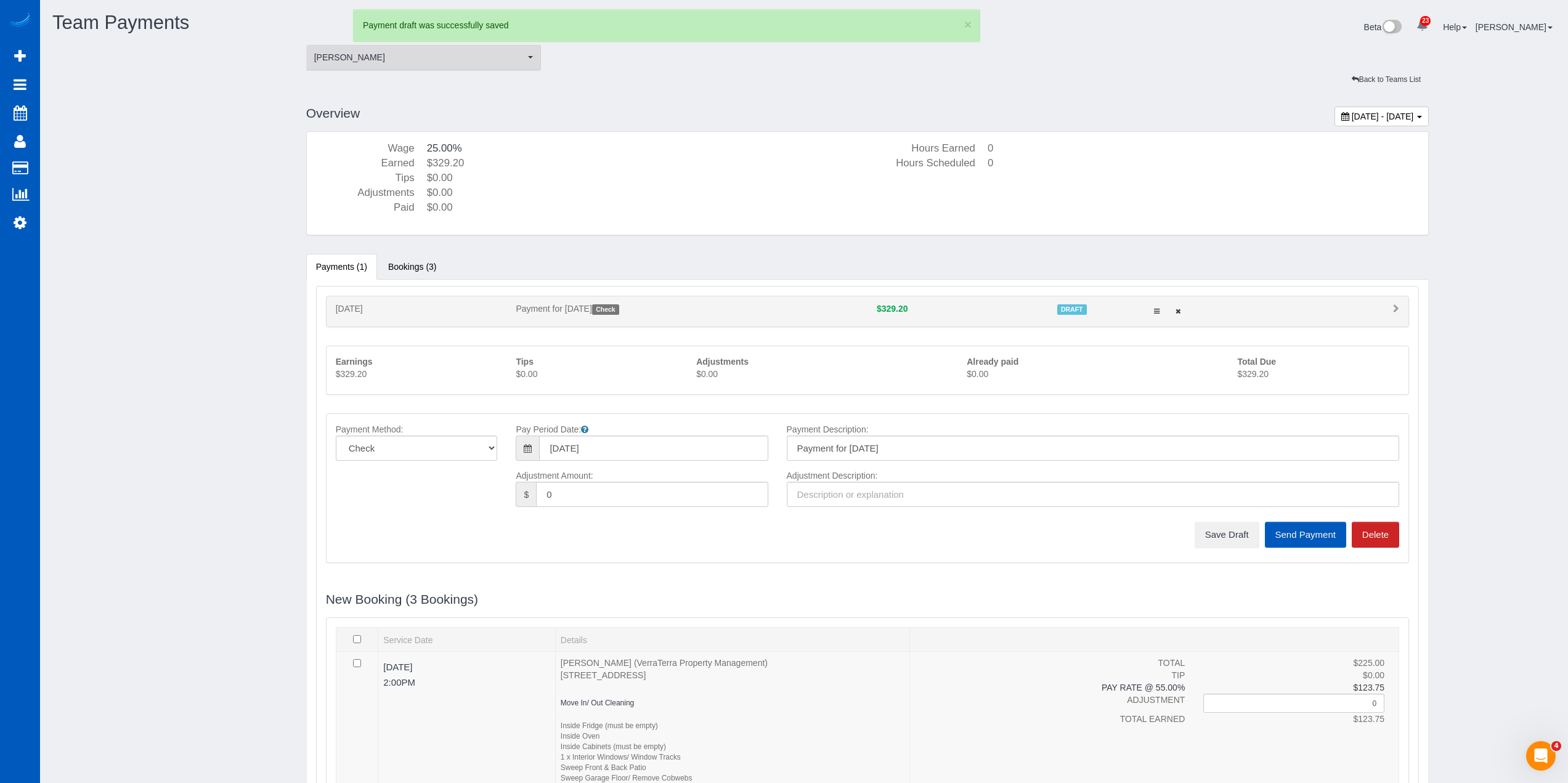
click at [441, 61] on span "[PERSON_NAME]" at bounding box center [420, 57] width 211 height 12
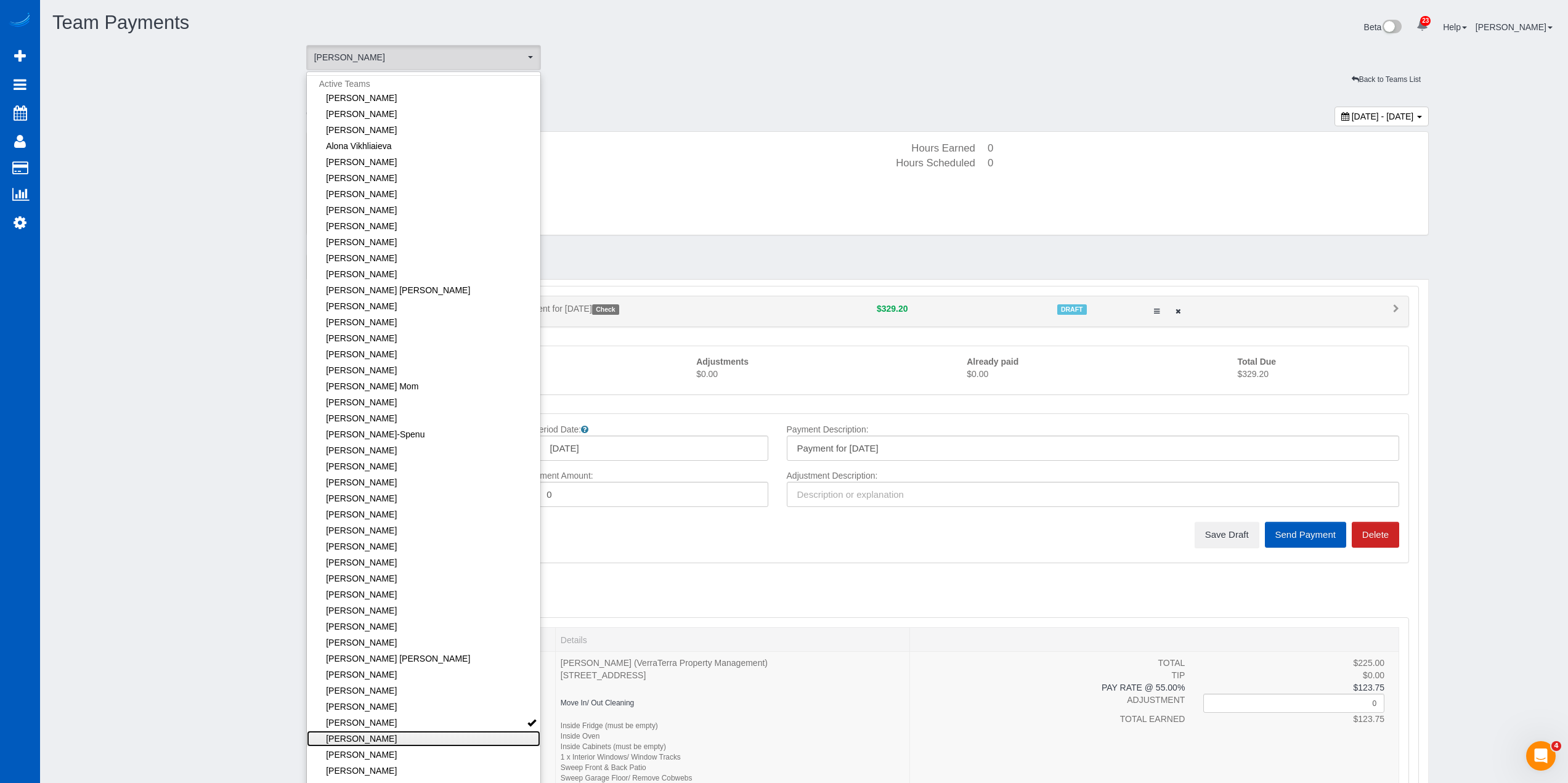
click at [426, 740] on link "[PERSON_NAME]" at bounding box center [424, 738] width 234 height 16
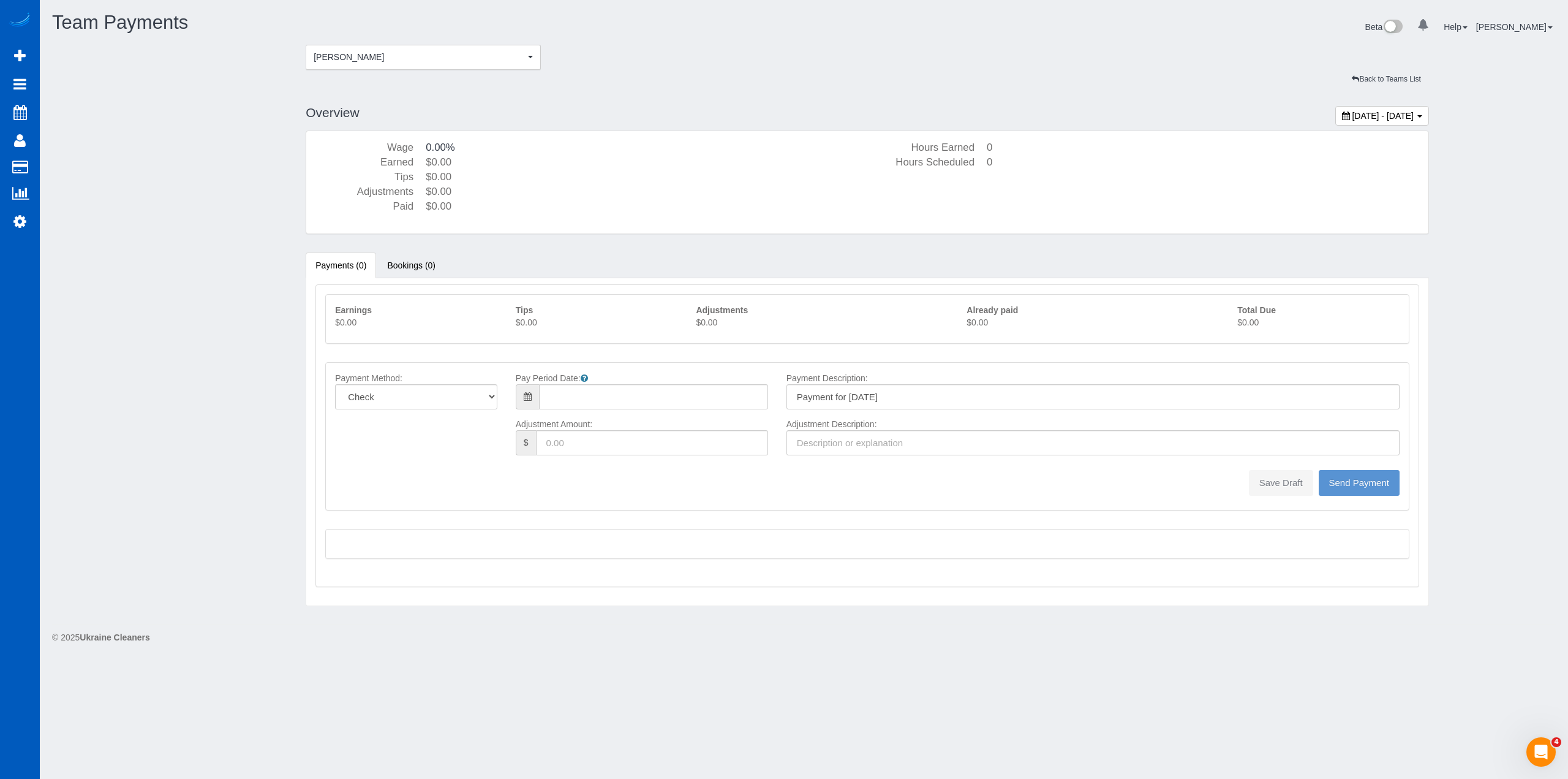
type input "08/10/2025"
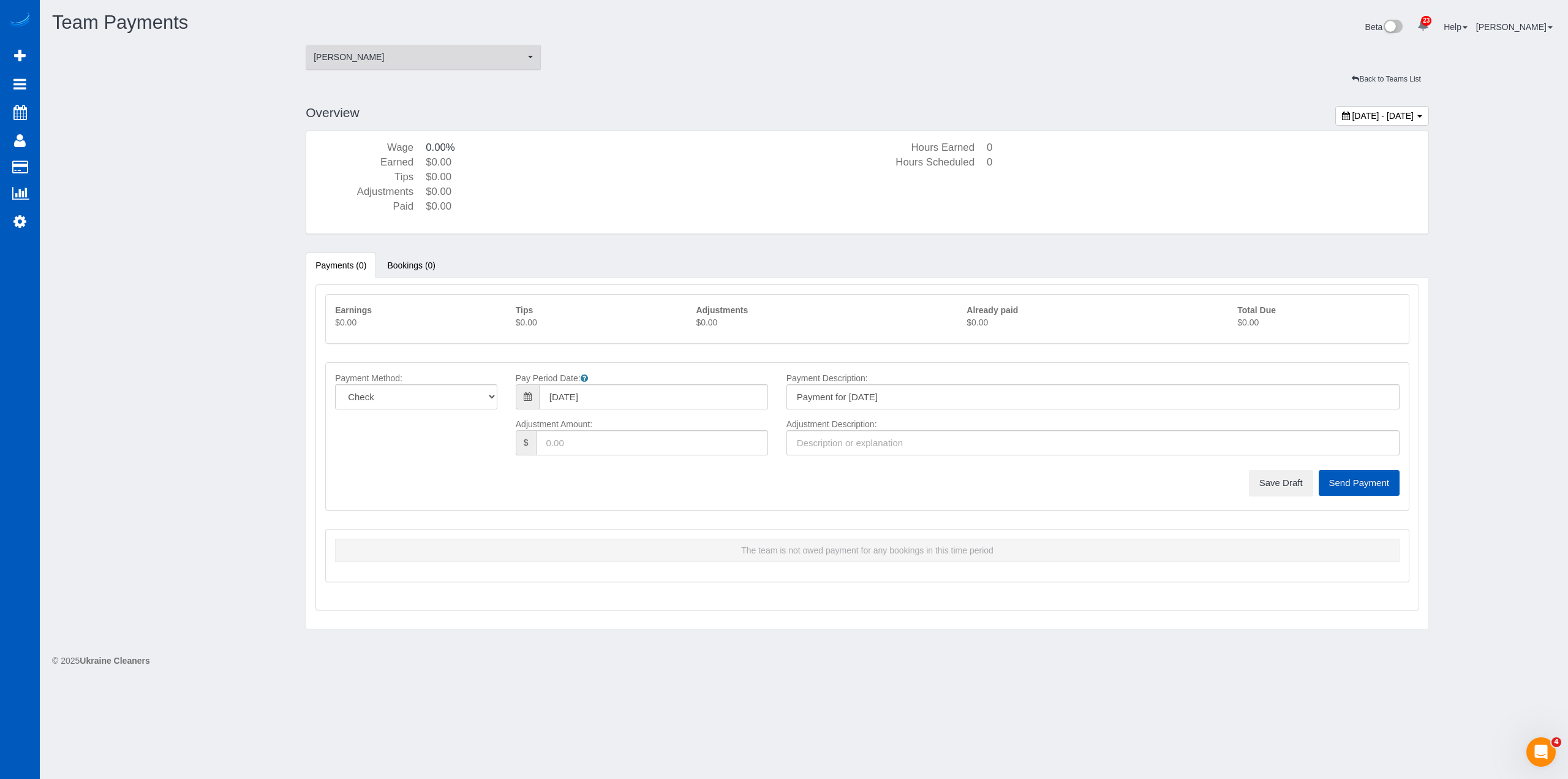
click at [441, 61] on span "[PERSON_NAME]" at bounding box center [419, 57] width 211 height 12
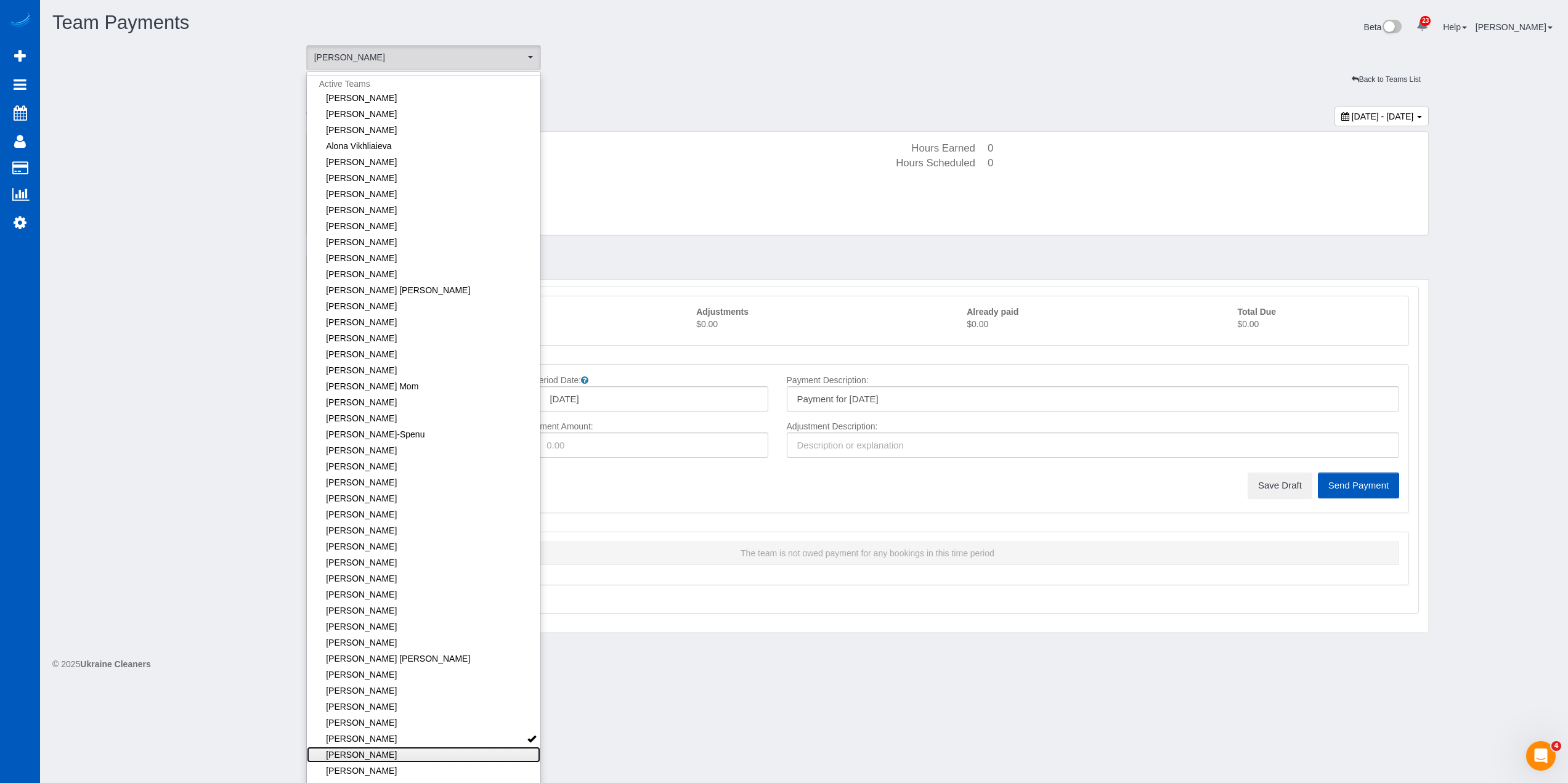
click at [430, 749] on link "[PERSON_NAME]" at bounding box center [424, 754] width 234 height 16
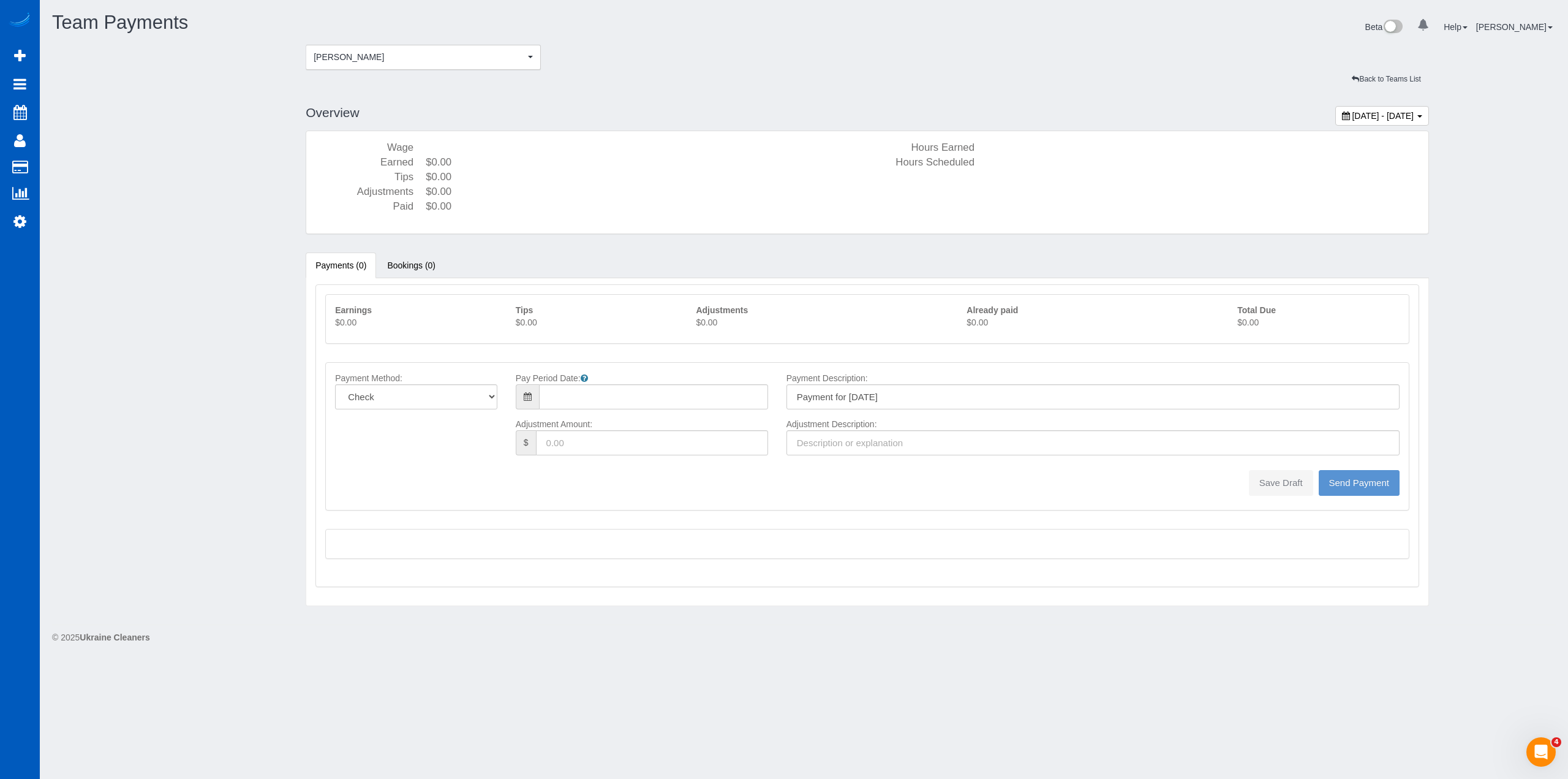
type input "08/10/2025"
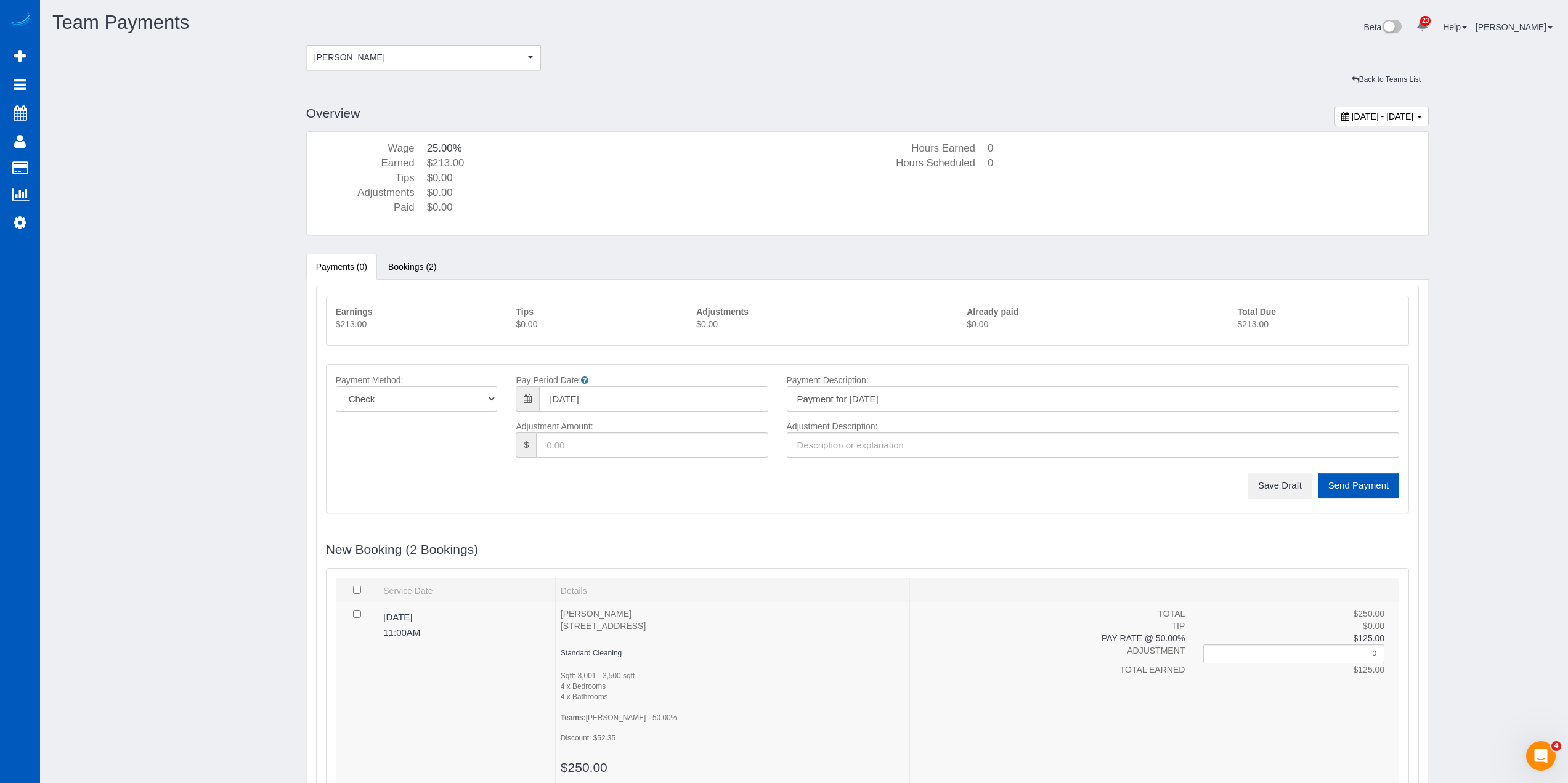
click at [1260, 329] on p "$213.00" at bounding box center [1318, 324] width 162 height 12
click at [1269, 473] on button "Save Draft" at bounding box center [1280, 486] width 65 height 26
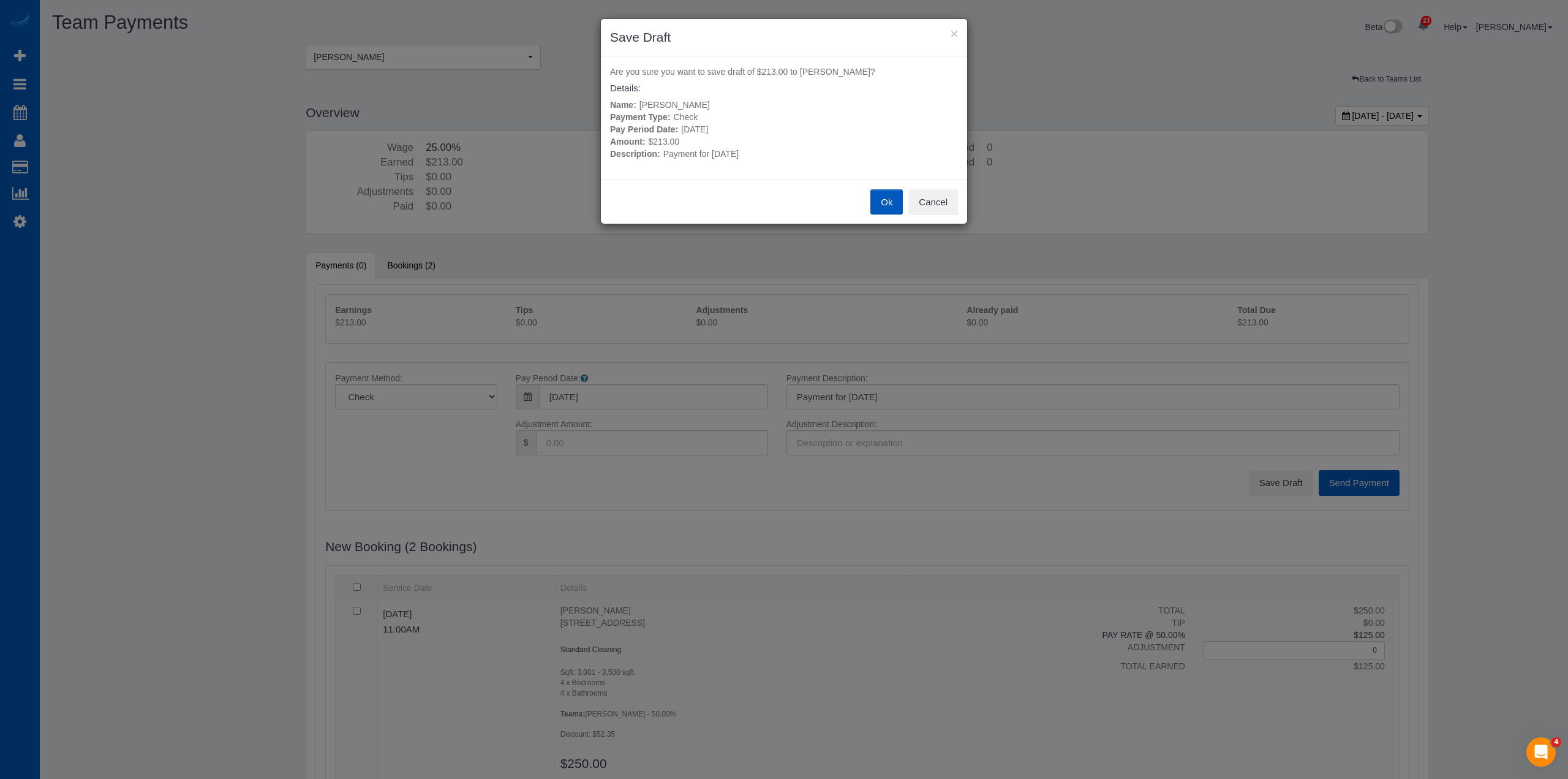
click at [878, 200] on button "Ok" at bounding box center [886, 203] width 32 height 26
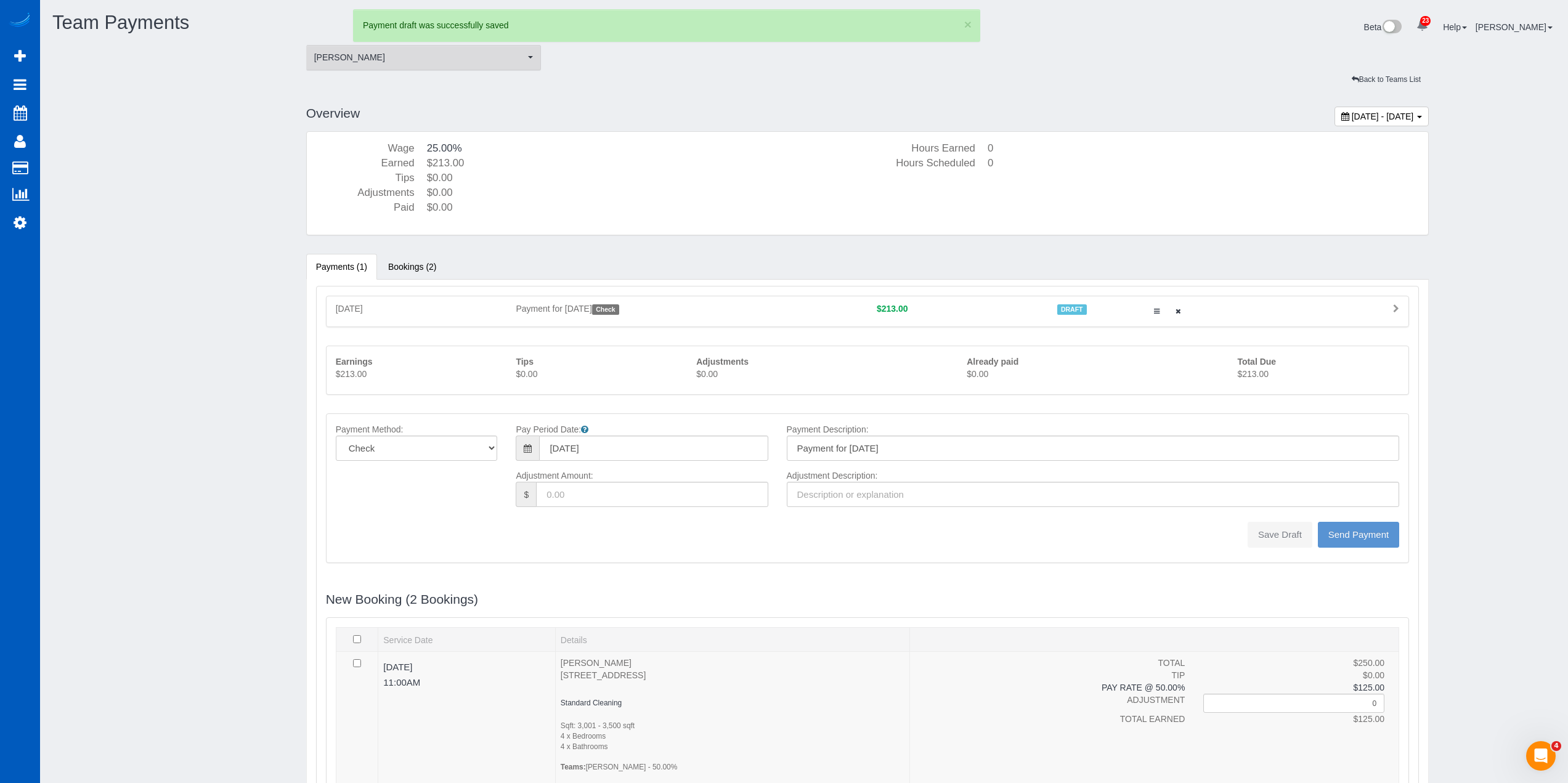
click at [388, 62] on span "[PERSON_NAME]" at bounding box center [420, 57] width 211 height 12
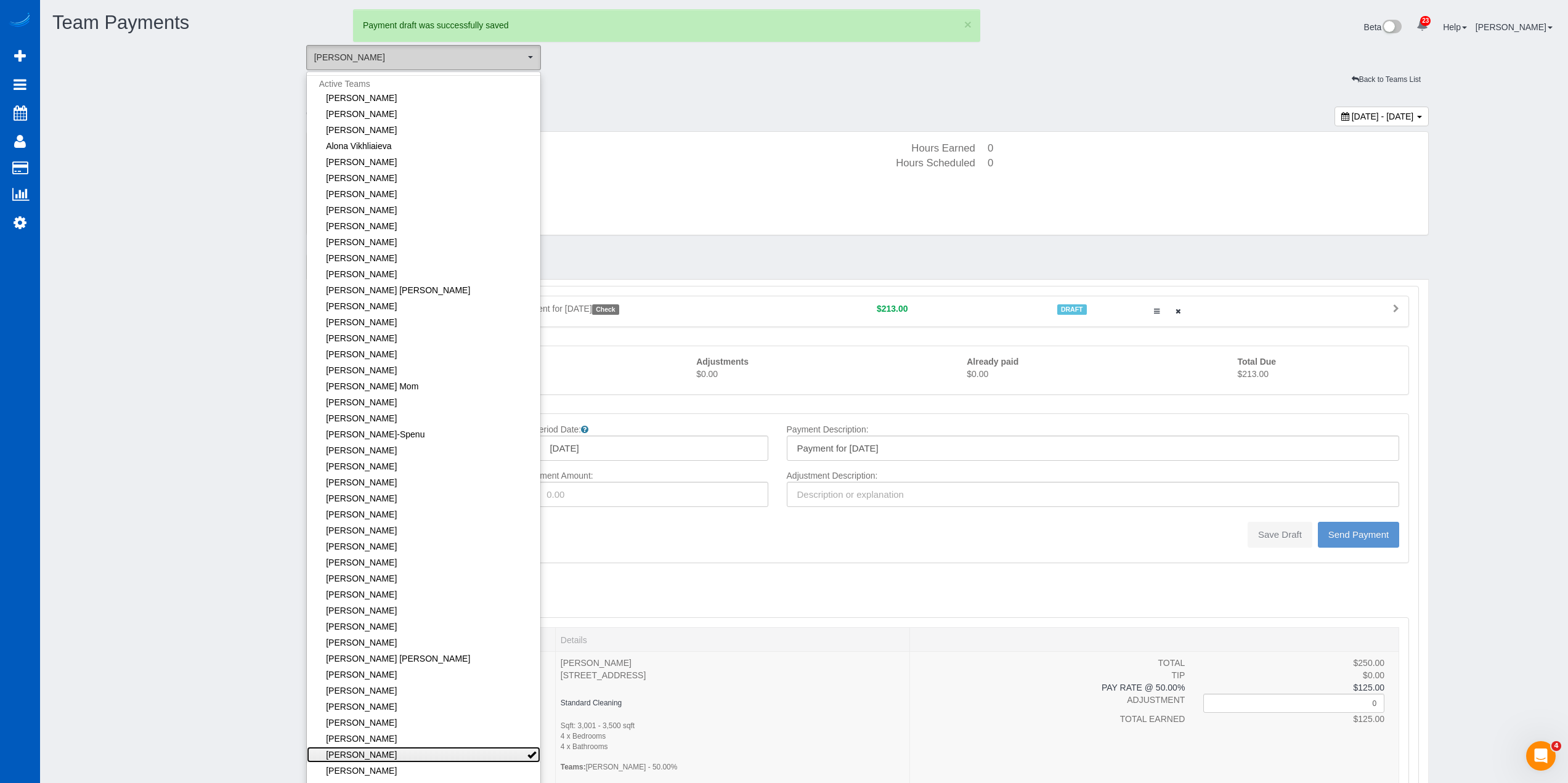
type input "0"
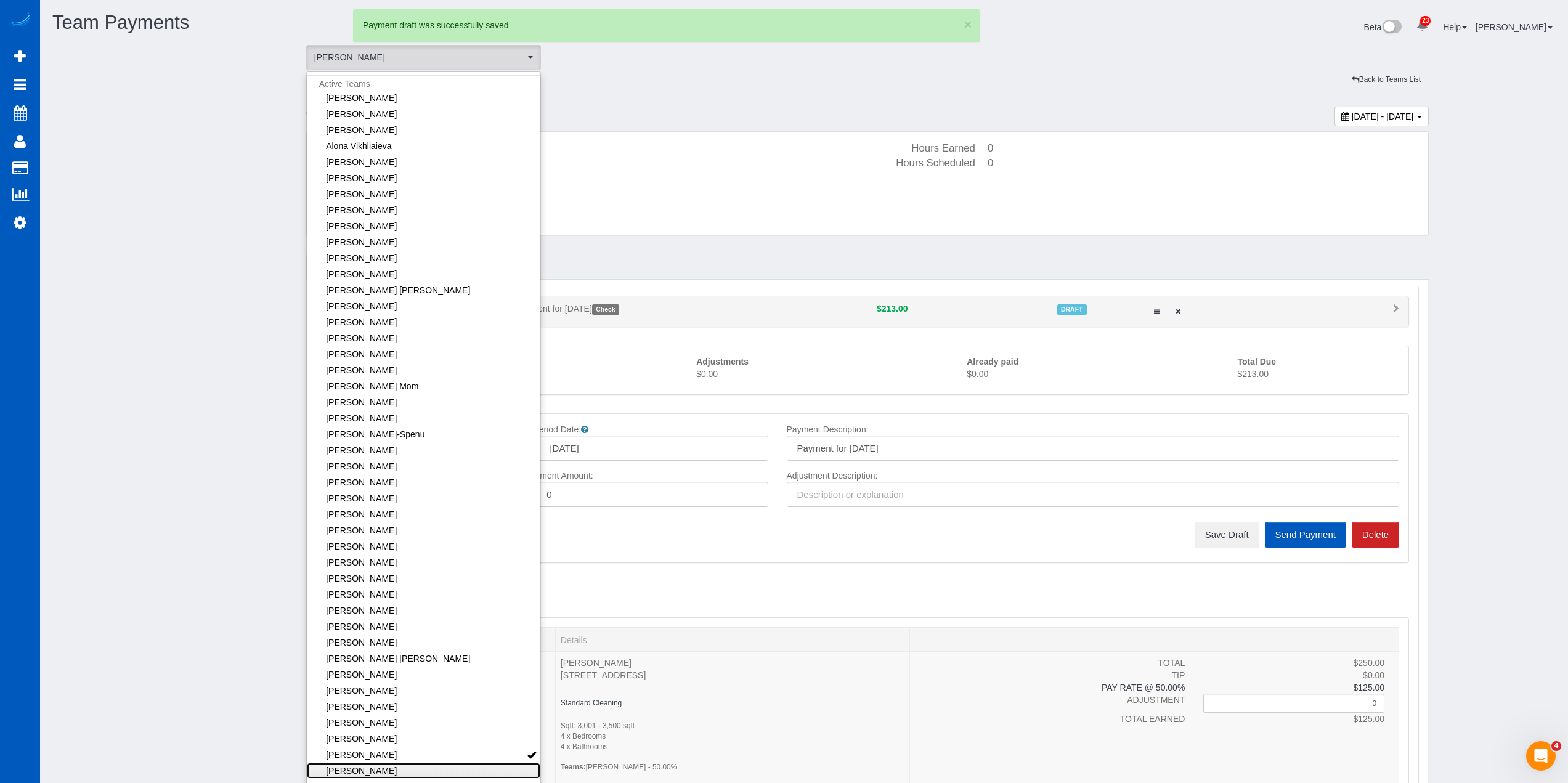
click at [415, 771] on link "[PERSON_NAME]" at bounding box center [424, 770] width 234 height 16
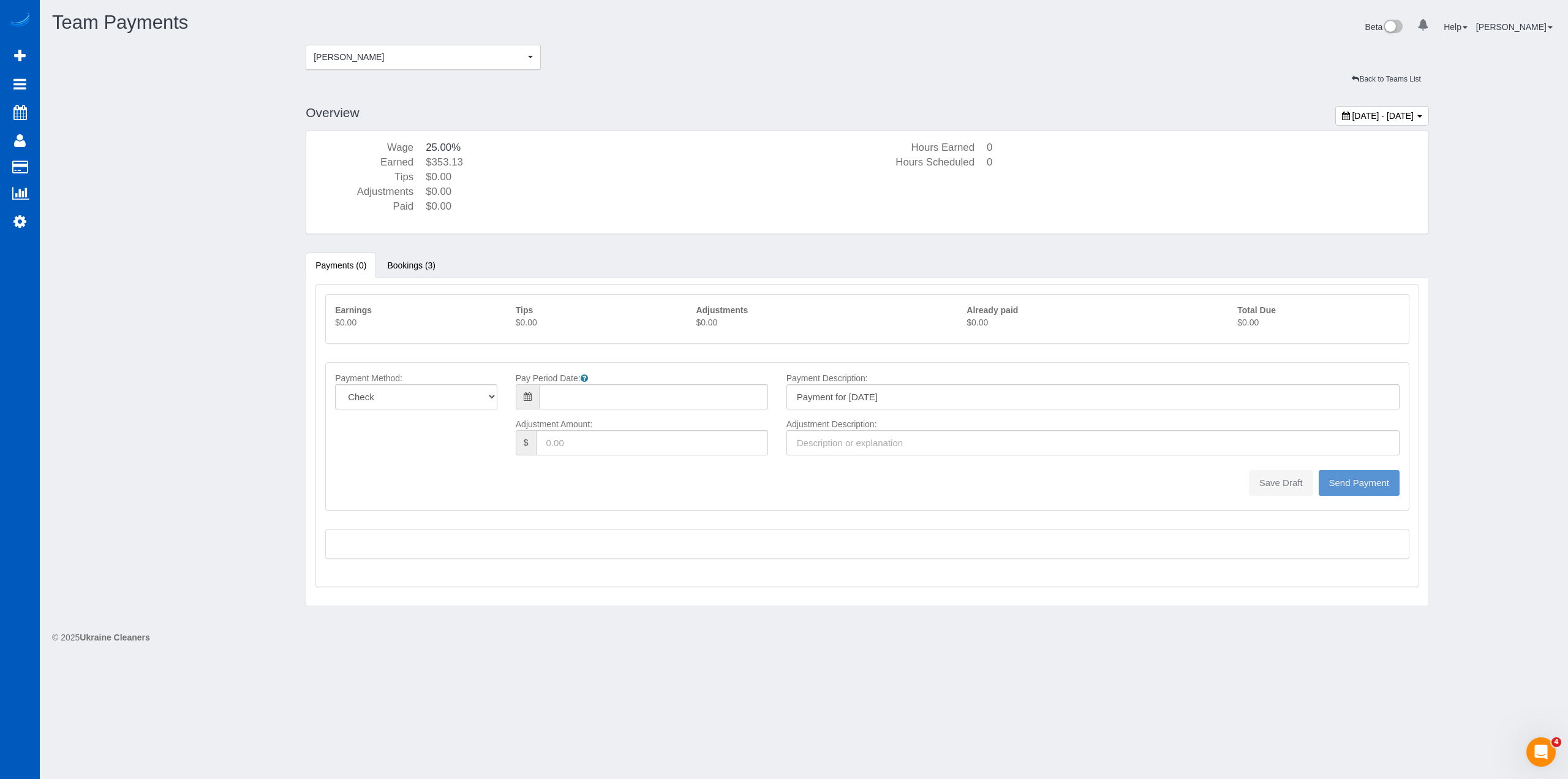
type input "08/10/2025"
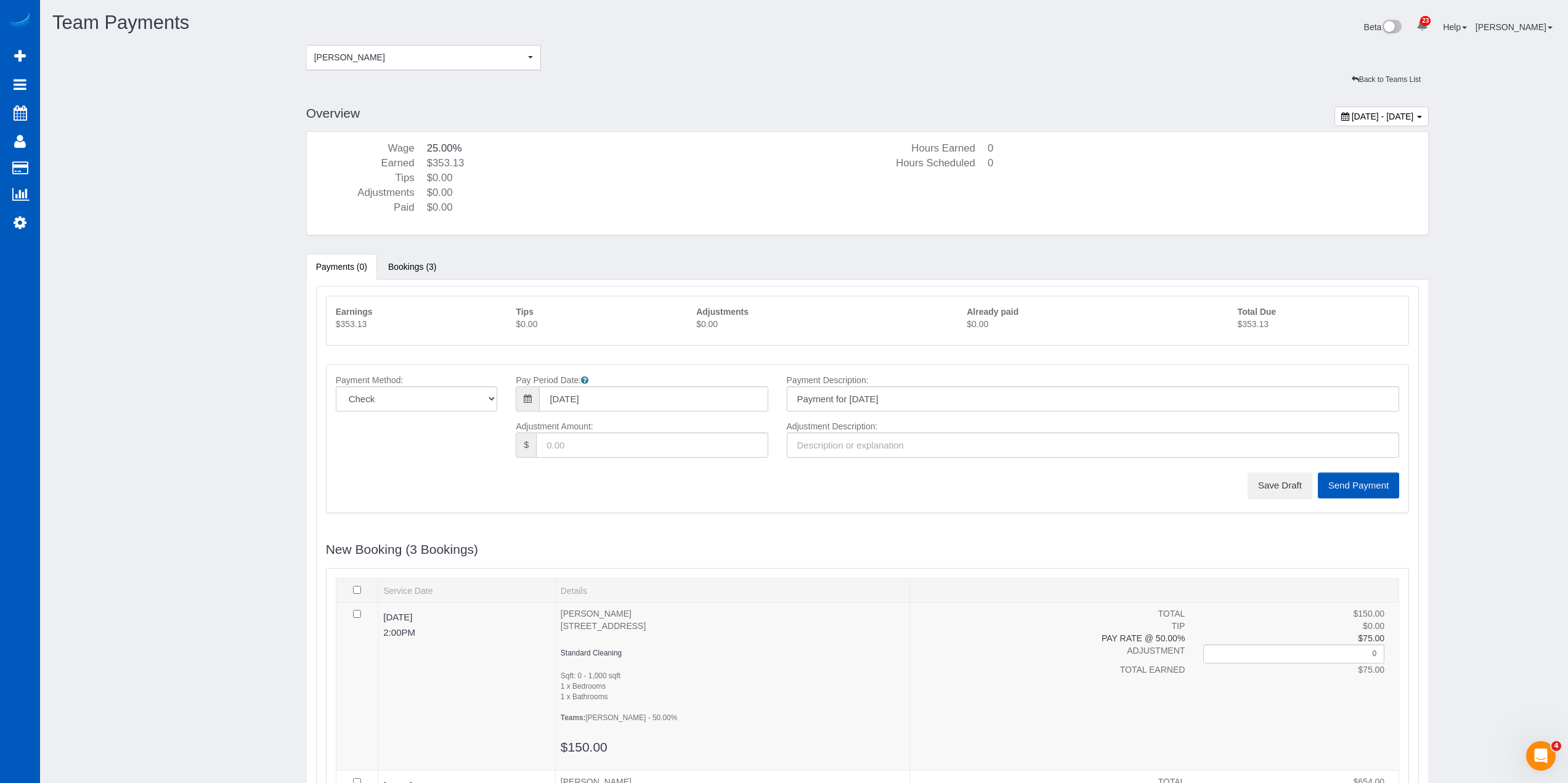
click at [1252, 321] on p "$353.13" at bounding box center [1318, 324] width 162 height 12
click at [1297, 482] on button "Save Draft" at bounding box center [1280, 486] width 65 height 26
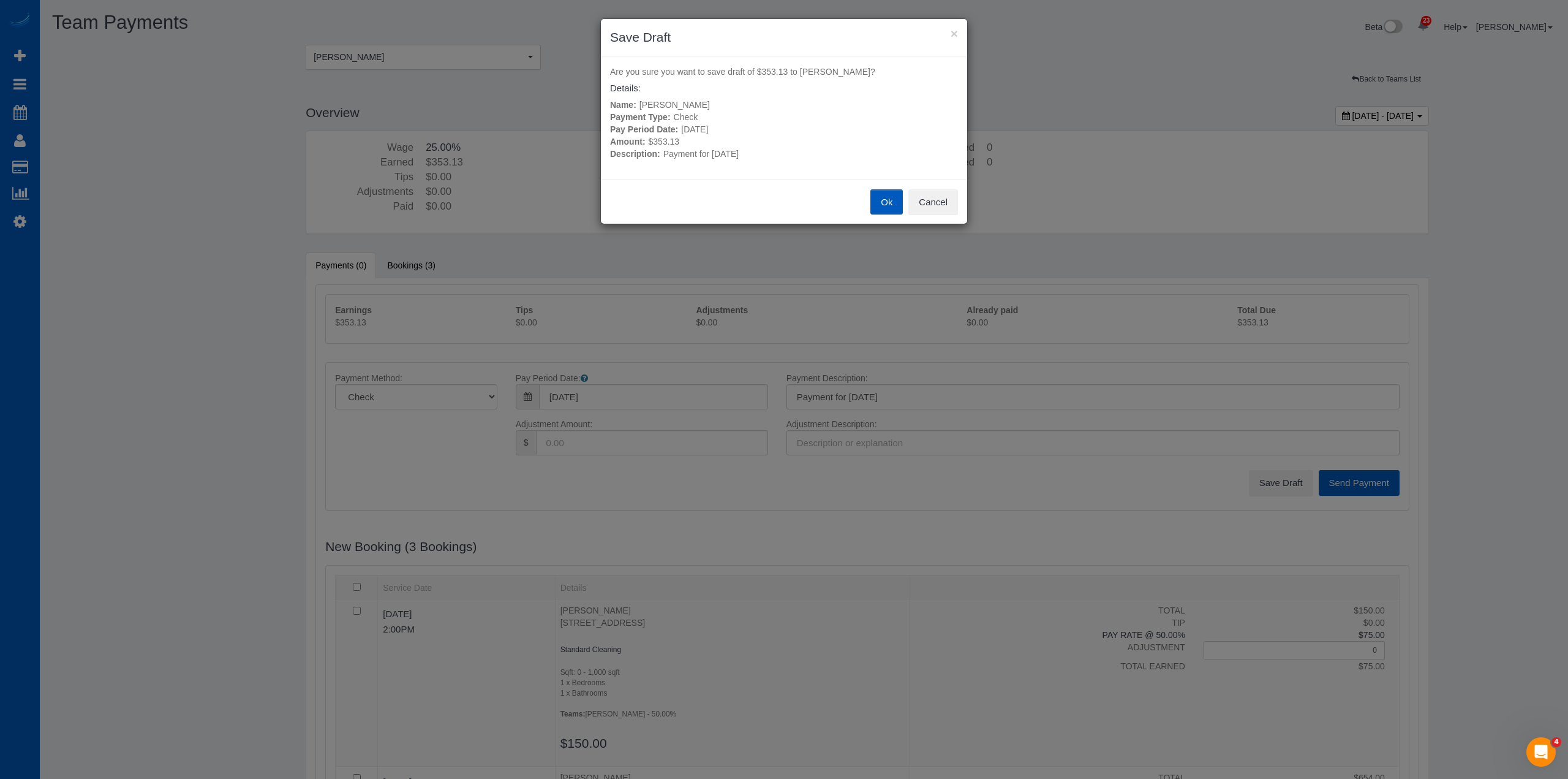
click at [876, 209] on button "Ok" at bounding box center [886, 203] width 32 height 26
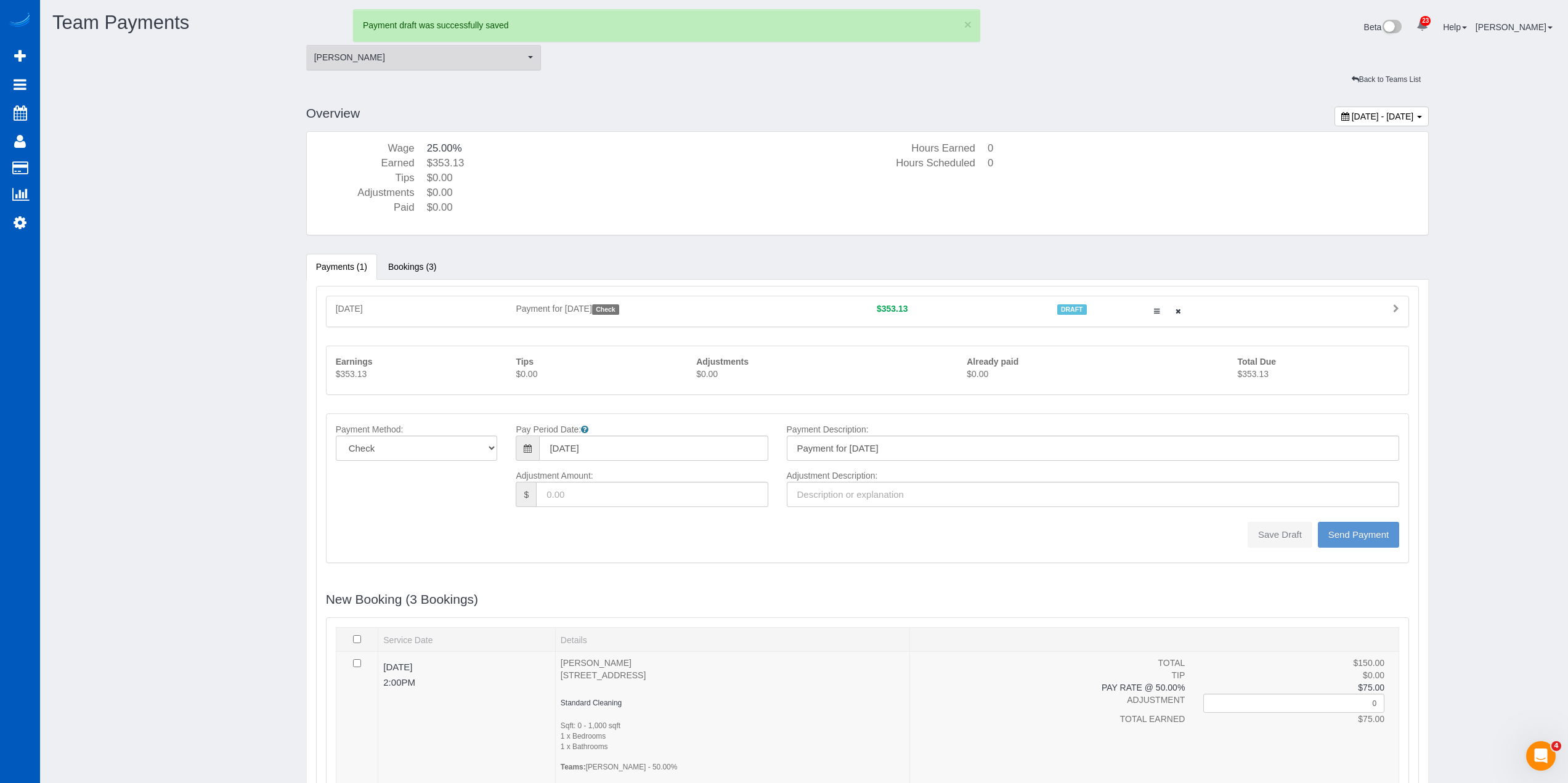
type input "0"
click at [424, 59] on span "[PERSON_NAME]" at bounding box center [420, 57] width 211 height 12
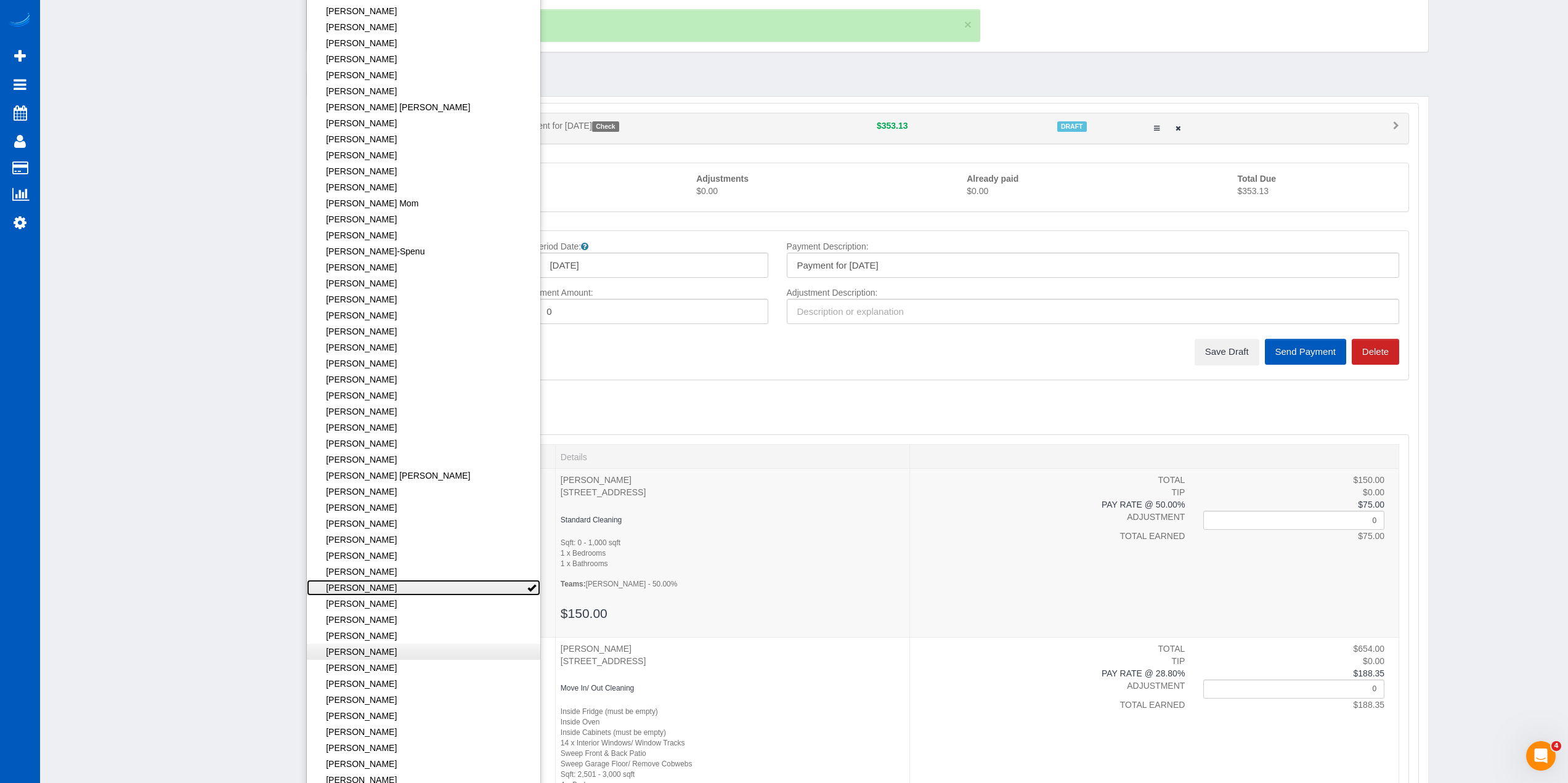
scroll to position [185, 0]
click at [394, 598] on link "[PERSON_NAME]" at bounding box center [424, 601] width 234 height 16
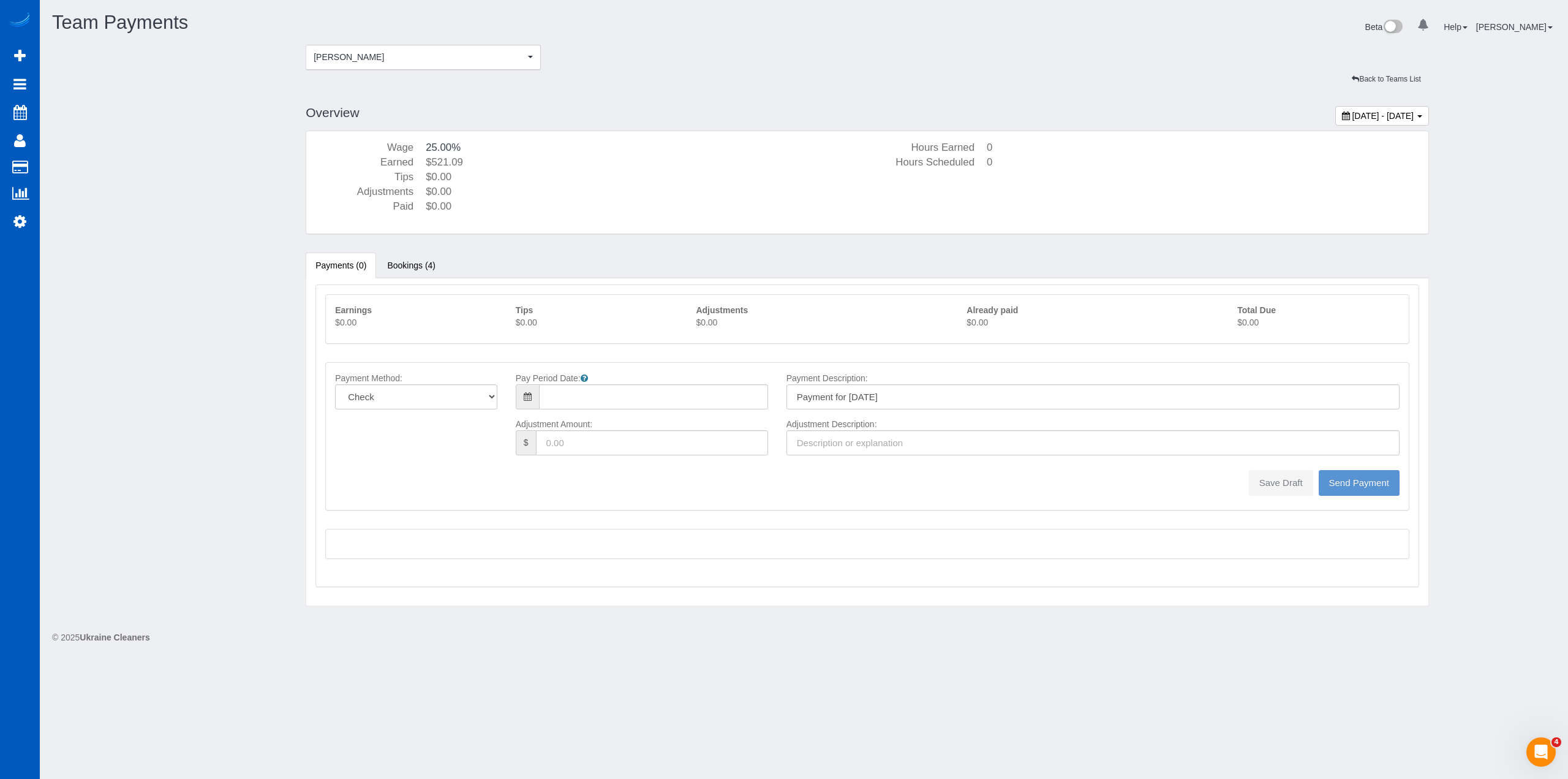
type input "08/10/2025"
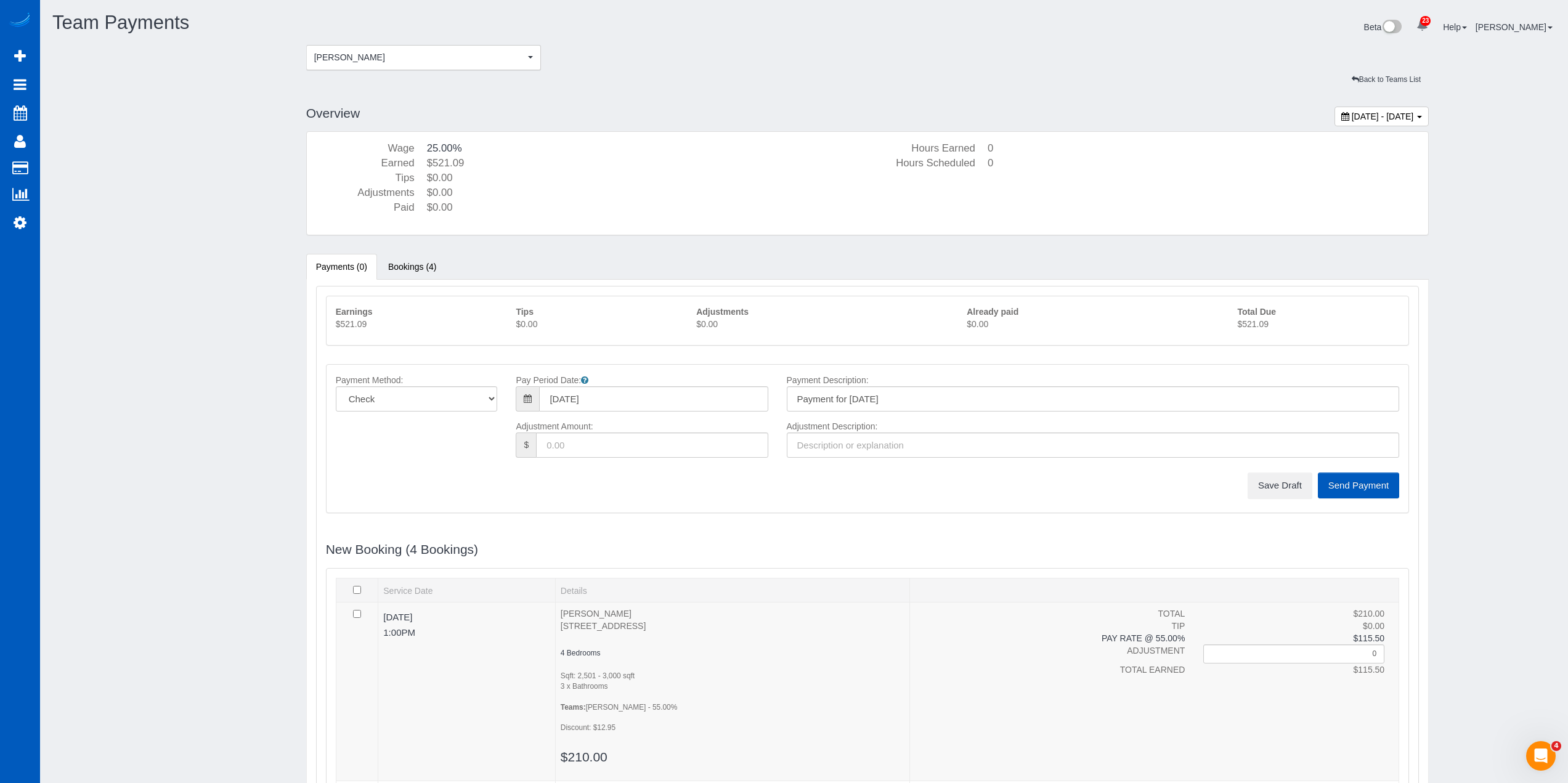
click at [1267, 325] on p "$521.09" at bounding box center [1318, 324] width 162 height 12
click at [1282, 479] on button "Save Draft" at bounding box center [1280, 486] width 65 height 26
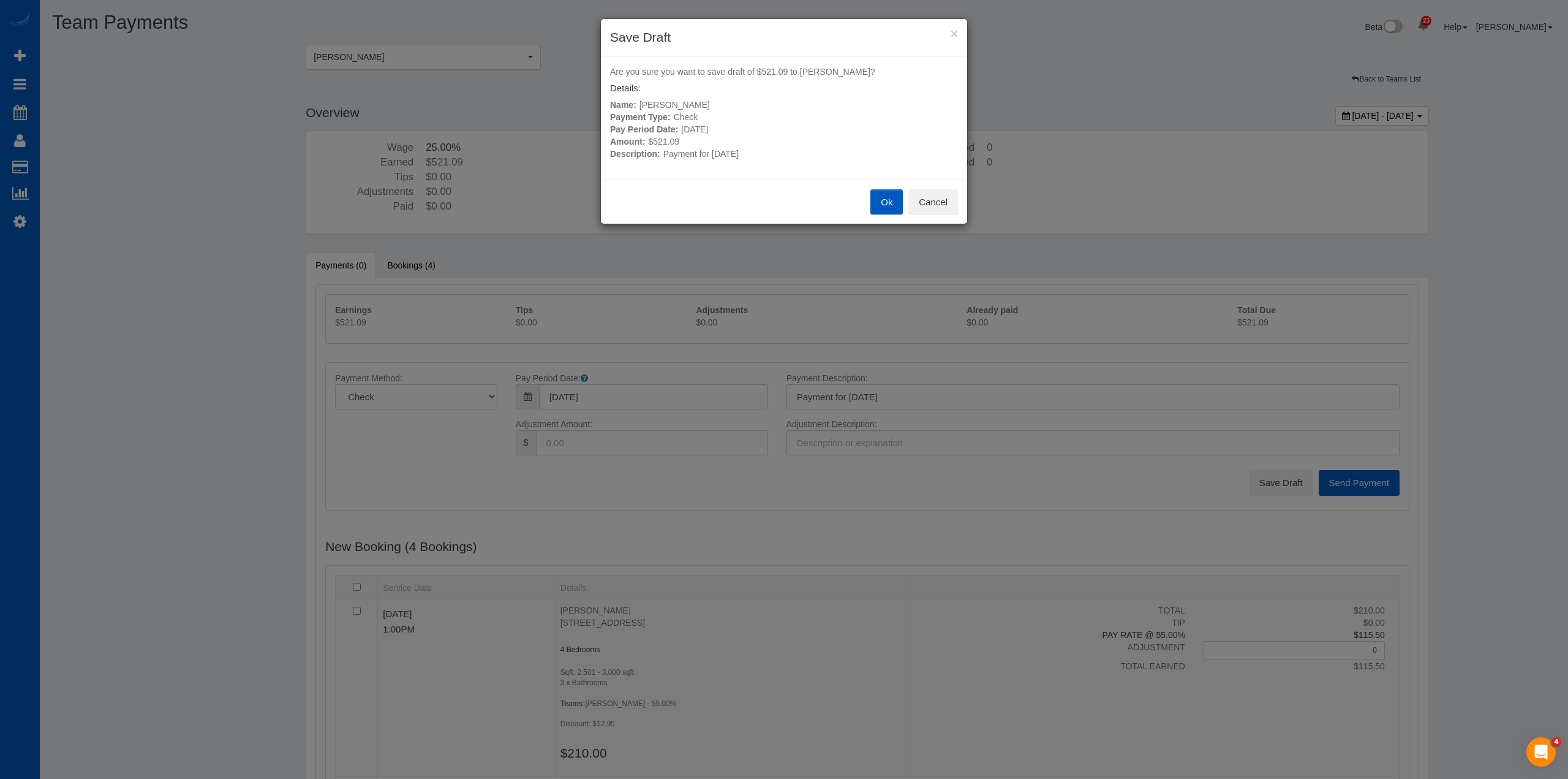
click at [878, 198] on button "Ok" at bounding box center [886, 203] width 32 height 26
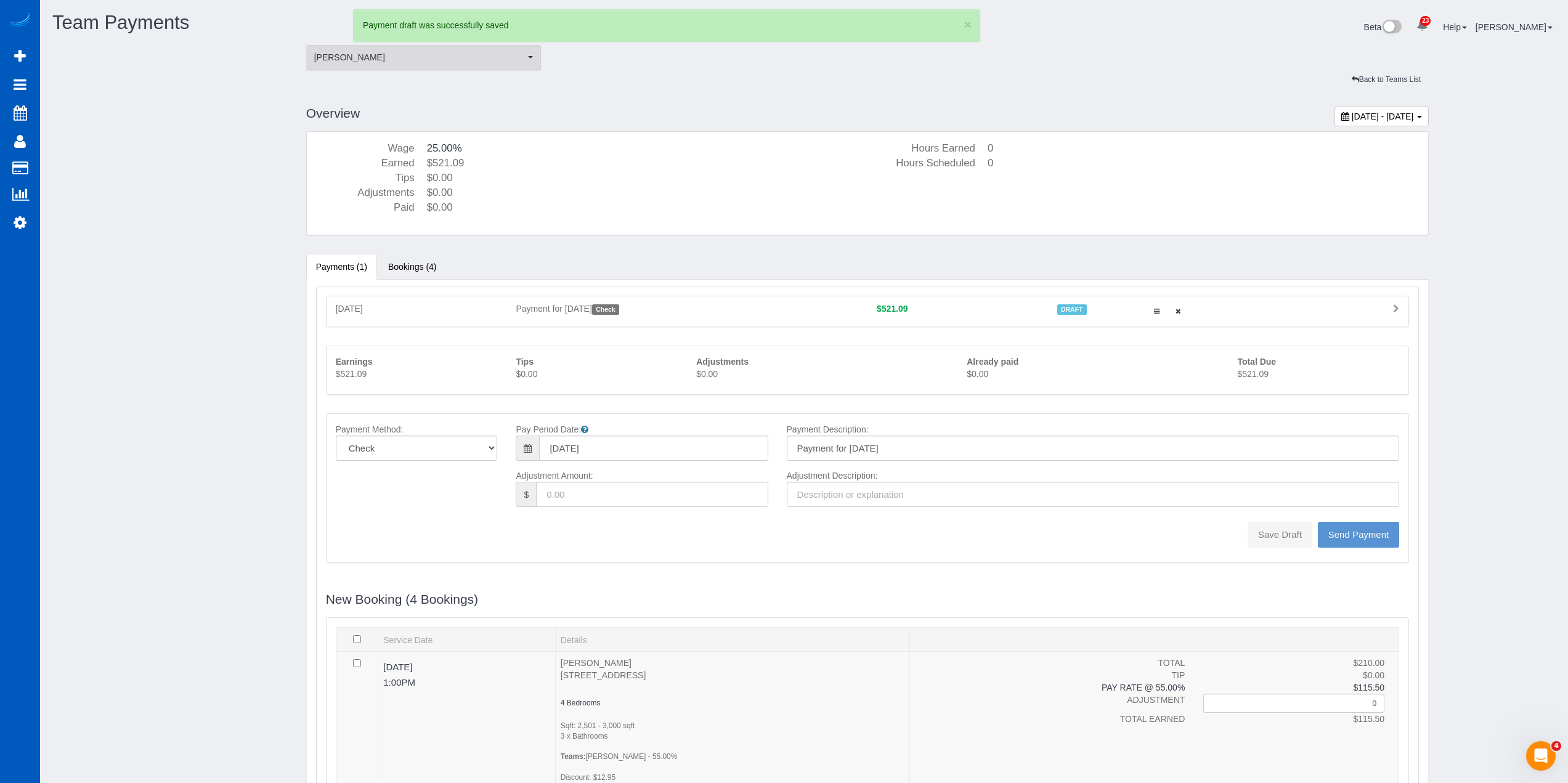
click at [397, 55] on span "[PERSON_NAME]" at bounding box center [420, 57] width 211 height 12
type input "0"
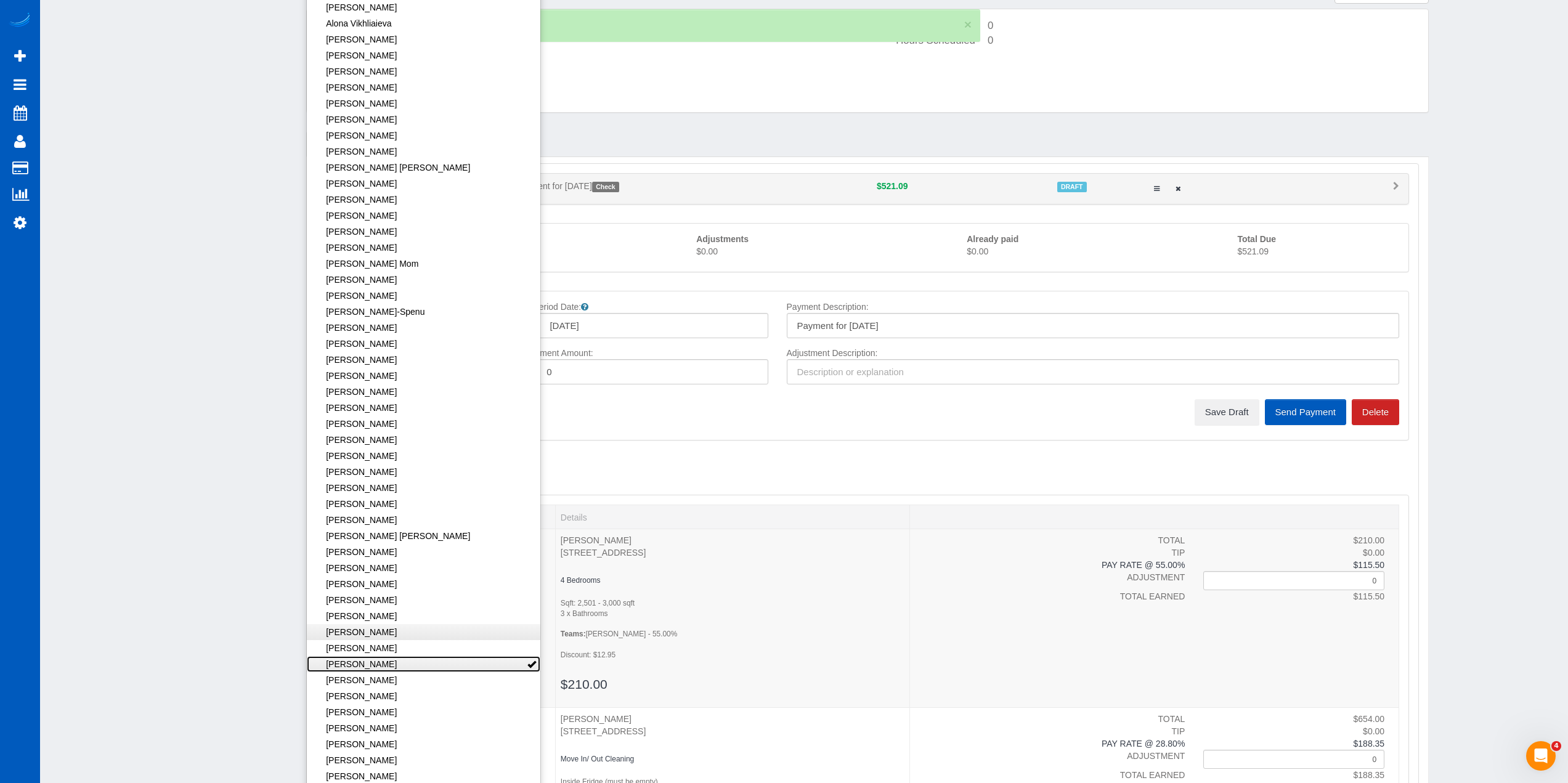
scroll to position [135, 0]
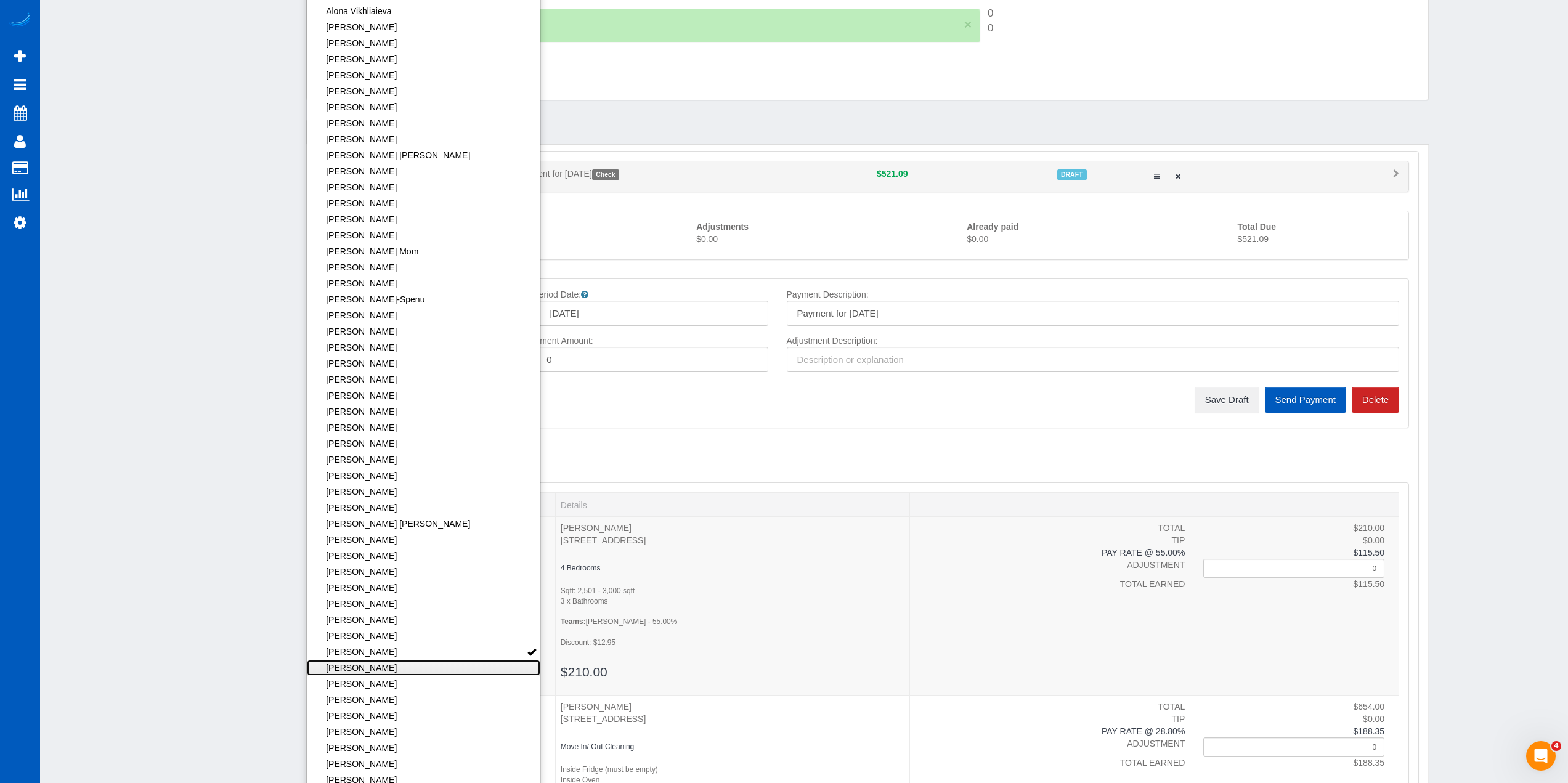
click at [410, 671] on link "[PERSON_NAME]" at bounding box center [424, 667] width 234 height 16
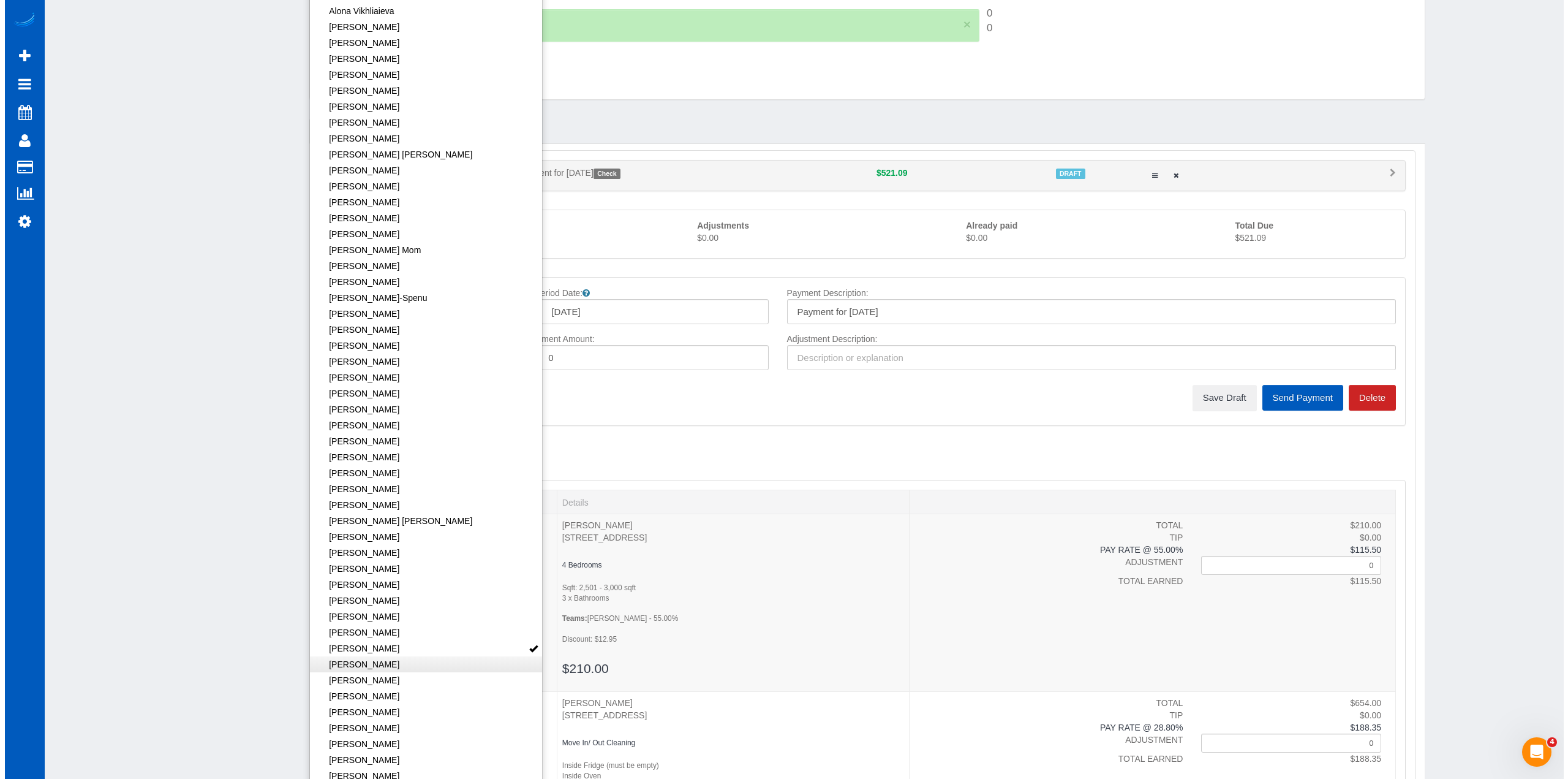
scroll to position [0, 0]
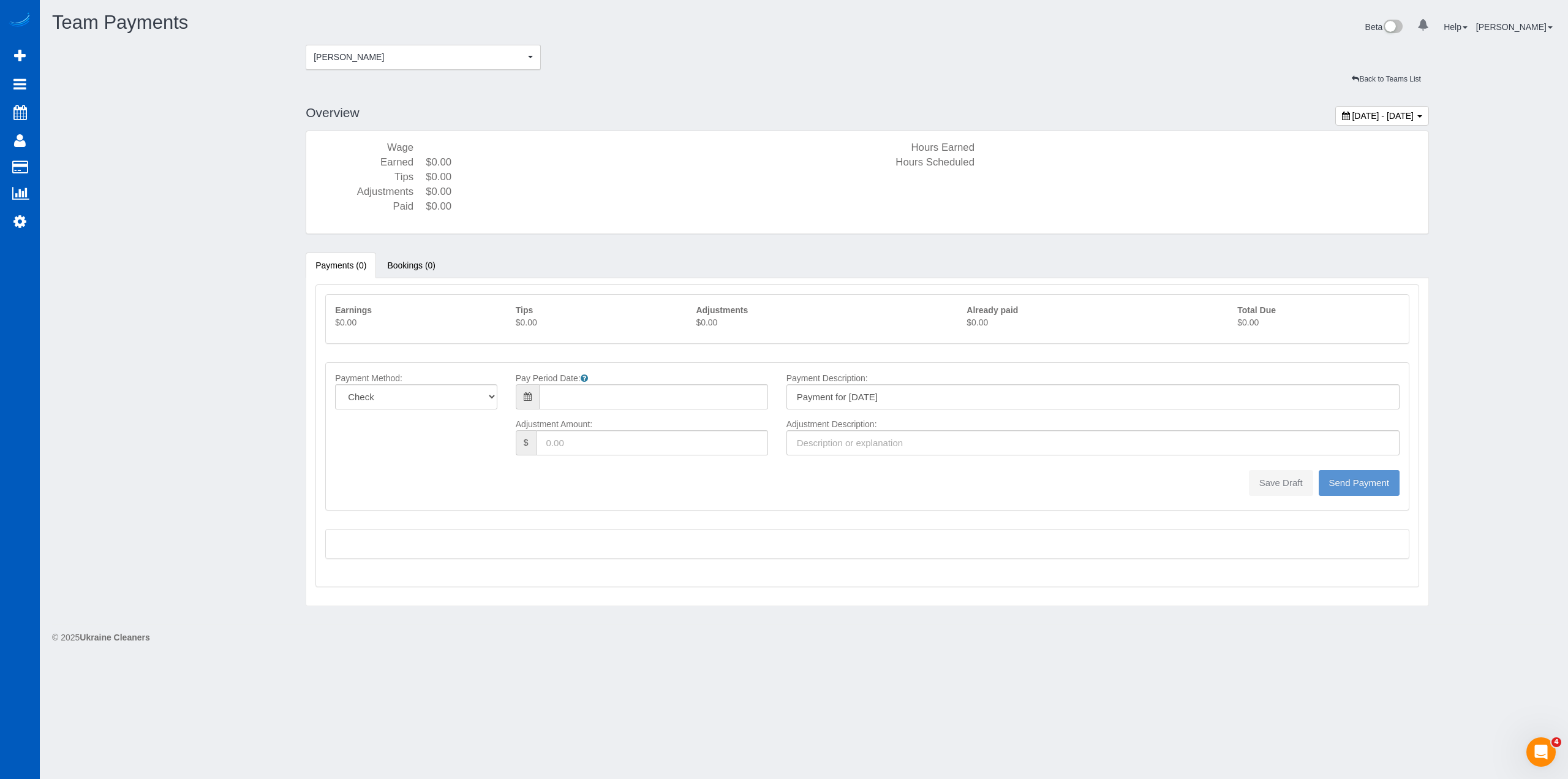
type input "08/10/2025"
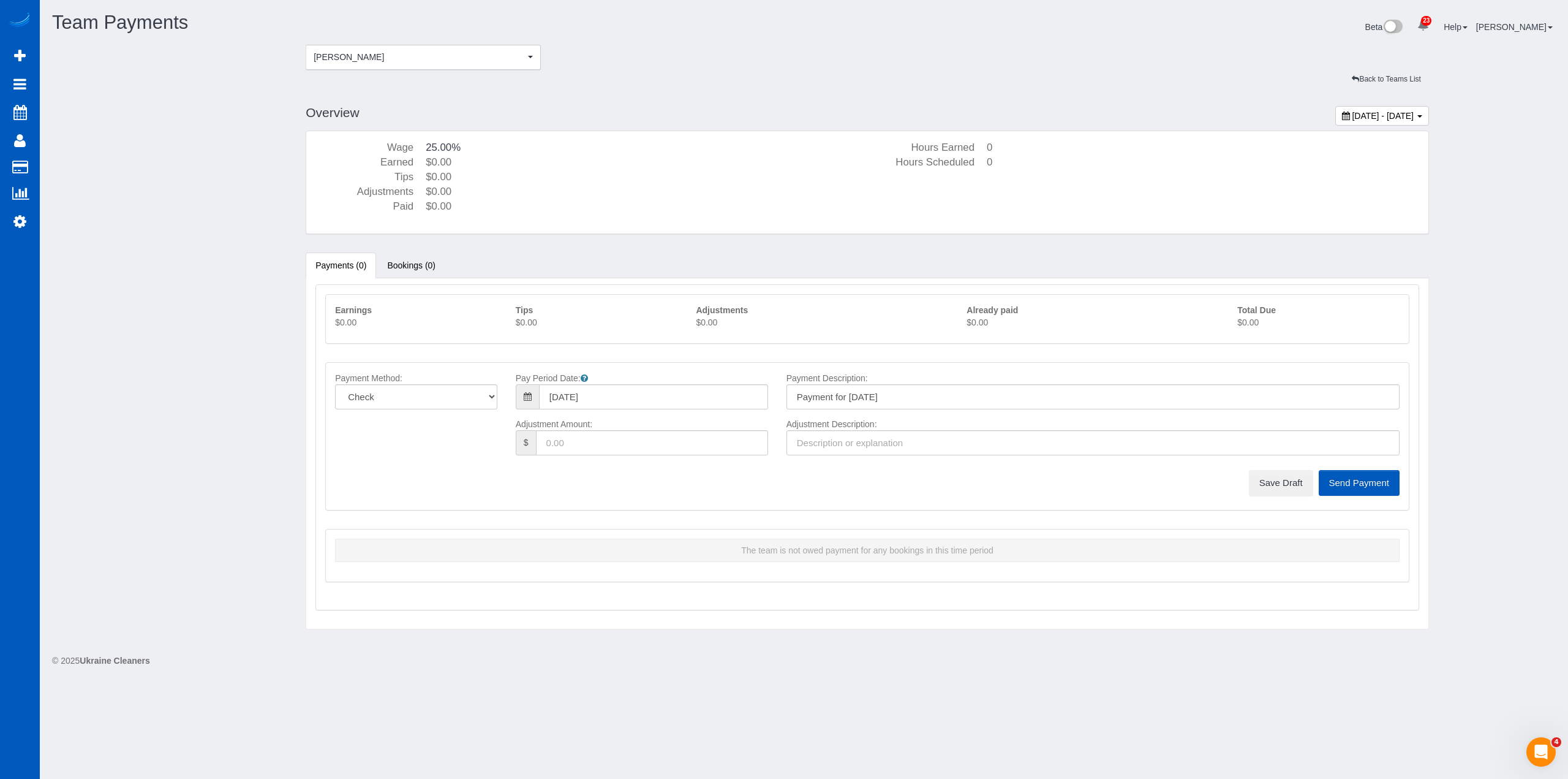
click at [1260, 323] on p "$0.00" at bounding box center [1318, 322] width 162 height 12
click at [414, 58] on span "[PERSON_NAME]" at bounding box center [419, 57] width 211 height 12
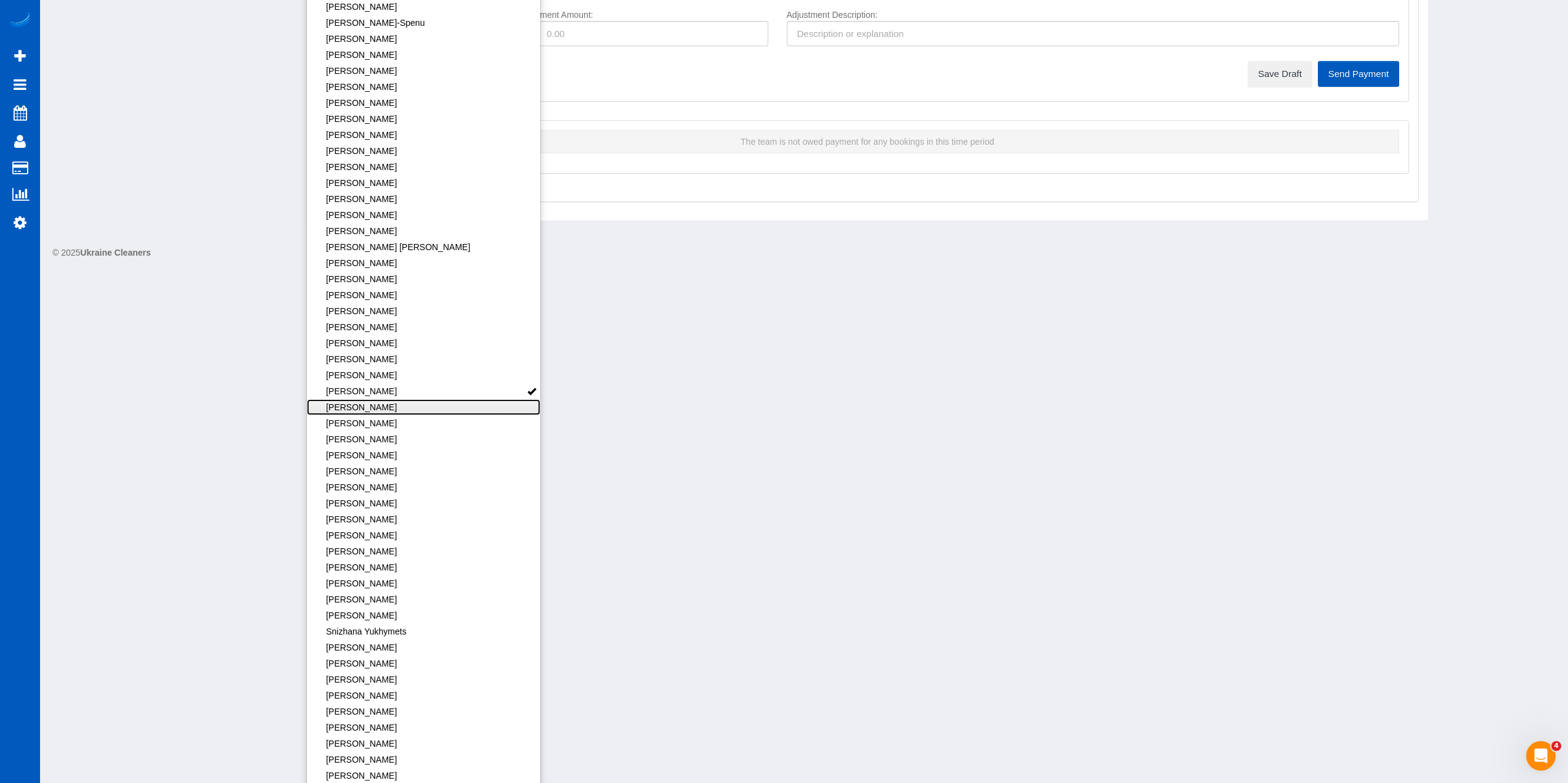
click at [431, 403] on link "[PERSON_NAME]" at bounding box center [424, 407] width 234 height 16
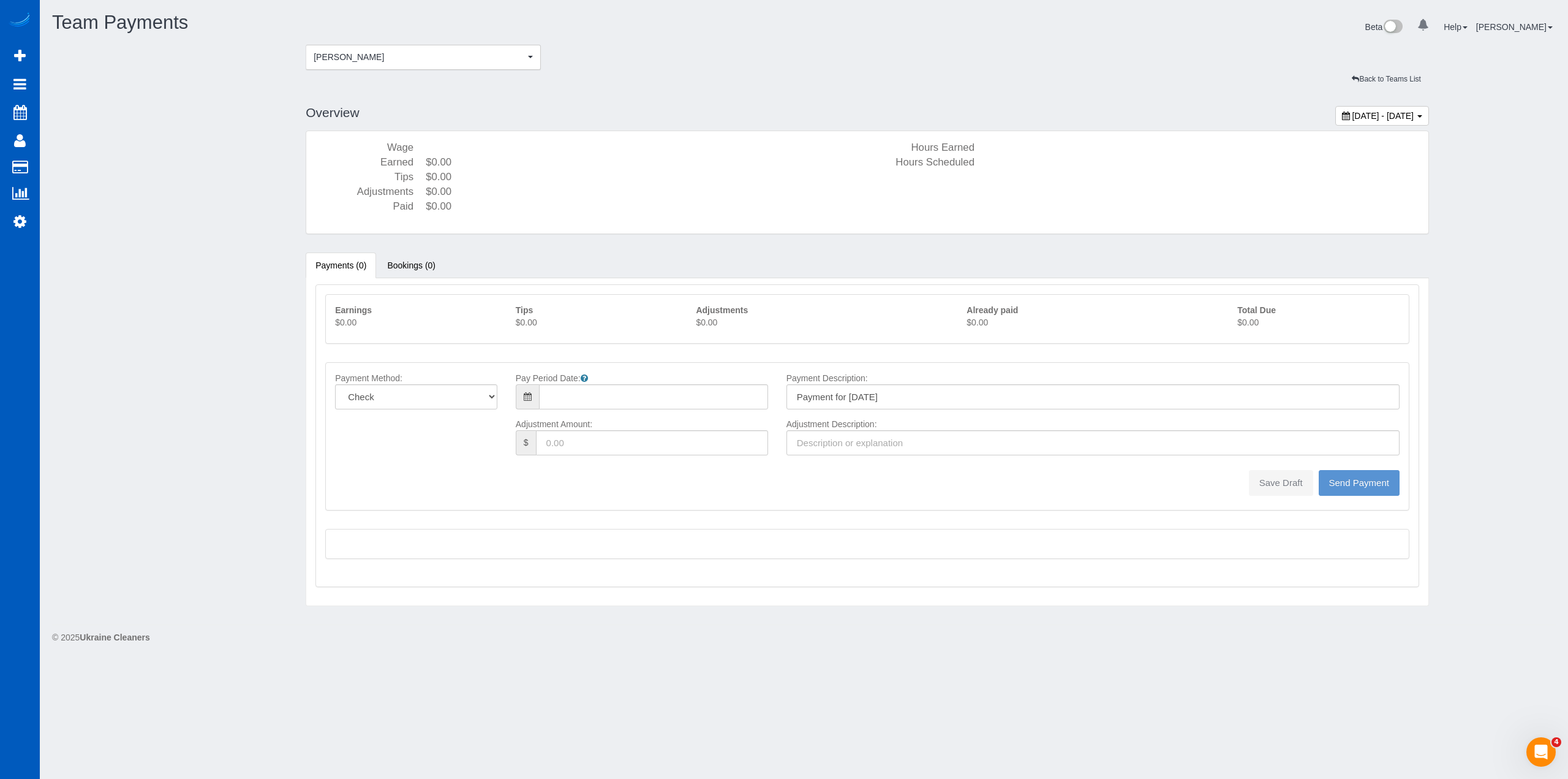
type input "08/10/2025"
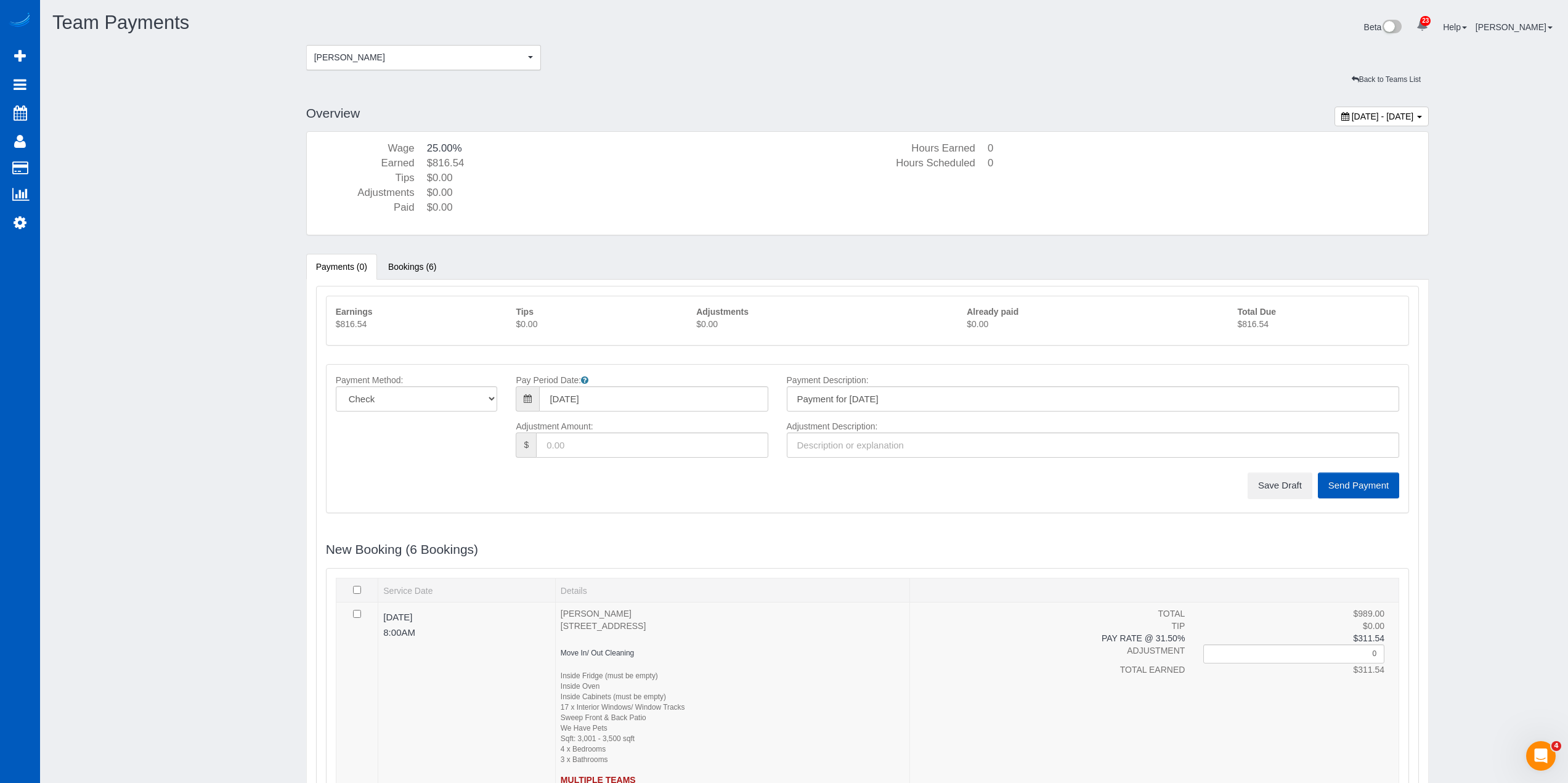
click at [1255, 323] on p "$816.54" at bounding box center [1318, 324] width 162 height 12
click at [403, 67] on button "Olena Datsyk Olena Datsyk" at bounding box center [424, 57] width 235 height 25
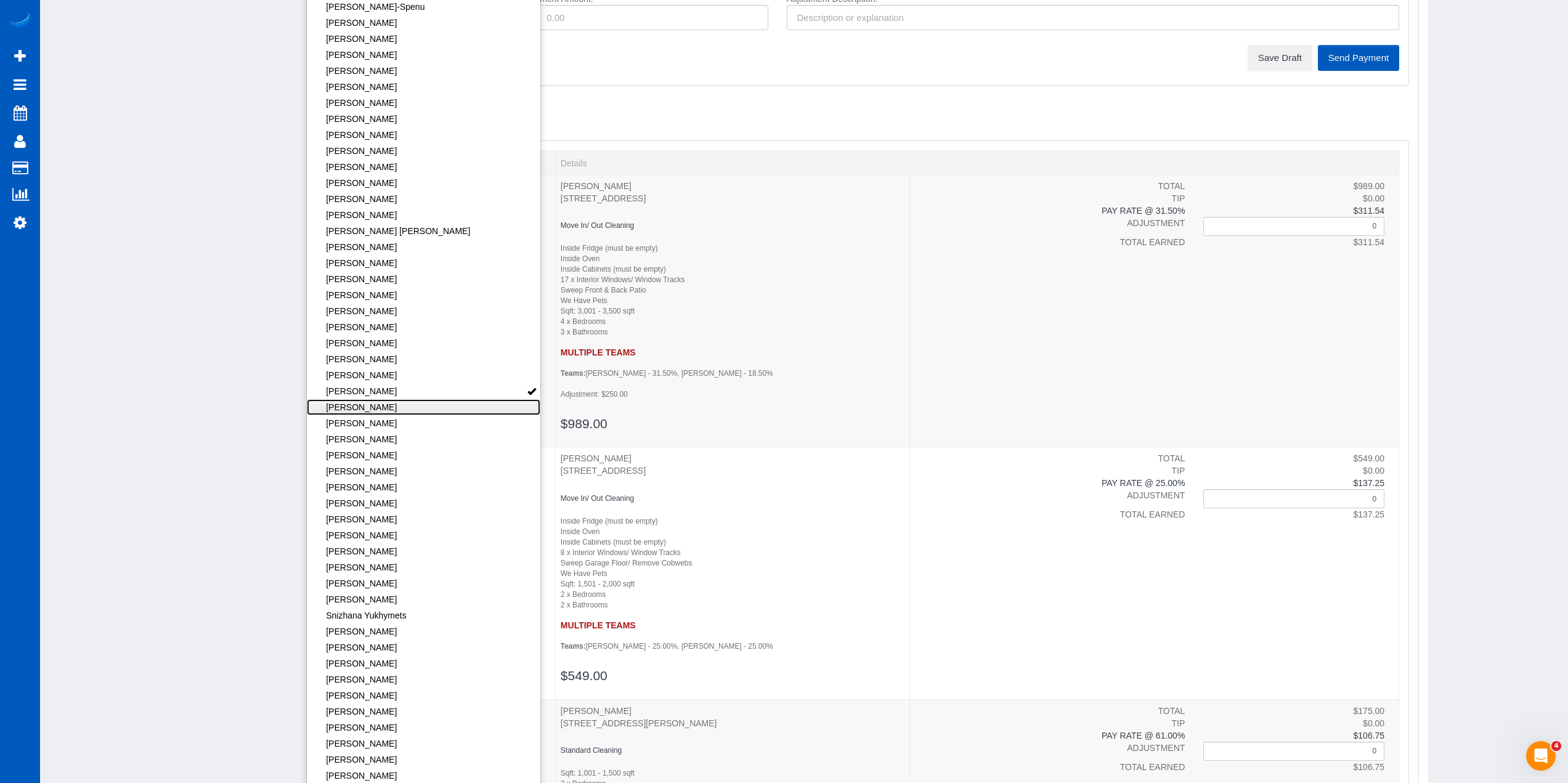
click at [425, 411] on link "[PERSON_NAME]" at bounding box center [424, 407] width 234 height 16
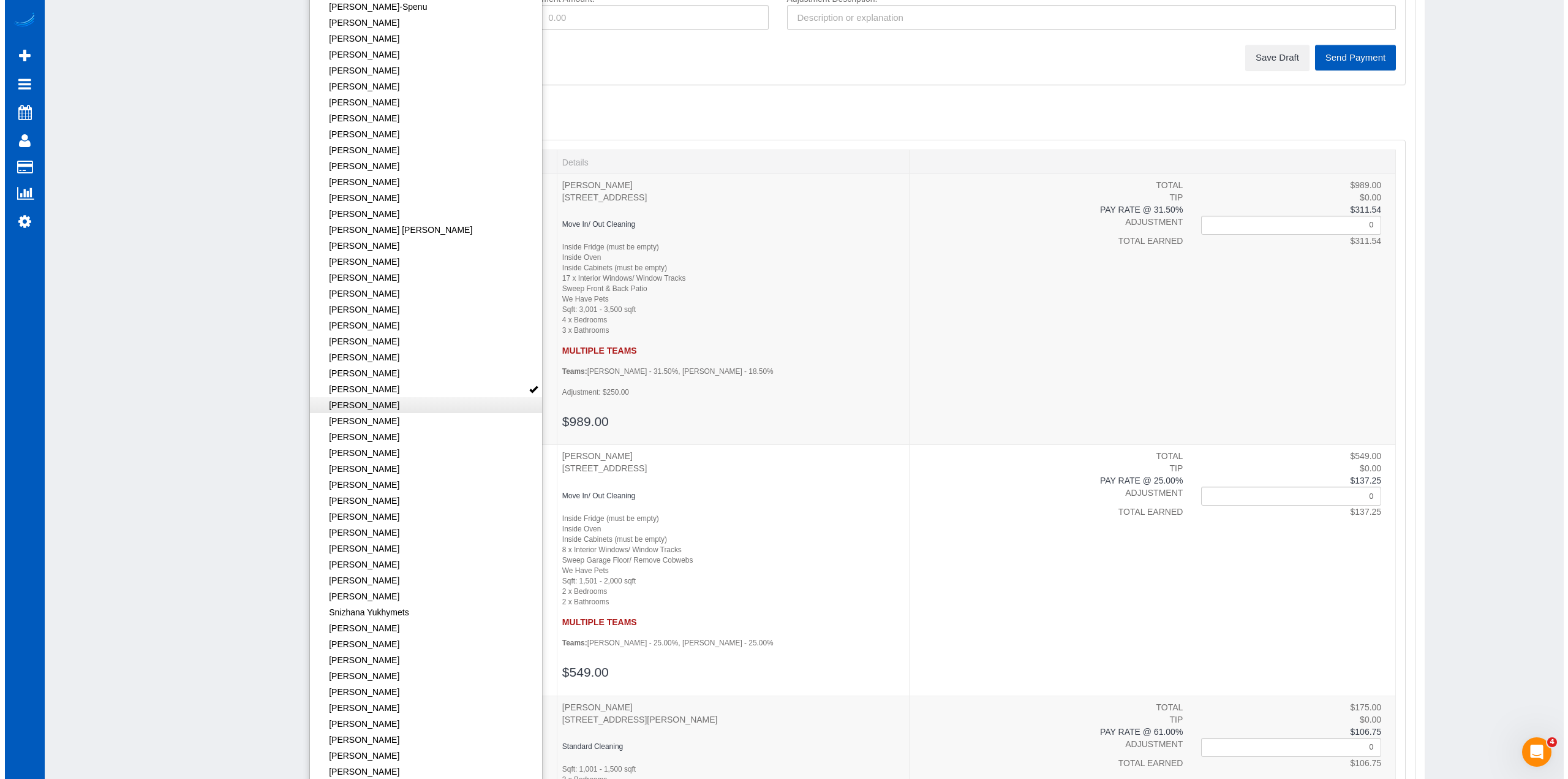
scroll to position [0, 0]
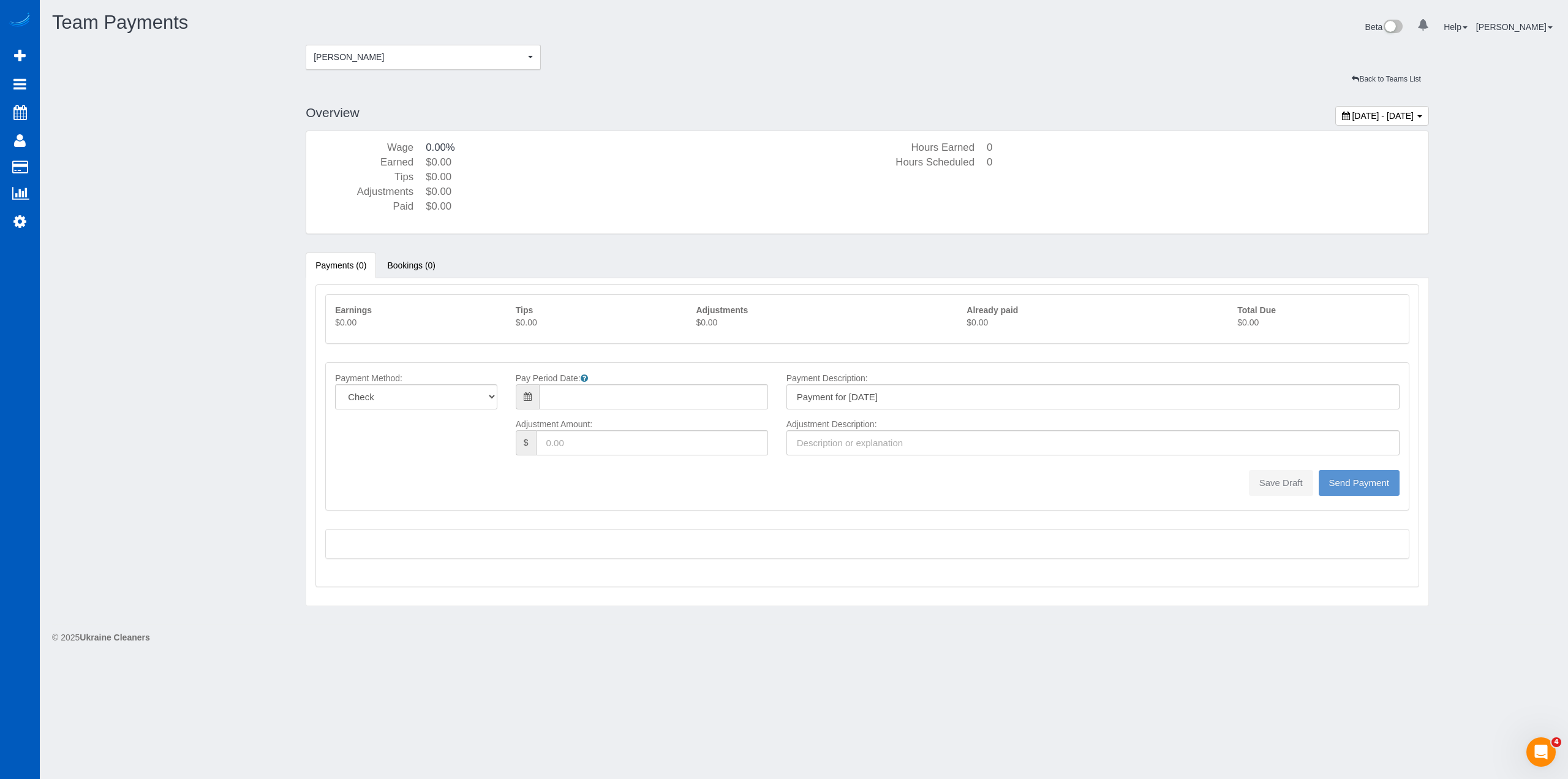
type input "08/10/2025"
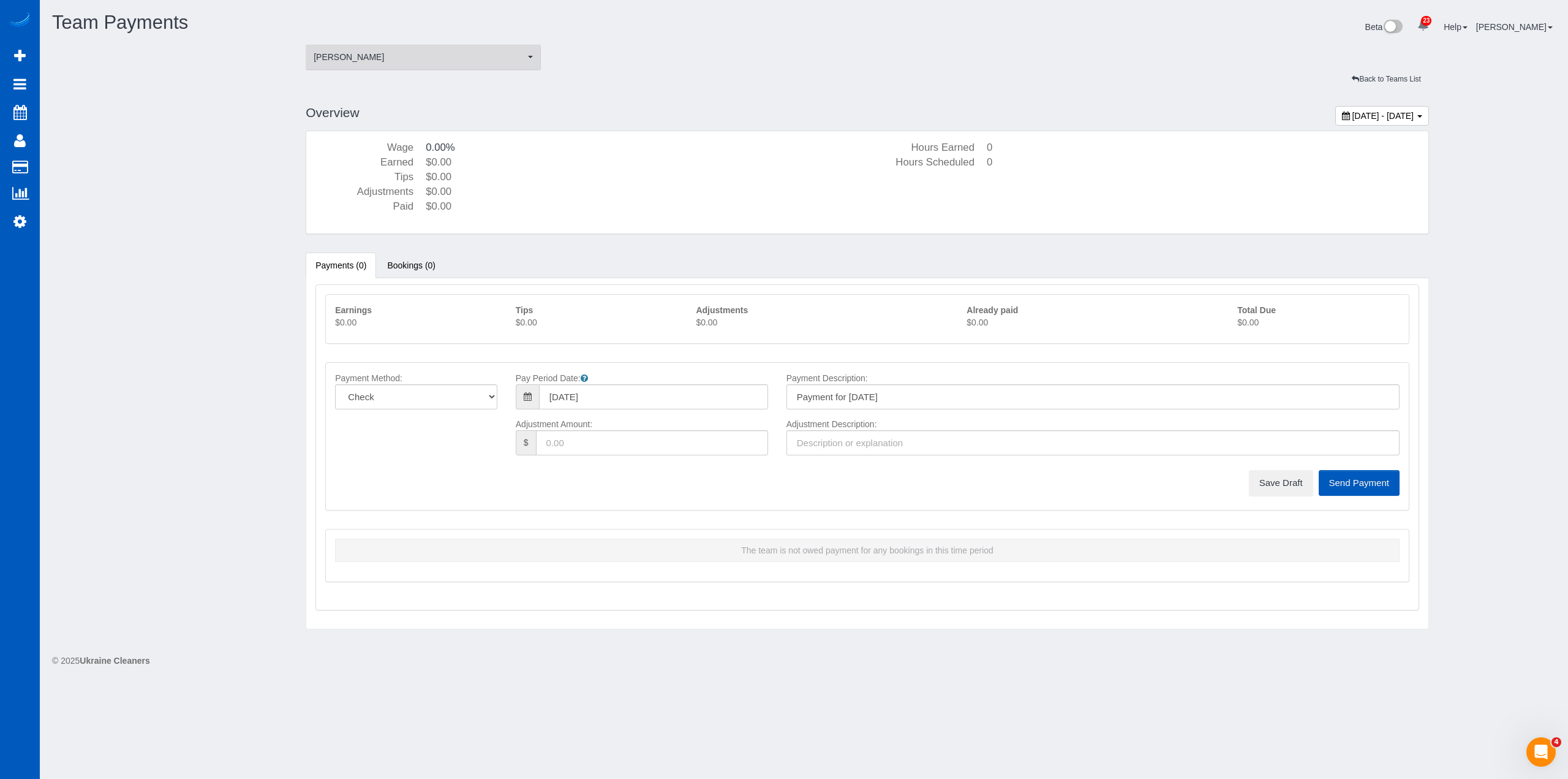
click at [448, 58] on span "[PERSON_NAME]" at bounding box center [419, 57] width 211 height 12
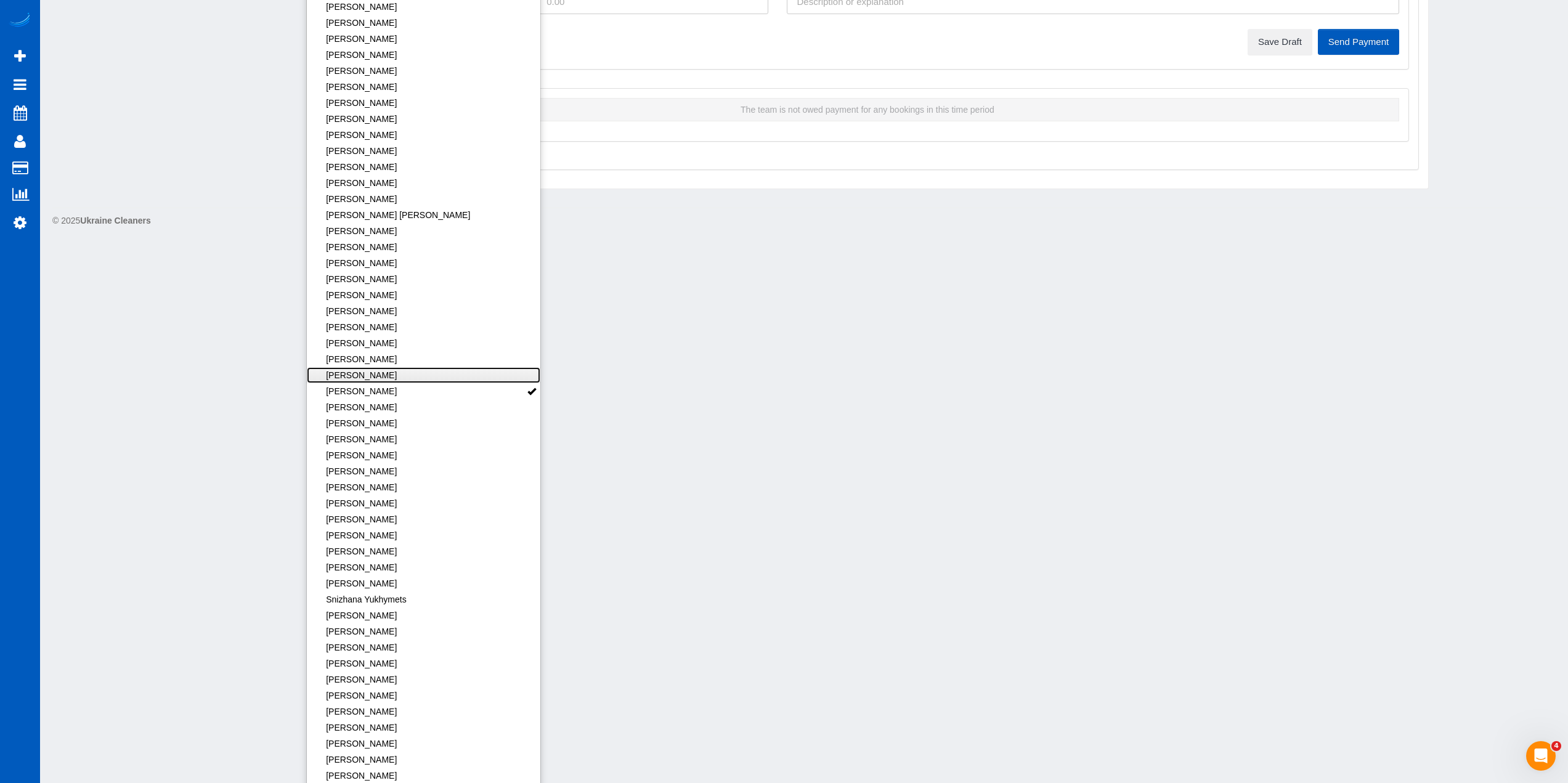
click at [467, 370] on link "[PERSON_NAME]" at bounding box center [424, 375] width 234 height 16
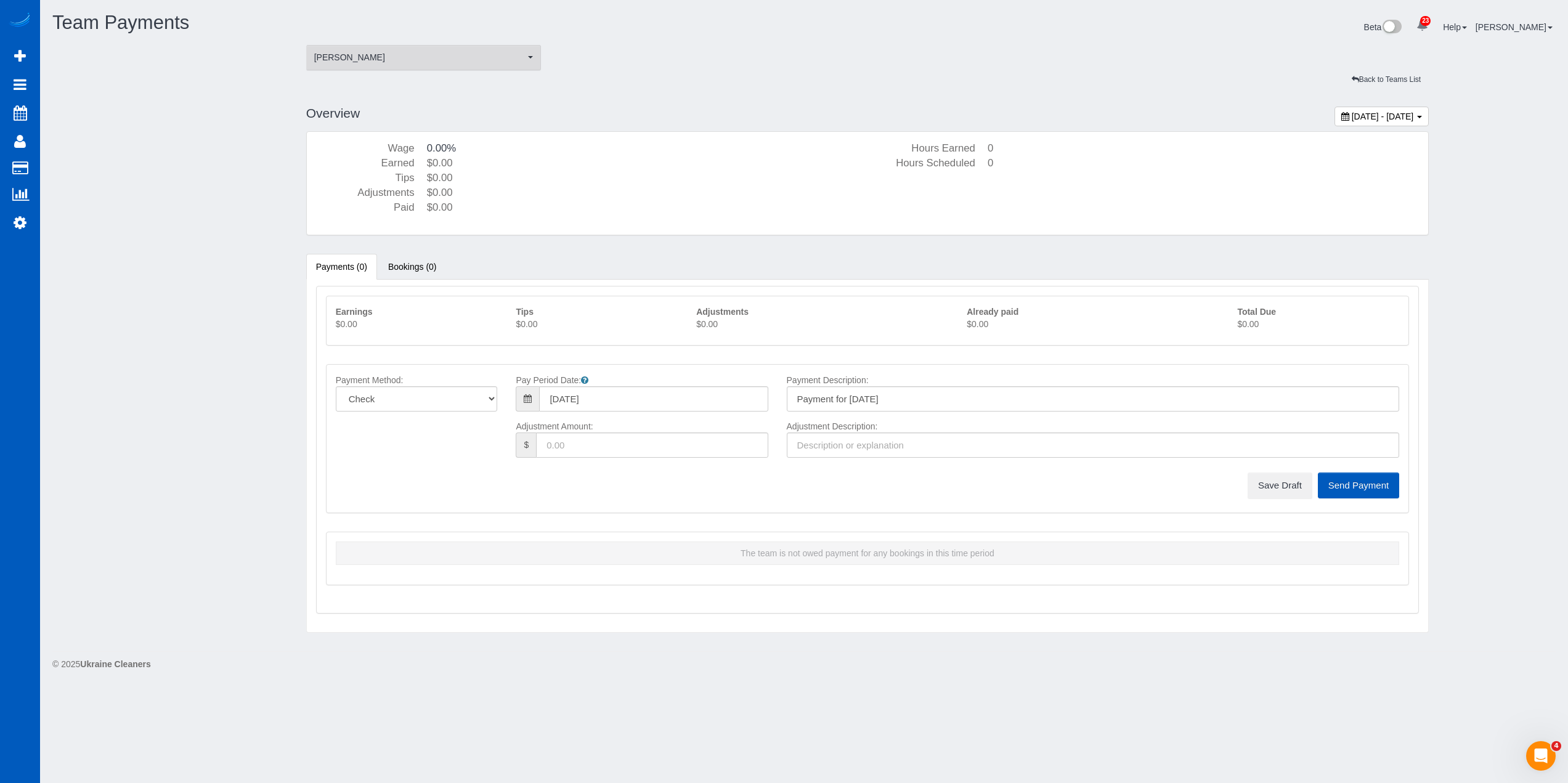
scroll to position [0, 0]
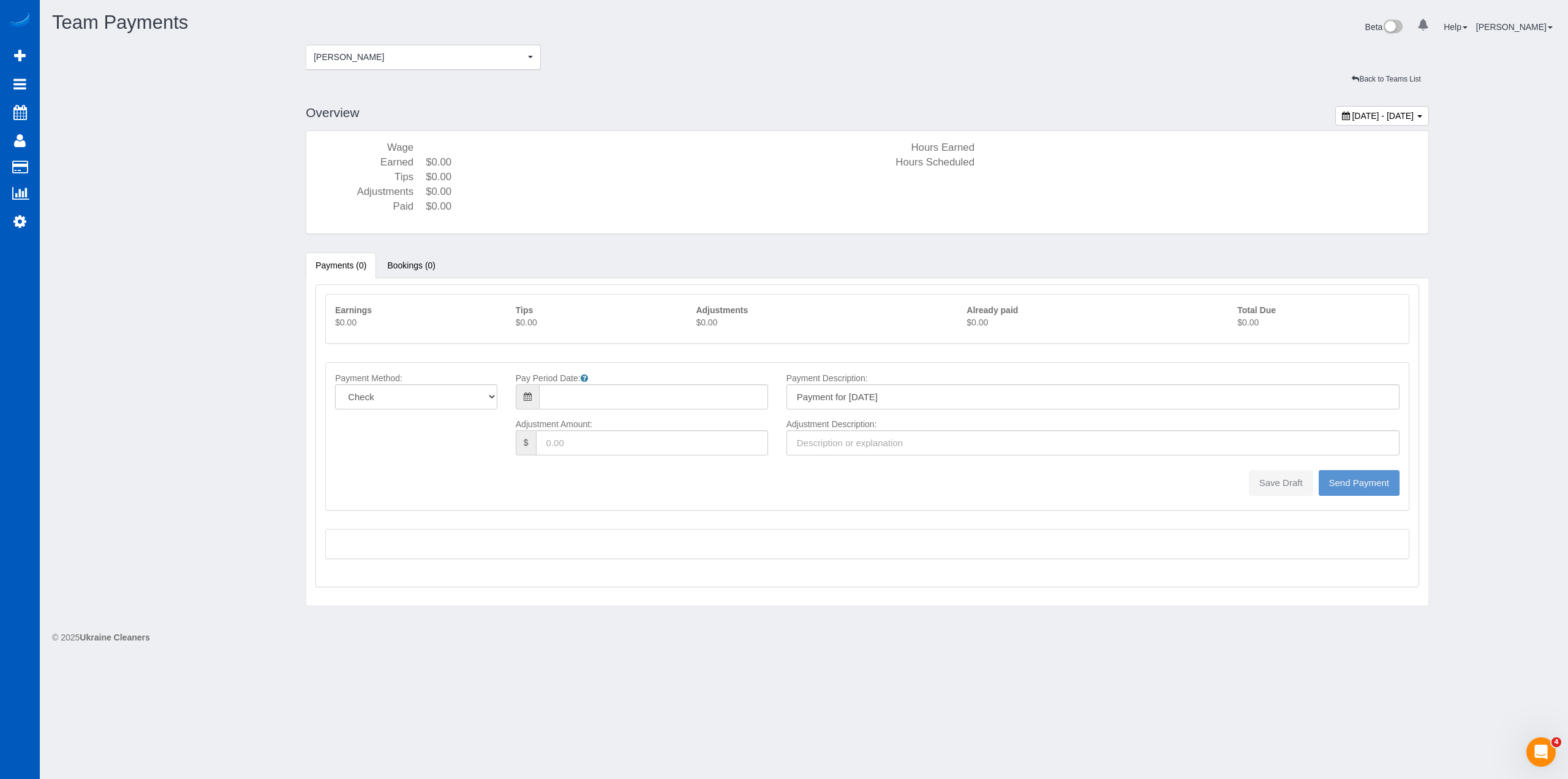
type input "08/10/2025"
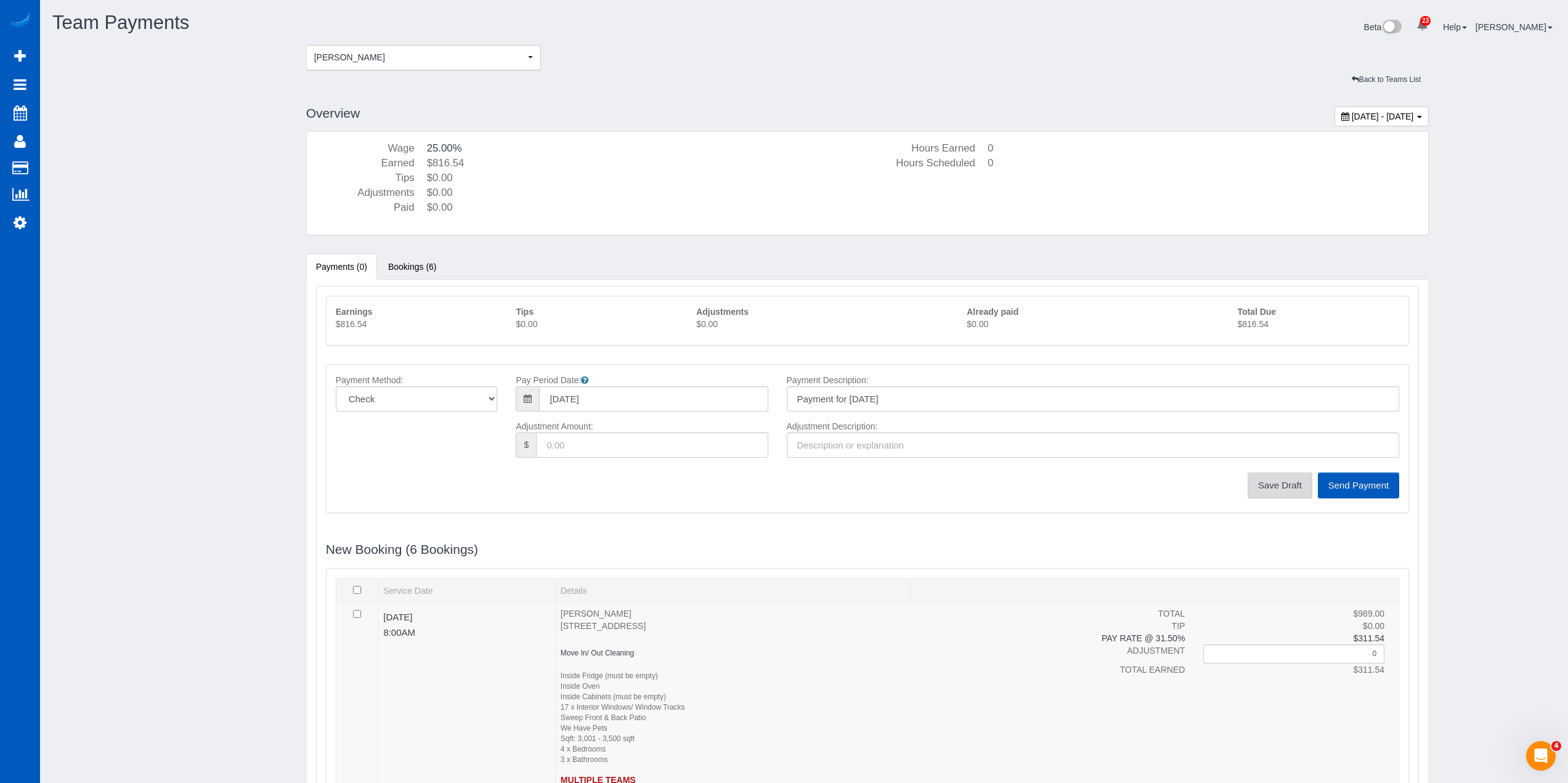
click at [1267, 488] on button "Save Draft" at bounding box center [1280, 486] width 65 height 26
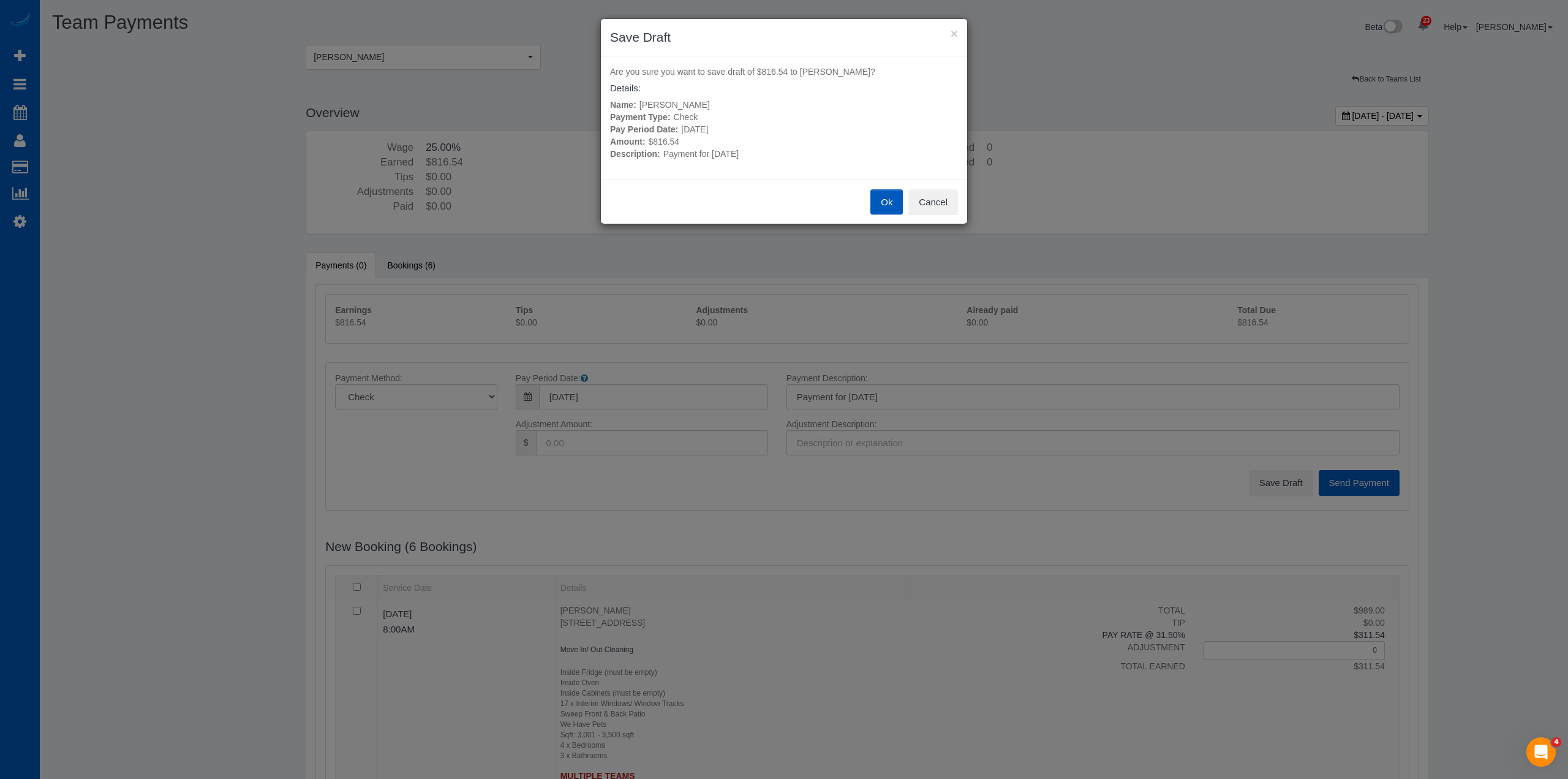
click at [889, 205] on button "Ok" at bounding box center [886, 203] width 32 height 26
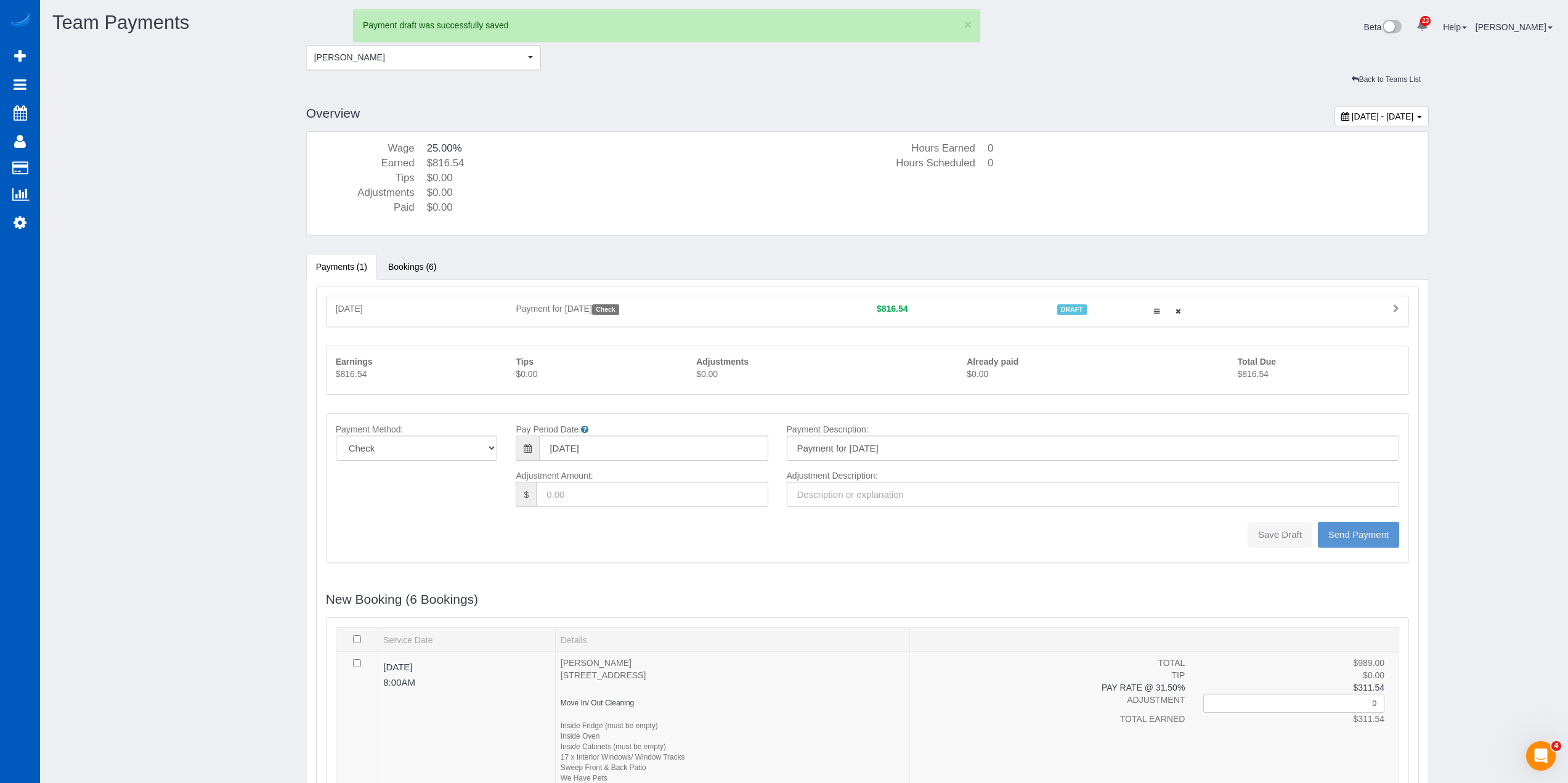
type input "0"
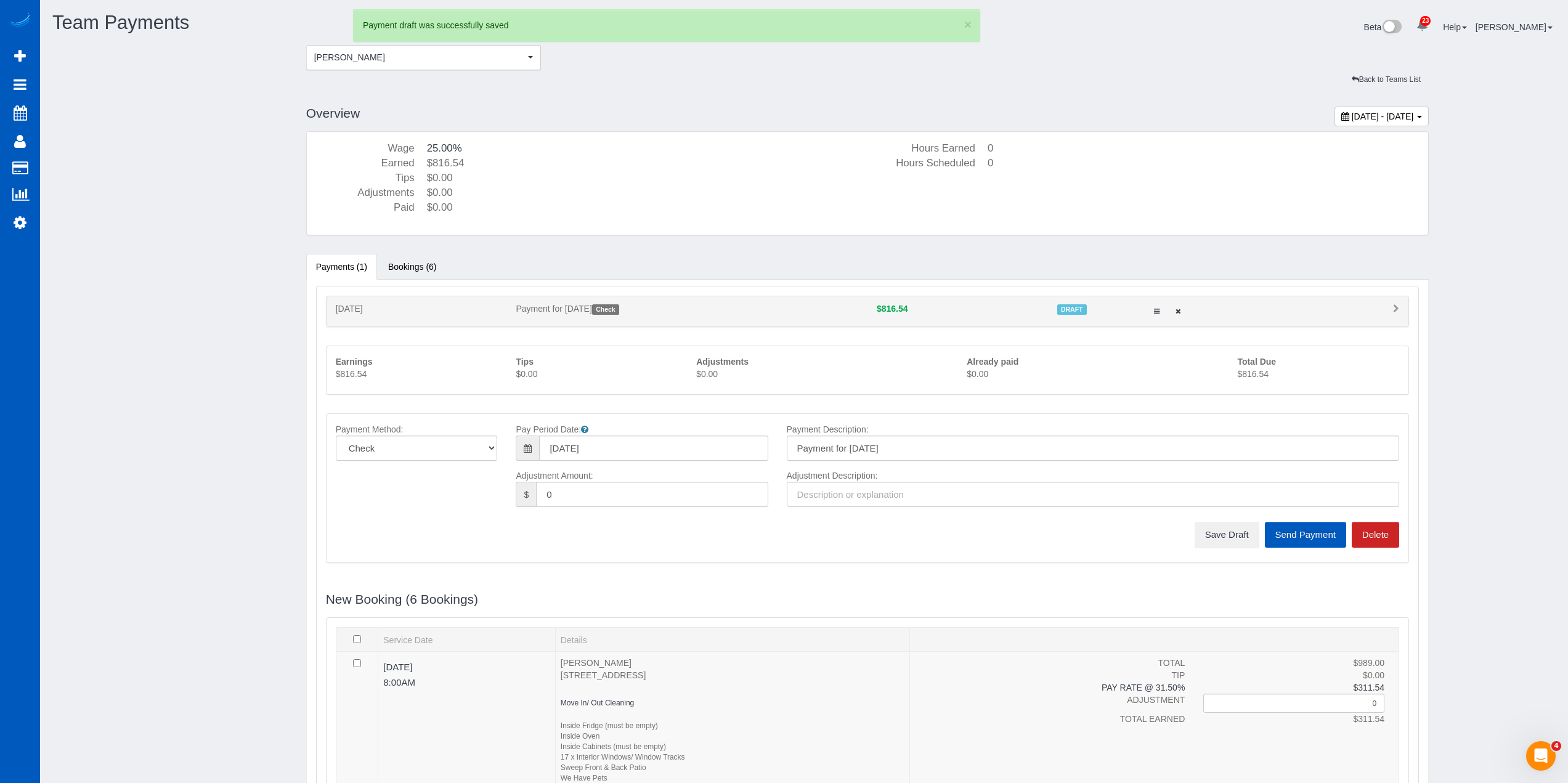
click at [391, 70] on div at bounding box center [825, 72] width 1038 height 3
click at [425, 66] on button "Olena Datsyk Olena Datsyk" at bounding box center [424, 57] width 235 height 25
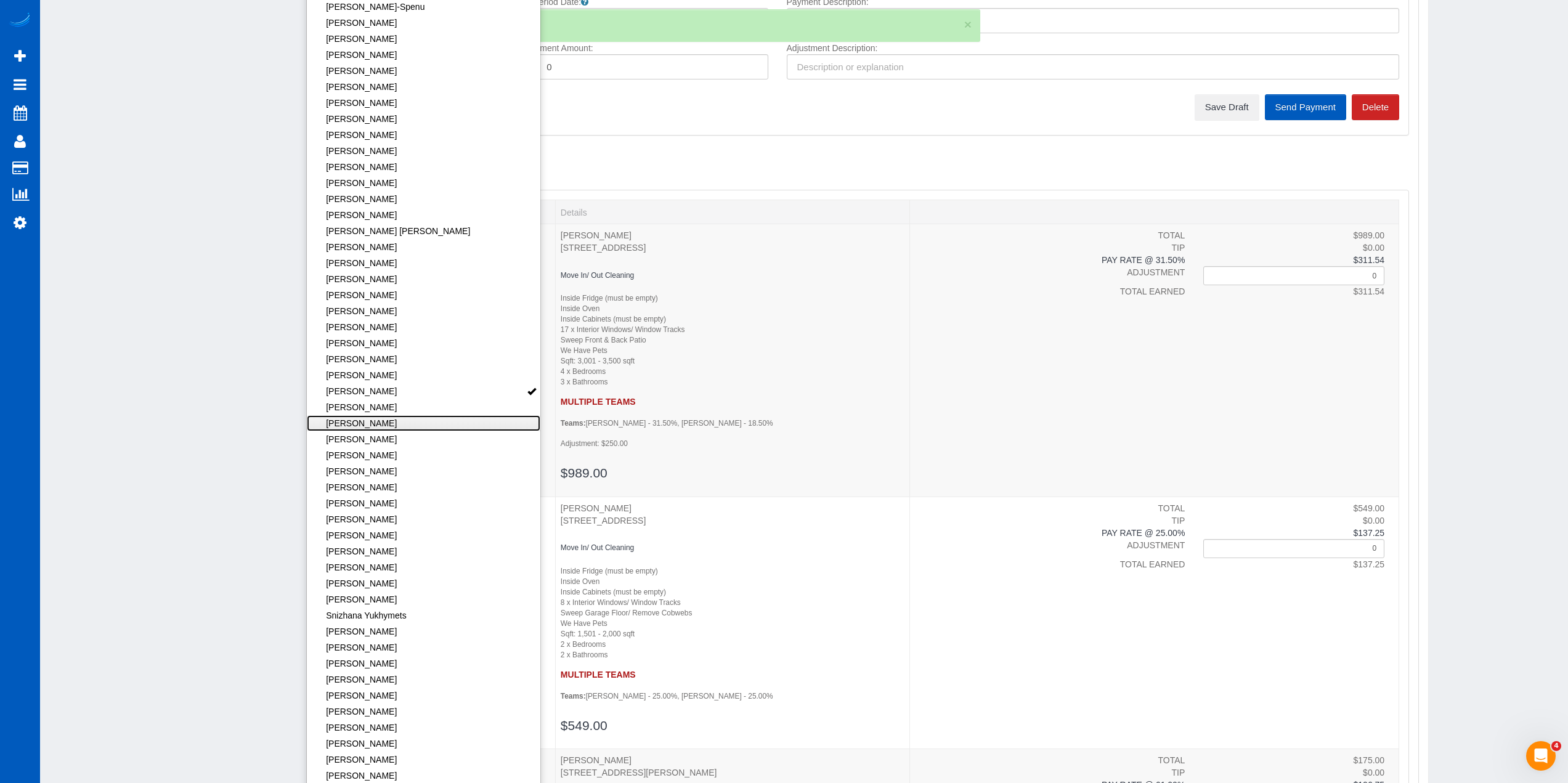
click at [372, 425] on link "[PERSON_NAME]" at bounding box center [424, 422] width 234 height 16
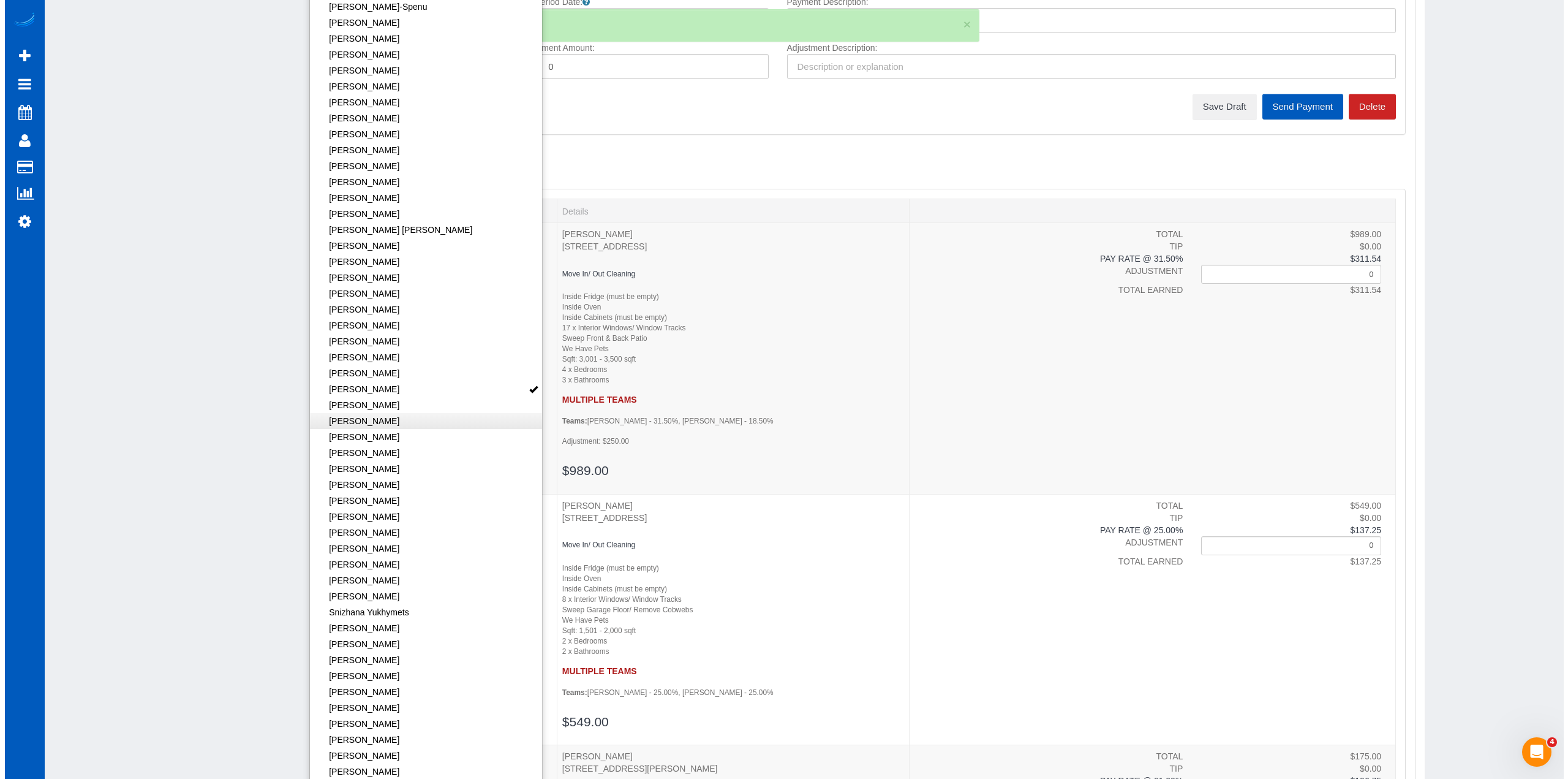
scroll to position [0, 0]
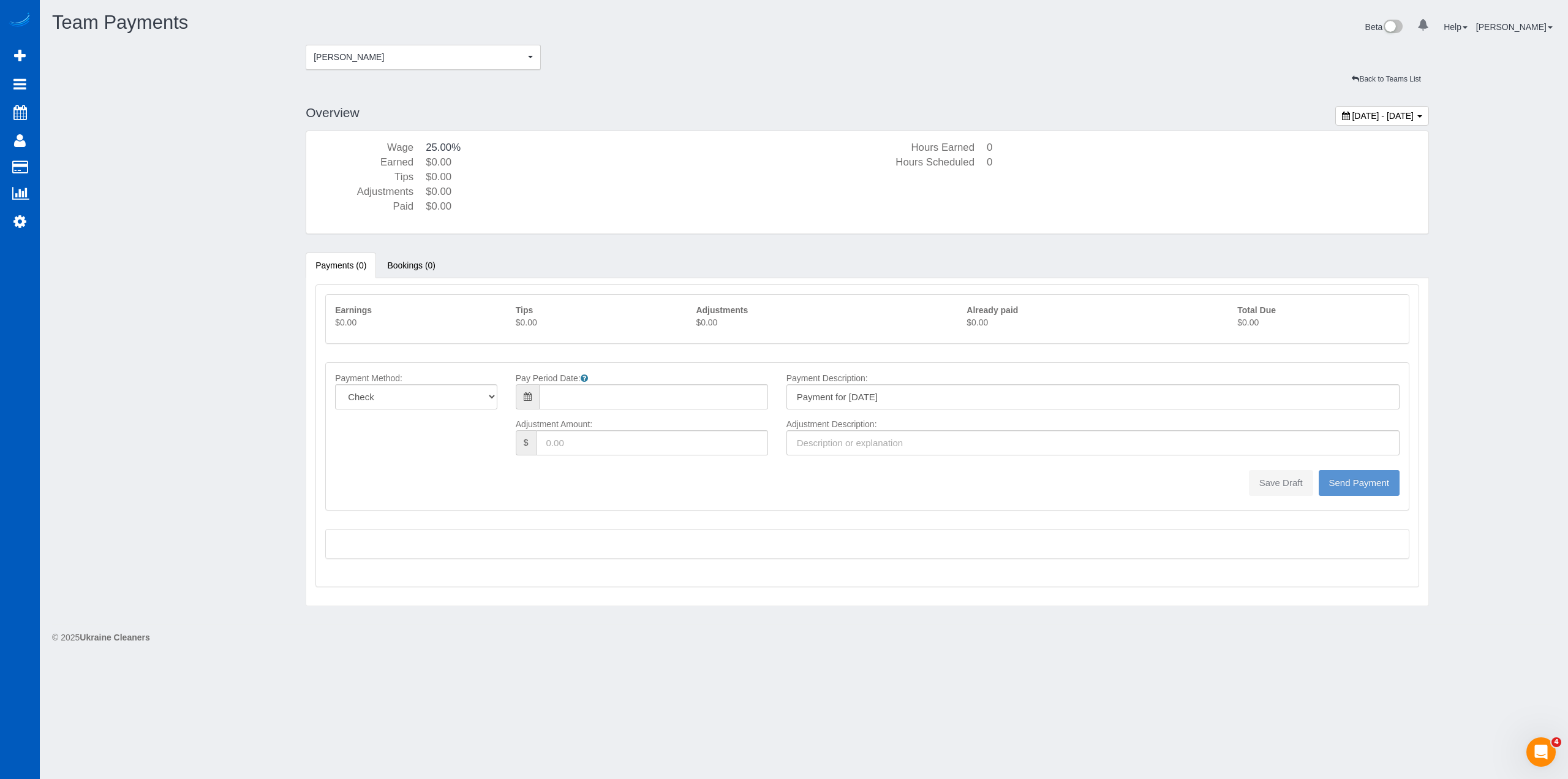
type input "08/10/2025"
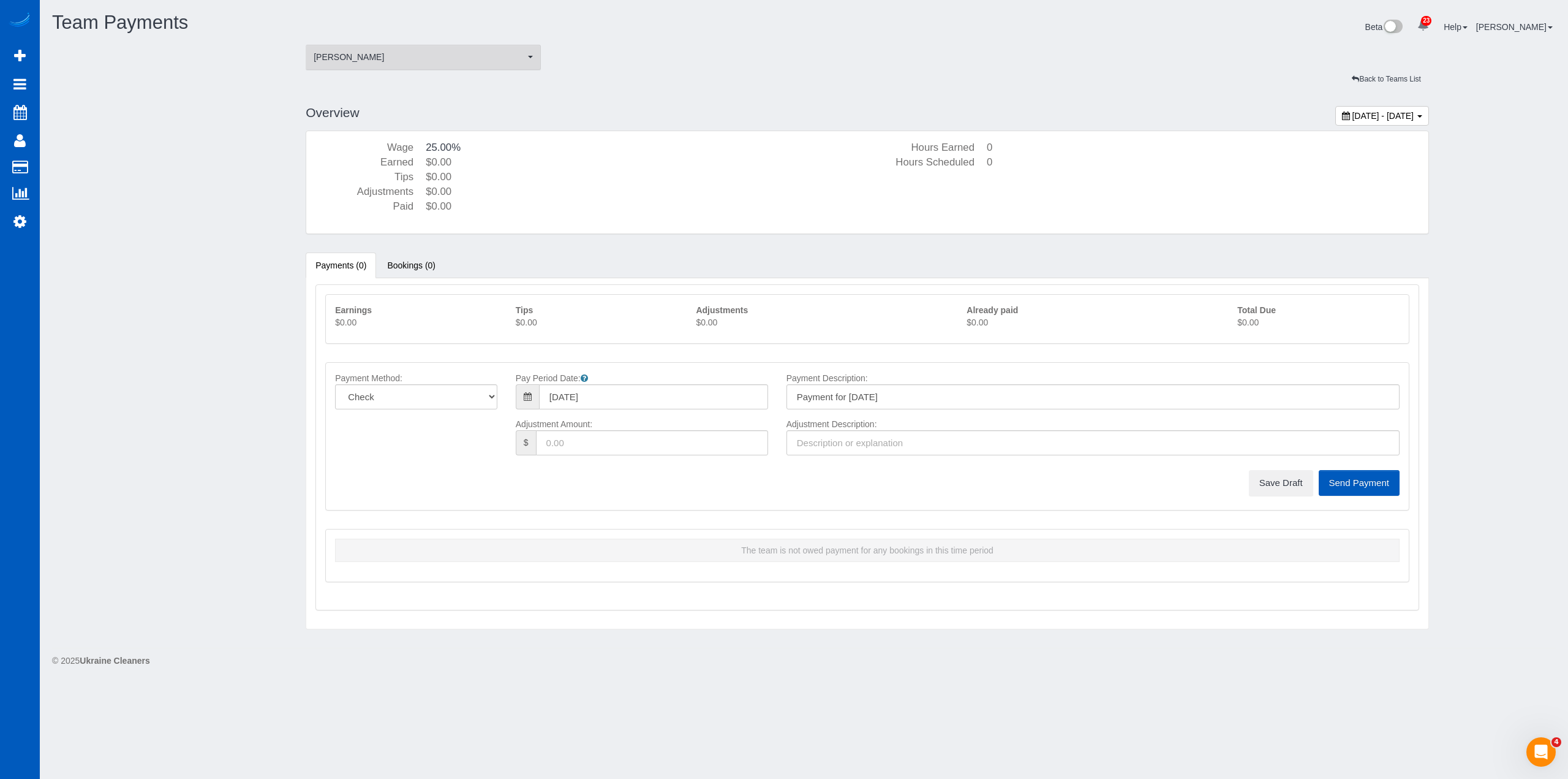
click at [400, 58] on span "[PERSON_NAME]" at bounding box center [419, 57] width 211 height 12
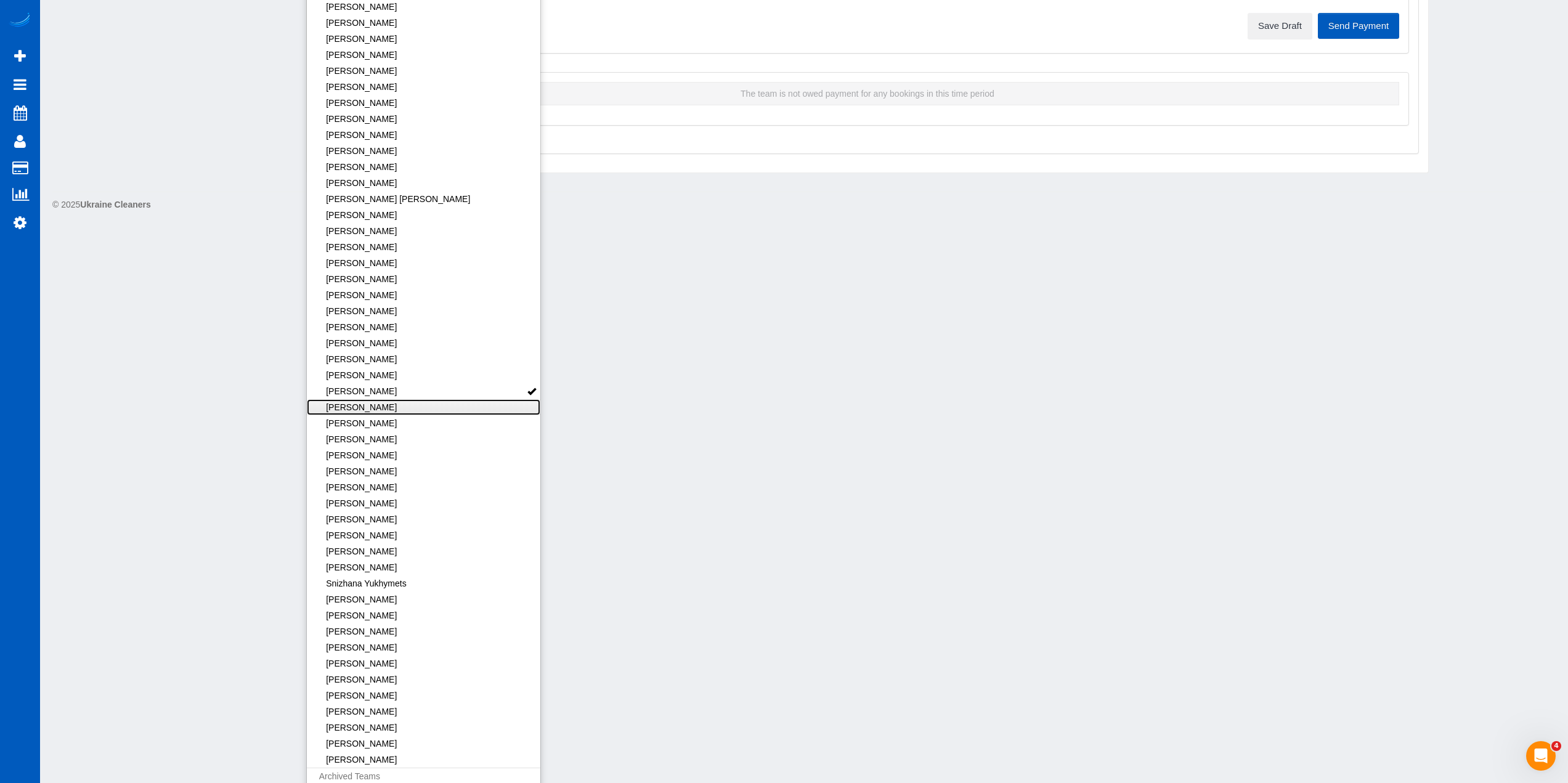
click at [447, 403] on link "[PERSON_NAME]" at bounding box center [424, 407] width 234 height 16
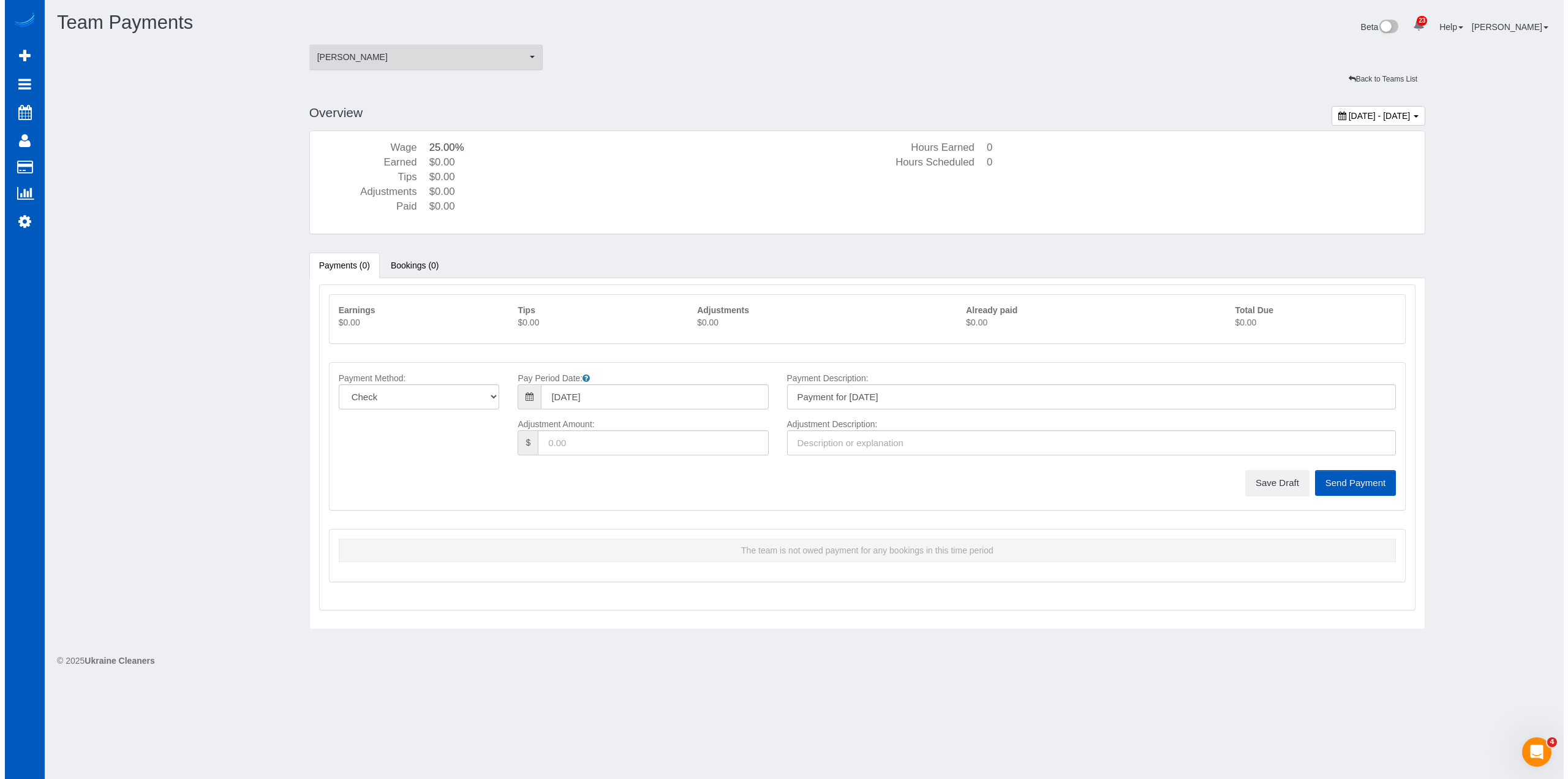
scroll to position [0, 0]
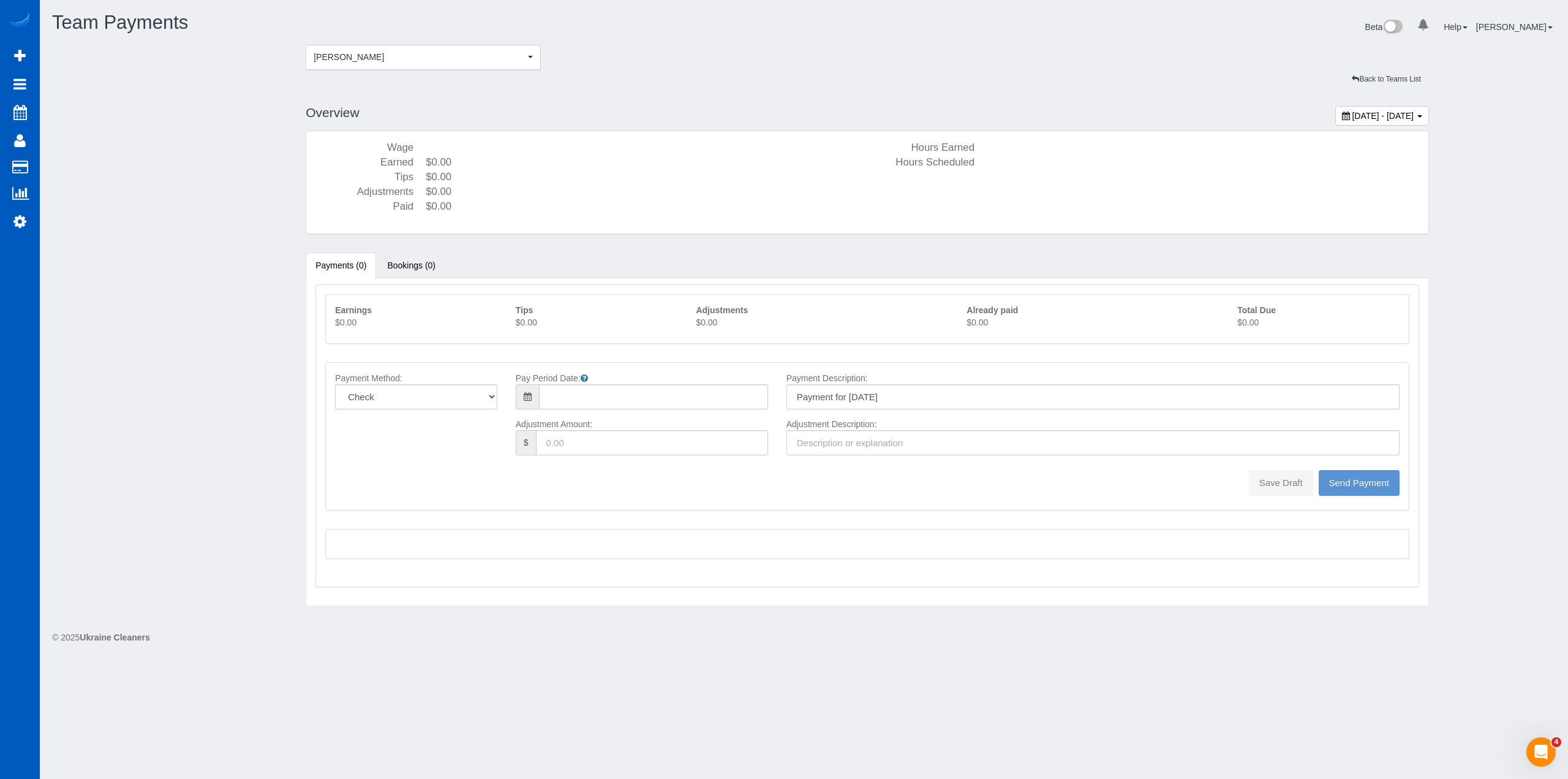
type input "08/10/2025"
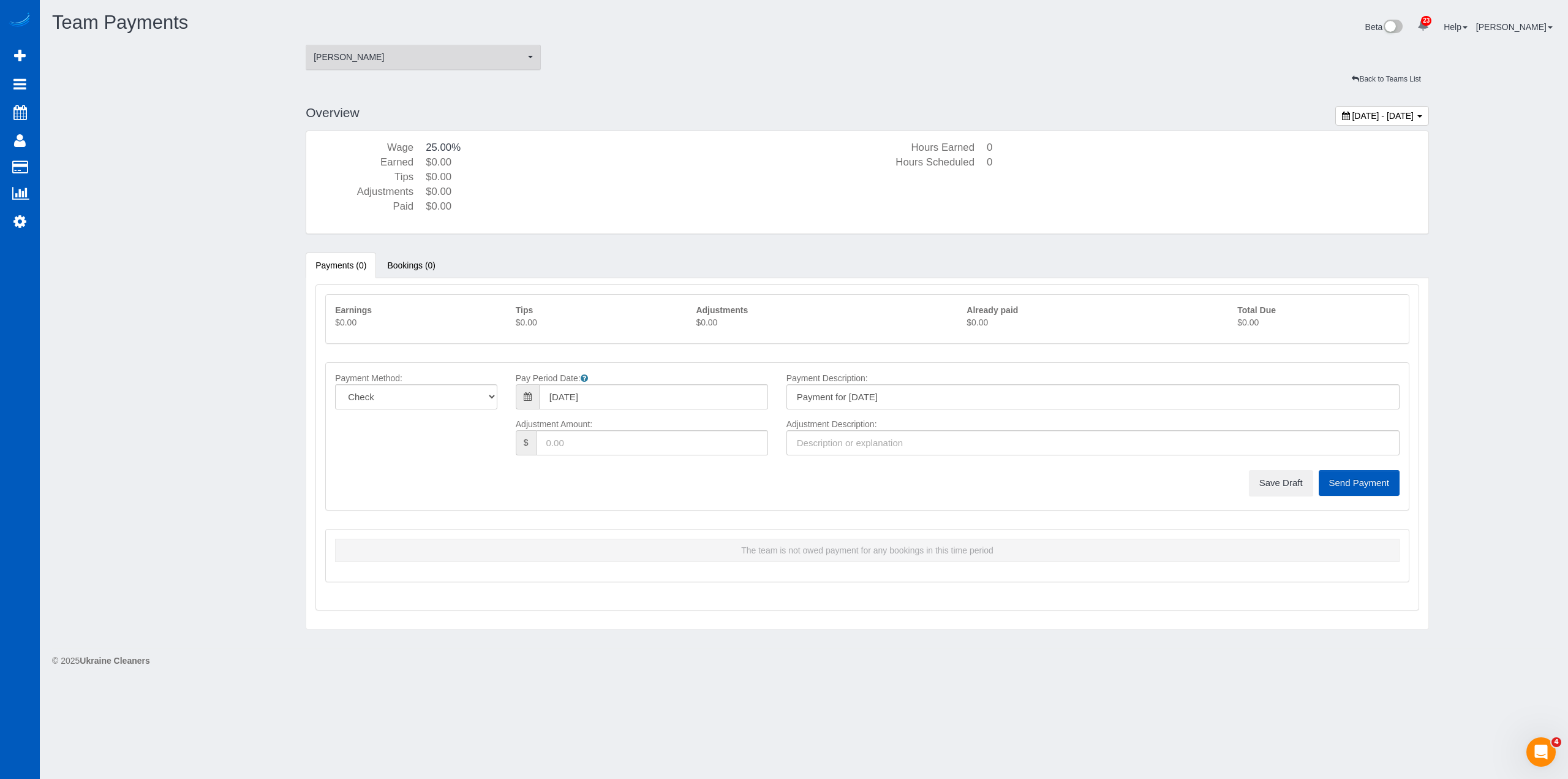
click at [441, 53] on span "[PERSON_NAME]" at bounding box center [419, 57] width 211 height 12
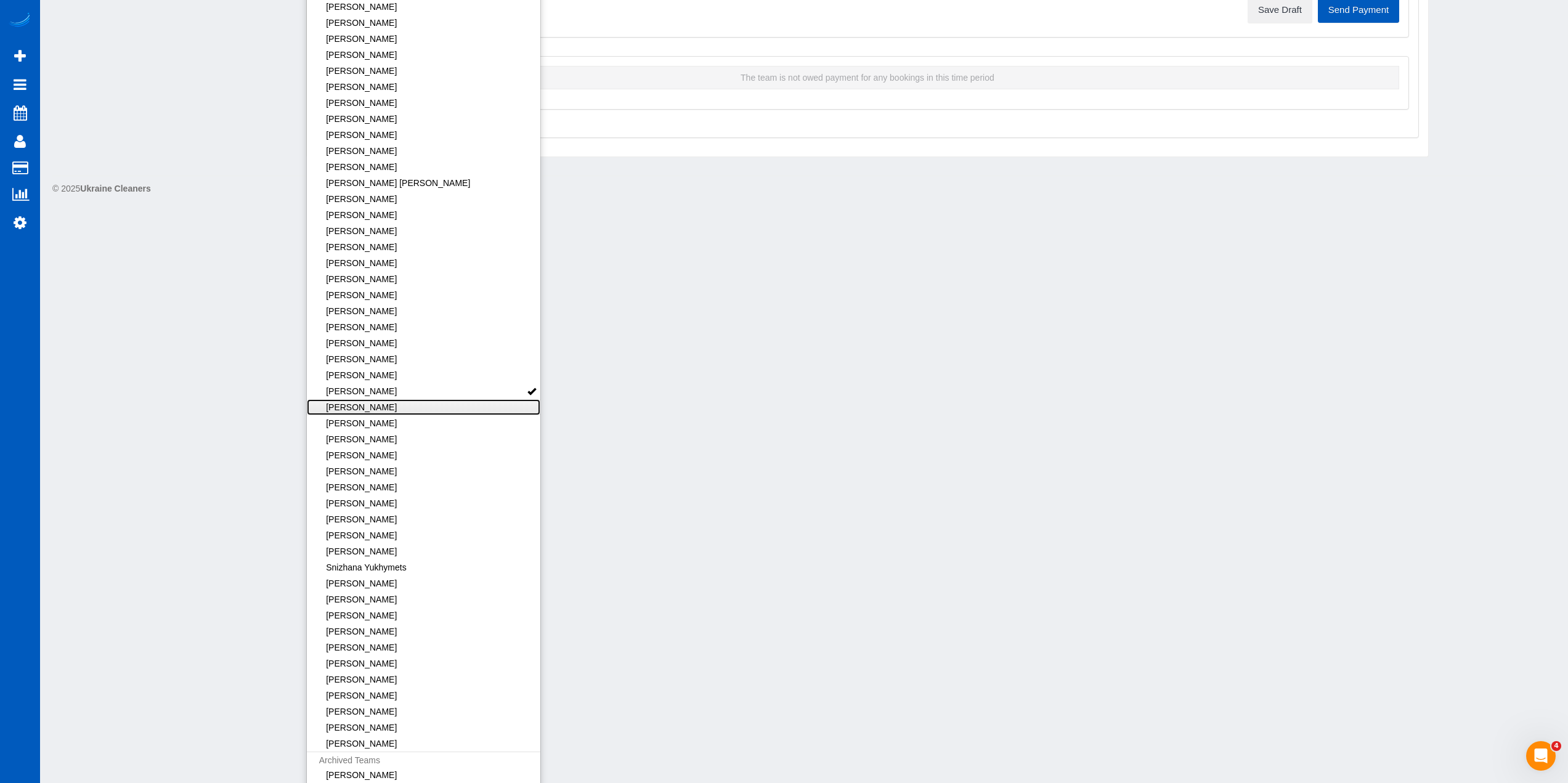
click at [374, 404] on link "[PERSON_NAME]" at bounding box center [424, 407] width 234 height 16
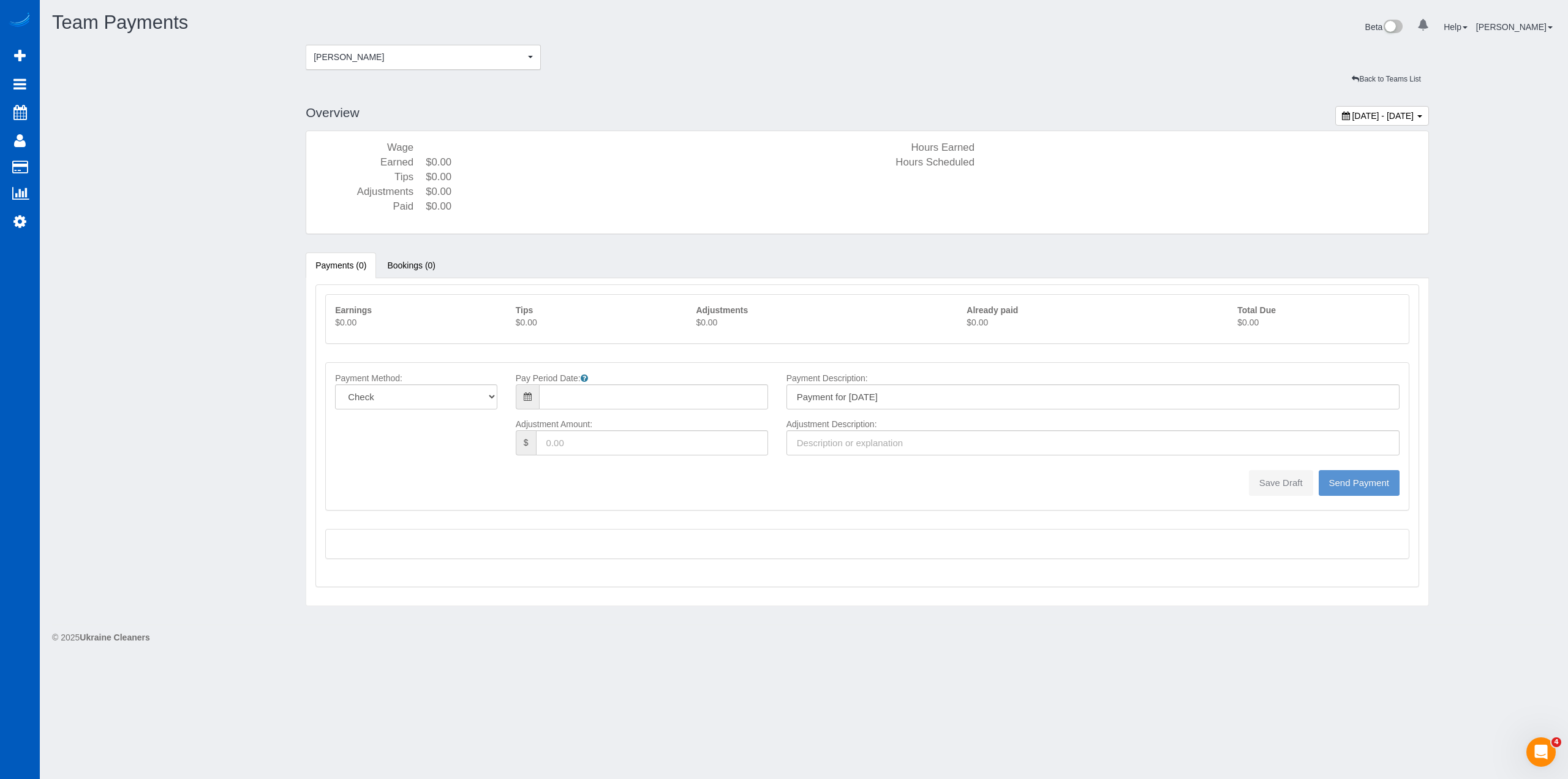
type input "08/10/2025"
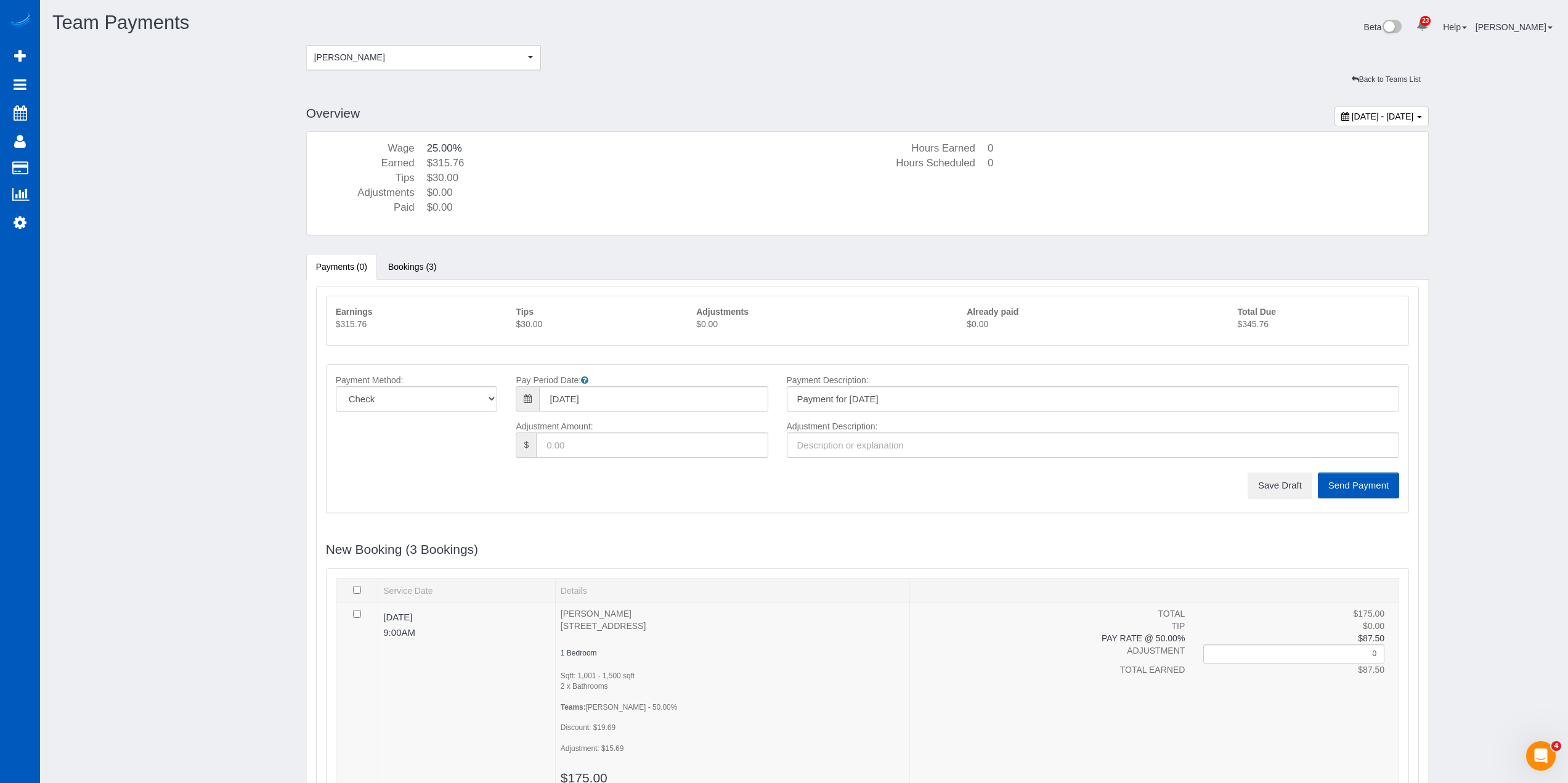
click at [1269, 325] on p "$345.76" at bounding box center [1318, 324] width 162 height 12
click at [1282, 494] on button "Save Draft" at bounding box center [1280, 486] width 65 height 26
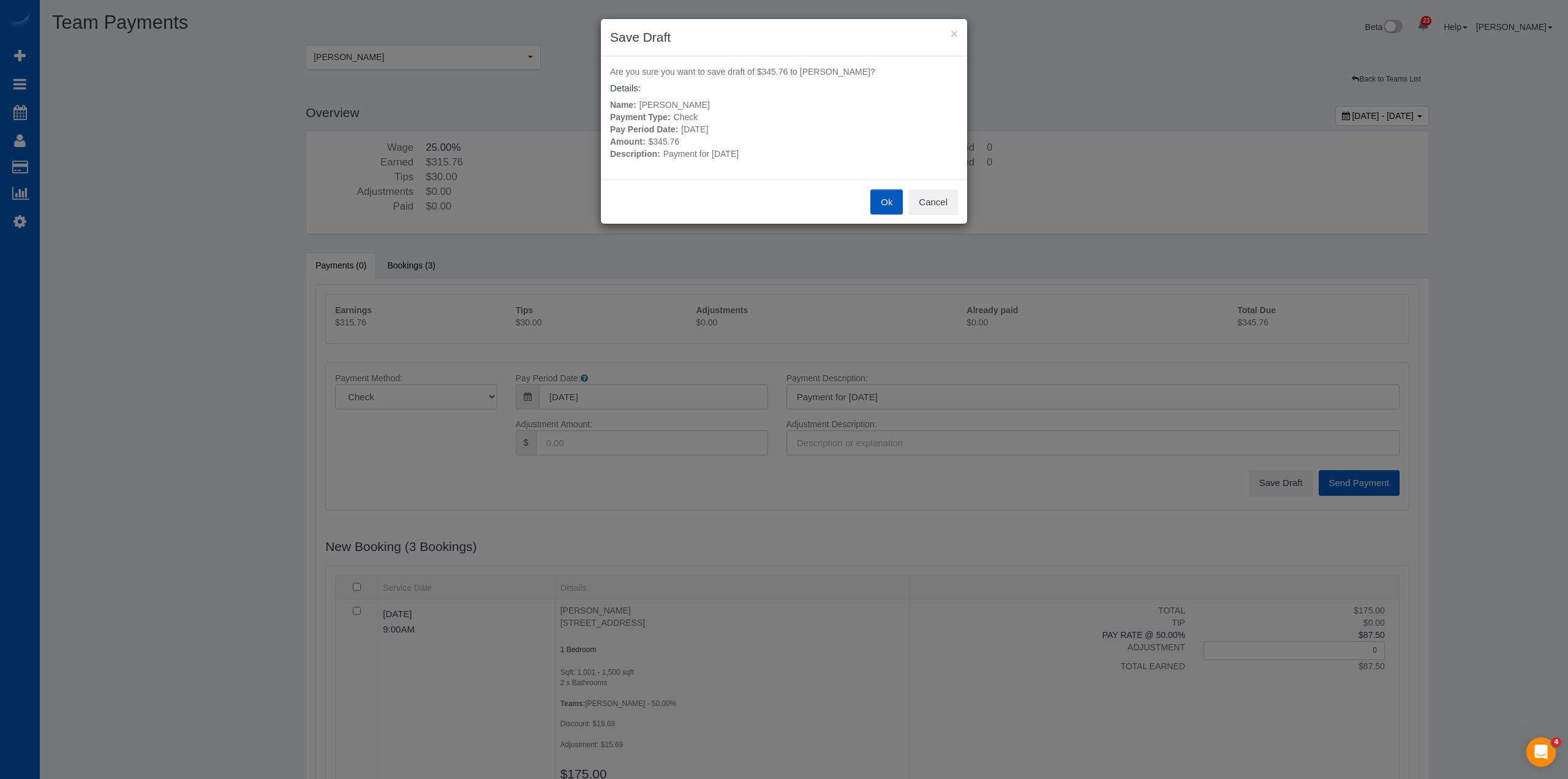
click at [885, 201] on button "Ok" at bounding box center [886, 203] width 32 height 26
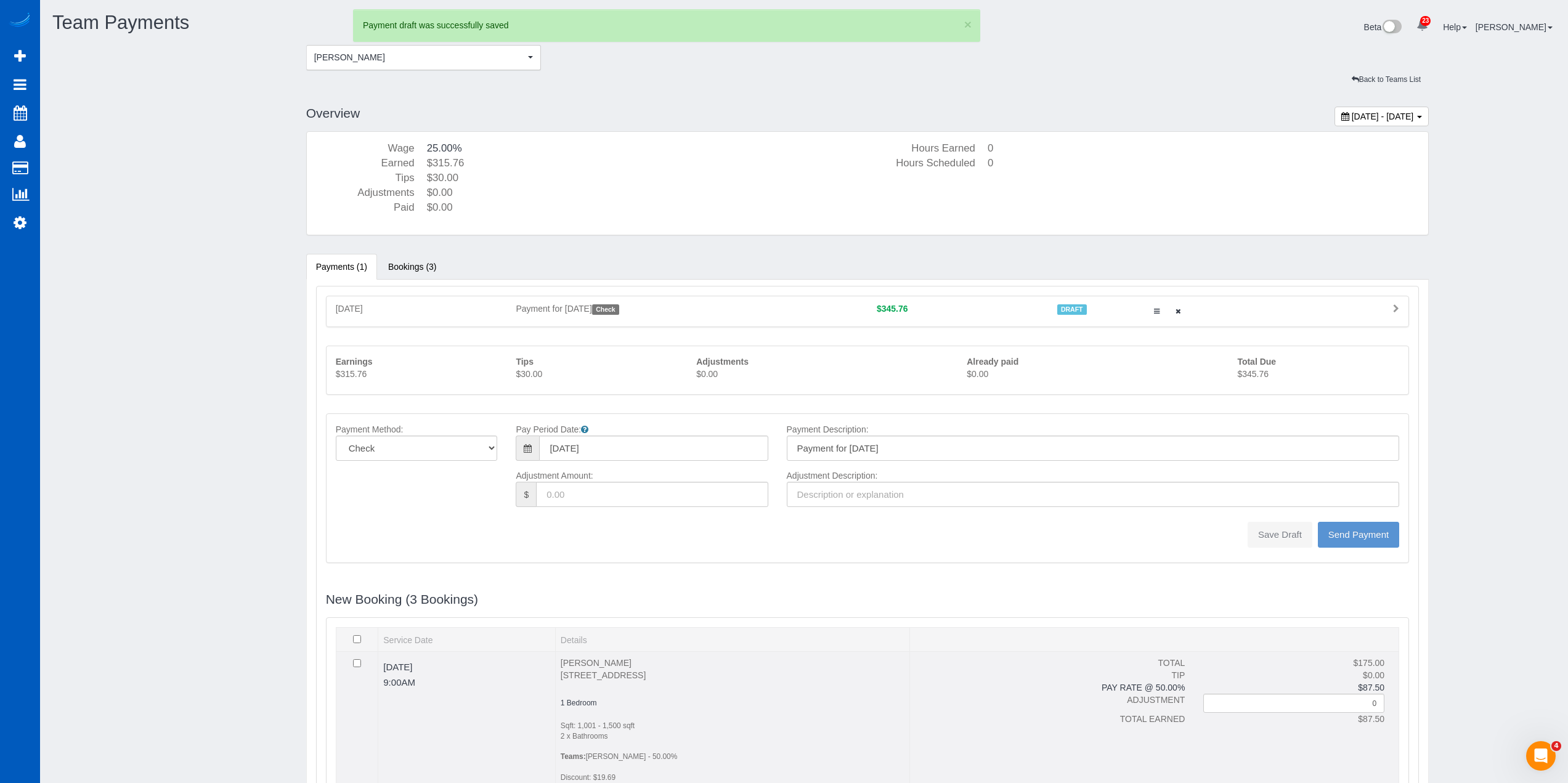
type input "0"
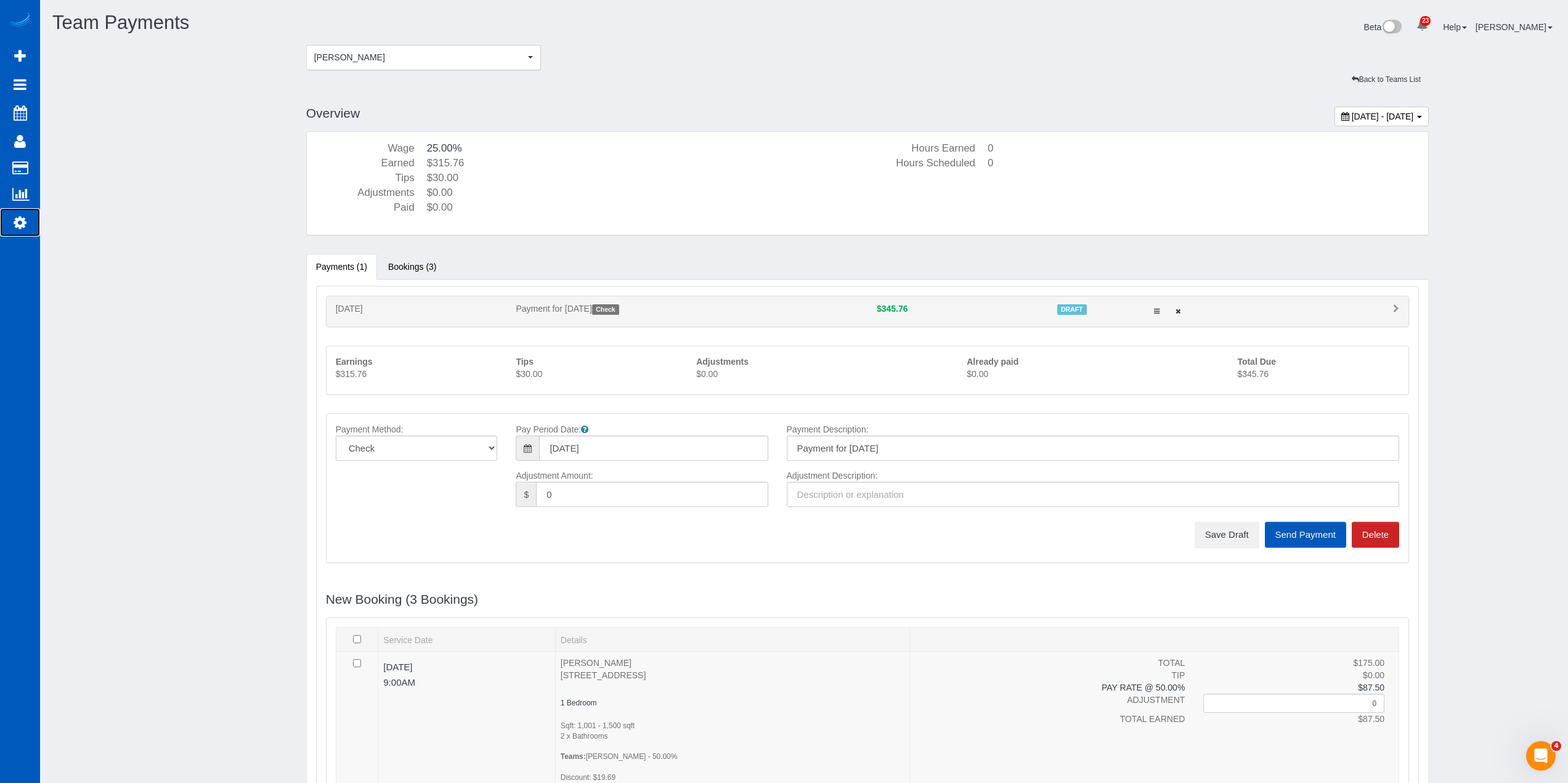
click at [20, 226] on icon at bounding box center [20, 222] width 13 height 14
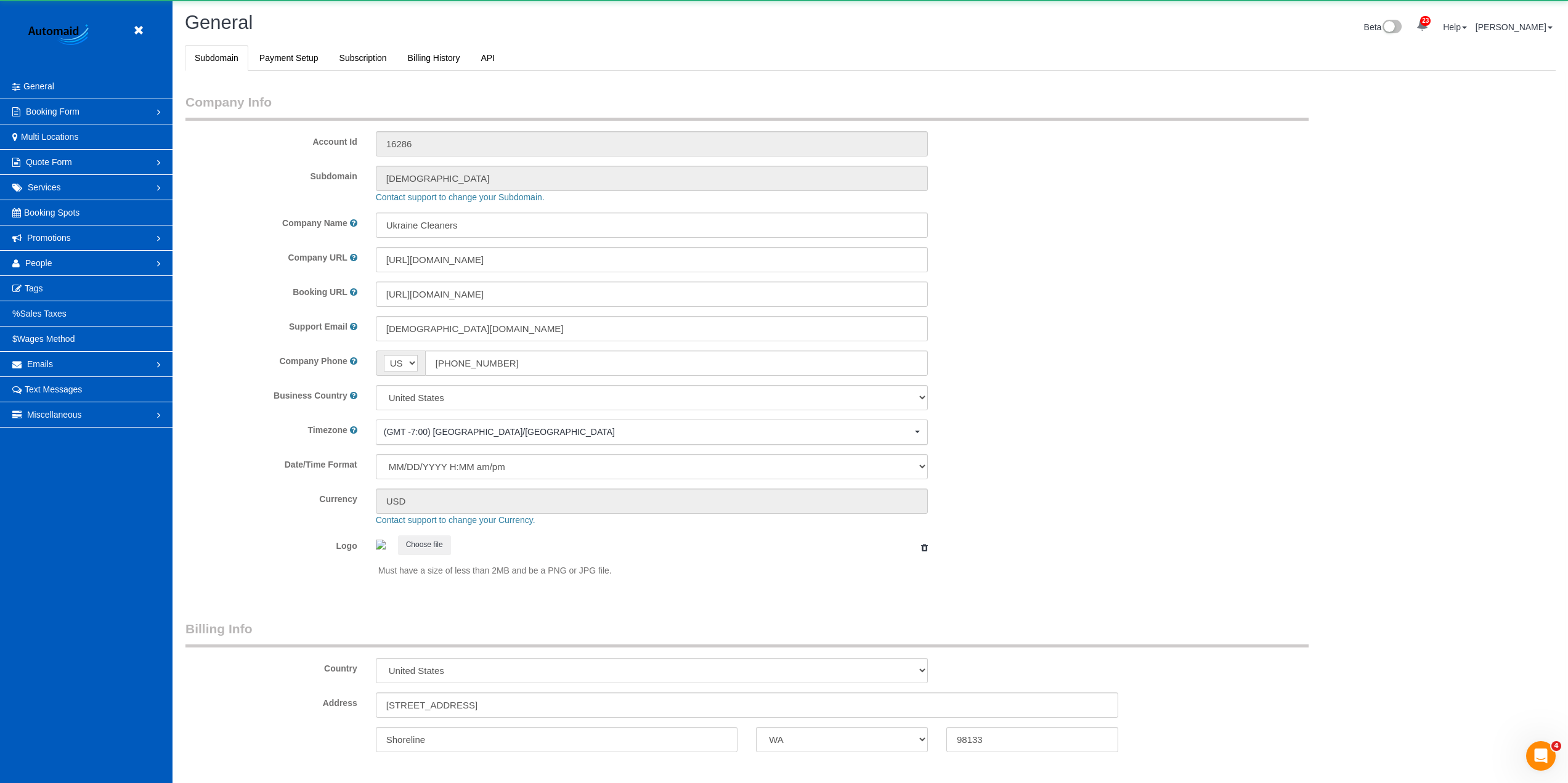
select select "1"
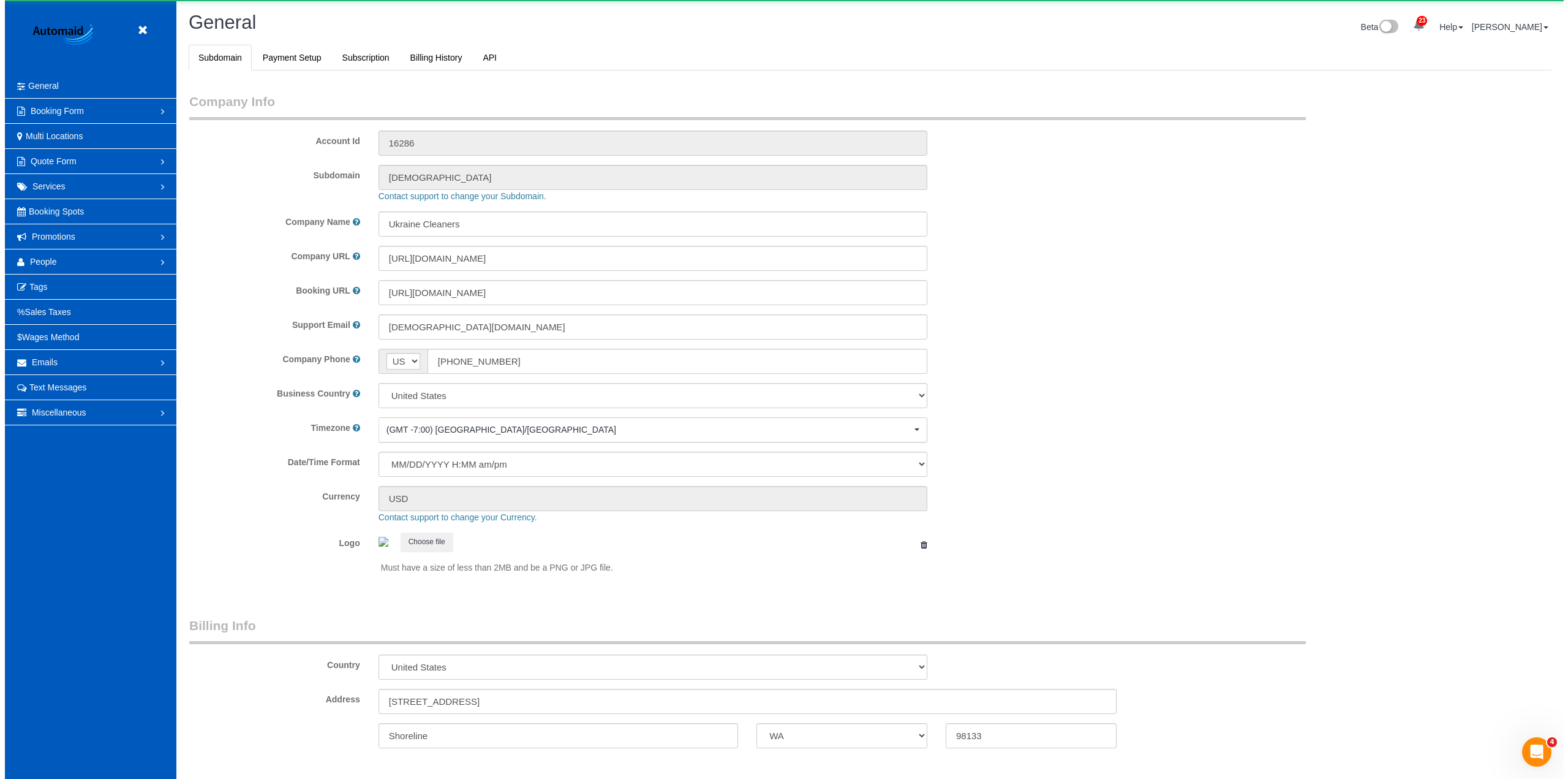
scroll to position [2683, 1558]
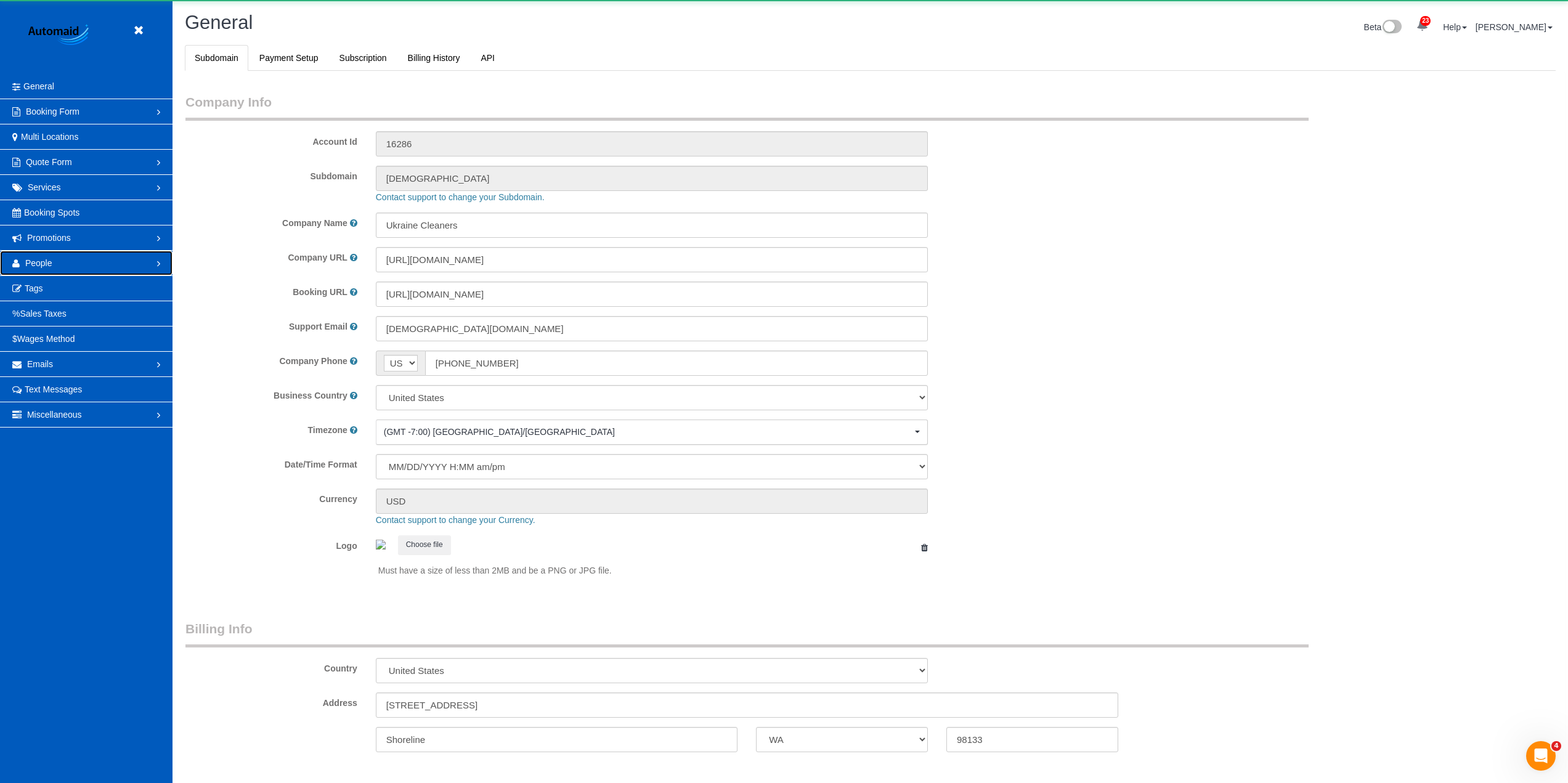
click at [73, 261] on link "People" at bounding box center [86, 263] width 173 height 25
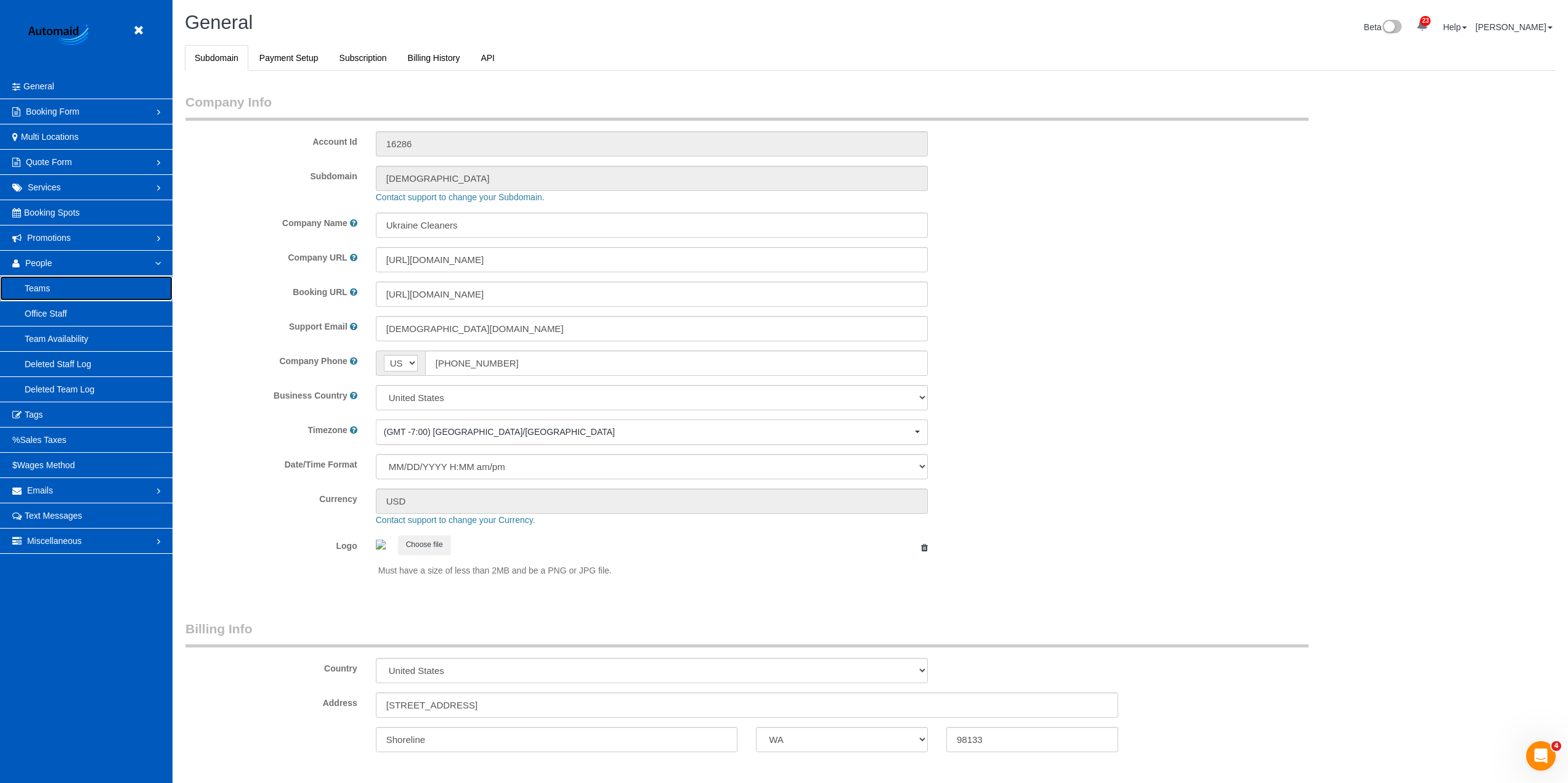
click at [81, 291] on link "Teams" at bounding box center [86, 288] width 173 height 25
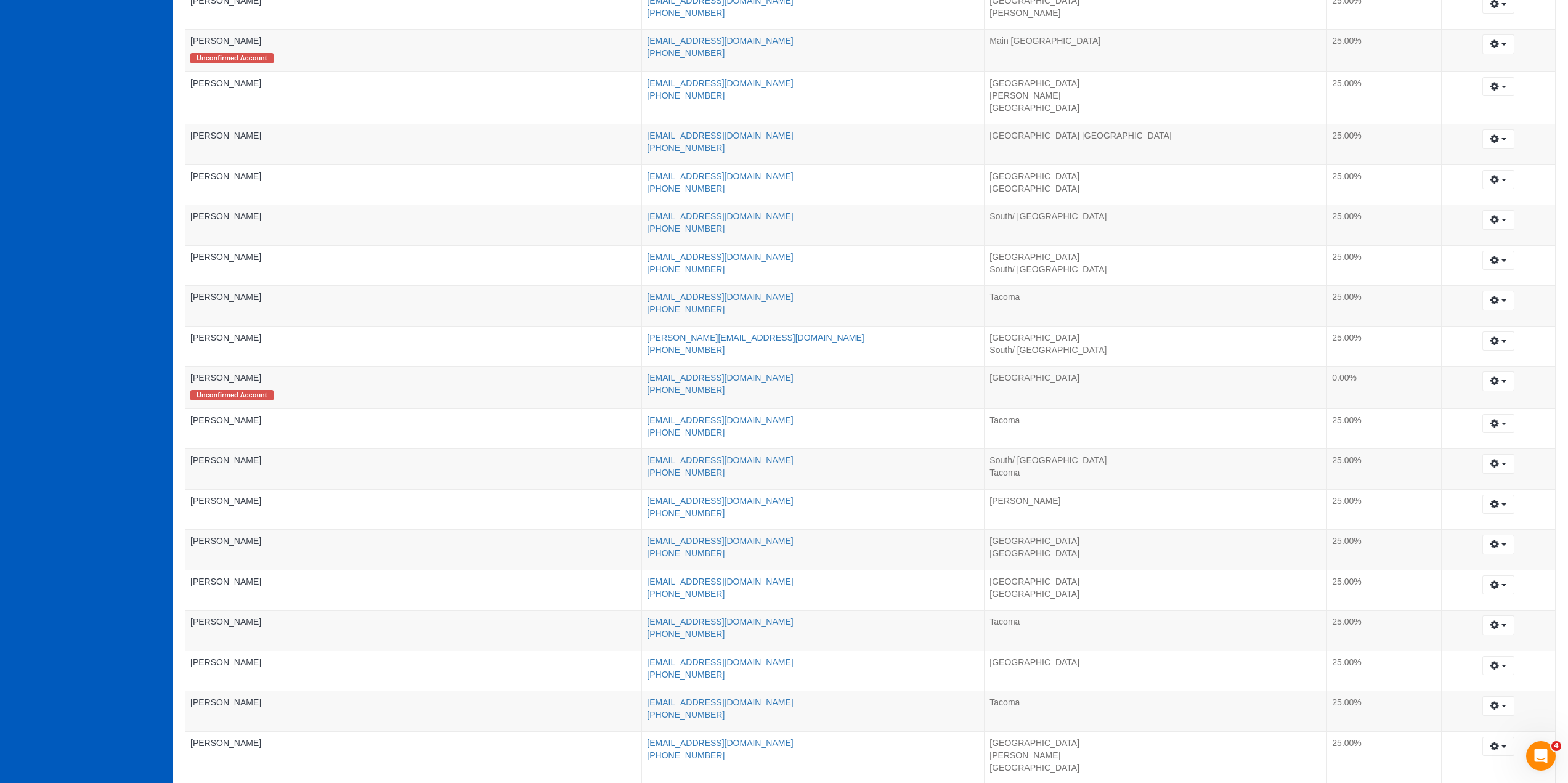
scroll to position [2032, 0]
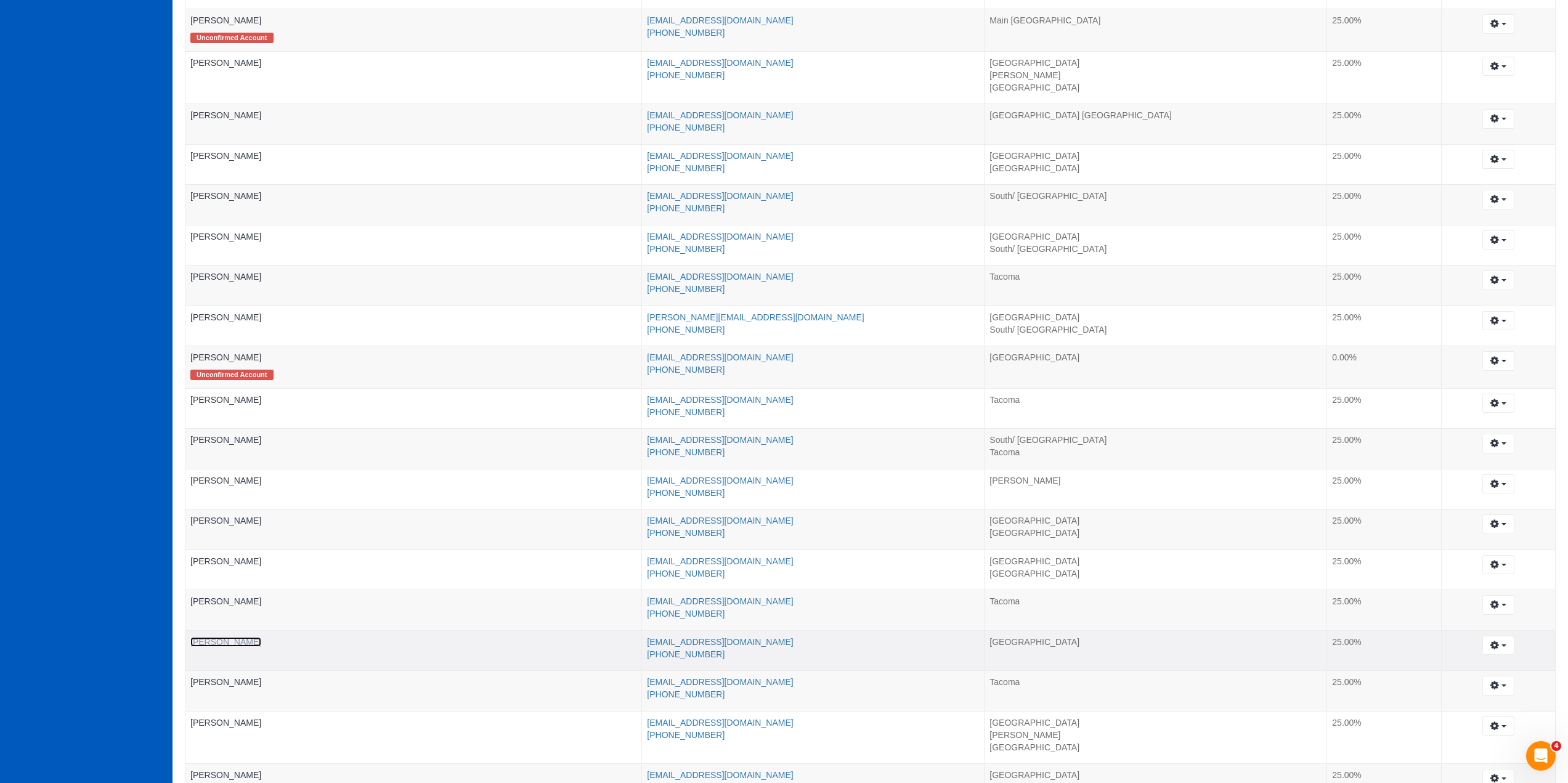
click at [226, 643] on link "[PERSON_NAME]" at bounding box center [226, 642] width 71 height 10
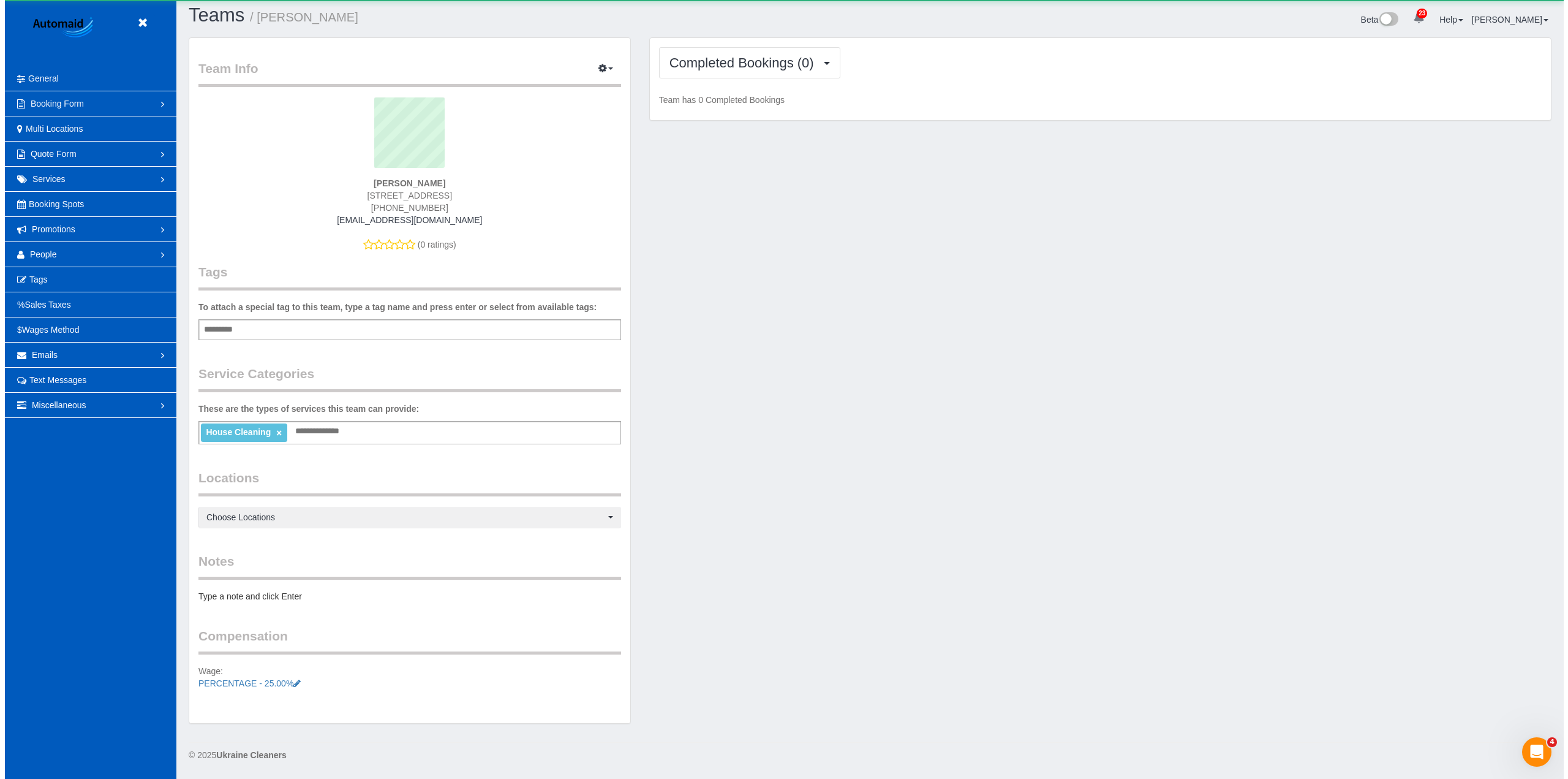
scroll to position [60494, 59685]
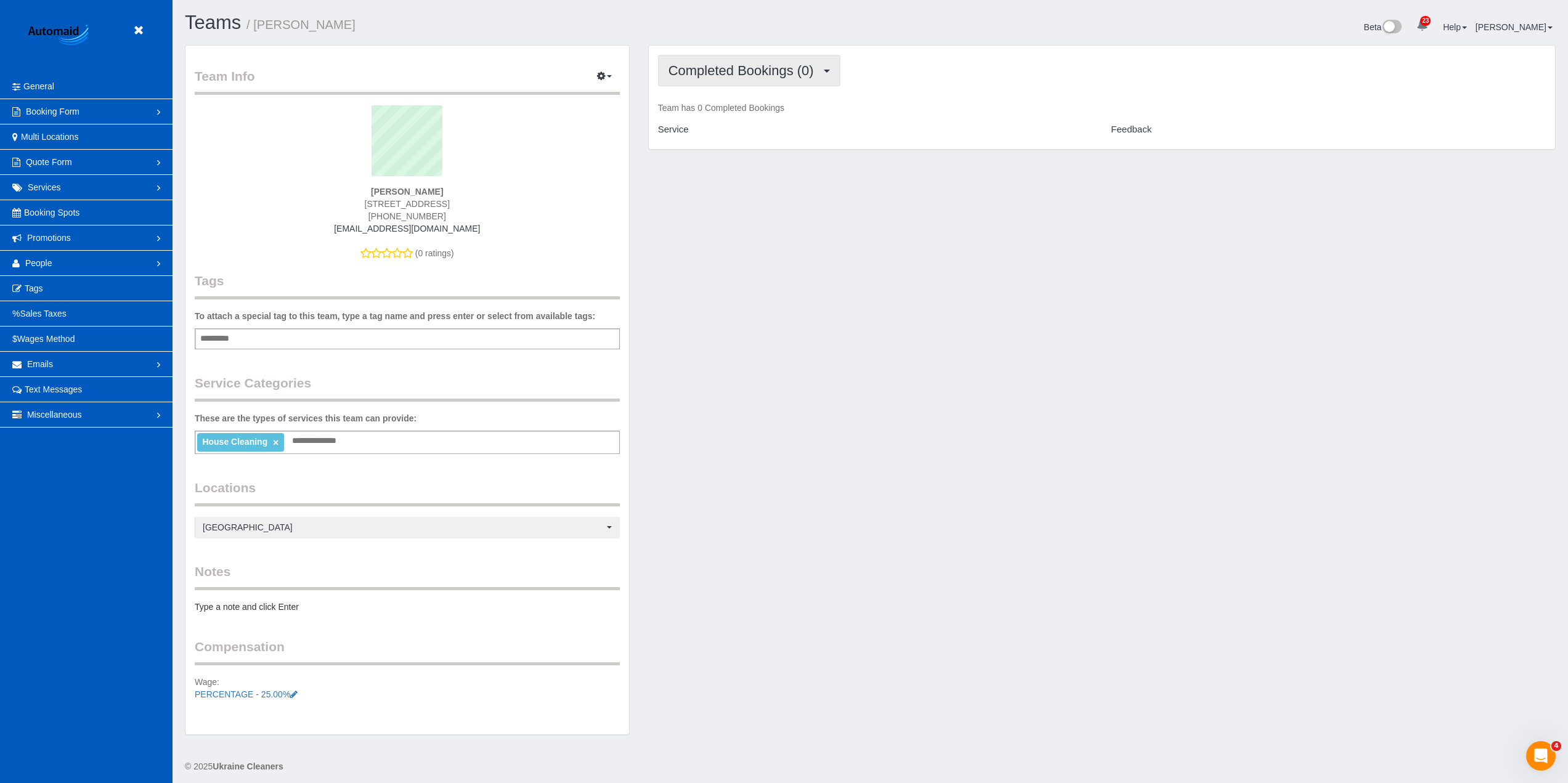
click at [764, 58] on button "Completed Bookings (0)" at bounding box center [749, 71] width 182 height 32
click at [421, 27] on h1 "Teams / Olha Losieva" at bounding box center [523, 23] width 677 height 21
click at [140, 26] on icon at bounding box center [138, 30] width 15 height 15
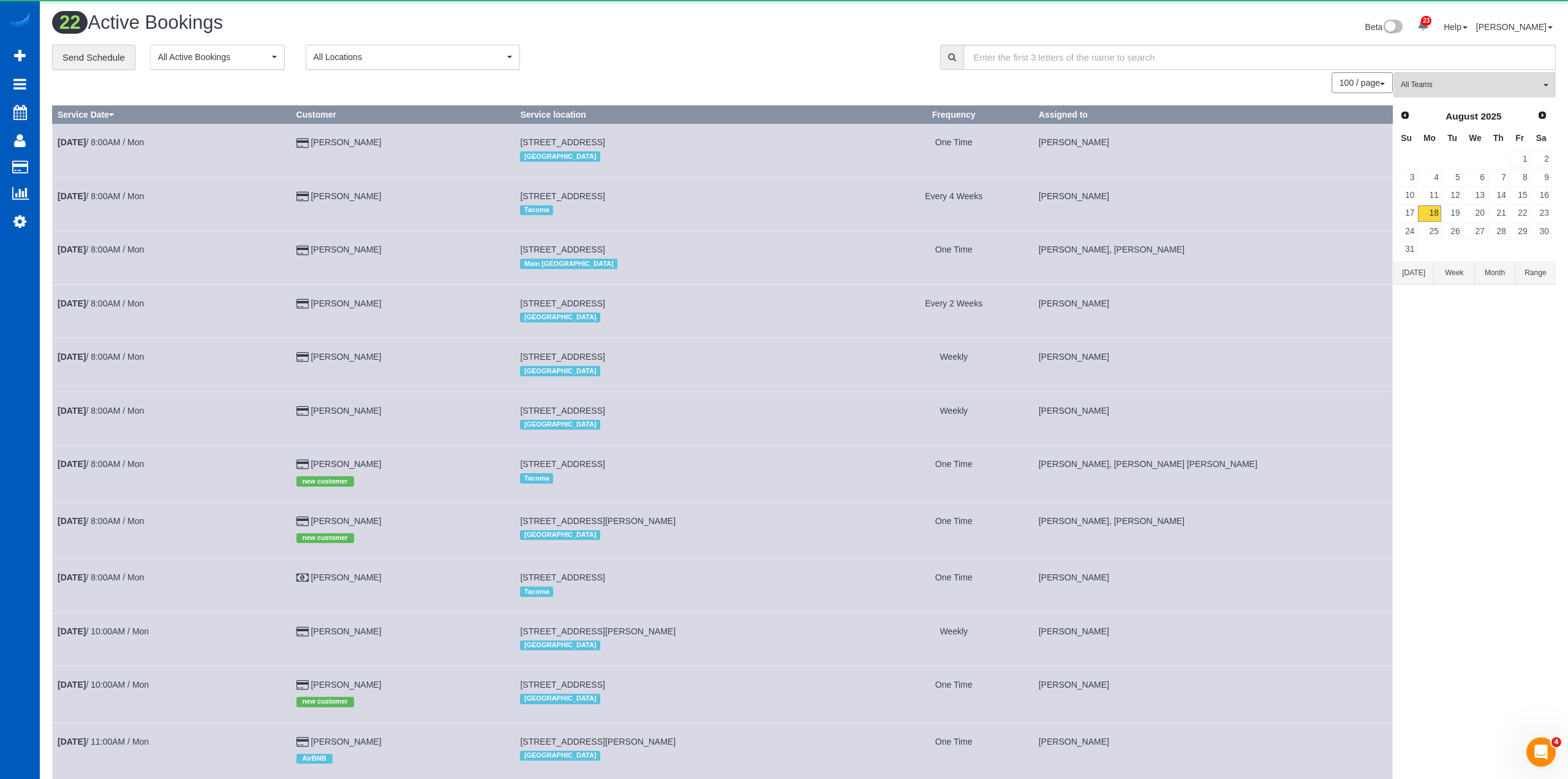
scroll to position [1419, 1558]
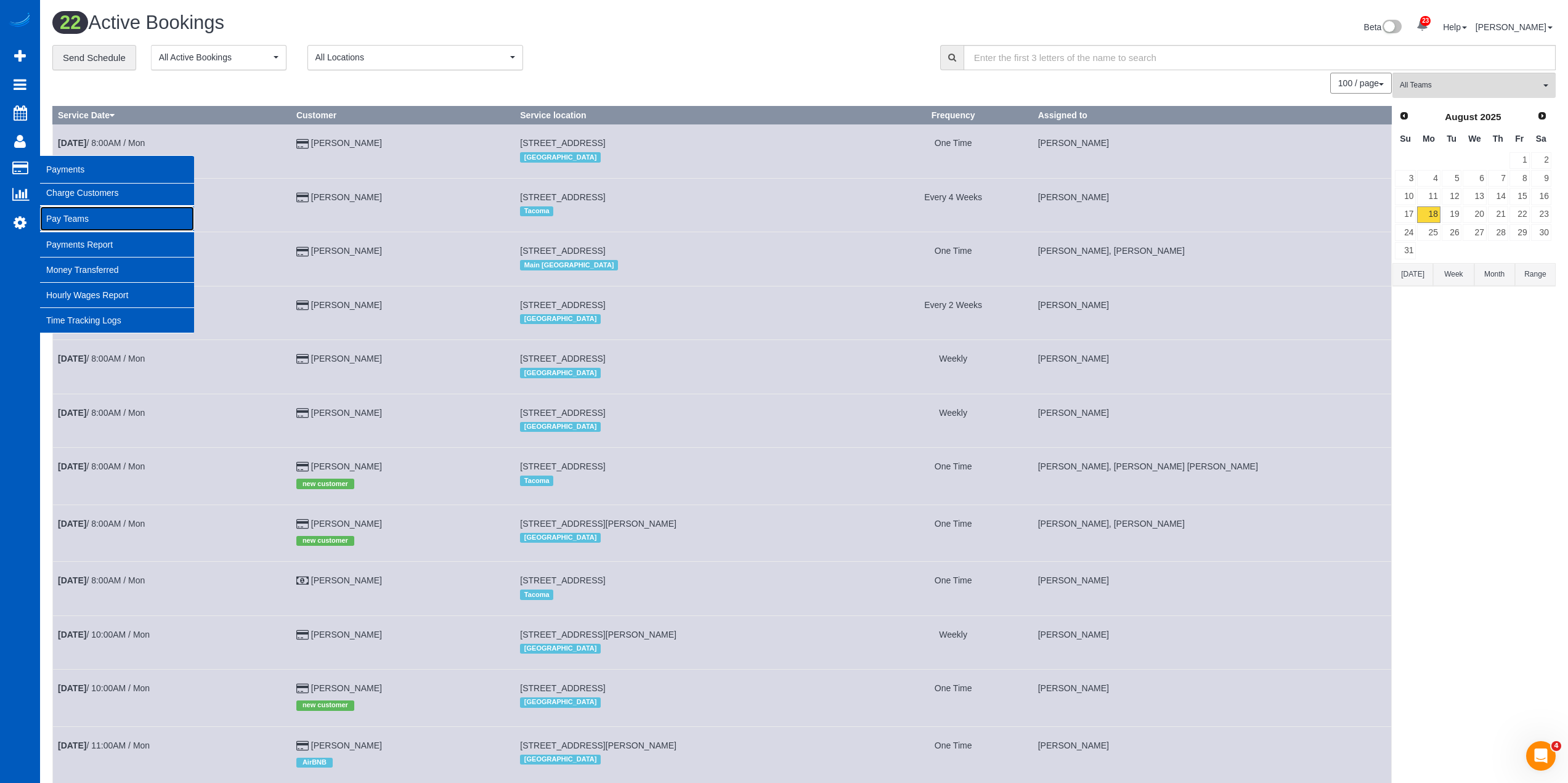
click at [64, 216] on link "Pay Teams" at bounding box center [117, 219] width 154 height 25
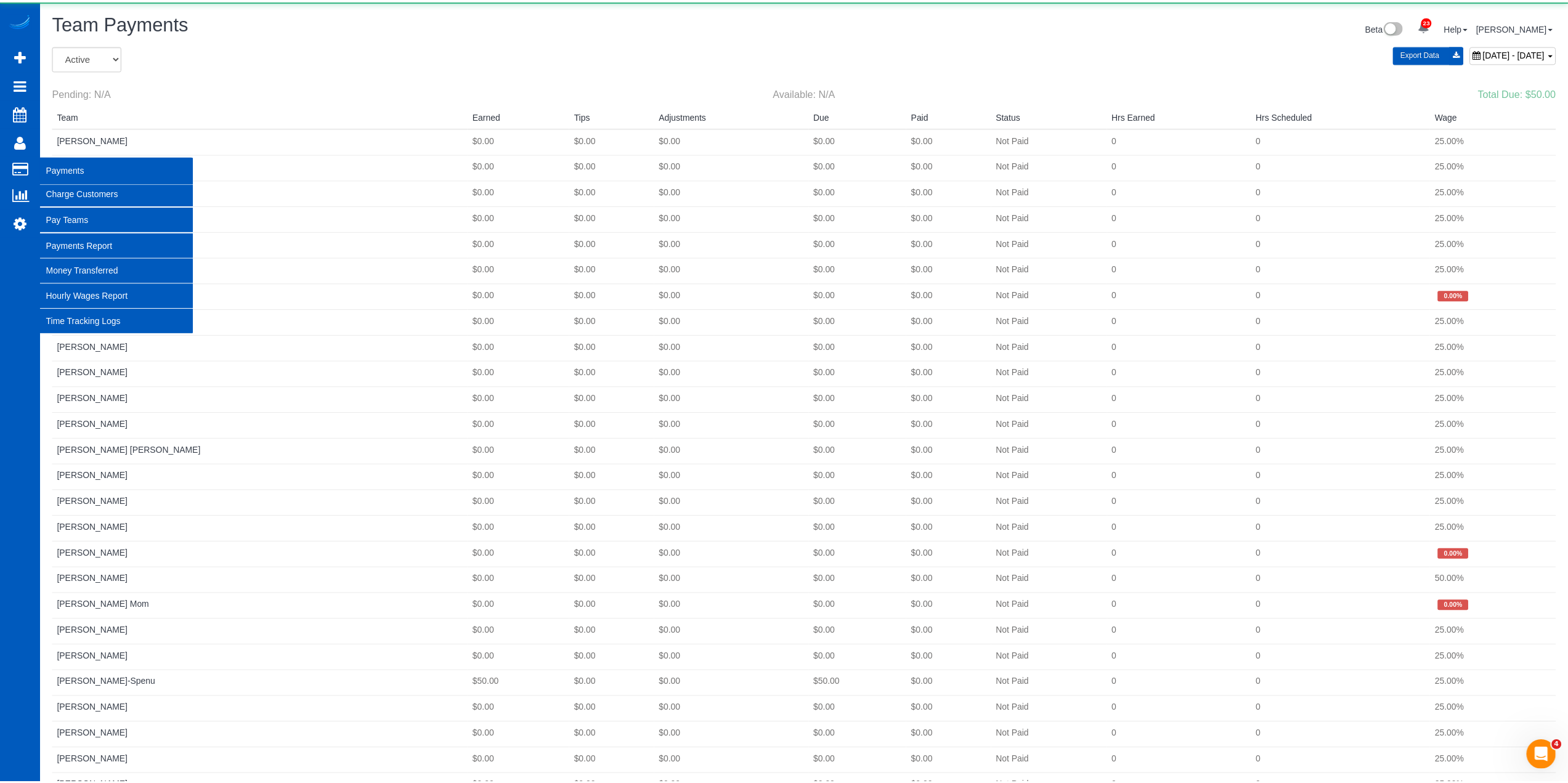
scroll to position [1474, 1568]
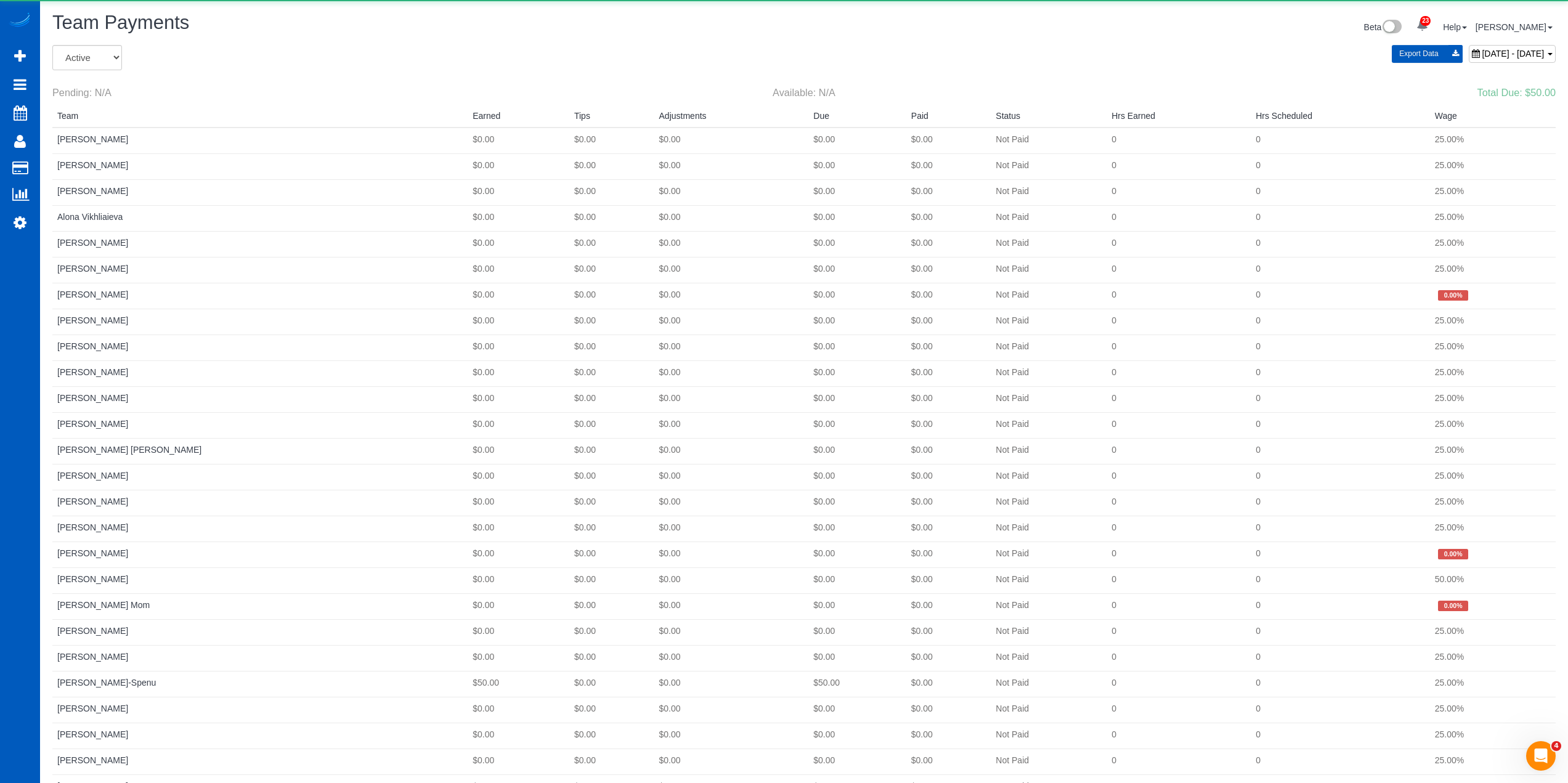
click at [1469, 58] on div "August 17, 2025 - August 23, 2025" at bounding box center [1512, 54] width 87 height 18
type input "**********"
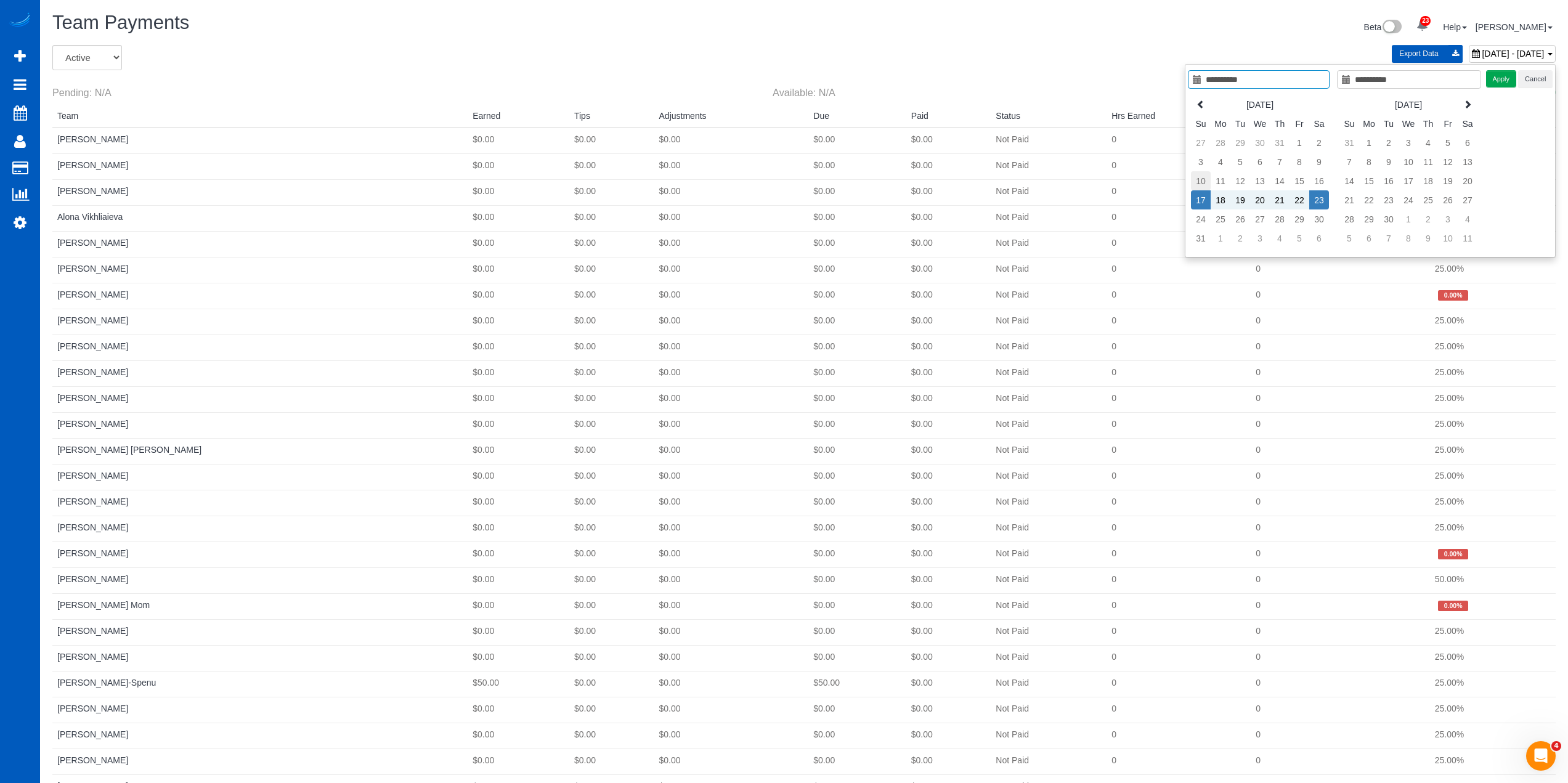
type input "**********"
click at [1204, 180] on td "10" at bounding box center [1200, 181] width 20 height 19
type input "**********"
click at [1325, 183] on td "16" at bounding box center [1319, 181] width 20 height 19
type input "**********"
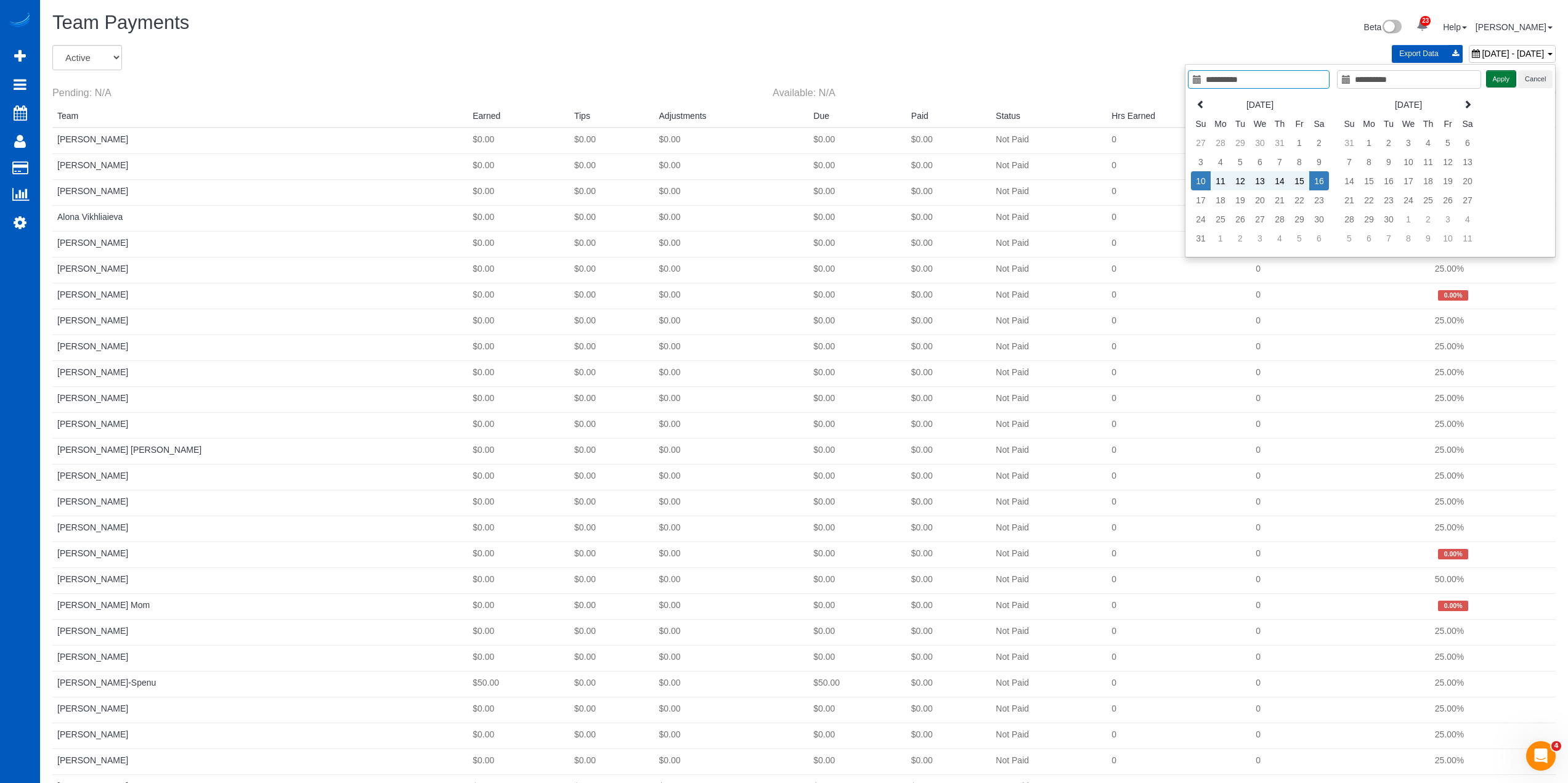
click at [1495, 81] on button "Apply" at bounding box center [1501, 79] width 31 height 18
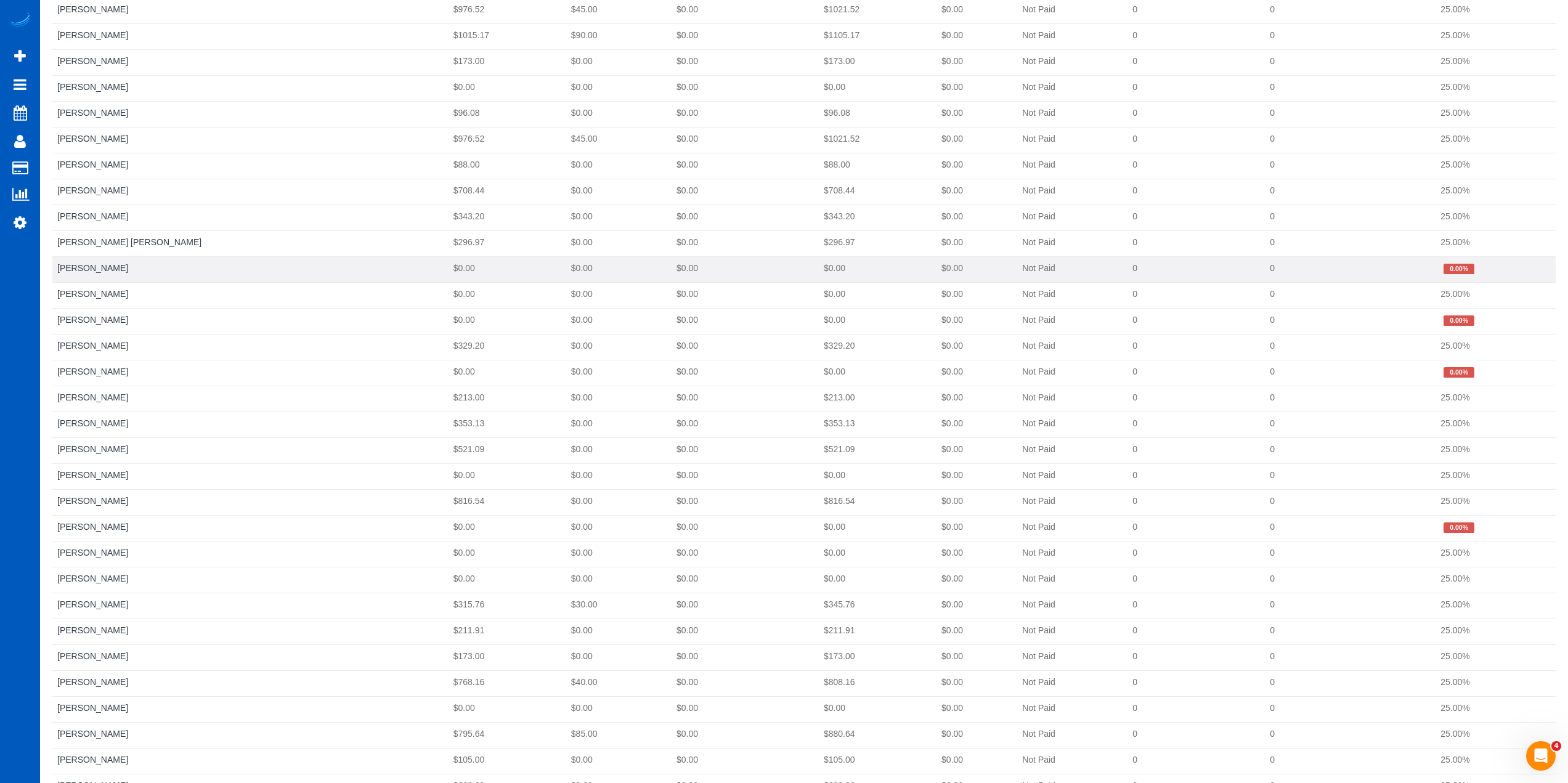
scroll to position [877, 0]
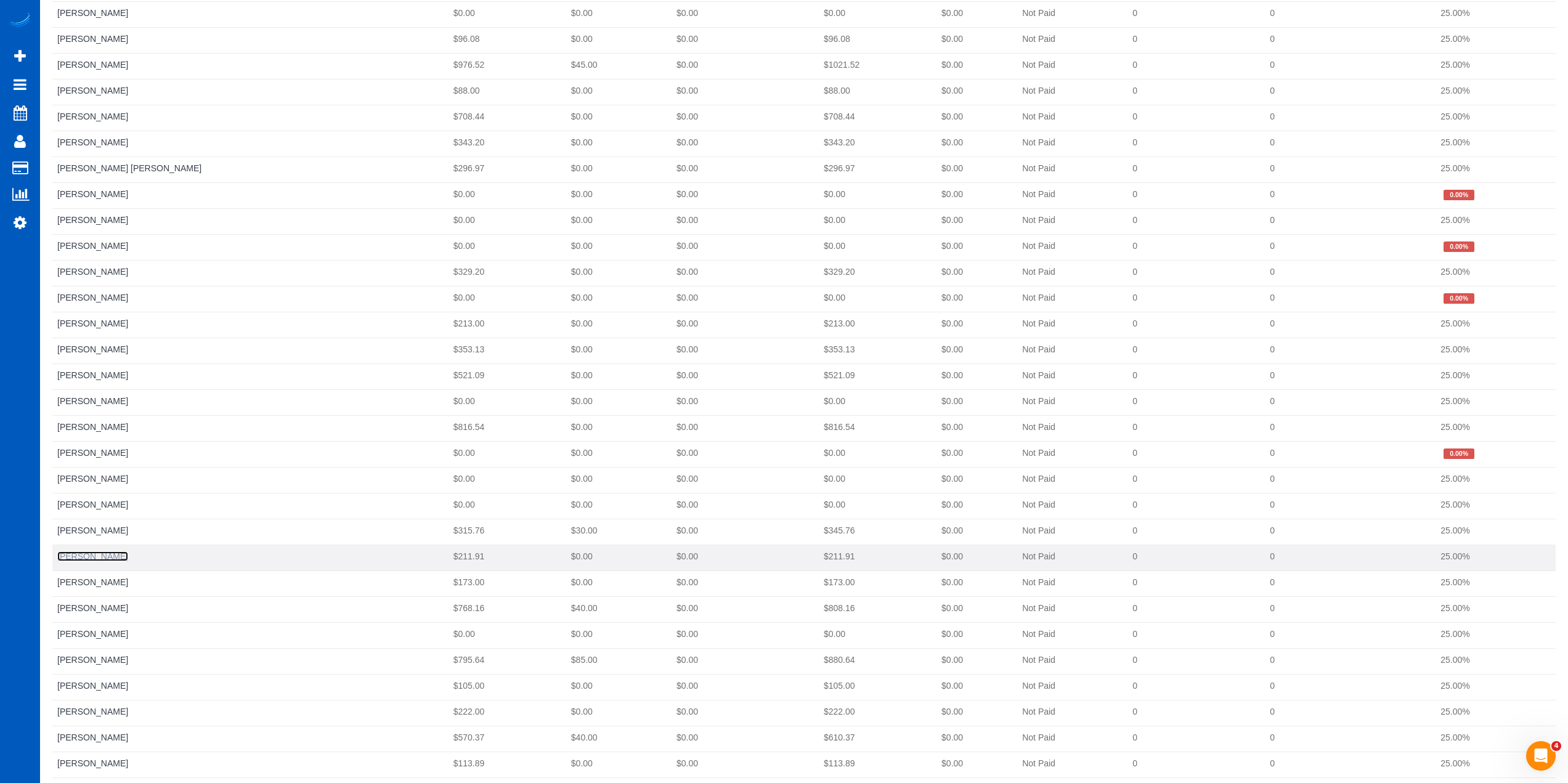
click at [105, 556] on link "[PERSON_NAME]" at bounding box center [92, 556] width 71 height 10
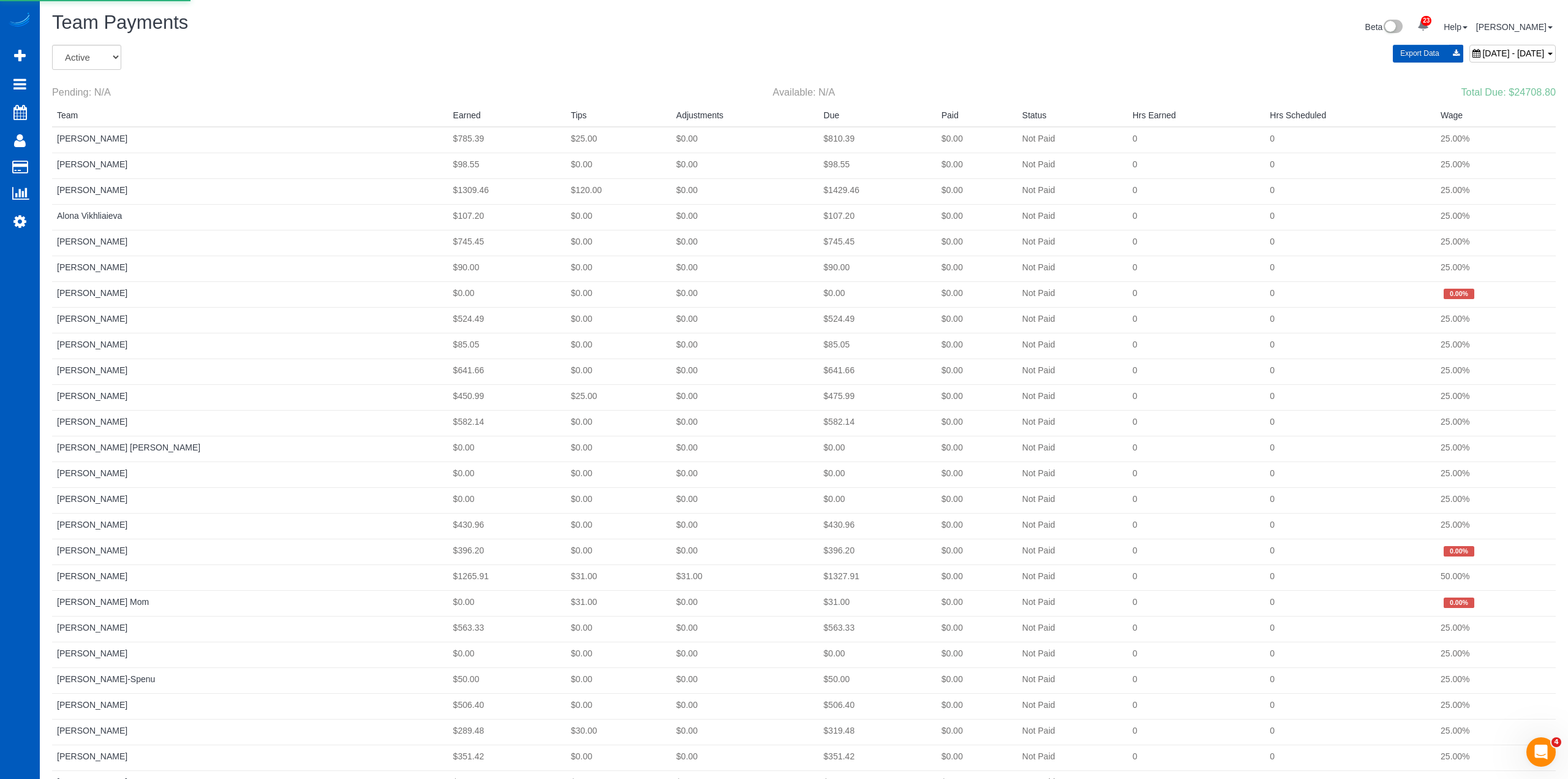
scroll to position [661, 1568]
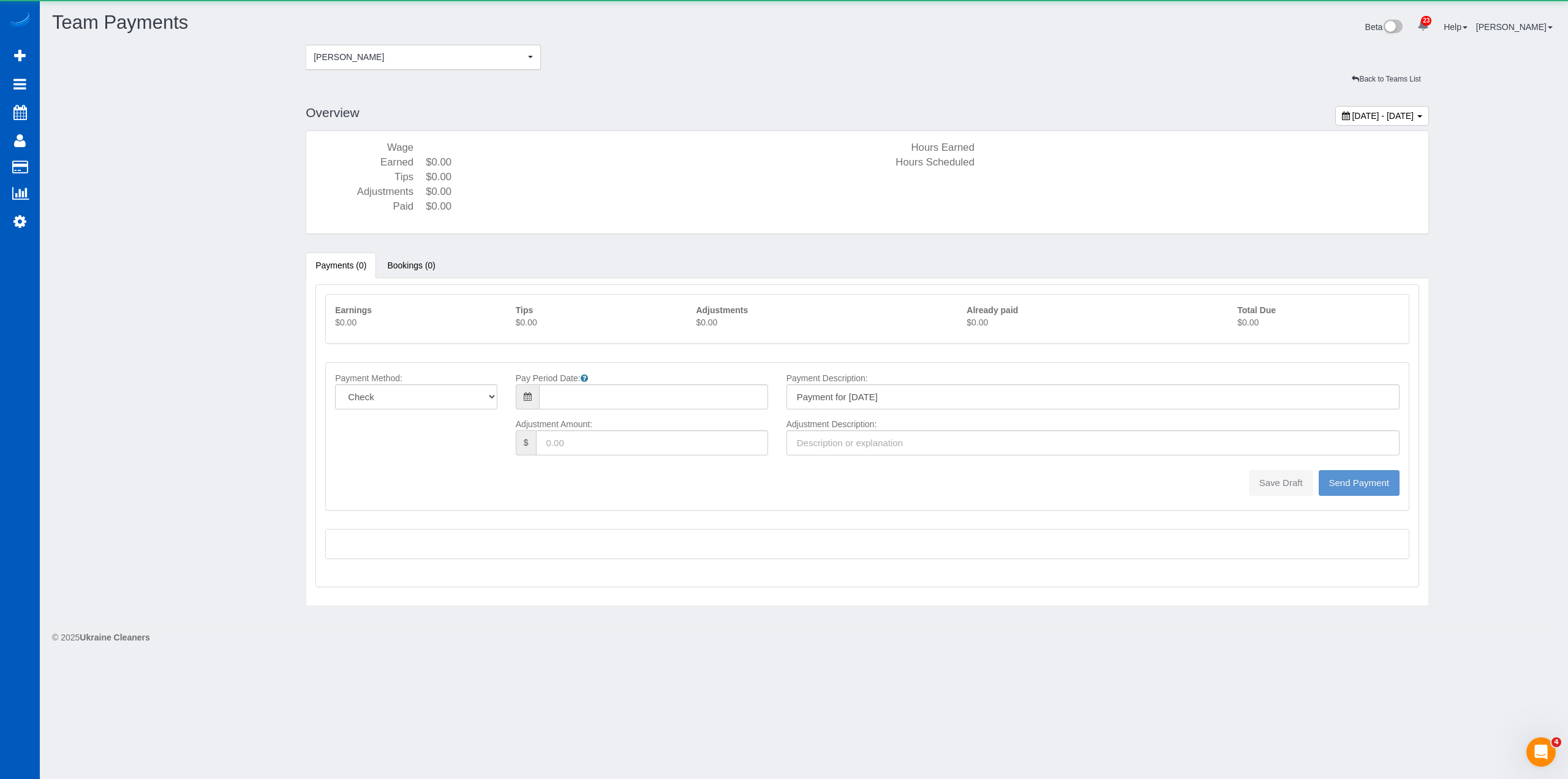
type input "08/10/2025"
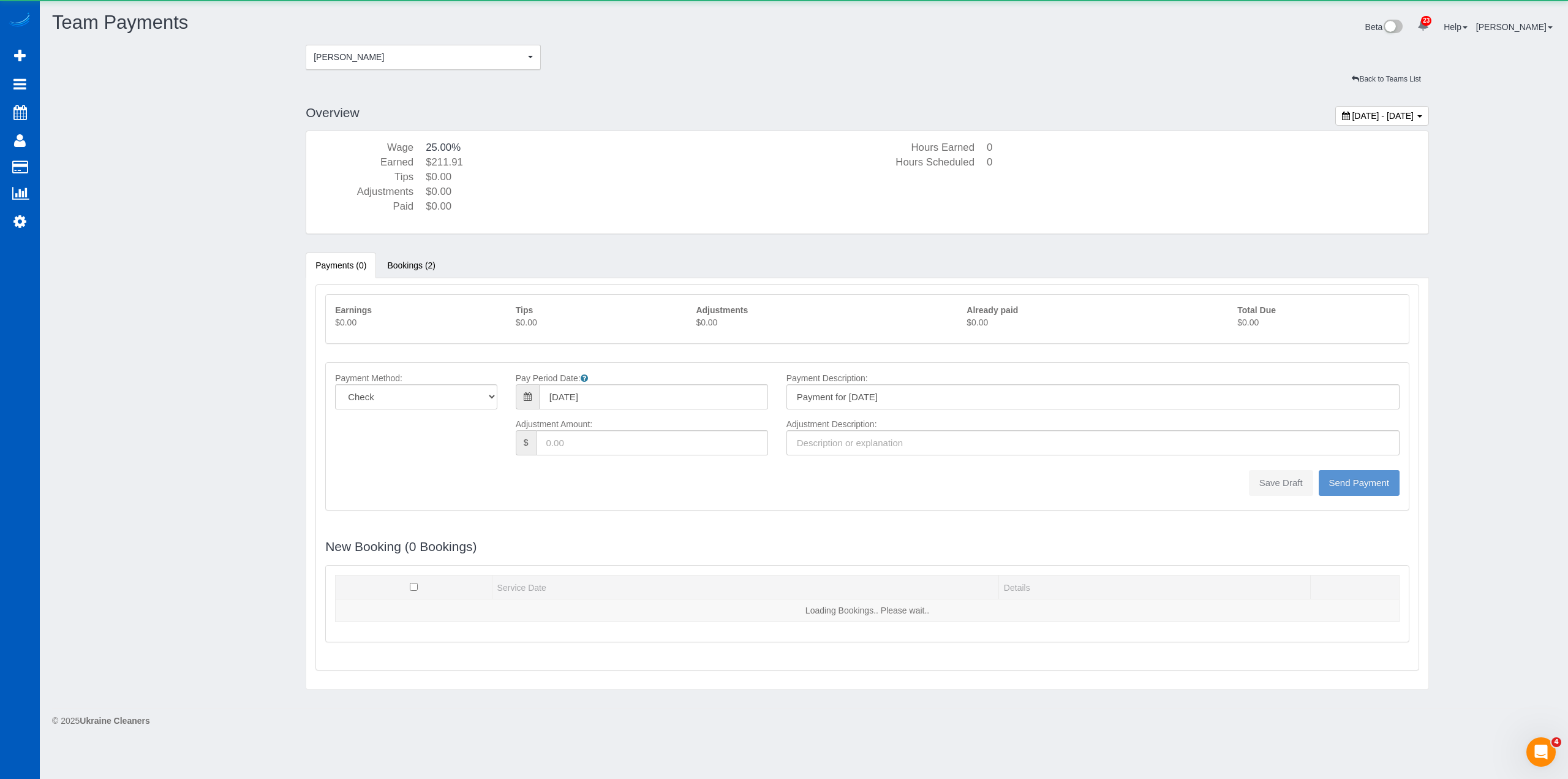
scroll to position [1088, 1558]
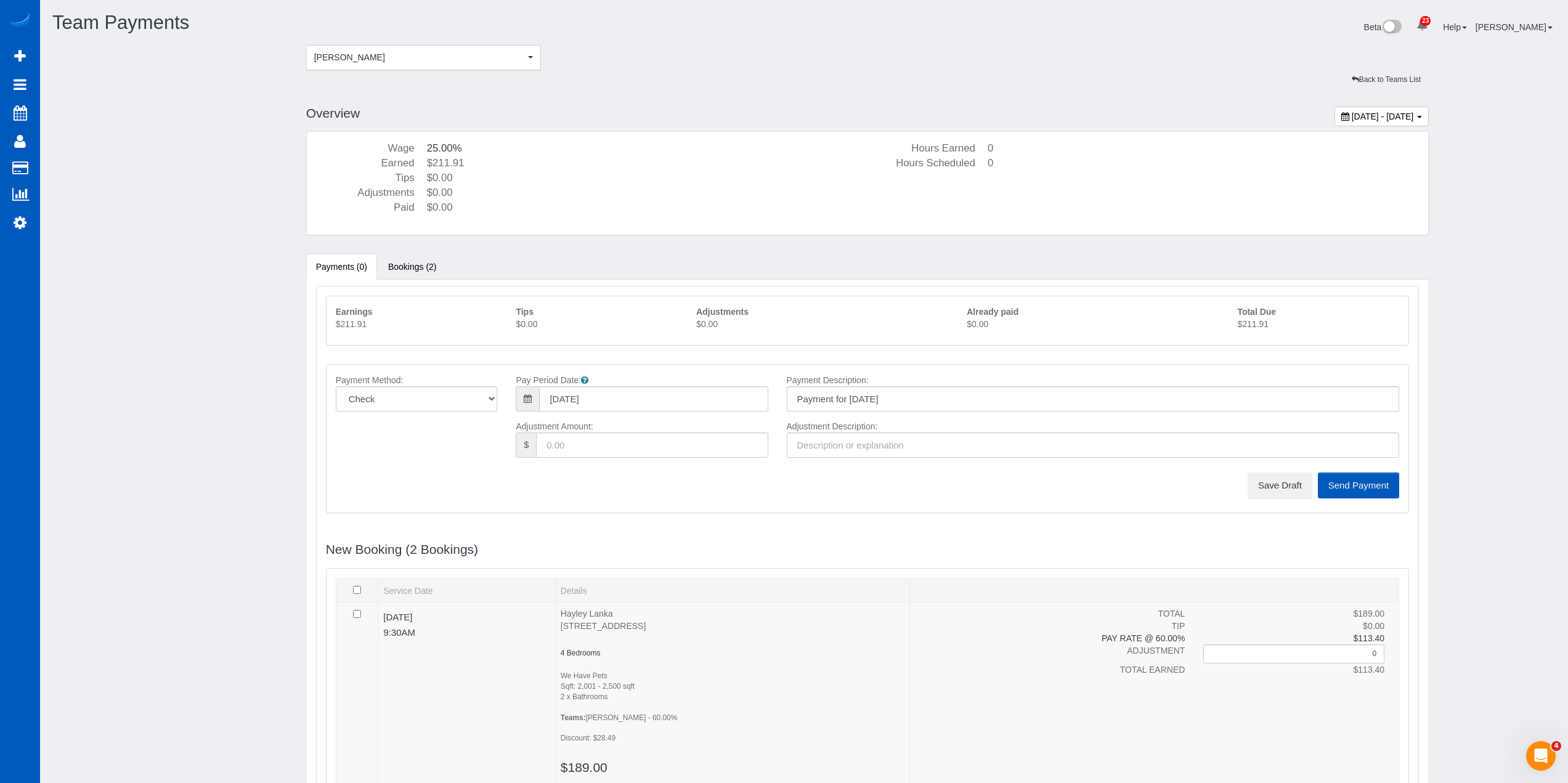
click at [1264, 329] on p "$211.91" at bounding box center [1318, 324] width 162 height 12
click at [1274, 481] on button "Save Draft" at bounding box center [1280, 486] width 65 height 26
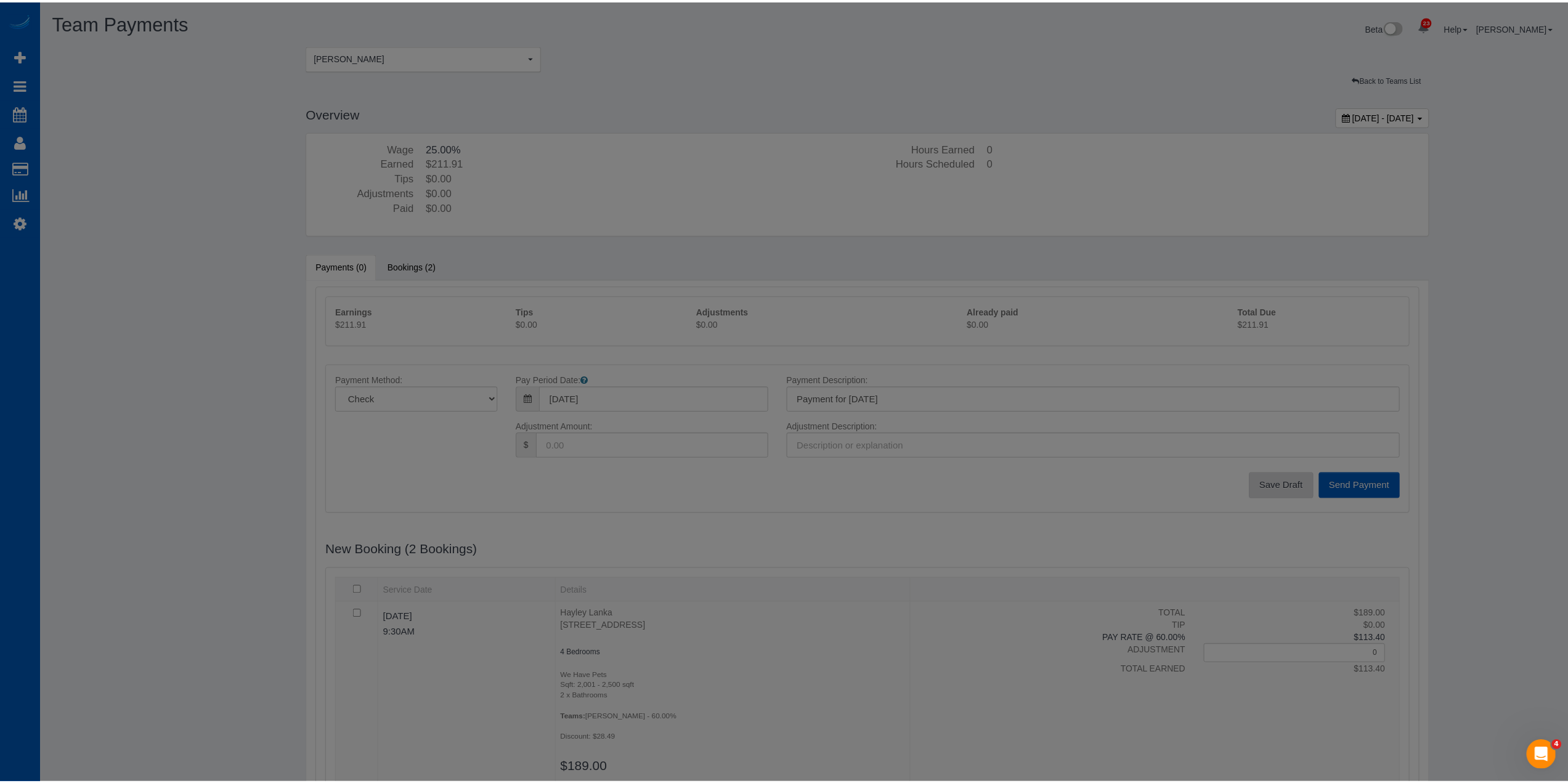
scroll to position [1094, 1578]
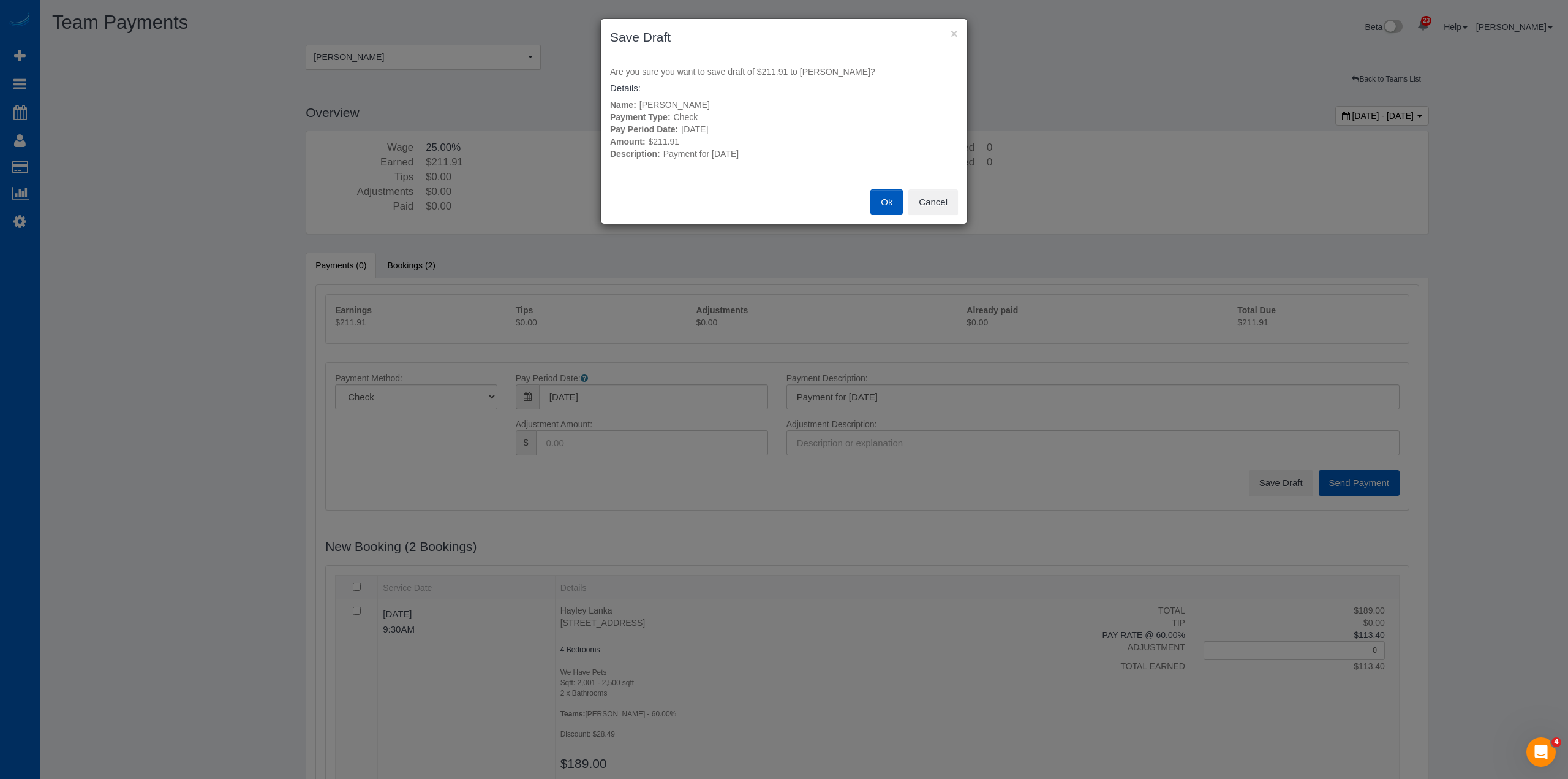
click at [875, 199] on button "Ok" at bounding box center [886, 203] width 32 height 26
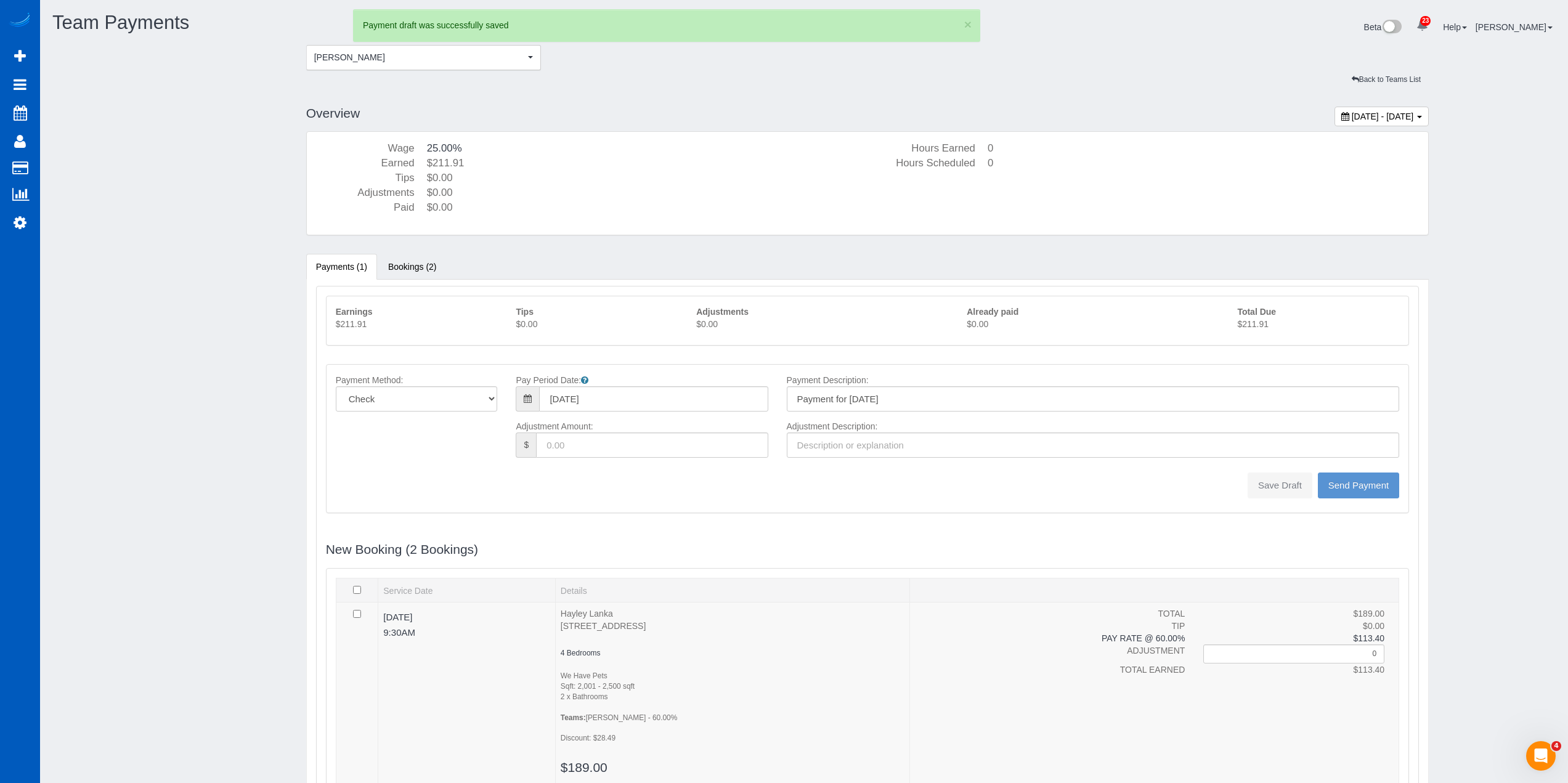
scroll to position [1144, 1568]
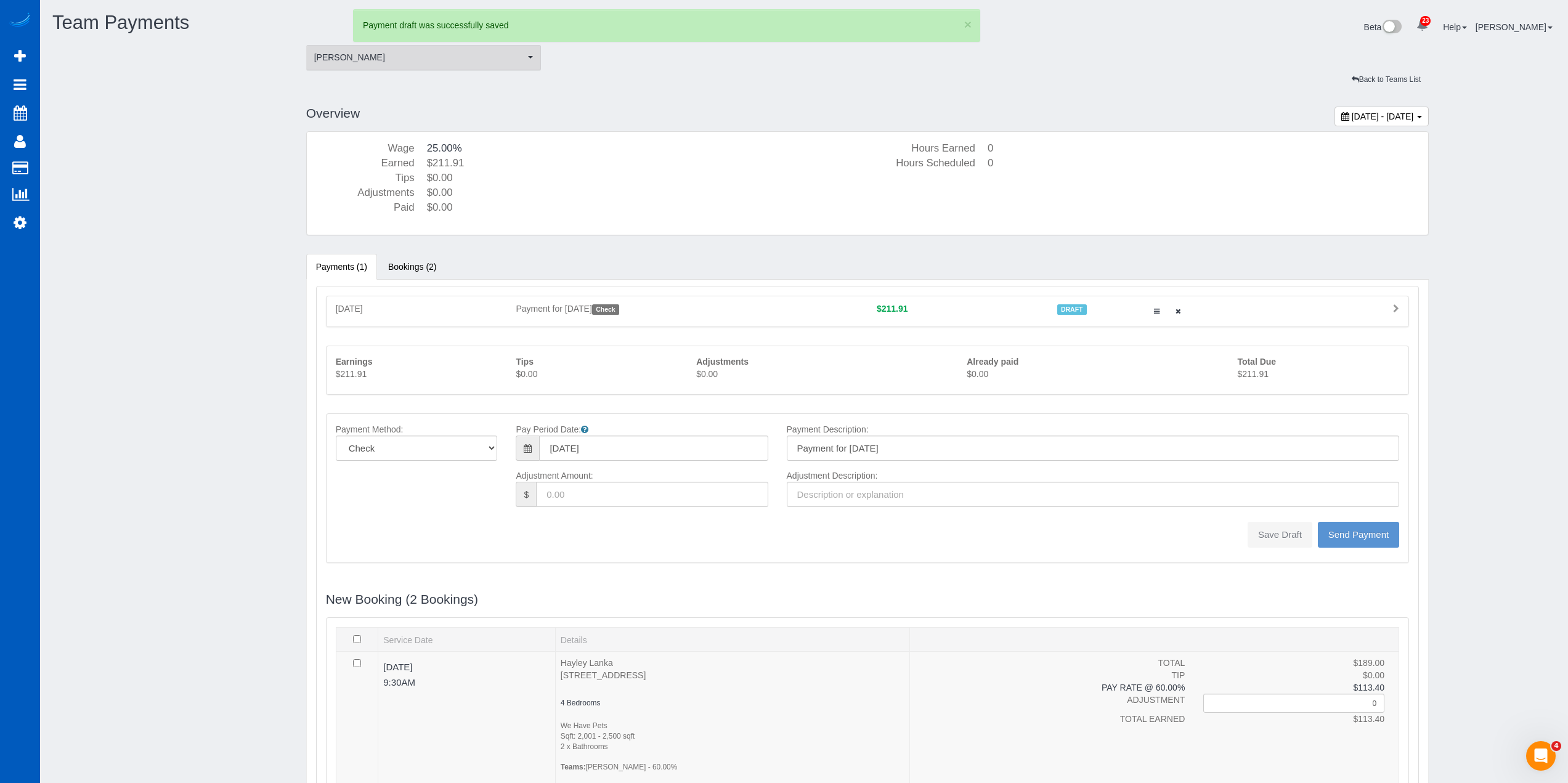
type input "0"
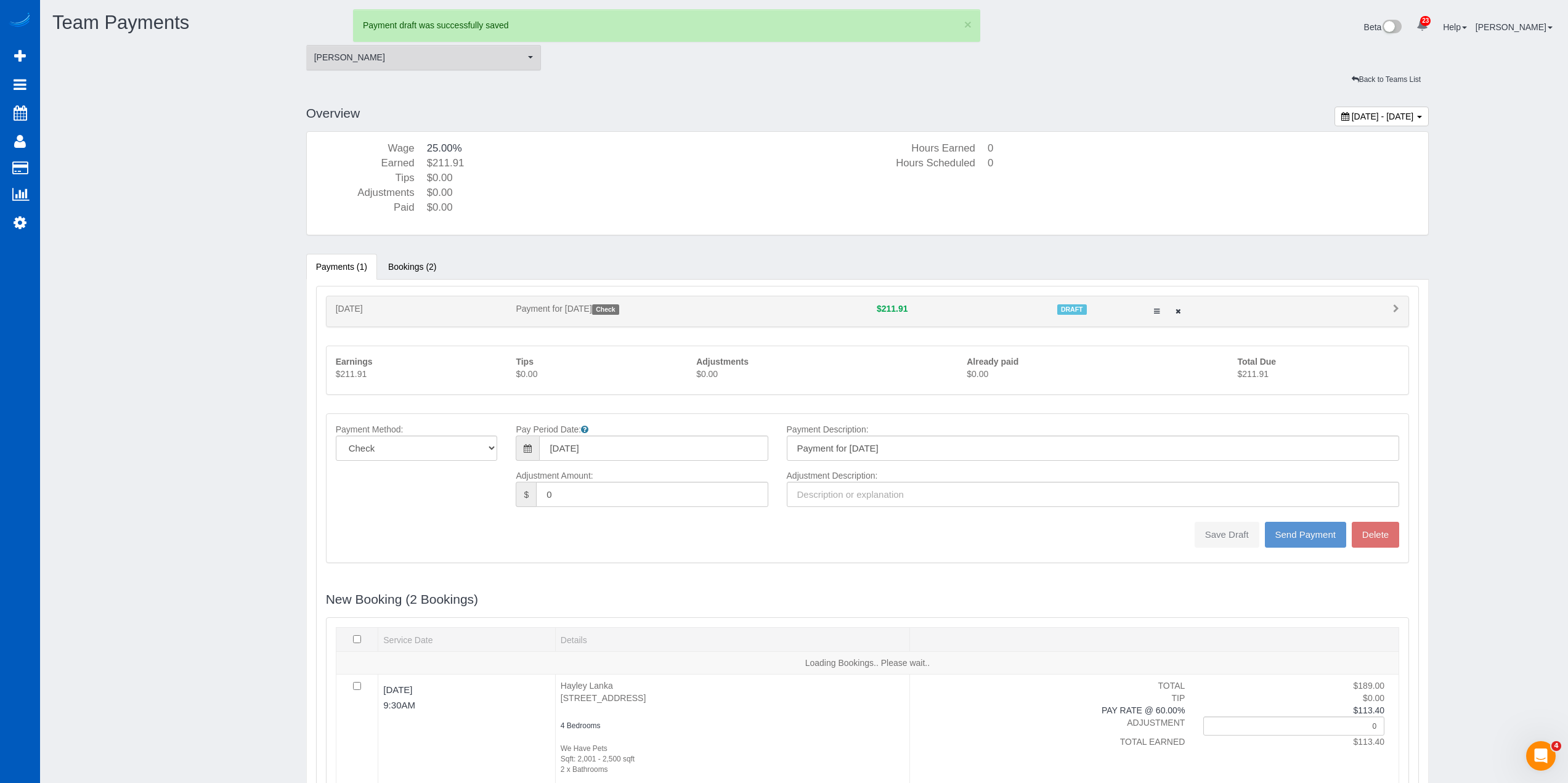
click at [426, 64] on button "Olesia Plotnikova Olesia Plotnikova" at bounding box center [424, 57] width 235 height 25
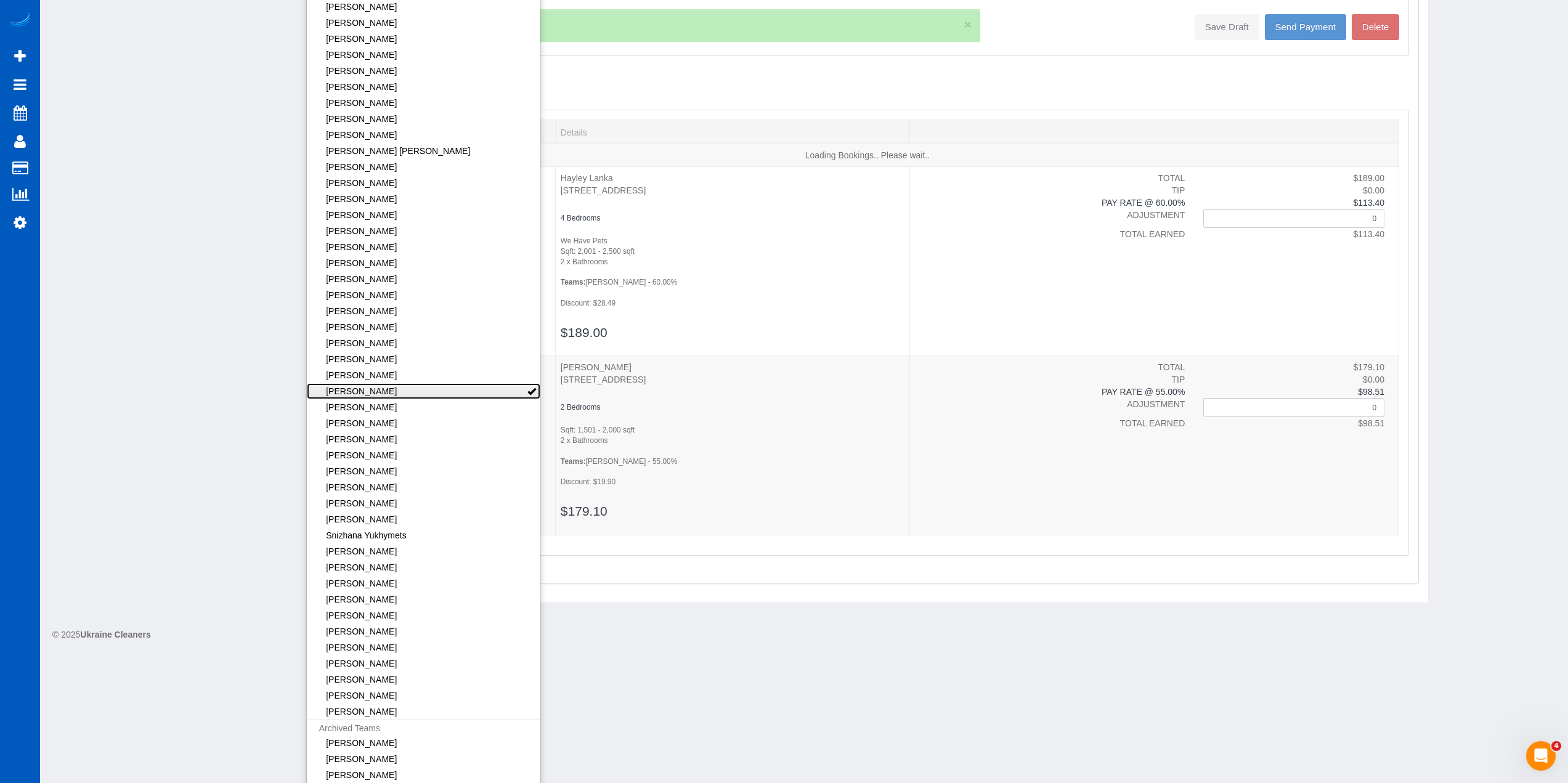
scroll to position [60452, 60051]
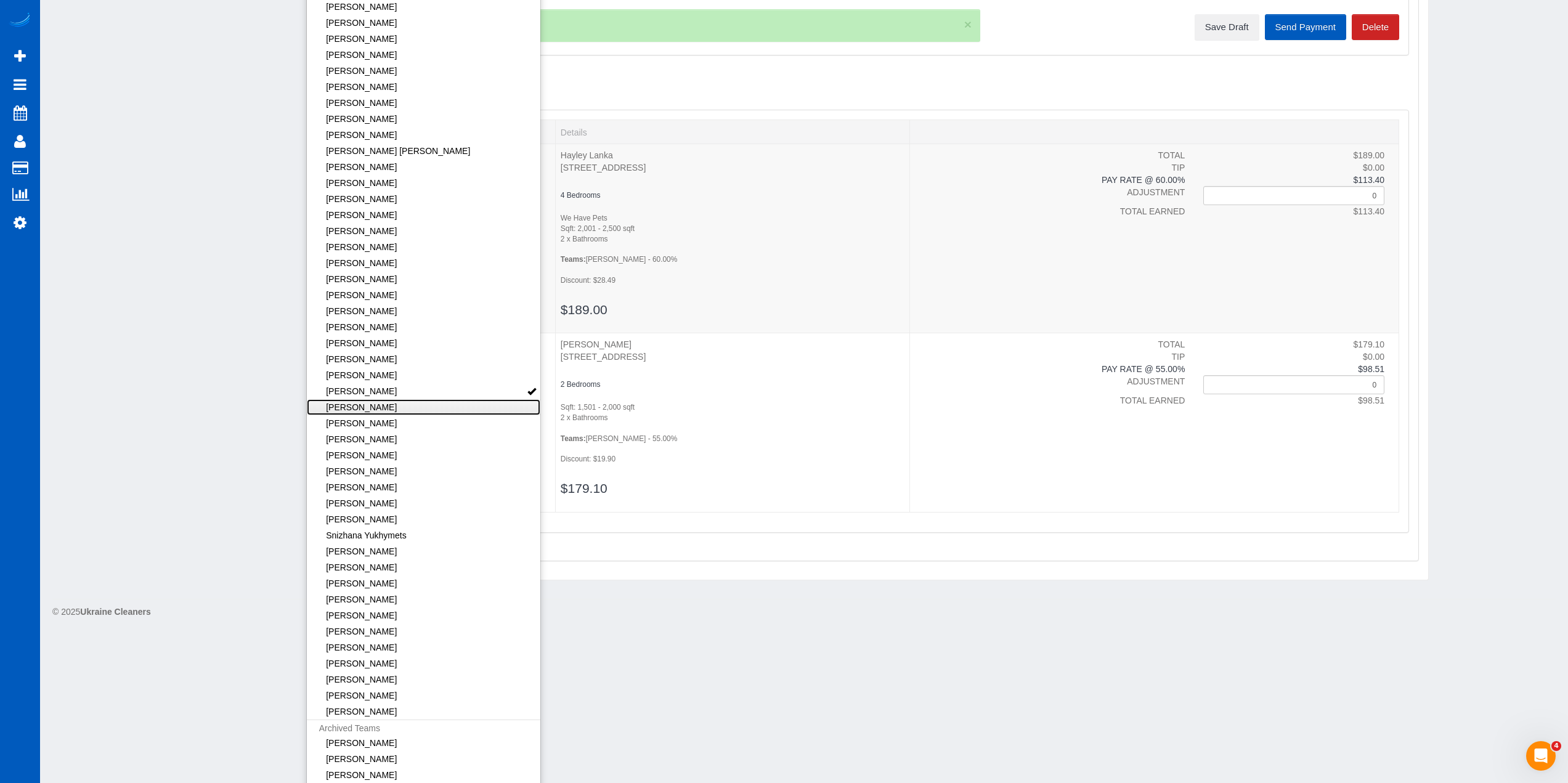
click at [381, 409] on link "[PERSON_NAME]" at bounding box center [424, 407] width 234 height 16
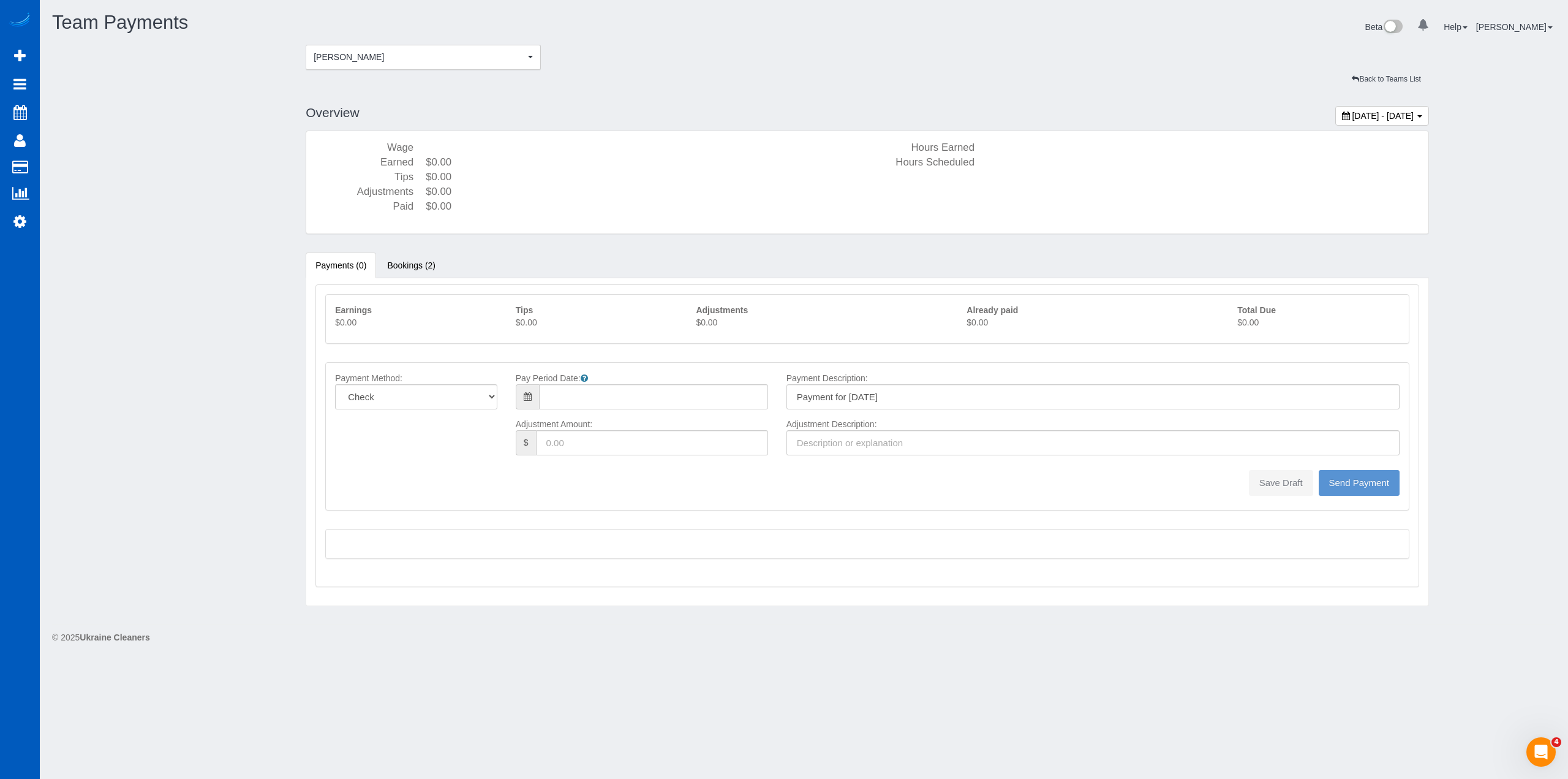
type input "08/10/2025"
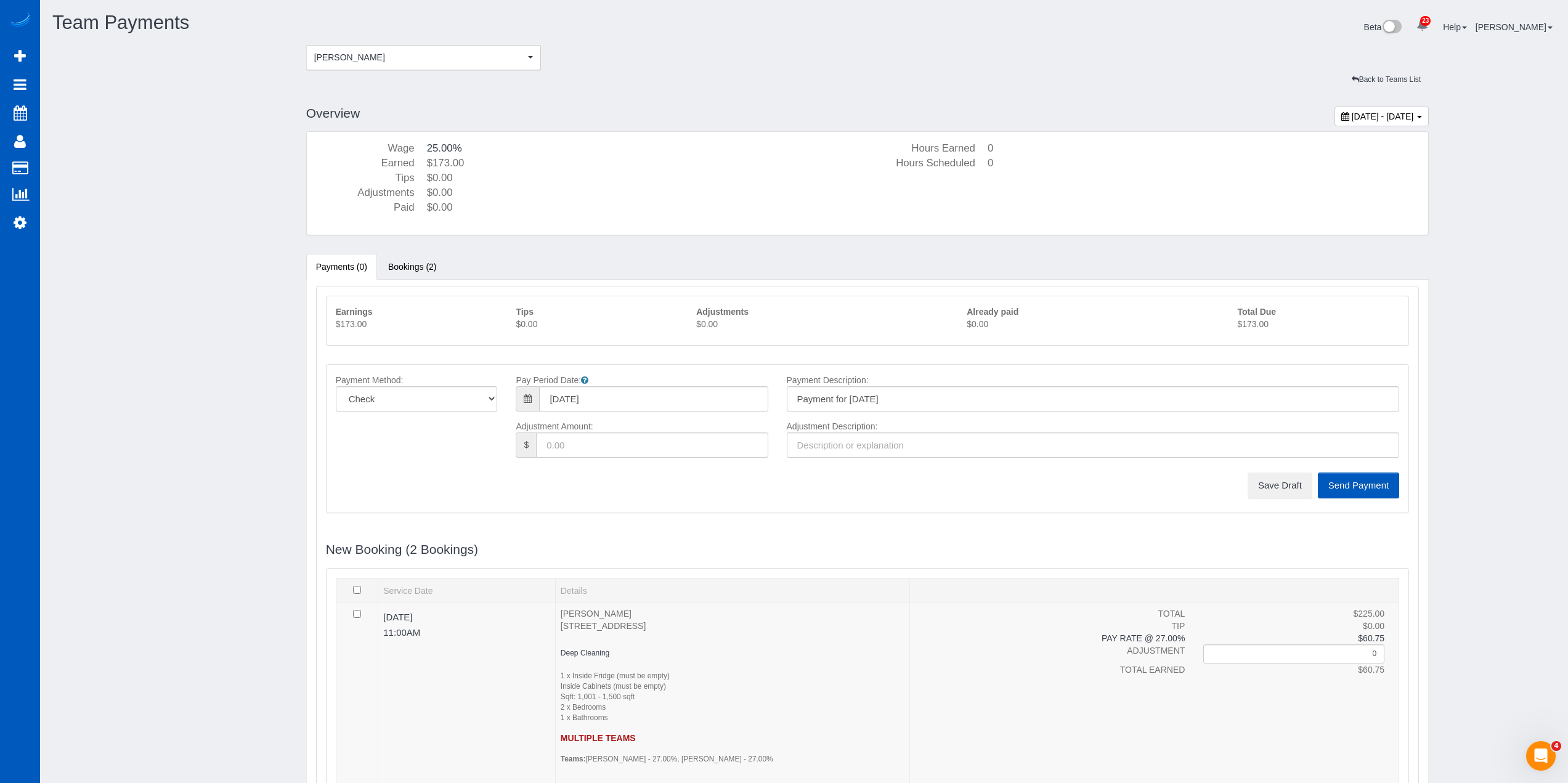
click at [1261, 326] on p "$173.00" at bounding box center [1318, 324] width 162 height 12
click at [1284, 485] on button "Save Draft" at bounding box center [1280, 486] width 65 height 26
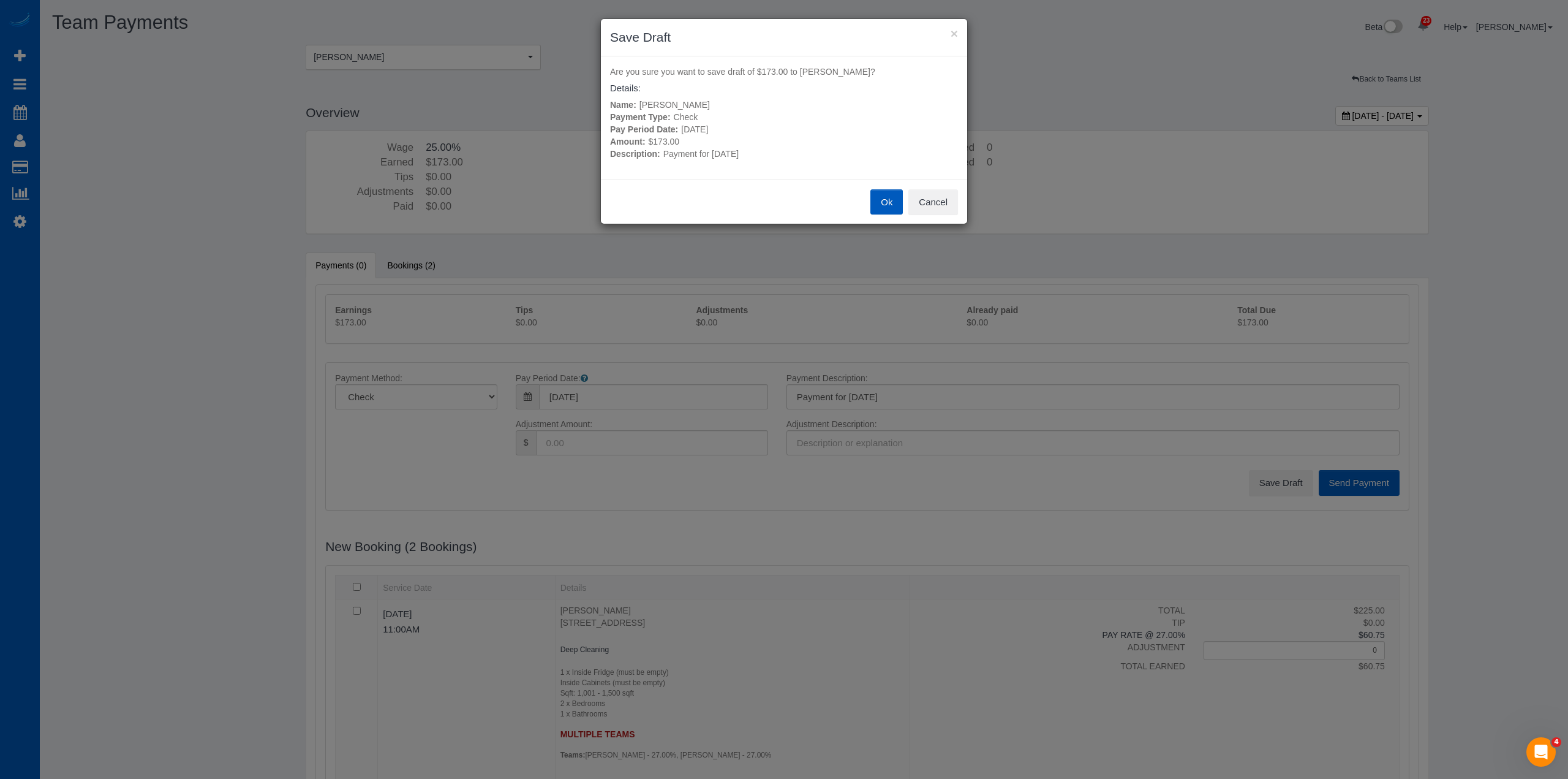
click at [891, 207] on button "Ok" at bounding box center [886, 203] width 32 height 26
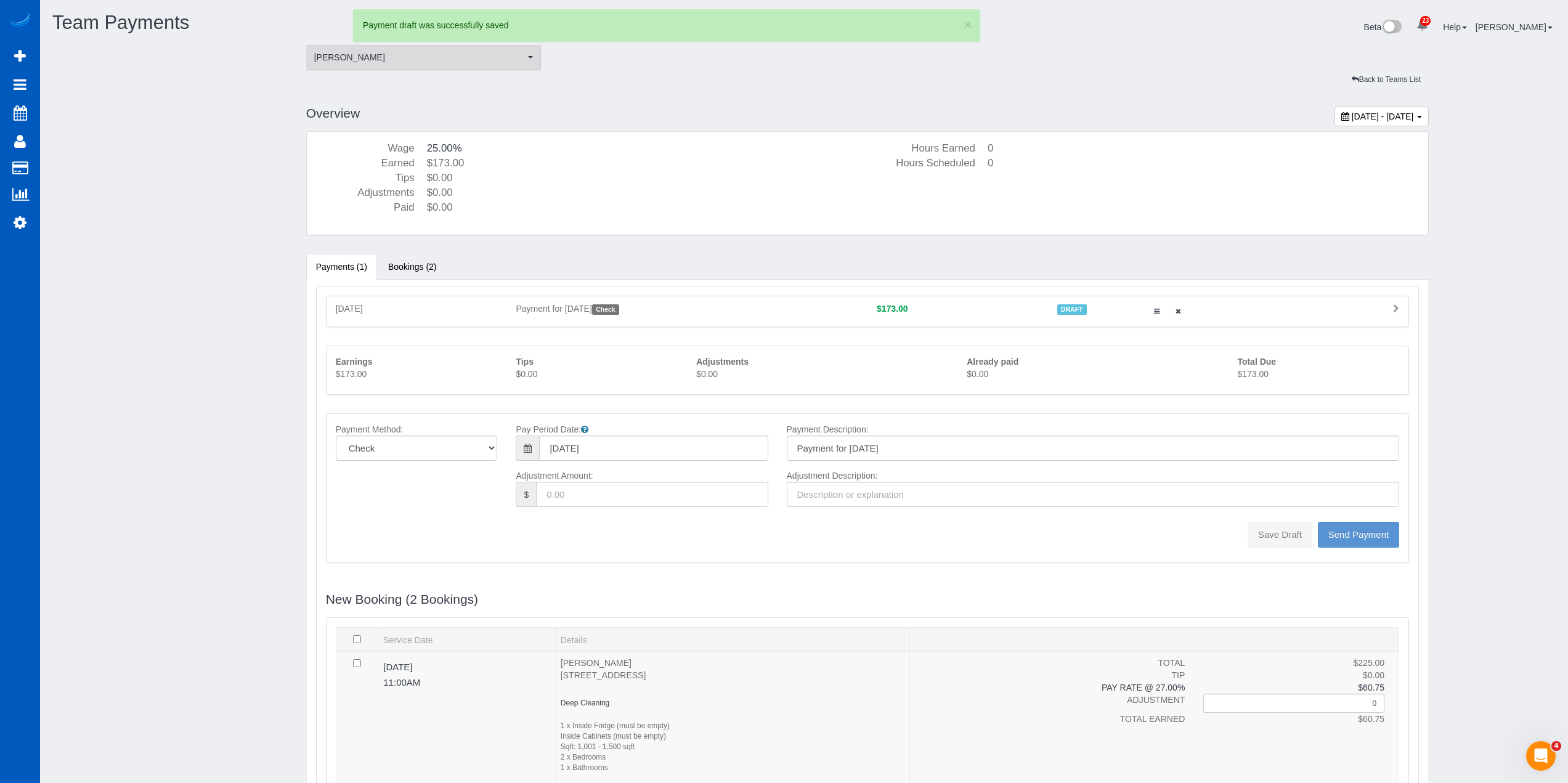
type input "0"
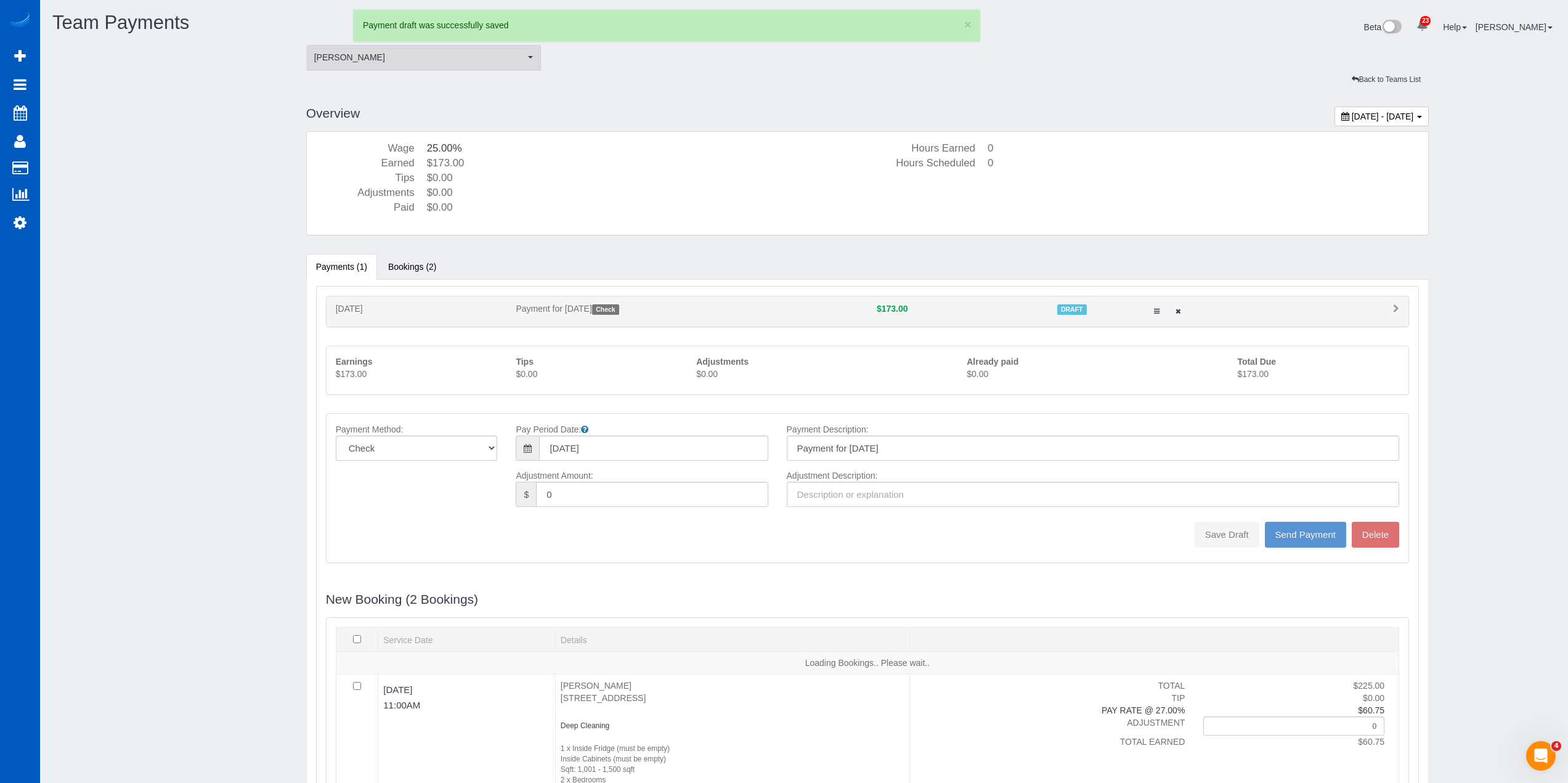
click at [389, 61] on span "[PERSON_NAME]" at bounding box center [420, 57] width 211 height 12
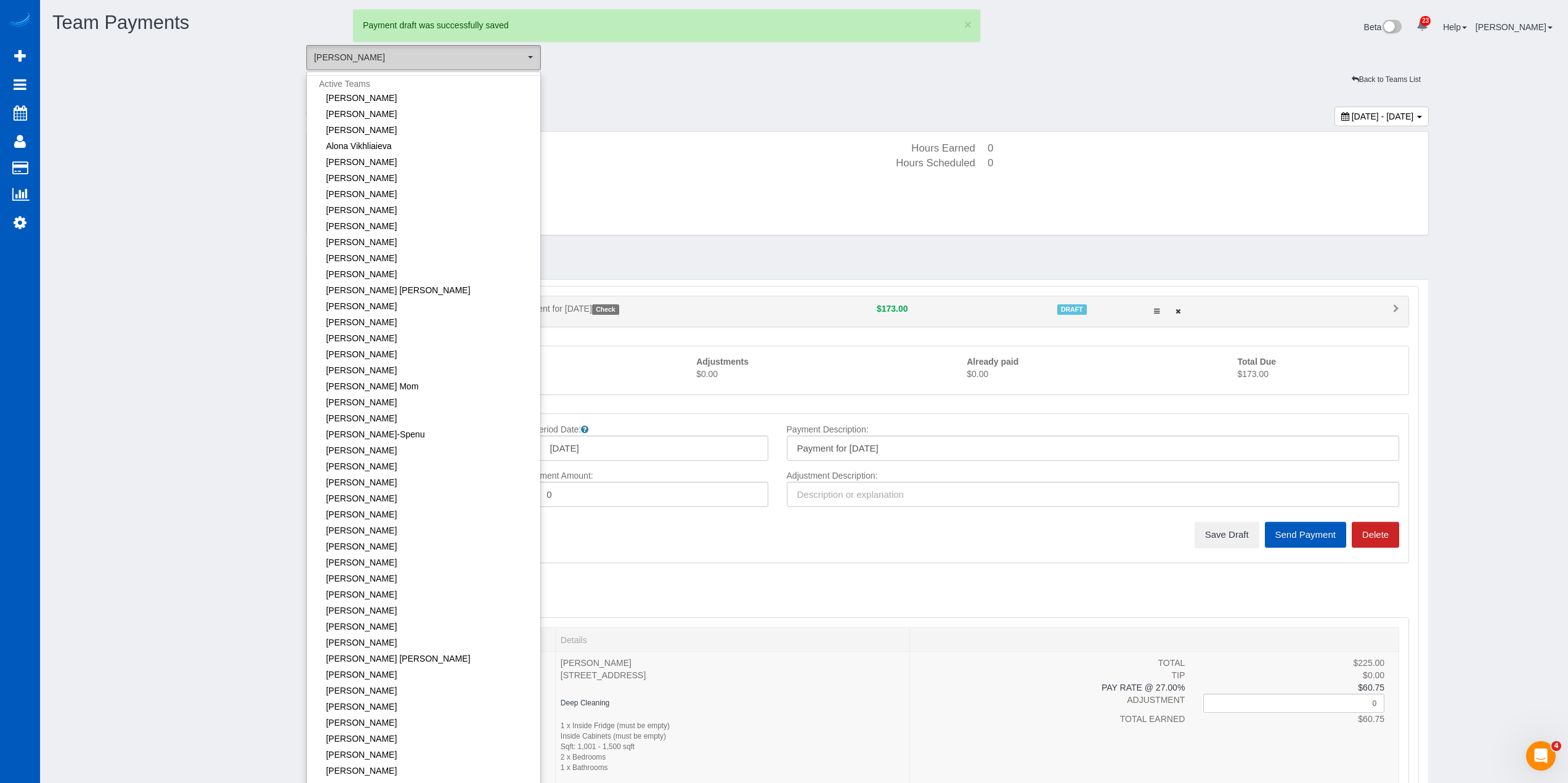
scroll to position [524, 0]
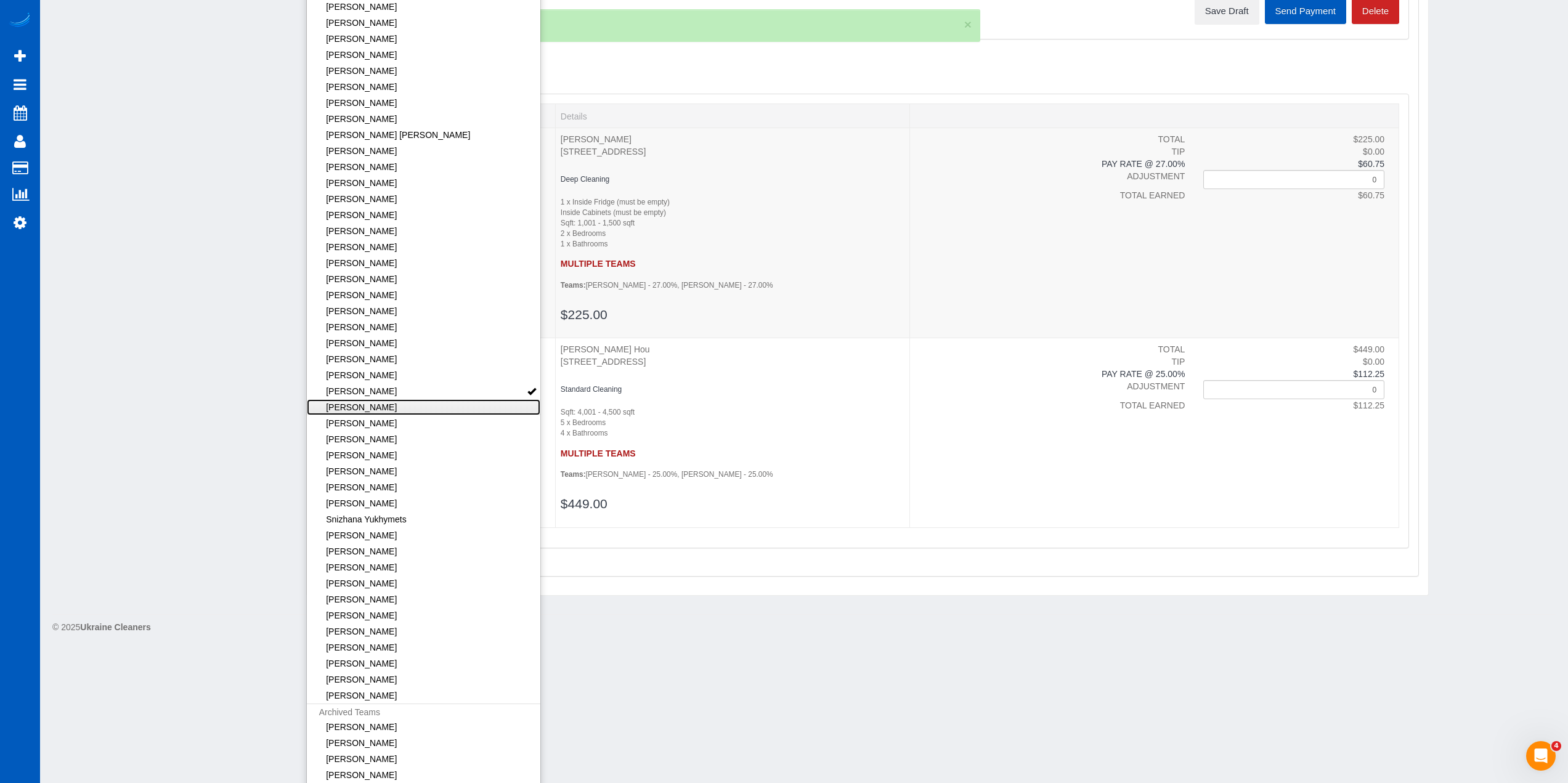
click at [398, 411] on link "[PERSON_NAME]" at bounding box center [424, 407] width 234 height 16
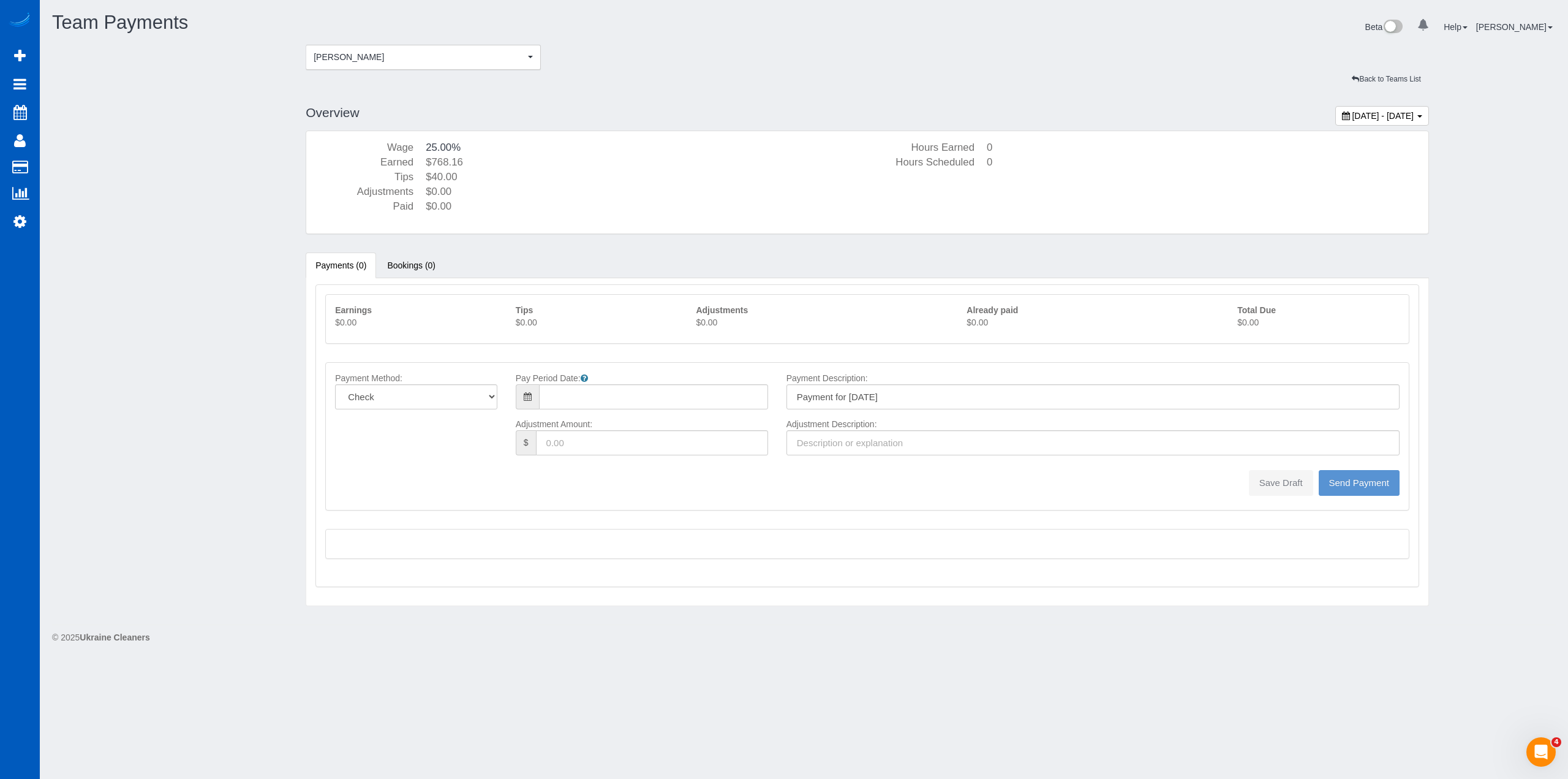
type input "08/10/2025"
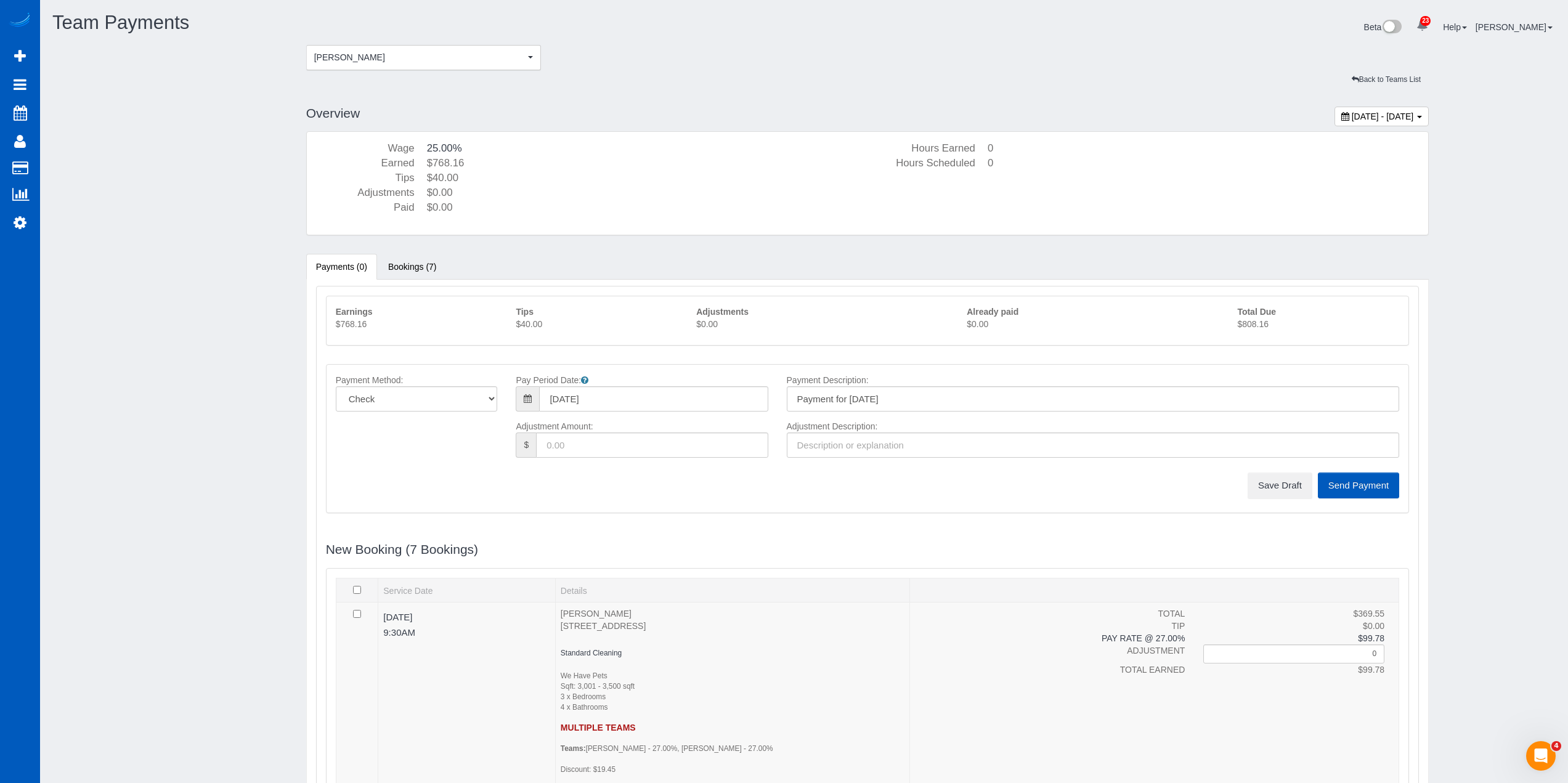
click at [1258, 326] on p "$808.16" at bounding box center [1318, 324] width 162 height 12
click at [1273, 482] on button "Save Draft" at bounding box center [1280, 486] width 65 height 26
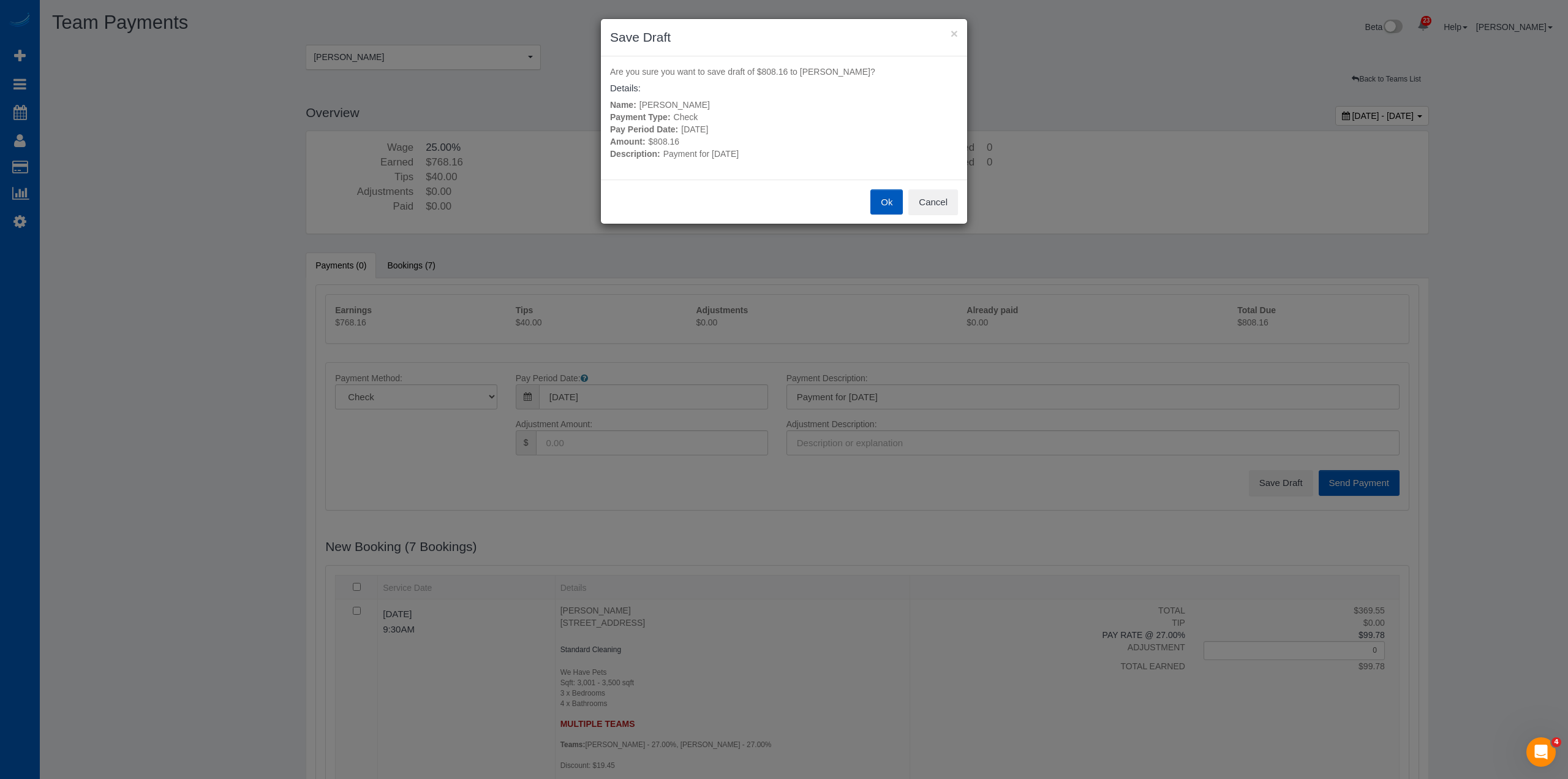
click at [889, 207] on button "Ok" at bounding box center [886, 203] width 32 height 26
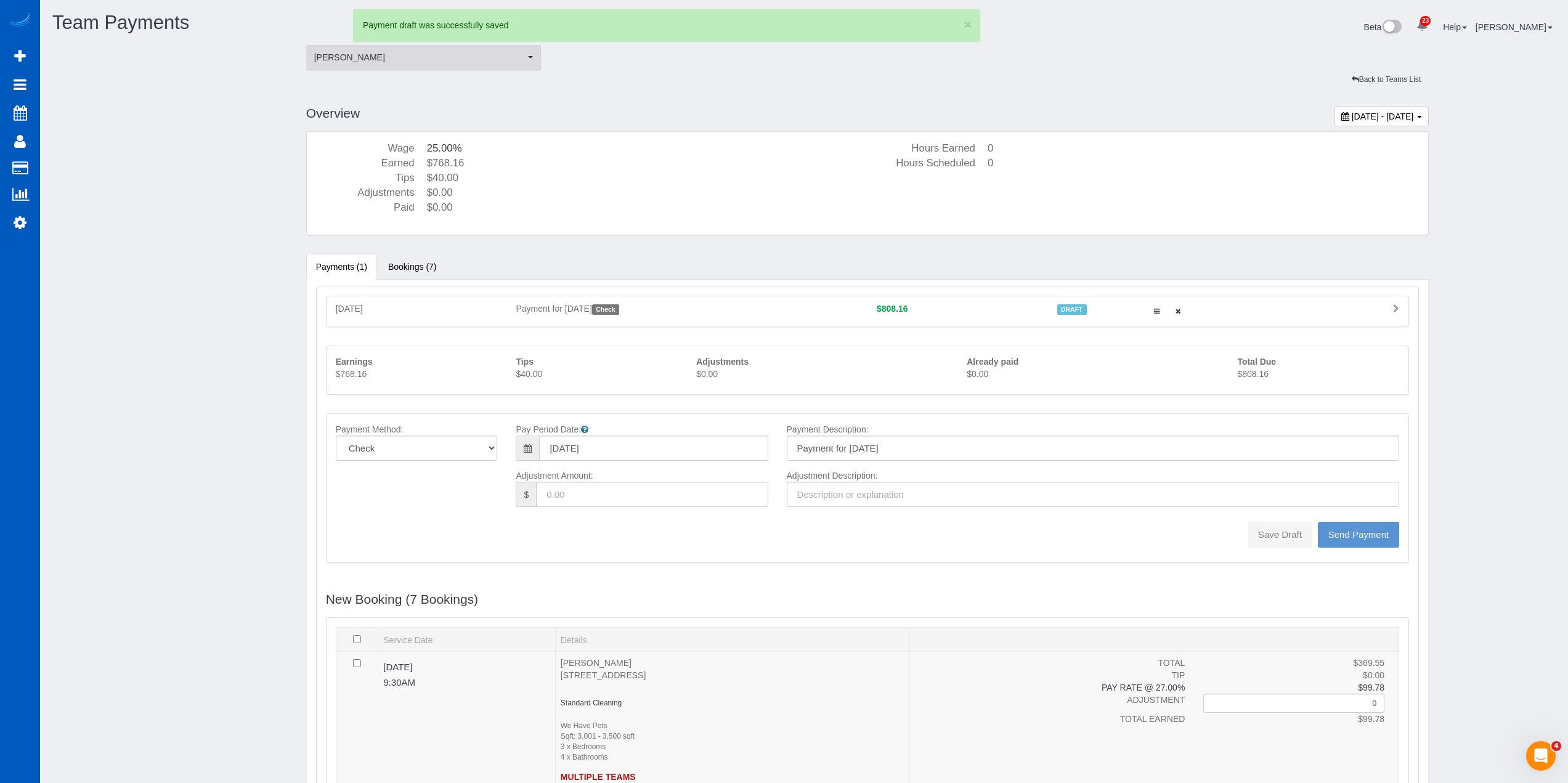
type input "0"
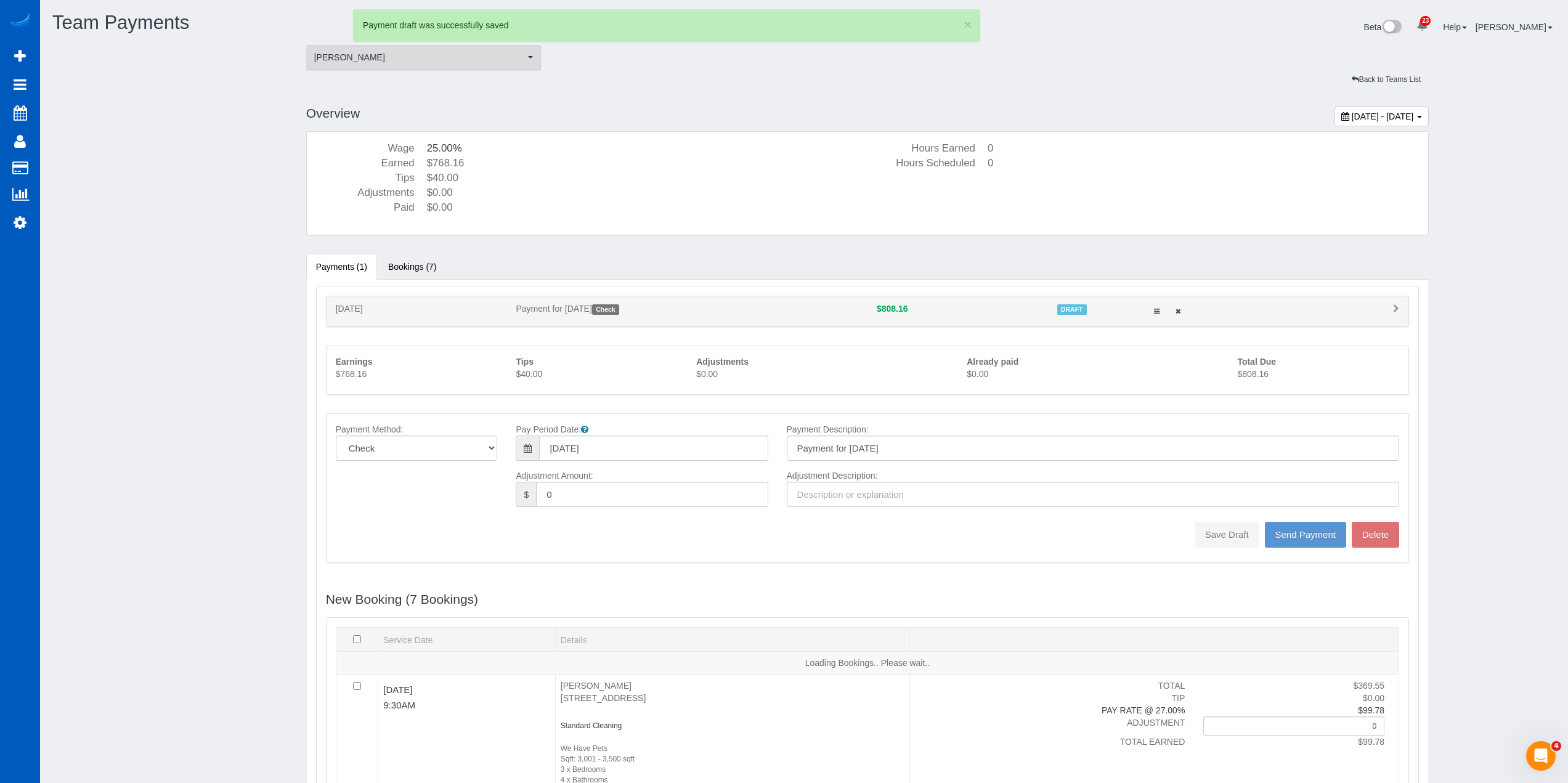
click at [419, 55] on span "[PERSON_NAME]" at bounding box center [420, 57] width 211 height 12
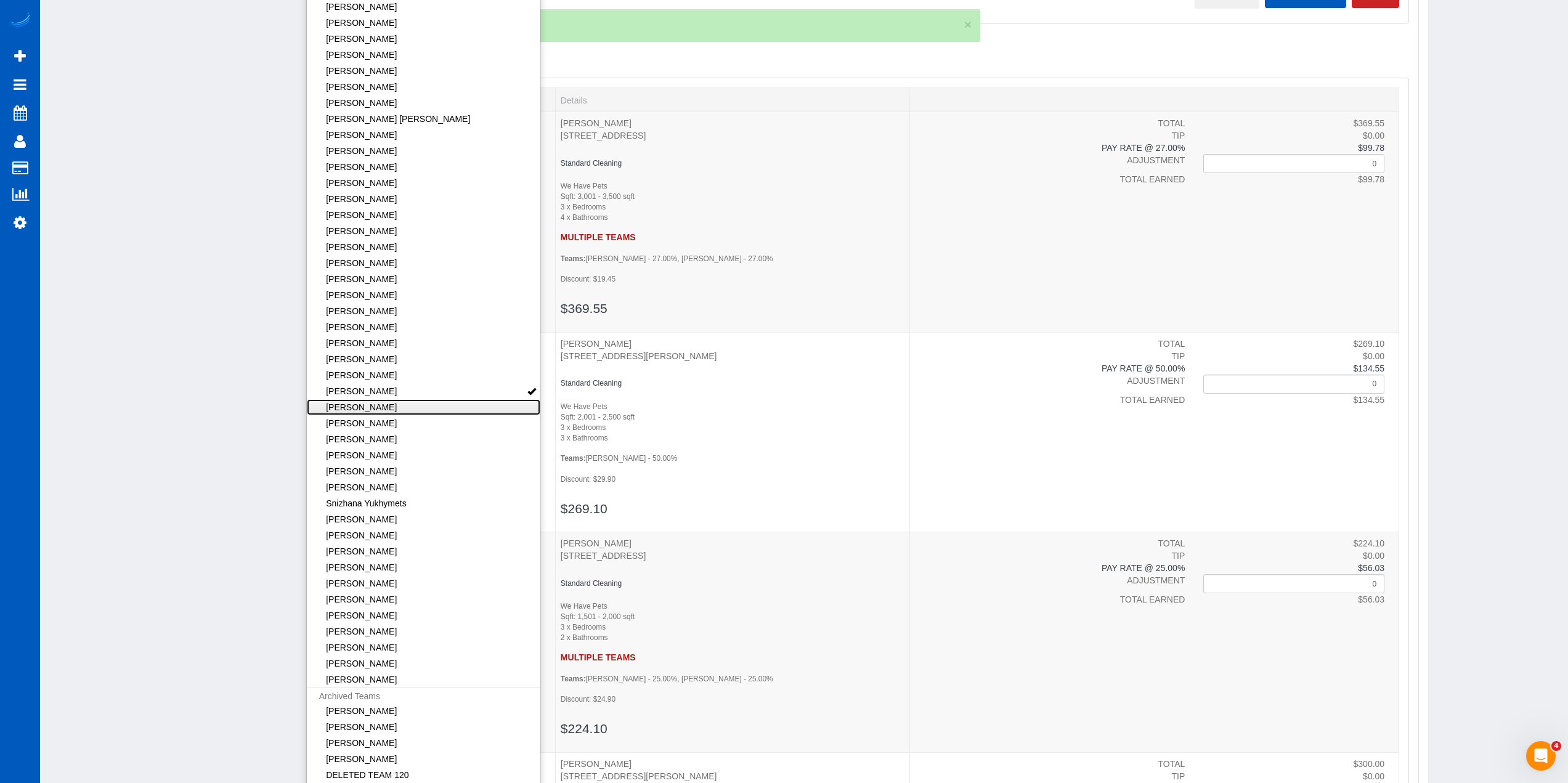
click at [385, 405] on link "[PERSON_NAME]" at bounding box center [424, 407] width 234 height 16
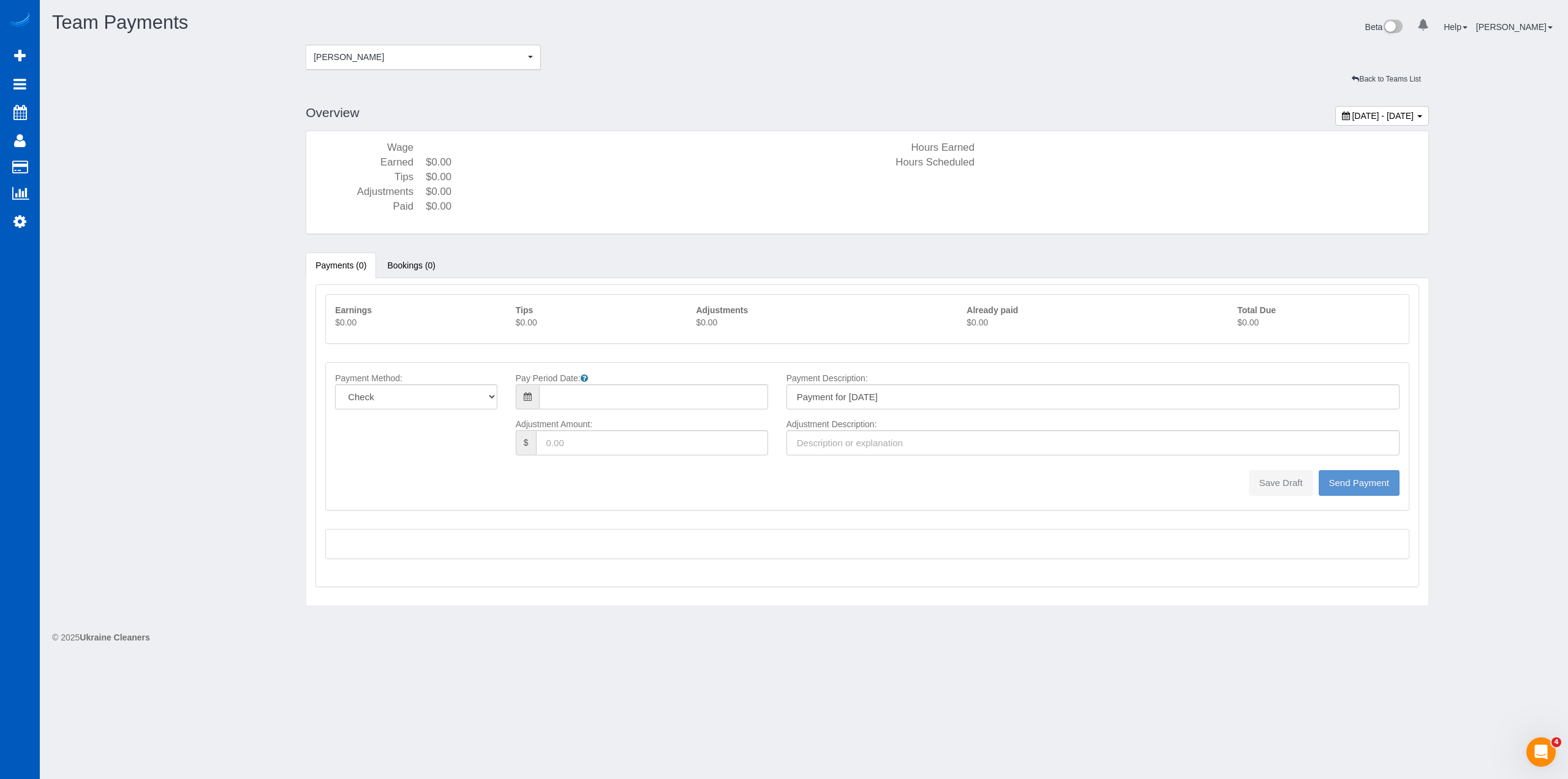
type input "08/10/2025"
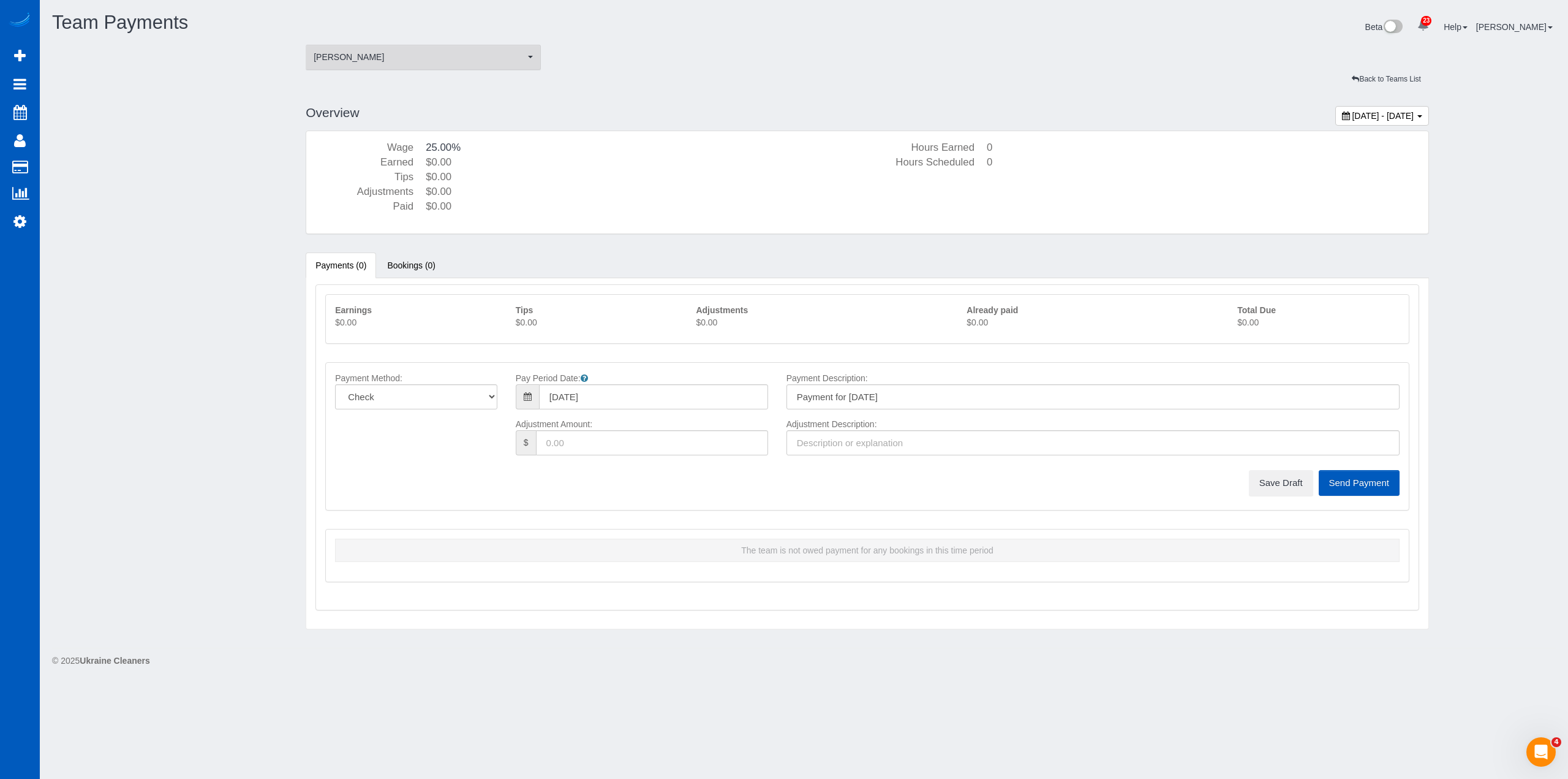
click at [446, 62] on span "[PERSON_NAME]" at bounding box center [419, 57] width 211 height 12
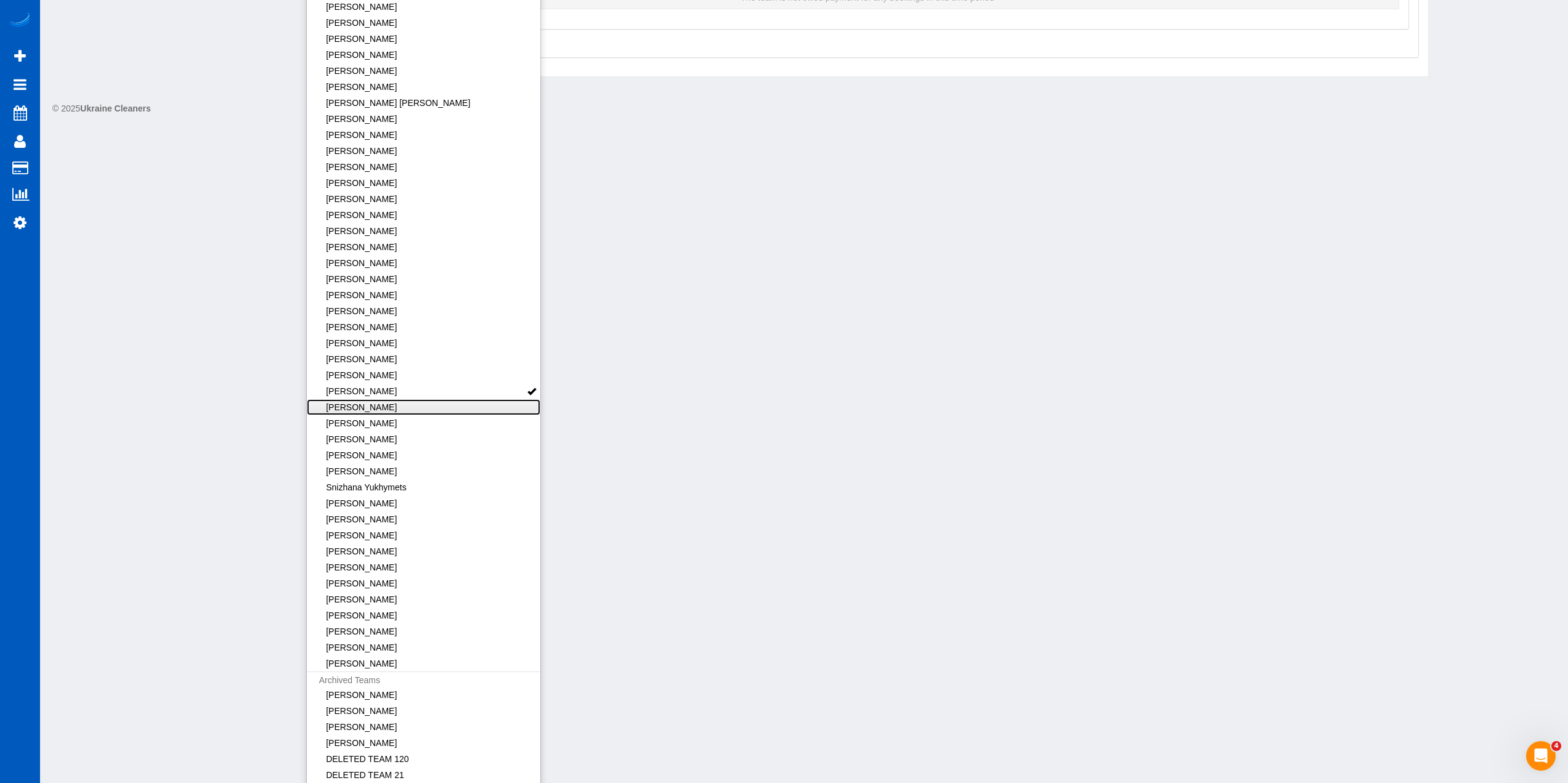
click at [476, 409] on link "[PERSON_NAME]" at bounding box center [424, 407] width 234 height 16
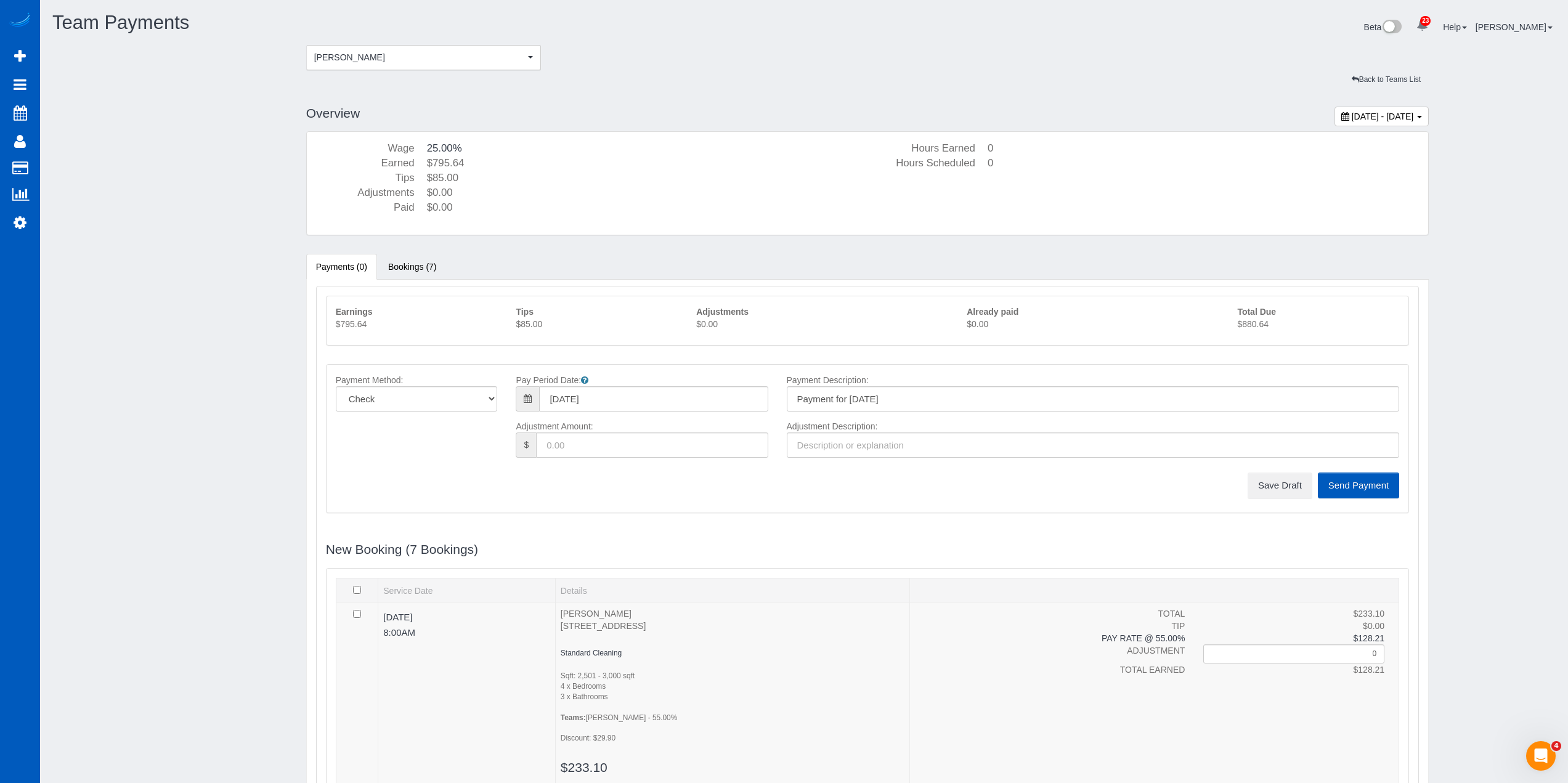
click at [1267, 323] on p "$880.64" at bounding box center [1318, 324] width 162 height 12
click at [1279, 482] on button "Save Draft" at bounding box center [1280, 486] width 65 height 26
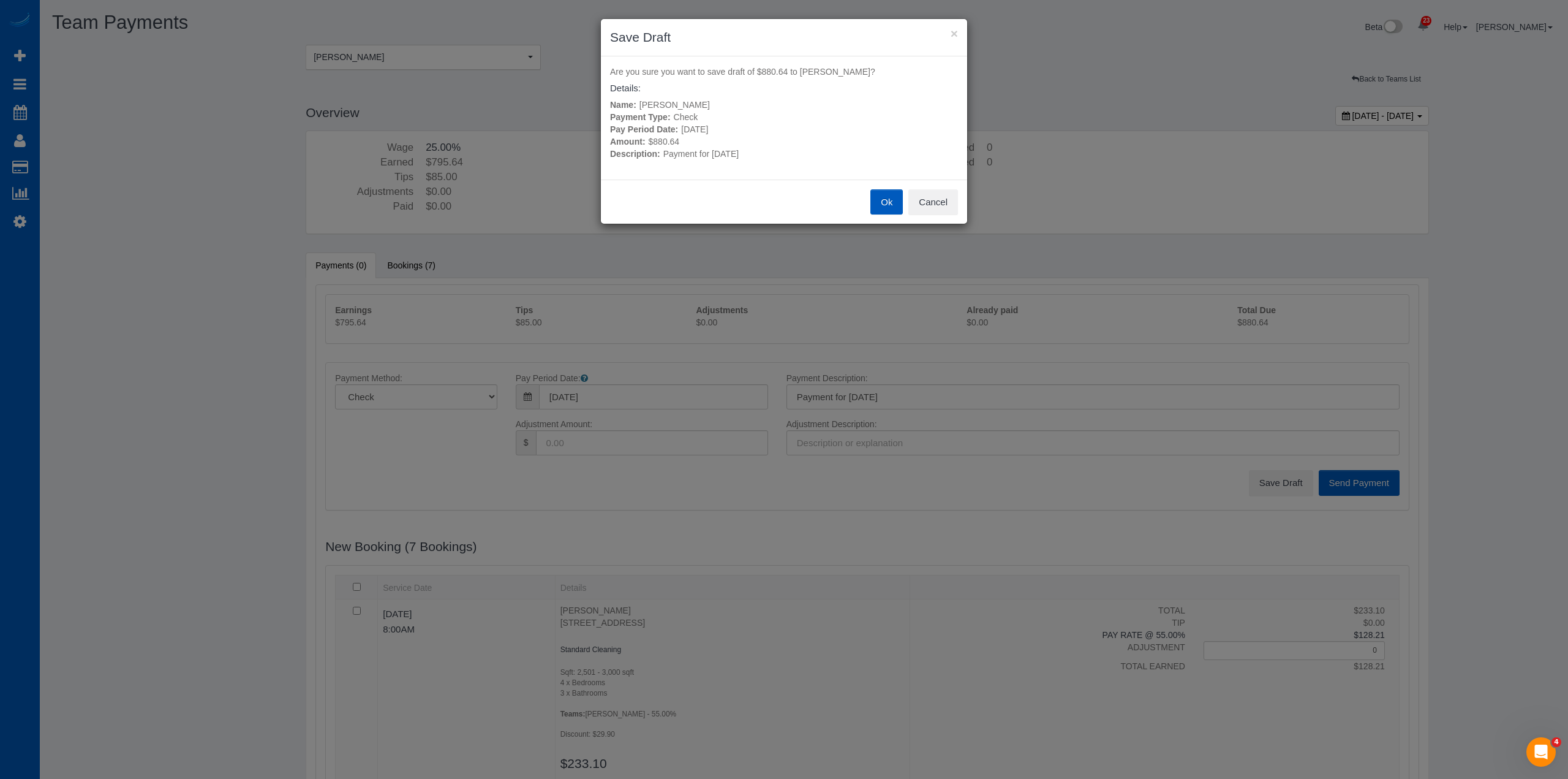
click at [871, 204] on button "Ok" at bounding box center [886, 203] width 32 height 26
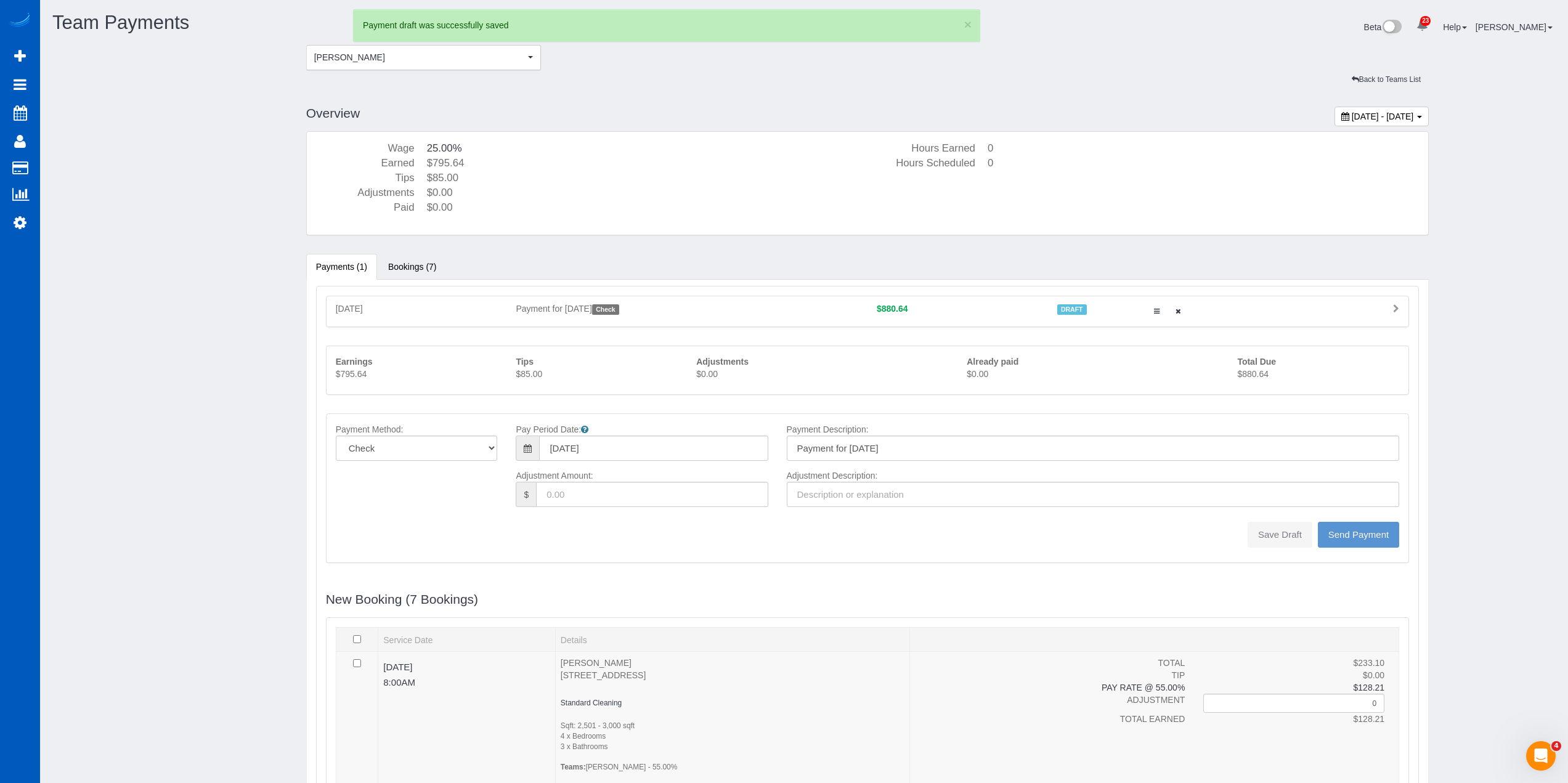
type input "0"
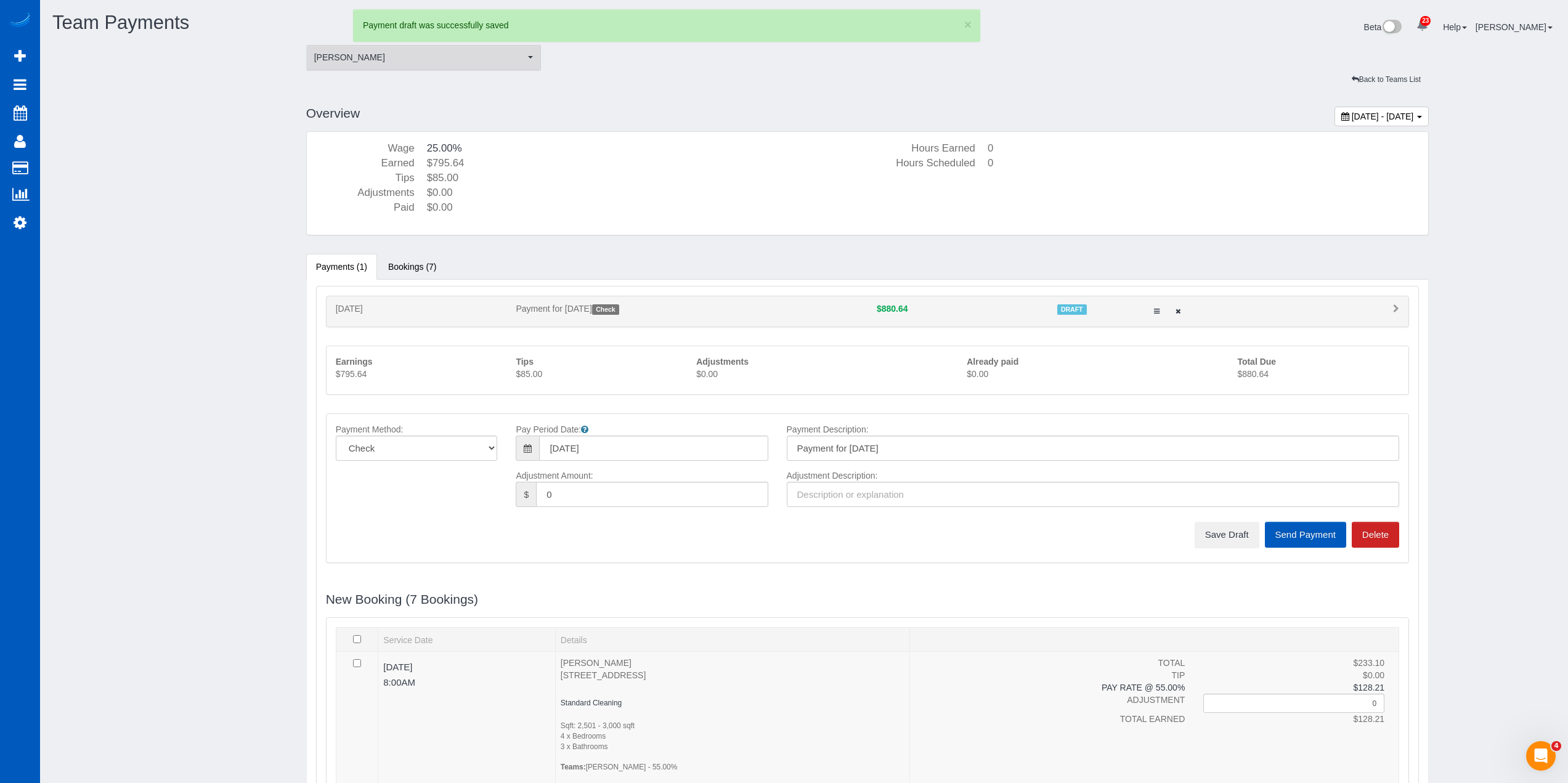
click at [476, 65] on button "Olha Rusnak Olha Rusnak" at bounding box center [424, 57] width 235 height 25
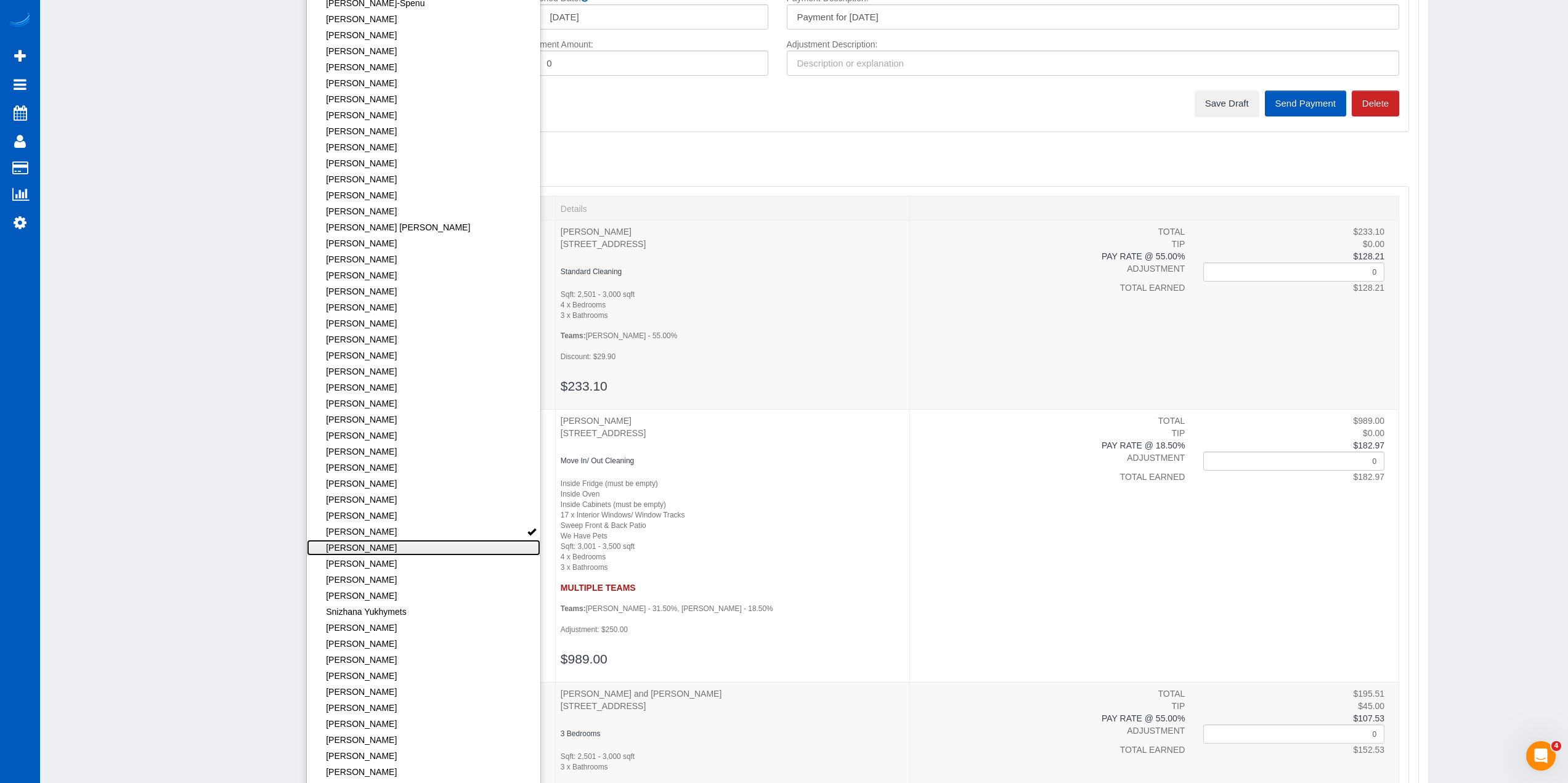
click at [480, 548] on link "[PERSON_NAME]" at bounding box center [424, 547] width 234 height 16
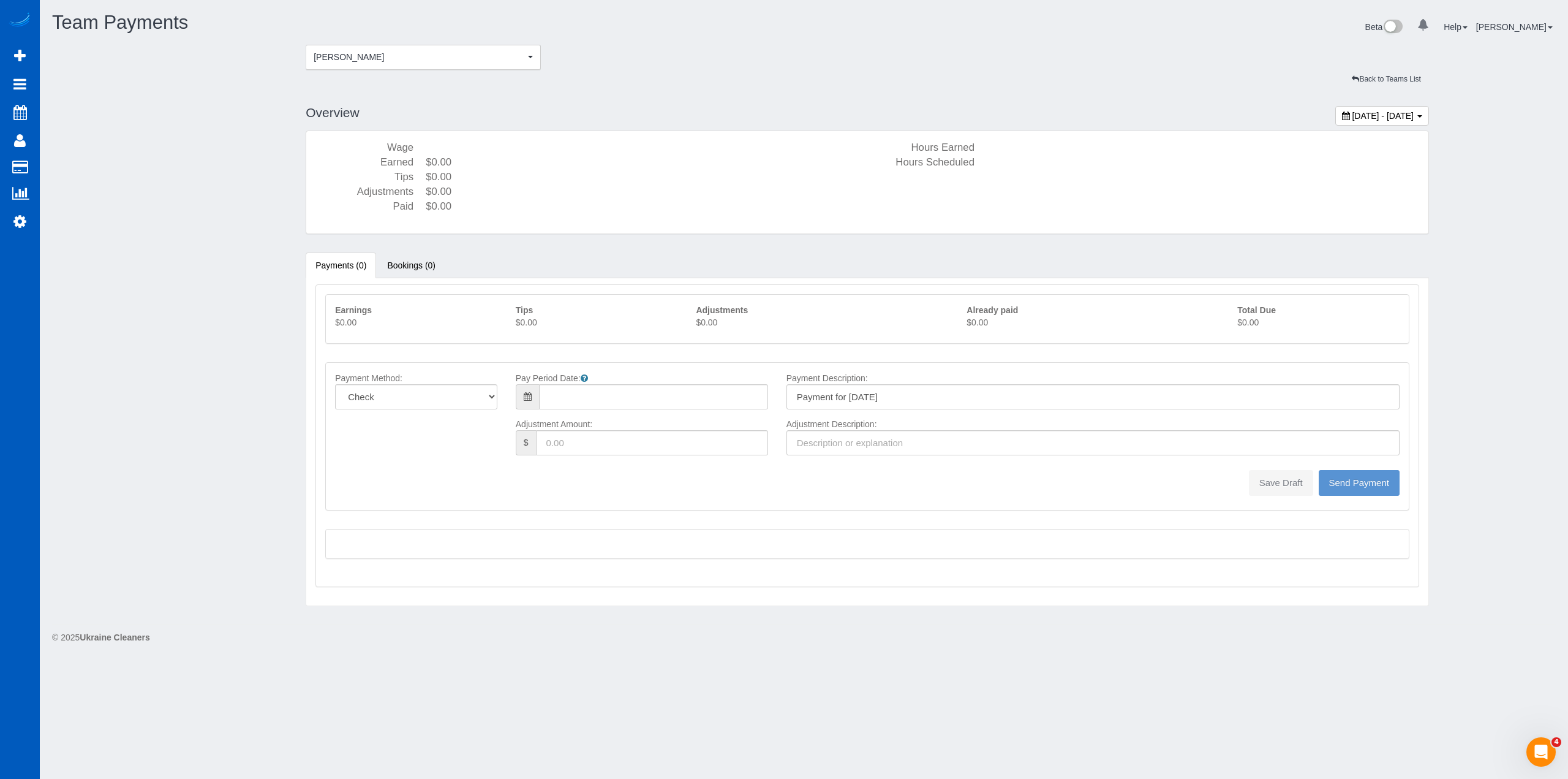
type input "08/10/2025"
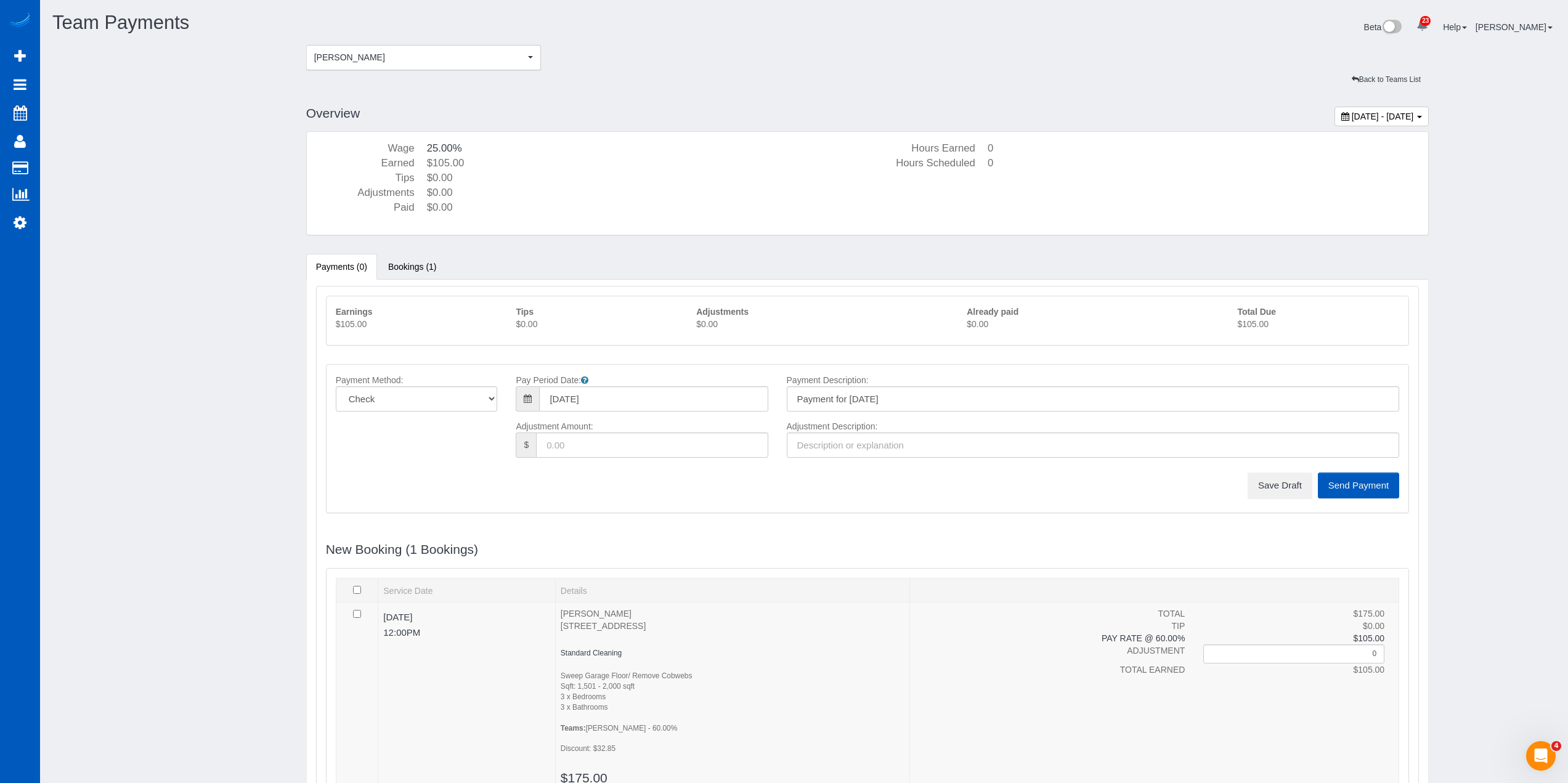
click at [1265, 322] on p "$105.00" at bounding box center [1318, 324] width 162 height 12
click at [1302, 494] on button "Save Draft" at bounding box center [1280, 486] width 65 height 26
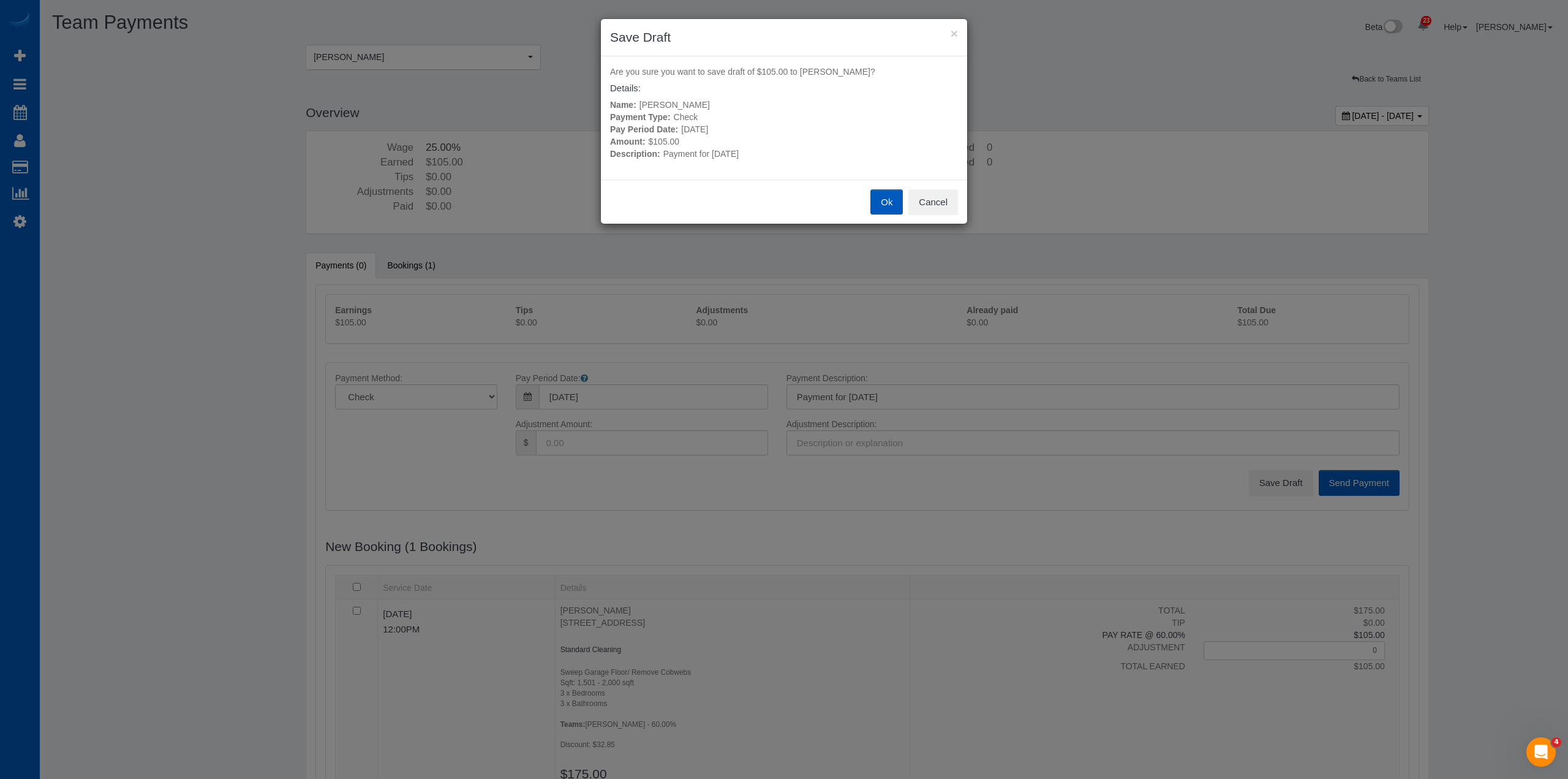
click at [888, 203] on button "Ok" at bounding box center [886, 203] width 32 height 26
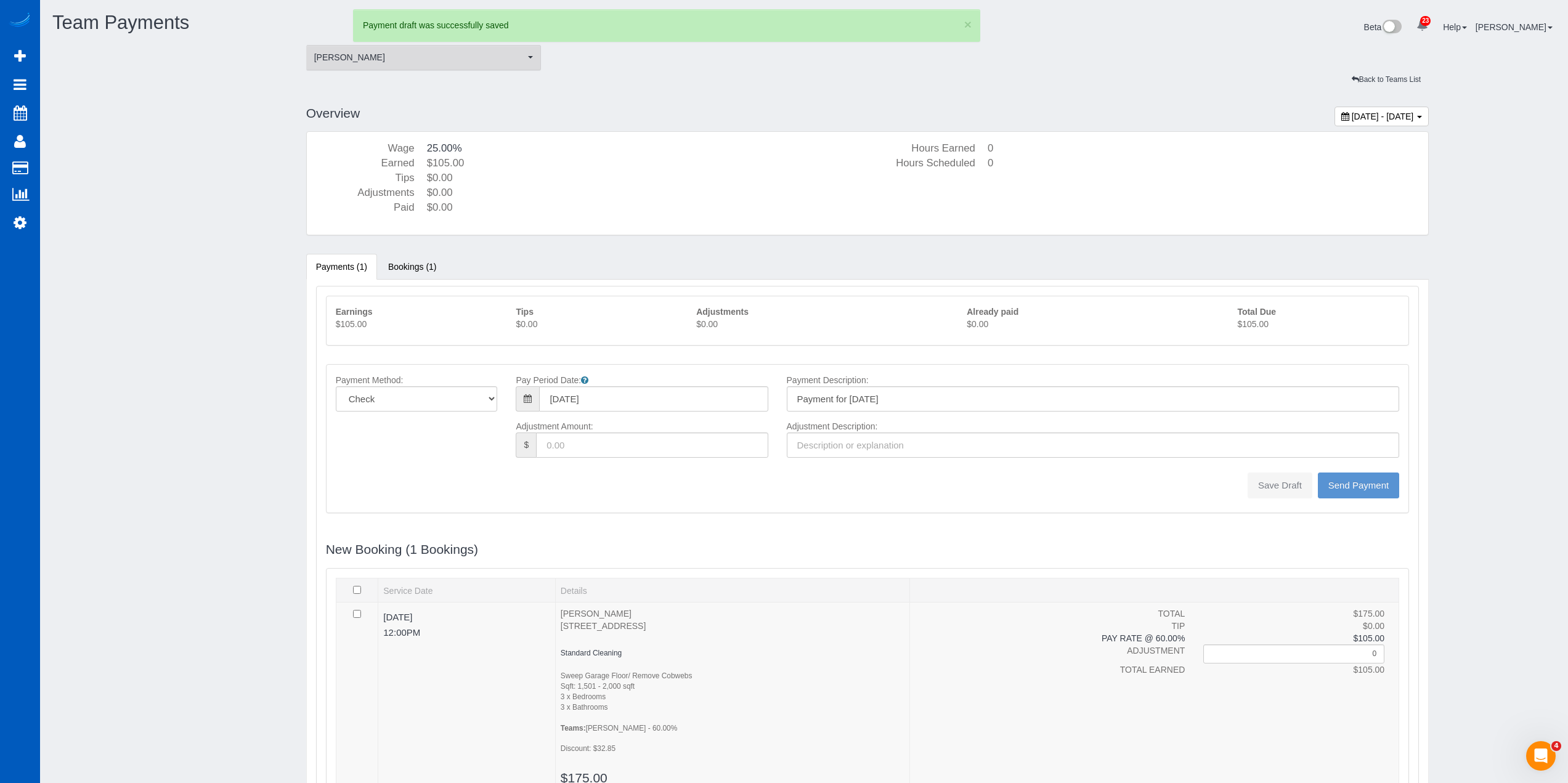
type input "0"
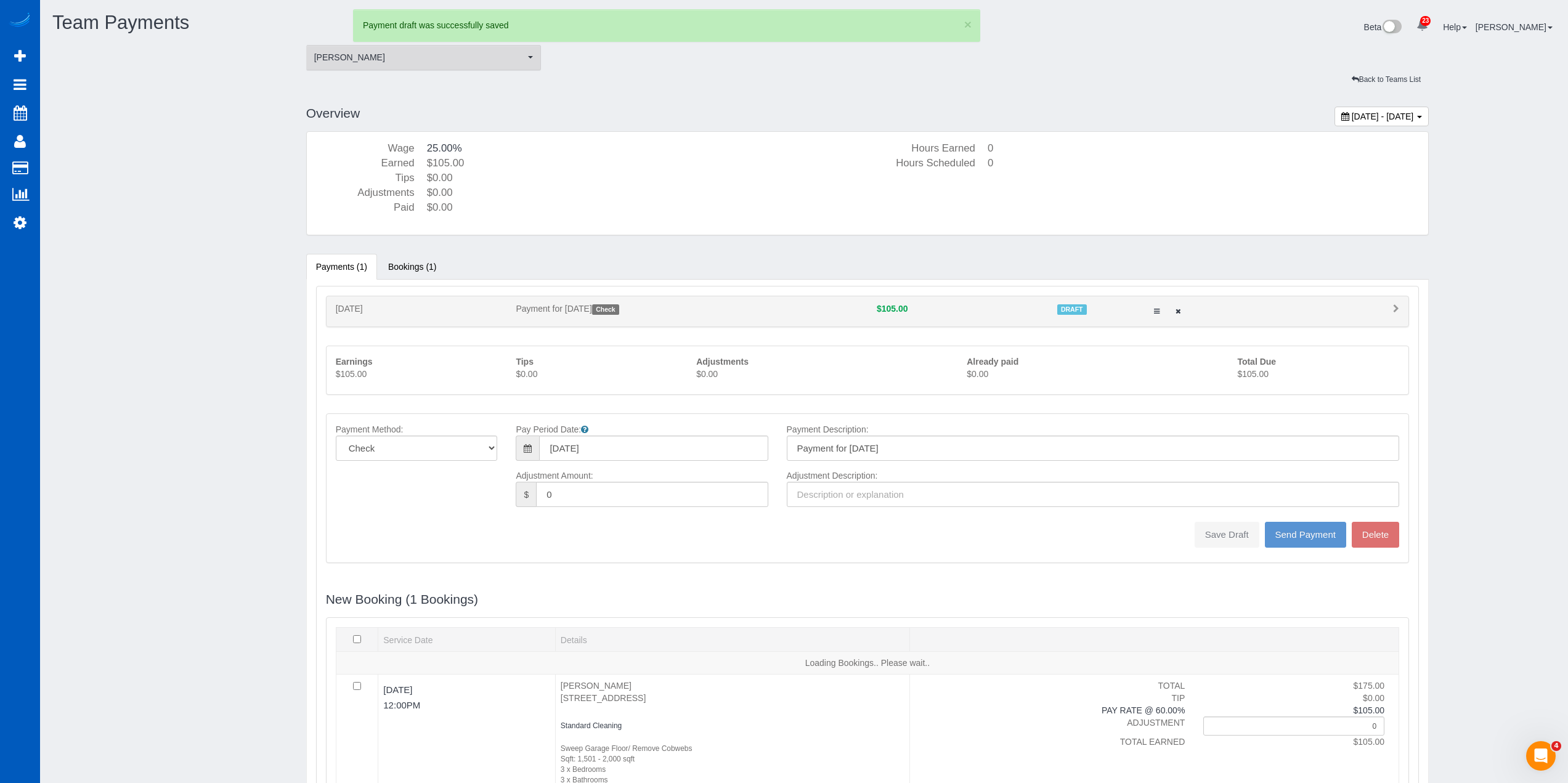
click at [421, 63] on span "[PERSON_NAME]" at bounding box center [420, 57] width 211 height 12
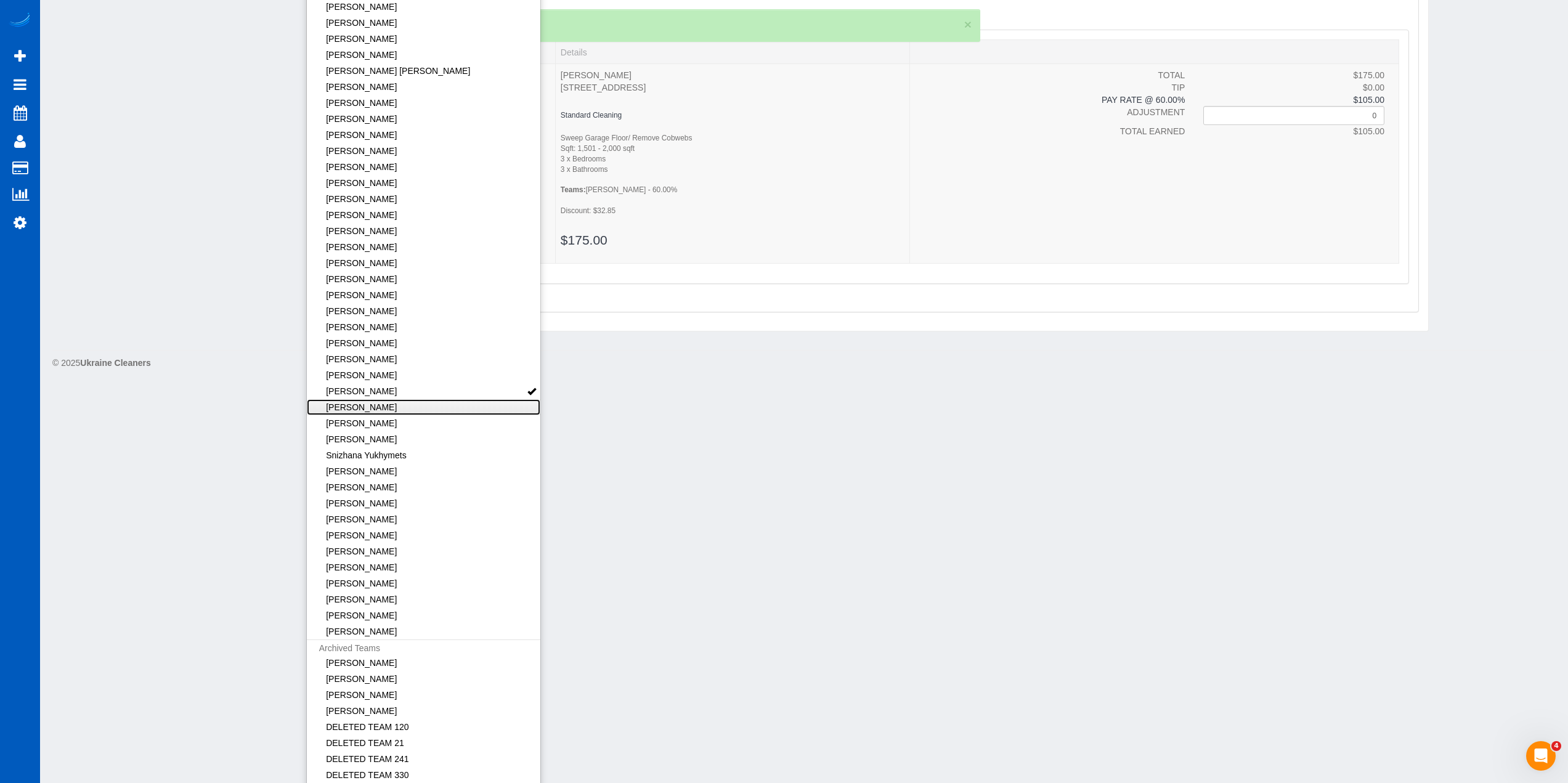
click at [443, 405] on link "[PERSON_NAME]" at bounding box center [424, 407] width 234 height 16
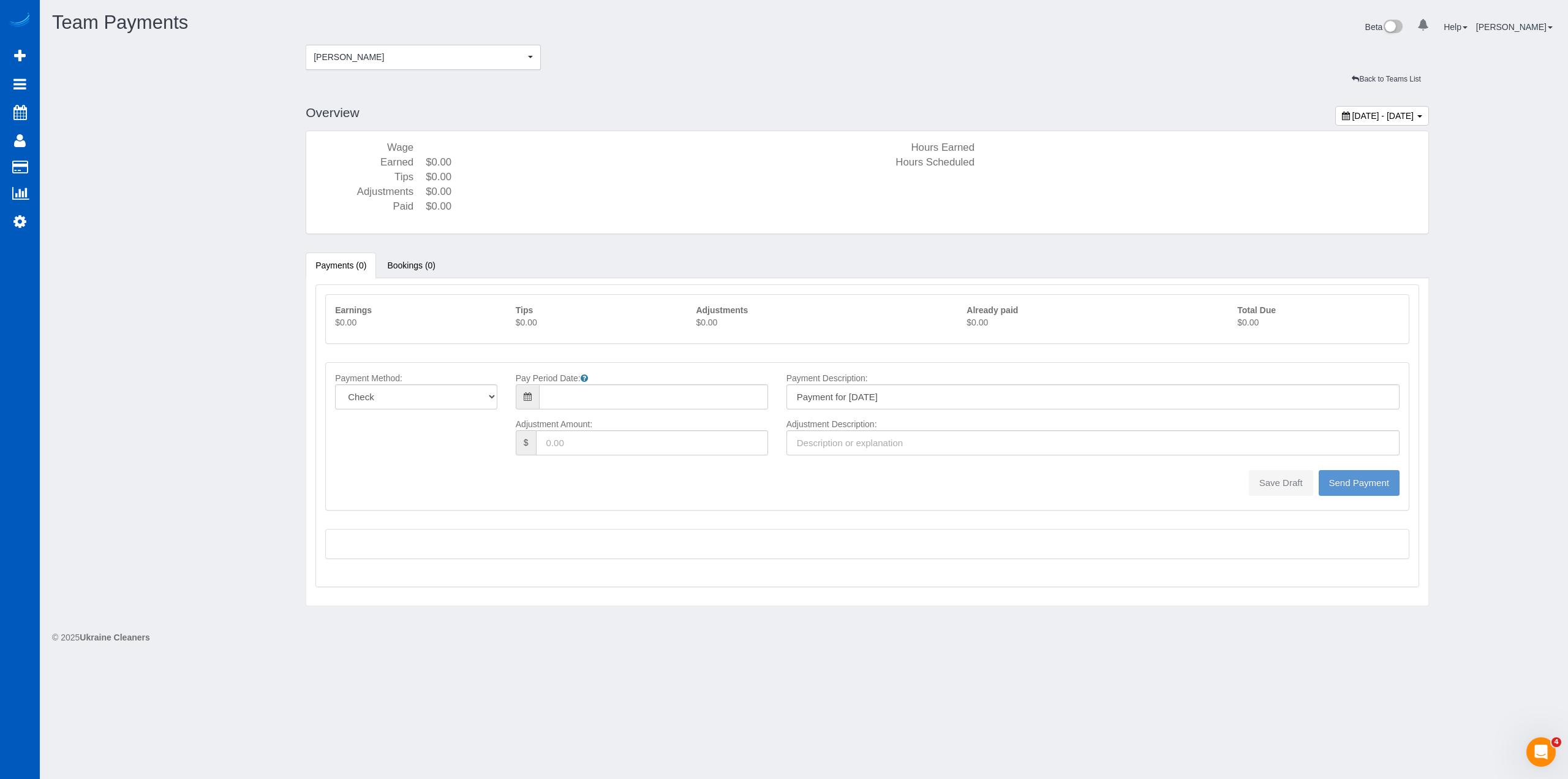
type input "08/10/2025"
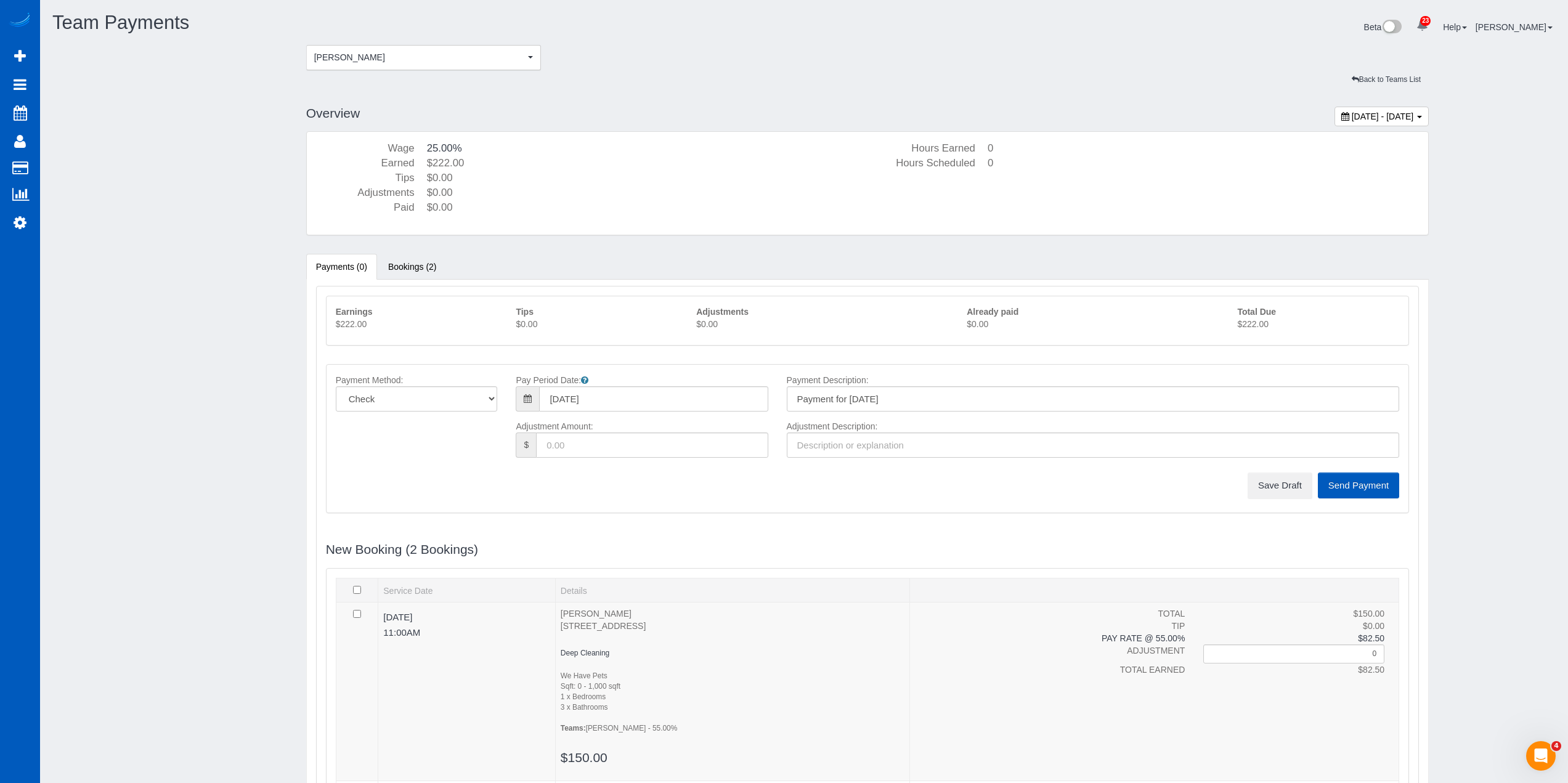
click at [1251, 326] on p "$222.00" at bounding box center [1318, 324] width 162 height 12
click at [1271, 483] on button "Save Draft" at bounding box center [1280, 486] width 65 height 26
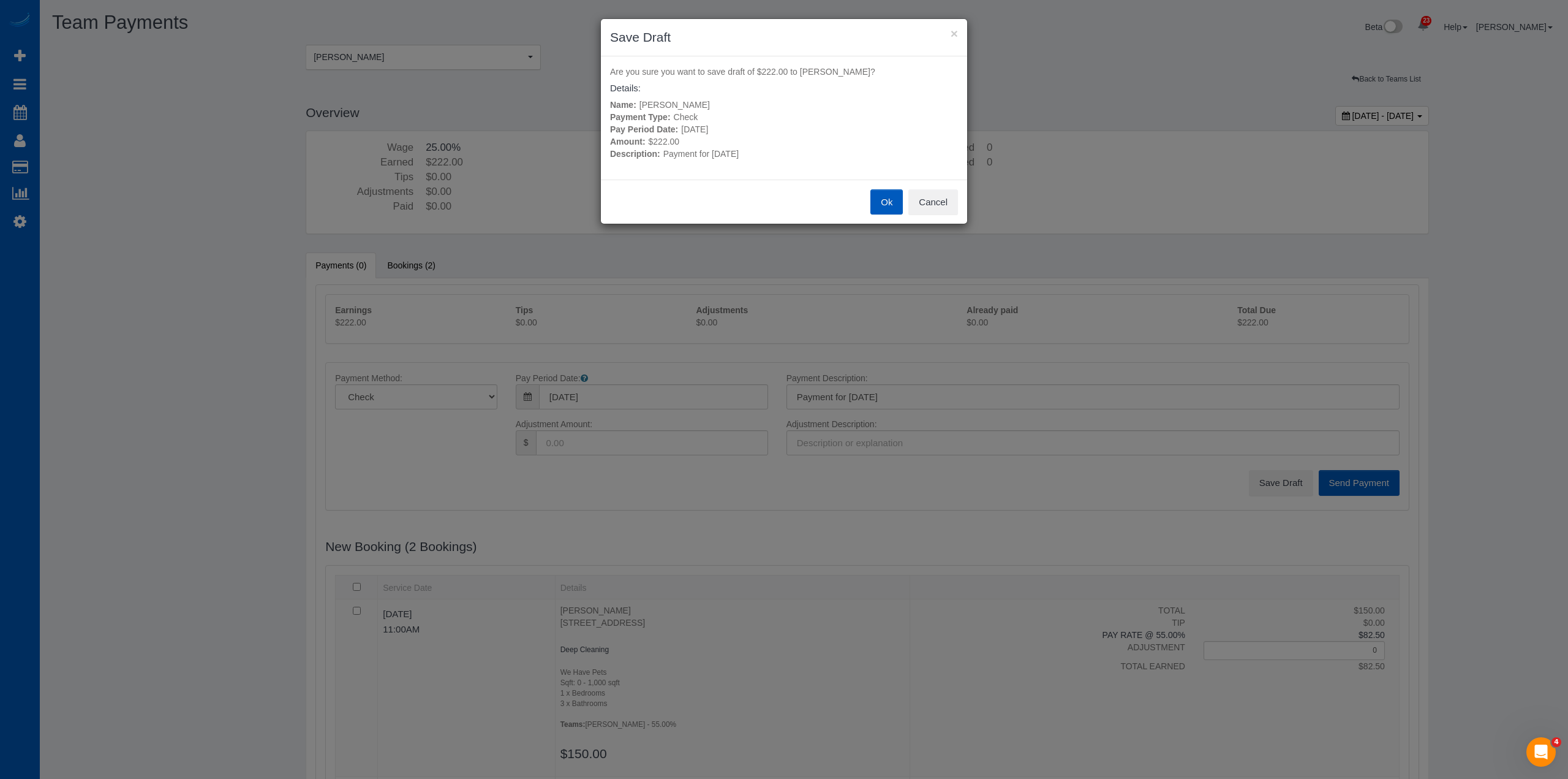
click at [891, 209] on button "Ok" at bounding box center [886, 203] width 32 height 26
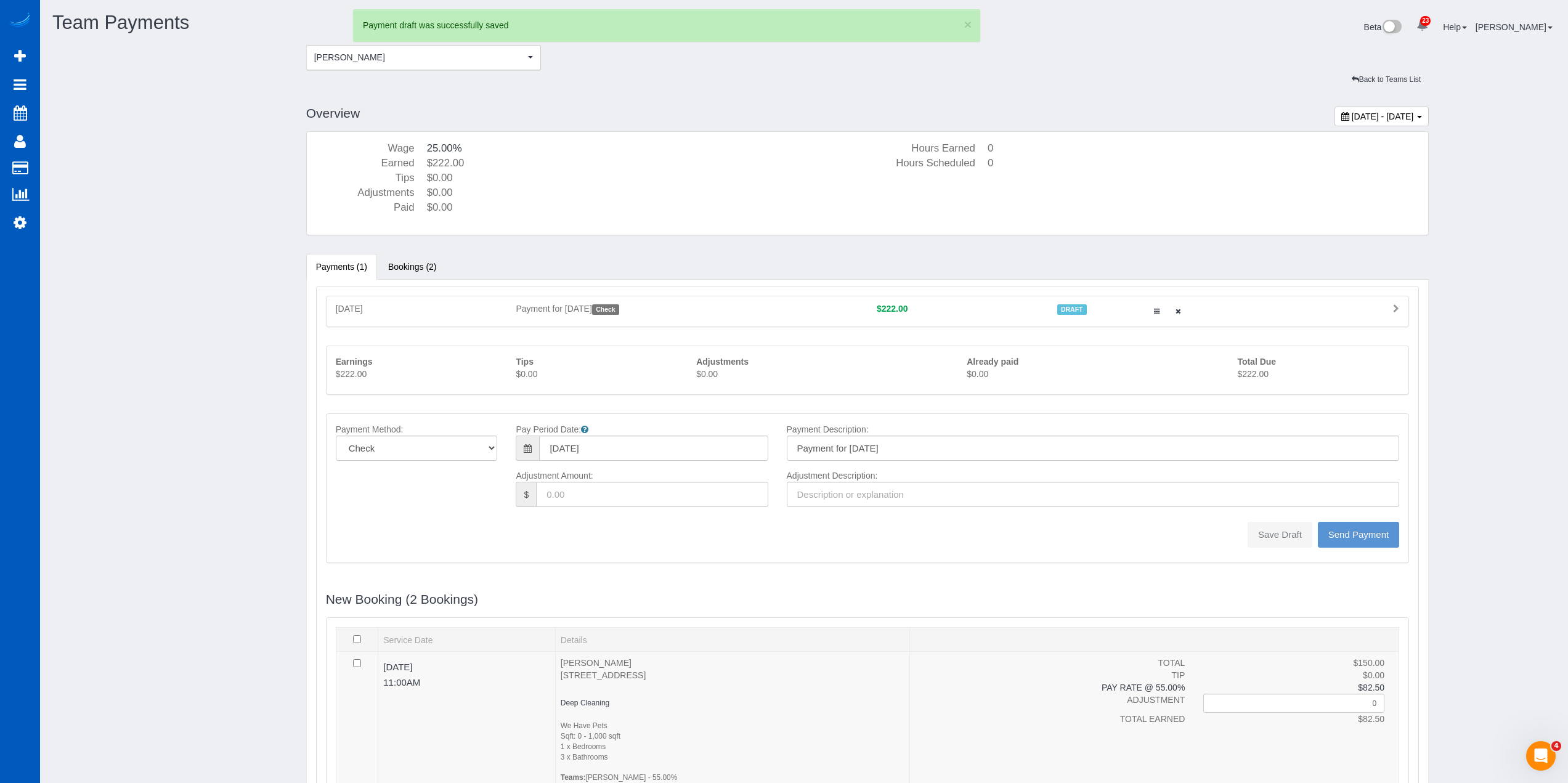
type input "0"
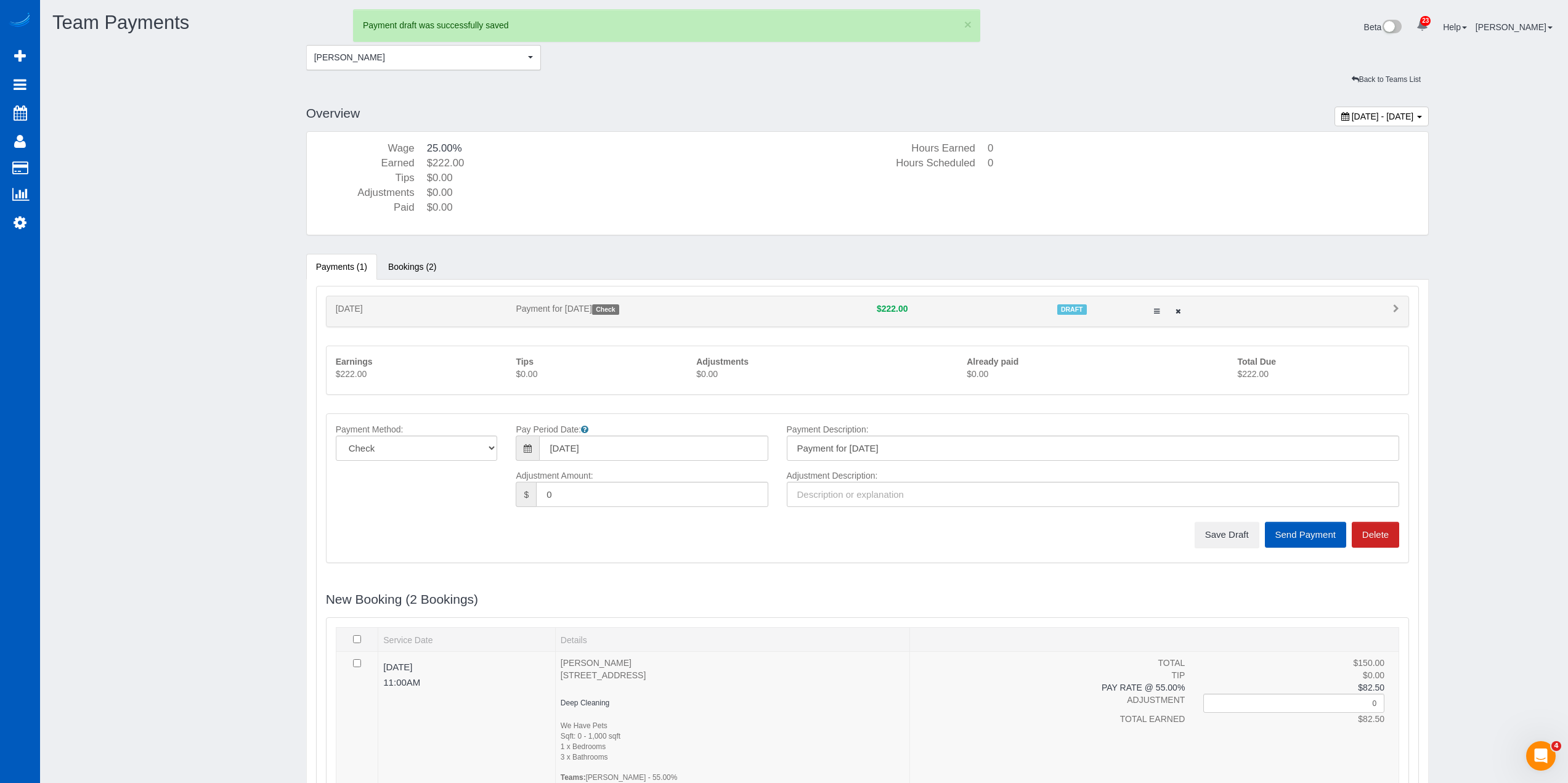
click at [364, 38] on div "× 1 Payment draft was successfully saved" at bounding box center [666, 25] width 627 height 32
click at [365, 47] on button "Raissa Radionova Raissa Radionova" at bounding box center [424, 57] width 235 height 25
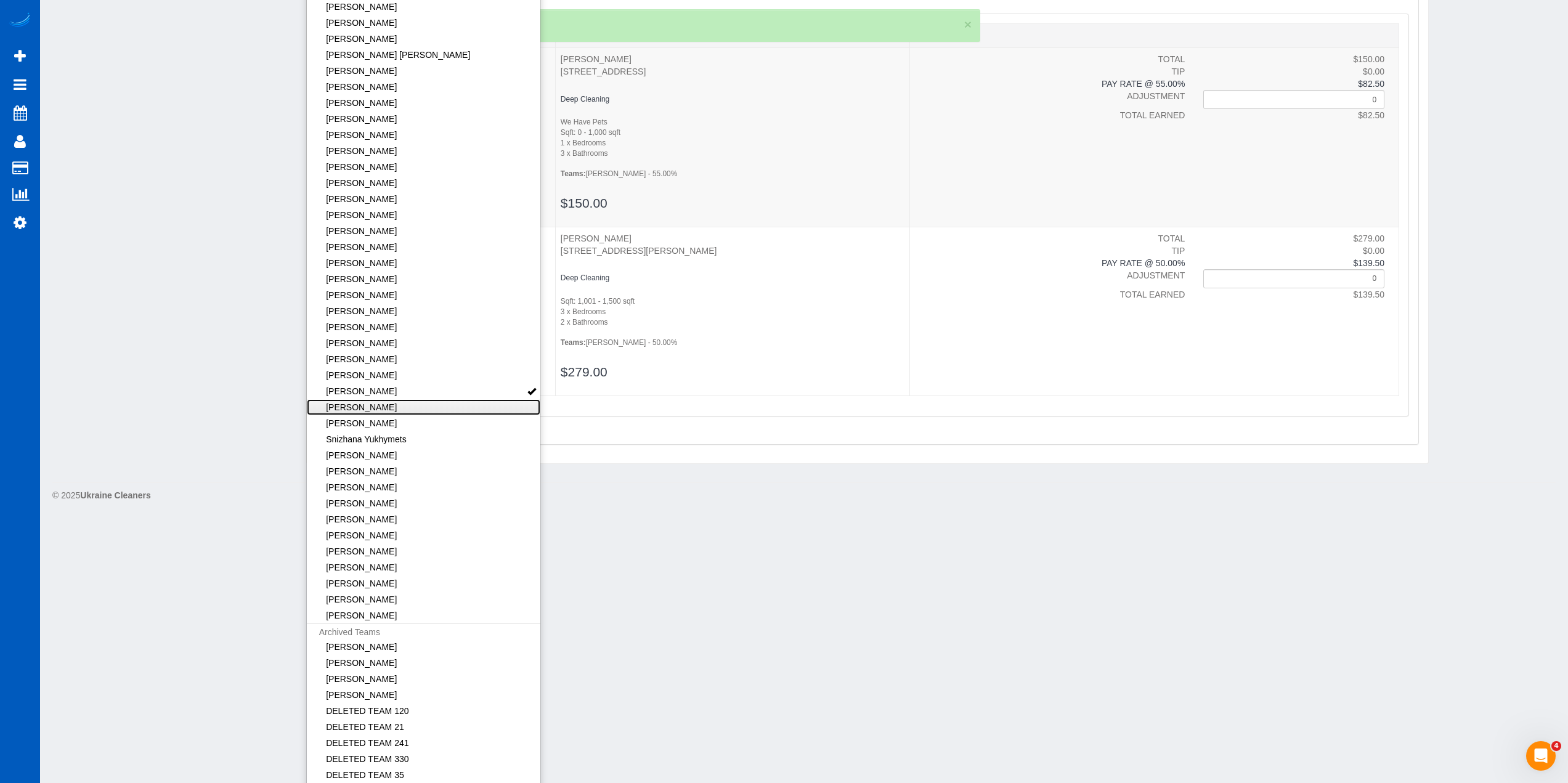
click at [459, 409] on link "[PERSON_NAME]" at bounding box center [424, 407] width 234 height 16
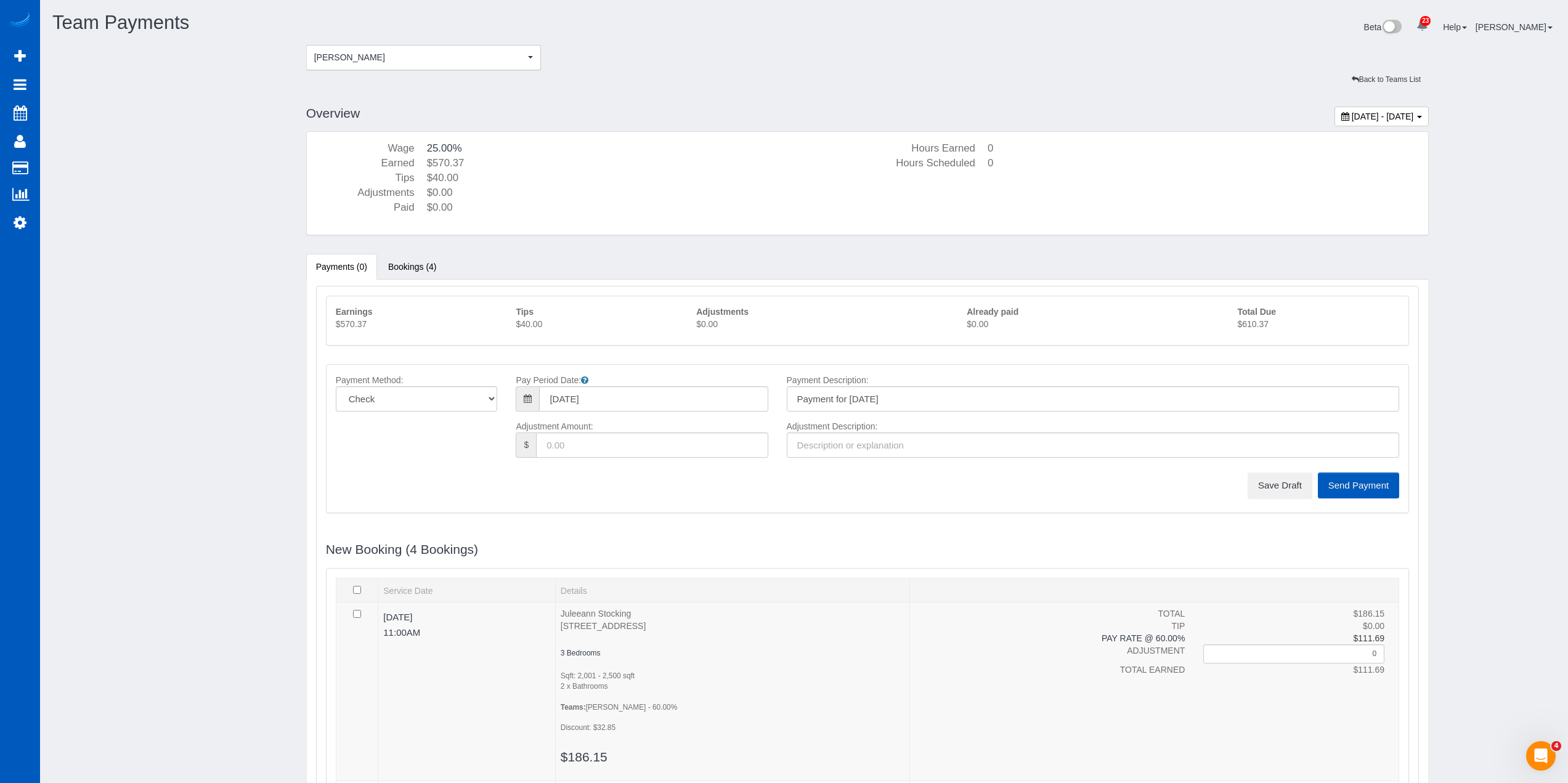
click at [1277, 322] on p "$610.37" at bounding box center [1318, 324] width 162 height 12
click at [368, 65] on button "Rymma Volkova Rymma Volkova" at bounding box center [424, 57] width 235 height 25
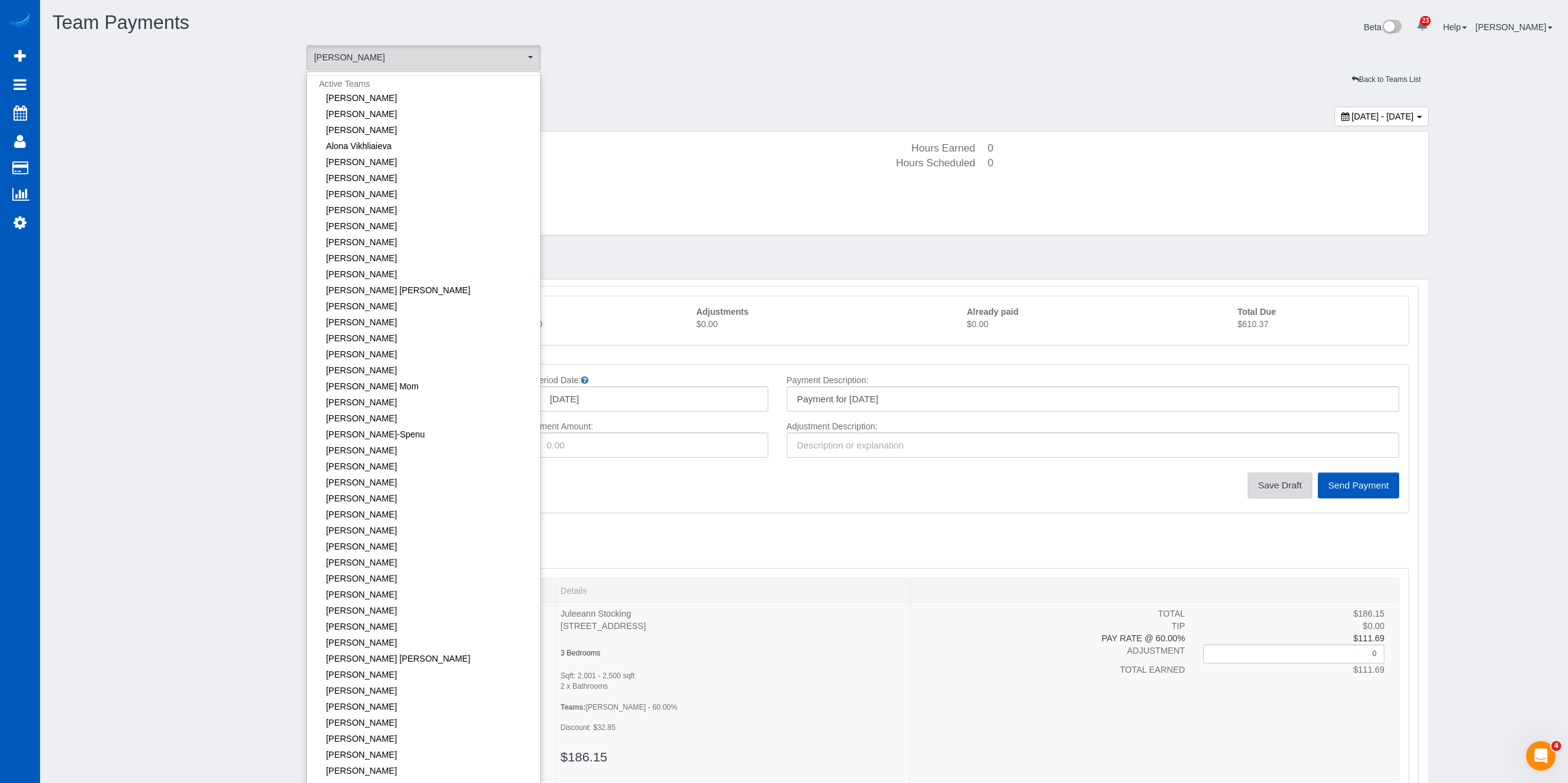
click at [1265, 485] on button "Save Draft" at bounding box center [1280, 486] width 65 height 26
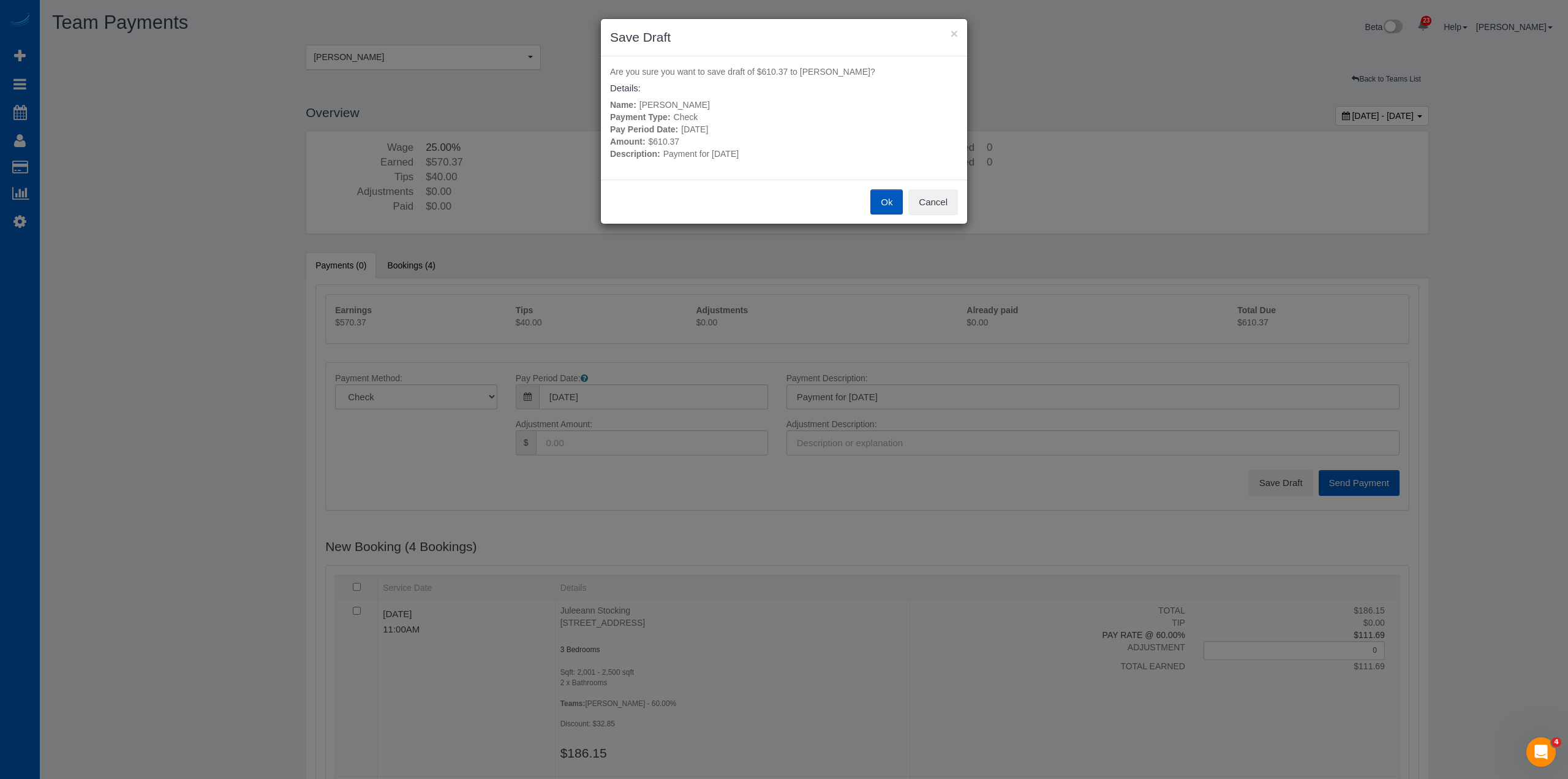
click at [896, 202] on button "Ok" at bounding box center [886, 203] width 32 height 26
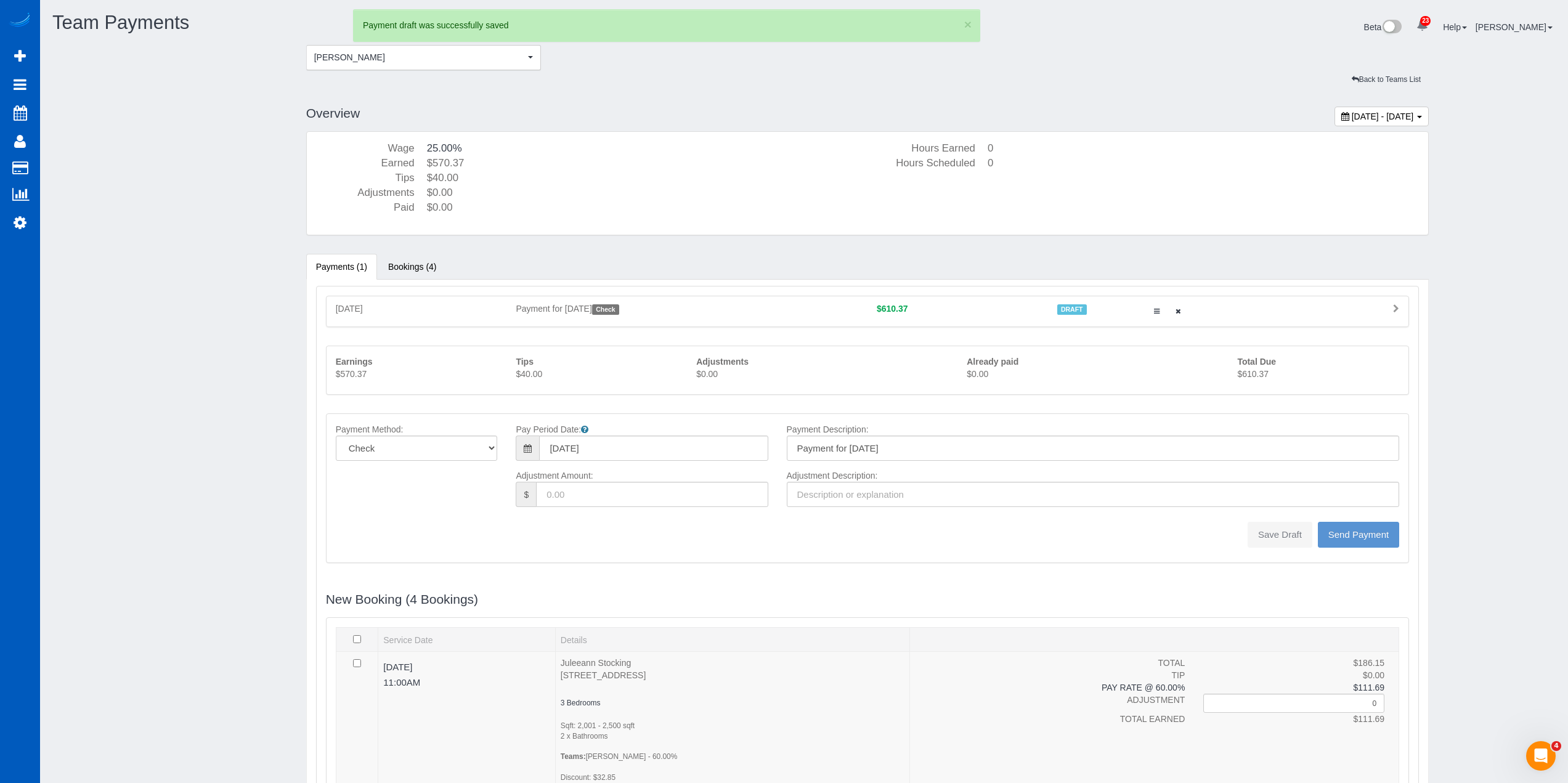
type input "0"
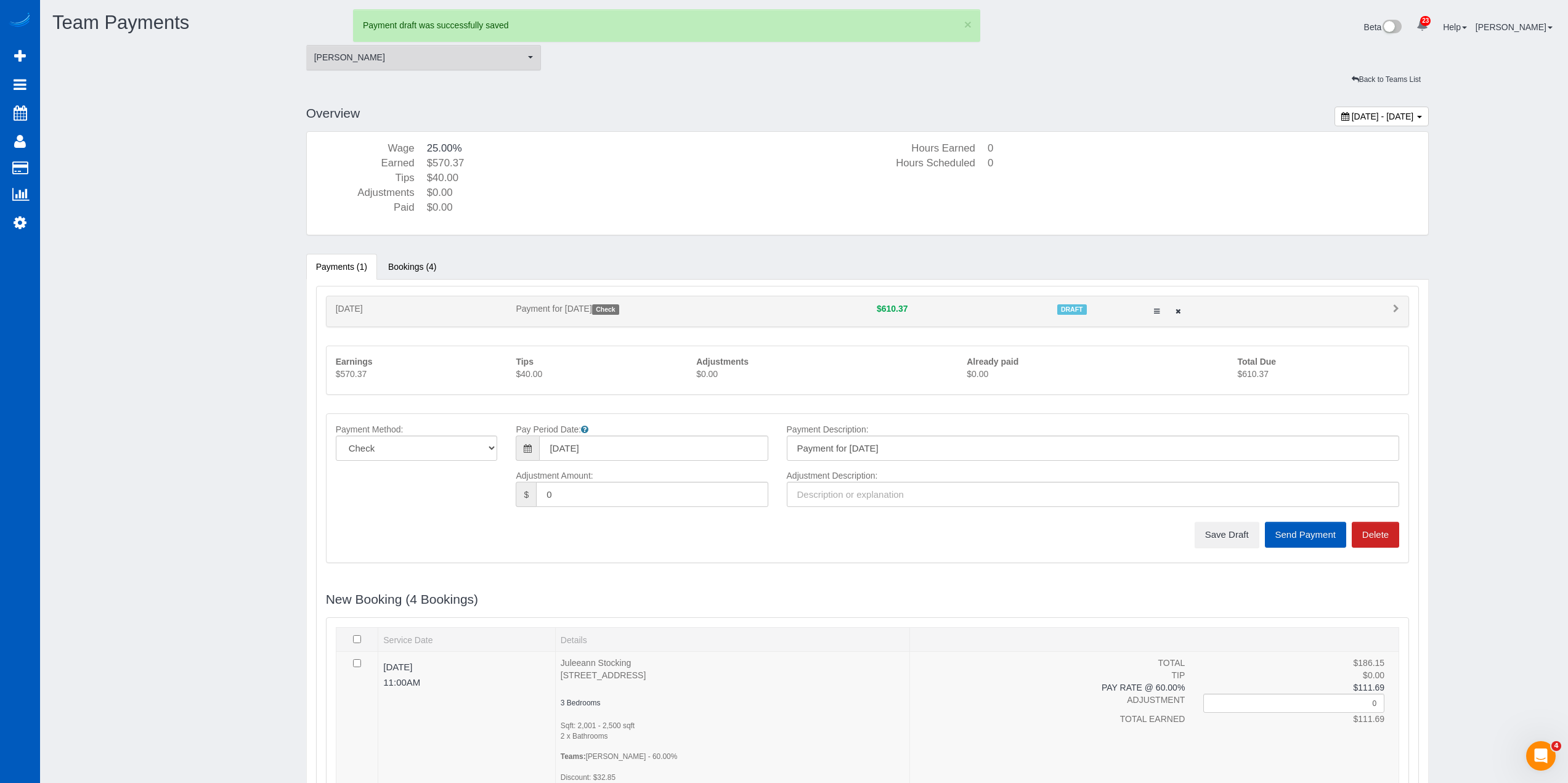
click at [357, 67] on button "Rymma Volkova Rymma Volkova" at bounding box center [424, 57] width 235 height 25
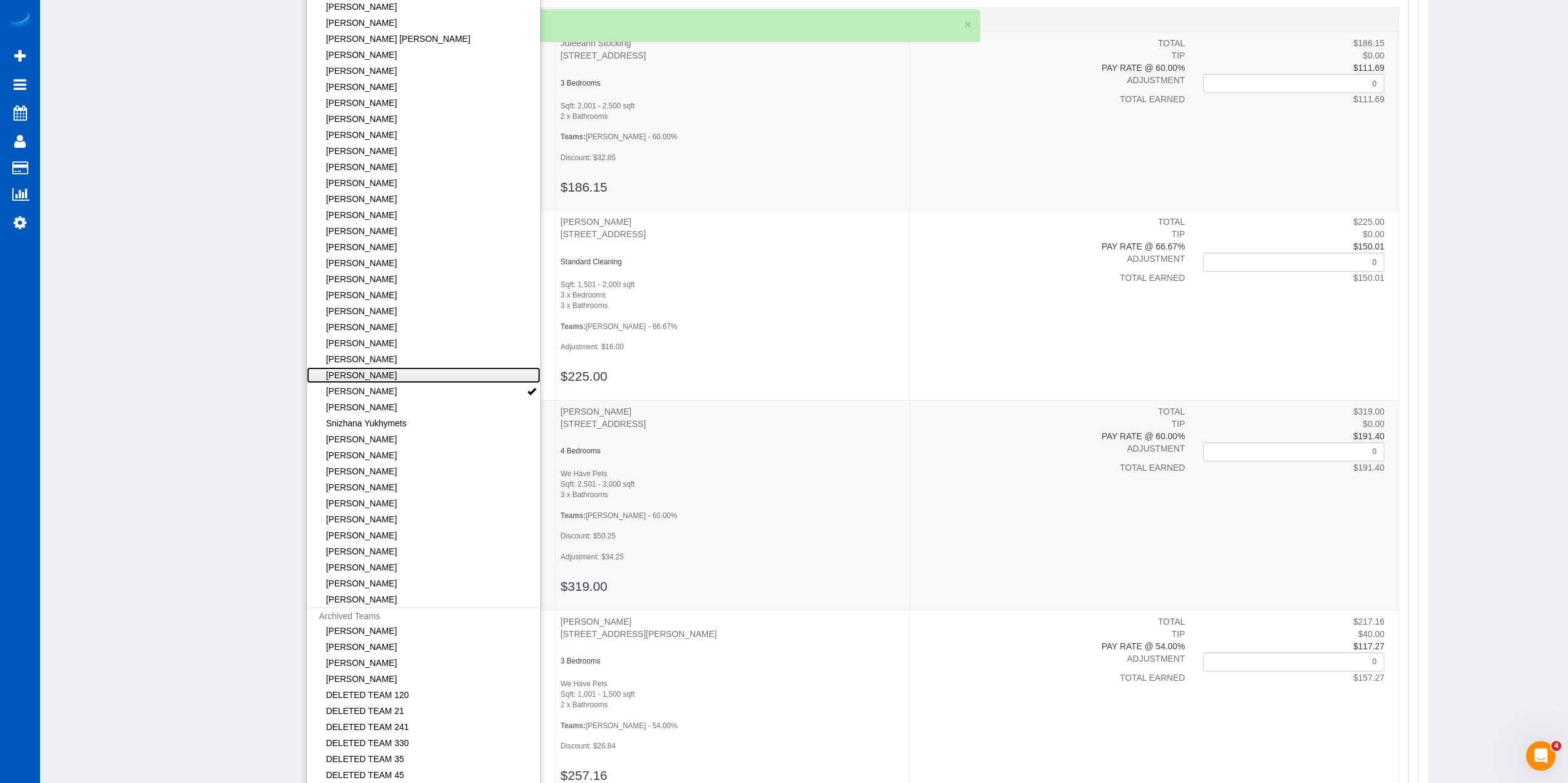
click at [354, 374] on link "[PERSON_NAME]" at bounding box center [424, 375] width 234 height 16
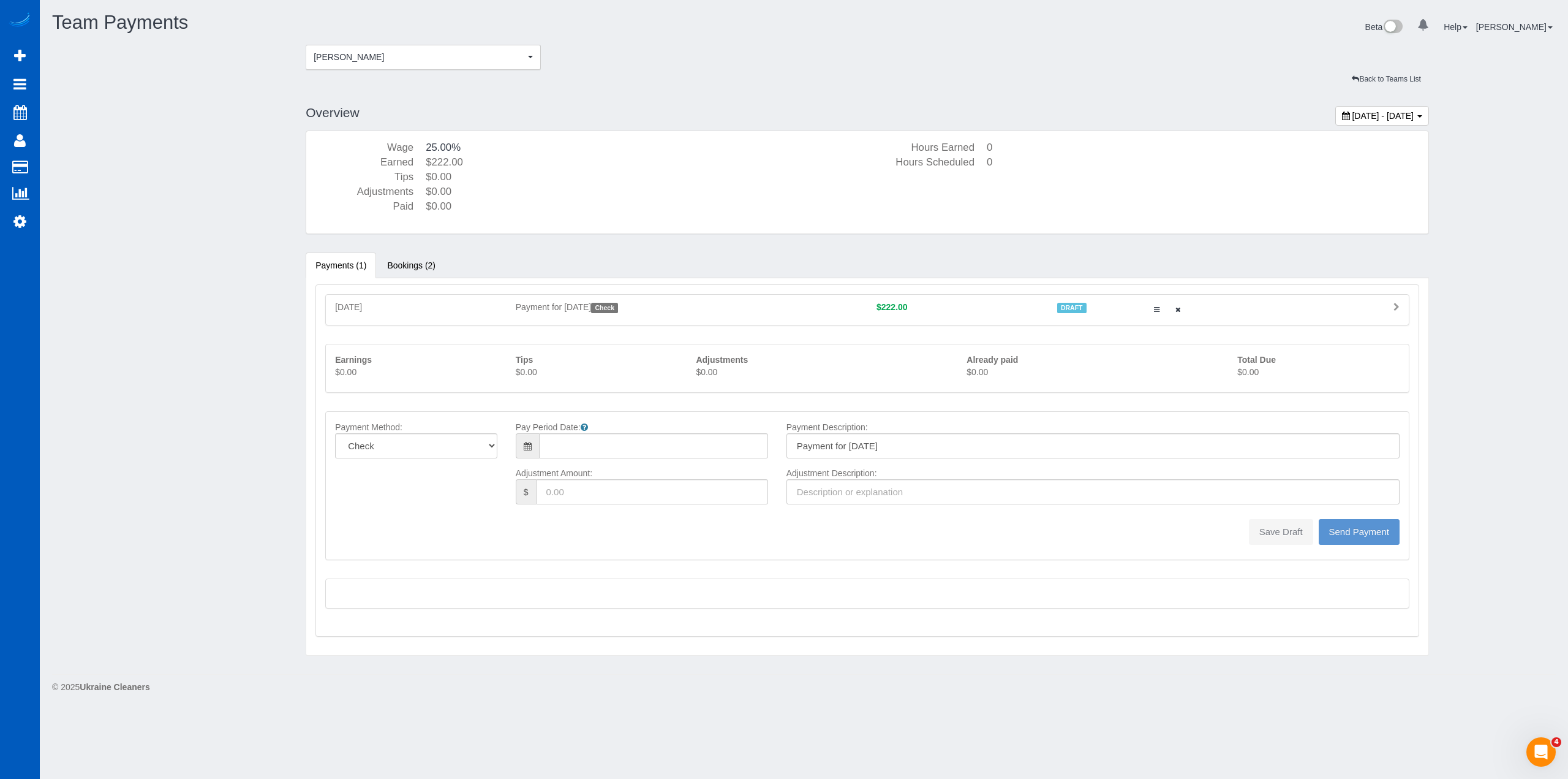
type input "08/10/2025"
type input "0"
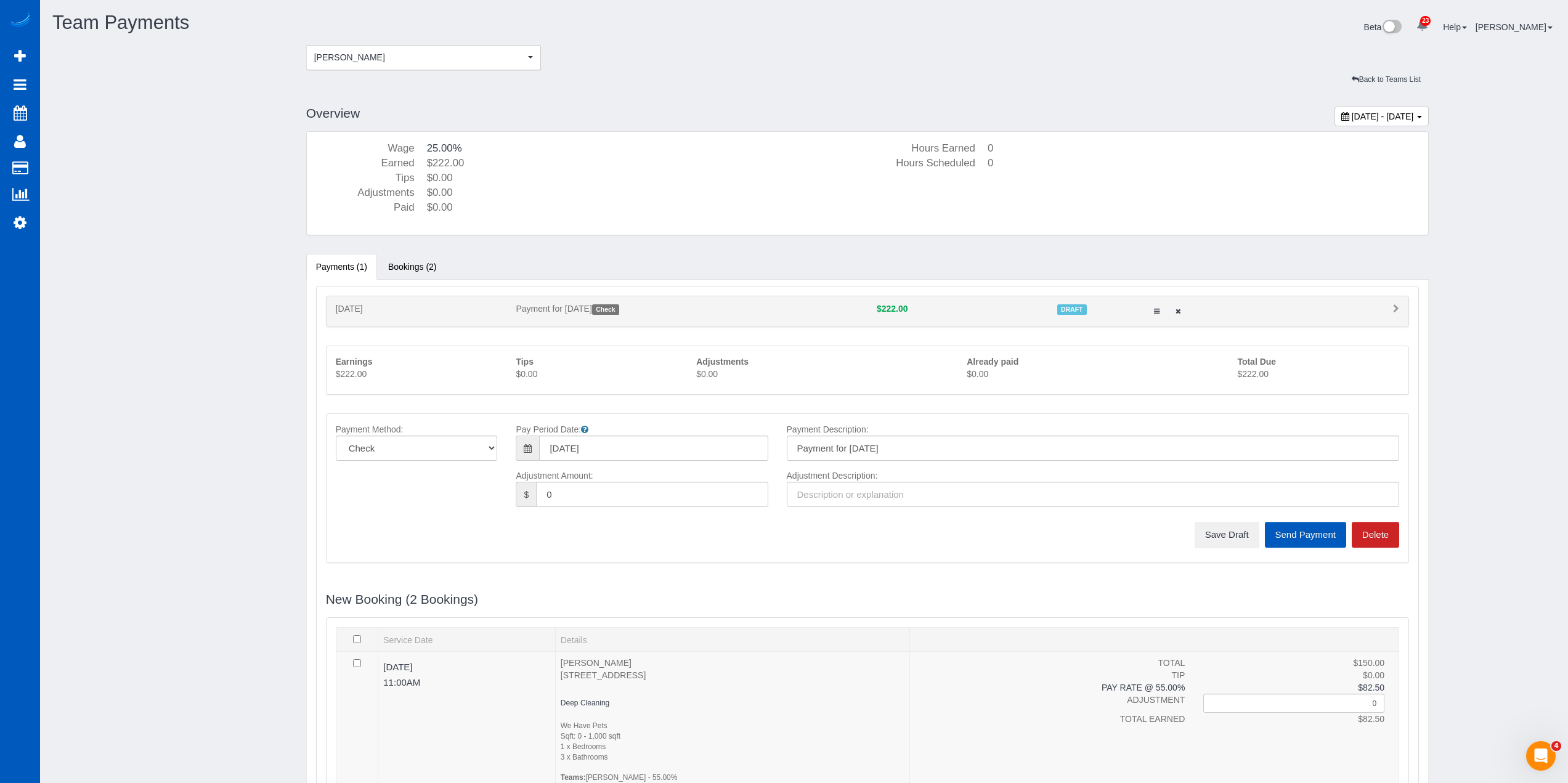
click at [1249, 369] on p "$222.00" at bounding box center [1318, 374] width 162 height 12
click at [383, 61] on span "[PERSON_NAME]" at bounding box center [420, 57] width 211 height 12
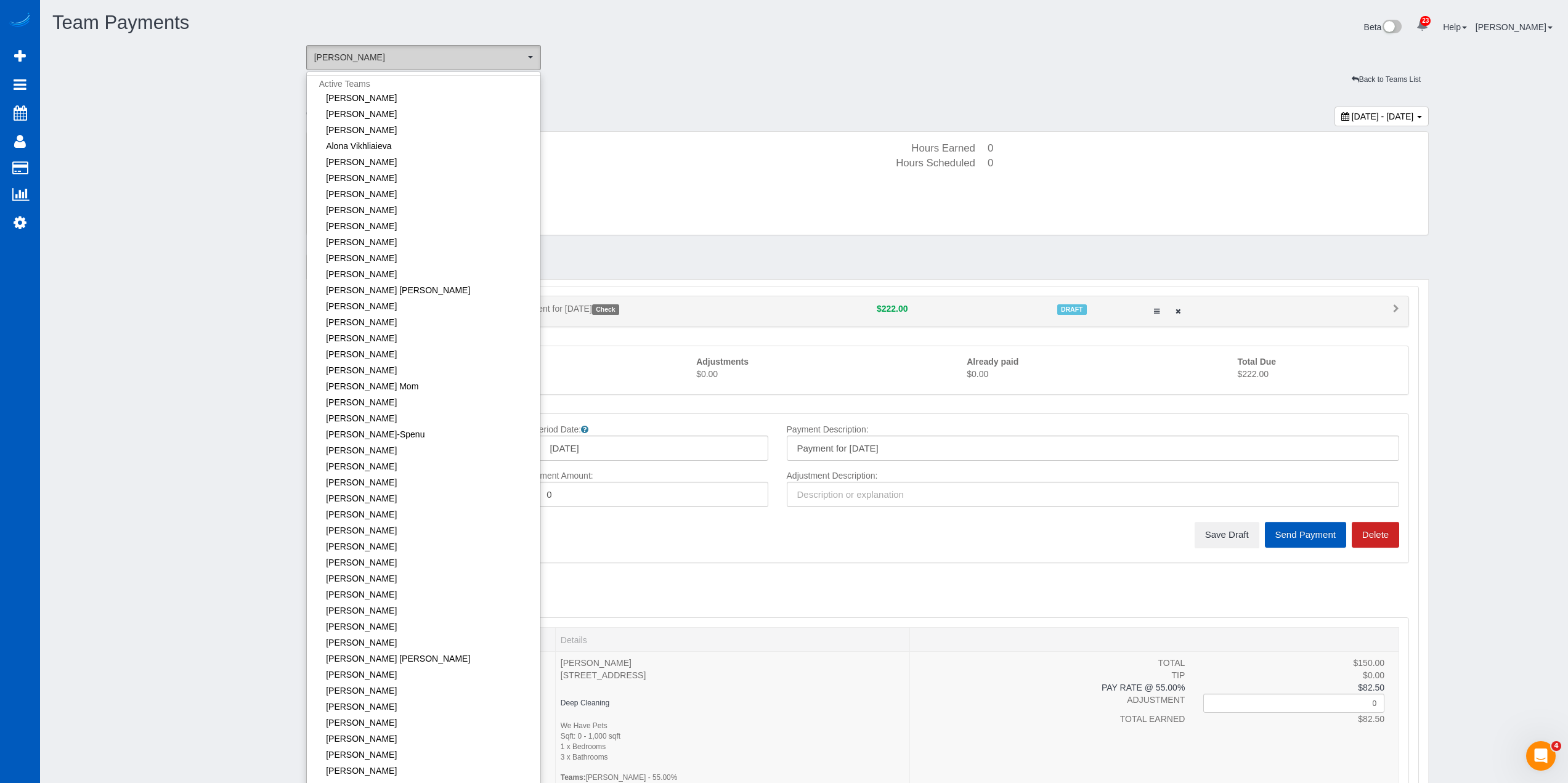
scroll to position [603, 0]
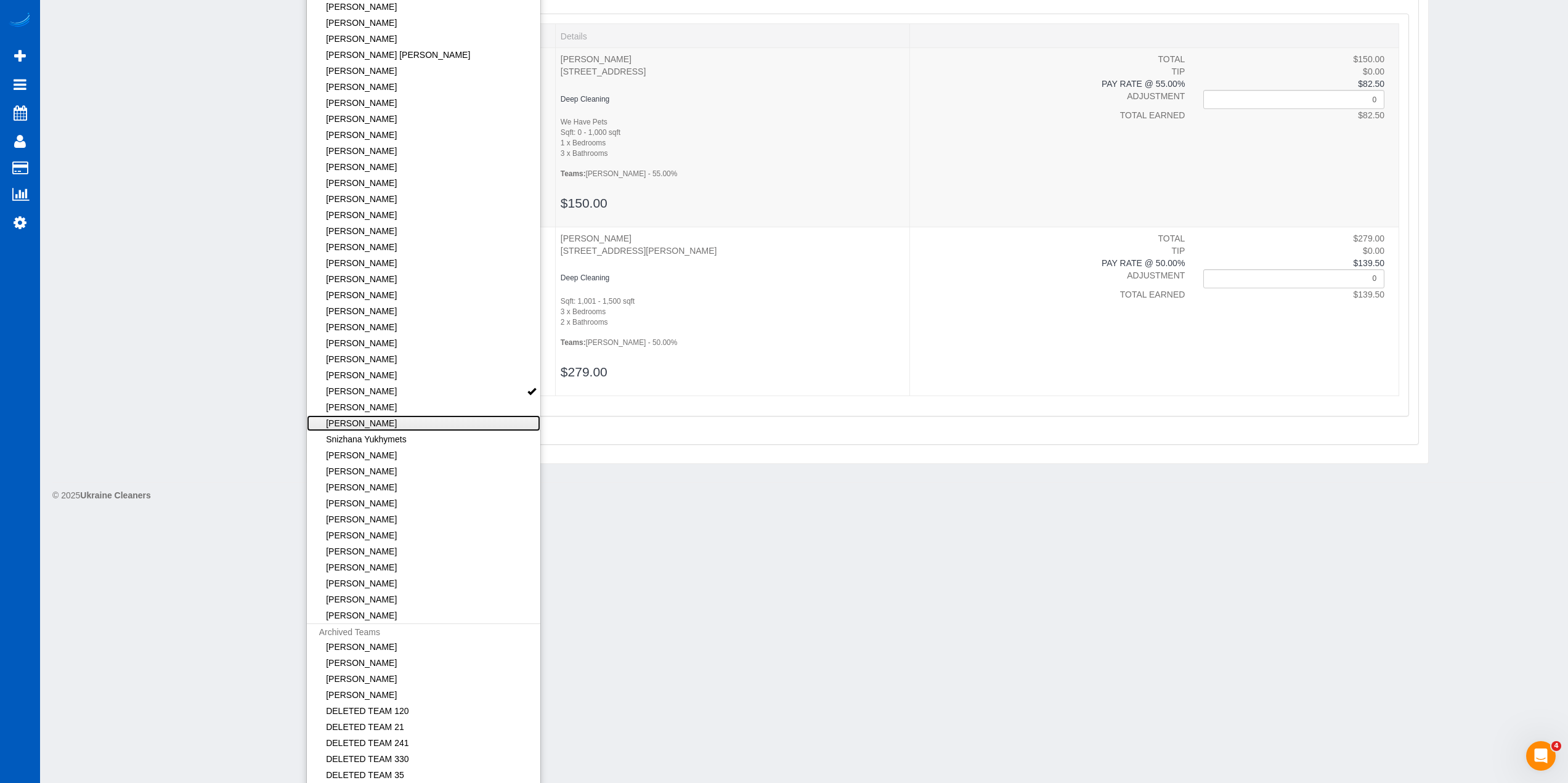
click at [412, 418] on link "[PERSON_NAME]" at bounding box center [424, 422] width 234 height 16
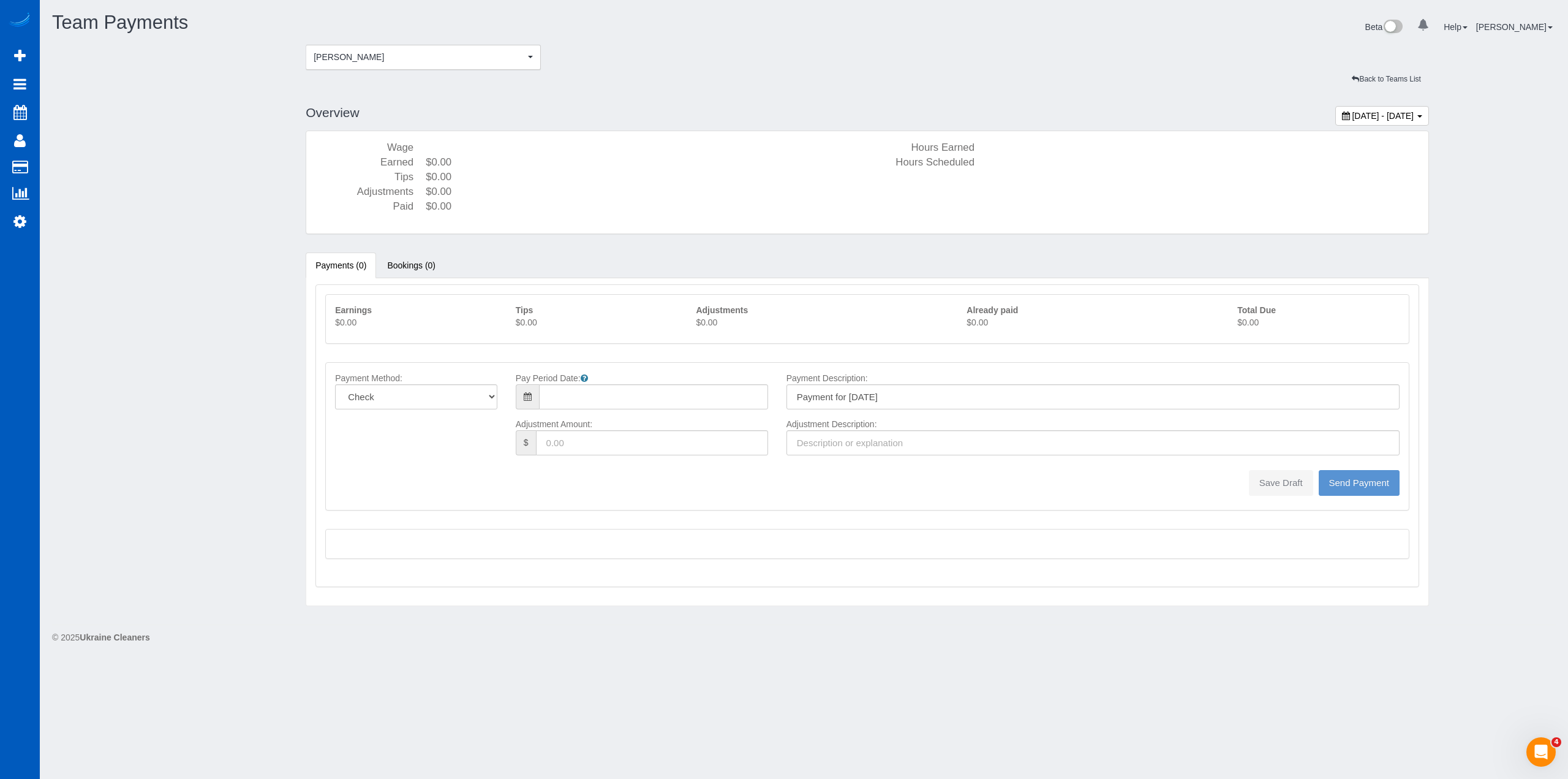
type input "08/10/2025"
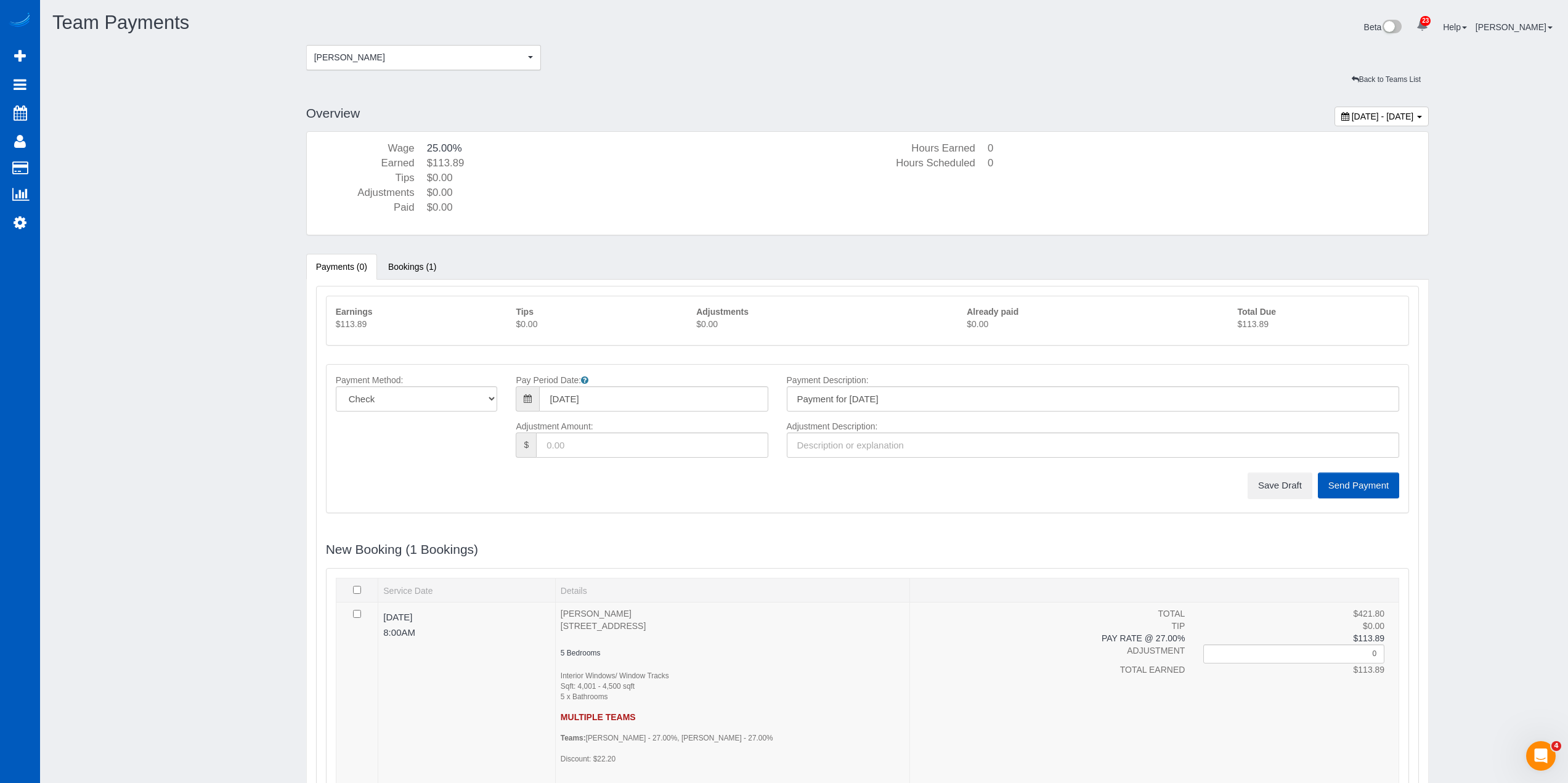
click at [1260, 321] on p "$113.89" at bounding box center [1318, 324] width 162 height 12
click at [1271, 486] on button "Save Draft" at bounding box center [1280, 486] width 65 height 26
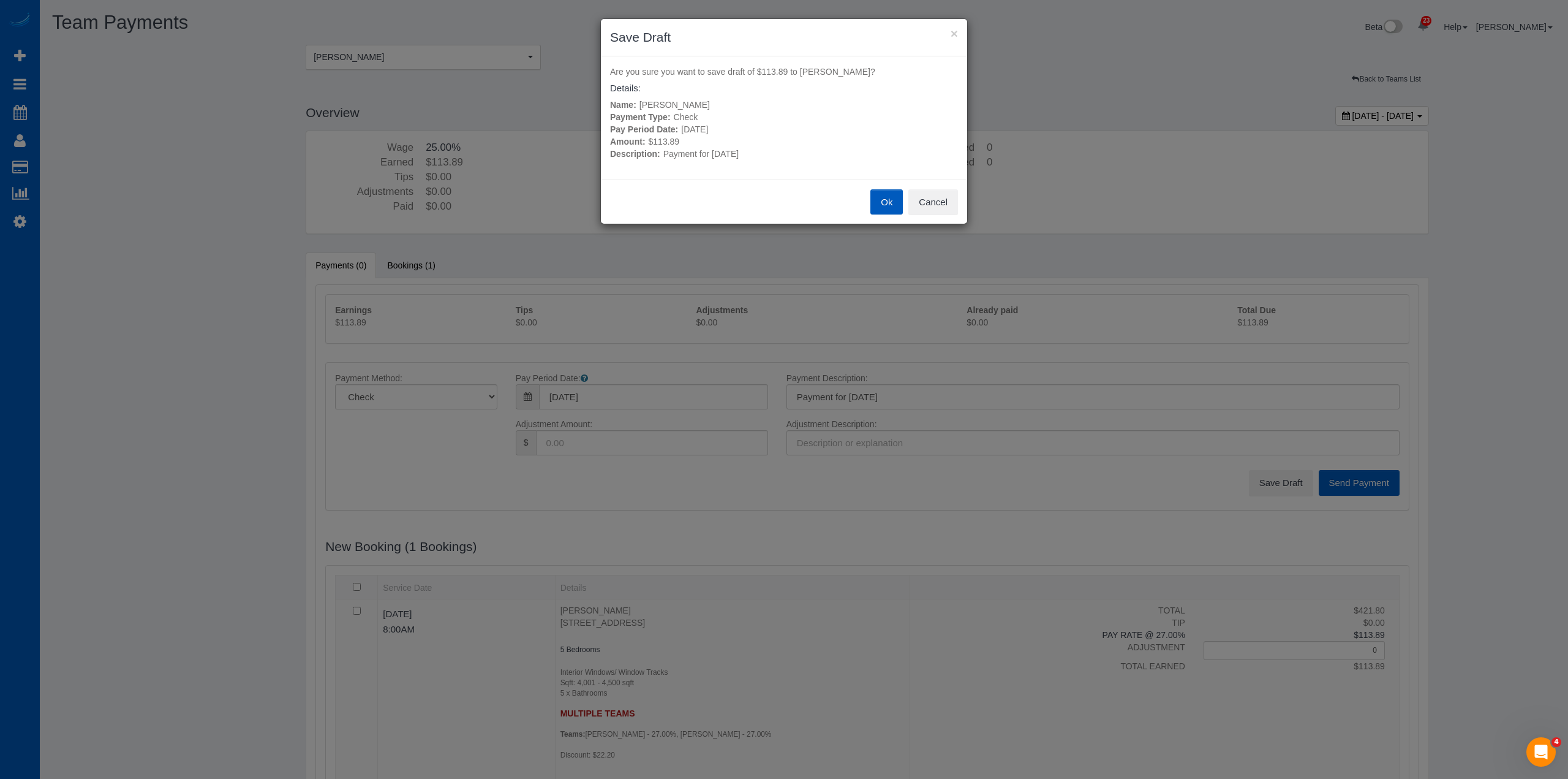
drag, startPoint x: 889, startPoint y: 205, endPoint x: 824, endPoint y: 196, distance: 65.6
click at [888, 205] on button "Ok" at bounding box center [886, 203] width 32 height 26
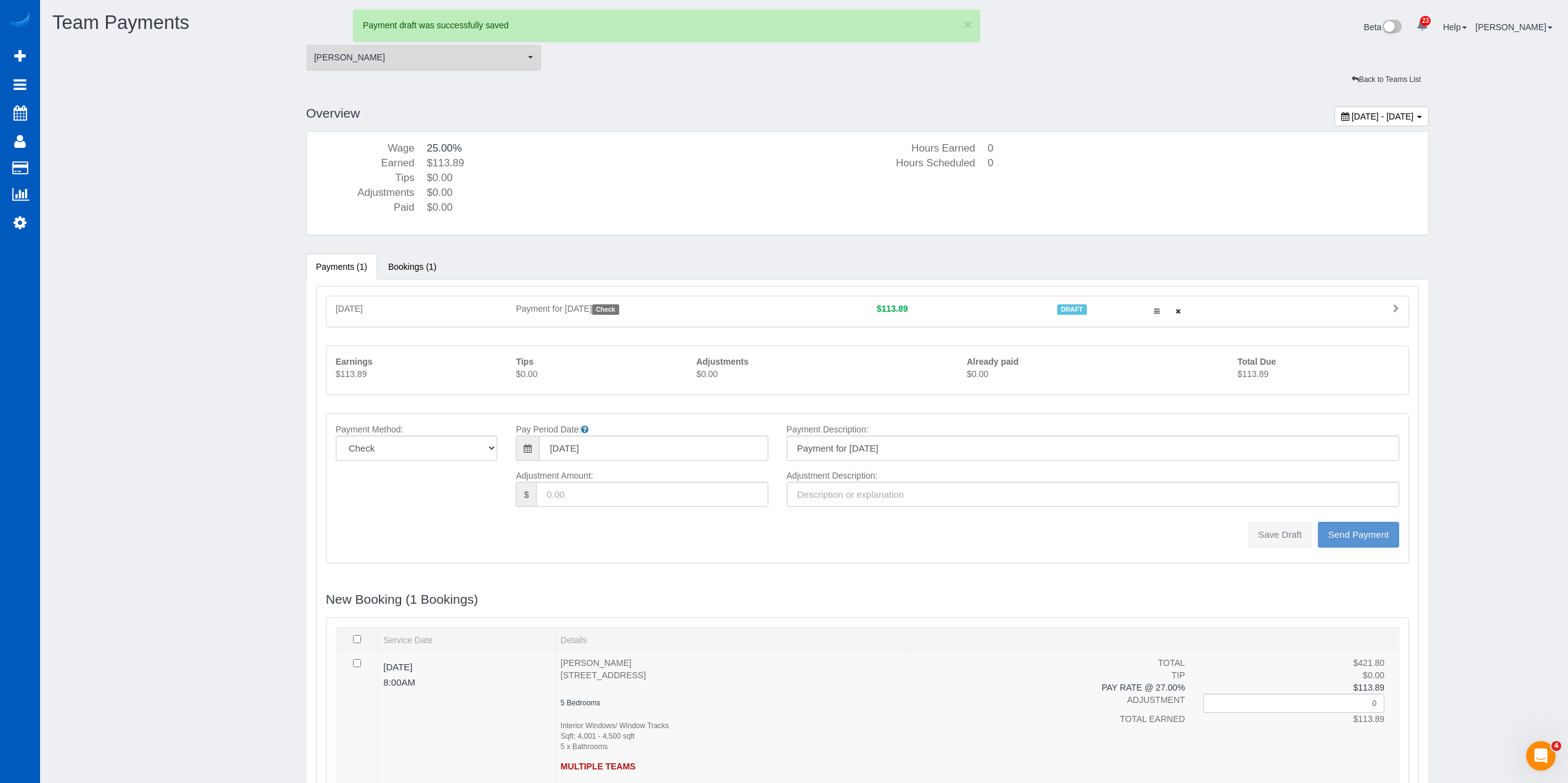
type input "0"
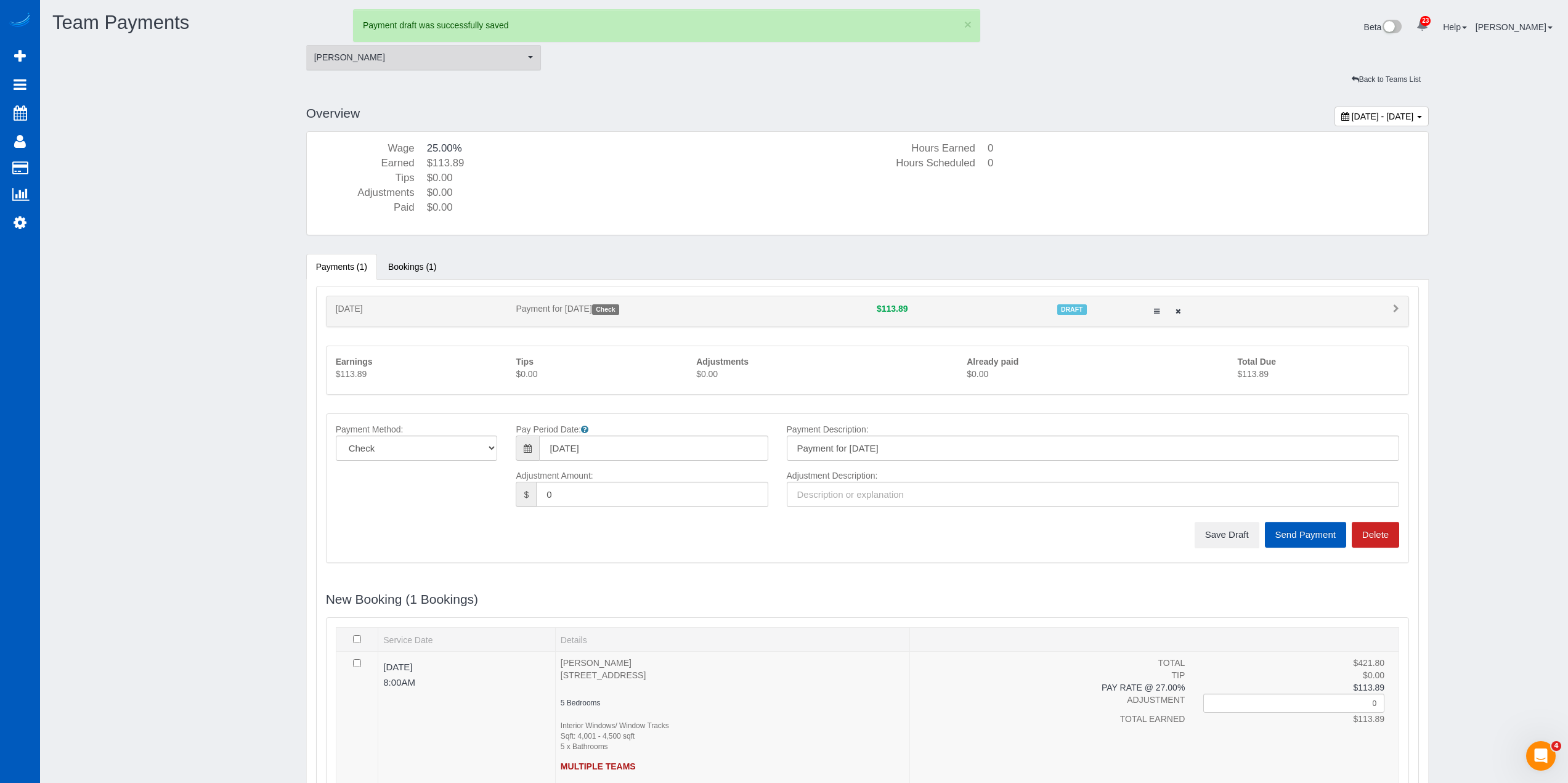
click at [388, 53] on span "[PERSON_NAME]" at bounding box center [420, 57] width 211 height 12
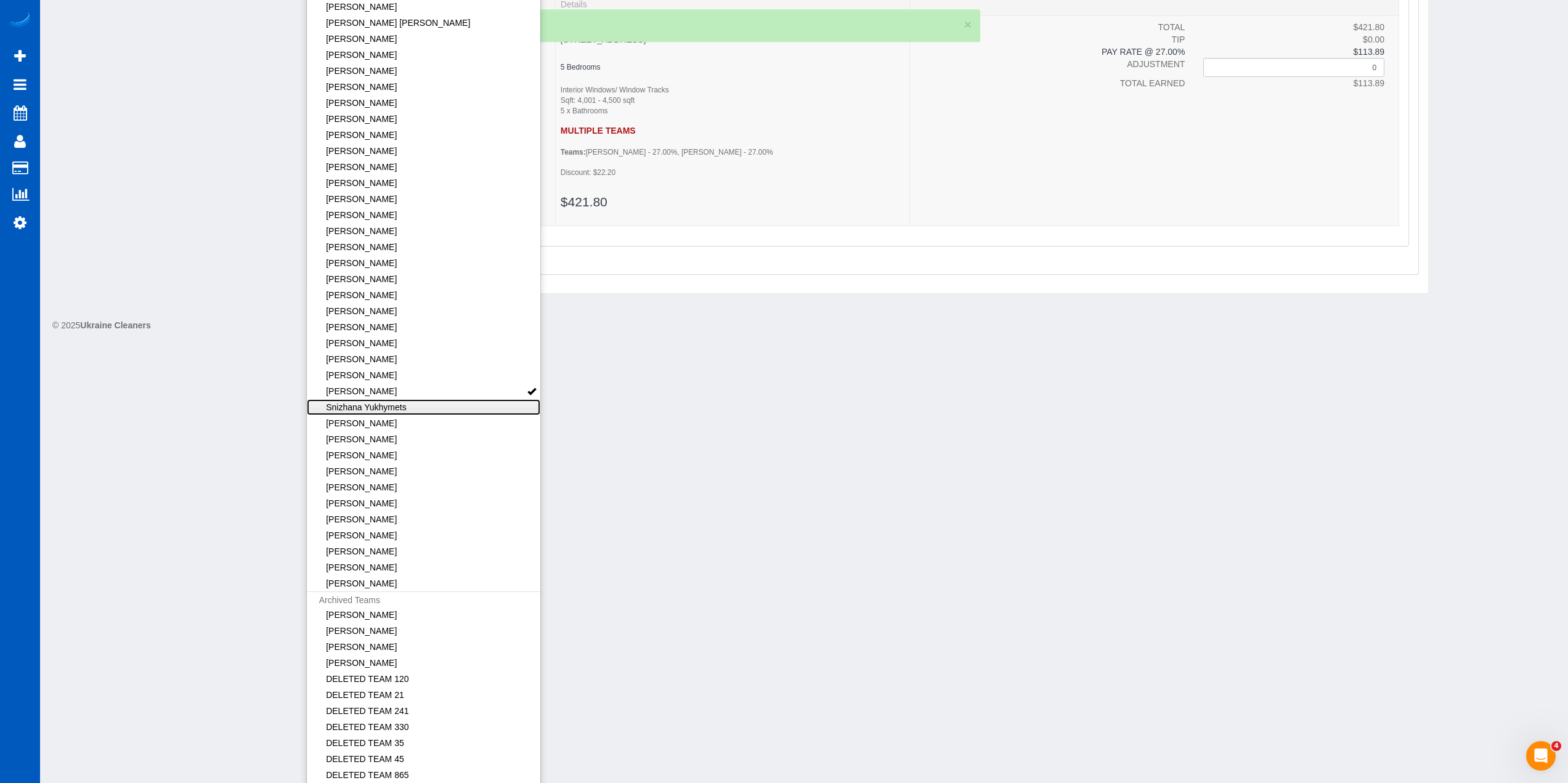
click at [418, 402] on link "Snizhana Yukhymets" at bounding box center [424, 407] width 234 height 16
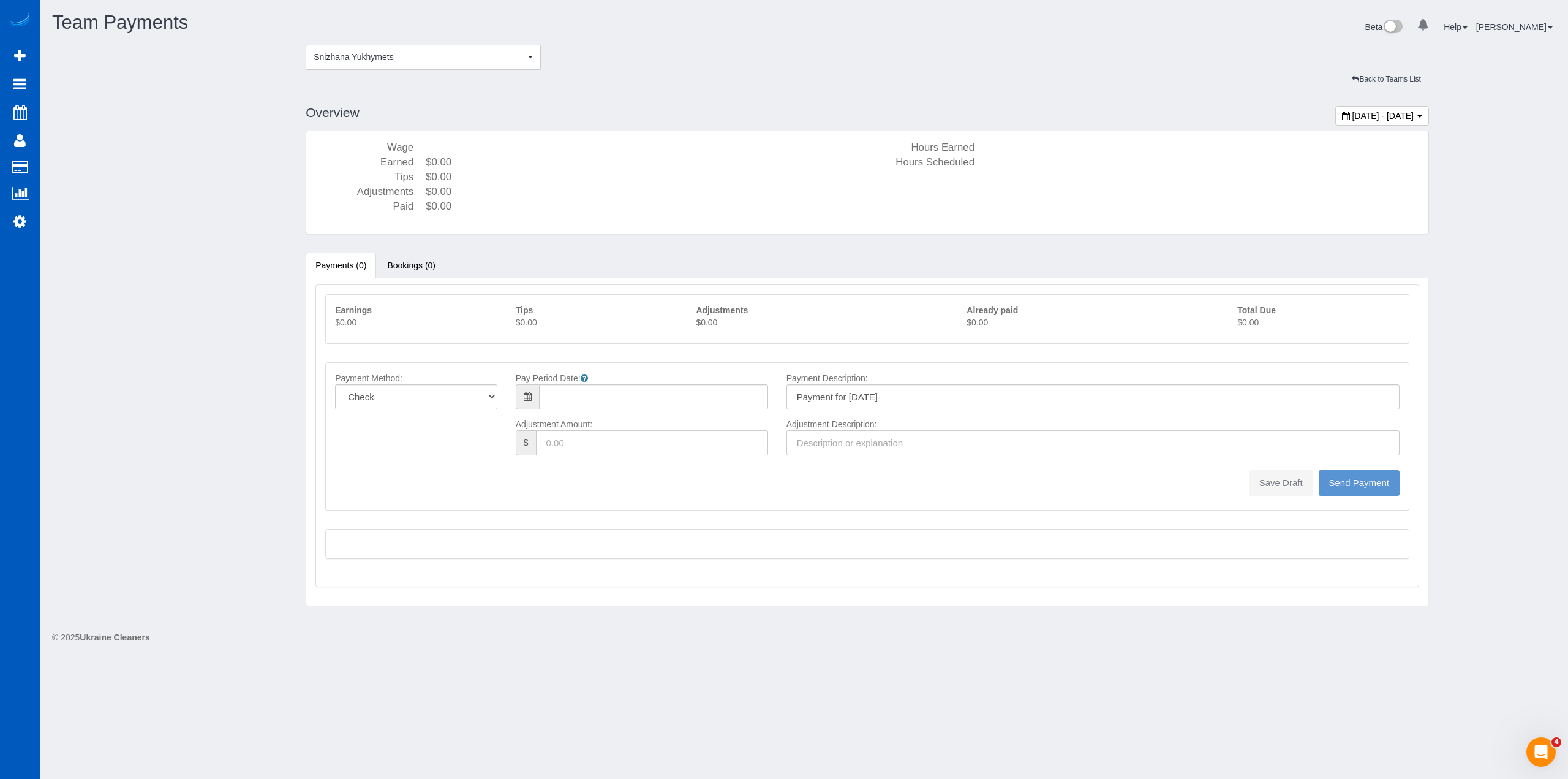
type input "08/10/2025"
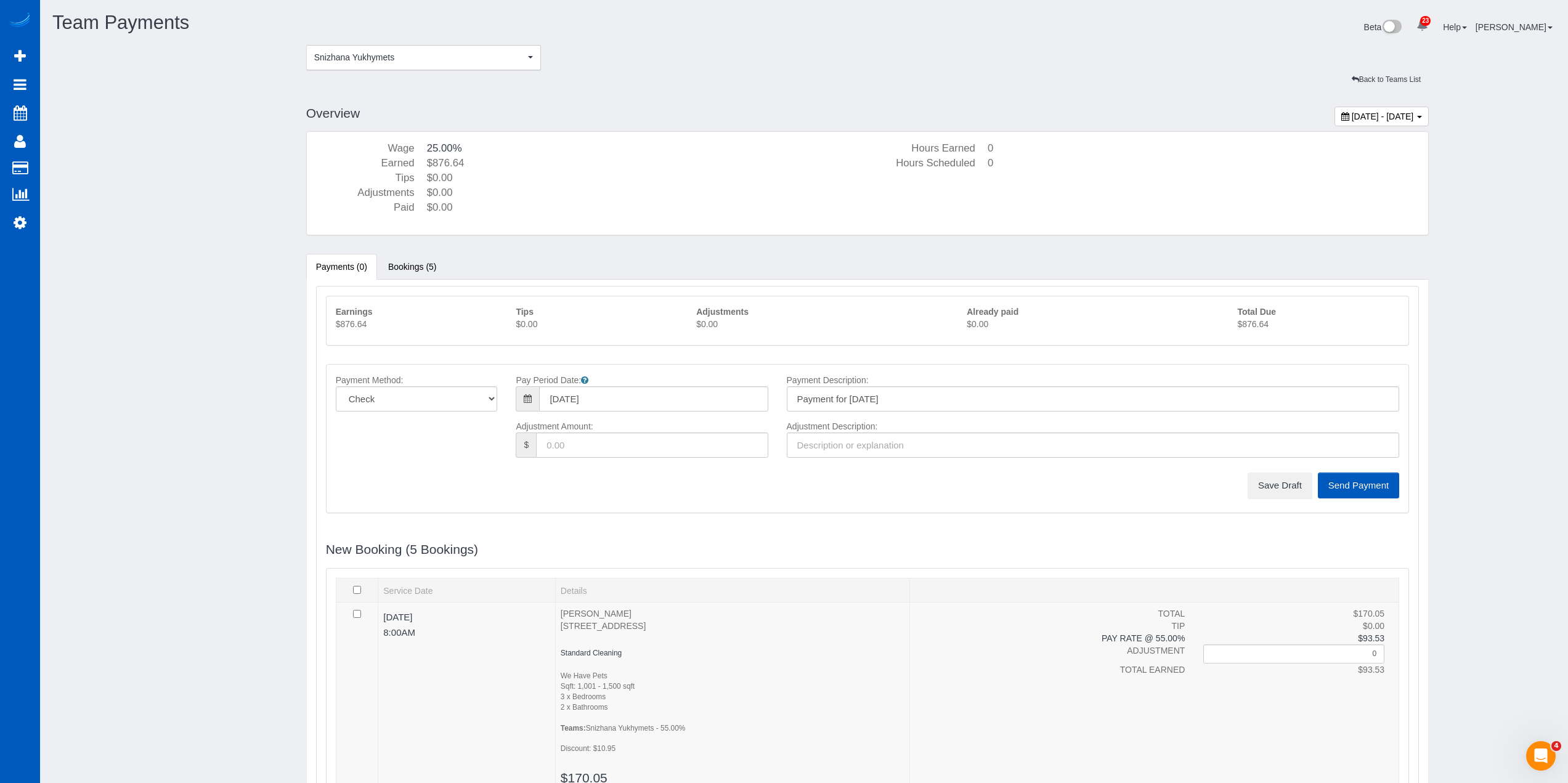
click at [1259, 325] on p "$876.64" at bounding box center [1318, 324] width 162 height 12
click at [1291, 486] on button "Save Draft" at bounding box center [1280, 486] width 65 height 26
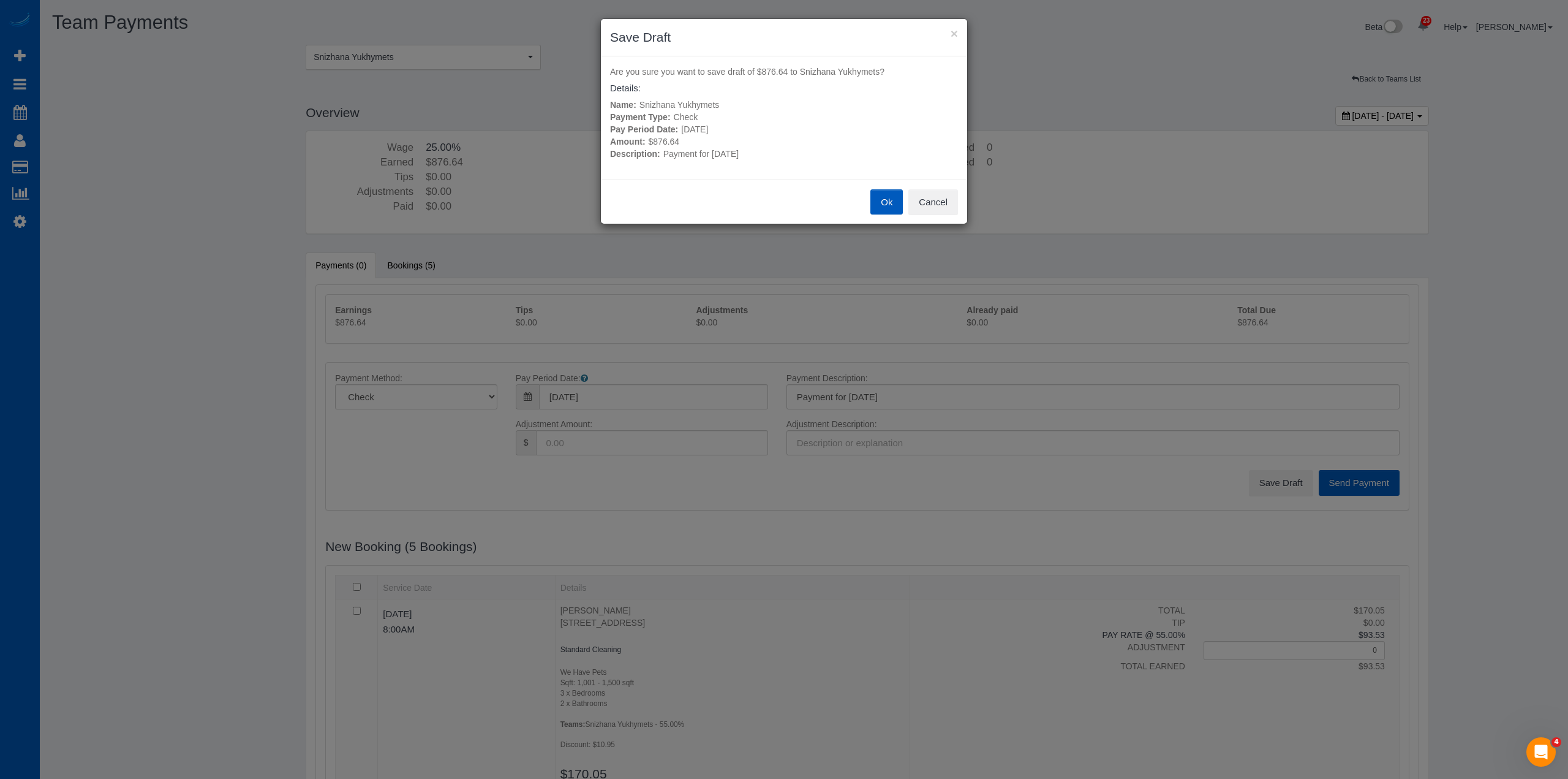
click at [874, 207] on button "Ok" at bounding box center [886, 203] width 32 height 26
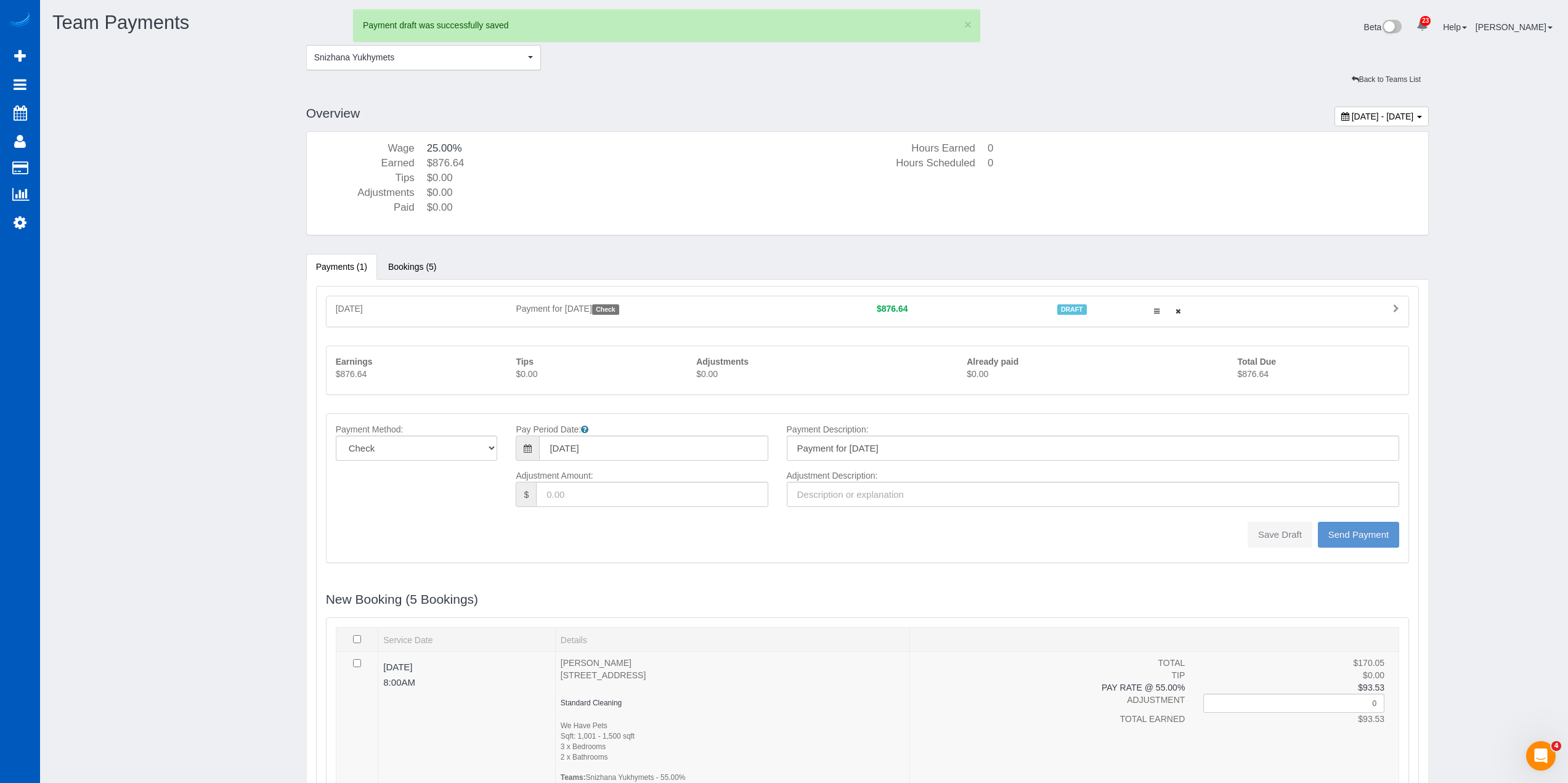
type input "0"
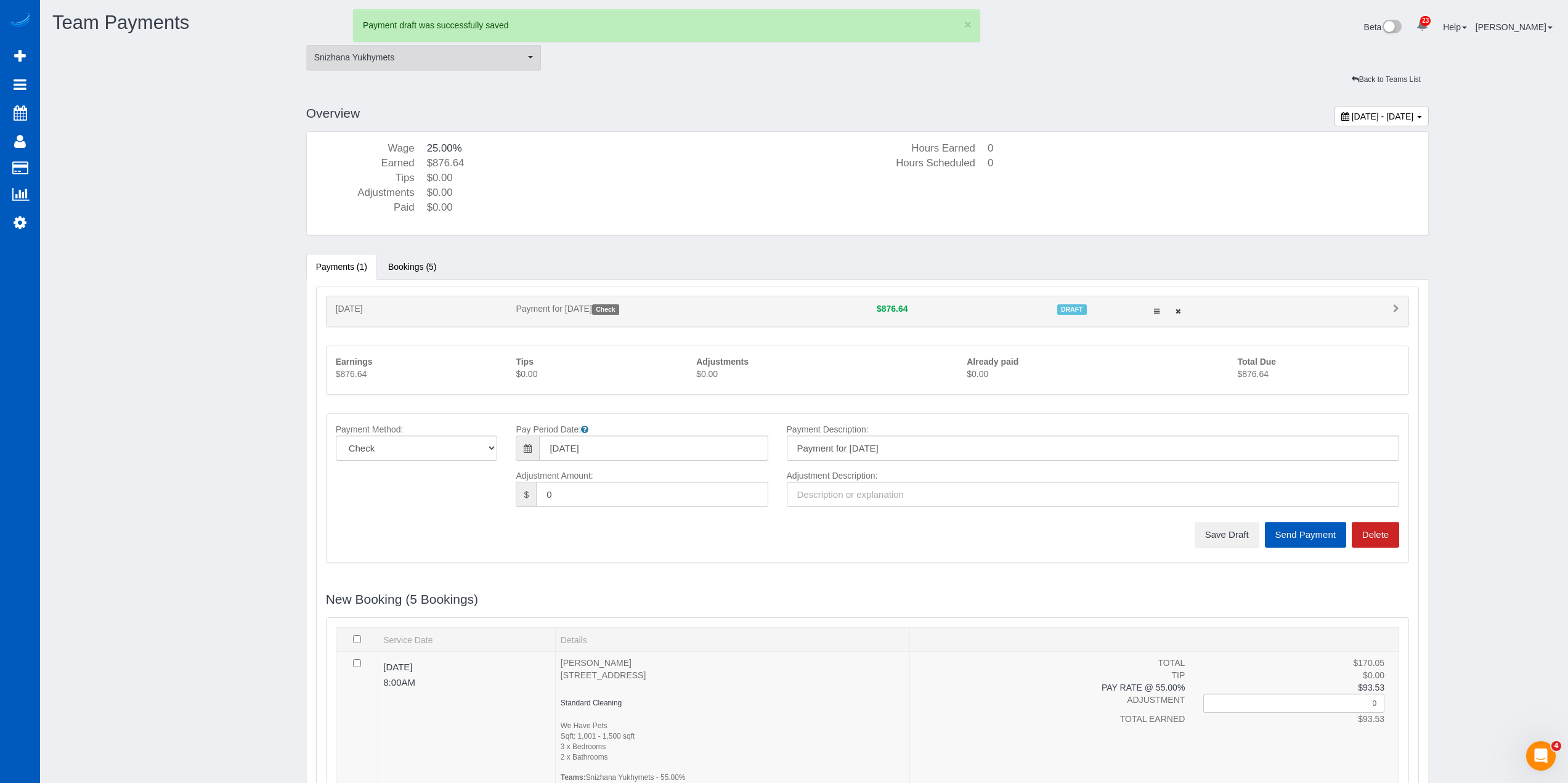
click at [393, 58] on span "Snizhana Yukhymets" at bounding box center [420, 57] width 211 height 12
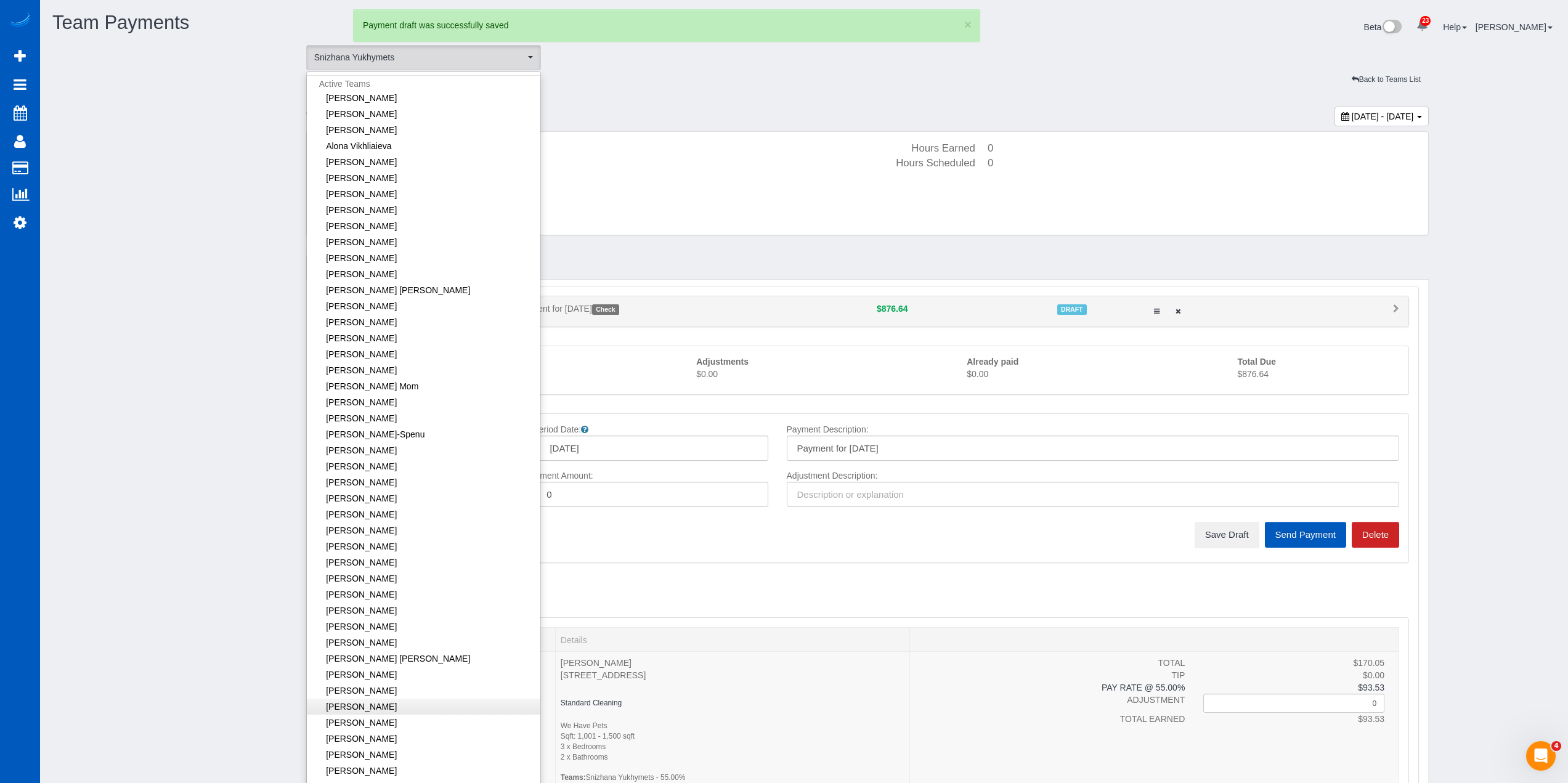
scroll to position [652, 0]
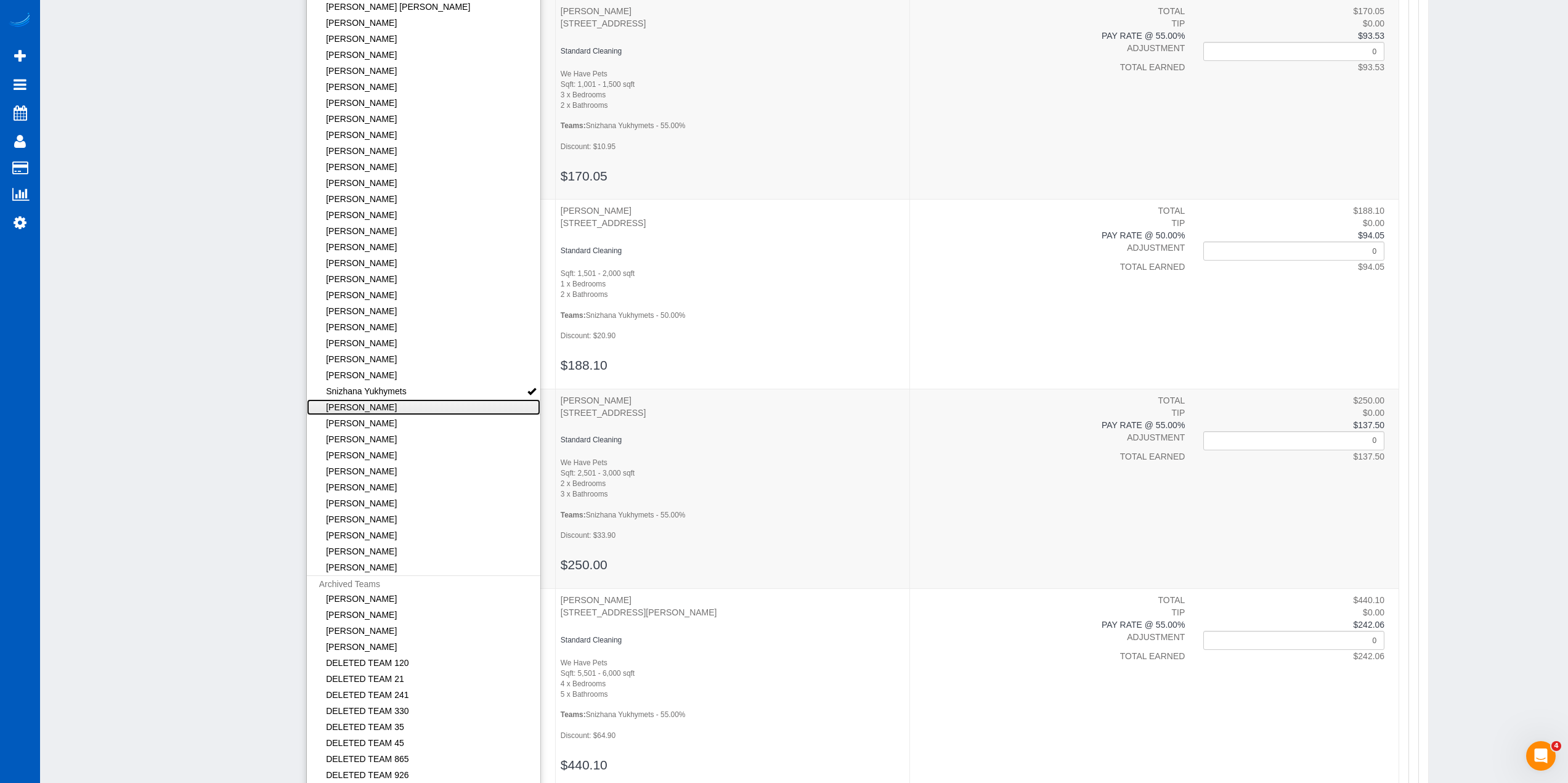
click at [435, 405] on link "[PERSON_NAME]" at bounding box center [424, 407] width 234 height 16
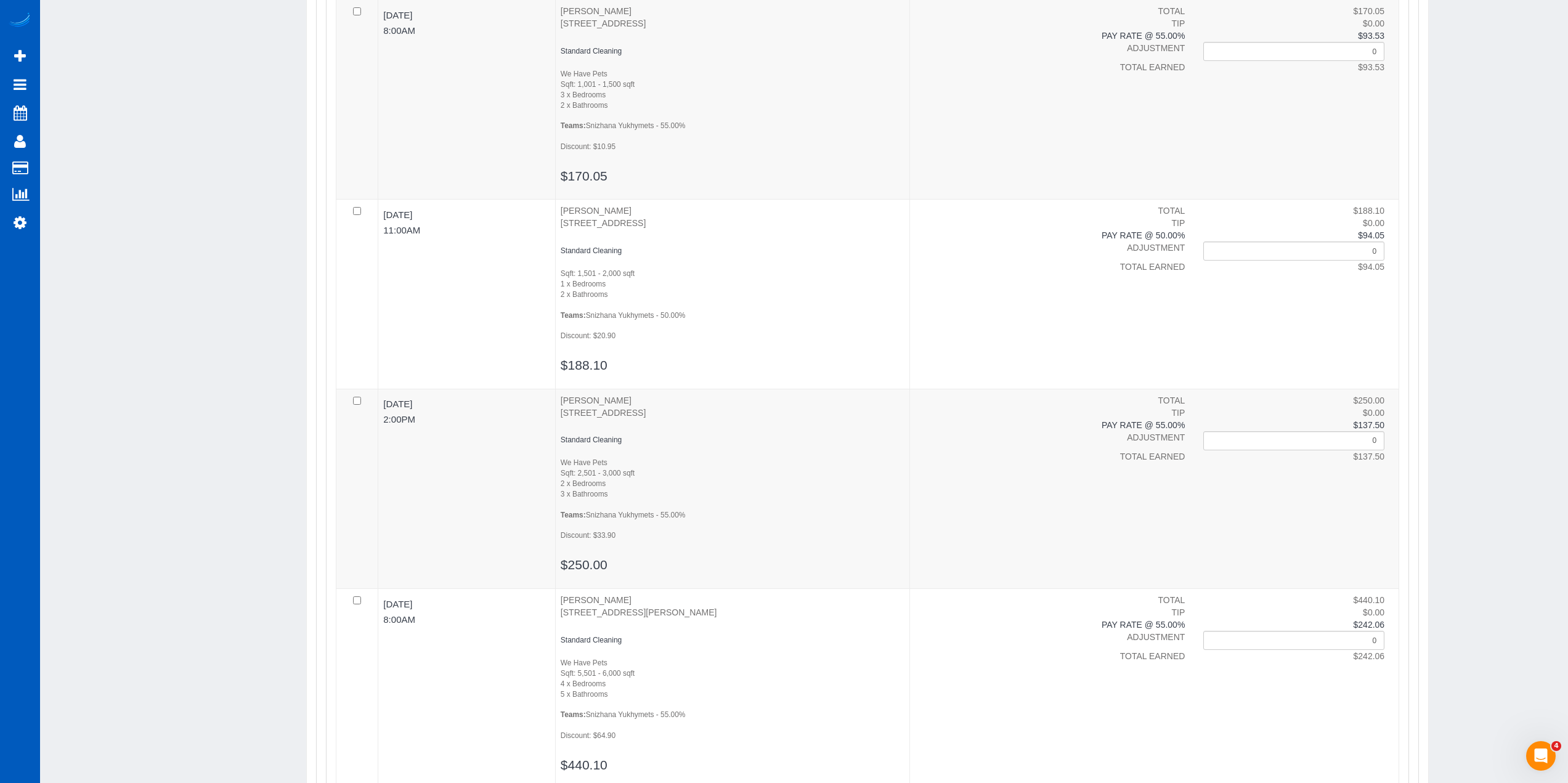
scroll to position [0, 0]
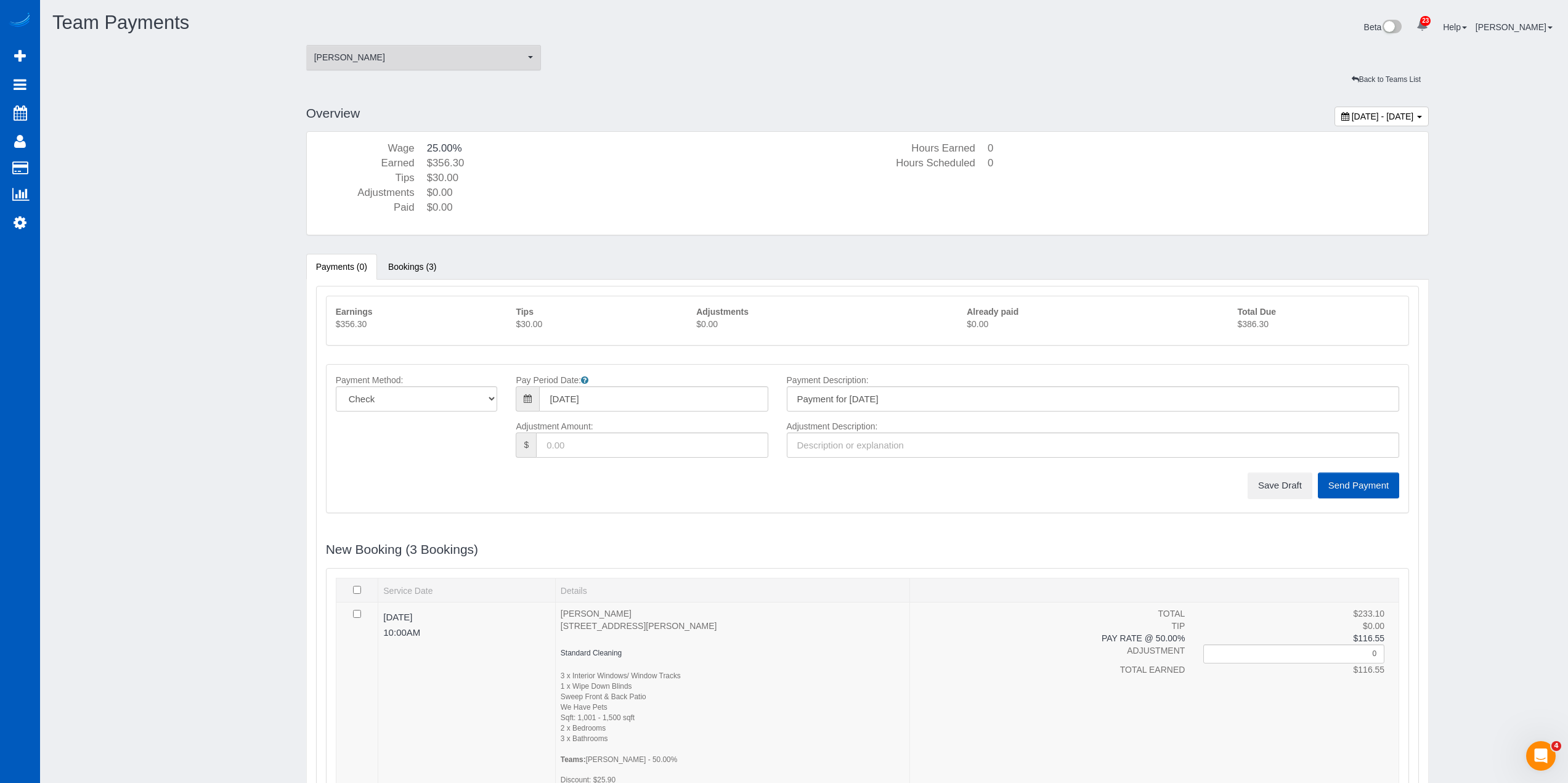
click at [429, 65] on button "Tamara Serdechna Tamara Serdechna" at bounding box center [424, 57] width 235 height 25
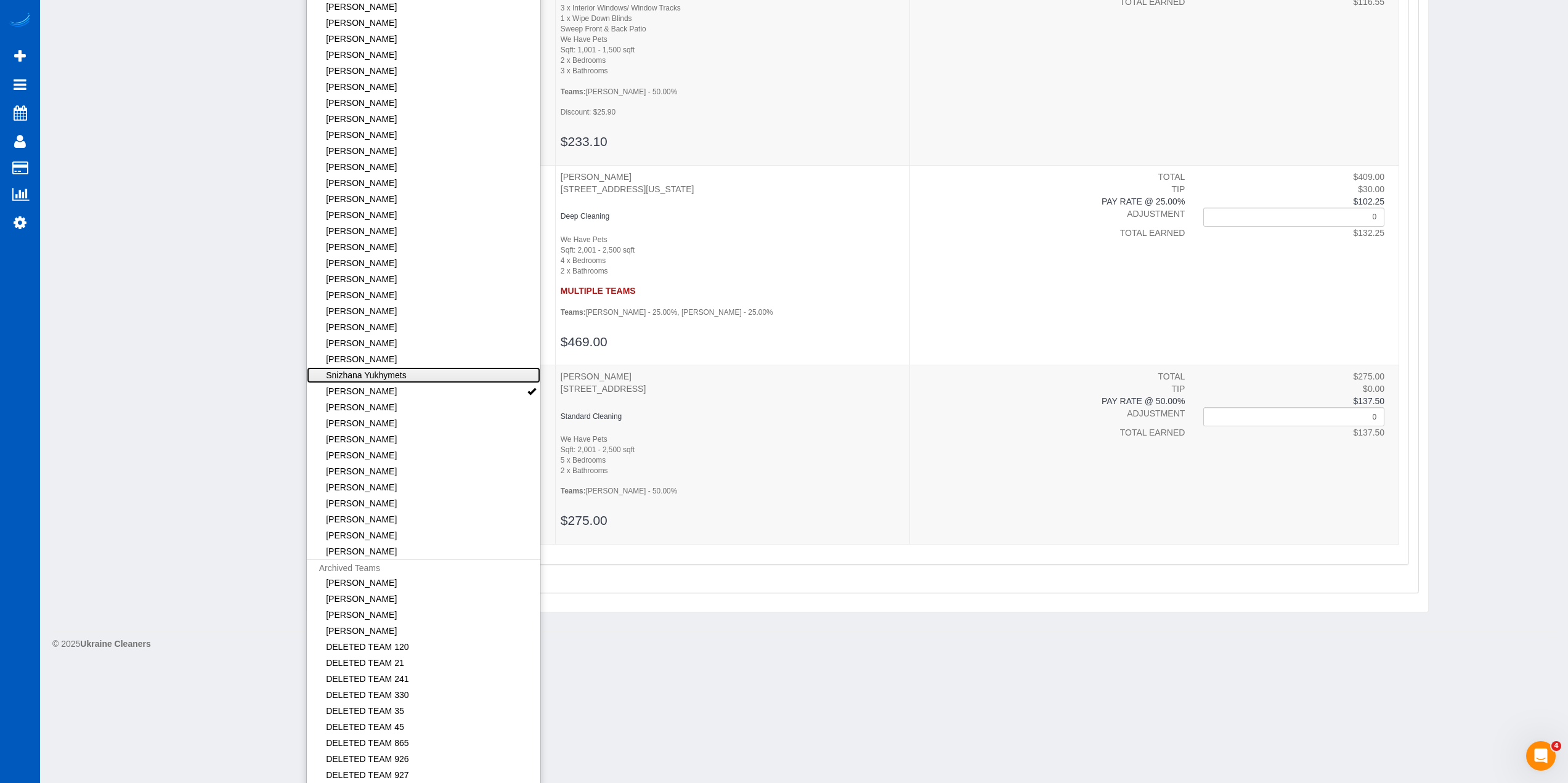
click at [410, 375] on link "Snizhana Yukhymets" at bounding box center [424, 375] width 234 height 16
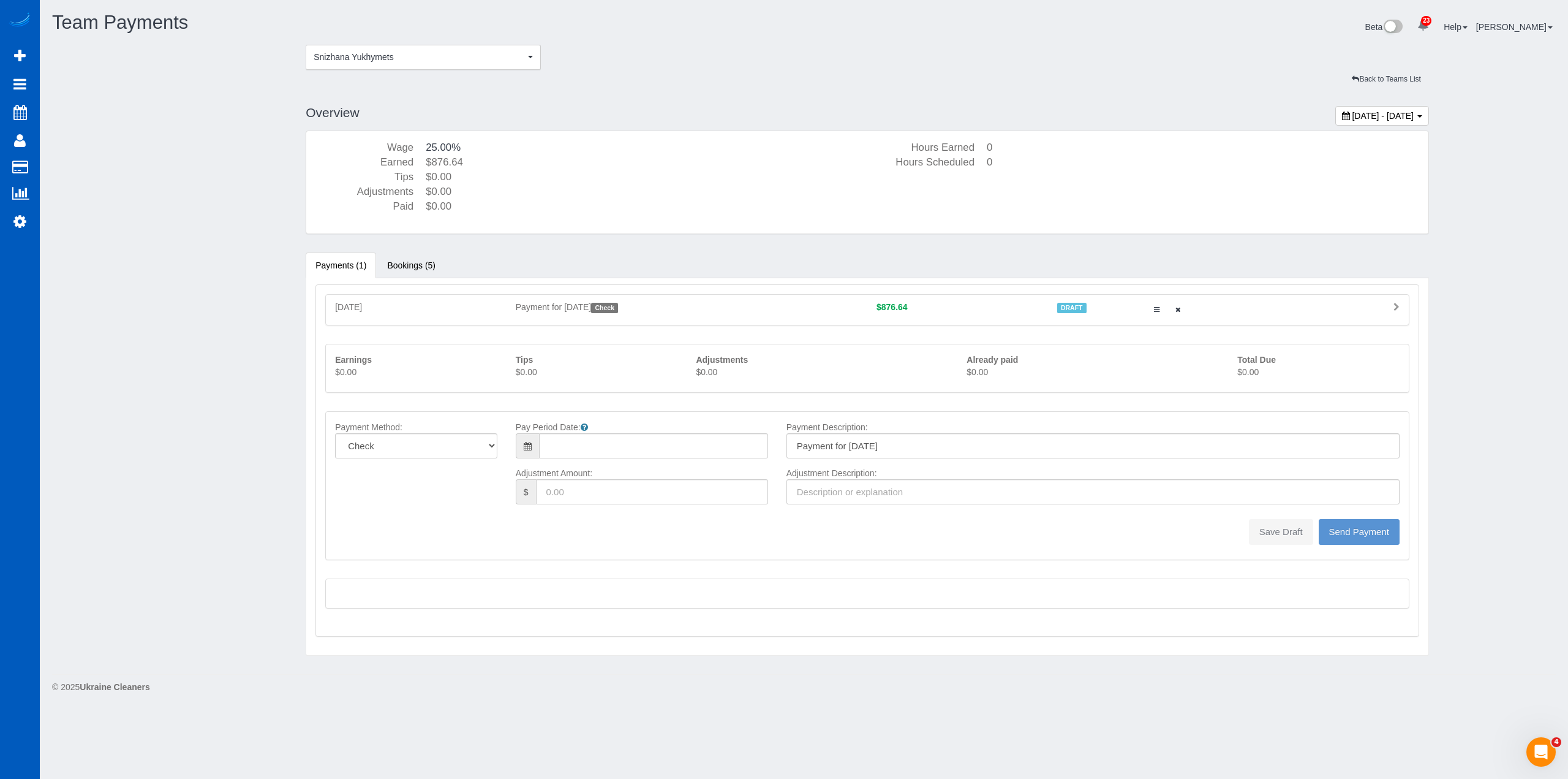
type input "08/10/2025"
type input "0"
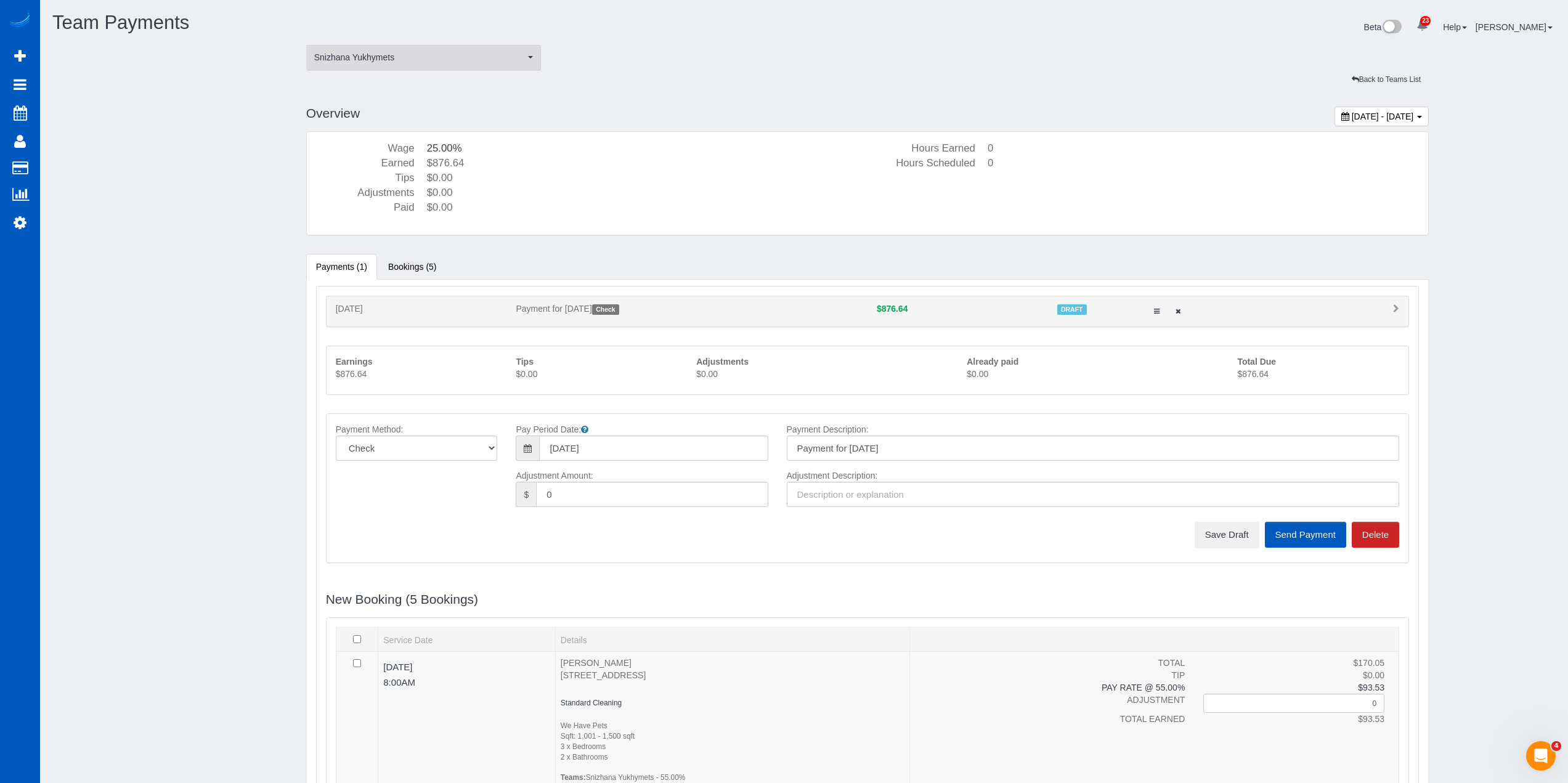
click at [386, 56] on span "Snizhana Yukhymets" at bounding box center [420, 57] width 211 height 12
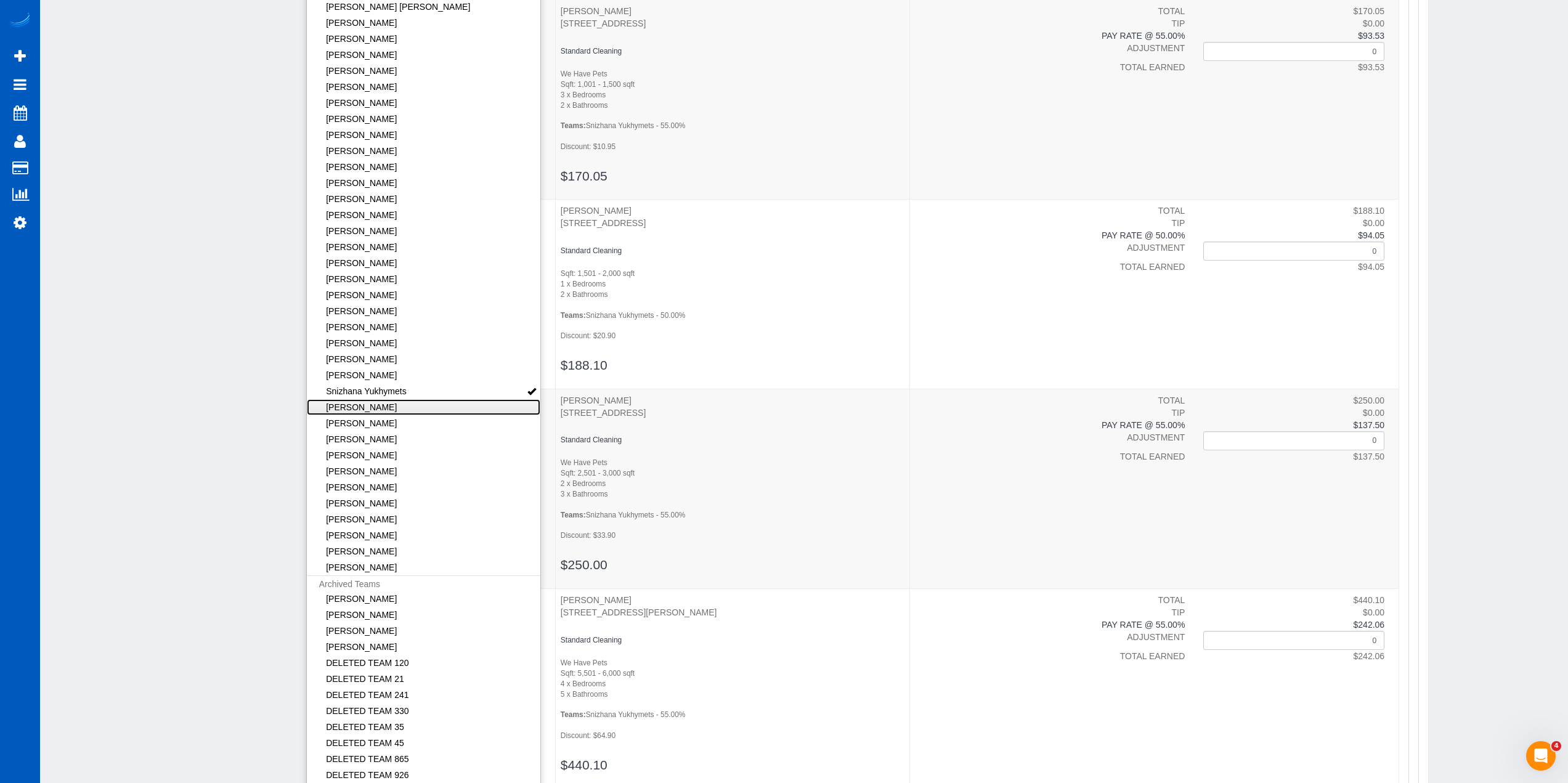
click at [399, 405] on link "[PERSON_NAME]" at bounding box center [424, 407] width 234 height 16
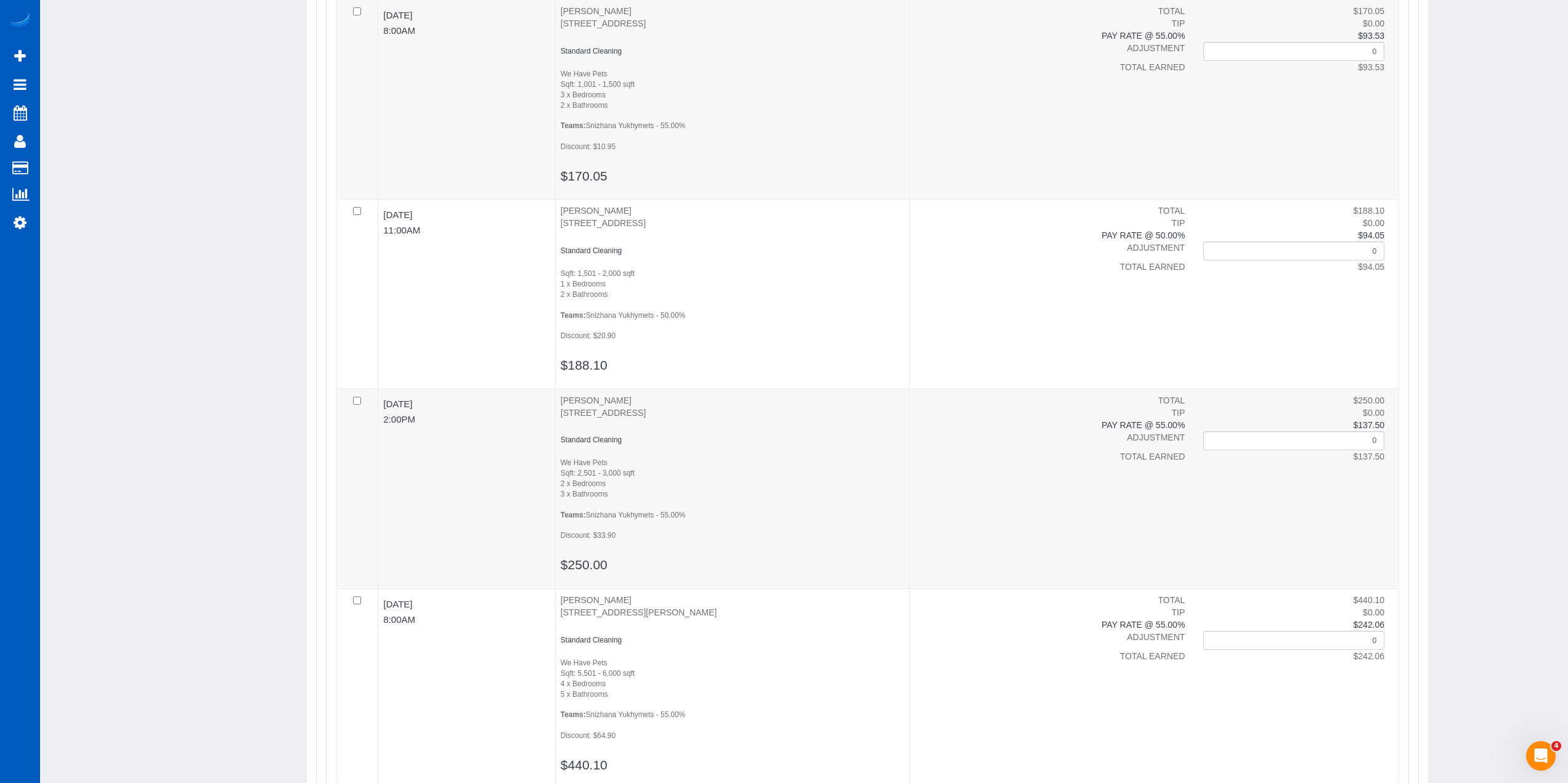
scroll to position [0, 0]
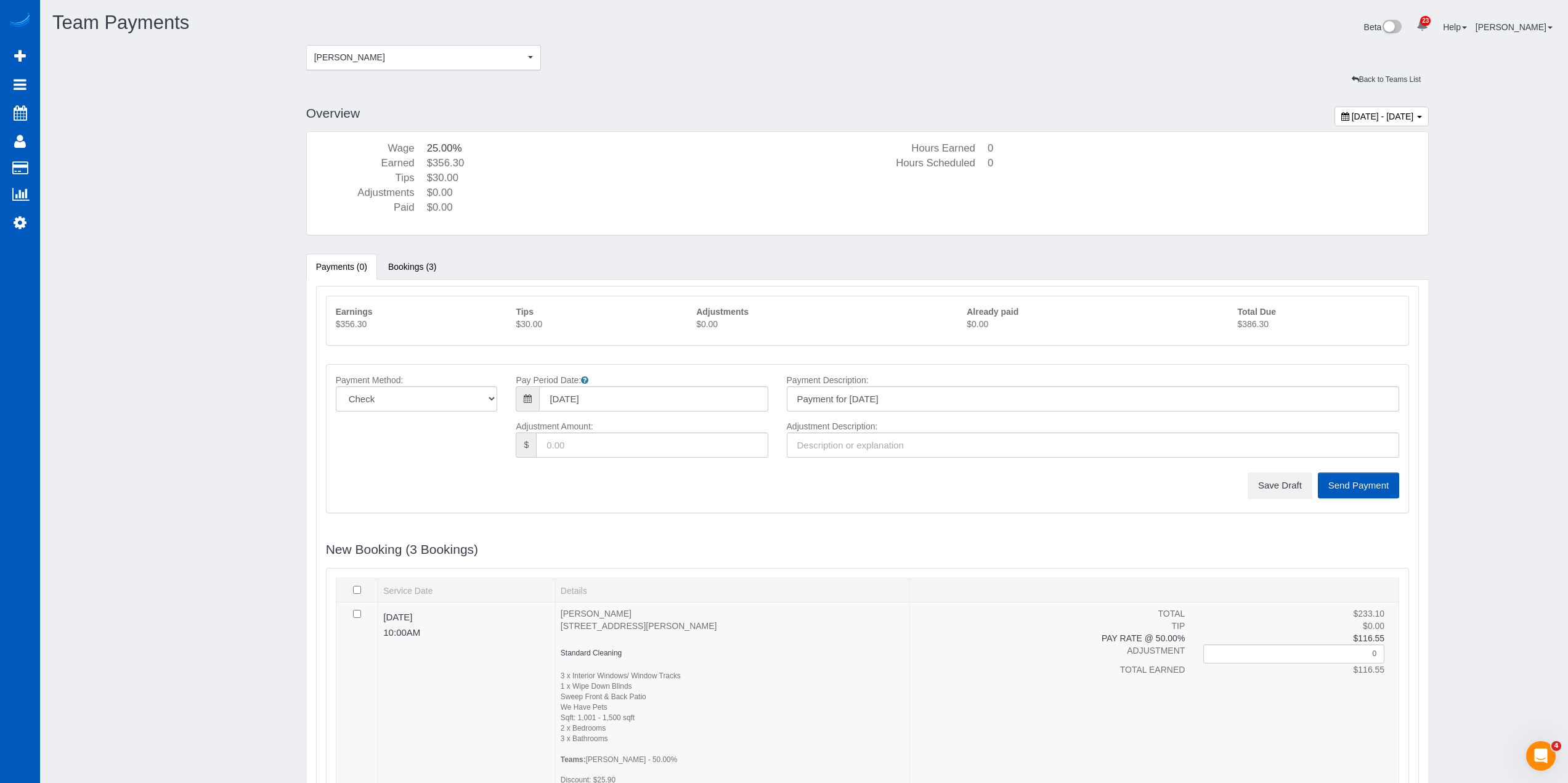
click at [1253, 325] on p "$386.30" at bounding box center [1318, 324] width 162 height 12
click at [425, 61] on span "[PERSON_NAME]" at bounding box center [420, 57] width 211 height 12
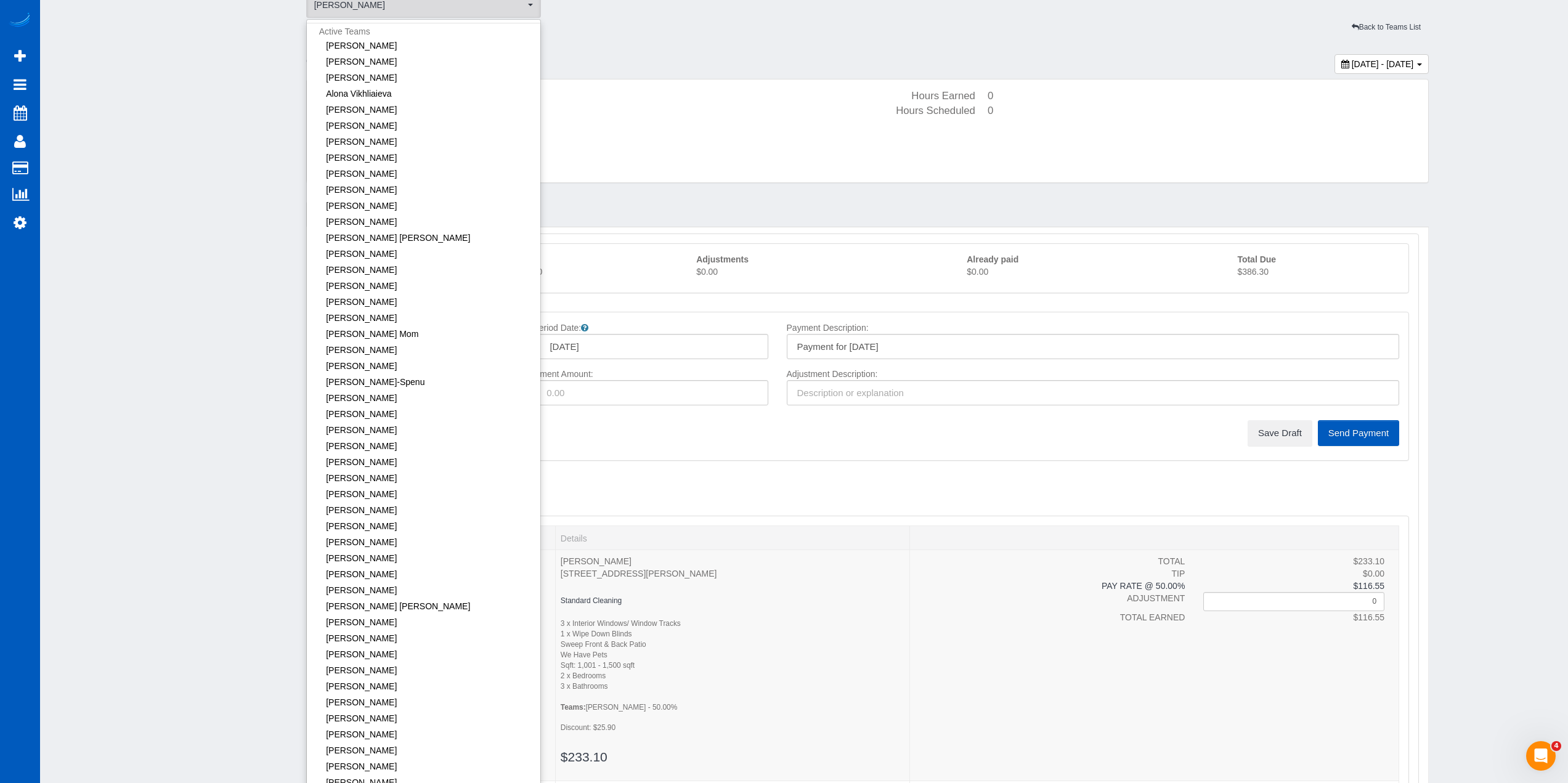
scroll to position [52, 0]
click at [1291, 439] on button "Save Draft" at bounding box center [1280, 433] width 65 height 26
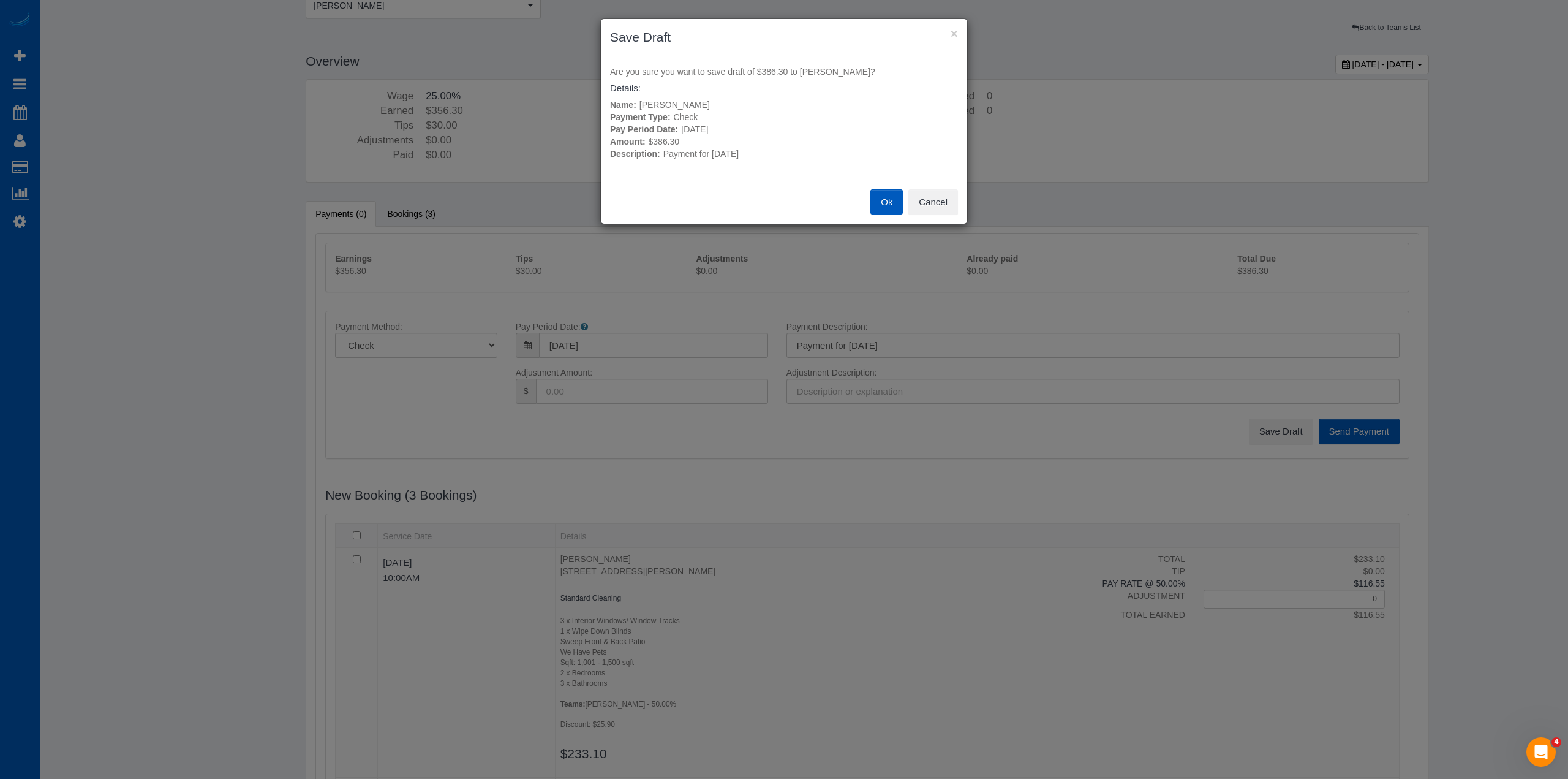
click at [882, 204] on button "Ok" at bounding box center [886, 203] width 32 height 26
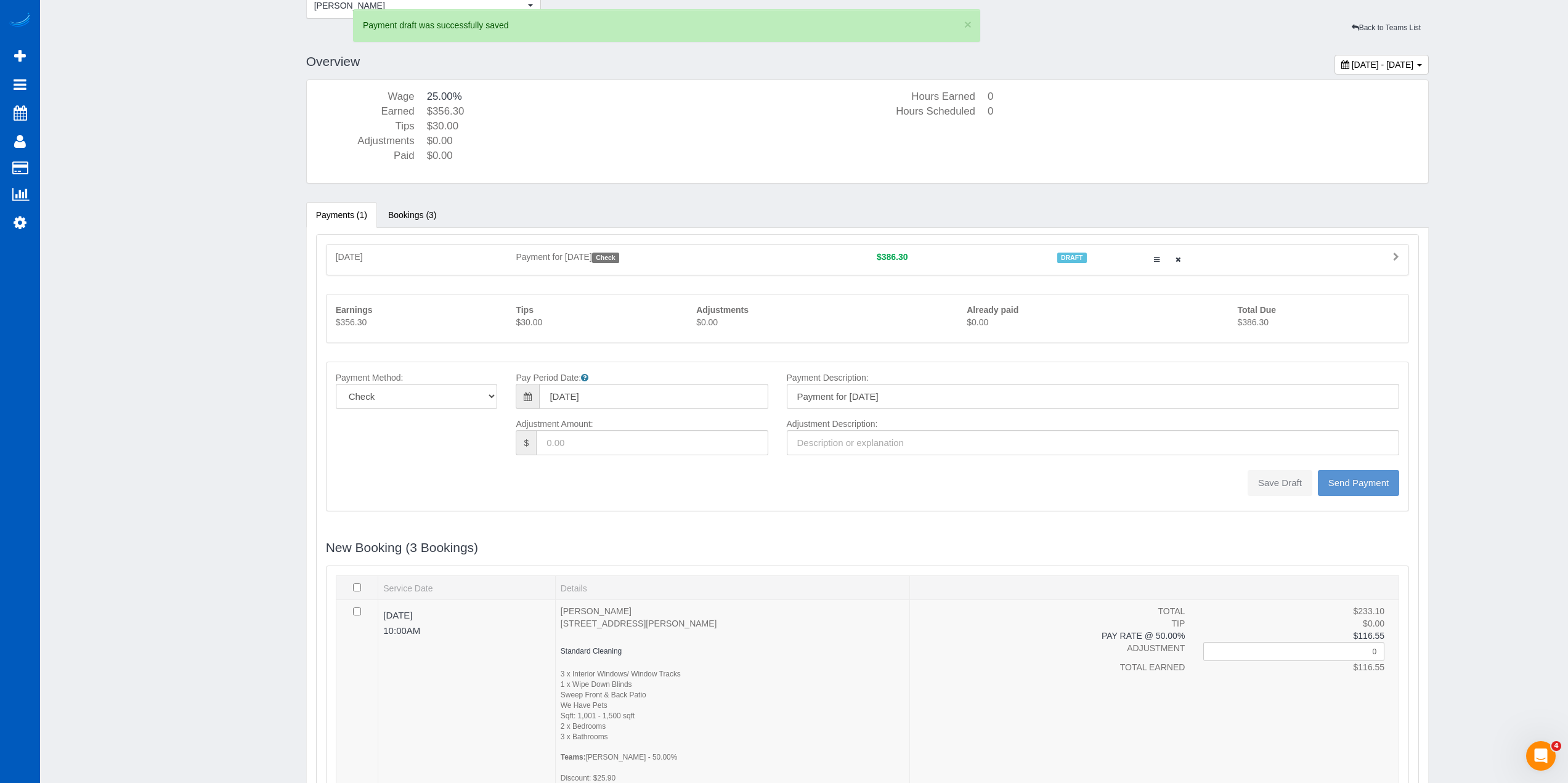
type input "0"
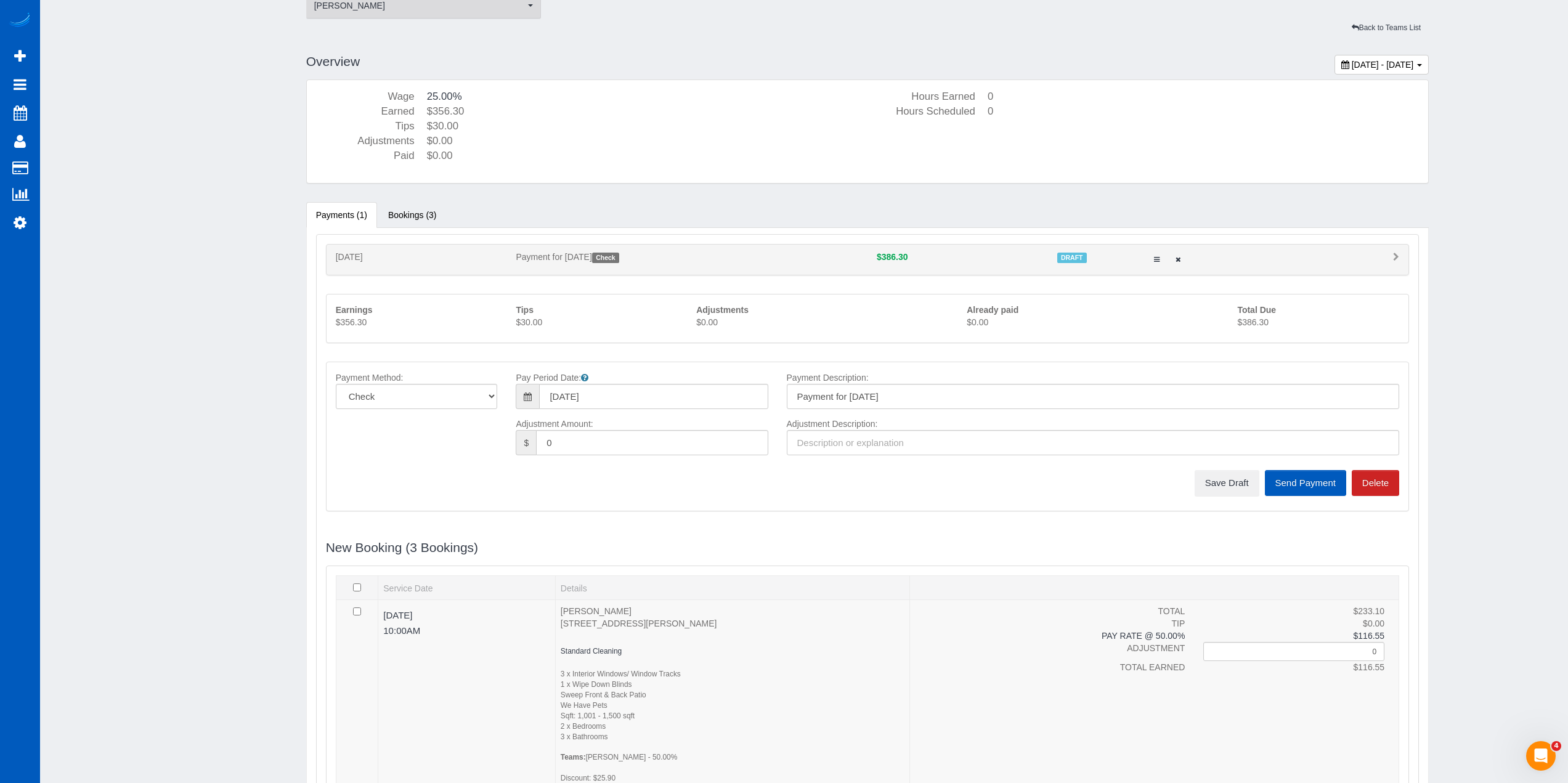
click at [485, 10] on span "[PERSON_NAME]" at bounding box center [420, 6] width 211 height 12
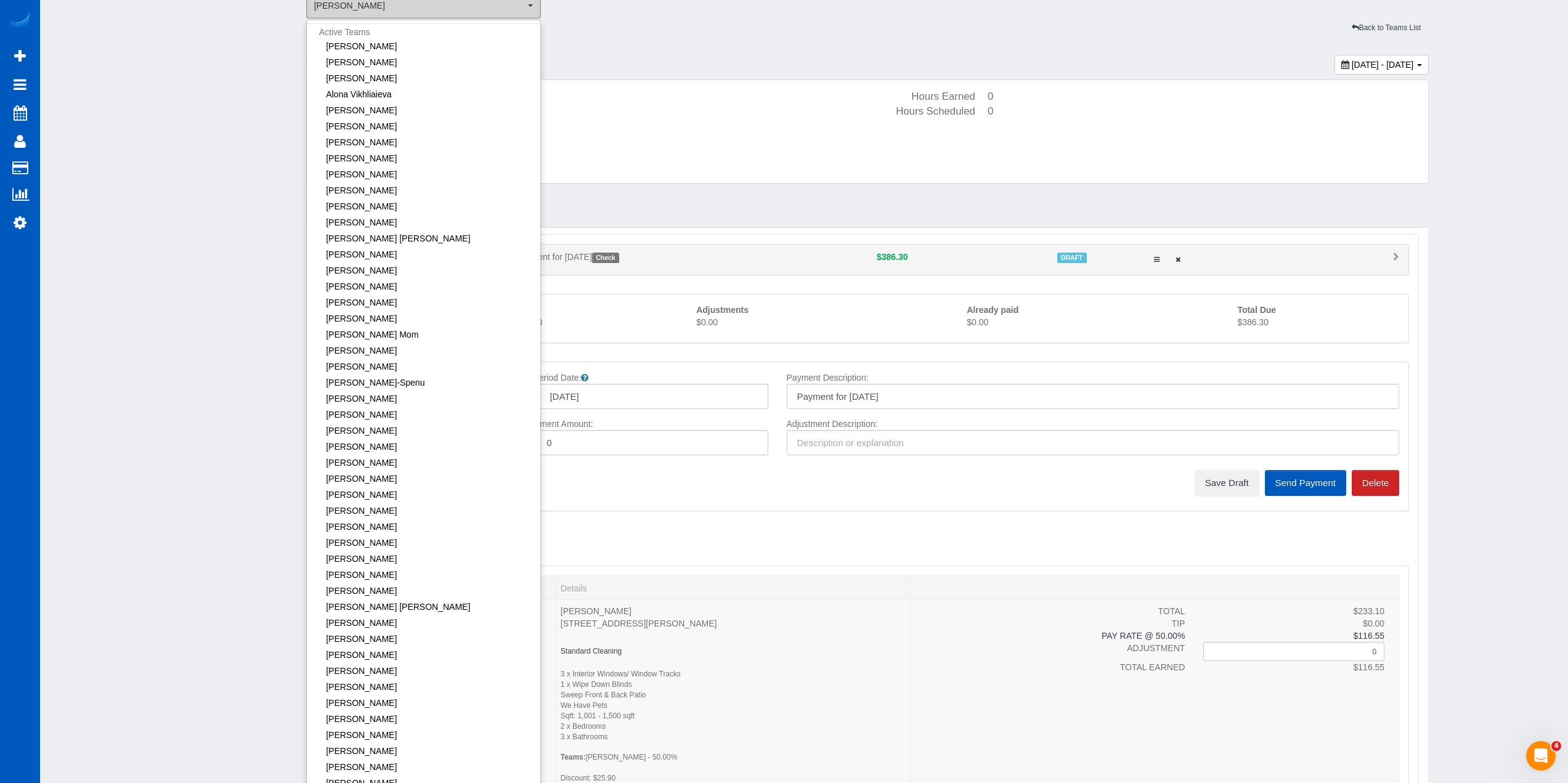
scroll to position [667, 0]
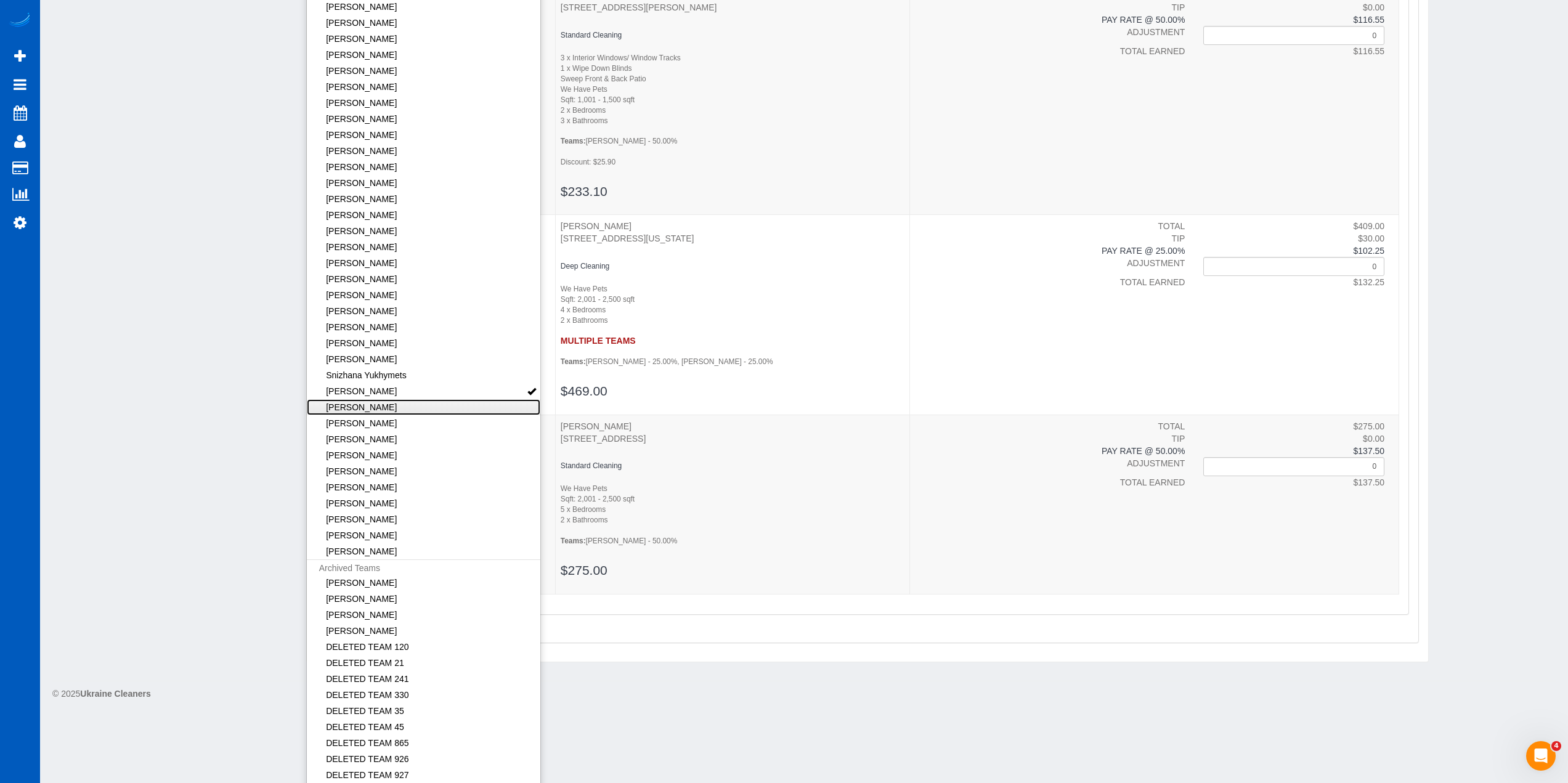
click at [436, 407] on link "[PERSON_NAME]" at bounding box center [424, 407] width 234 height 16
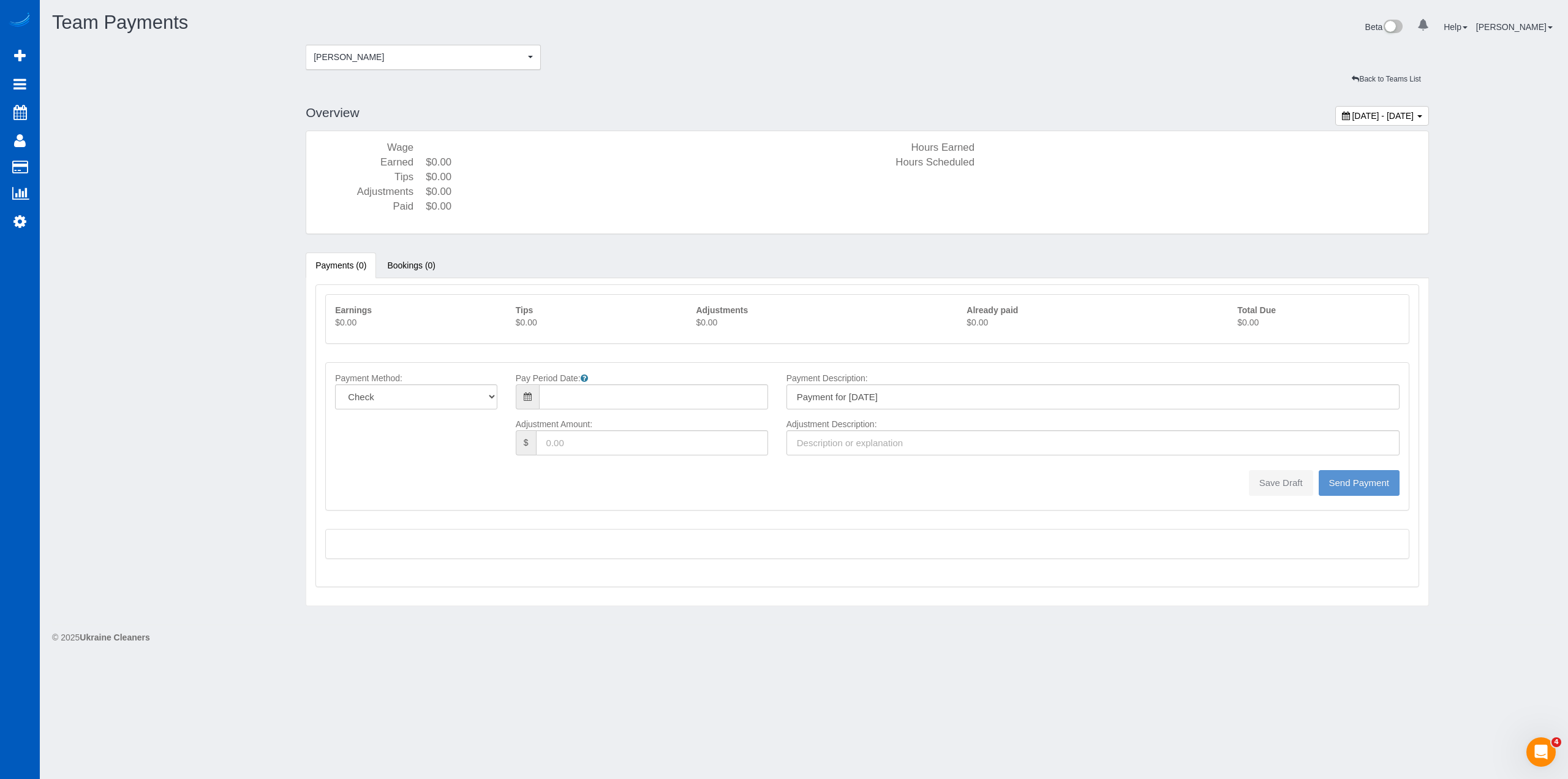
type input "08/10/2025"
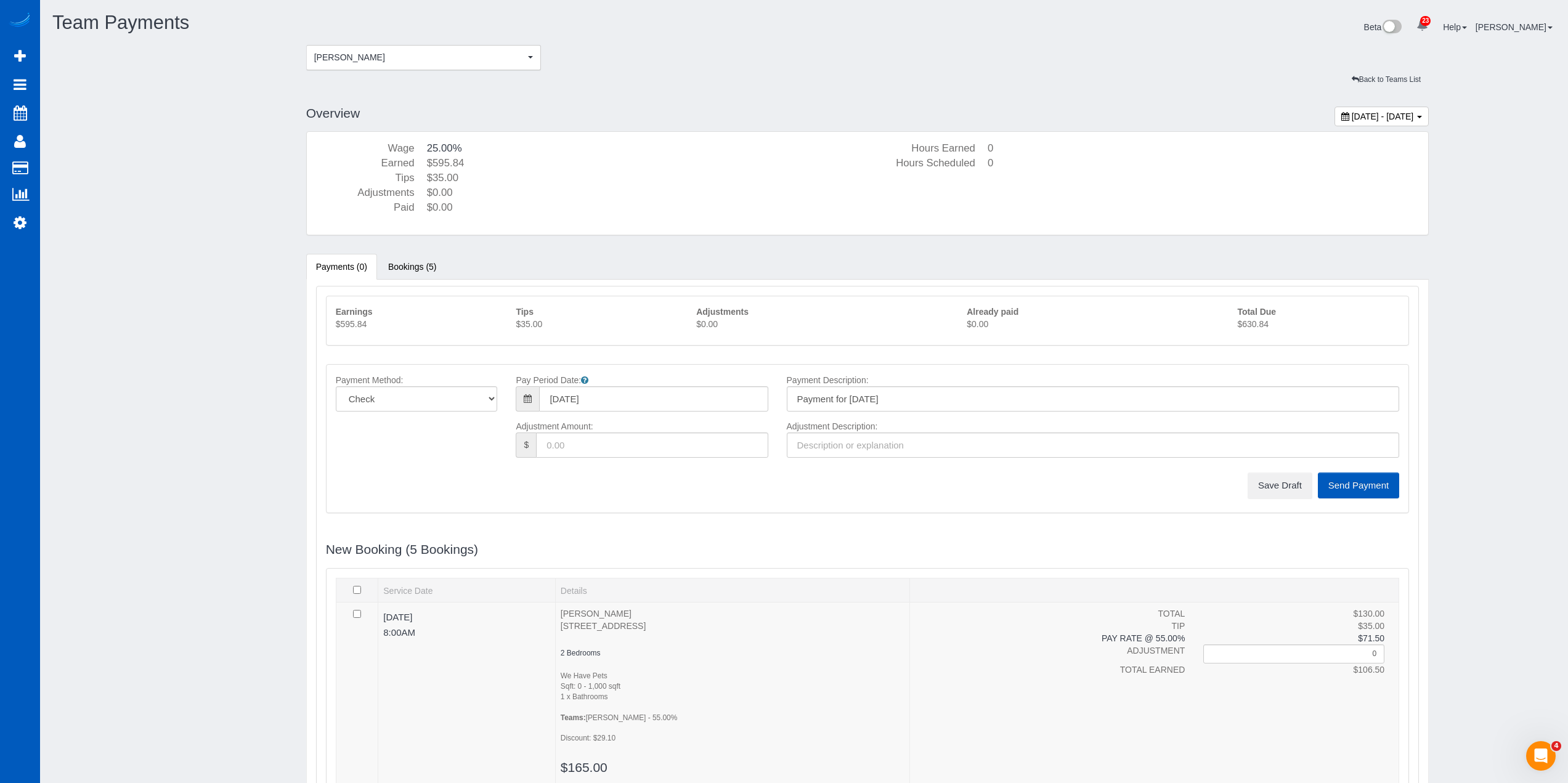
click at [1252, 318] on p "$630.84" at bounding box center [1318, 324] width 162 height 12
click at [1296, 482] on button "Save Draft" at bounding box center [1280, 486] width 65 height 26
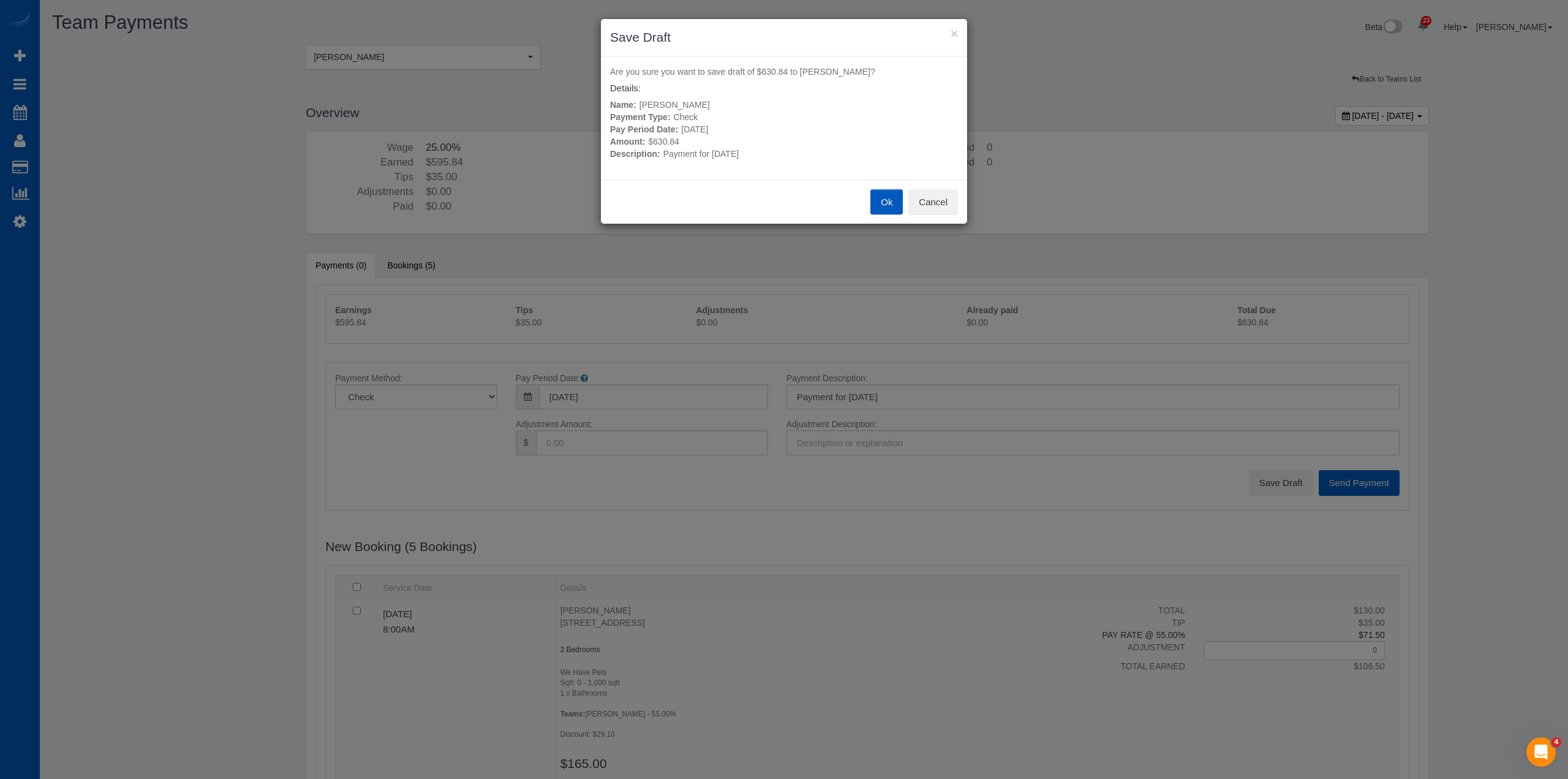
click at [895, 208] on button "Ok" at bounding box center [886, 203] width 32 height 26
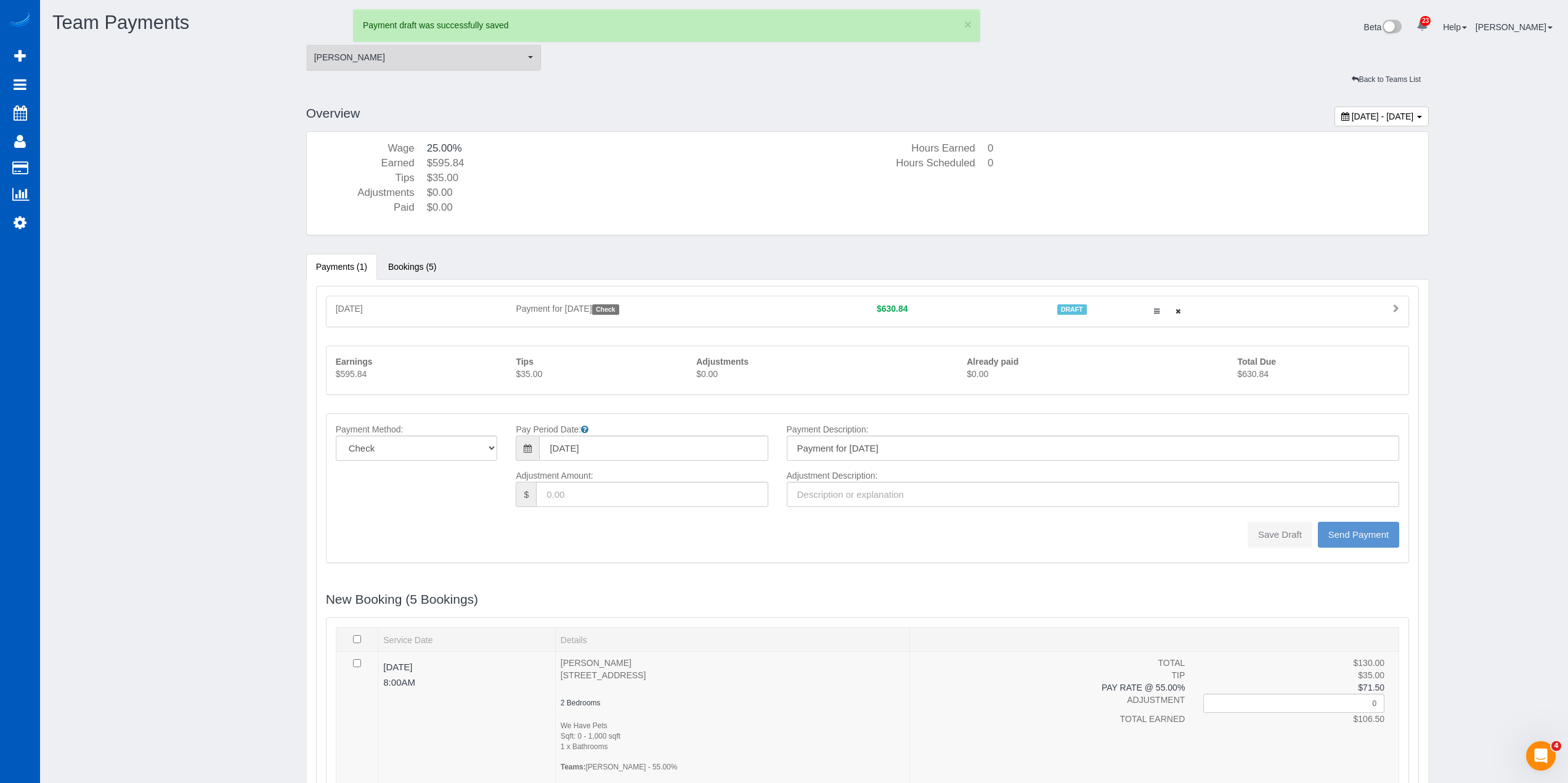
type input "0"
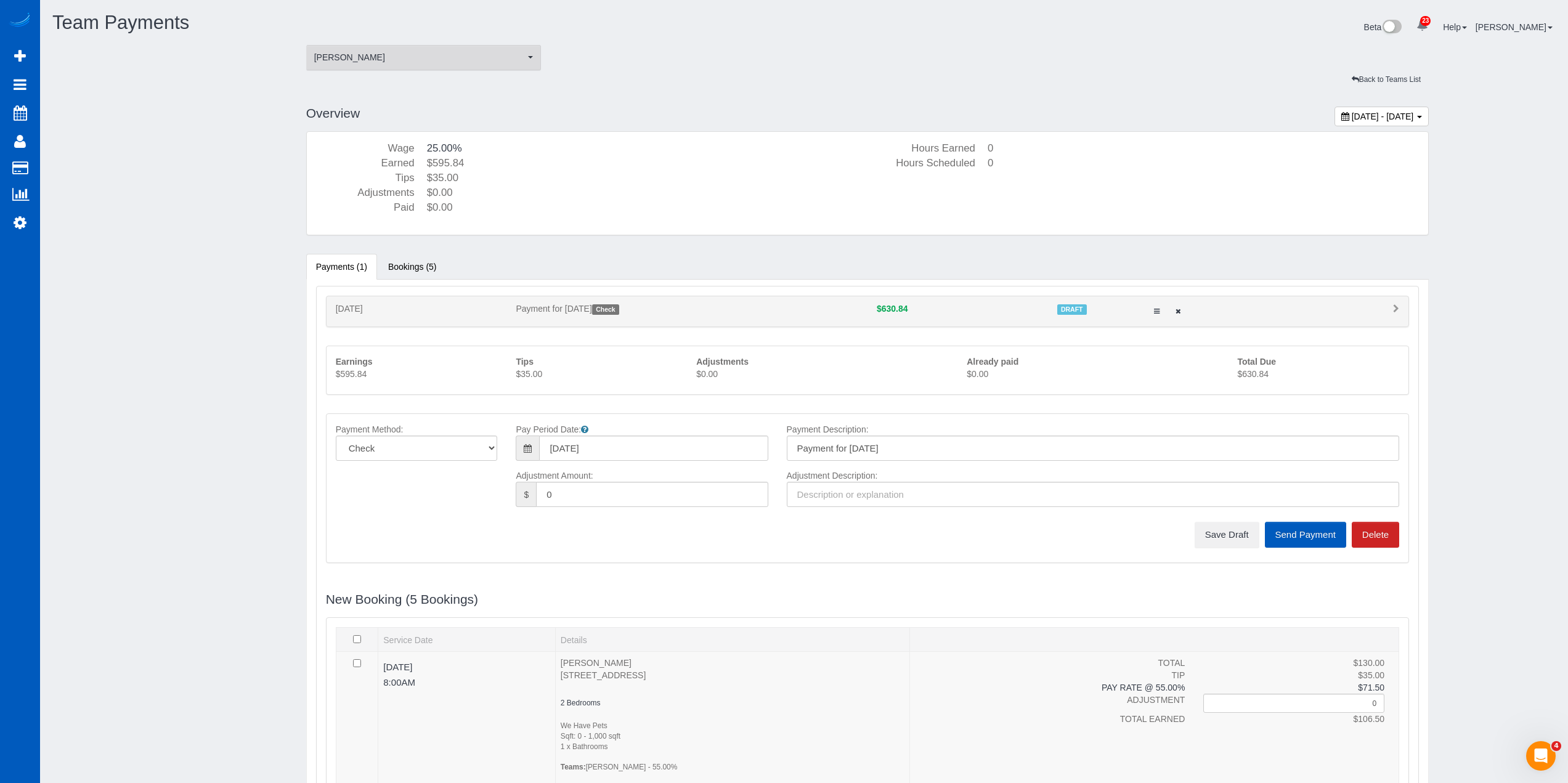
click at [454, 54] on span "[PERSON_NAME]" at bounding box center [420, 57] width 211 height 12
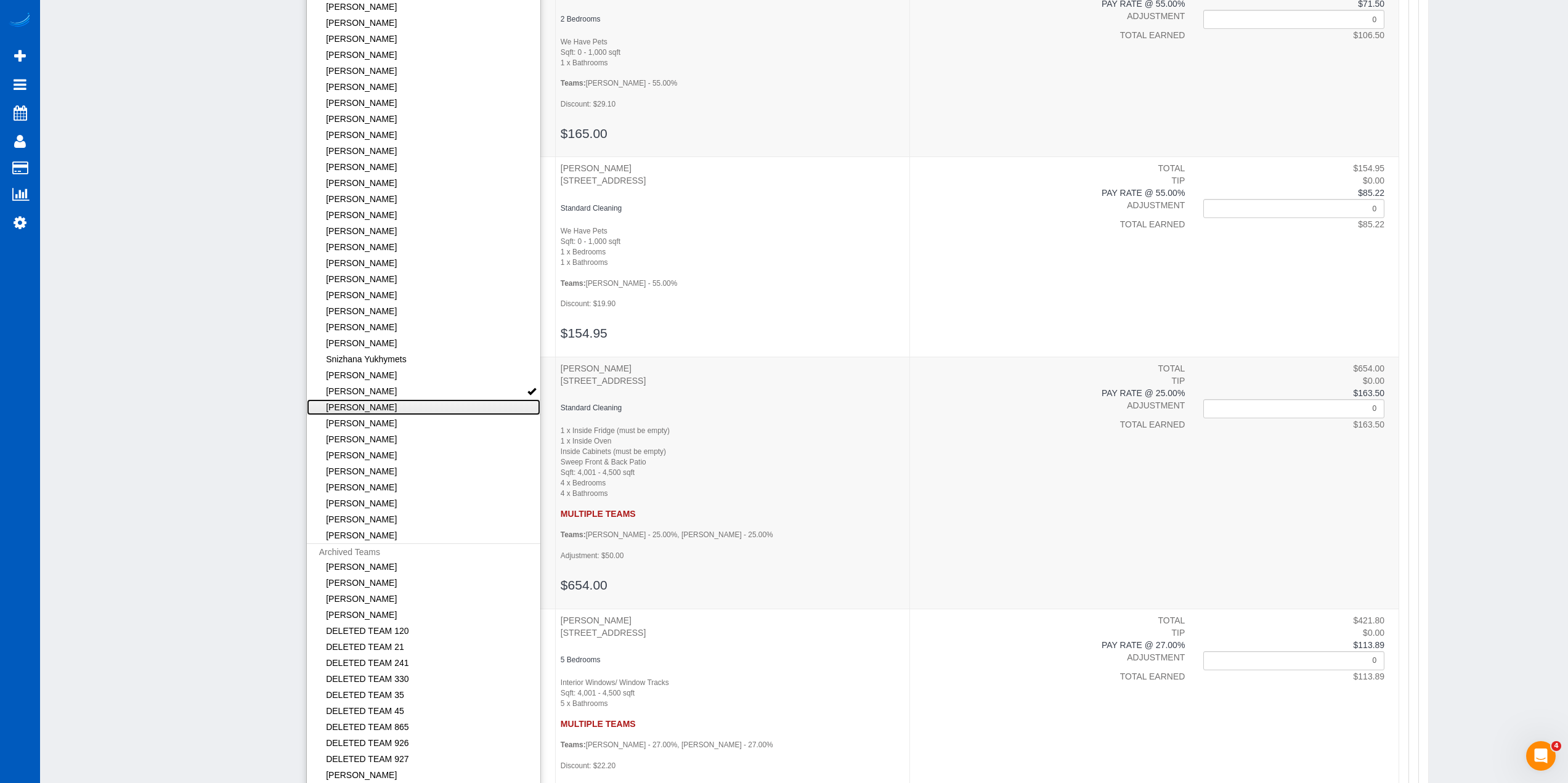
click at [482, 407] on link "[PERSON_NAME]" at bounding box center [424, 407] width 234 height 16
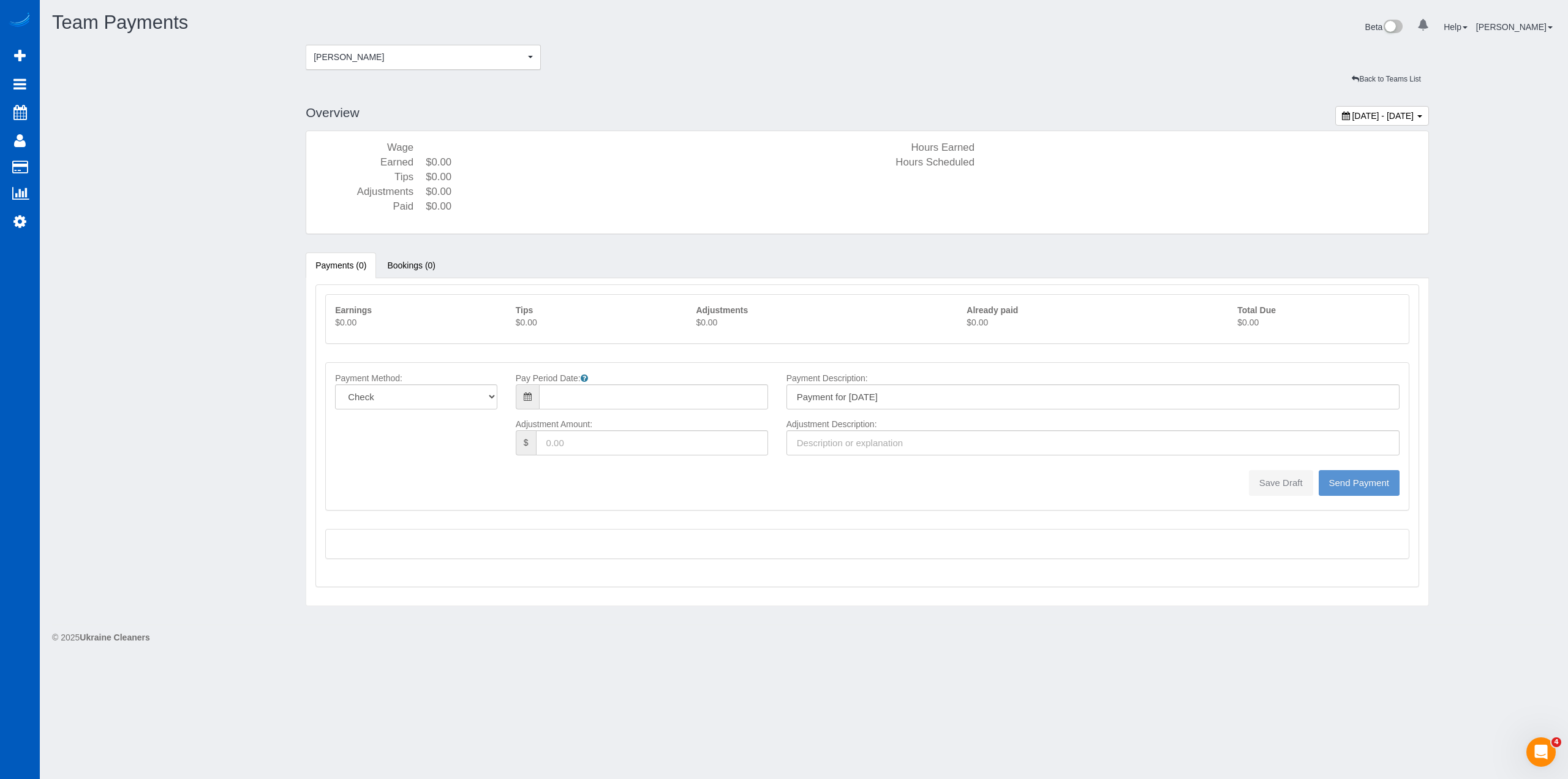
type input "08/10/2025"
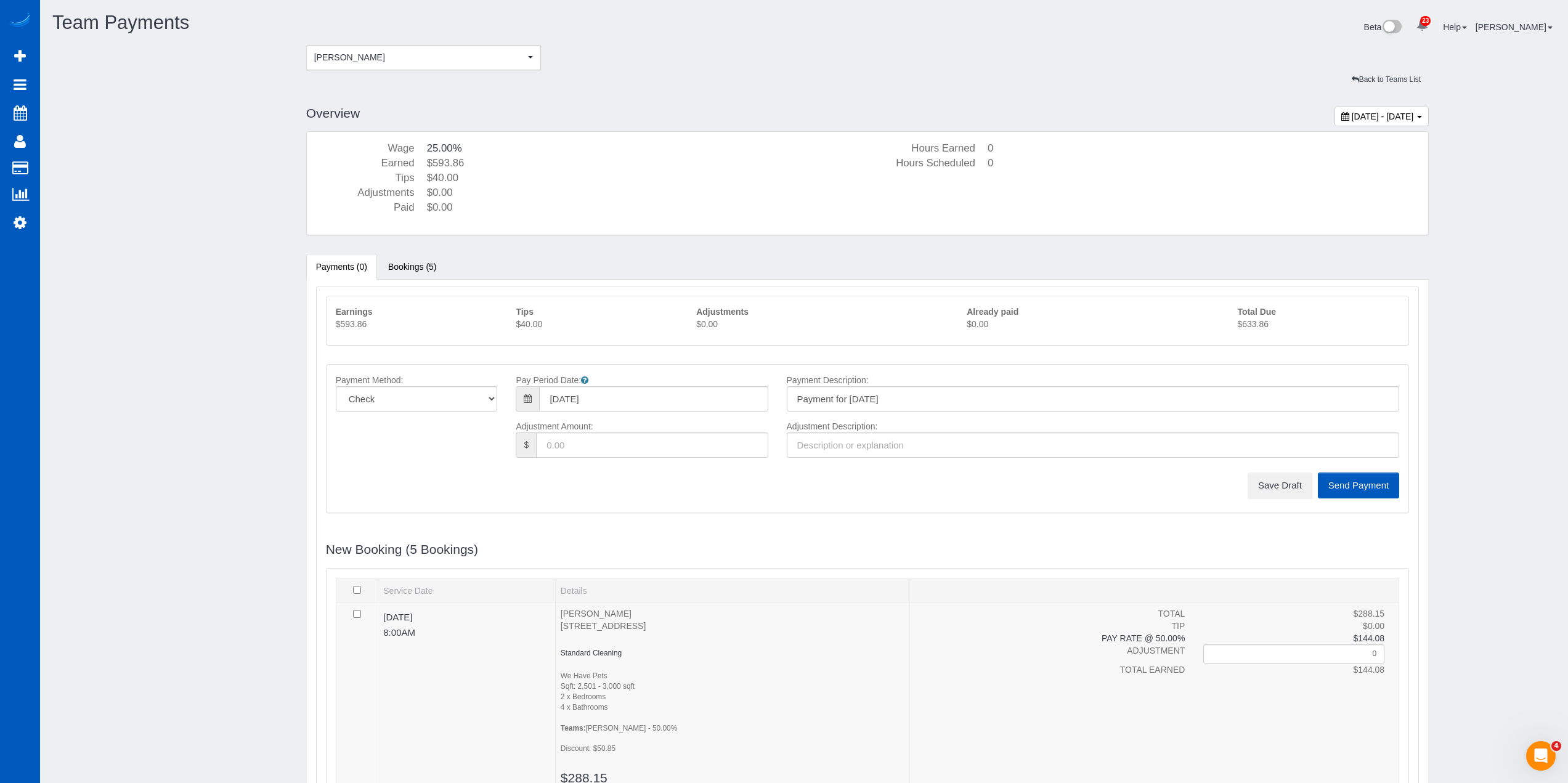
click at [1267, 325] on p "$633.86" at bounding box center [1318, 324] width 162 height 12
click at [1267, 325] on p "$633.86" at bounding box center [1318, 324] width 162 height 12
click at [1273, 486] on button "Save Draft" at bounding box center [1280, 486] width 65 height 26
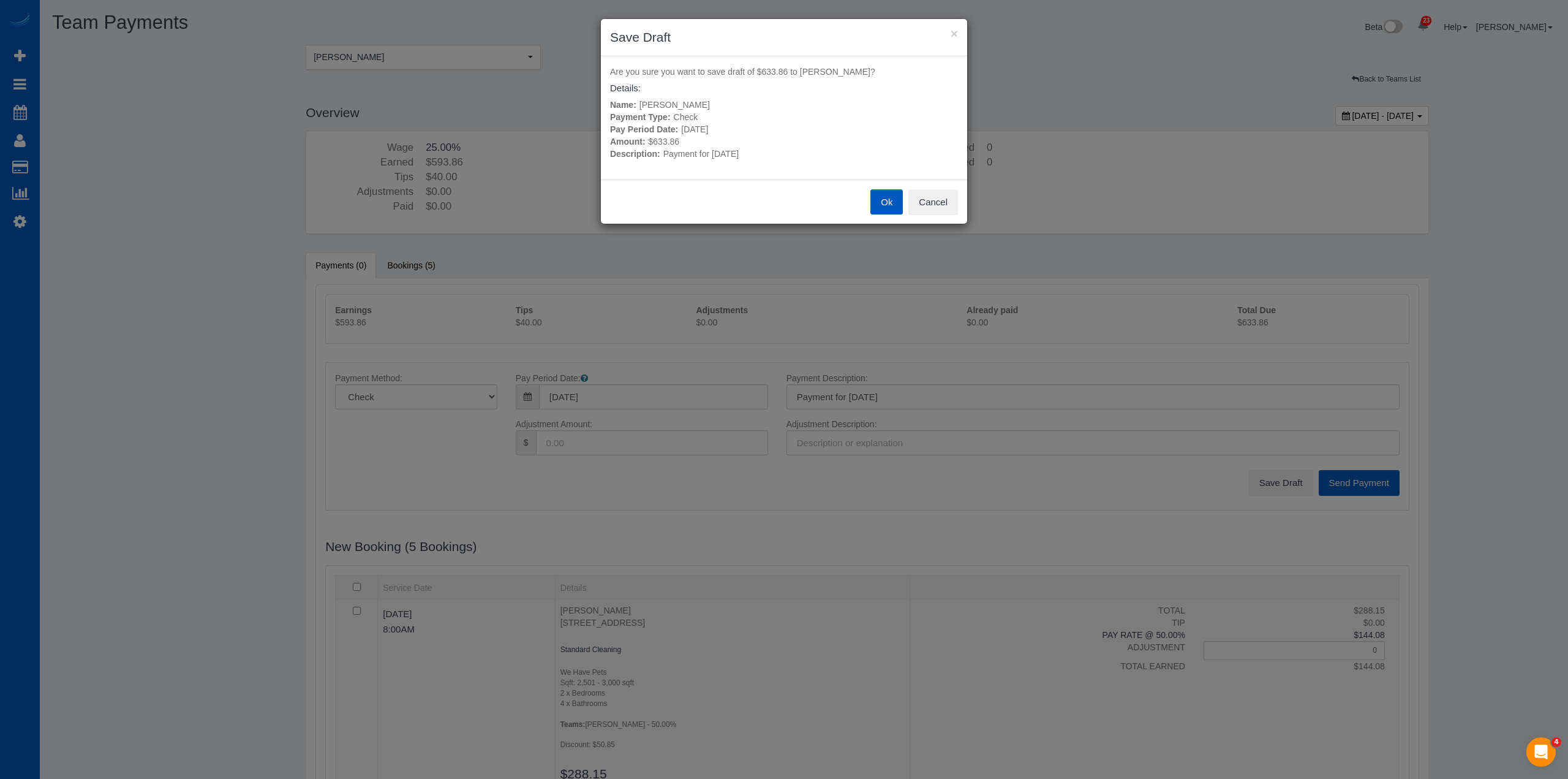
click at [886, 202] on button "Ok" at bounding box center [886, 203] width 32 height 26
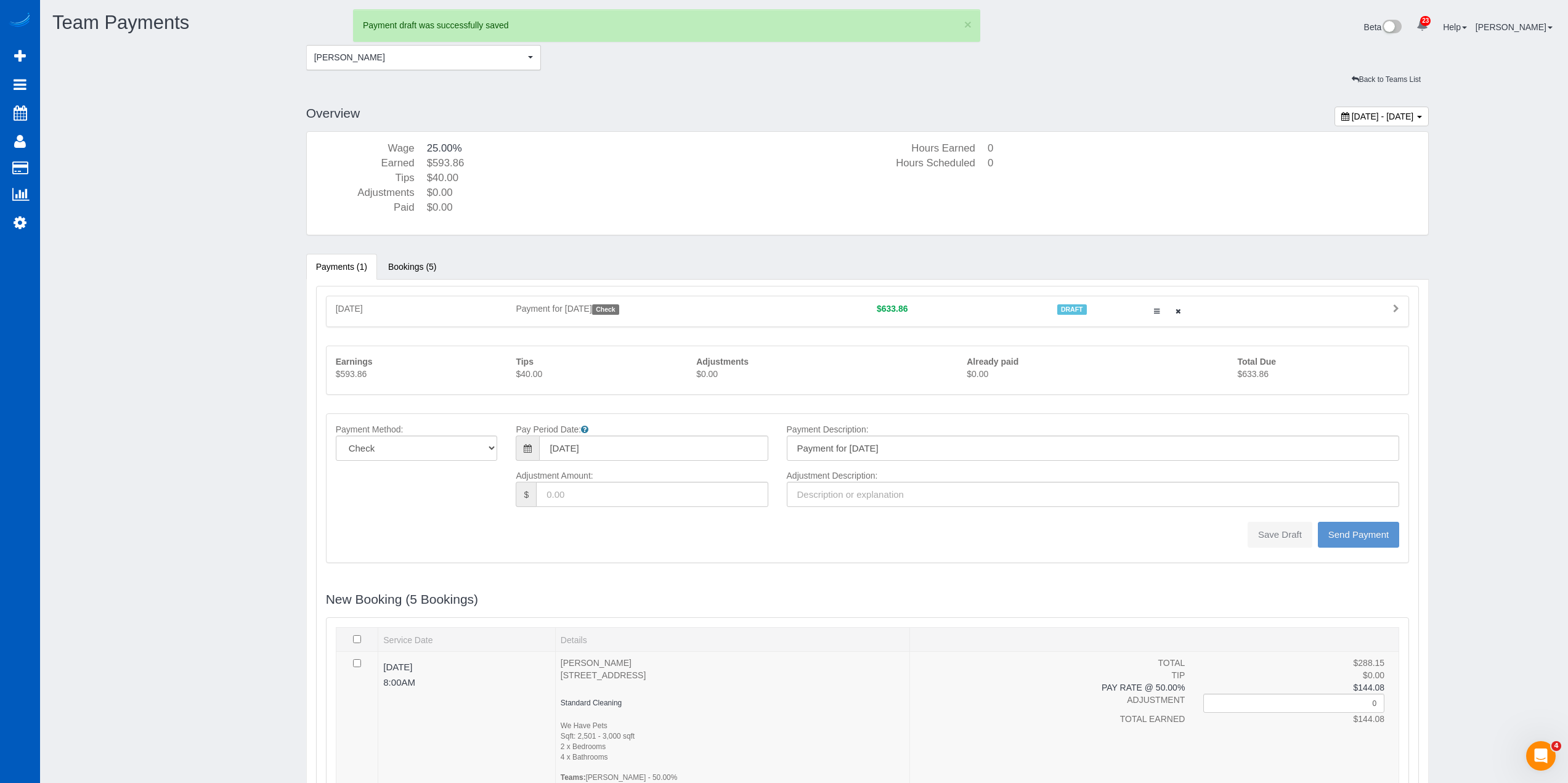
type input "0"
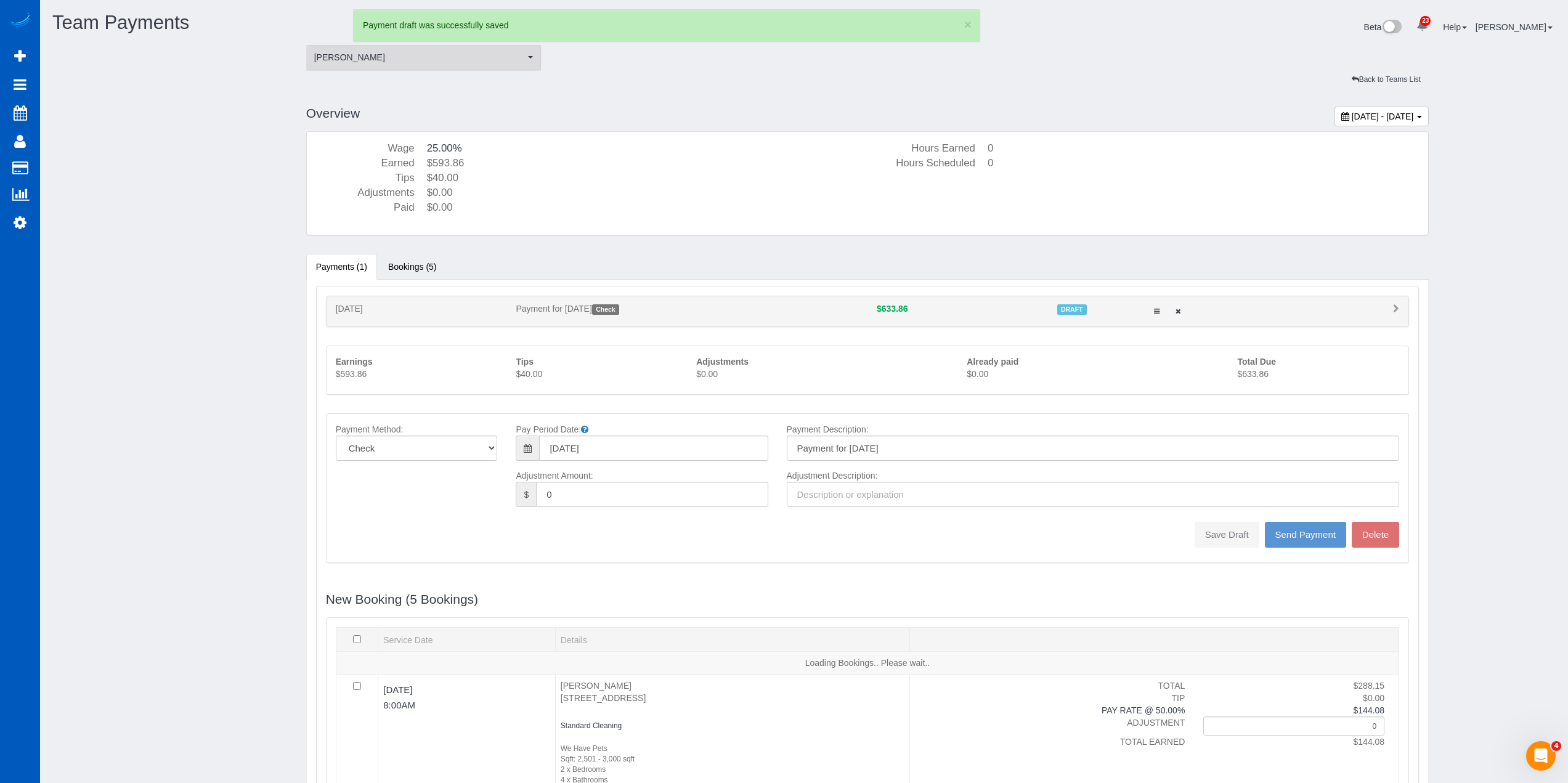
click at [396, 59] on span "[PERSON_NAME]" at bounding box center [420, 57] width 211 height 12
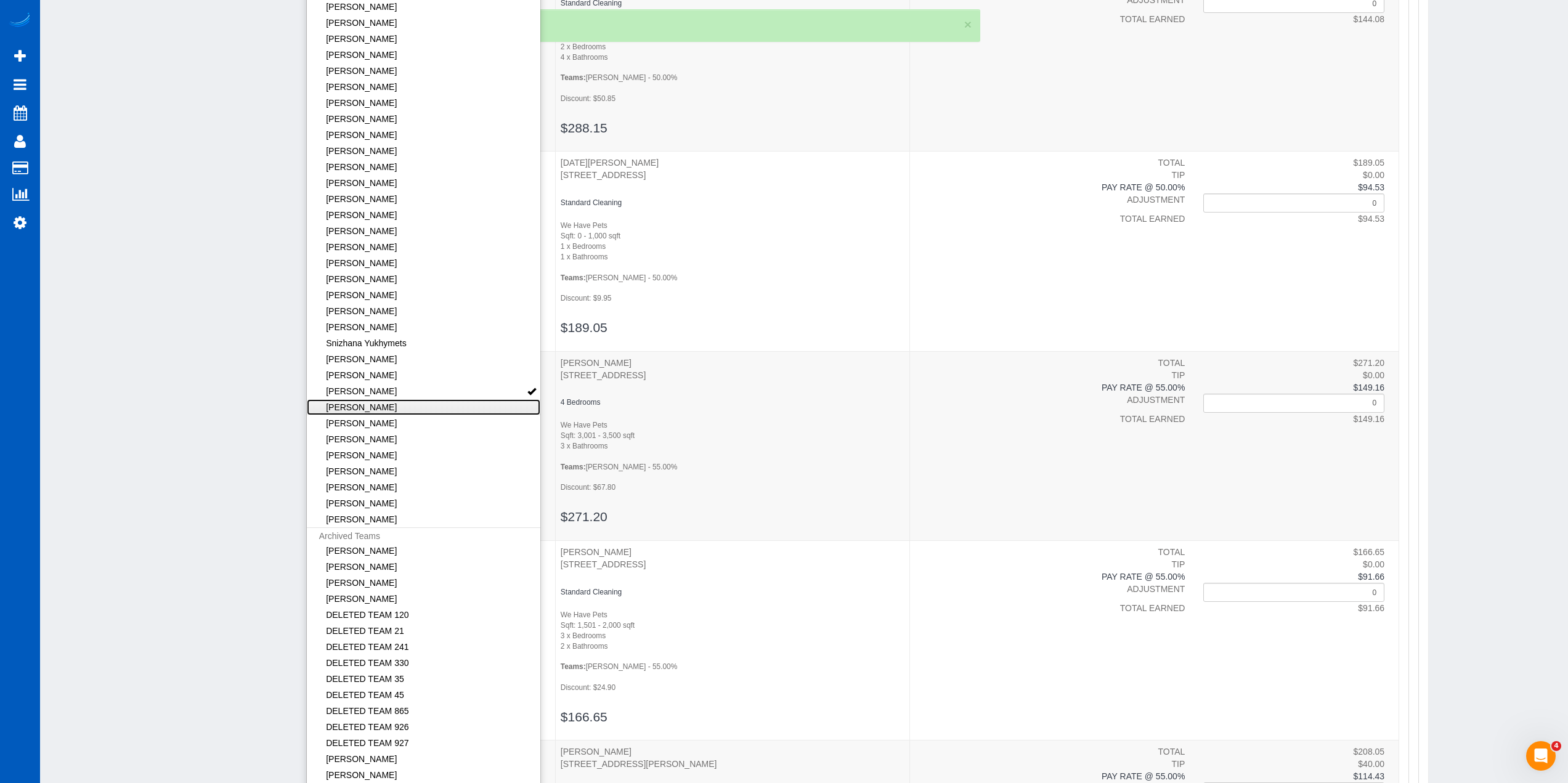
click at [441, 409] on link "[PERSON_NAME]" at bounding box center [424, 407] width 234 height 16
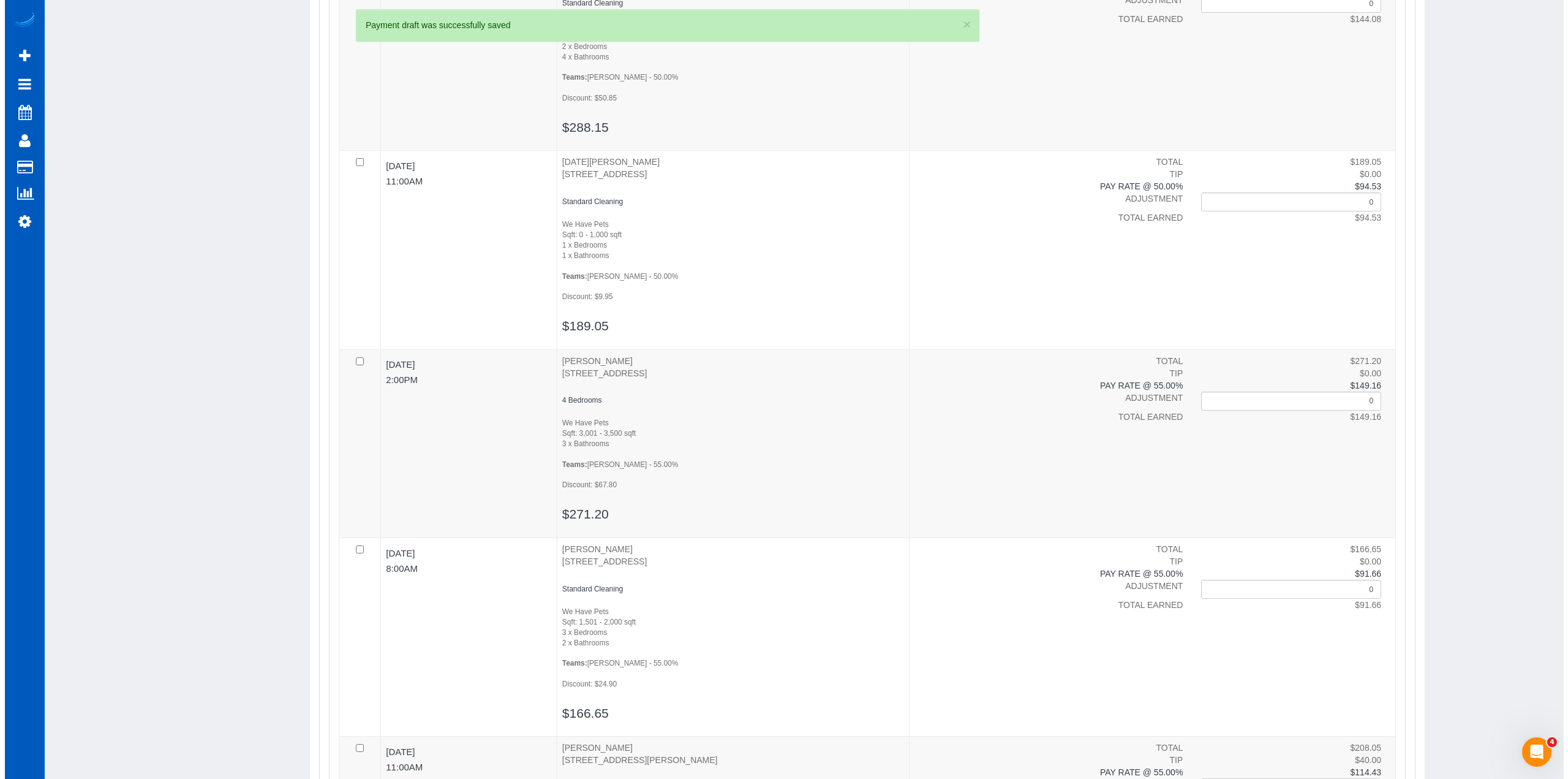
scroll to position [0, 0]
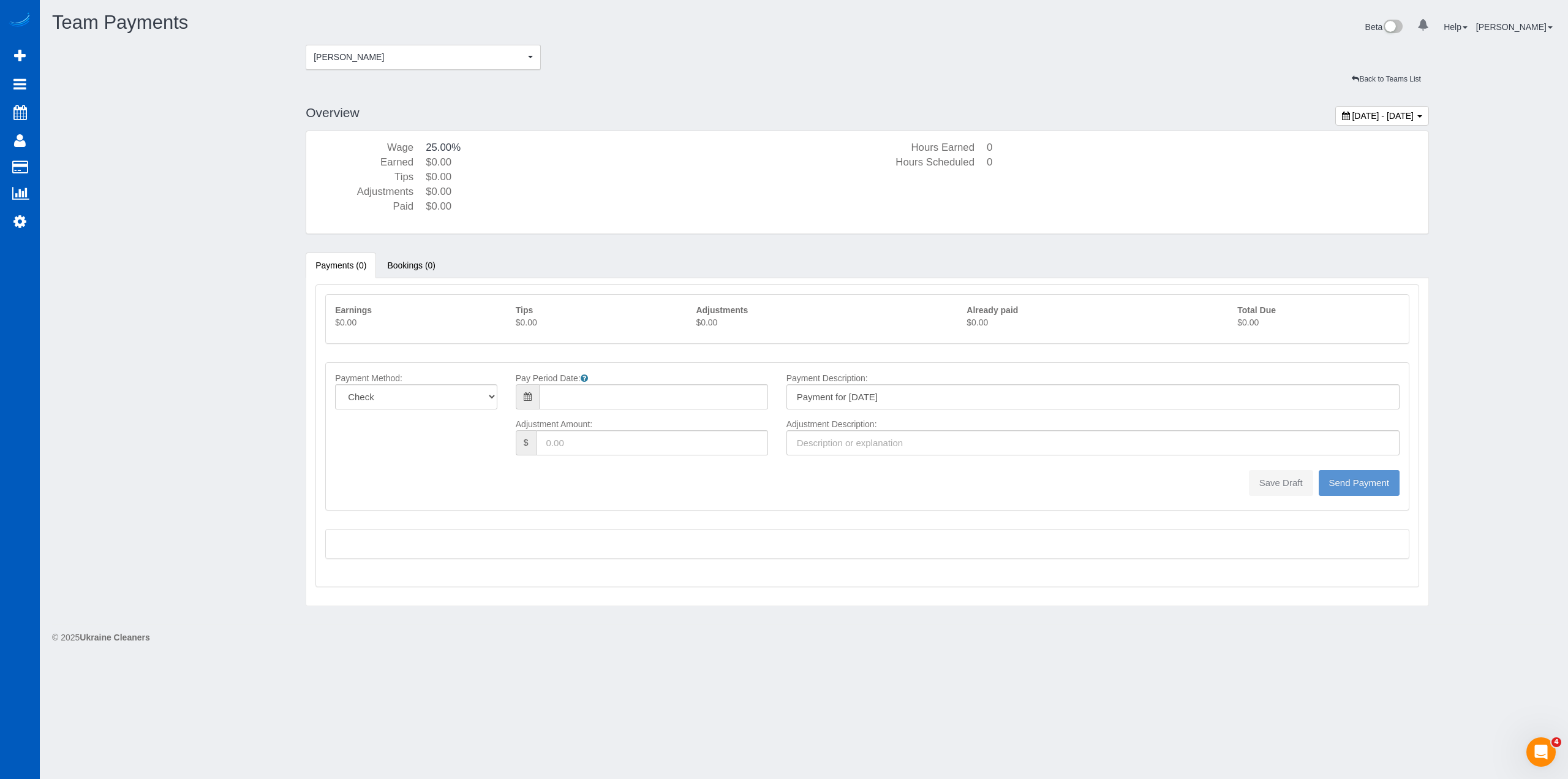
type input "08/10/2025"
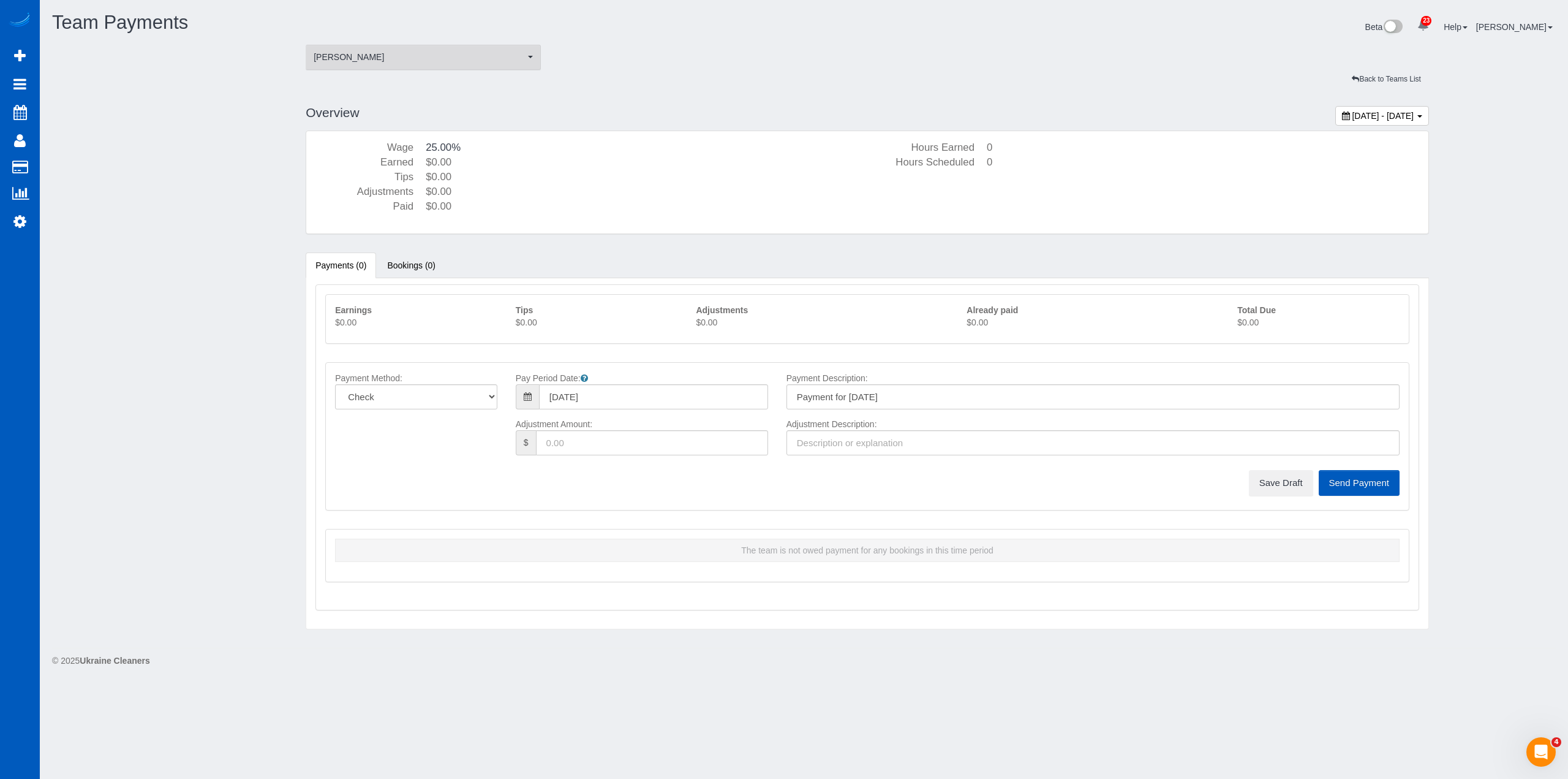
click at [447, 62] on span "[PERSON_NAME]" at bounding box center [419, 57] width 211 height 12
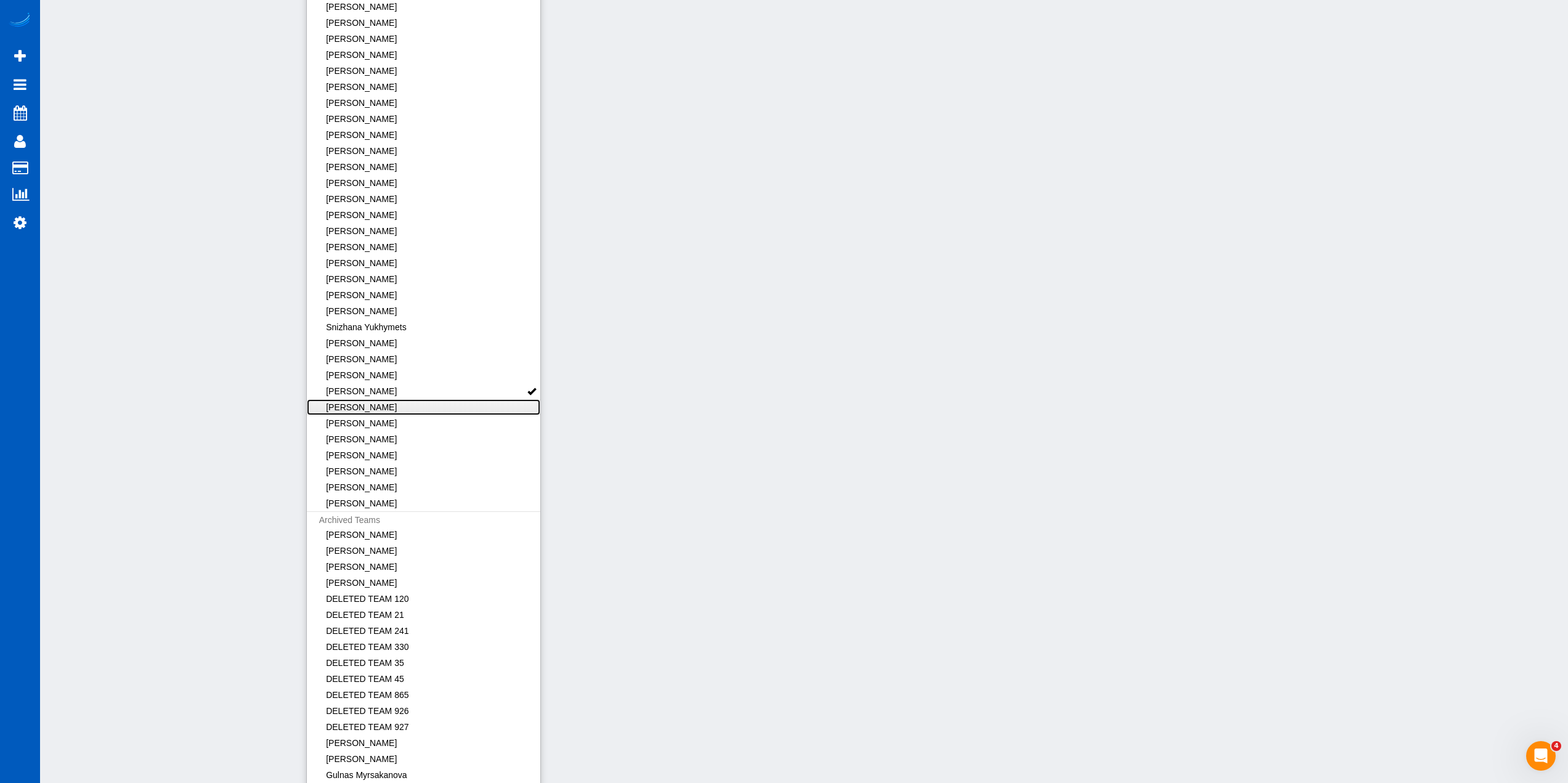
click at [407, 404] on link "[PERSON_NAME]" at bounding box center [424, 407] width 234 height 16
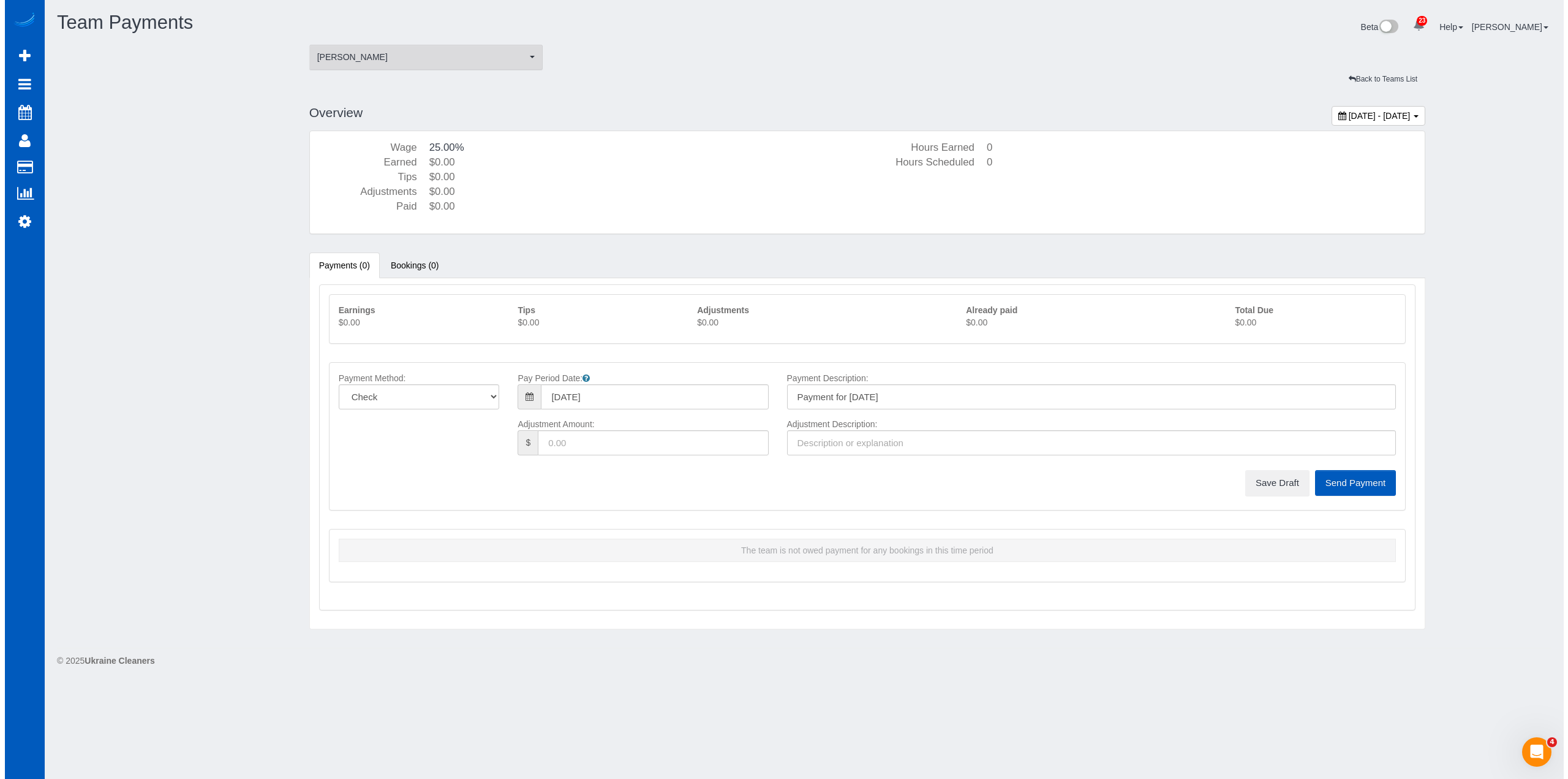
scroll to position [0, 0]
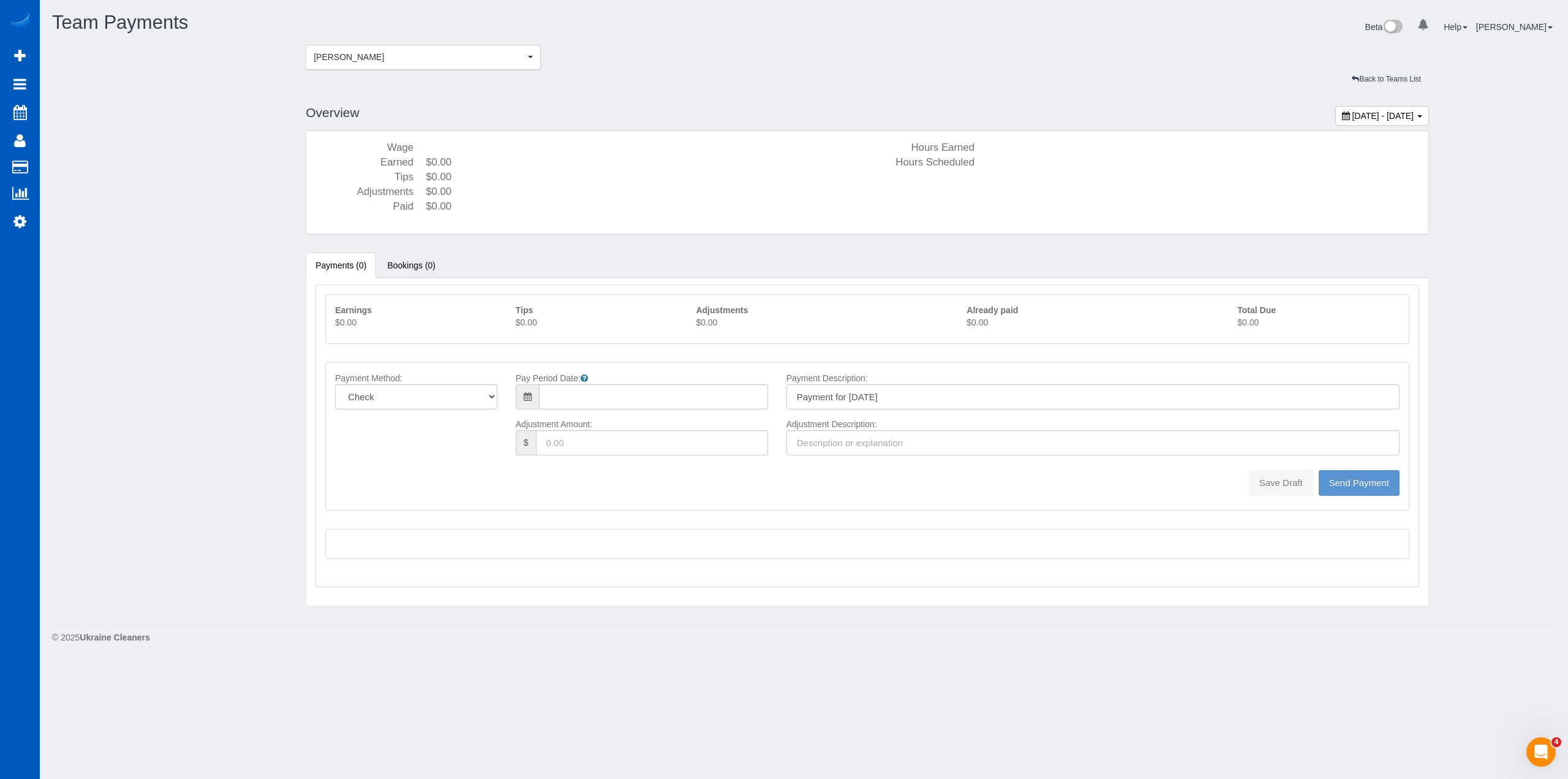
type input "08/10/2025"
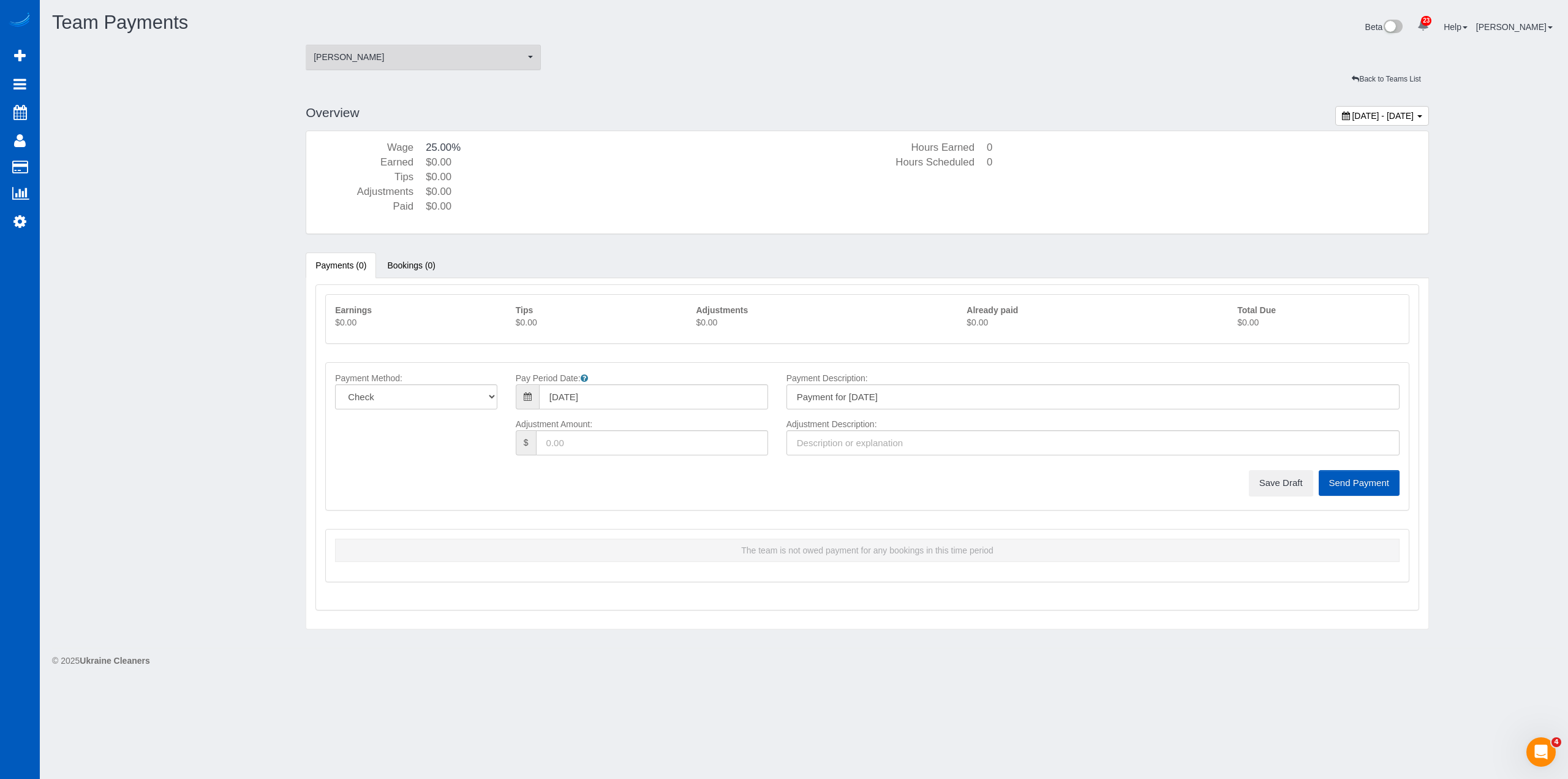
drag, startPoint x: 435, startPoint y: 62, endPoint x: 432, endPoint y: 69, distance: 7.6
click at [435, 62] on span "[PERSON_NAME]" at bounding box center [419, 57] width 211 height 12
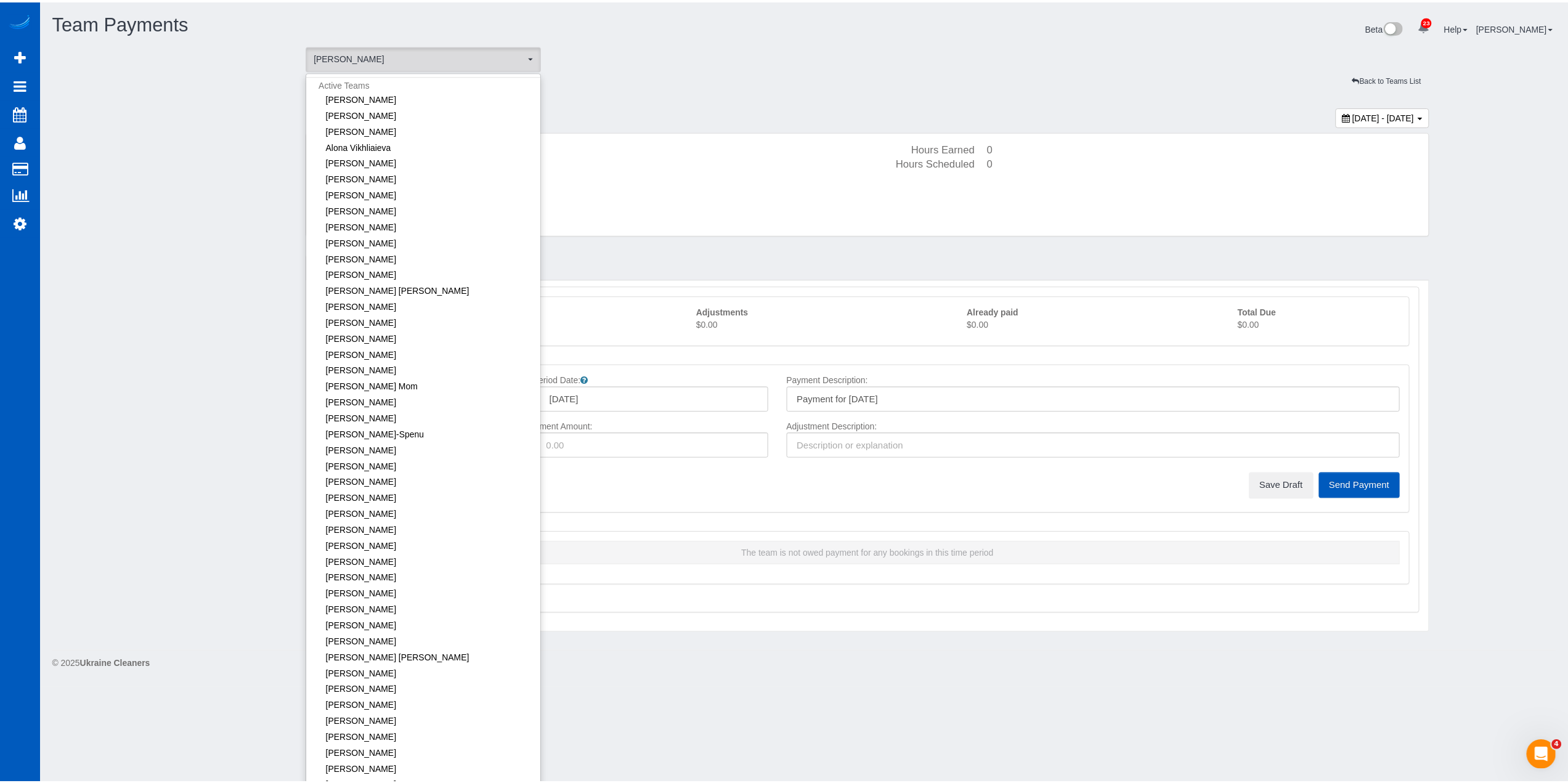
scroll to position [732, 0]
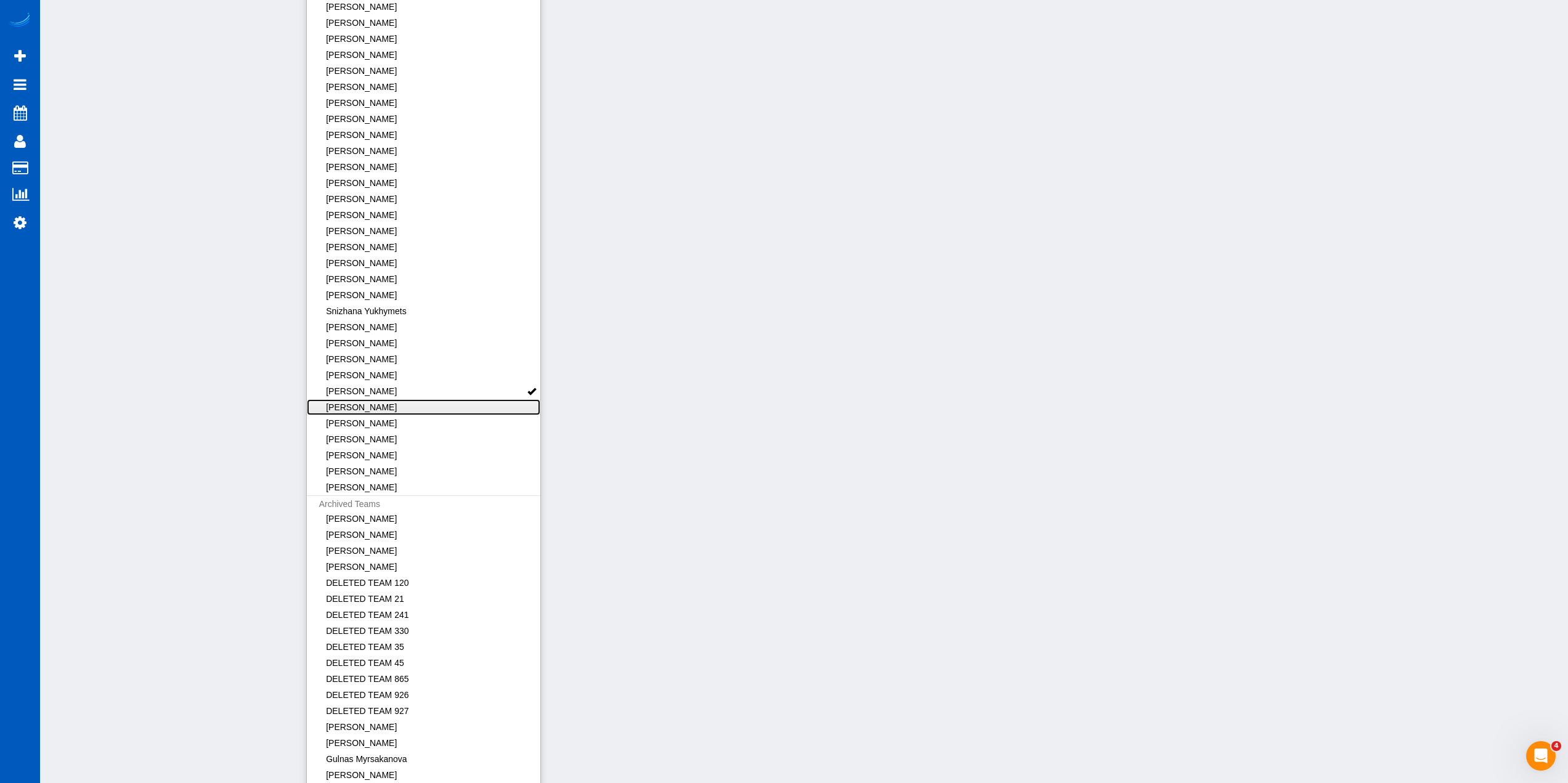
click at [427, 402] on link "[PERSON_NAME]" at bounding box center [424, 407] width 234 height 16
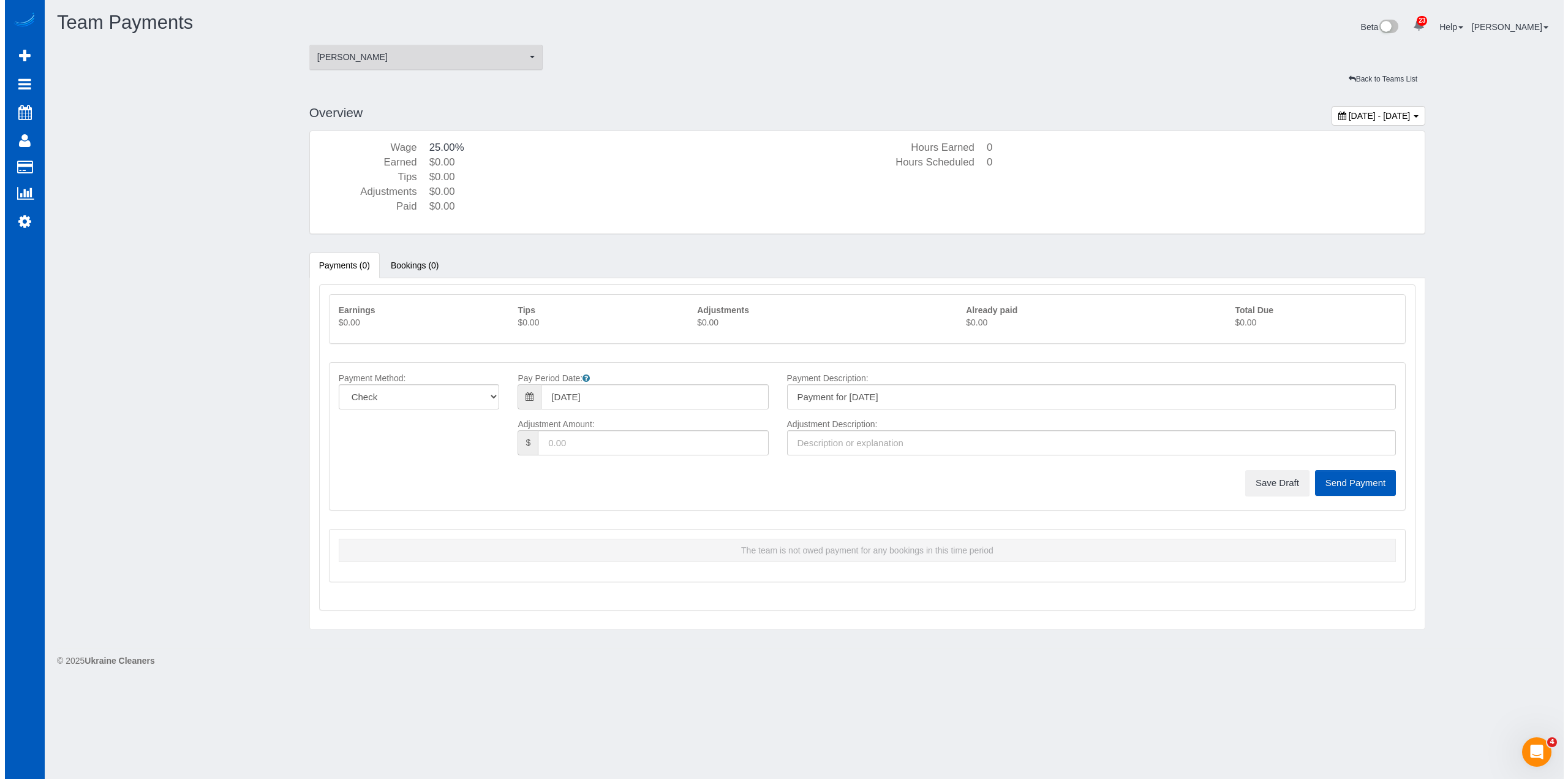
scroll to position [0, 0]
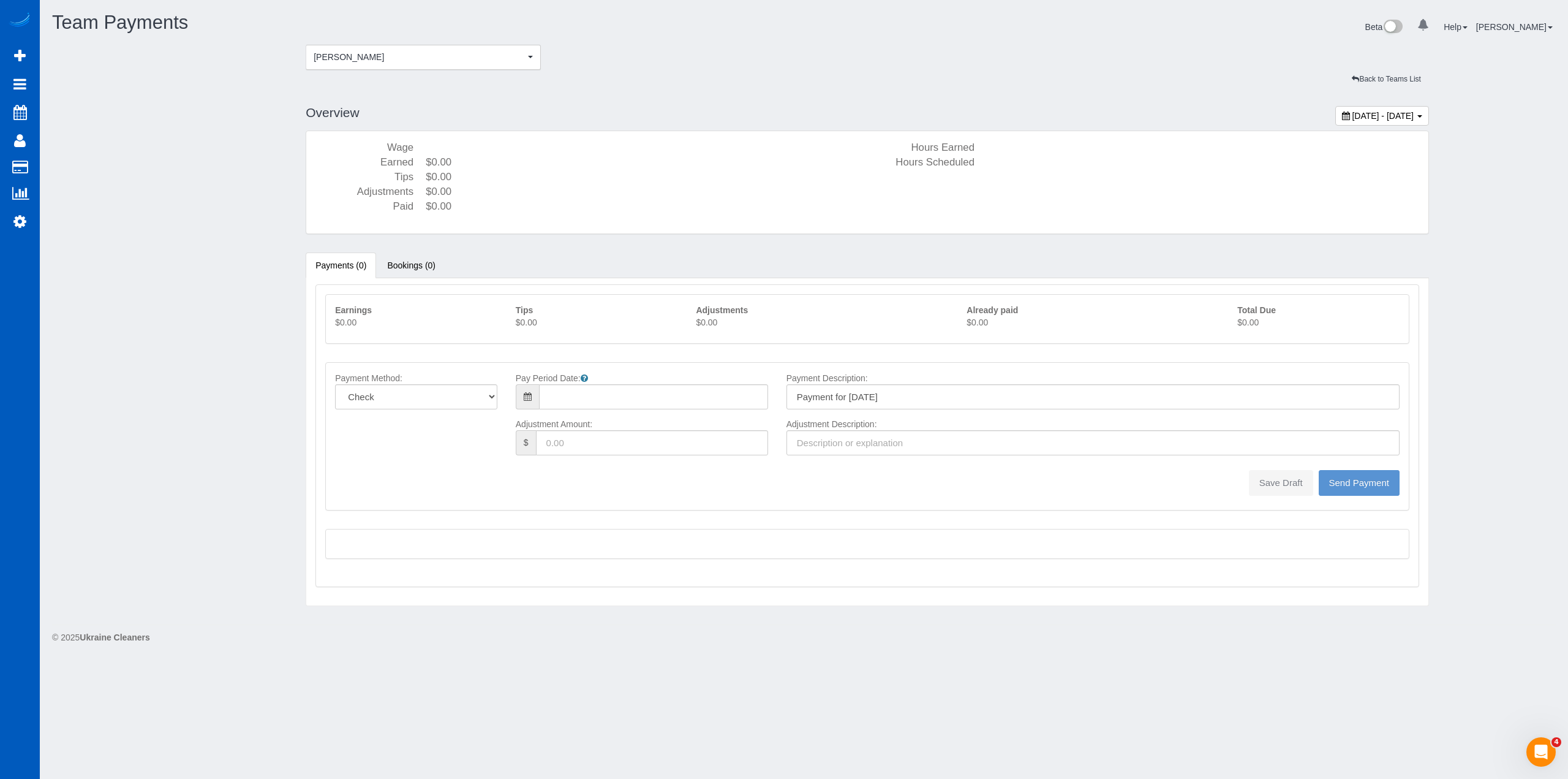
type input "08/10/2025"
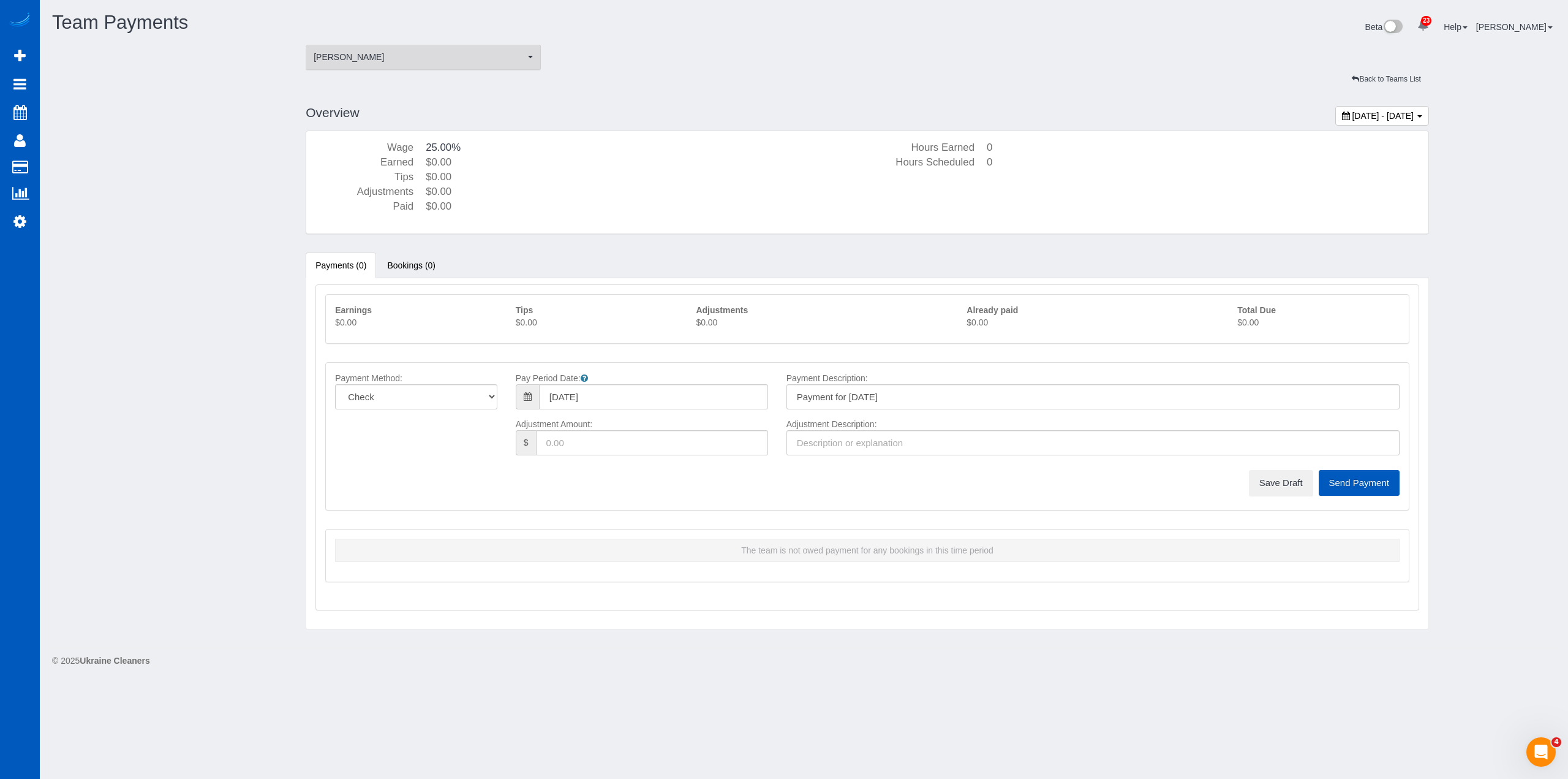
click at [324, 51] on span "[PERSON_NAME]" at bounding box center [419, 57] width 211 height 12
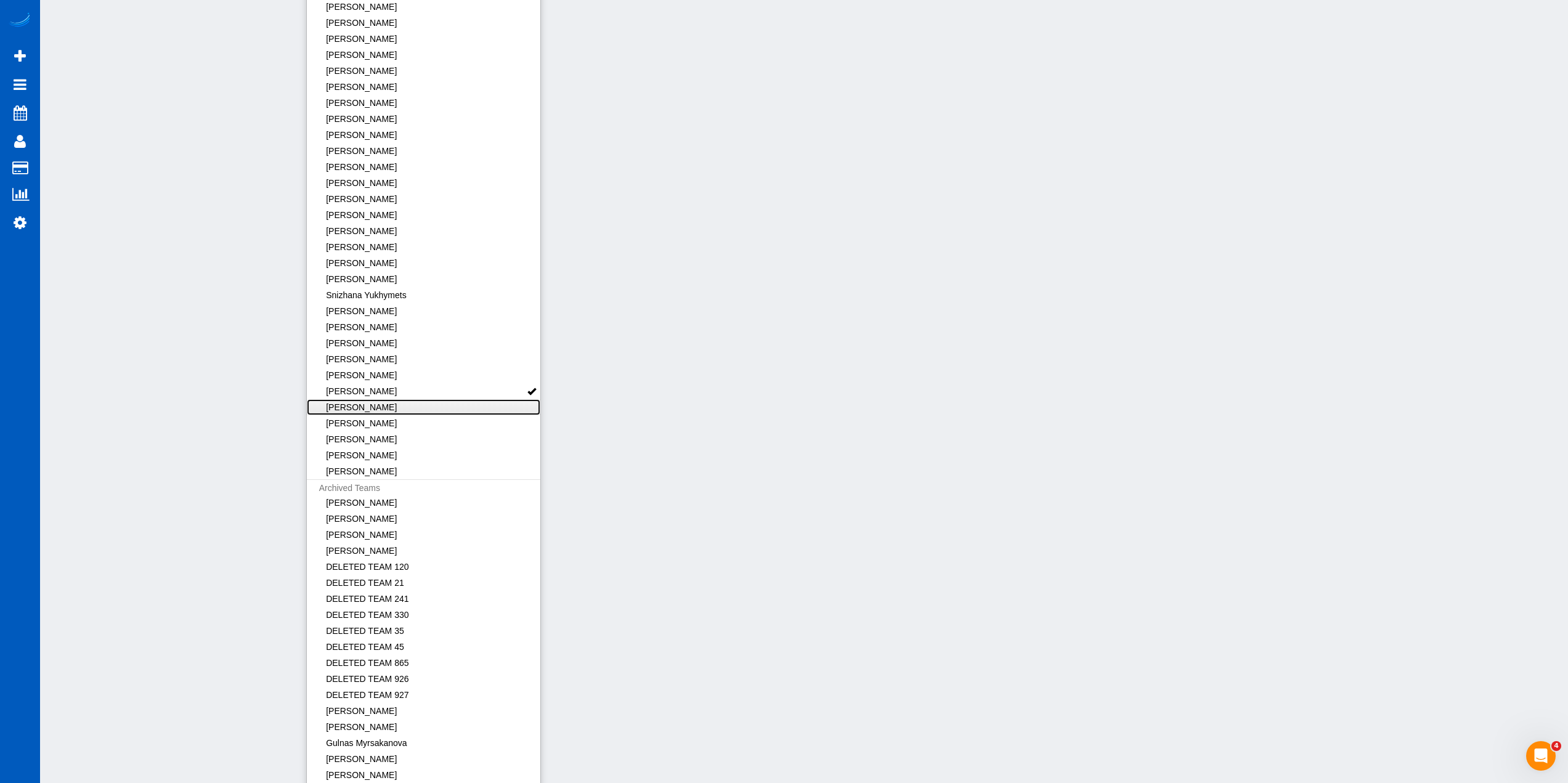
click at [445, 407] on link "[PERSON_NAME]" at bounding box center [424, 407] width 234 height 16
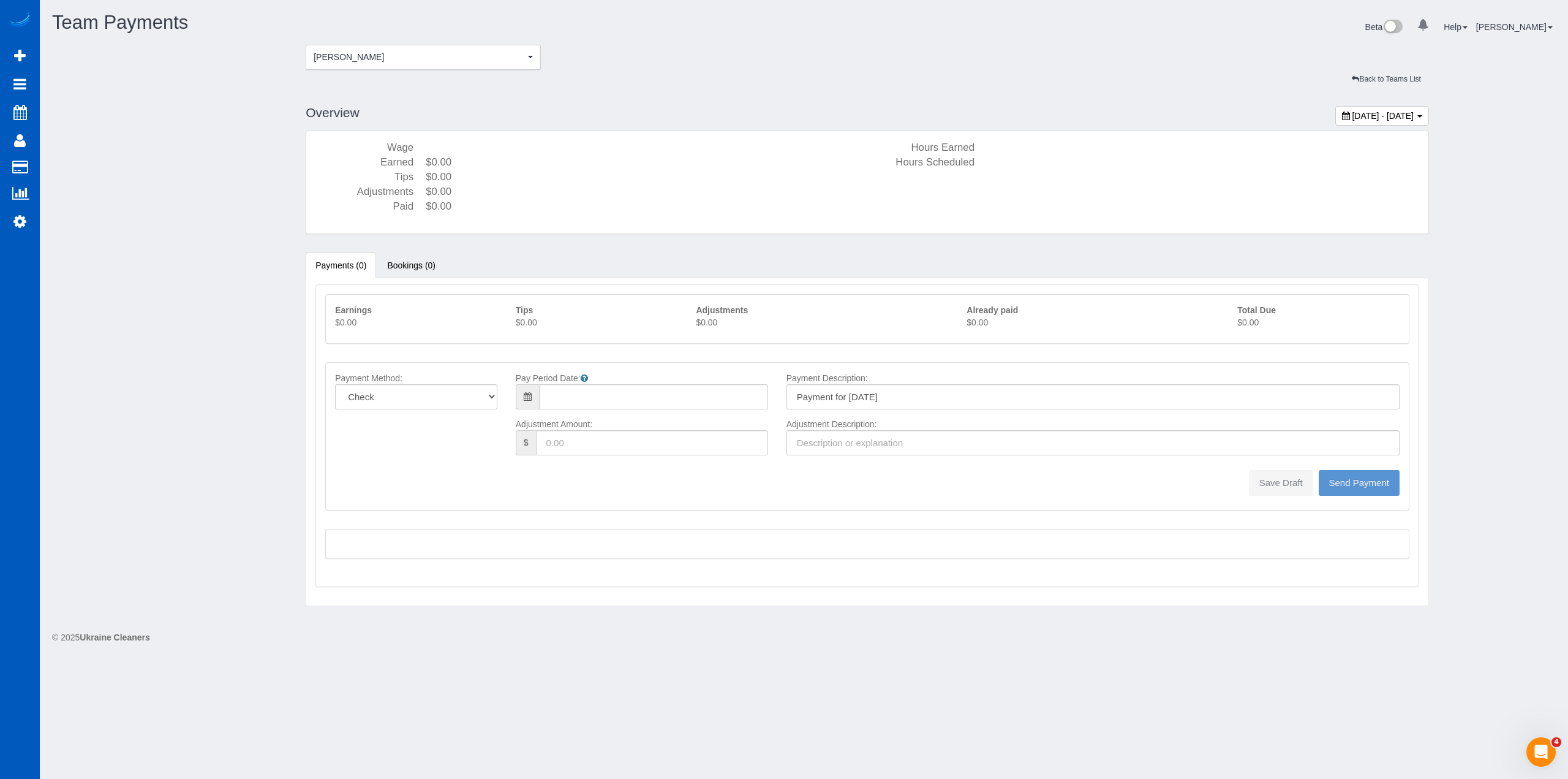
type input "08/10/2025"
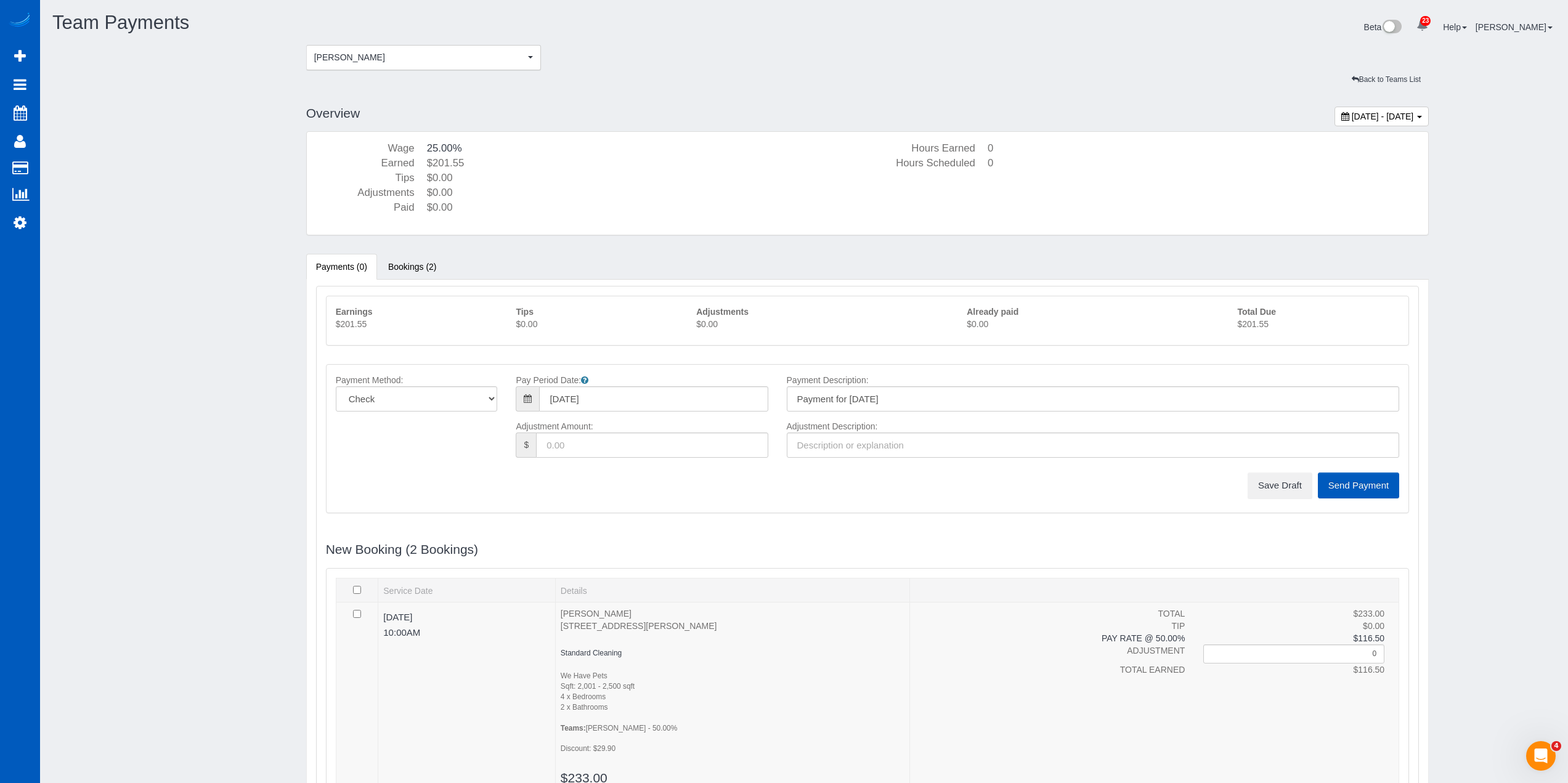
click at [1247, 326] on p "$201.55" at bounding box center [1318, 324] width 162 height 12
click at [1307, 497] on button "Save Draft" at bounding box center [1280, 486] width 65 height 26
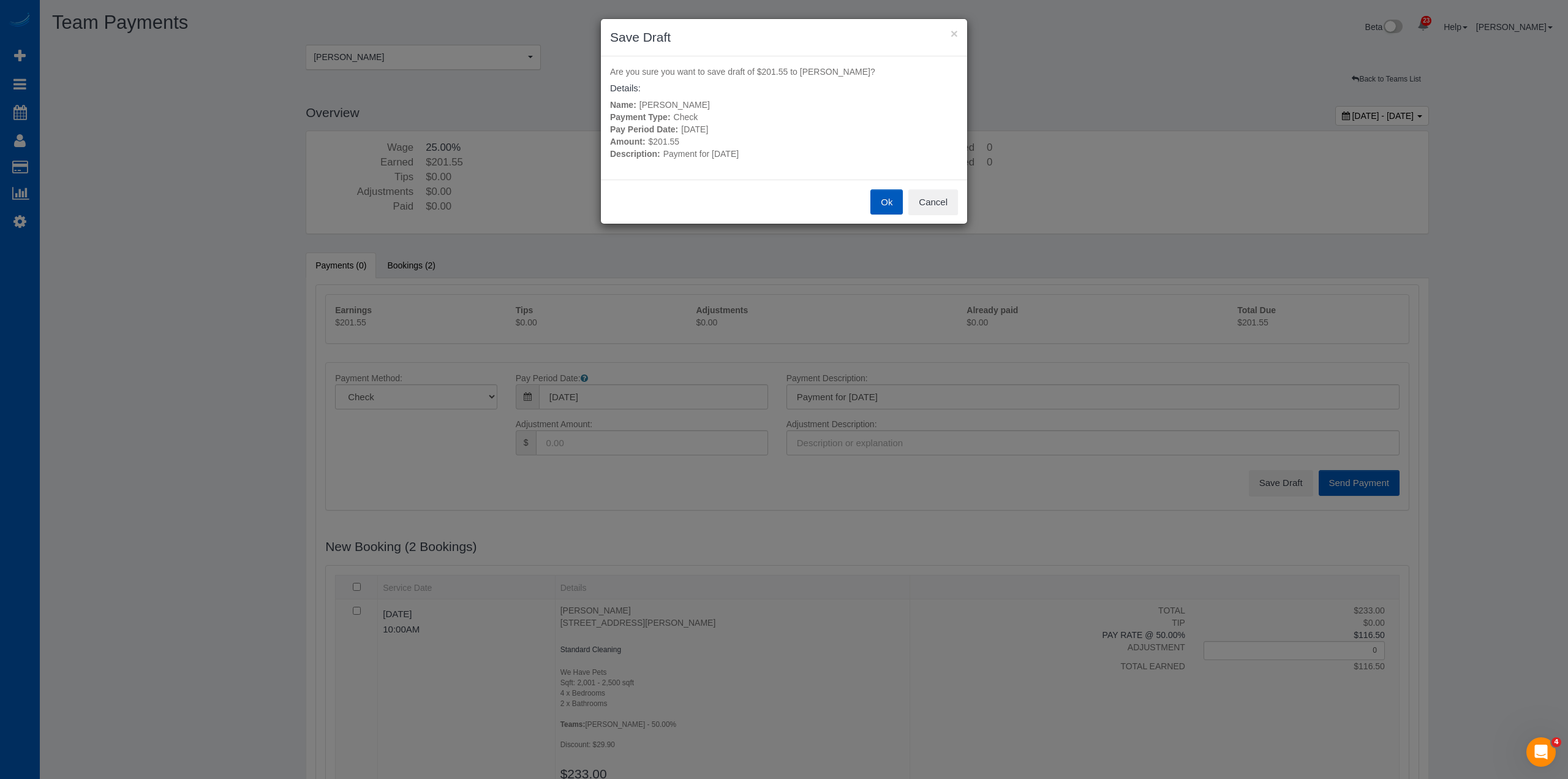
click at [887, 207] on button "Ok" at bounding box center [886, 203] width 32 height 26
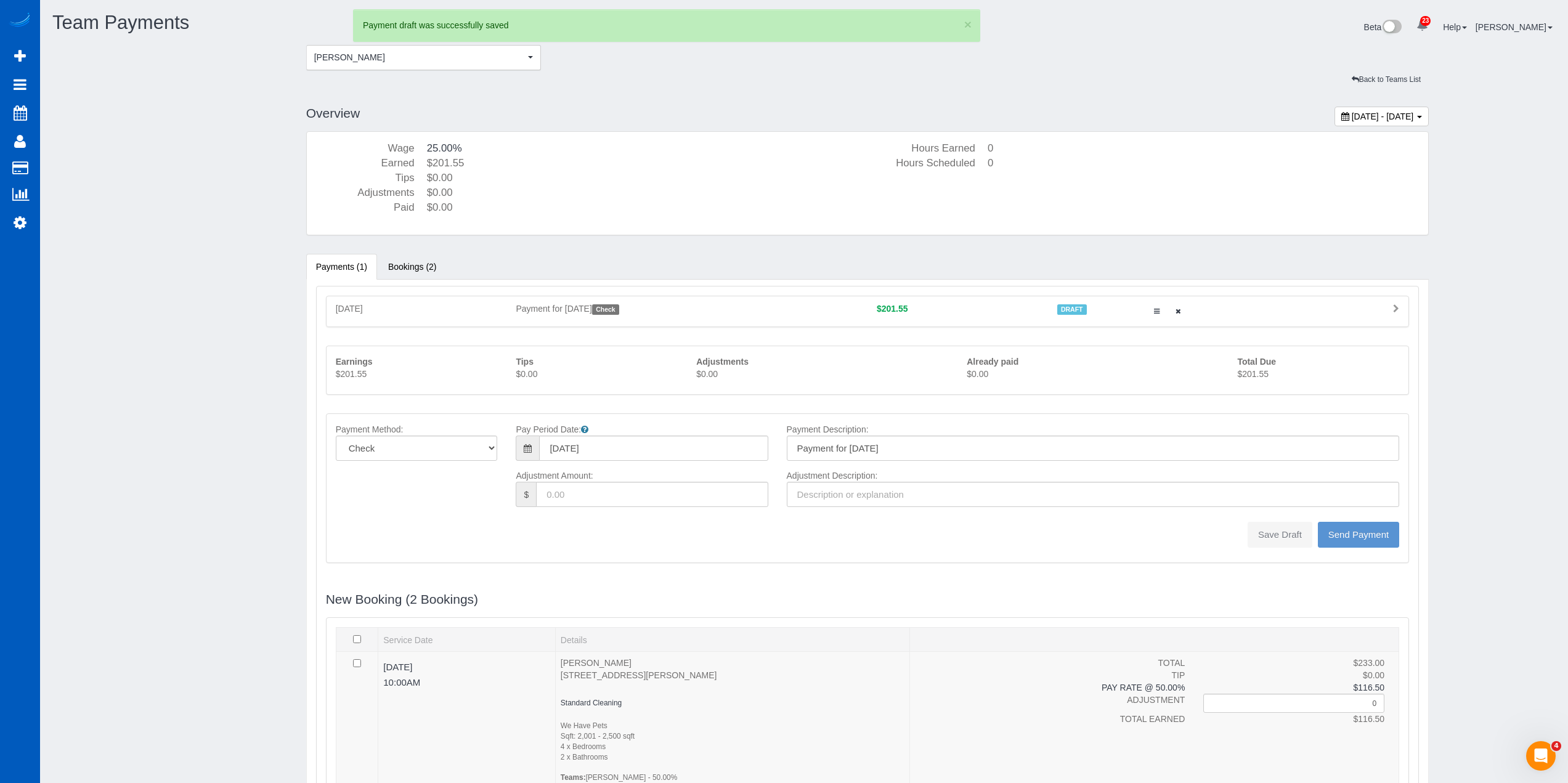
type input "0"
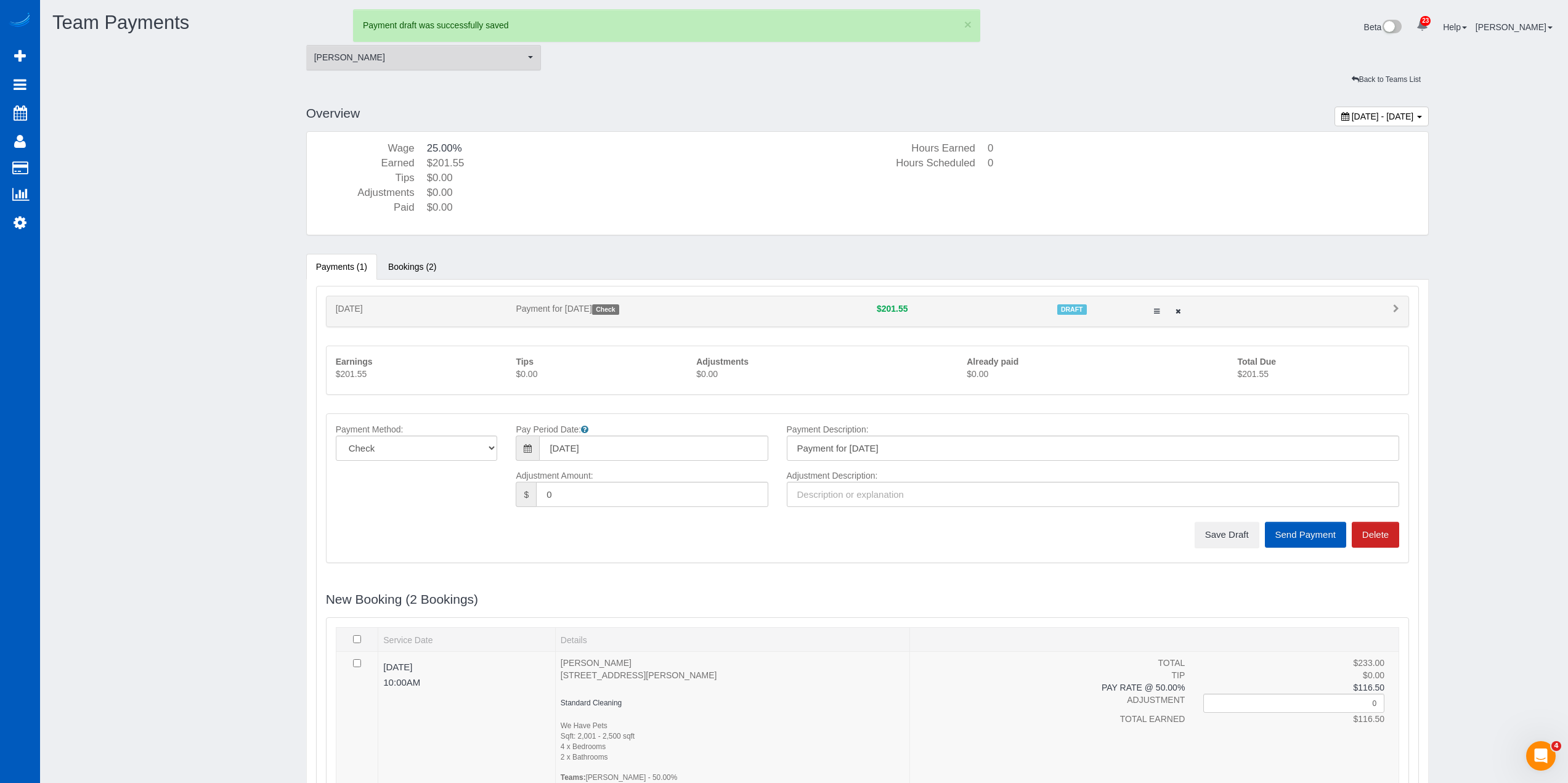
click at [432, 50] on button "Viktoriia Nazarenko Viktoriia Nazarenko" at bounding box center [424, 57] width 235 height 25
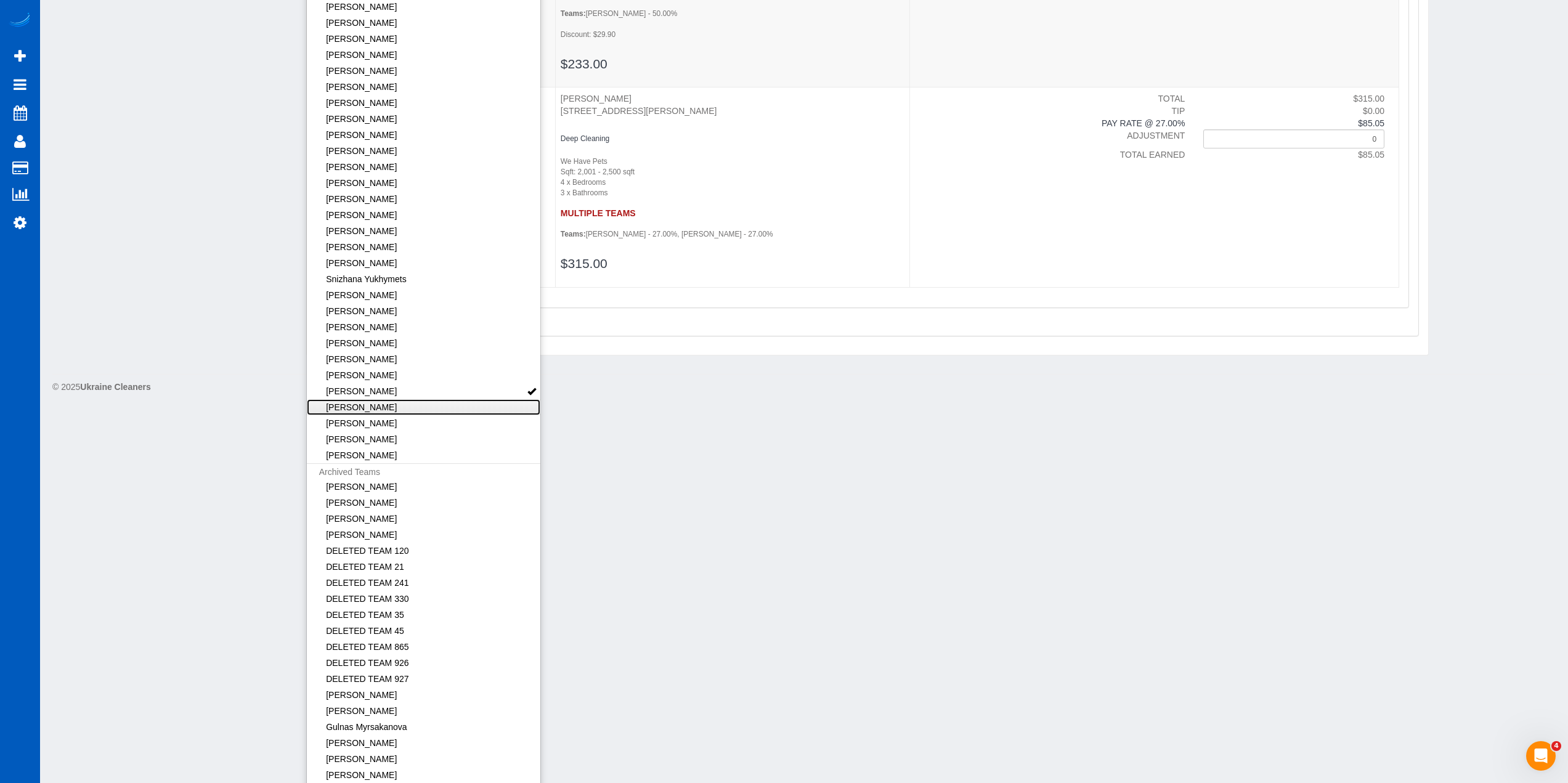
click at [421, 413] on link "[PERSON_NAME]" at bounding box center [424, 407] width 234 height 16
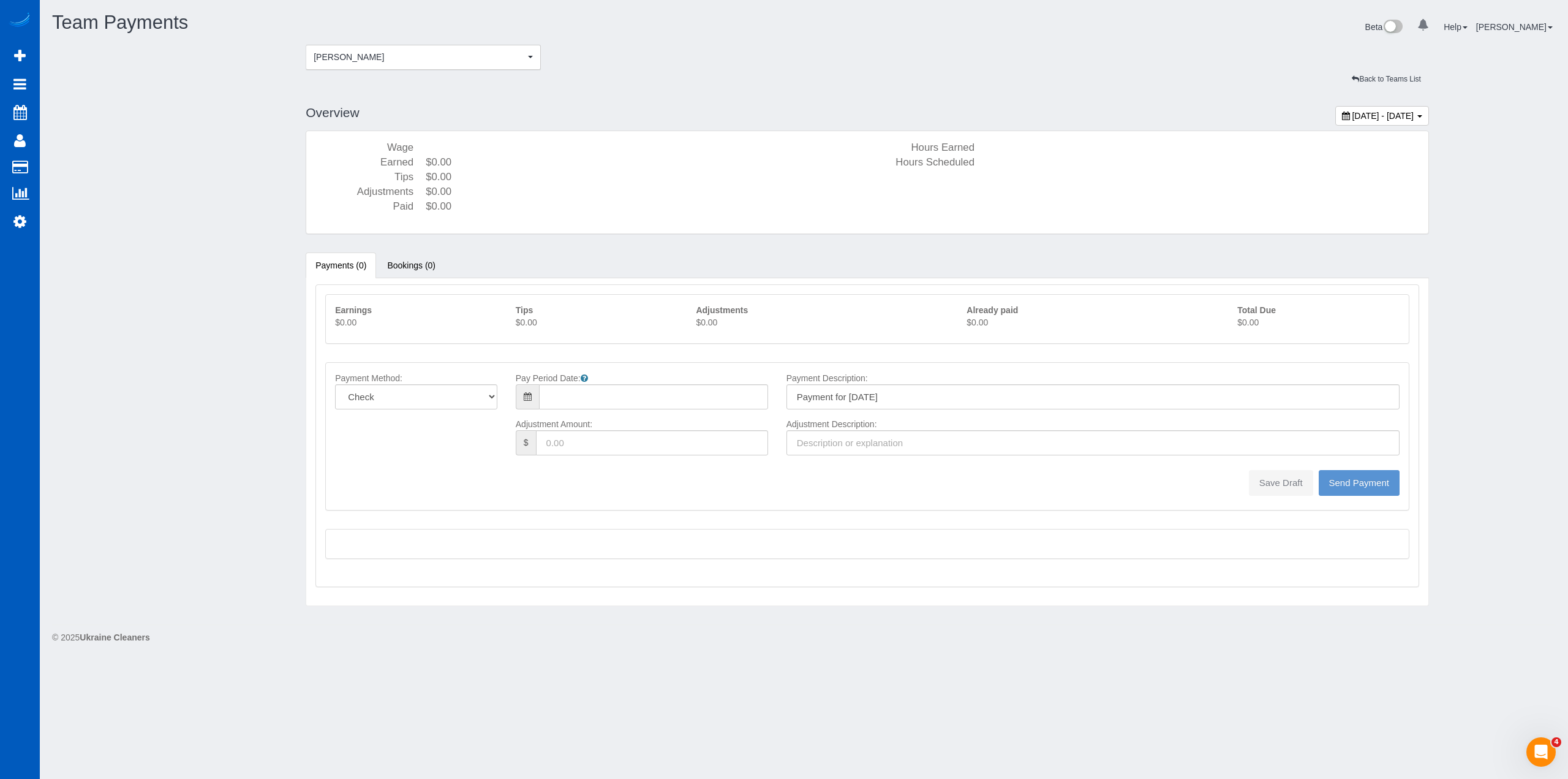
type input "08/10/2025"
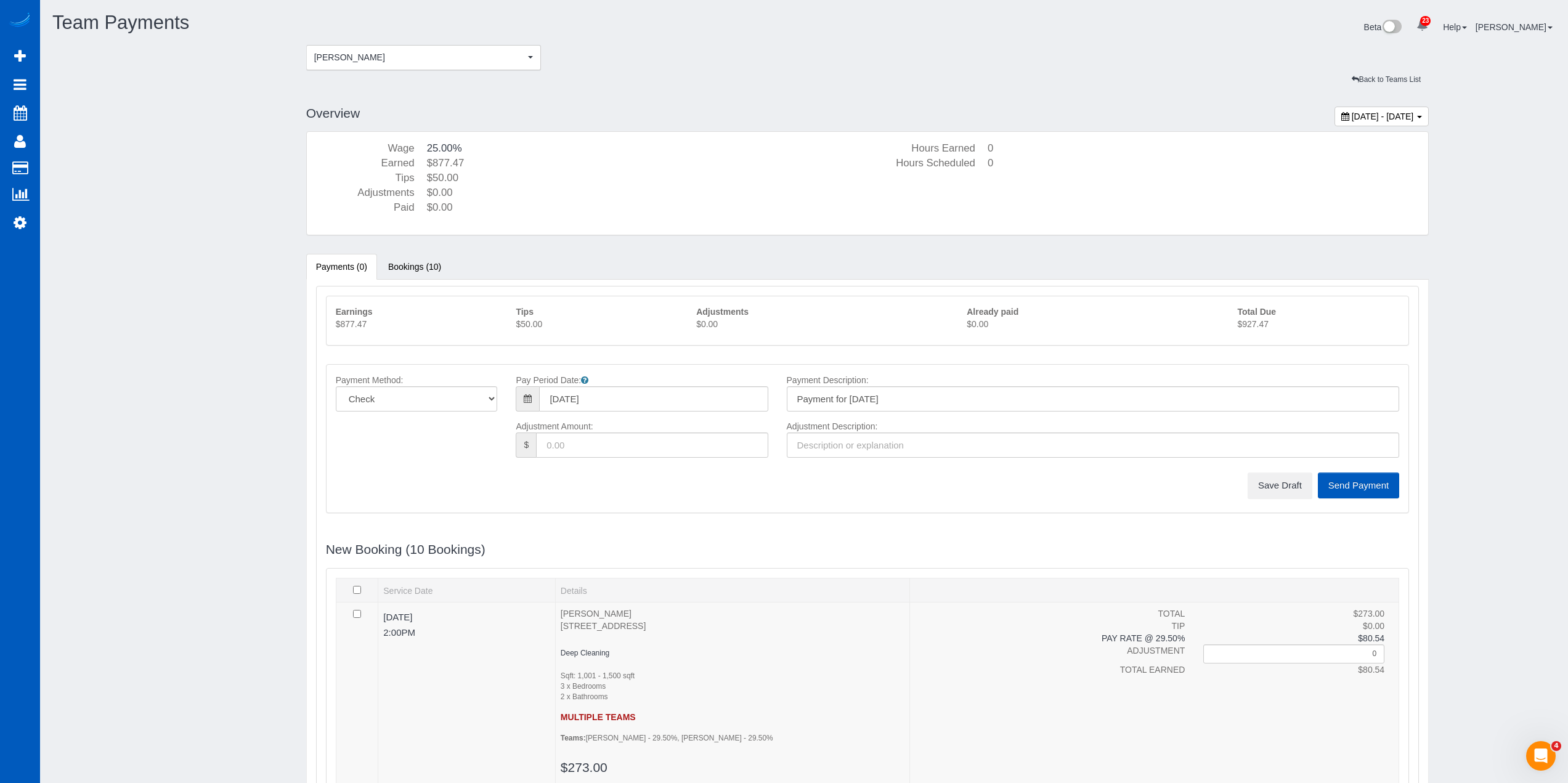
click at [1271, 324] on p "$927.47" at bounding box center [1318, 324] width 162 height 12
click at [1276, 489] on button "Save Draft" at bounding box center [1280, 486] width 65 height 26
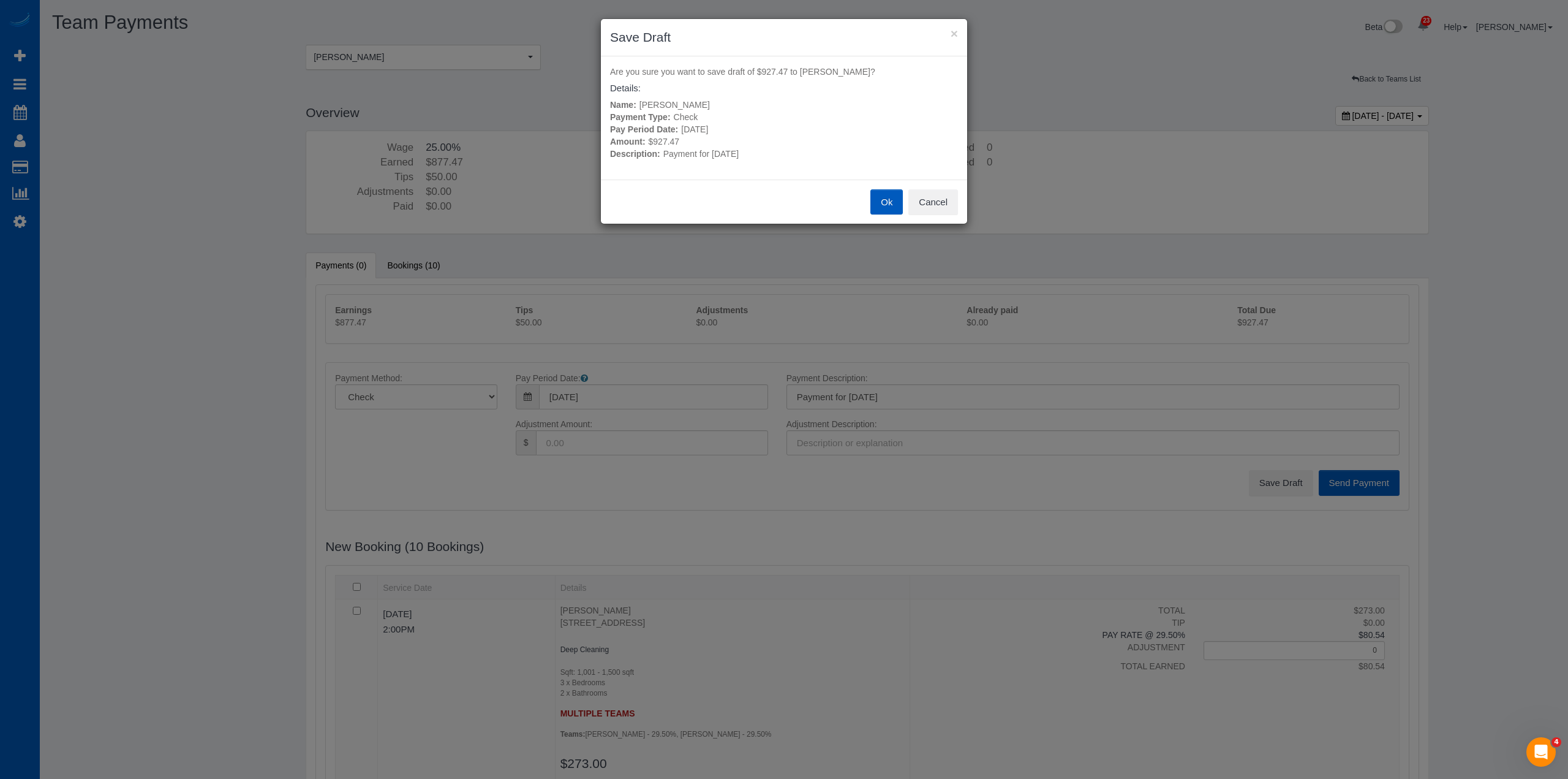
drag, startPoint x: 898, startPoint y: 199, endPoint x: 890, endPoint y: 200, distance: 8.1
click at [898, 199] on button "Ok" at bounding box center [886, 203] width 32 height 26
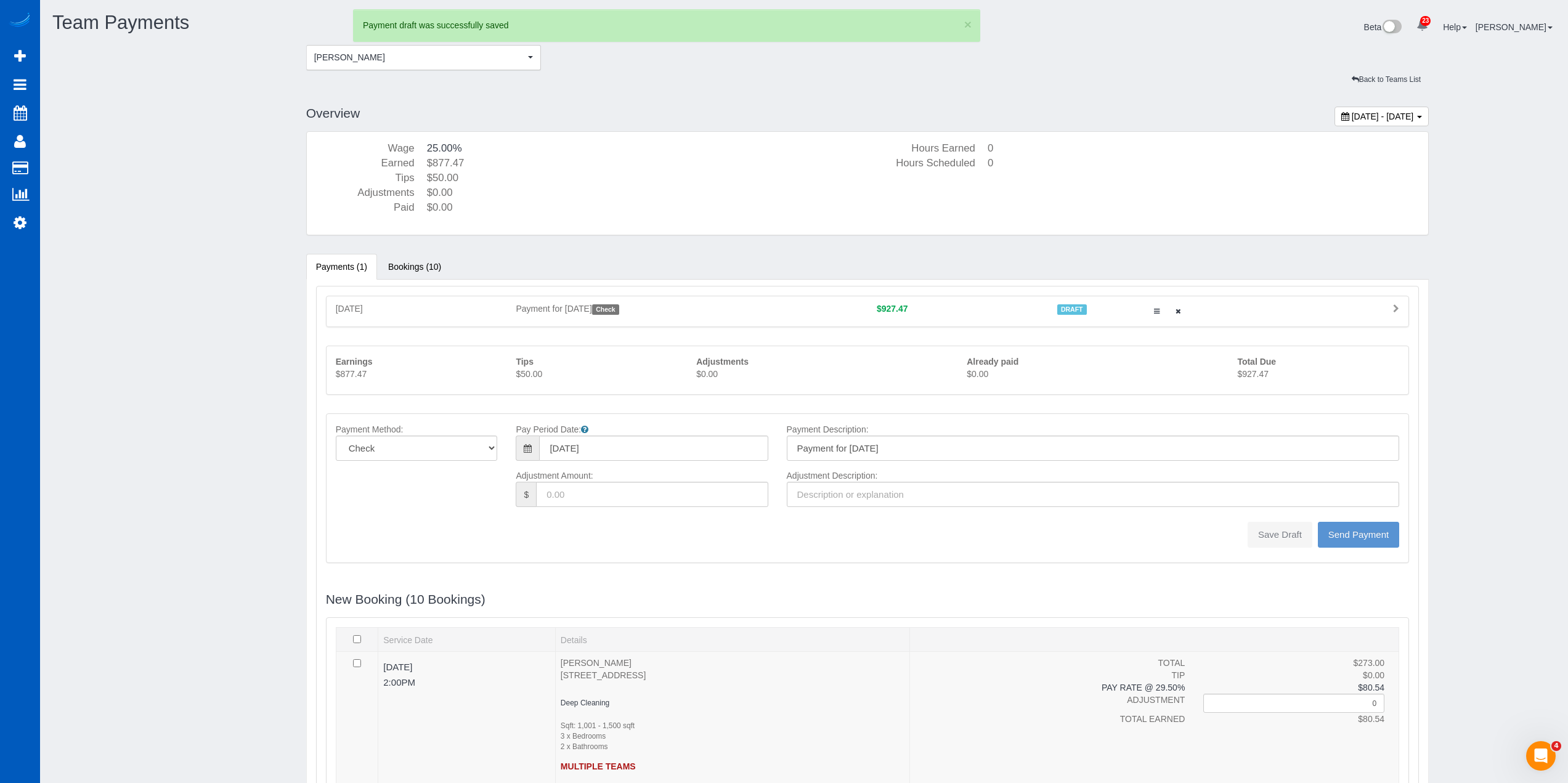
type input "0"
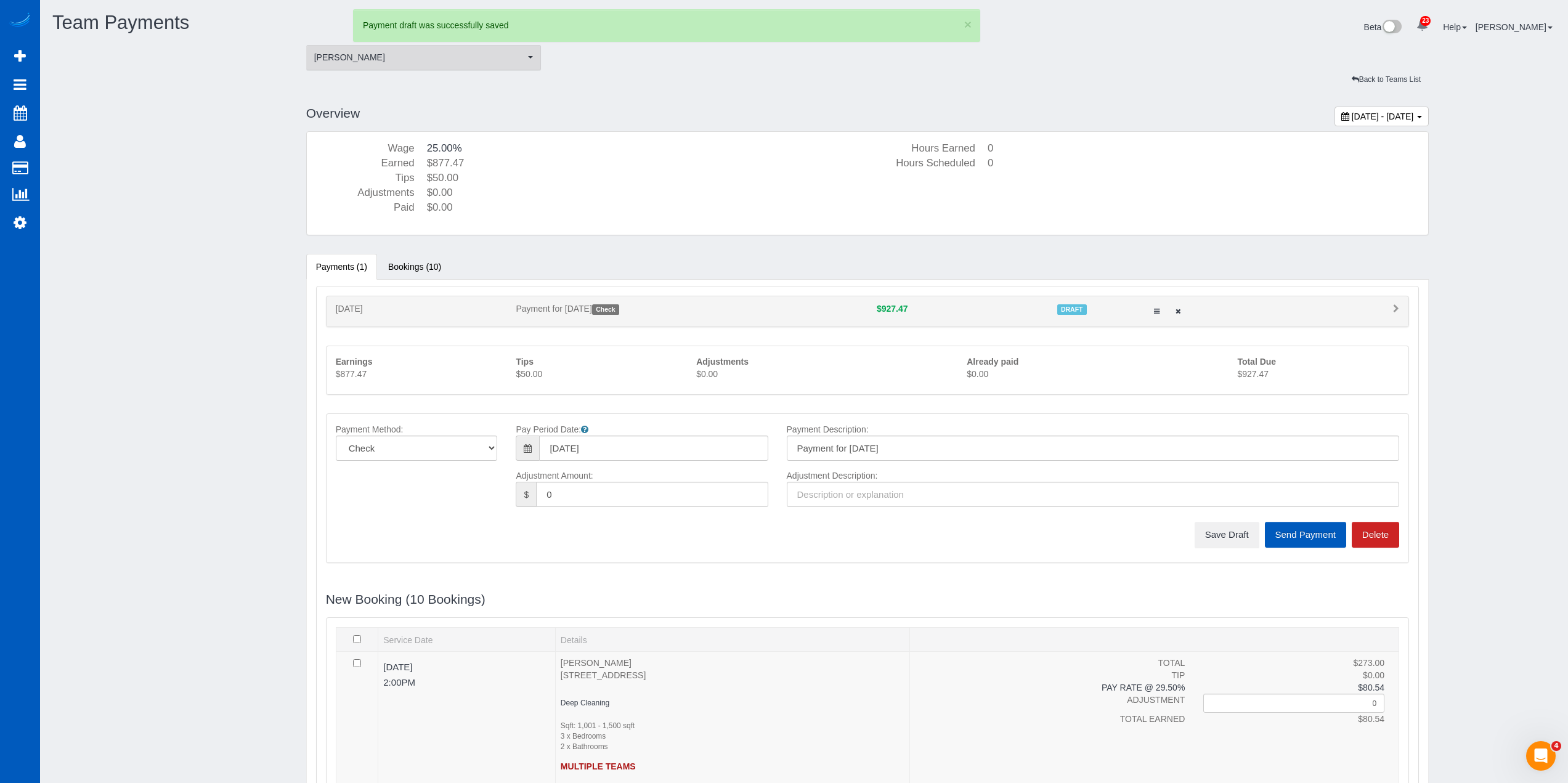
click at [443, 45] on button "Viktoriia Zhukovska Viktoriia Zhukovska" at bounding box center [424, 57] width 235 height 25
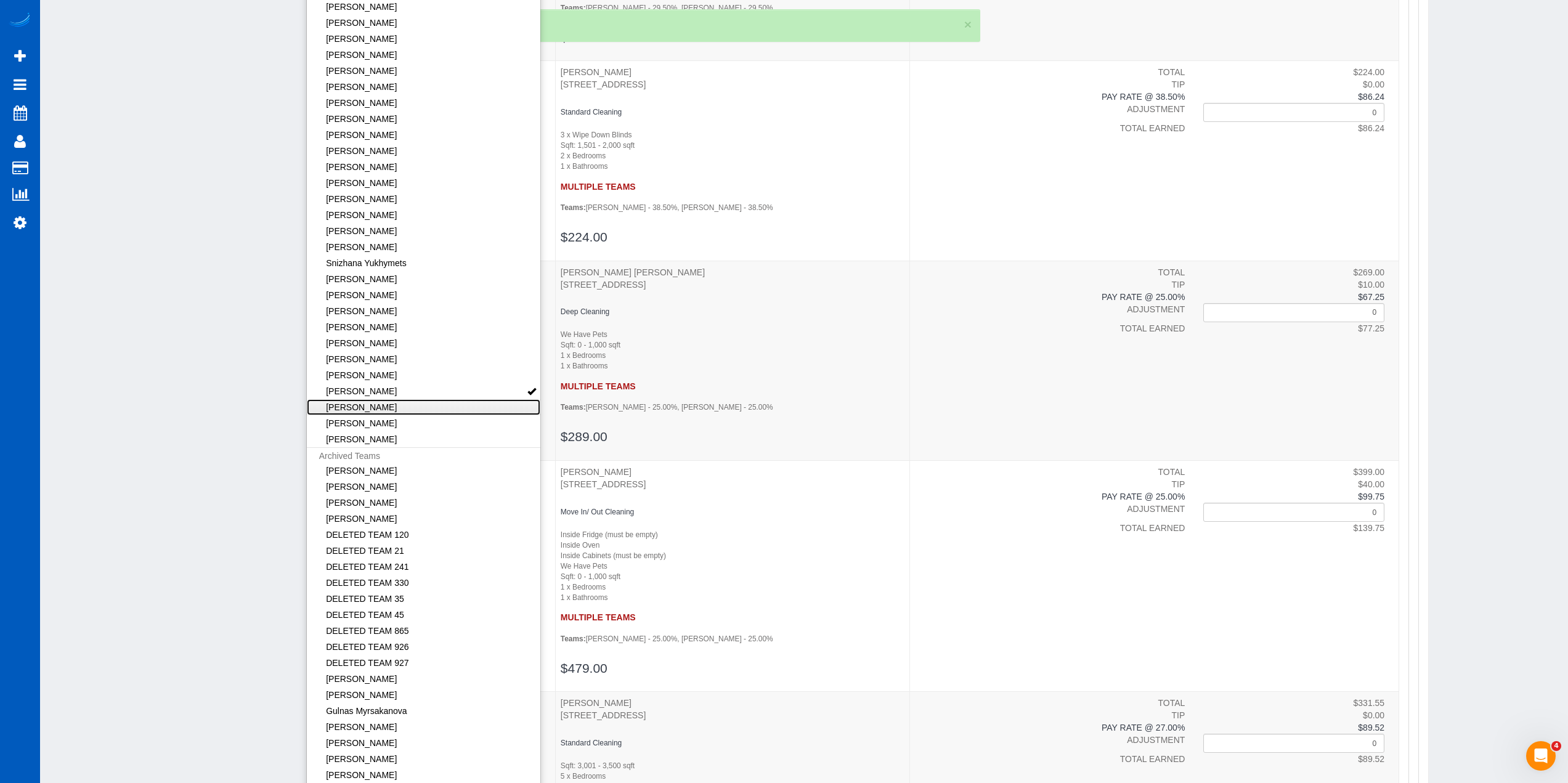
click at [438, 407] on link "[PERSON_NAME]" at bounding box center [424, 407] width 234 height 16
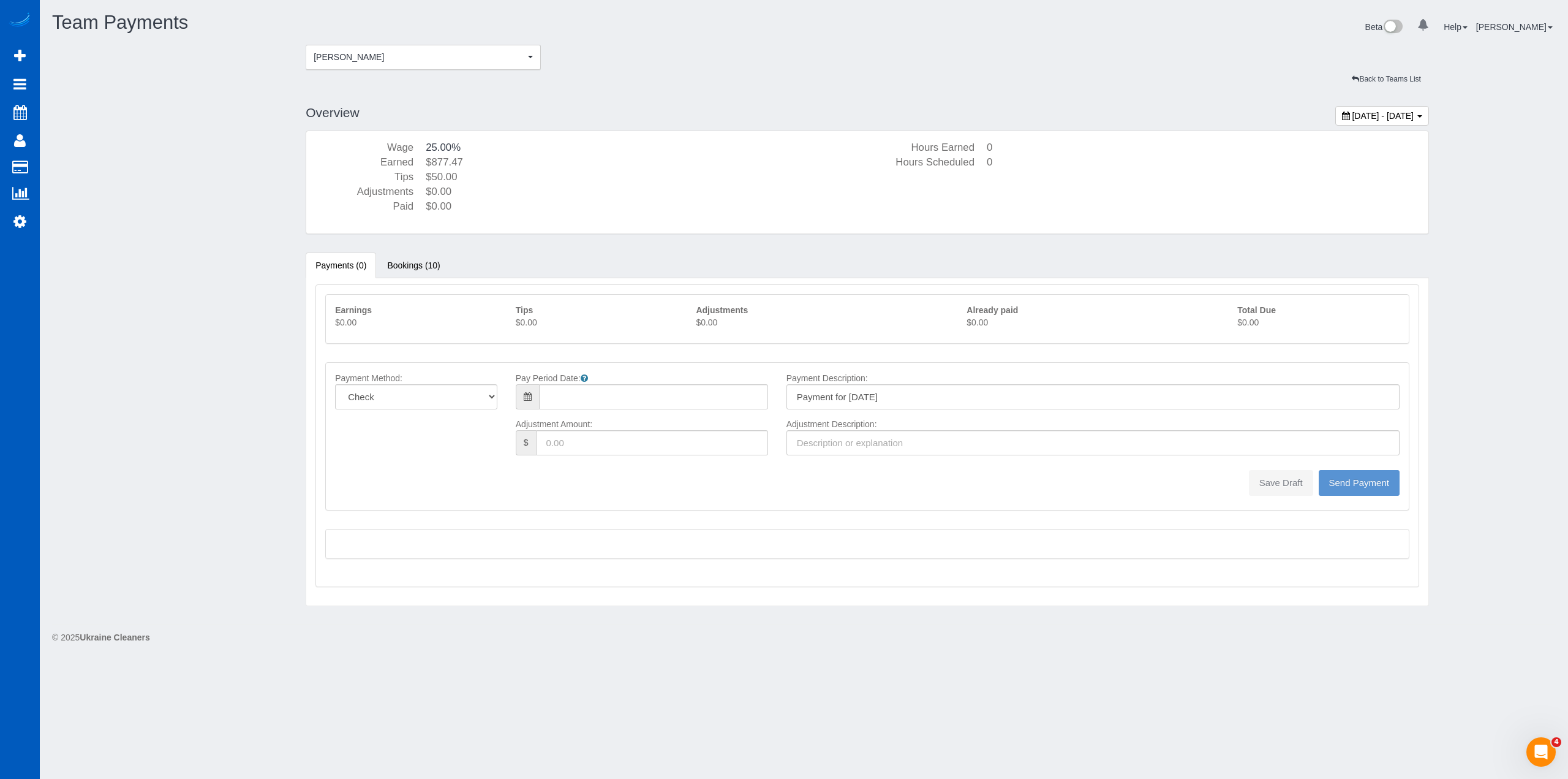
type input "08/10/2025"
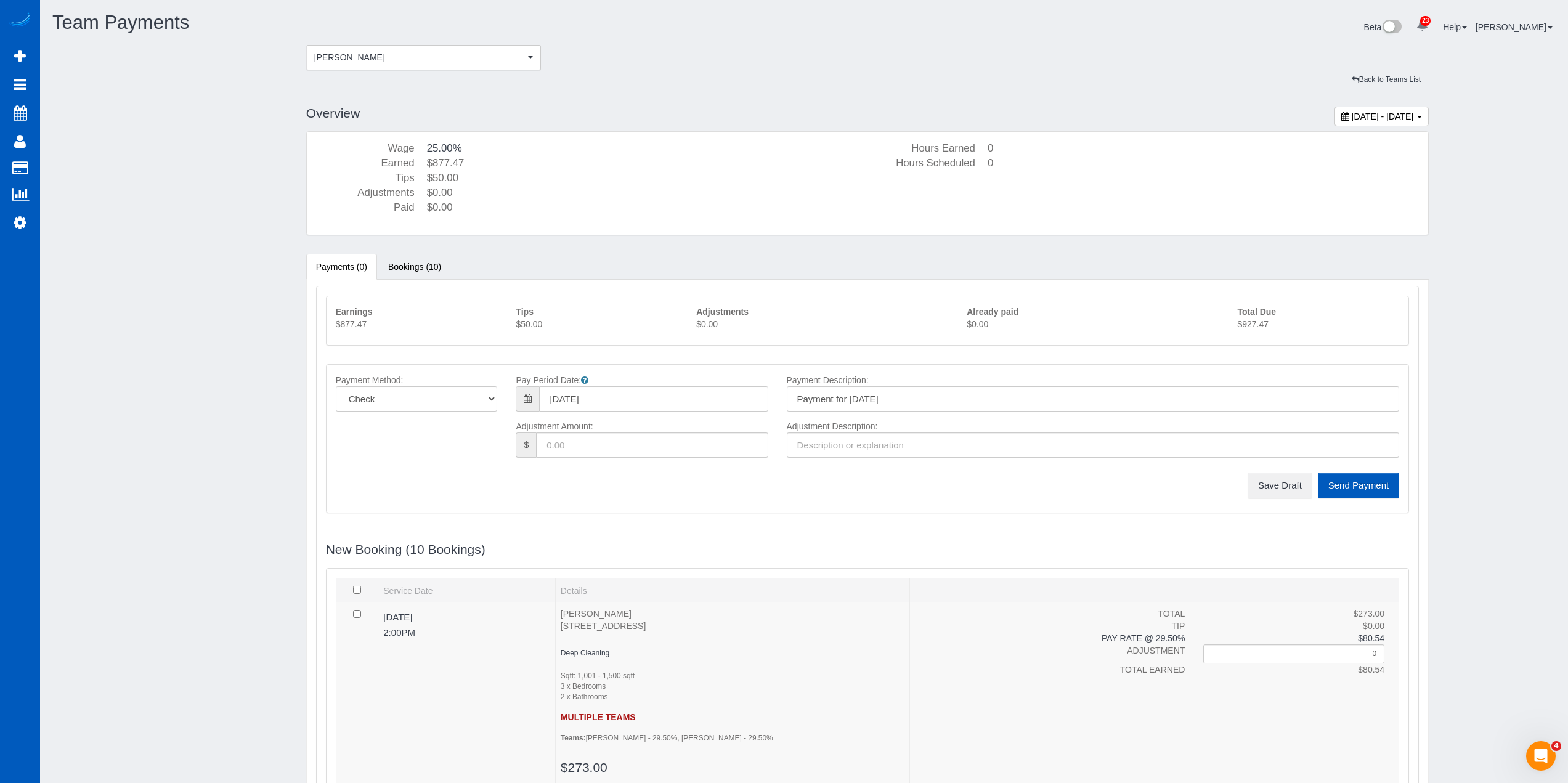
click at [1261, 321] on p "$927.47" at bounding box center [1318, 324] width 162 height 12
click at [1308, 467] on div "Adjustment Amount: $ Adjustment Description:" at bounding box center [867, 447] width 1083 height 52
click at [1286, 473] on button "Save Draft" at bounding box center [1280, 486] width 65 height 26
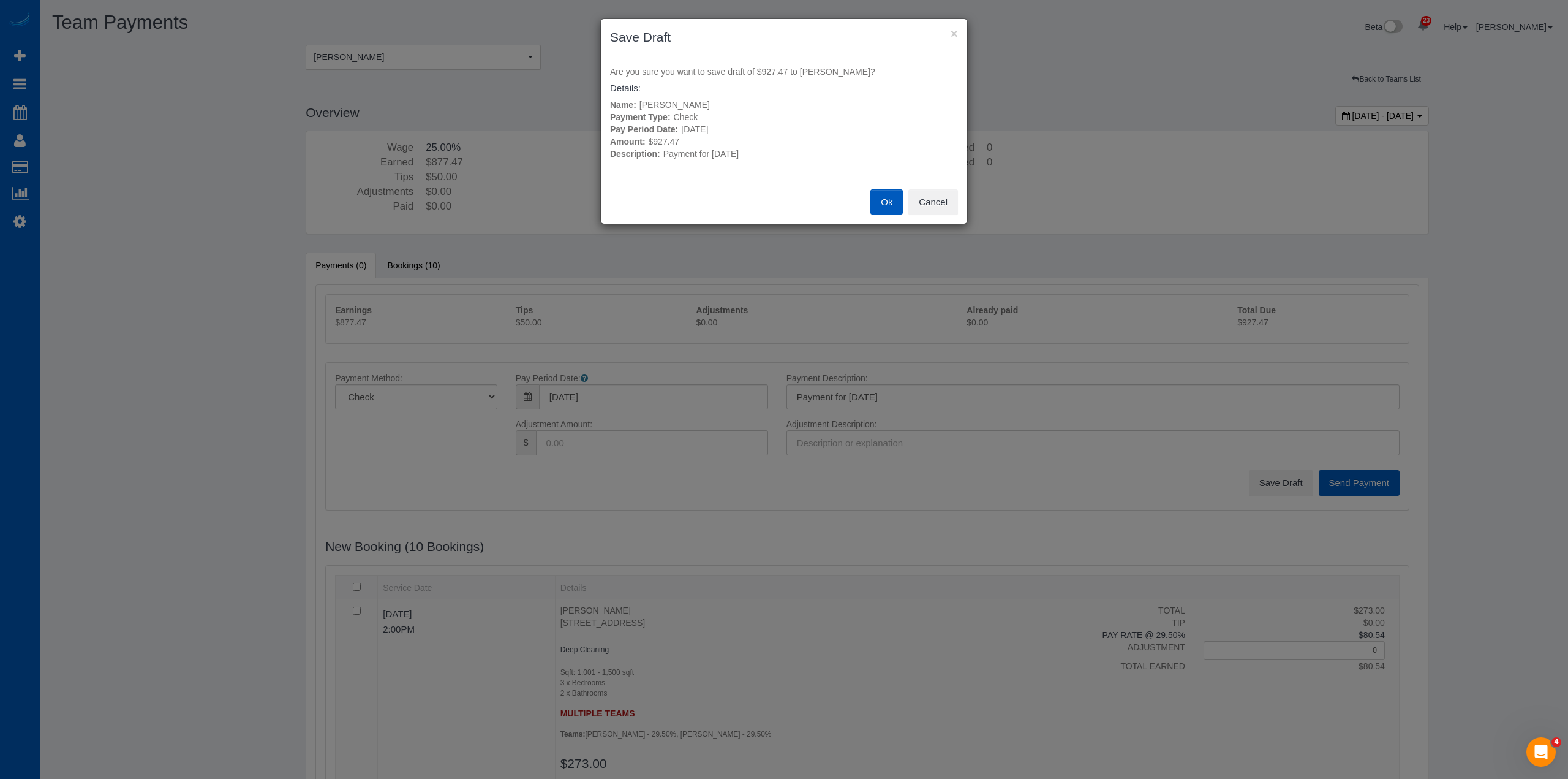
click at [903, 213] on div "Ok Cancel" at bounding box center [783, 201] width 366 height 44
click at [893, 213] on button "Ok" at bounding box center [886, 203] width 32 height 26
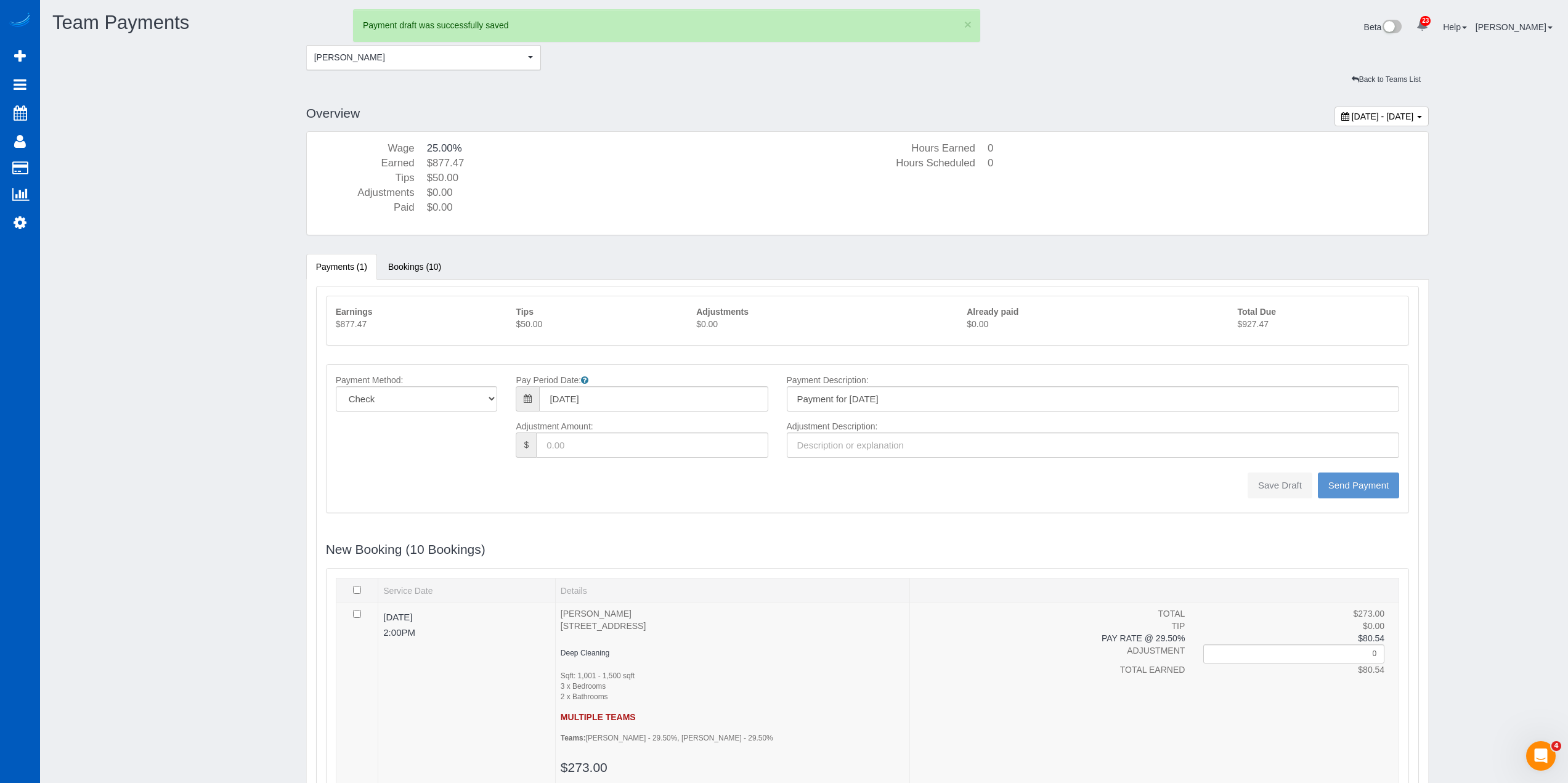
type input "0"
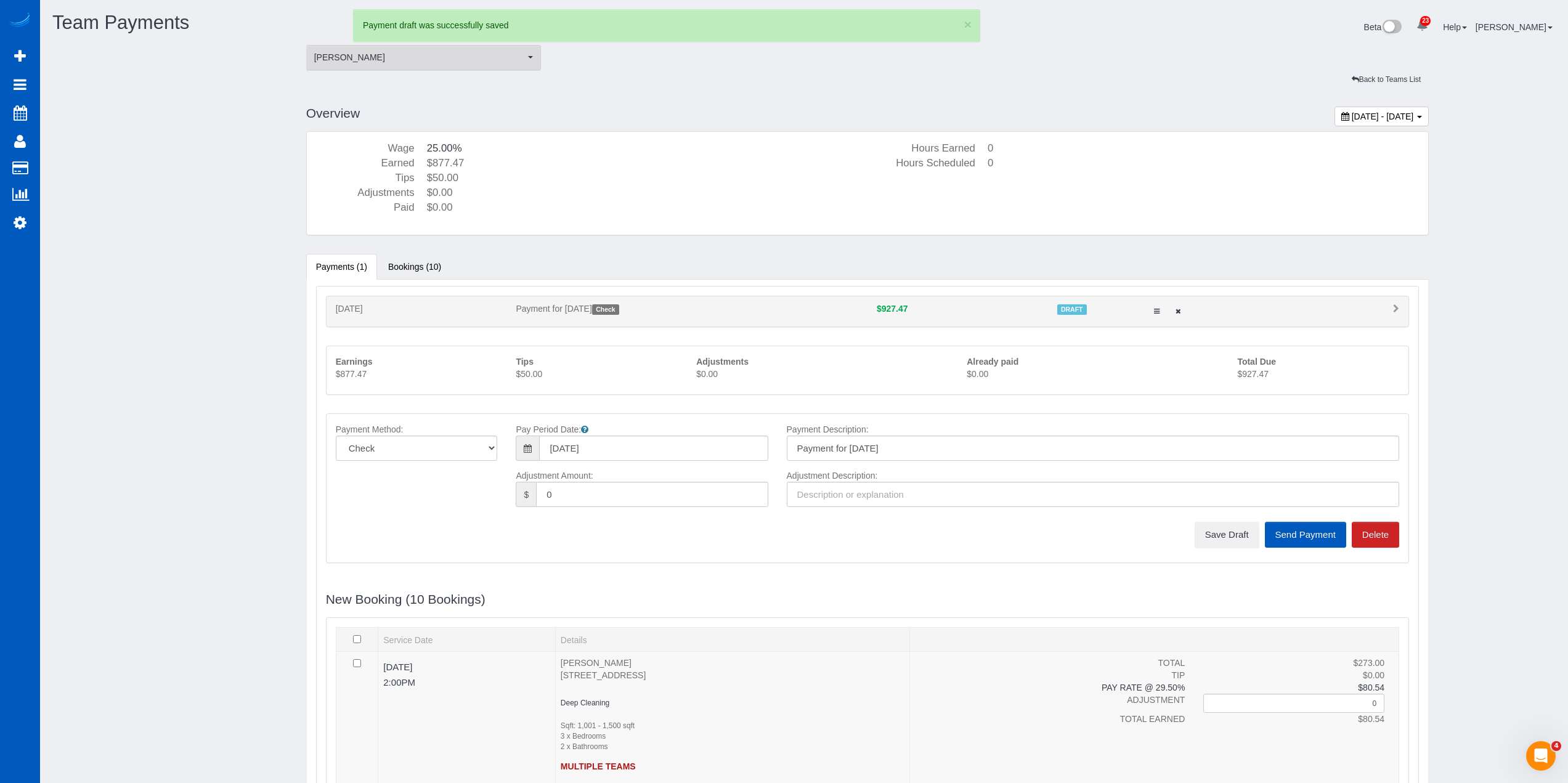
click at [422, 63] on span "[PERSON_NAME]" at bounding box center [420, 57] width 211 height 12
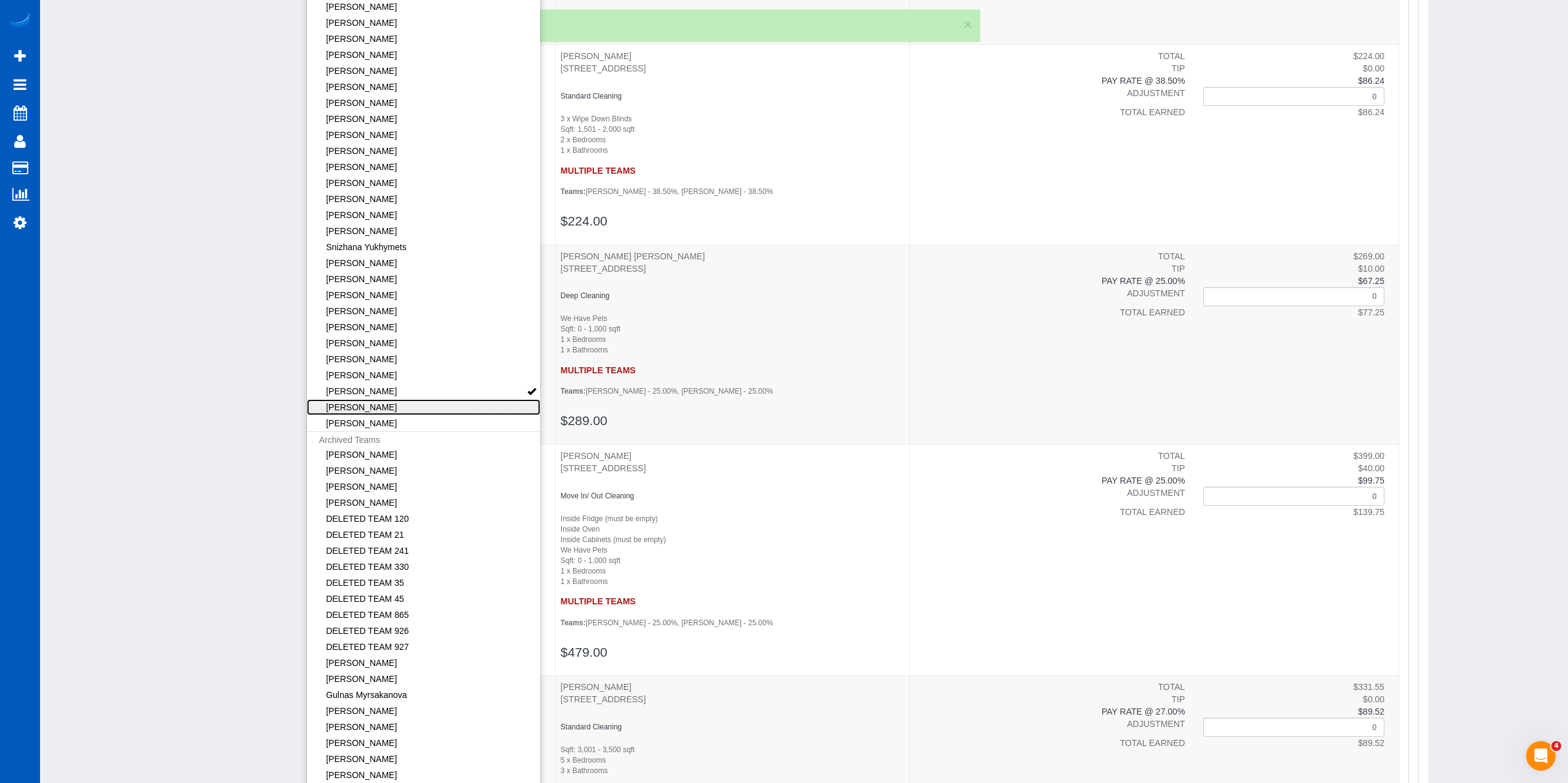
click at [427, 407] on link "[PERSON_NAME]" at bounding box center [424, 407] width 234 height 16
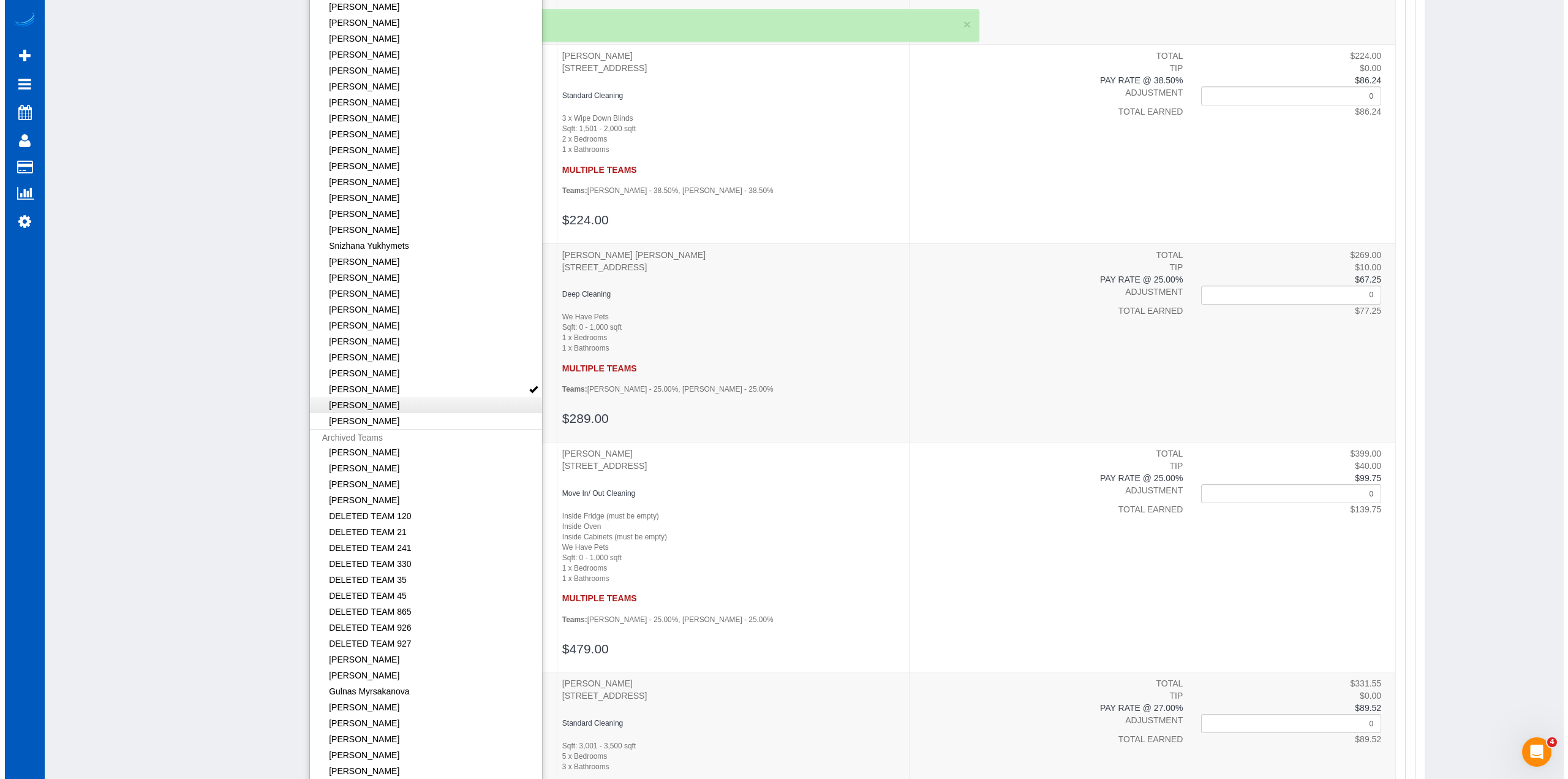
scroll to position [0, 0]
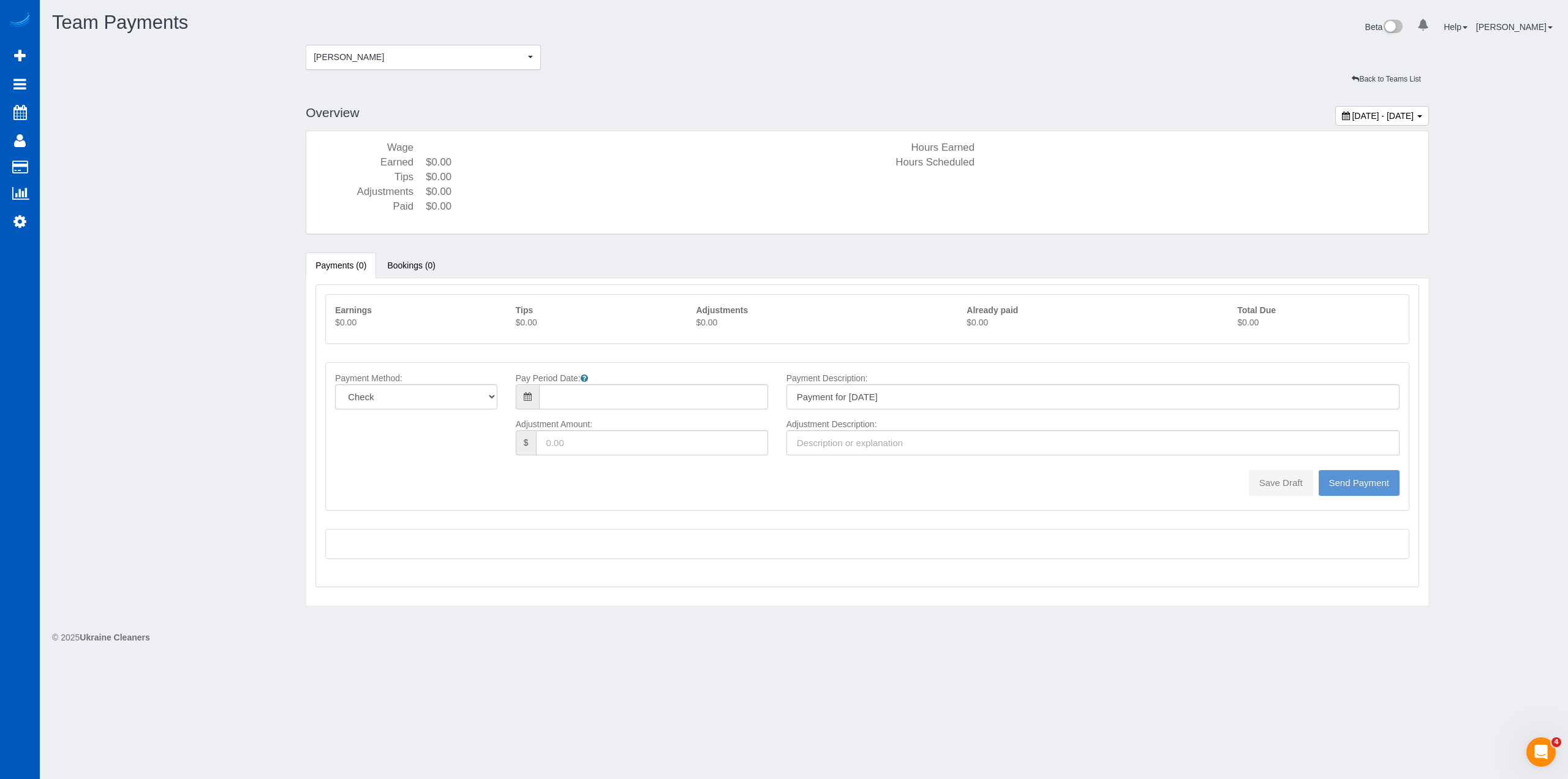
type input "08/10/2025"
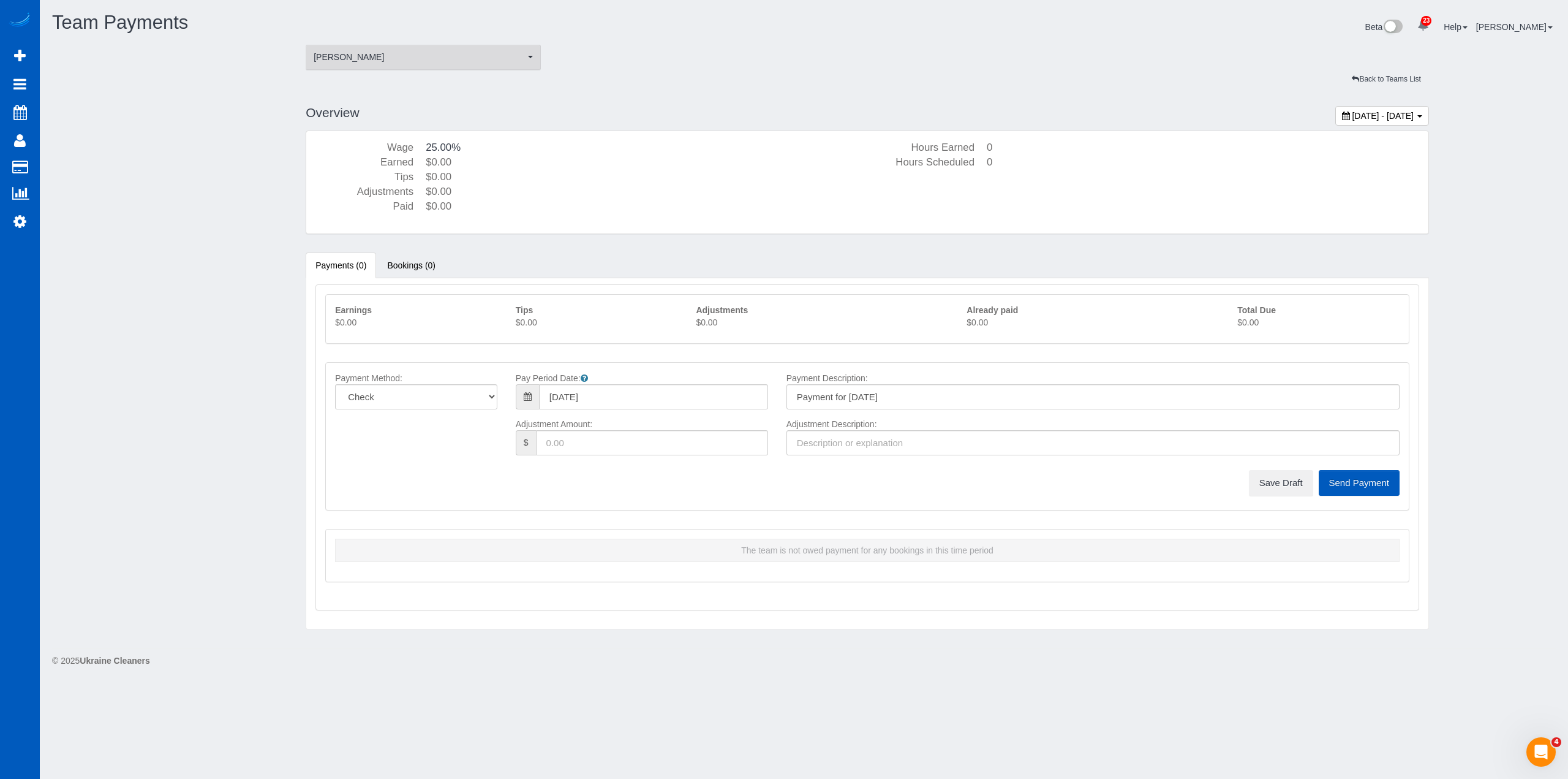
click at [501, 60] on span "[PERSON_NAME]" at bounding box center [419, 57] width 211 height 12
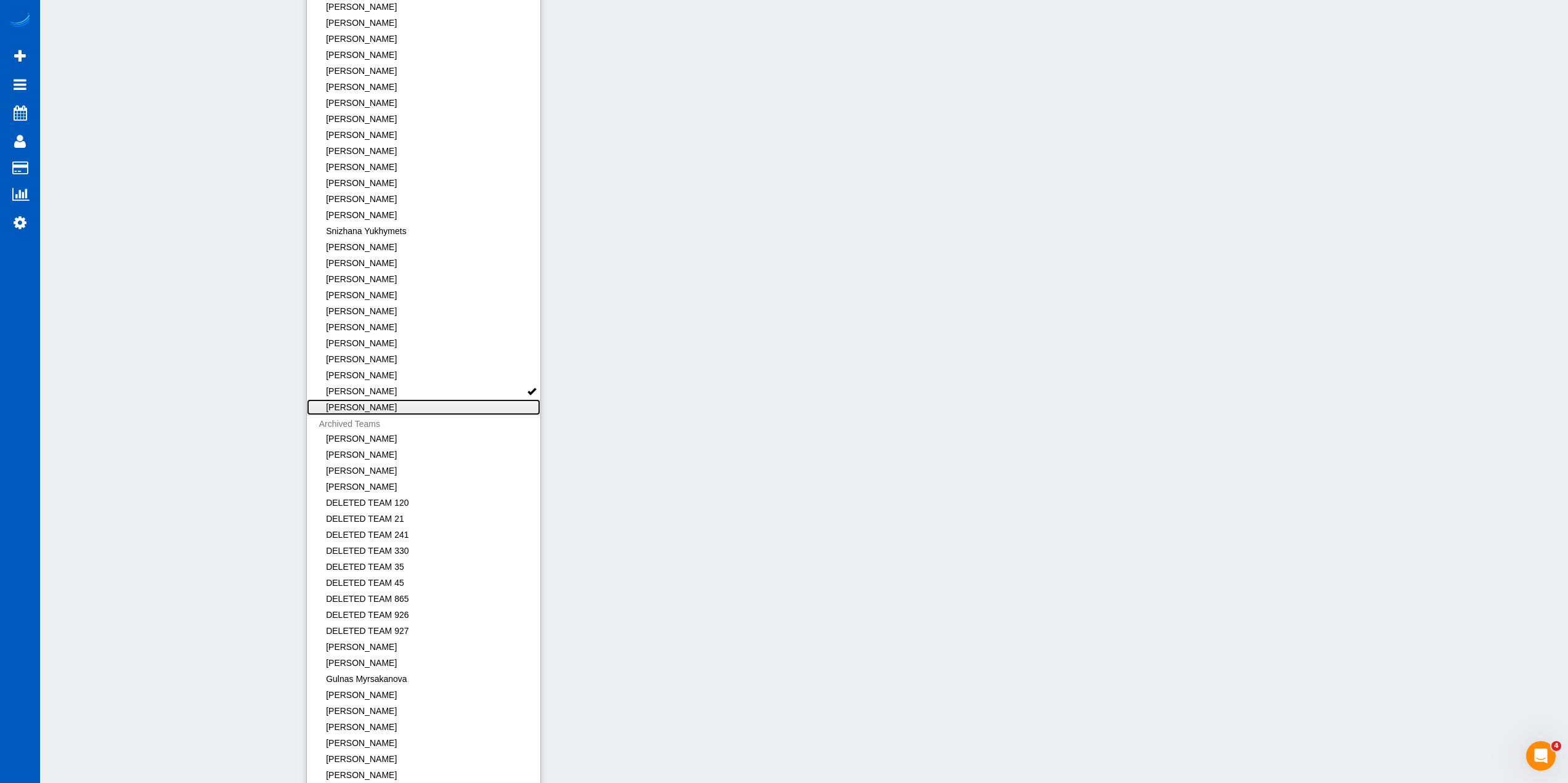
click at [466, 412] on link "[PERSON_NAME]" at bounding box center [424, 407] width 234 height 16
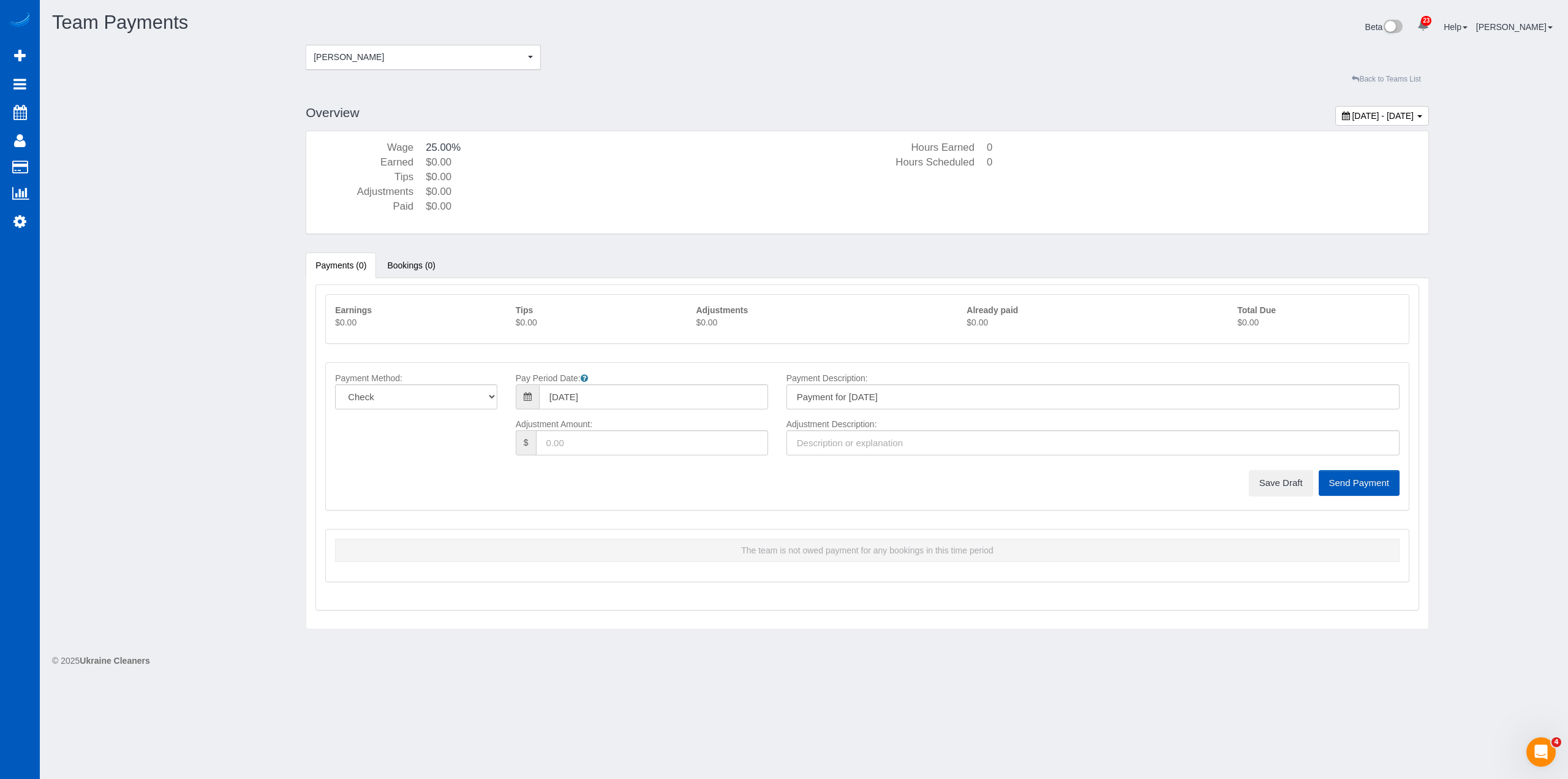
click at [1363, 73] on link "Back to Teams List" at bounding box center [1386, 79] width 85 height 19
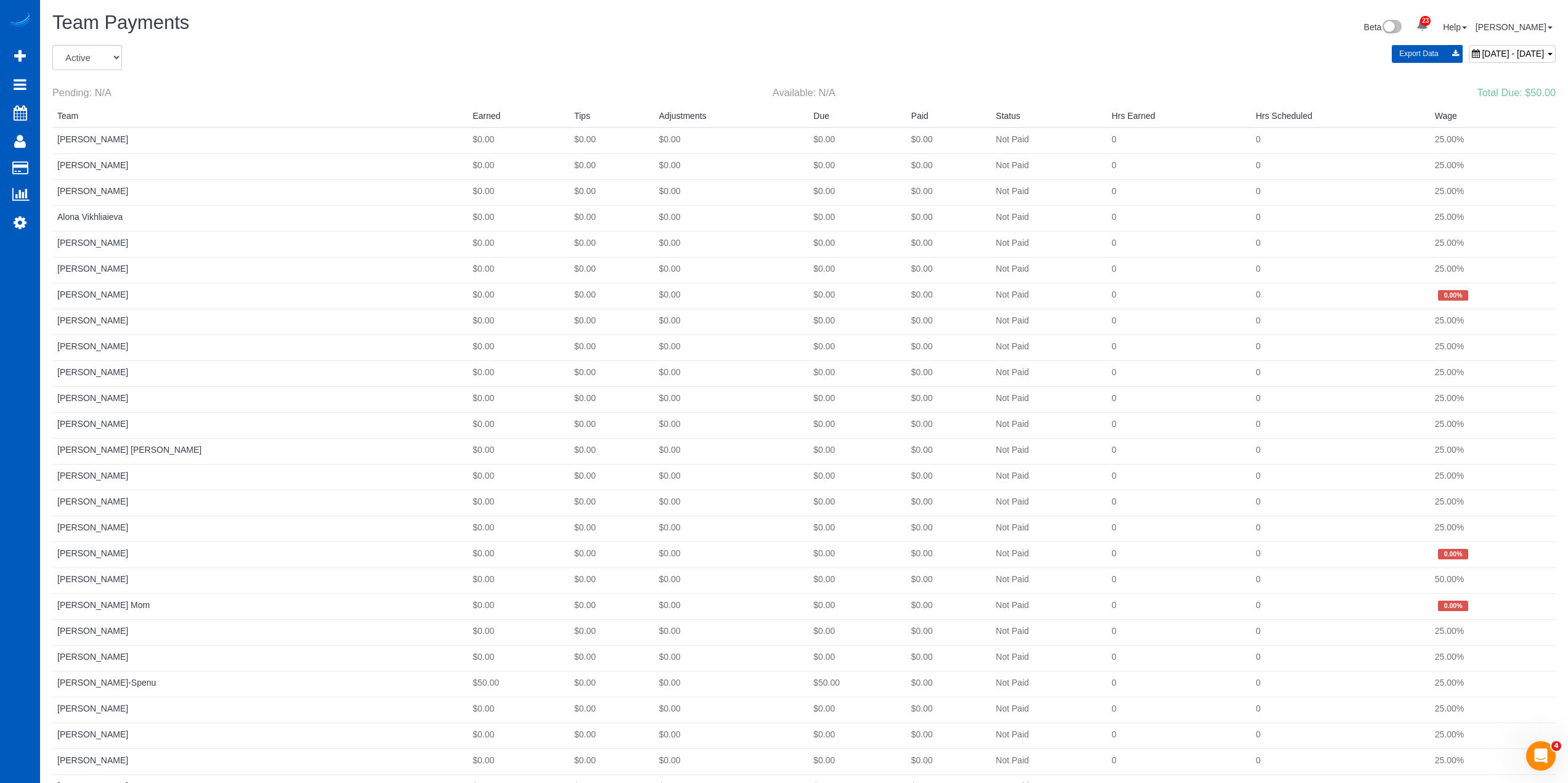
click at [495, 40] on div "Team Payments Beta 23 Your Notifications You have 0 alerts × You have 1 to char…" at bounding box center [804, 28] width 1522 height 32
click at [489, 67] on div "All Active Archived" at bounding box center [297, 57] width 489 height 25
click at [813, 91] on small "Available: N/A" at bounding box center [804, 92] width 63 height 11
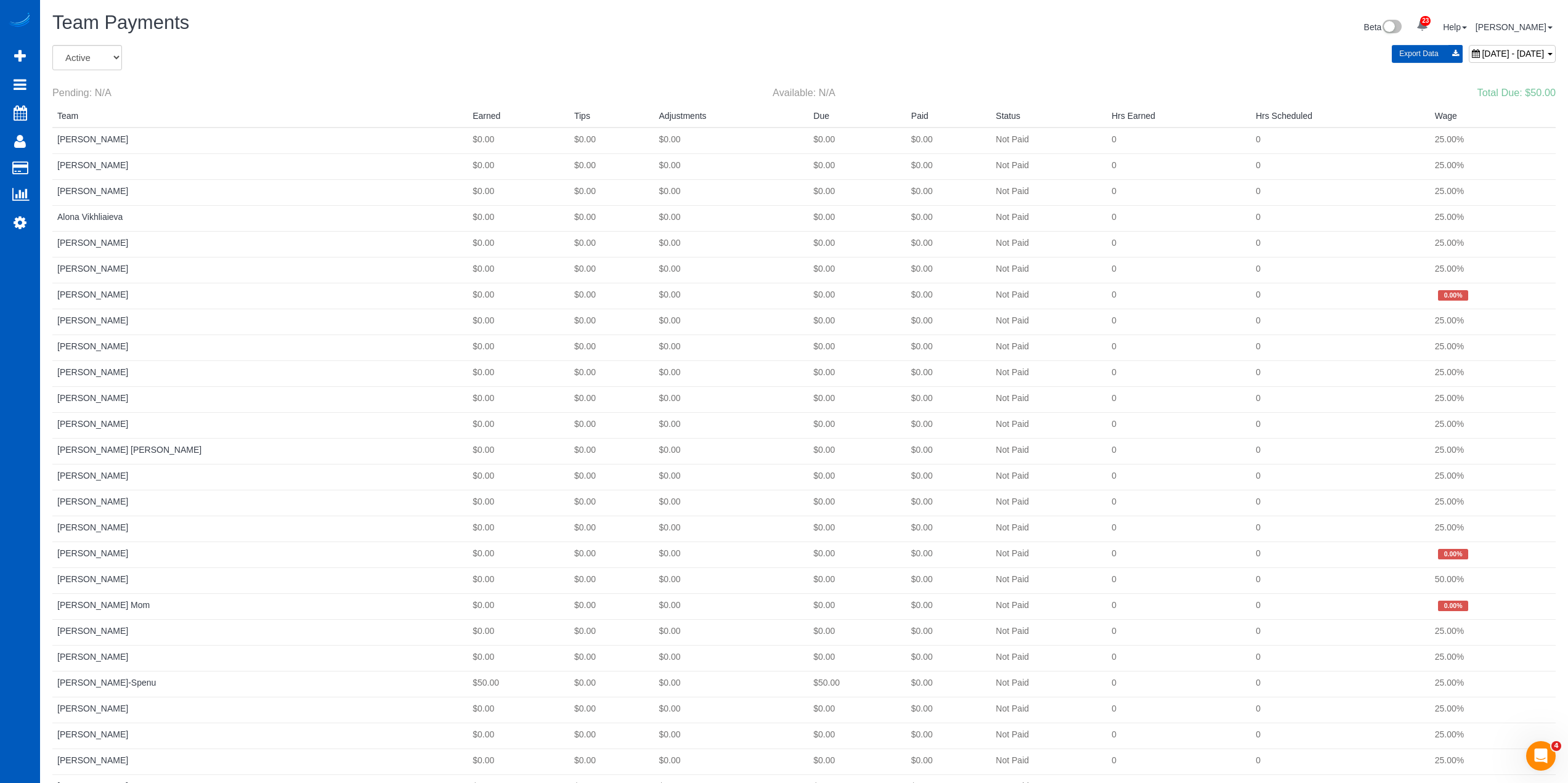
click at [509, 67] on div "All Active Archived" at bounding box center [297, 57] width 489 height 25
click at [1482, 49] on span "August 17, 2025 - August 23, 2025" at bounding box center [1513, 54] width 62 height 10
type input "**********"
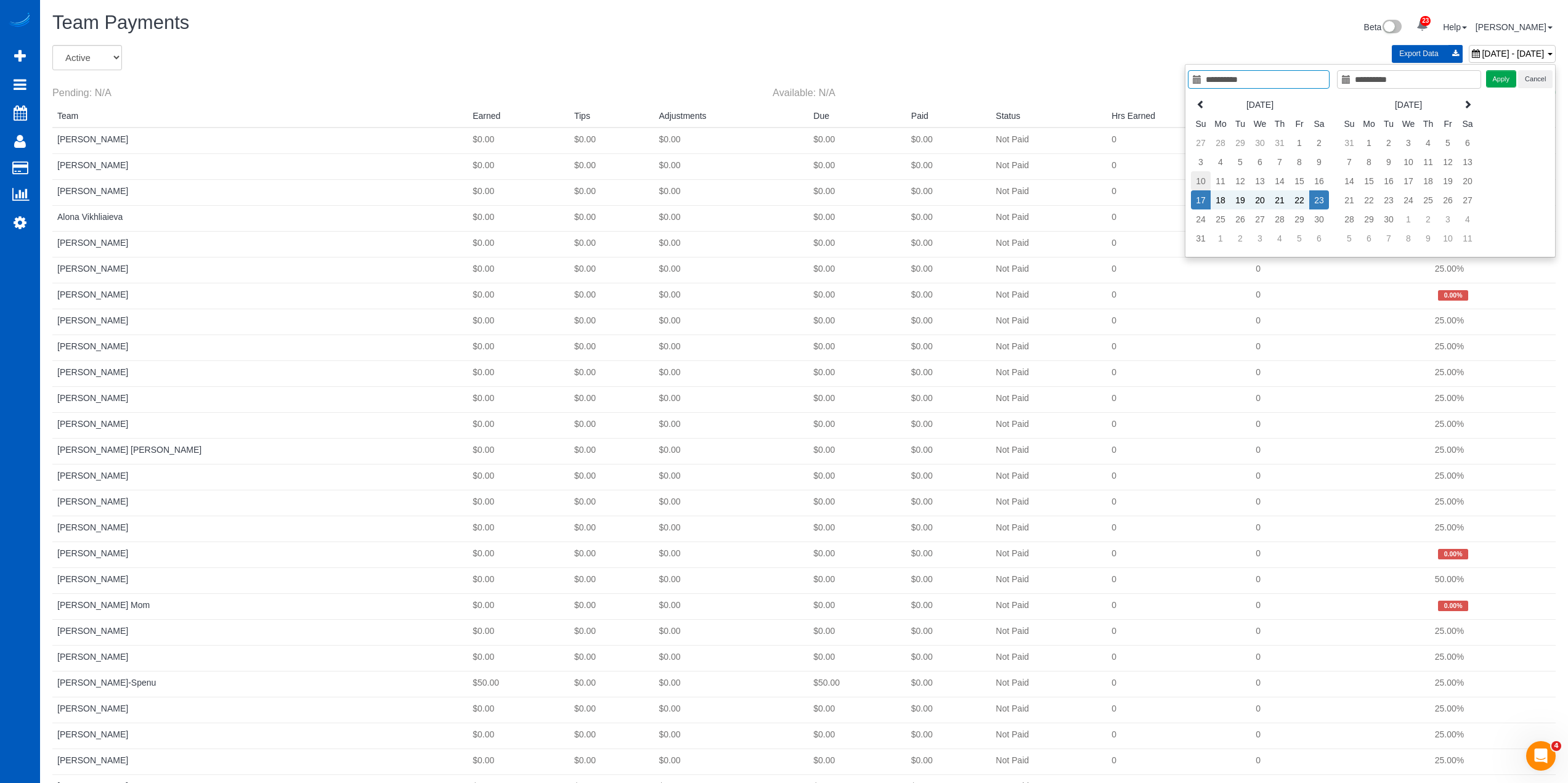
type input "**********"
click at [1204, 181] on td "10" at bounding box center [1200, 181] width 20 height 19
type input "**********"
click at [1315, 179] on td "16" at bounding box center [1319, 181] width 20 height 19
type input "**********"
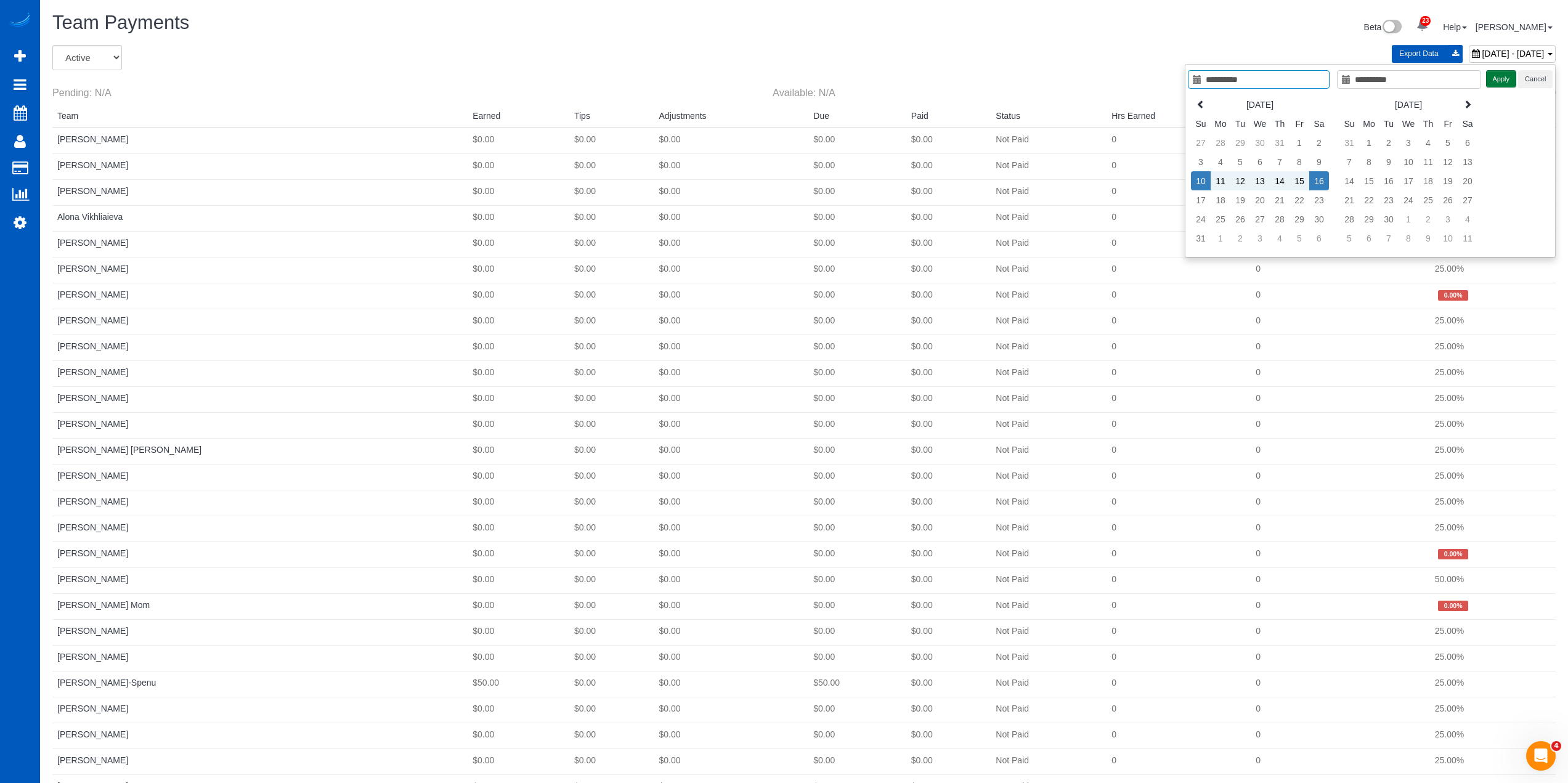
click at [1505, 77] on button "Apply" at bounding box center [1501, 79] width 31 height 18
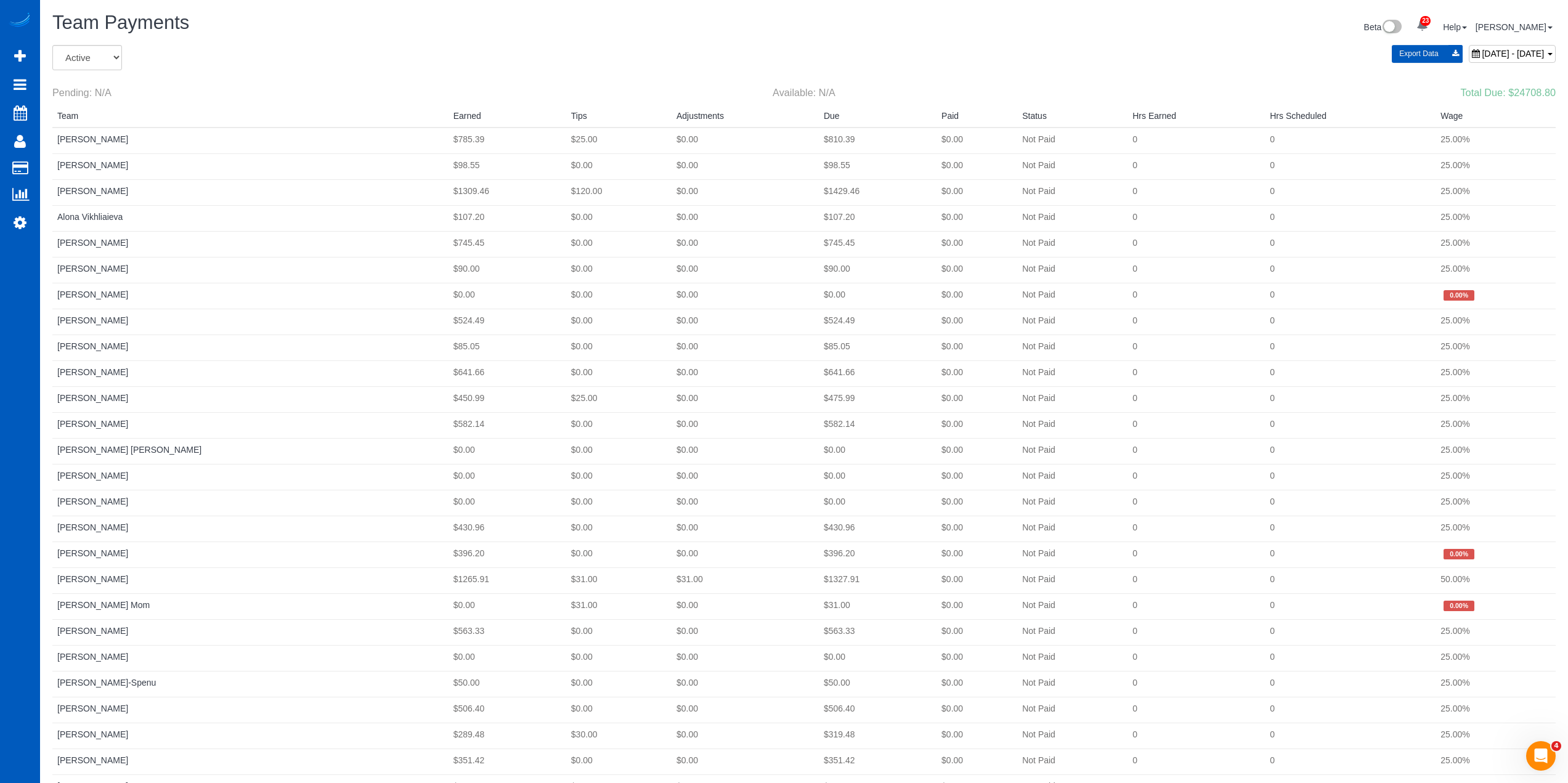
click at [476, 45] on div "All Active Archived" at bounding box center [297, 57] width 489 height 25
click at [813, 95] on small "Available: N/A" at bounding box center [804, 92] width 63 height 11
click at [812, 95] on small "Available: N/A" at bounding box center [804, 92] width 63 height 11
click at [804, 91] on small "Available: N/A" at bounding box center [804, 92] width 63 height 11
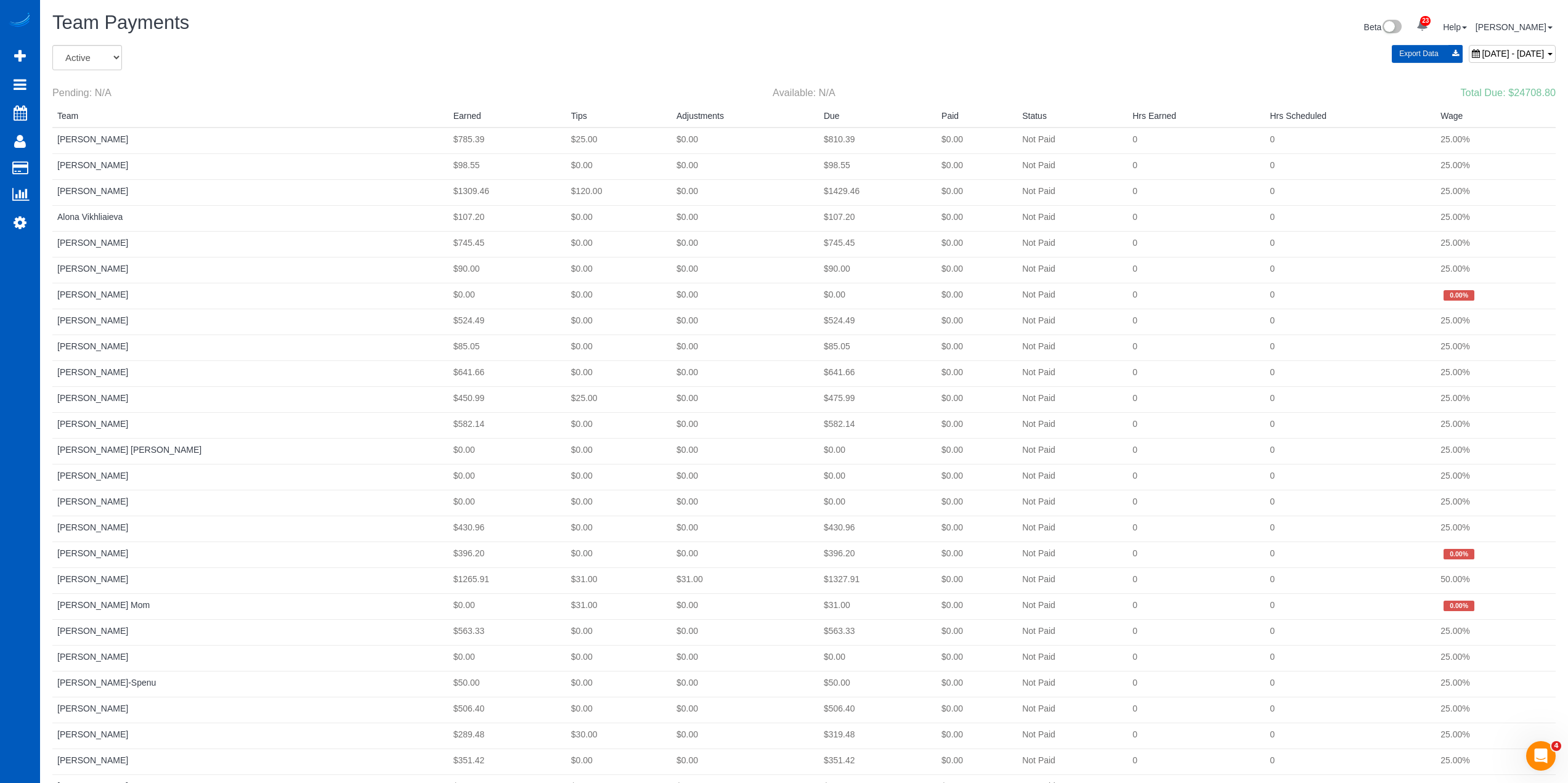
click at [804, 87] on small "Available: N/A" at bounding box center [804, 92] width 63 height 11
click at [873, 74] on div "Pending: N/A Available: N/A Total Due: $24708.80" at bounding box center [804, 88] width 1522 height 32
click at [577, 42] on div "Team Payments Beta 23 Your Notifications You have 0 alerts × You have 1 to char…" at bounding box center [804, 28] width 1522 height 32
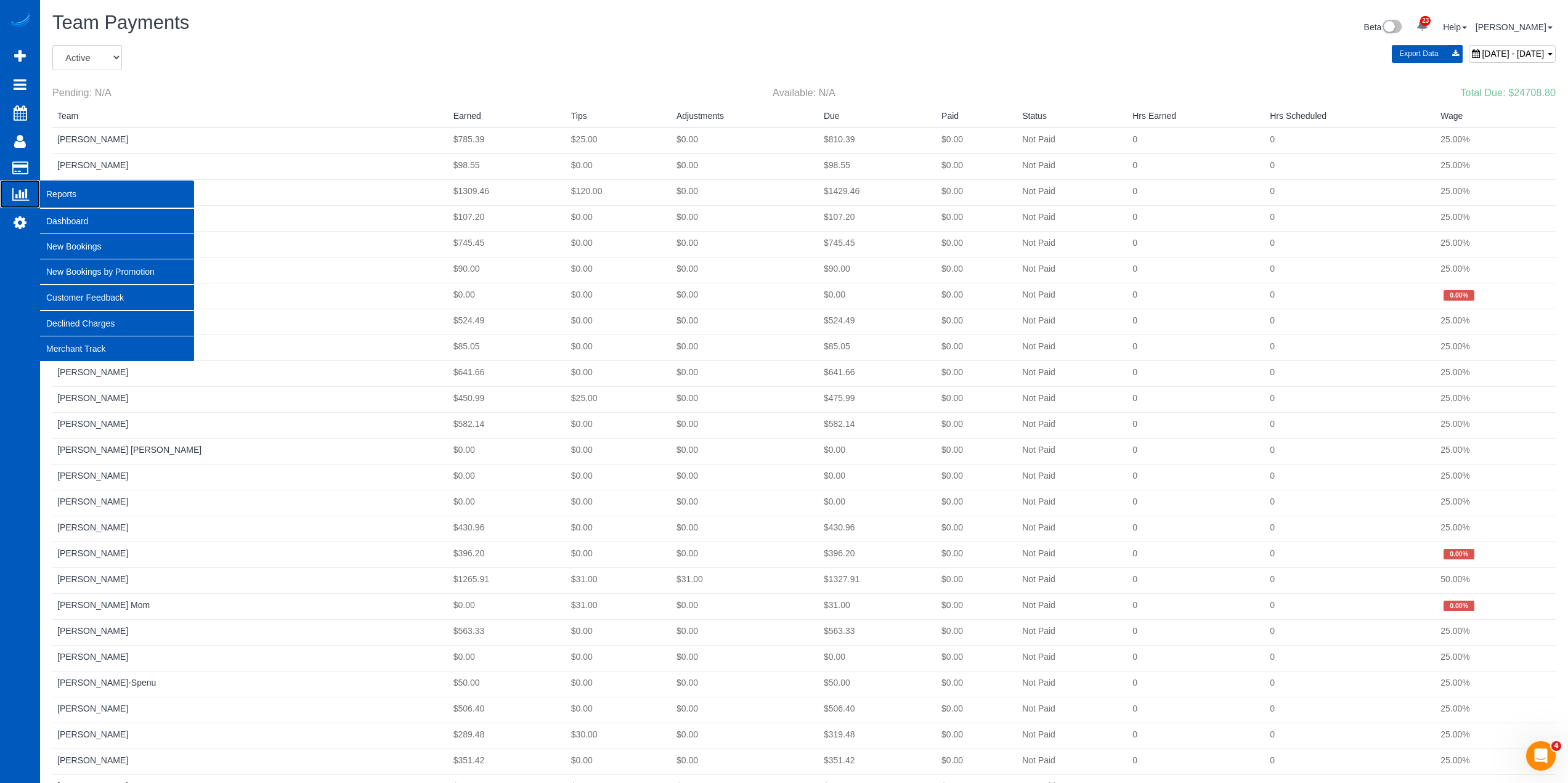
click at [25, 193] on icon at bounding box center [21, 193] width 17 height 14
click at [70, 215] on link "Dashboard" at bounding box center [117, 221] width 154 height 25
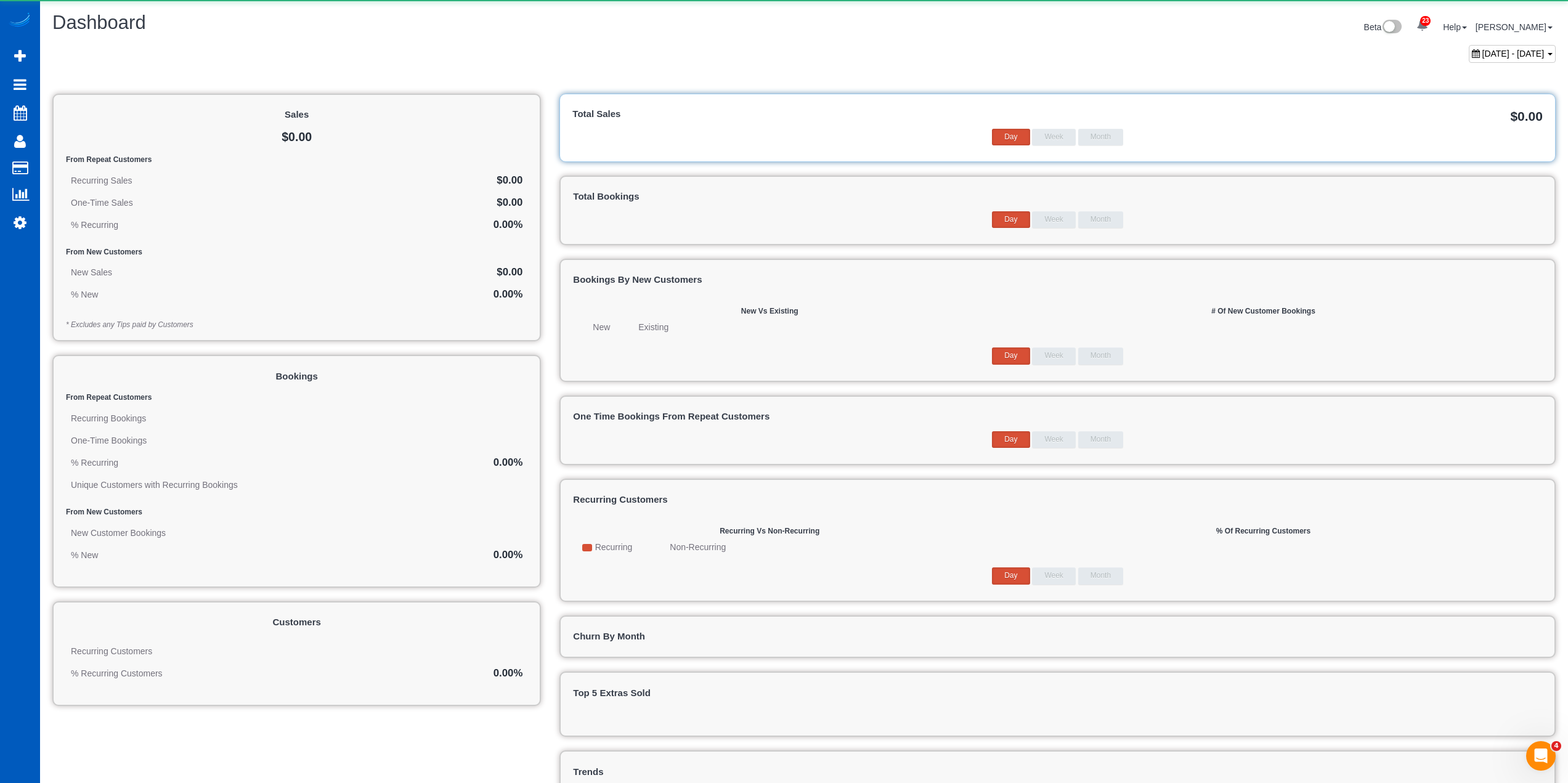
click at [647, 54] on div "July 18, 2025 - August 18, 2025" at bounding box center [804, 56] width 1522 height 24
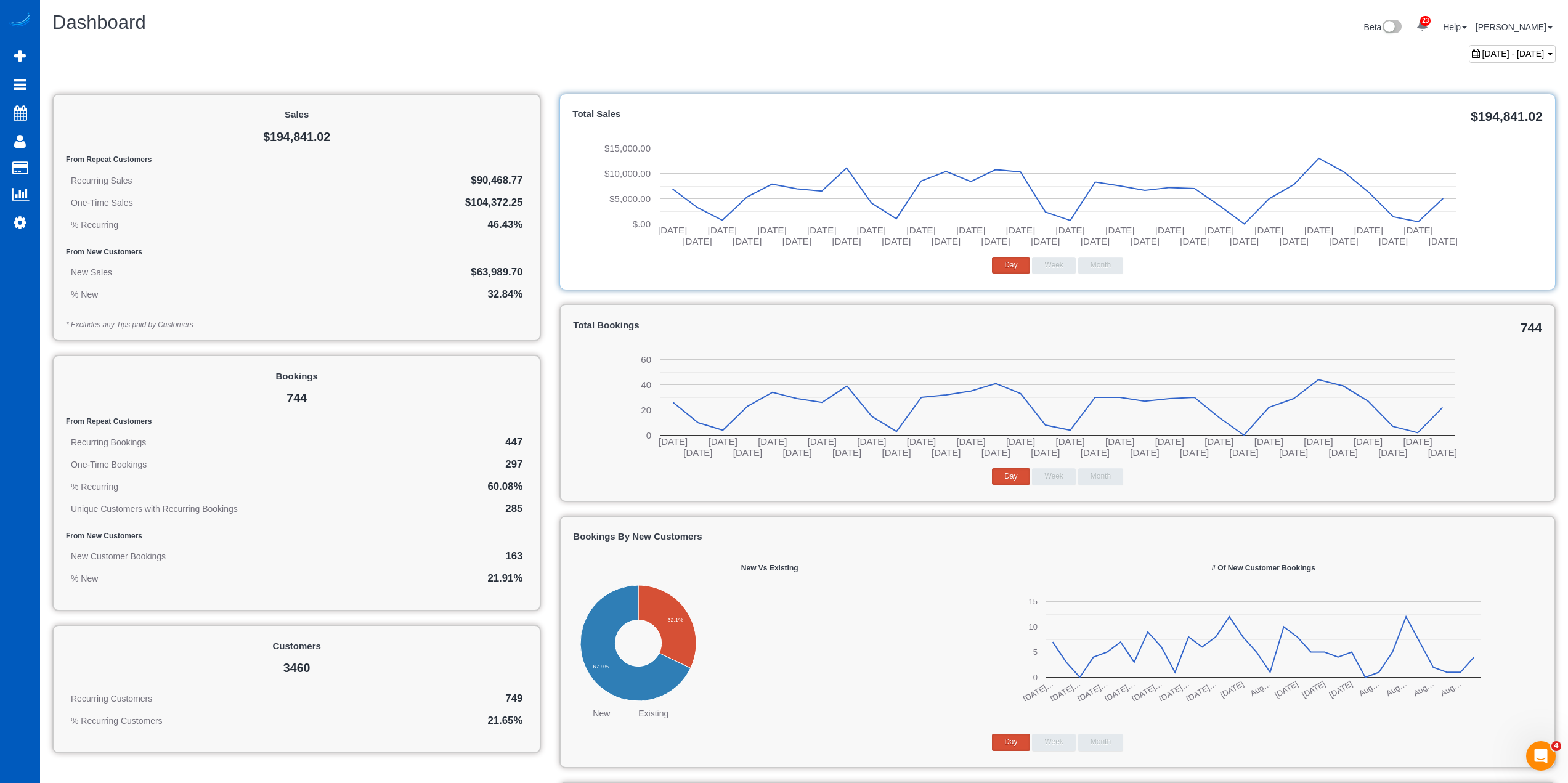
click at [1483, 57] on span "July 18, 2025 - August 18, 2025" at bounding box center [1514, 54] width 62 height 10
type input "**********"
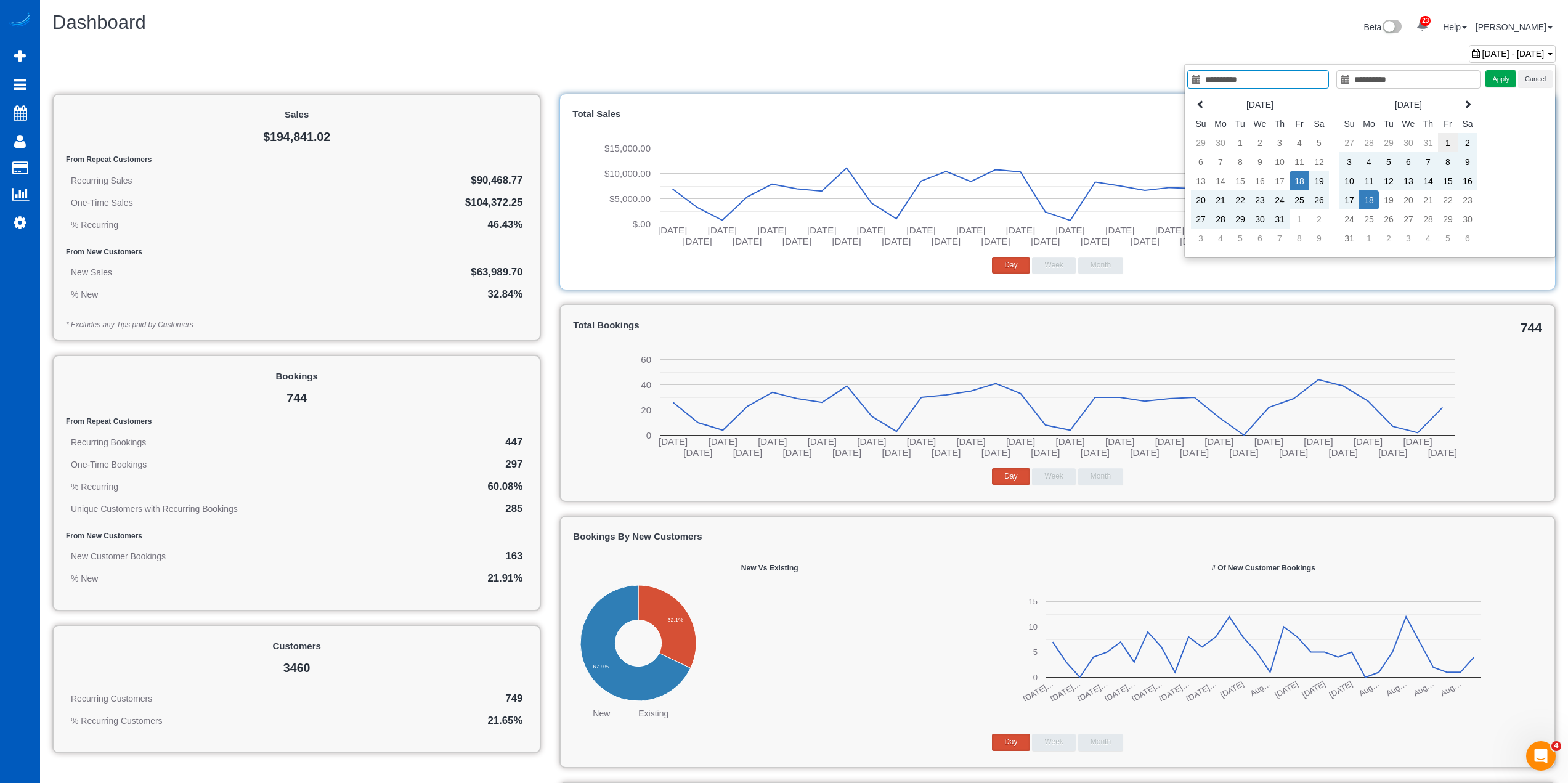
type input "**********"
click at [1443, 142] on td "1" at bounding box center [1448, 142] width 20 height 19
type input "**********"
click at [1345, 238] on td "31" at bounding box center [1349, 238] width 20 height 19
type input "**********"
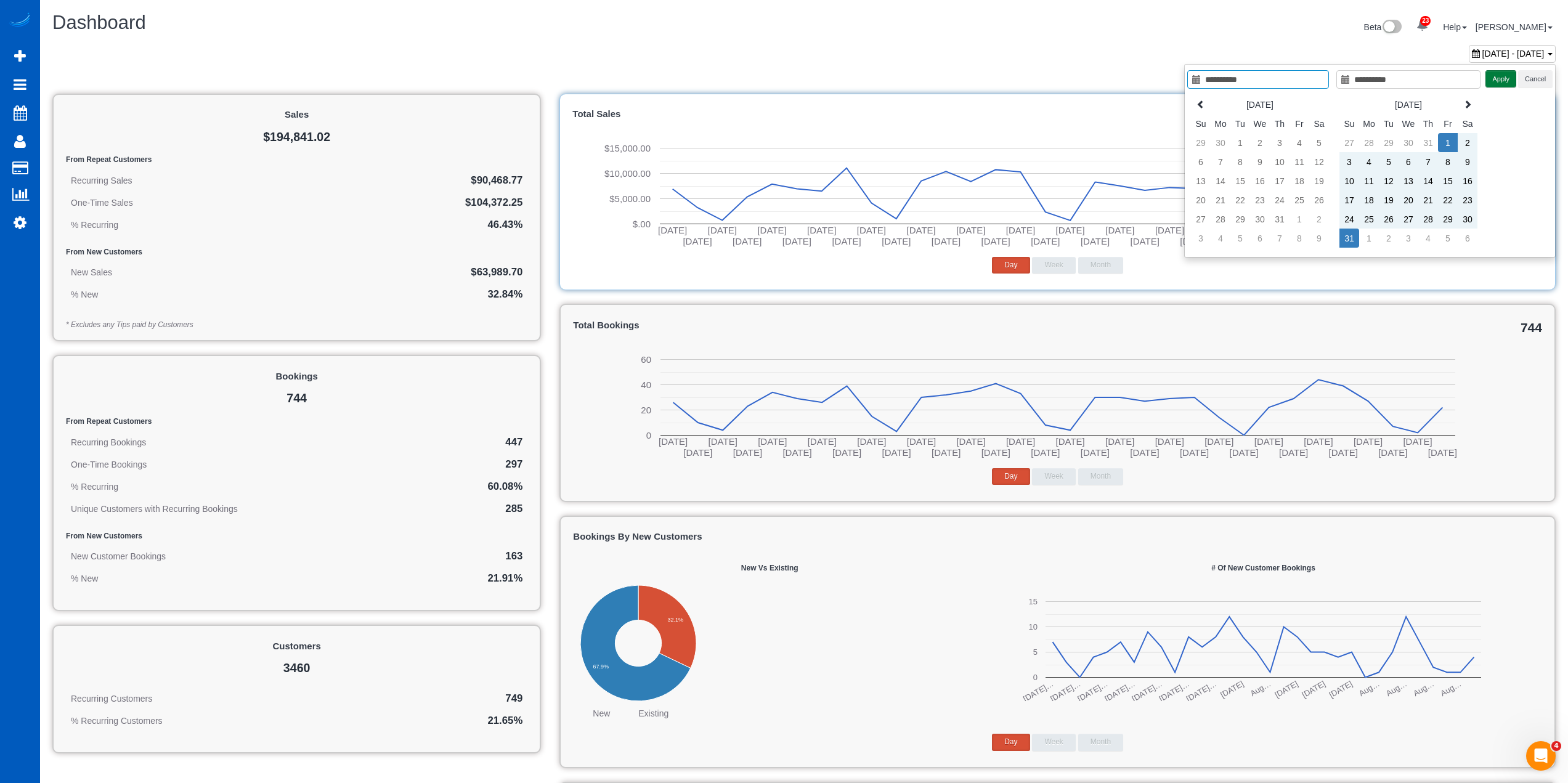
click at [1509, 81] on button "Apply" at bounding box center [1501, 79] width 31 height 18
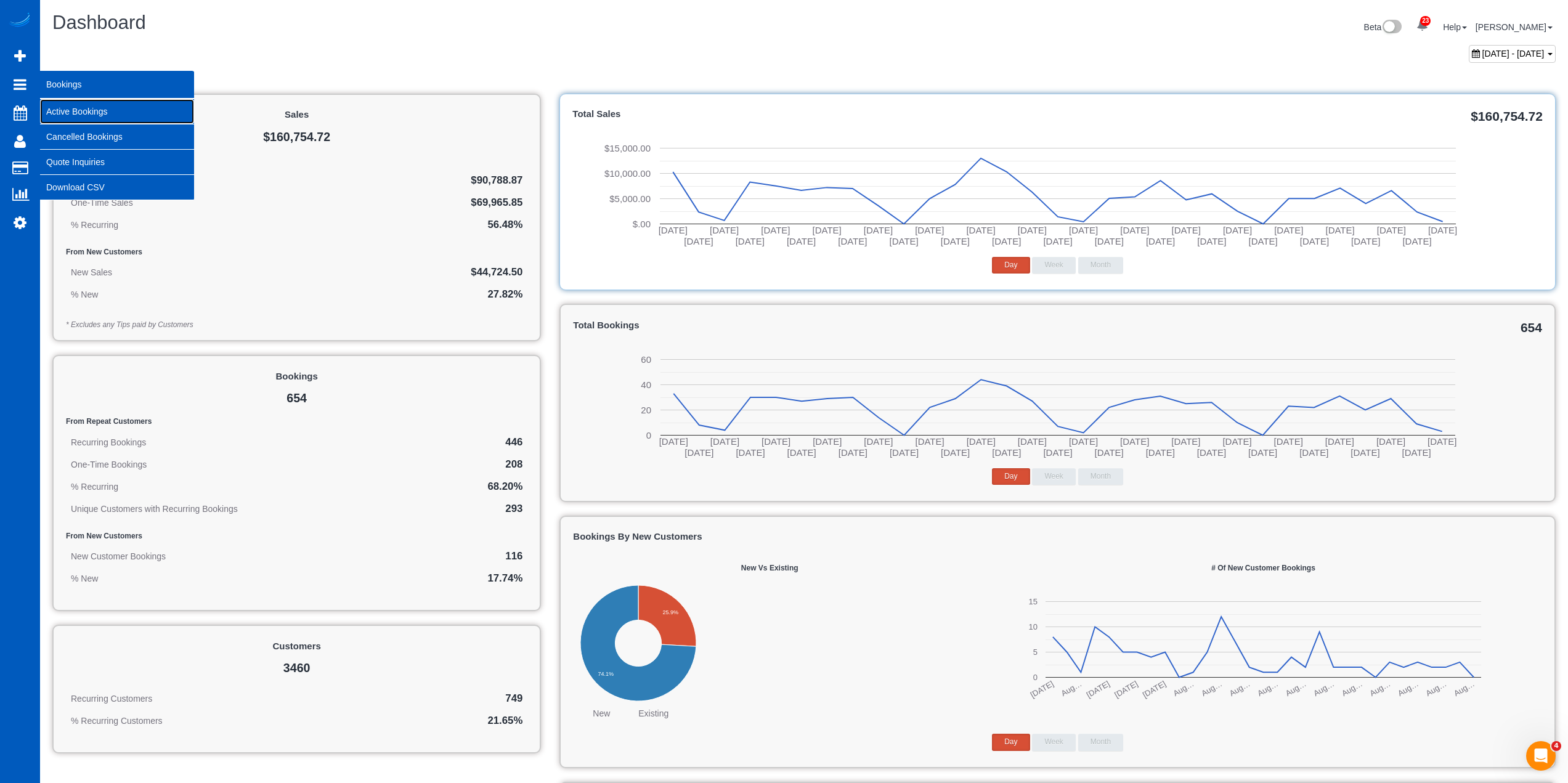
click at [76, 109] on link "Active Bookings" at bounding box center [117, 111] width 154 height 25
